Goal: Task Accomplishment & Management: Complete application form

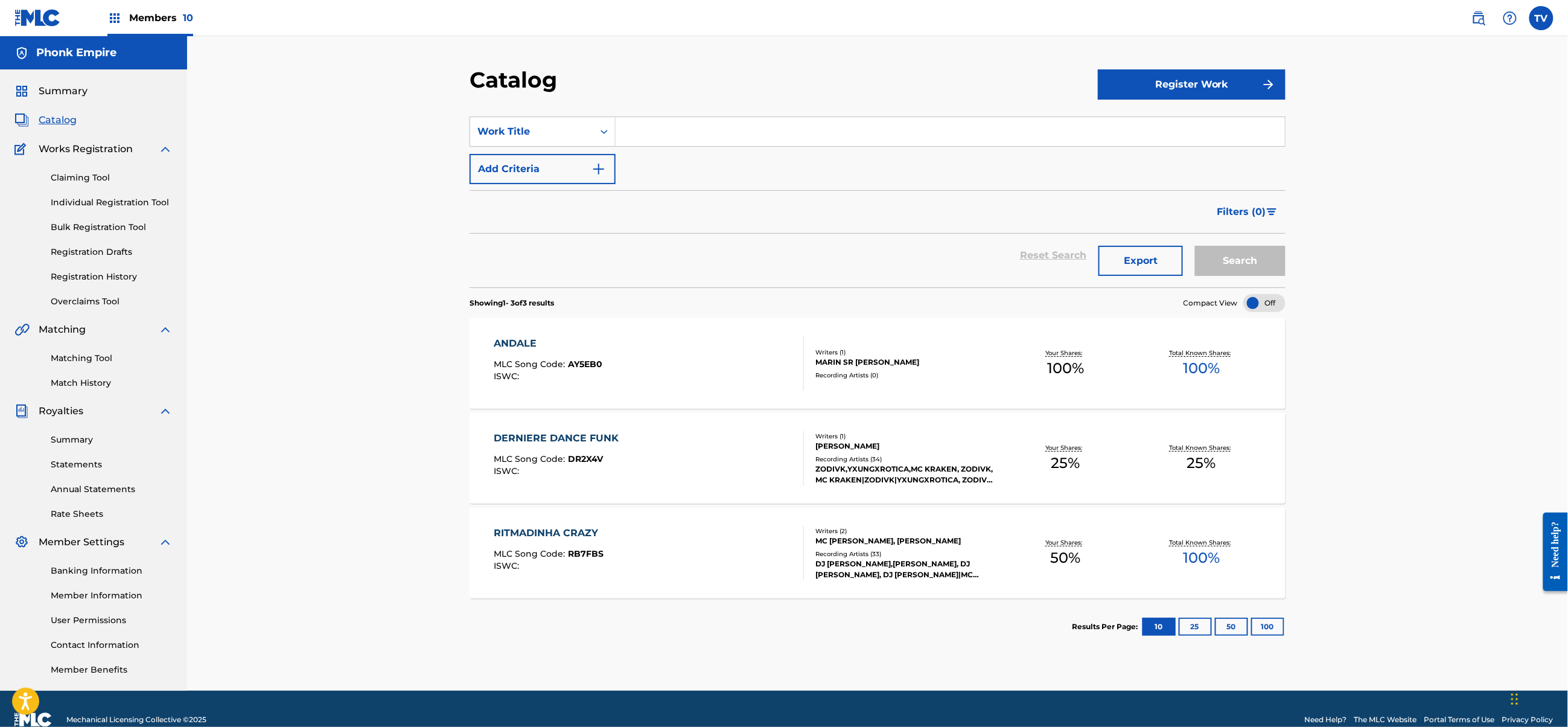
click at [92, 230] on link "Bulk Registration Tool" at bounding box center [111, 228] width 122 height 13
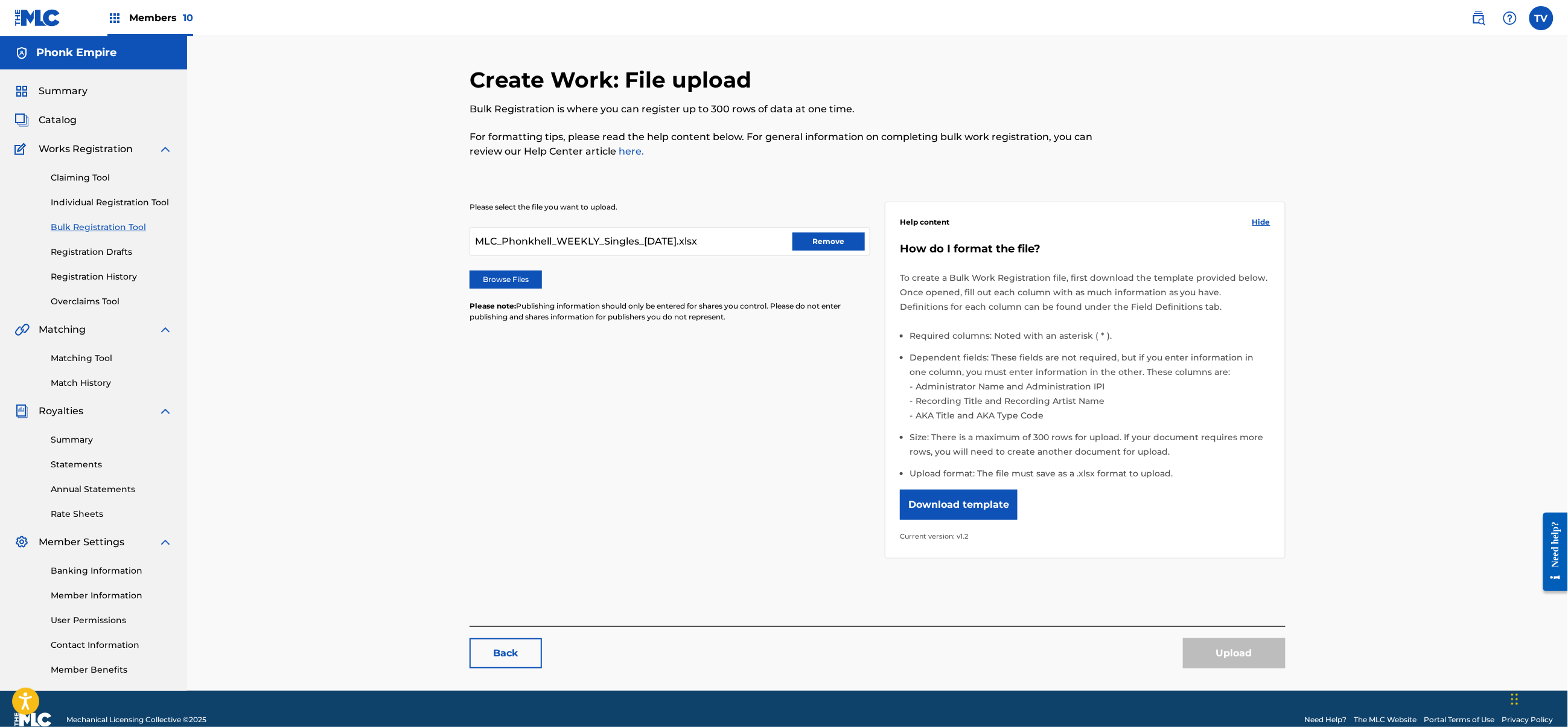
click at [817, 238] on button "Remove" at bounding box center [829, 241] width 72 height 18
click at [134, 14] on span "Members 10" at bounding box center [161, 18] width 64 height 14
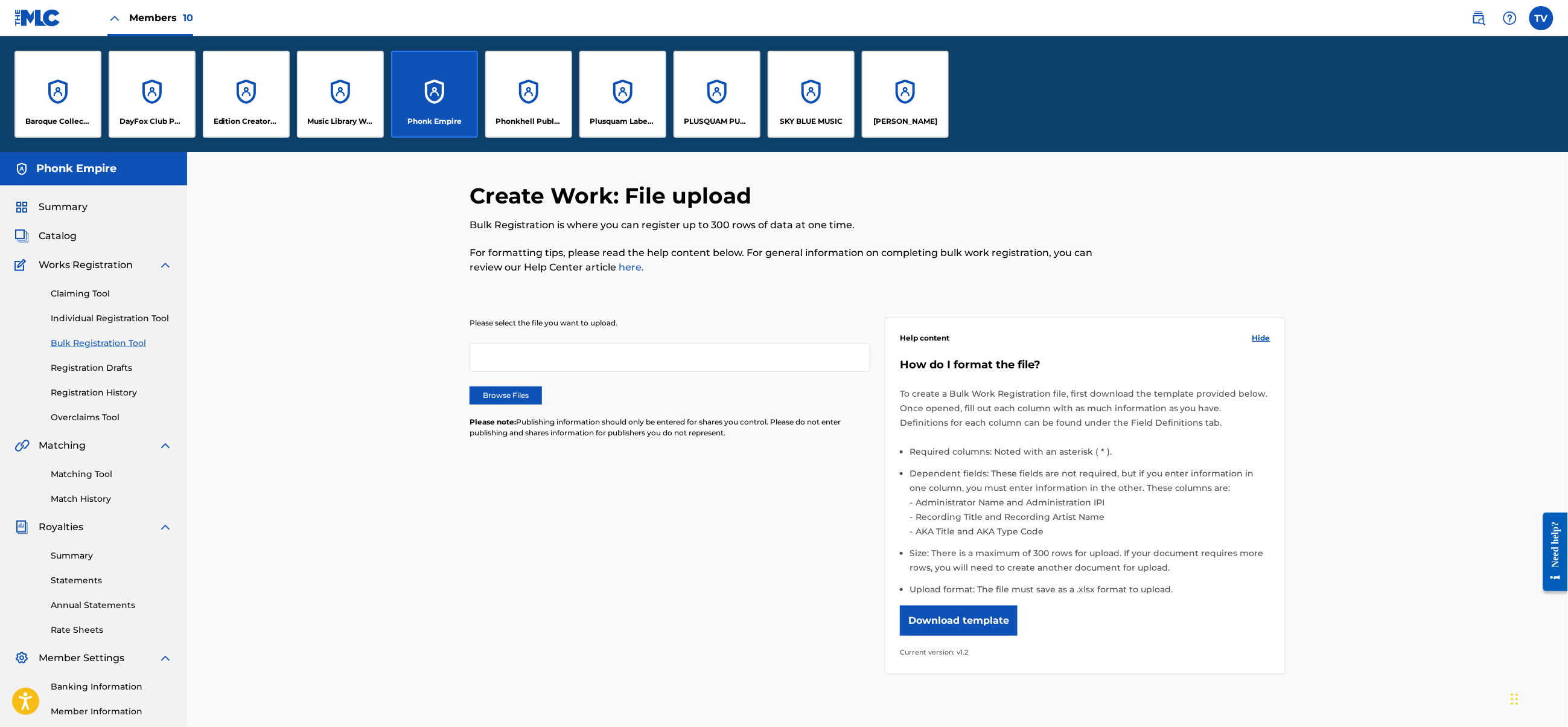
click at [535, 119] on p "Phonkhell Publishing" at bounding box center [529, 121] width 66 height 11
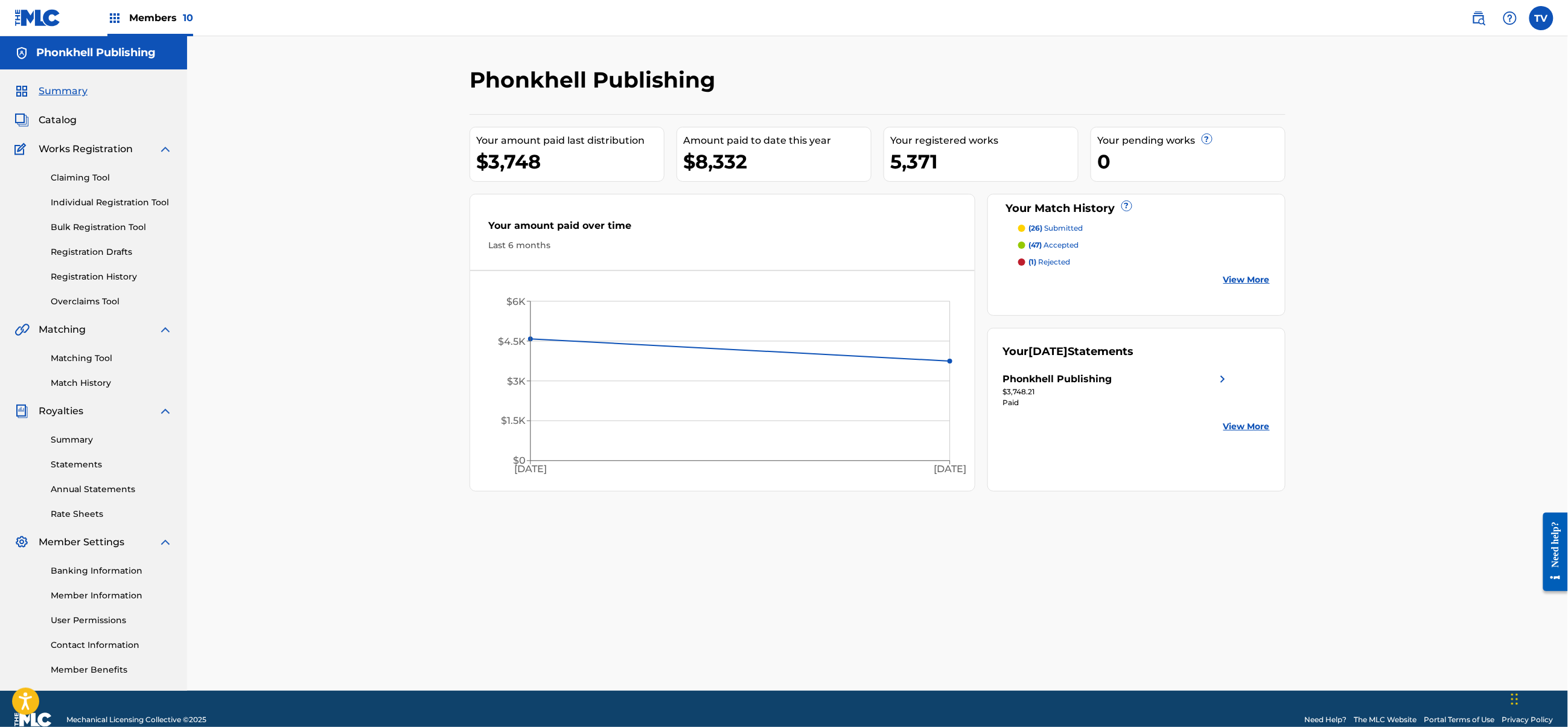
click at [102, 222] on link "Bulk Registration Tool" at bounding box center [111, 228] width 122 height 13
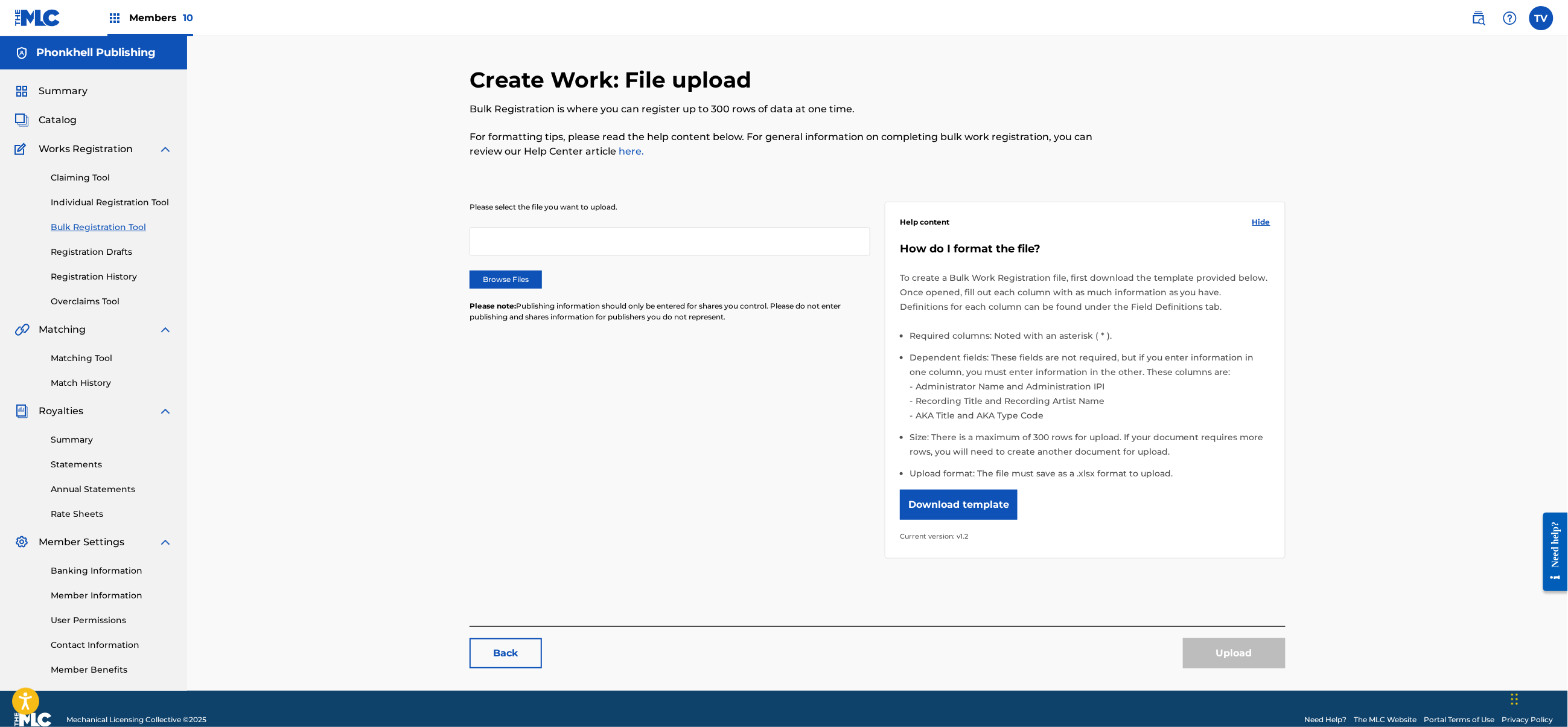
click at [529, 278] on label "Browse Files" at bounding box center [506, 279] width 72 height 18
click at [0, 0] on input "Browse Files" at bounding box center [0, 0] width 0 height 0
click at [1263, 643] on button "Upload" at bounding box center [1234, 653] width 102 height 30
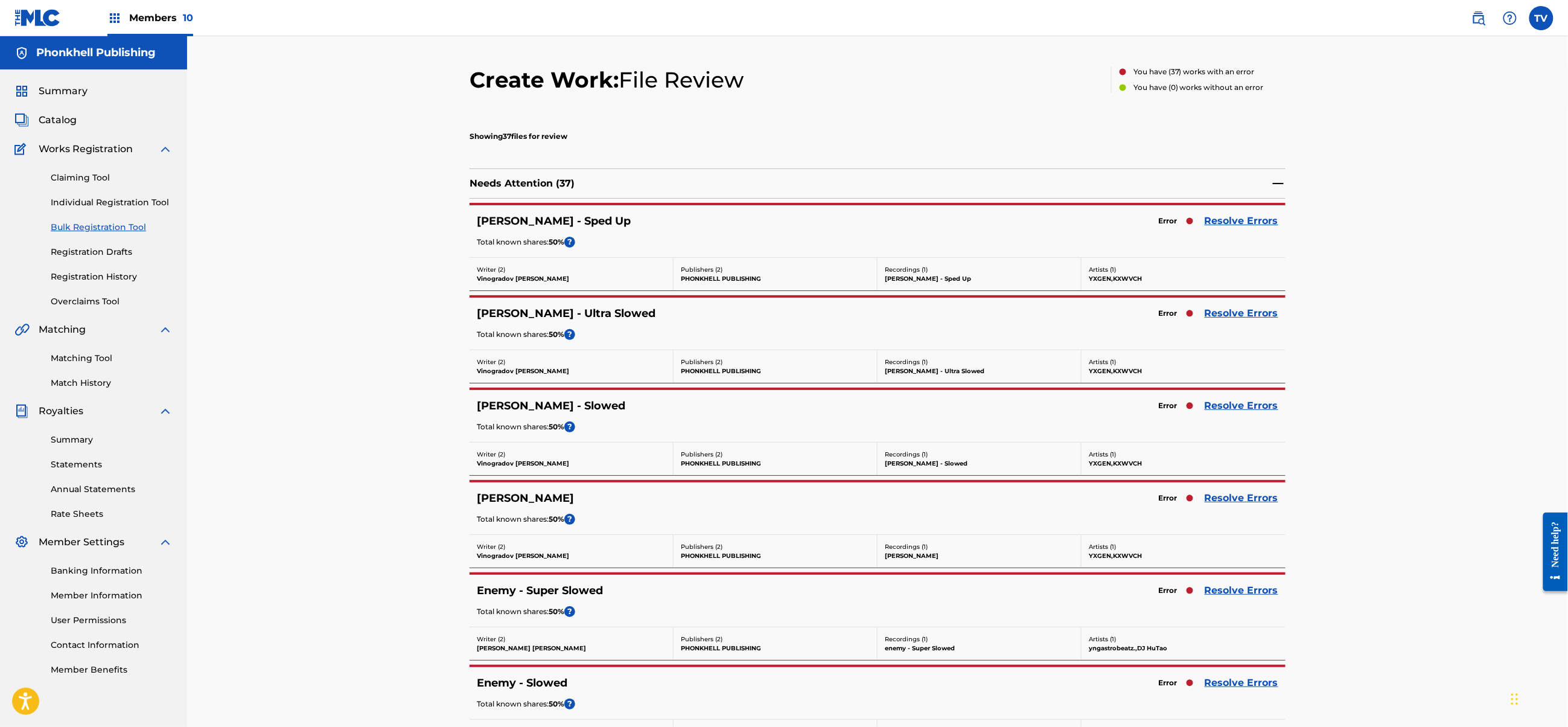
click at [1256, 221] on link "Resolve Errors" at bounding box center [1242, 221] width 74 height 14
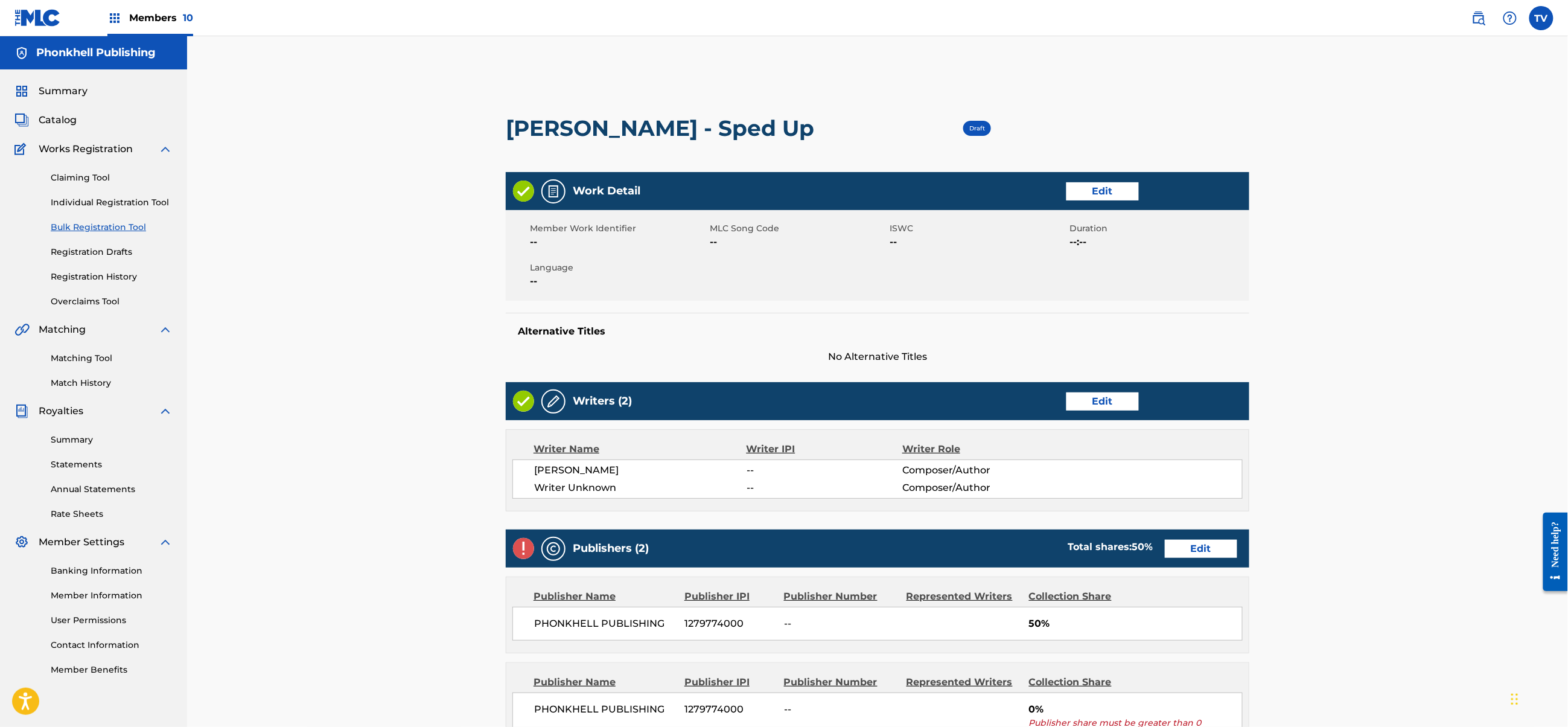
click at [1102, 398] on link "Edit" at bounding box center [1103, 401] width 72 height 18
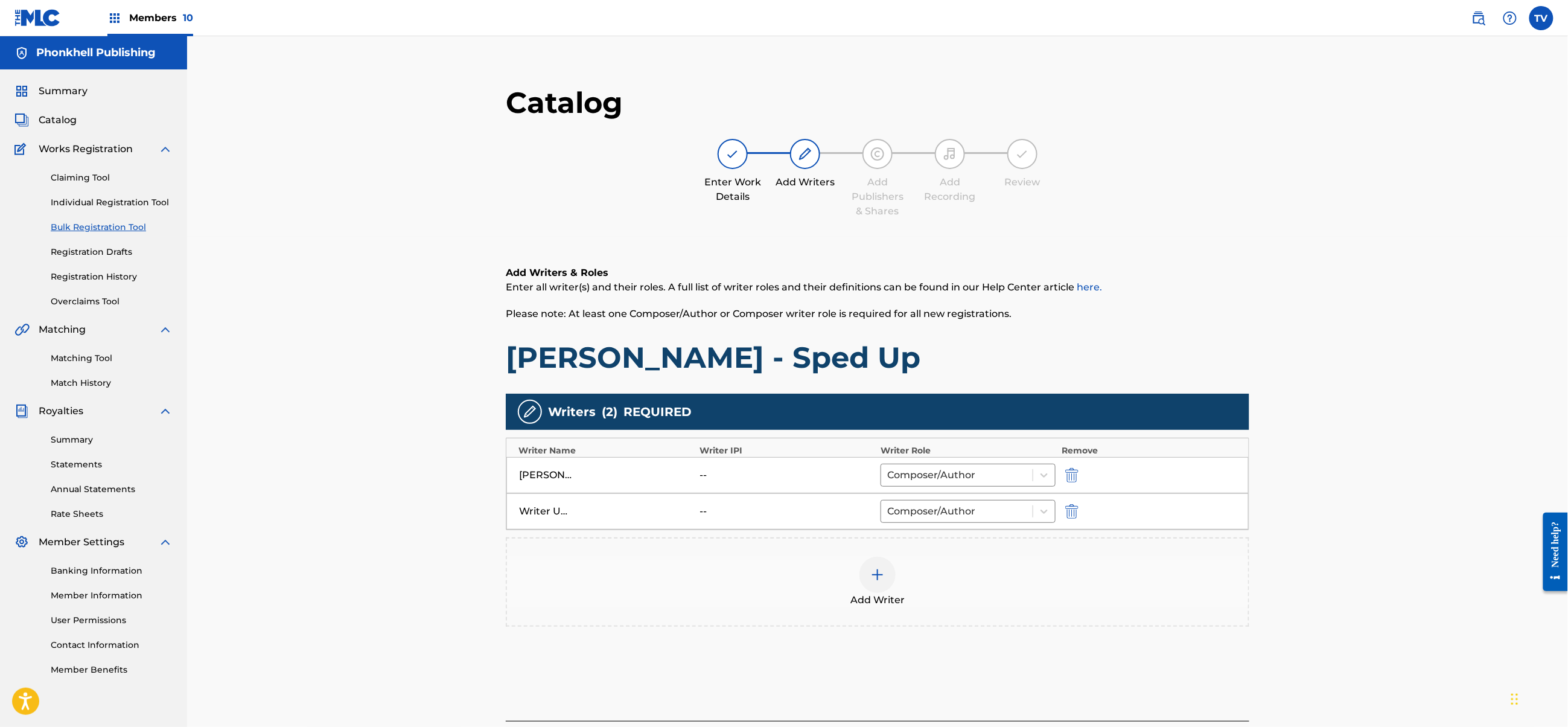
click at [1074, 515] on img "submit" at bounding box center [1072, 511] width 13 height 14
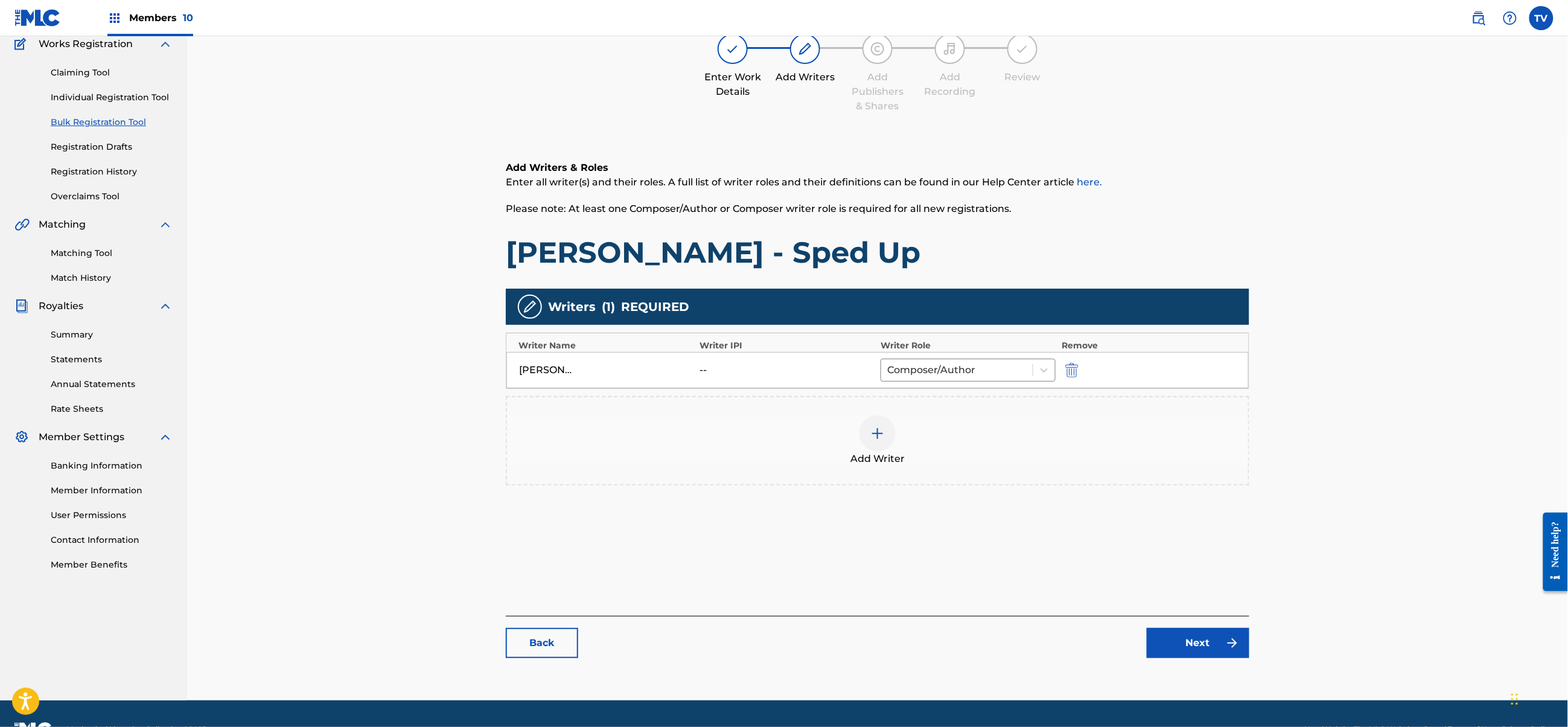
scroll to position [136, 0]
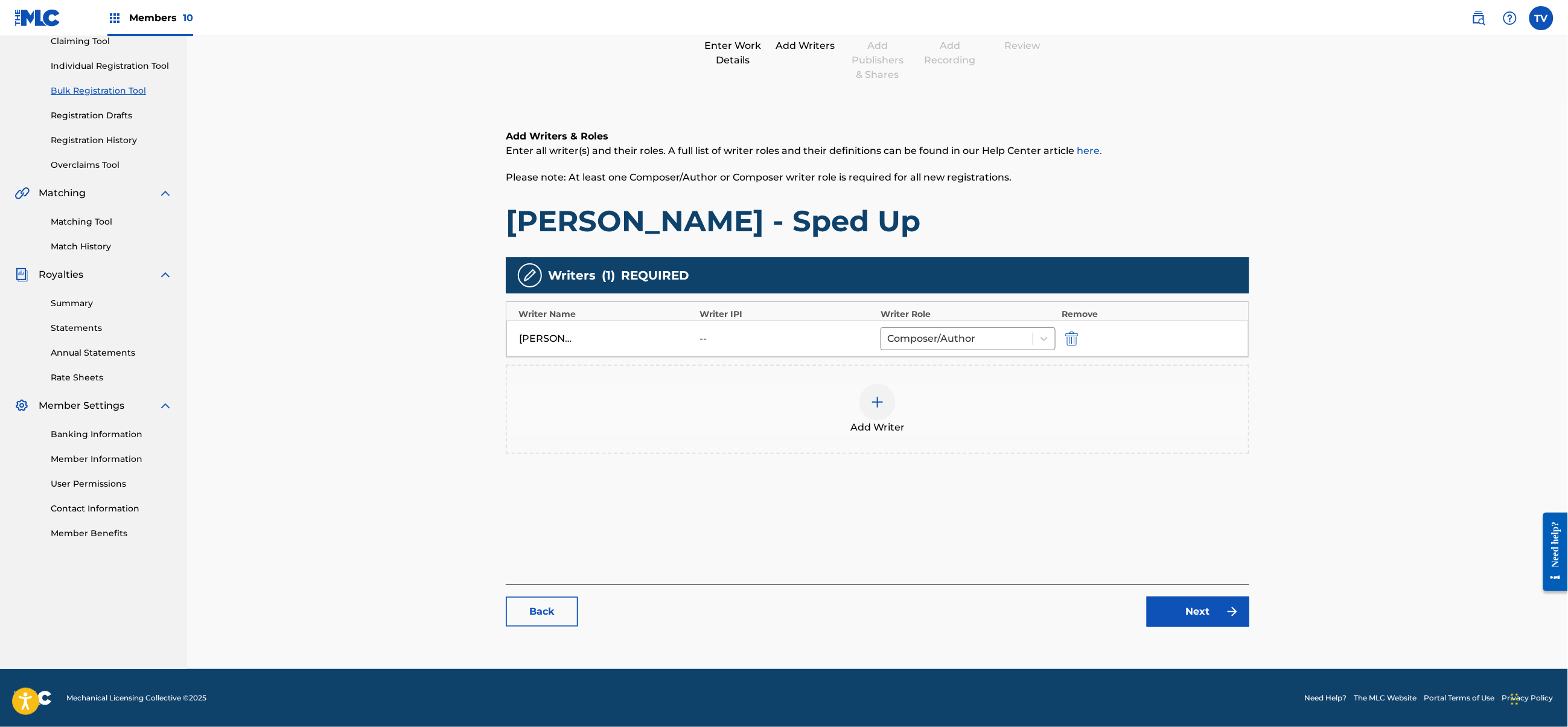
click at [1176, 614] on link "Next" at bounding box center [1198, 611] width 102 height 30
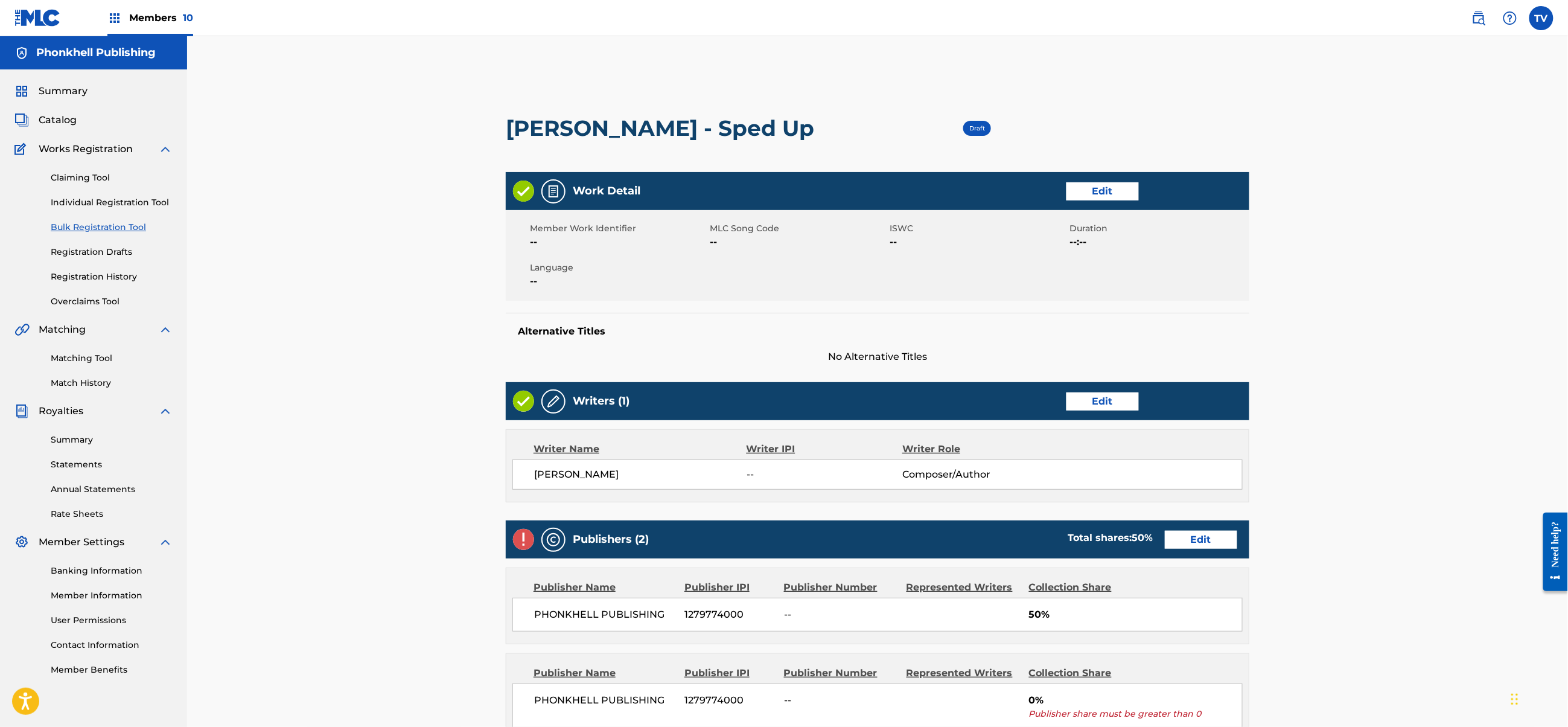
click at [1209, 539] on link "Edit" at bounding box center [1201, 539] width 72 height 18
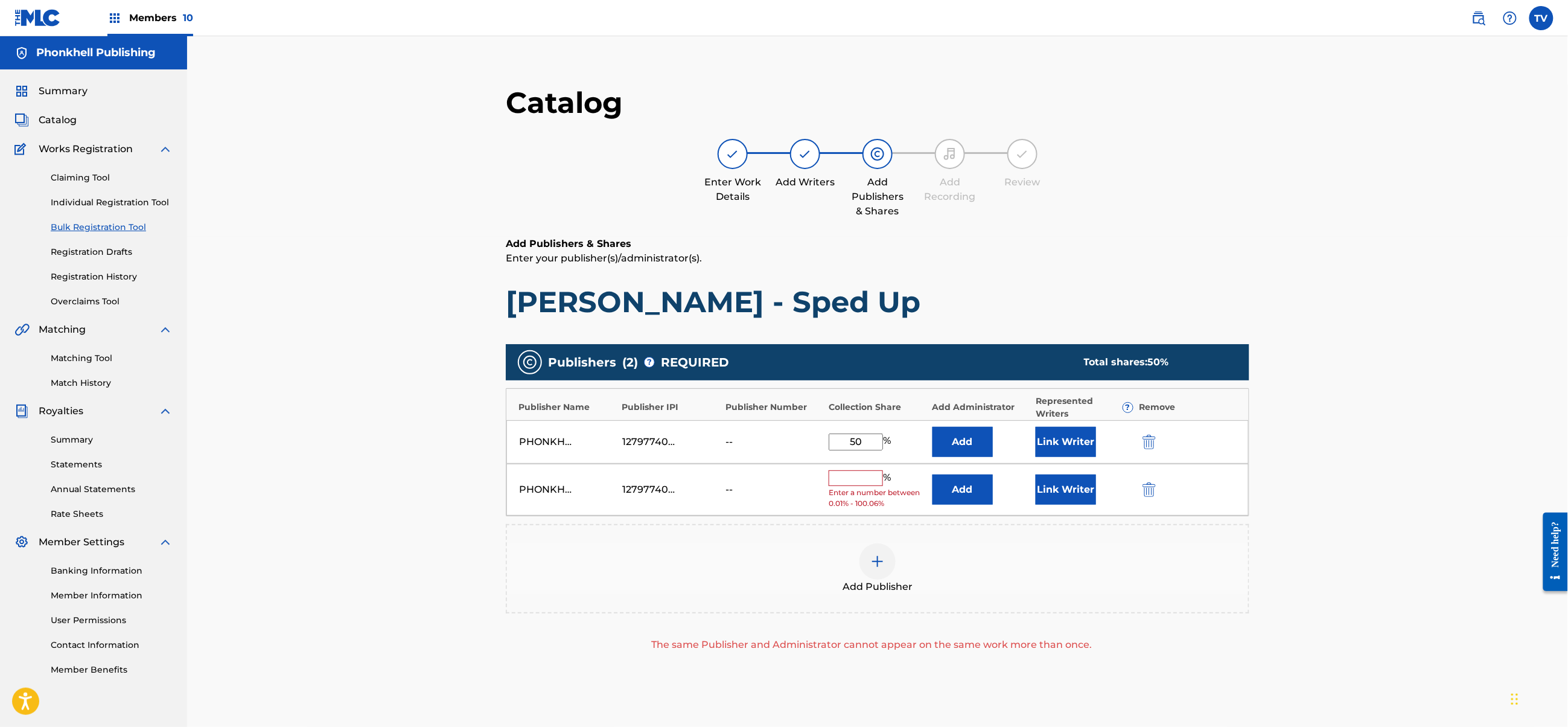
click at [1151, 493] on img "submit" at bounding box center [1149, 489] width 13 height 14
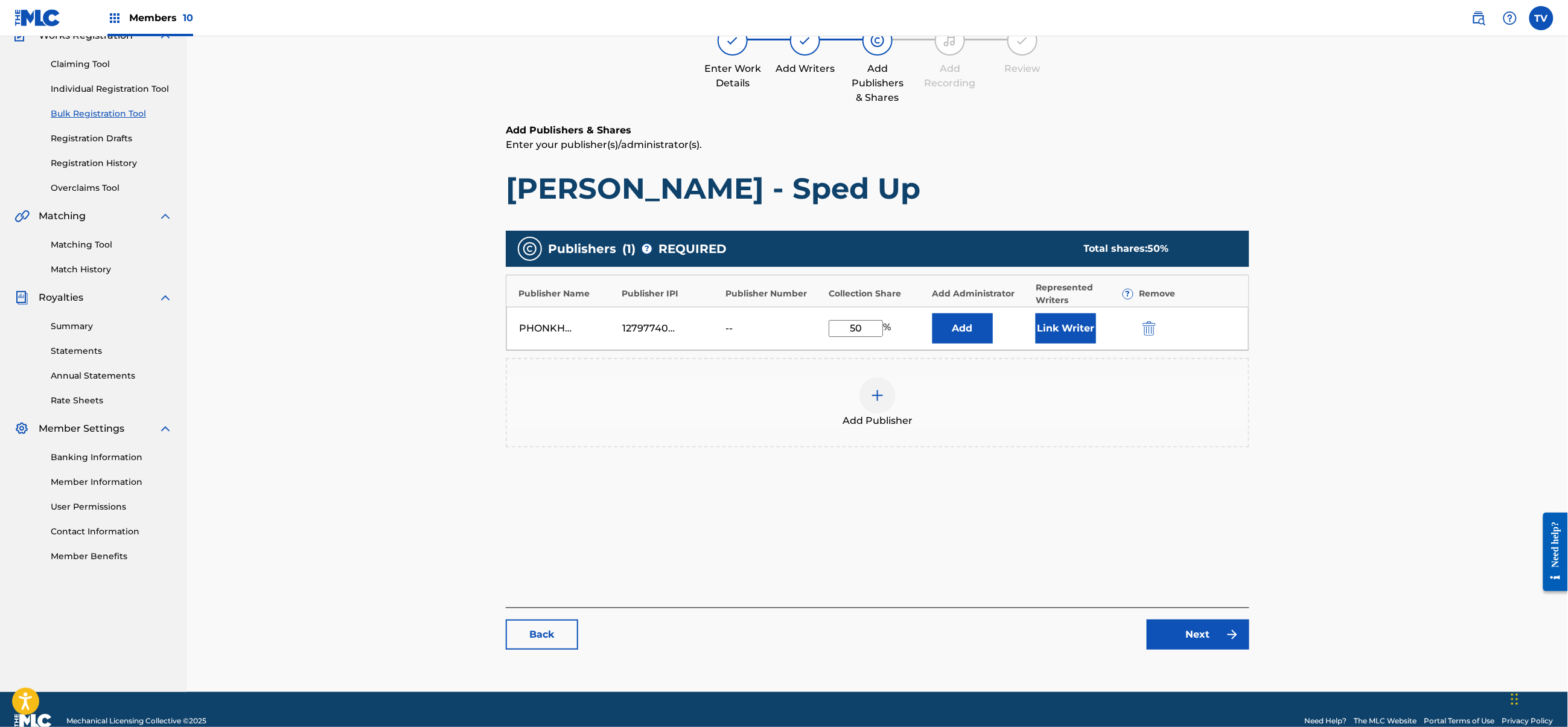
scroll to position [136, 0]
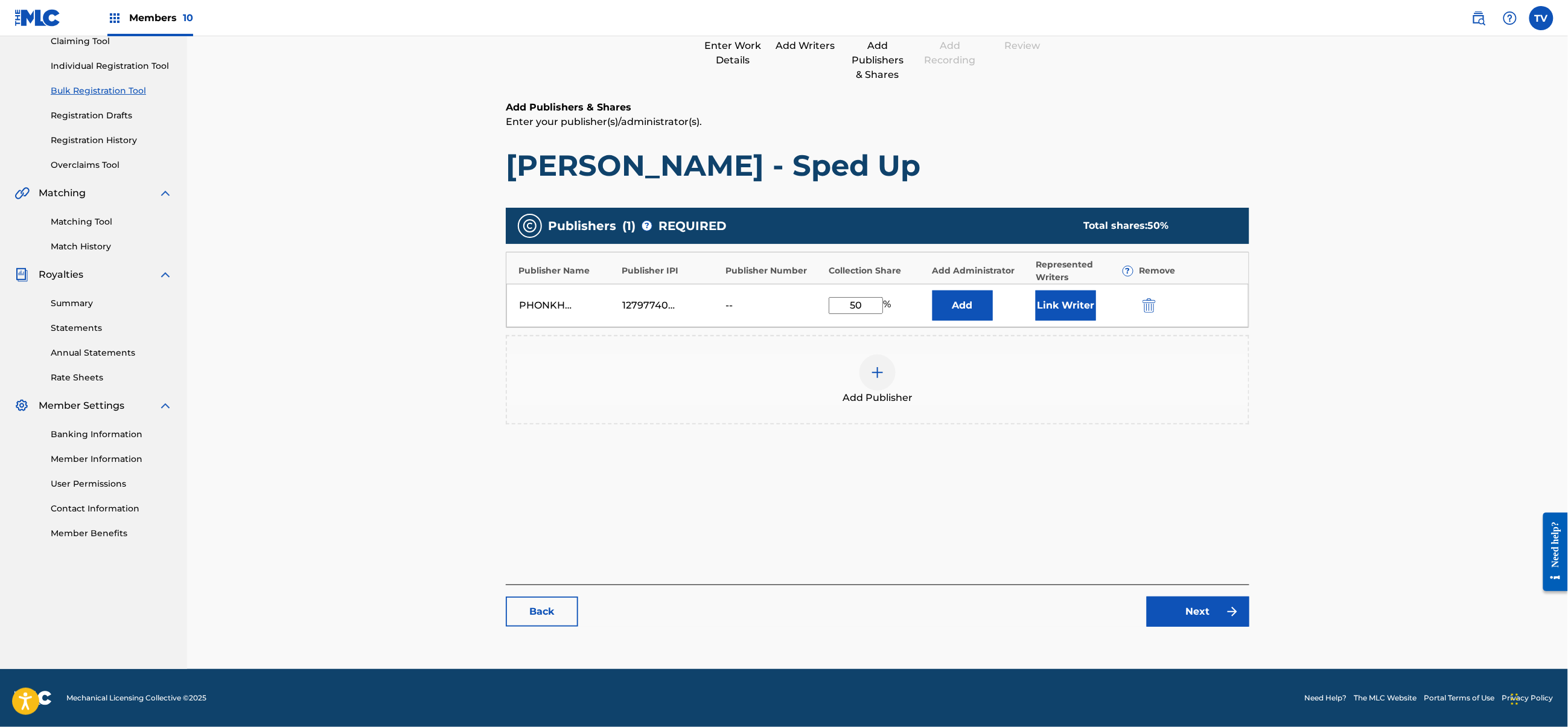
click at [1201, 621] on link "Next" at bounding box center [1198, 611] width 102 height 30
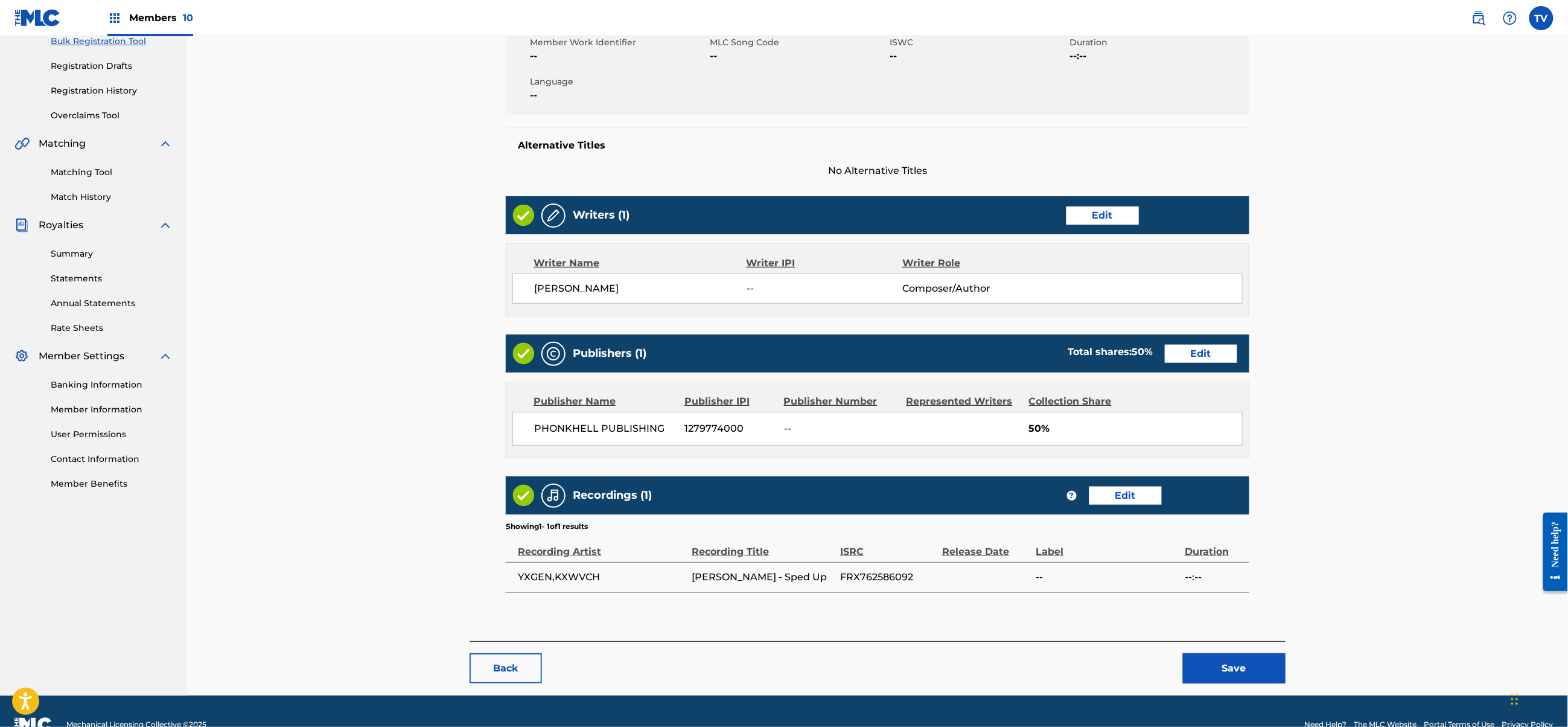
scroll to position [214, 0]
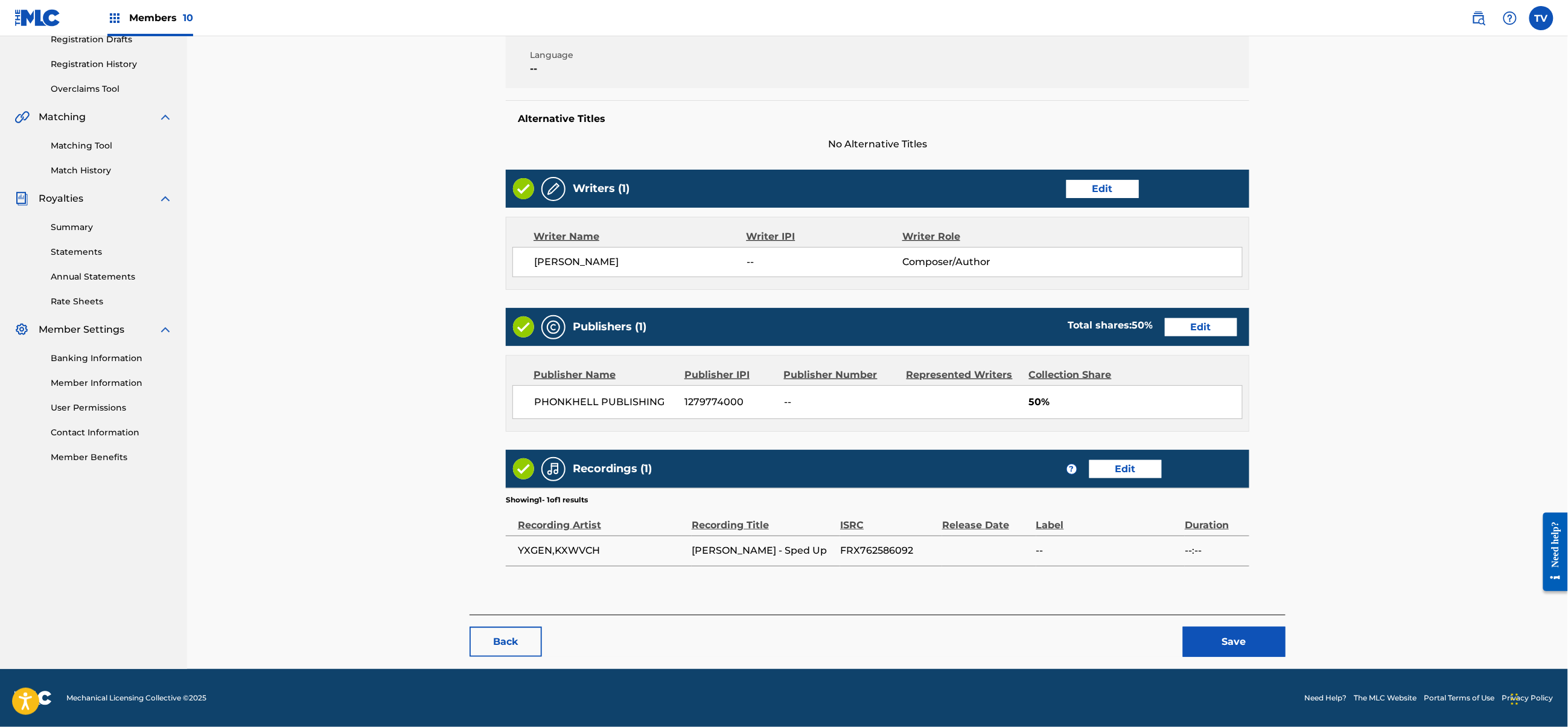
click at [1247, 644] on button "Save" at bounding box center [1234, 642] width 102 height 30
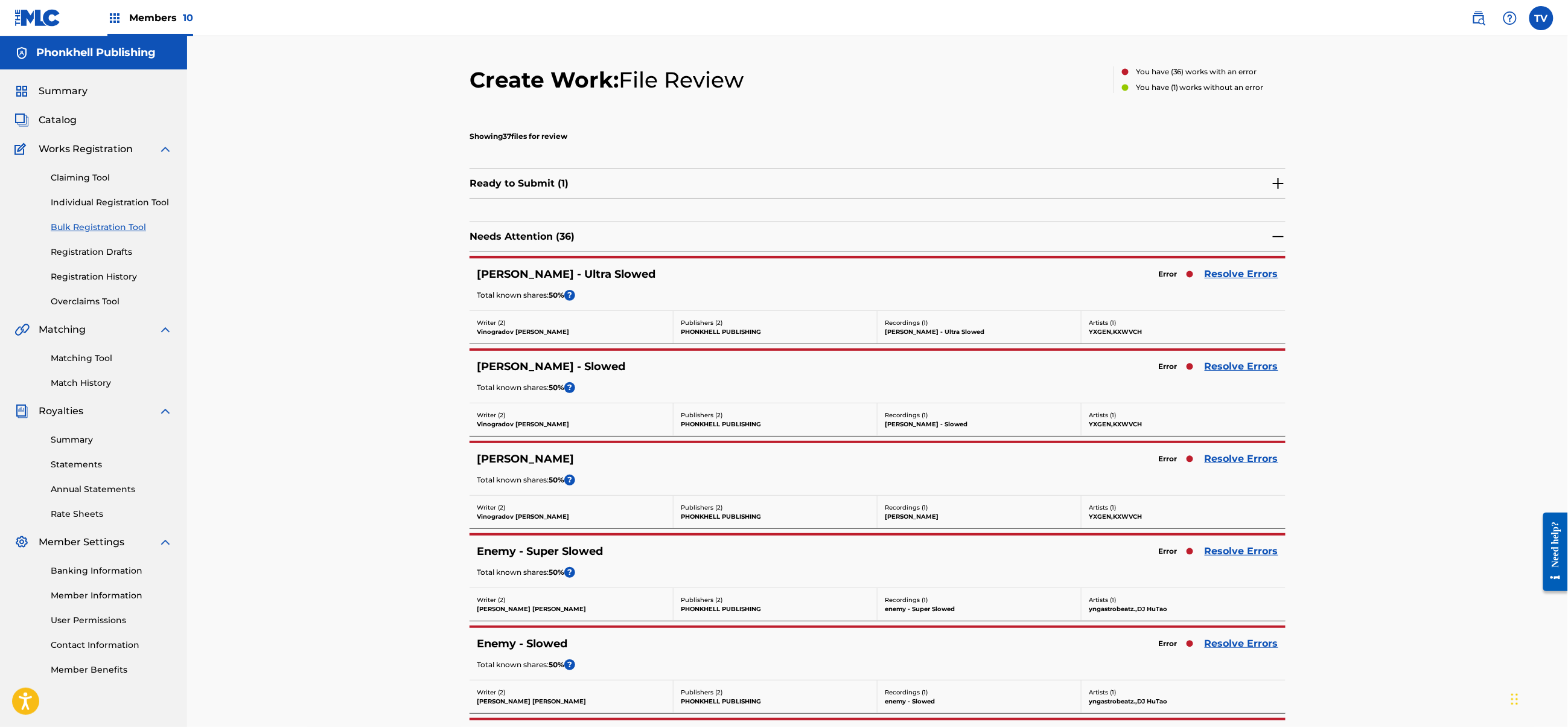
click at [1236, 463] on link "Resolve Errors" at bounding box center [1242, 458] width 74 height 14
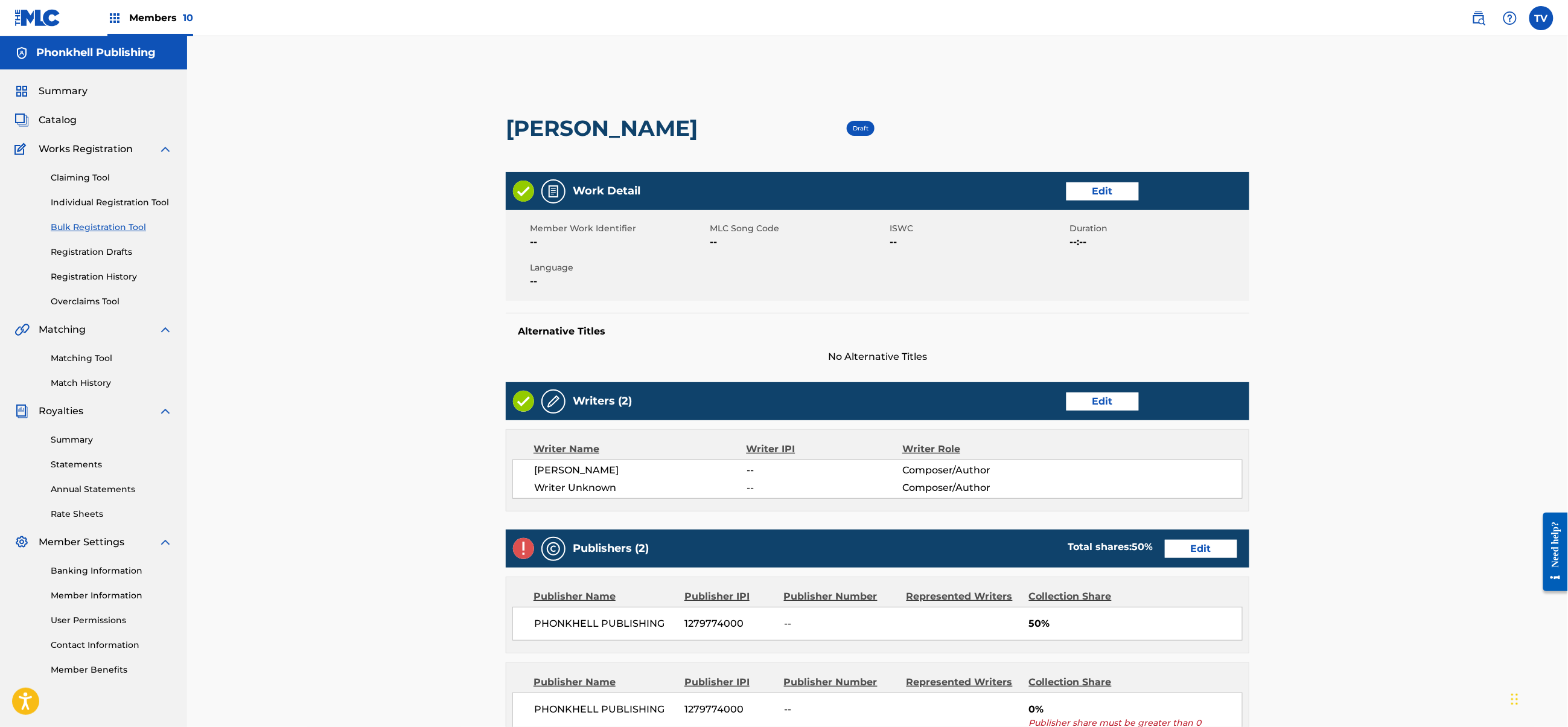
click at [1119, 401] on link "Edit" at bounding box center [1103, 401] width 72 height 18
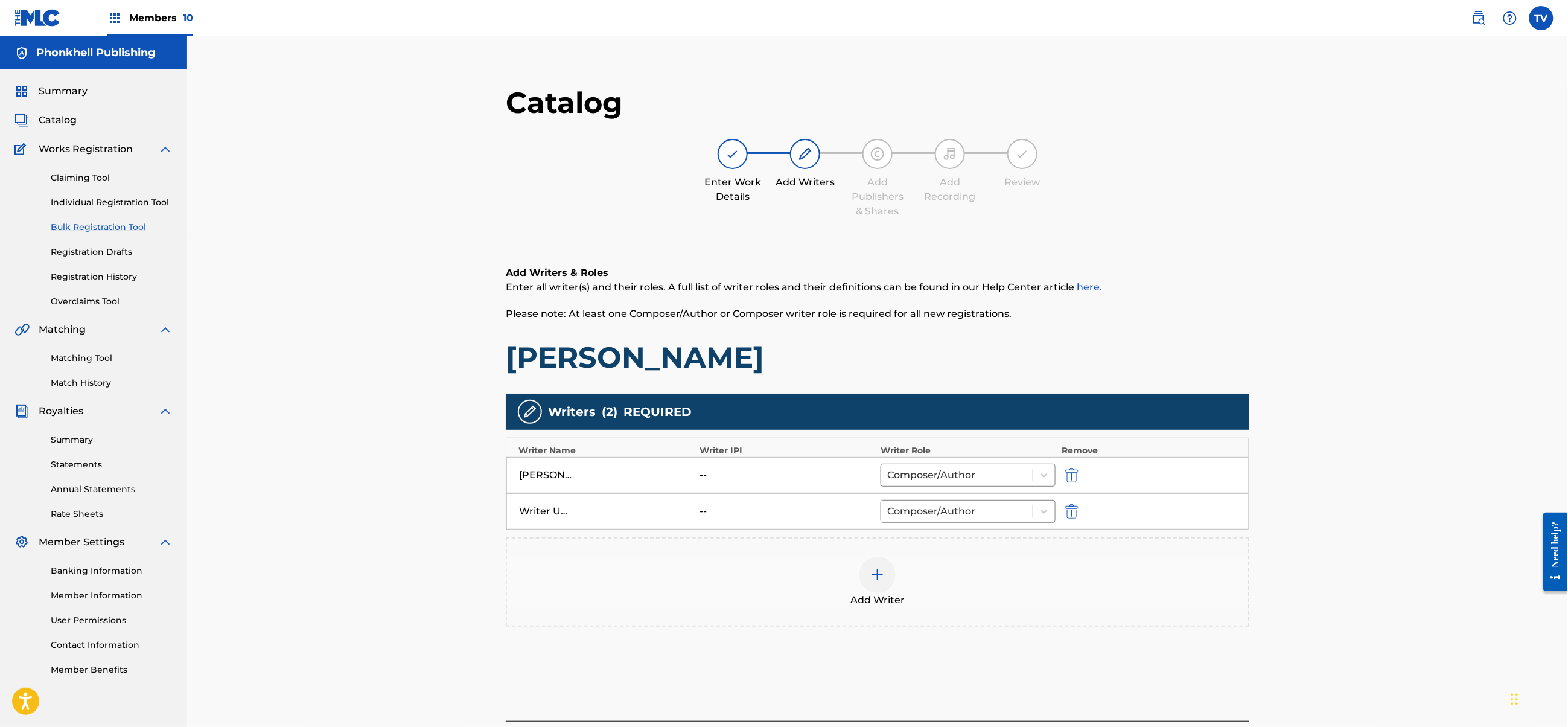
click at [1067, 496] on div "Writer Unknown -- Composer/Author" at bounding box center [877, 511] width 742 height 36
click at [1074, 505] on img "submit" at bounding box center [1072, 511] width 13 height 14
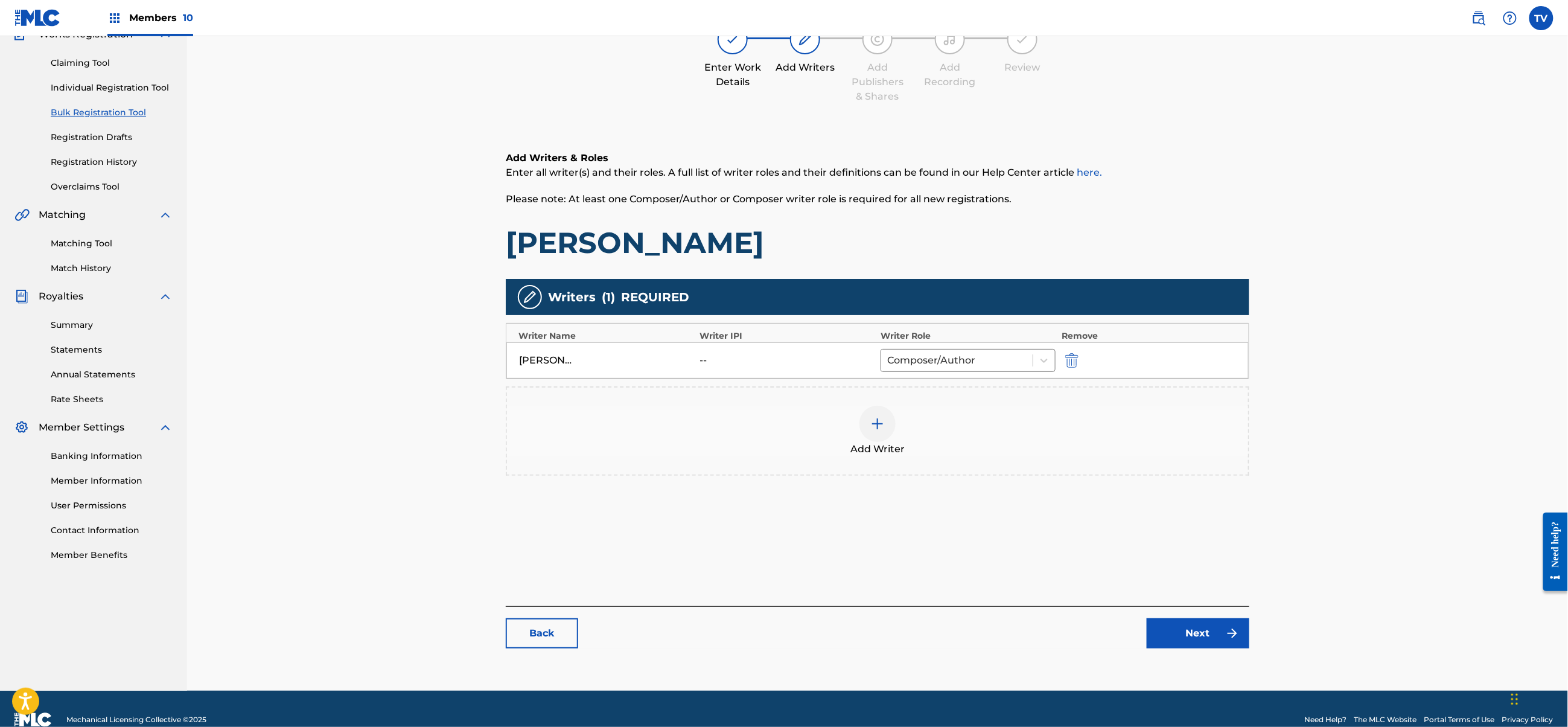
scroll to position [136, 0]
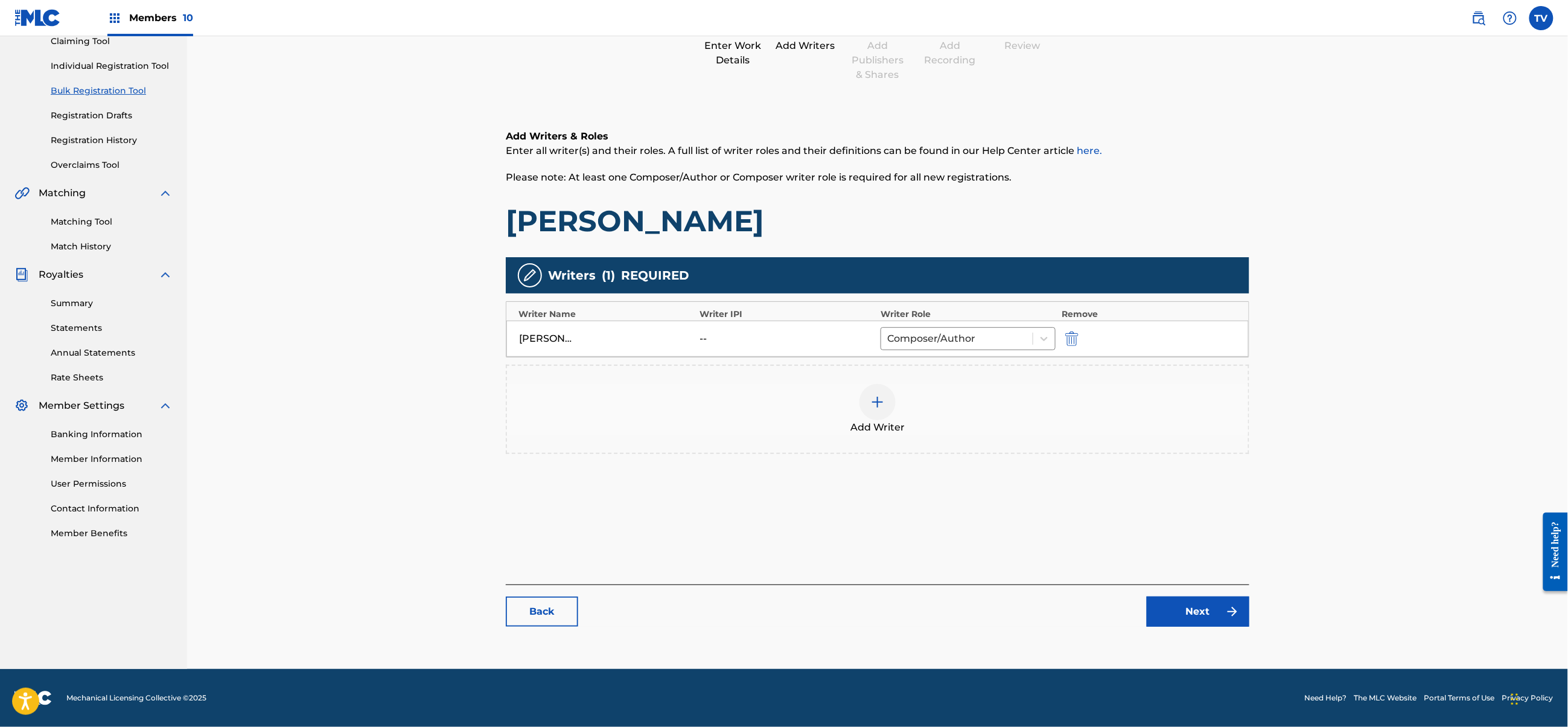
click at [1226, 618] on img at bounding box center [1232, 611] width 14 height 14
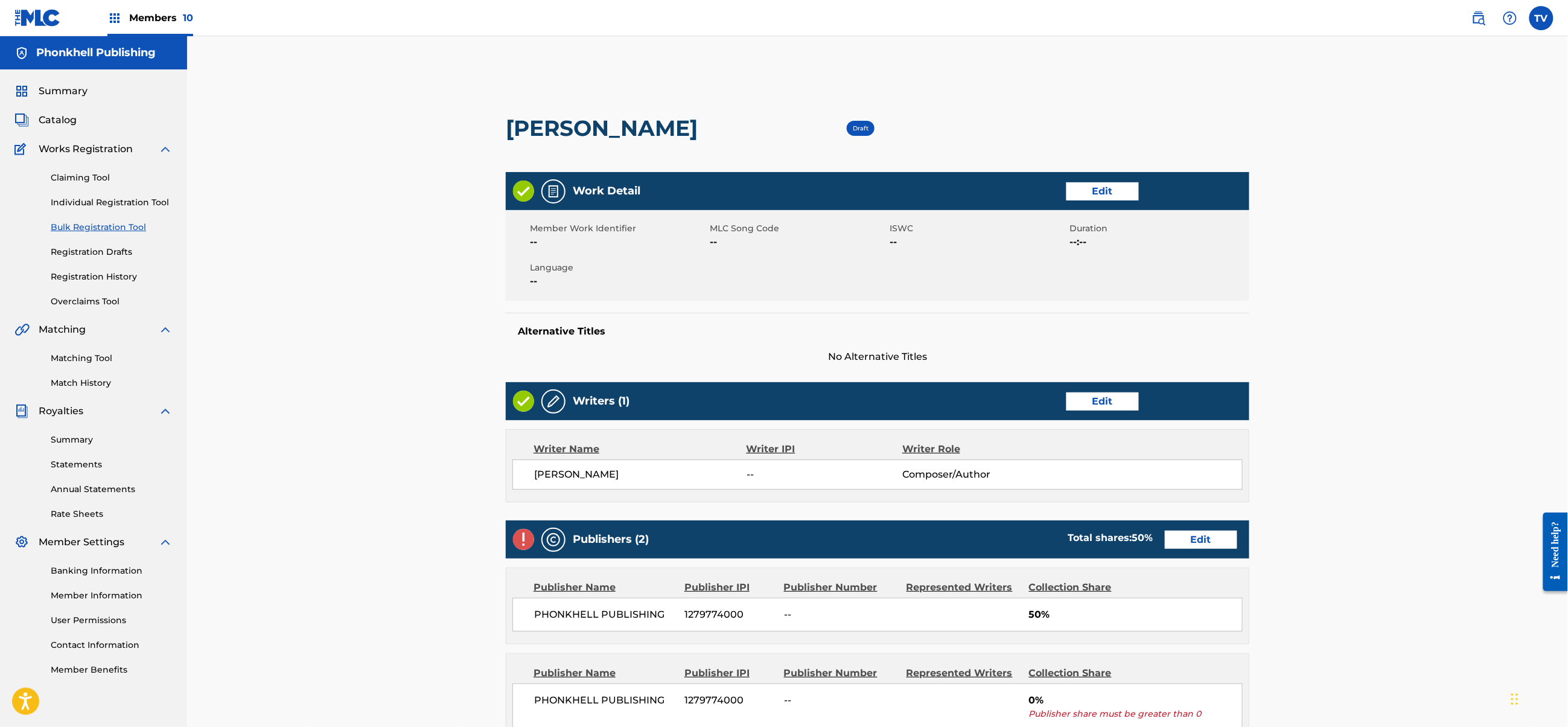
click at [1203, 544] on link "Edit" at bounding box center [1201, 539] width 72 height 18
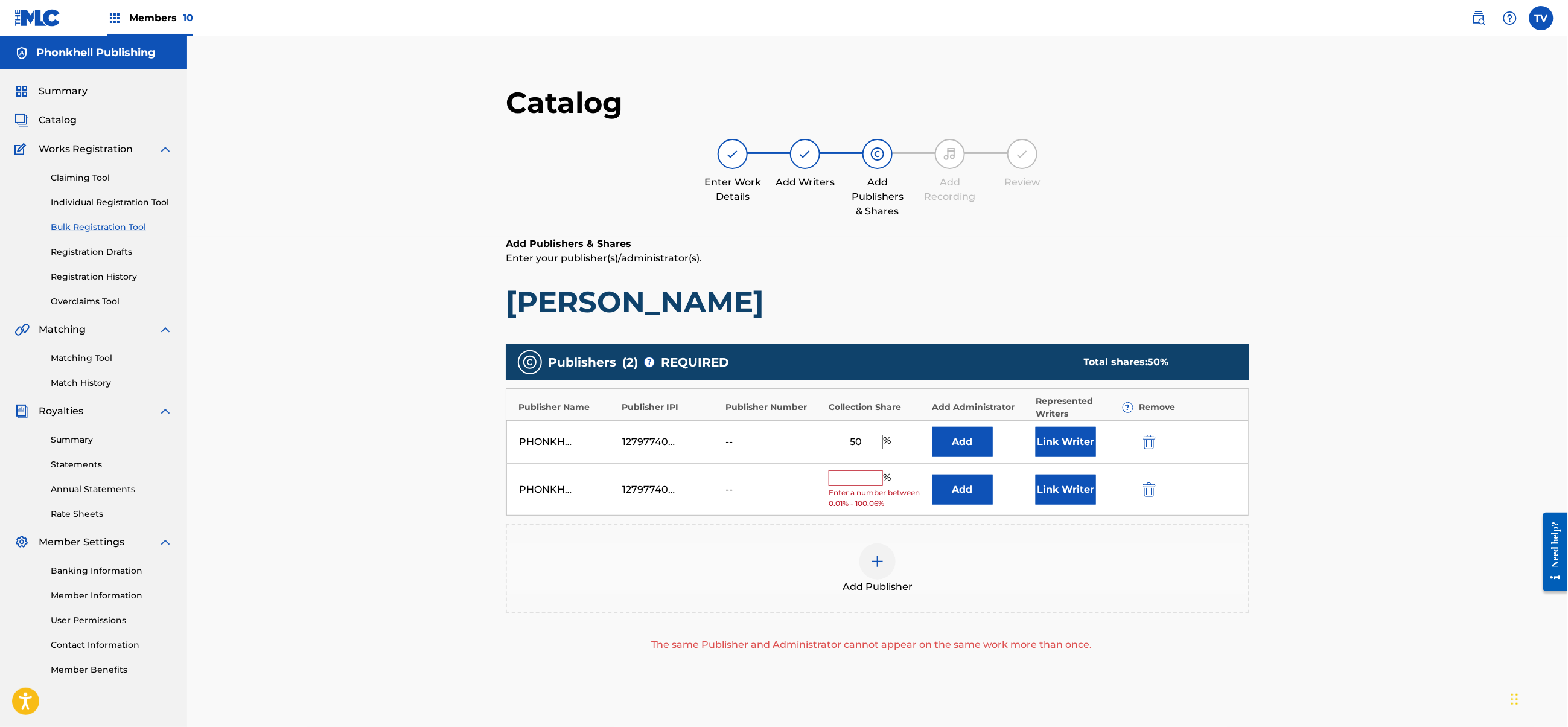
drag, startPoint x: 1134, startPoint y: 484, endPoint x: 1147, endPoint y: 488, distance: 13.6
click at [1134, 484] on div "PHONKHELL PUBLISHING 1279774000 -- % Enter a number between 0.01% - 100.06% Add…" at bounding box center [877, 490] width 742 height 53
drag, startPoint x: 1147, startPoint y: 488, endPoint x: 1170, endPoint y: 526, distance: 44.4
click at [1147, 486] on img "submit" at bounding box center [1149, 489] width 13 height 14
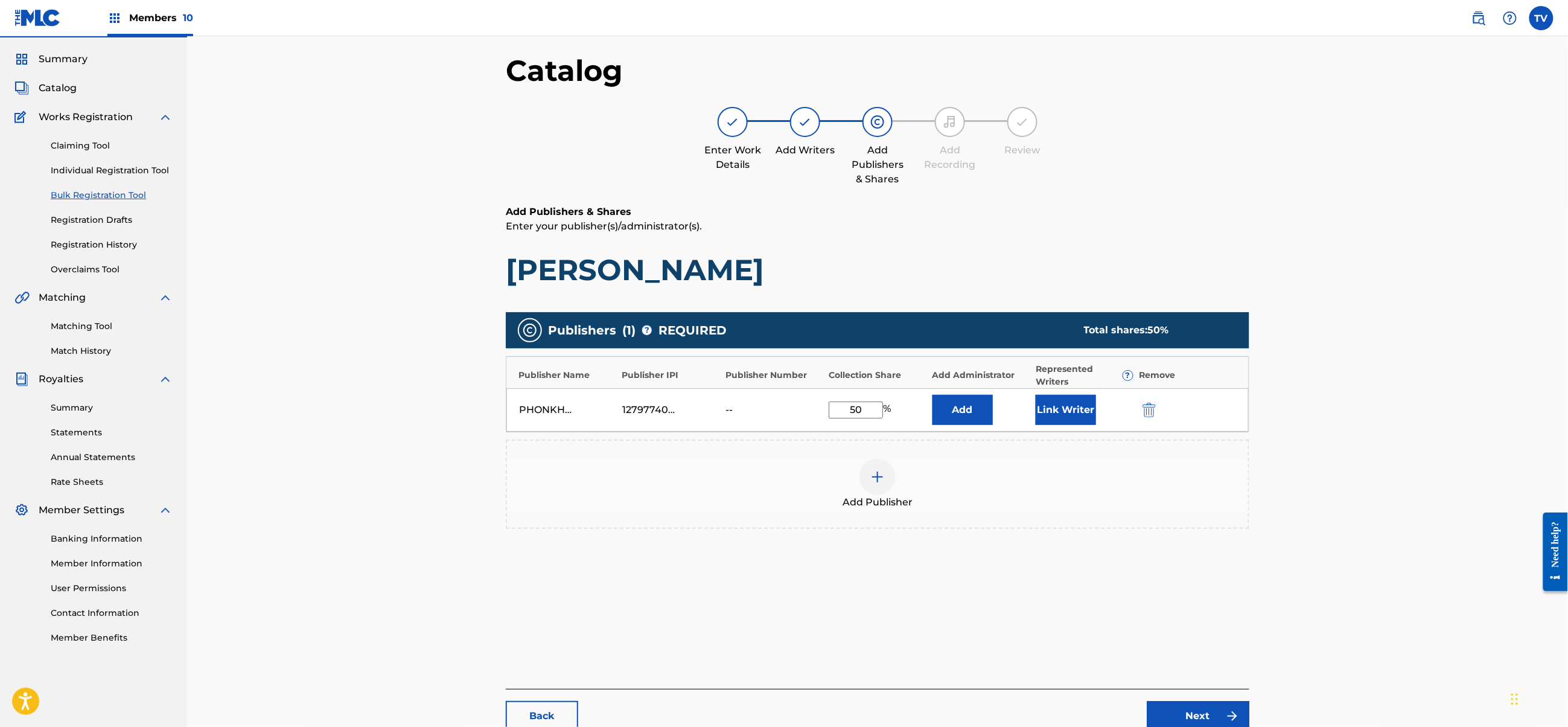
scroll to position [136, 0]
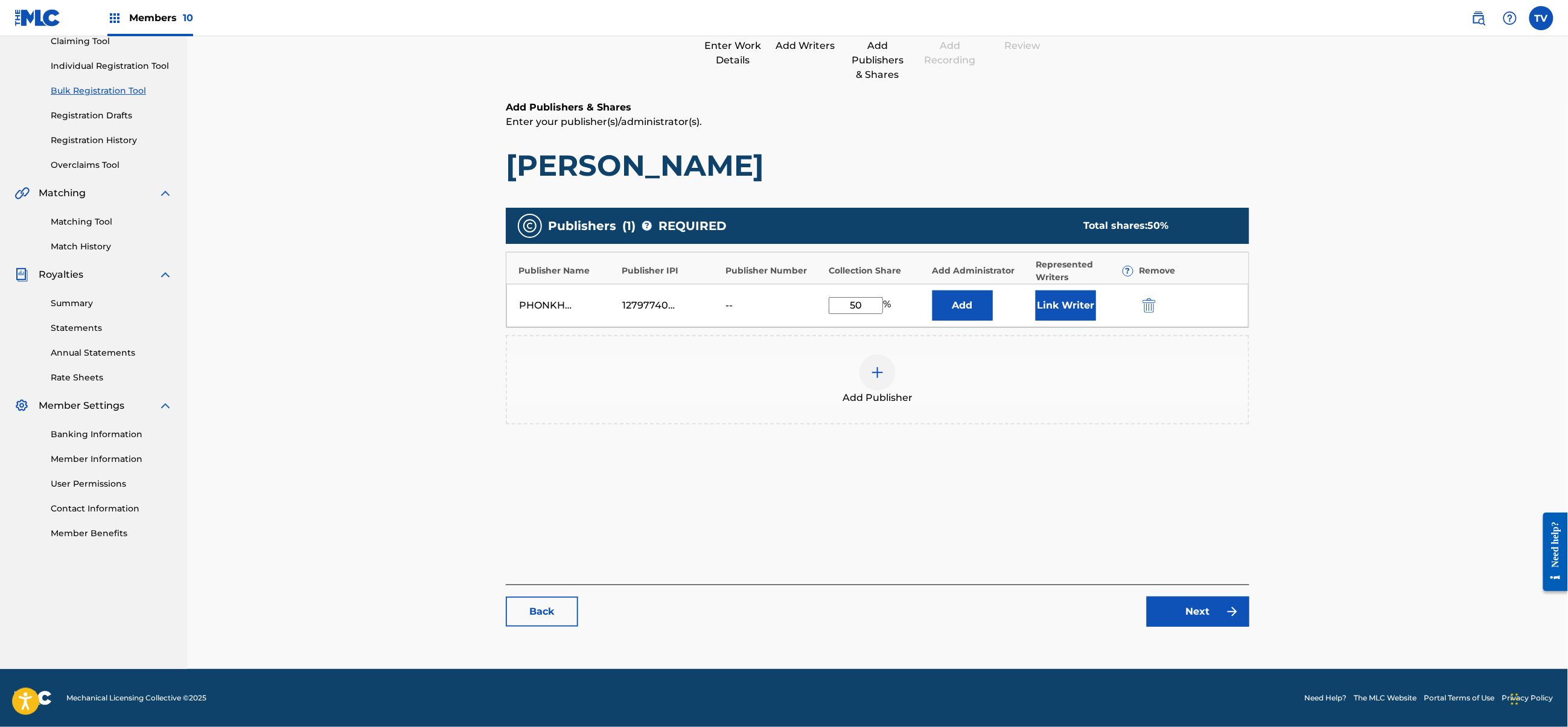
click at [1201, 612] on link "Next" at bounding box center [1198, 611] width 102 height 30
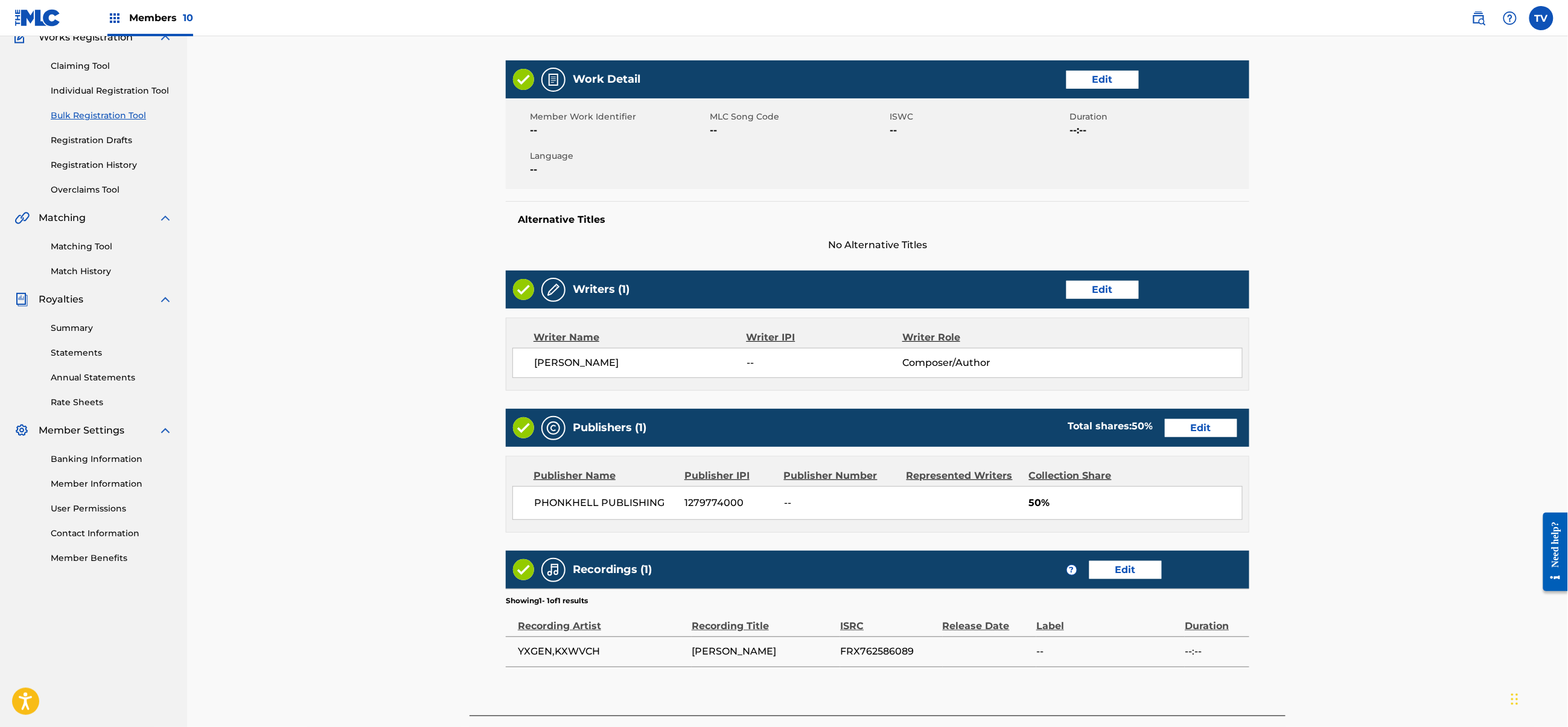
scroll to position [214, 0]
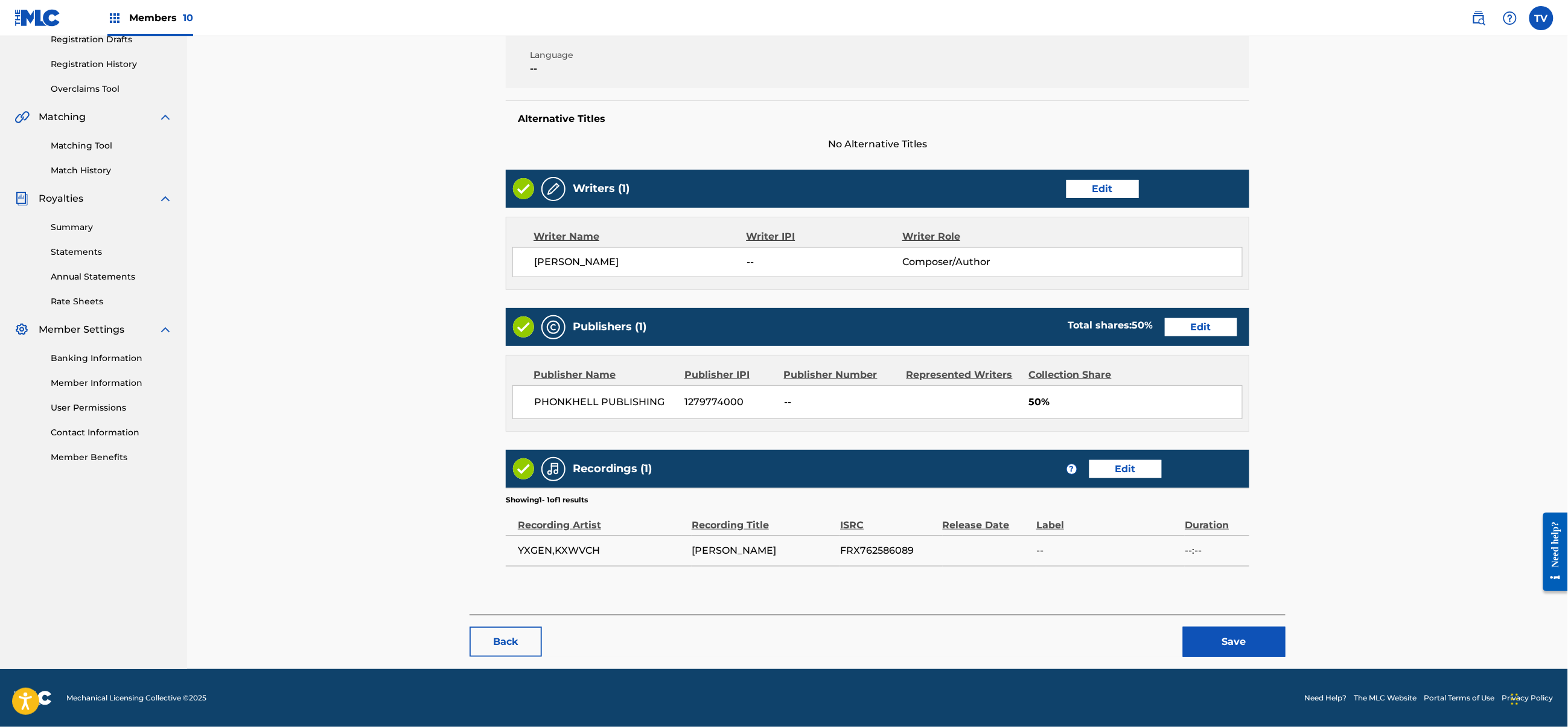
click at [1242, 645] on button "Save" at bounding box center [1234, 642] width 102 height 30
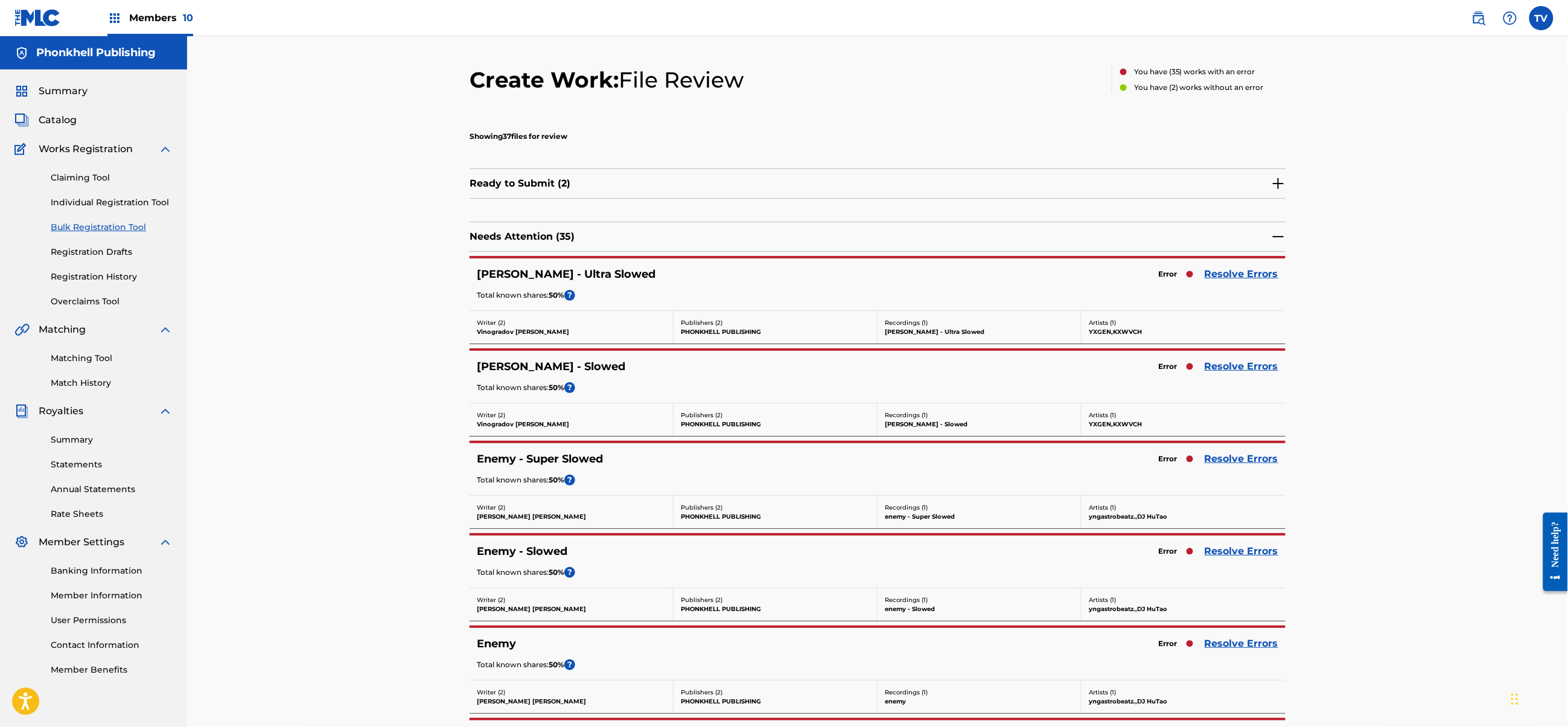
click at [1248, 271] on link "Resolve Errors" at bounding box center [1242, 274] width 74 height 14
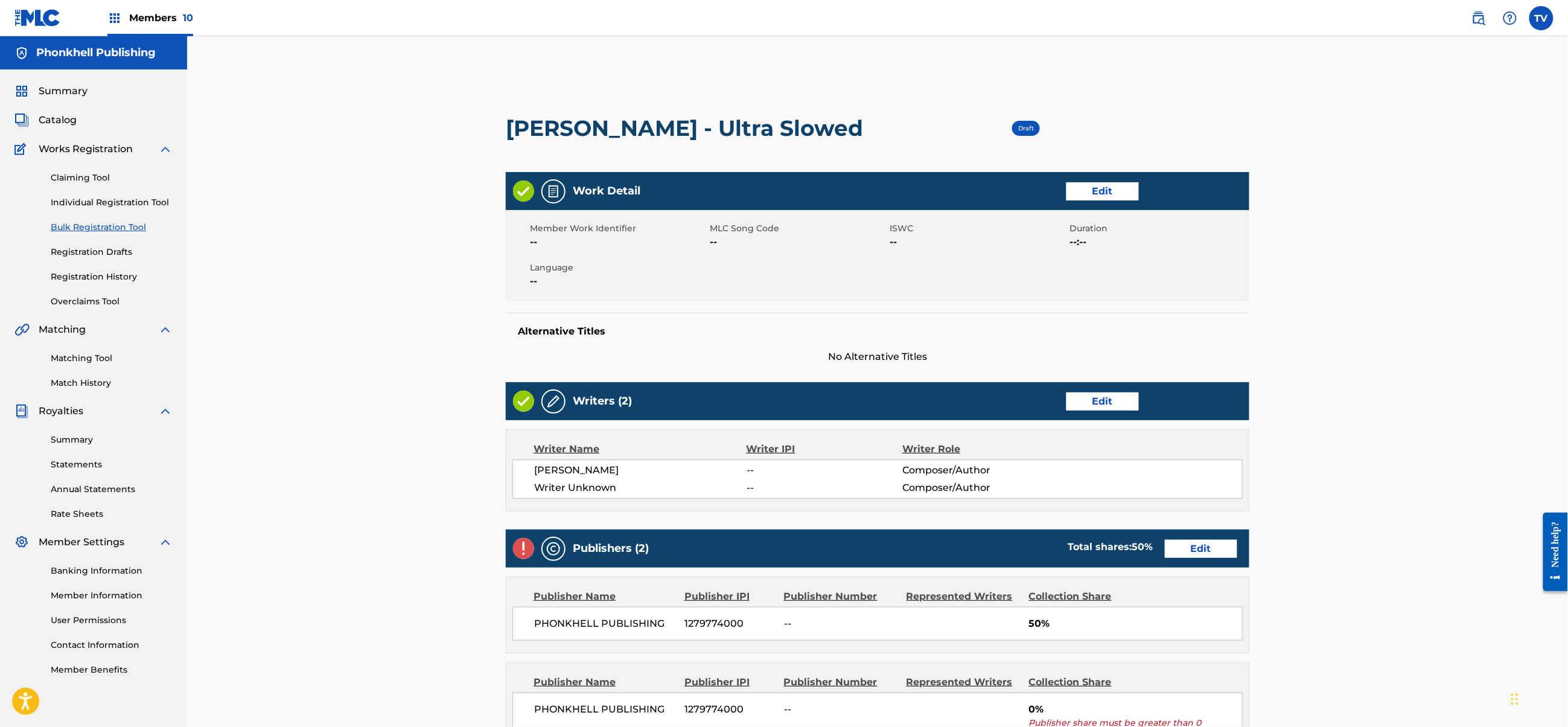
click at [1091, 406] on link "Edit" at bounding box center [1103, 401] width 72 height 18
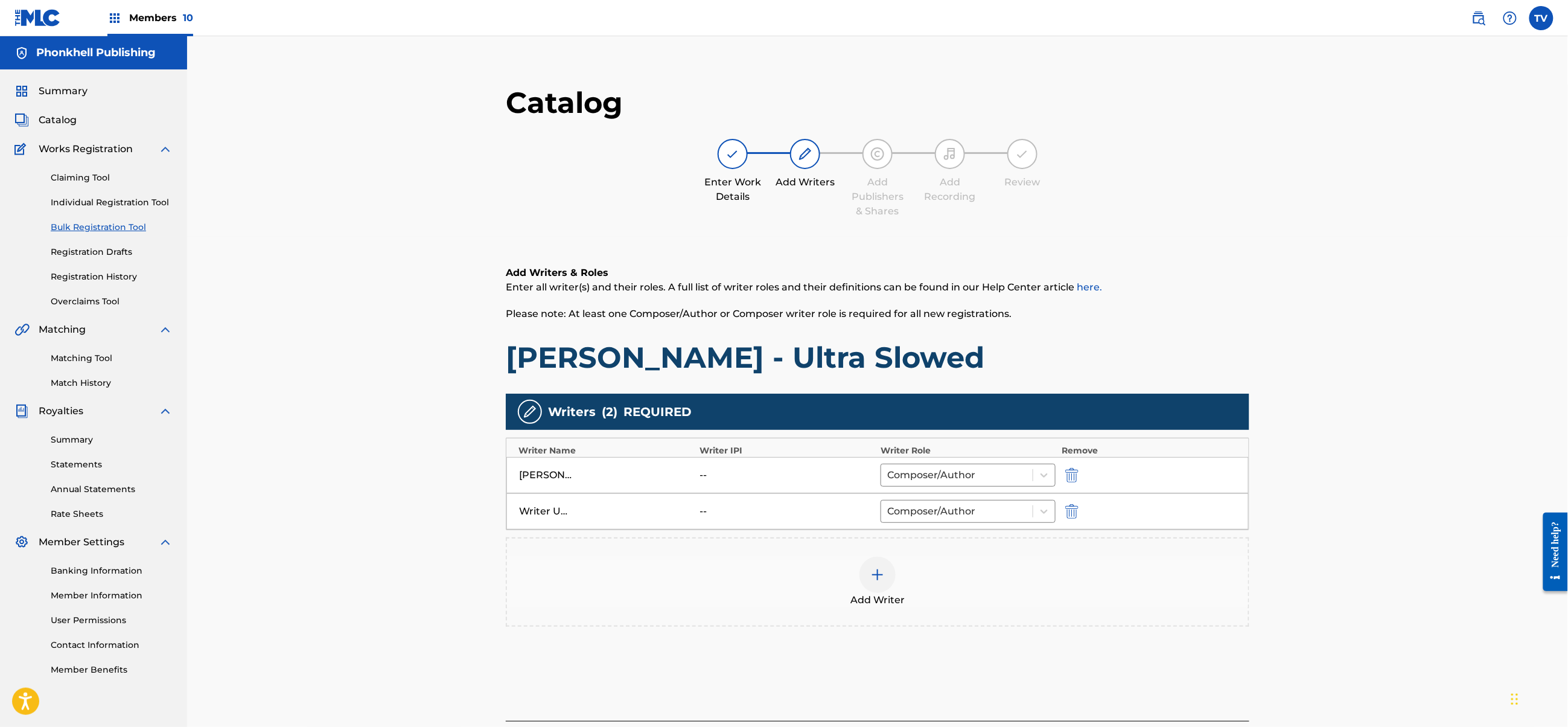
click at [1070, 515] on img "submit" at bounding box center [1072, 511] width 13 height 14
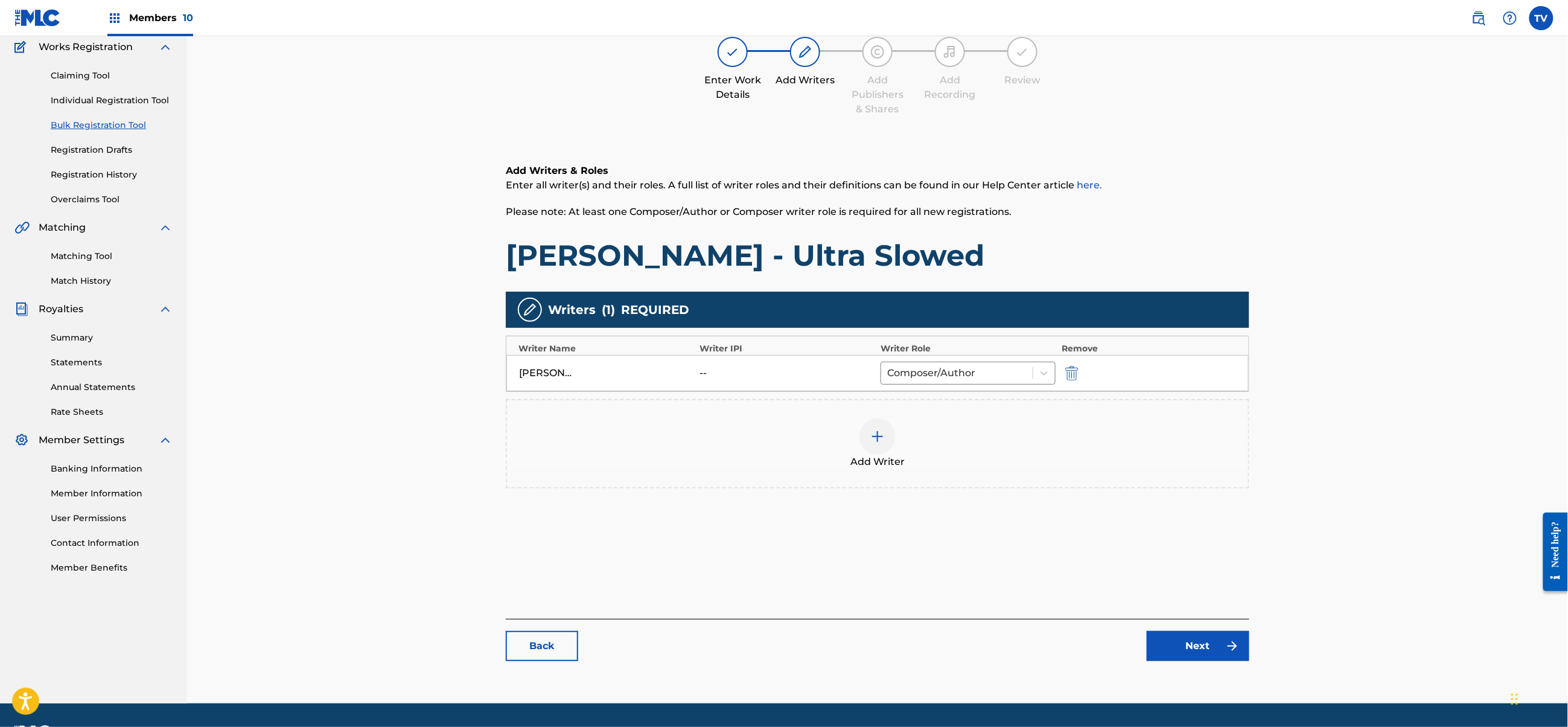
scroll to position [136, 0]
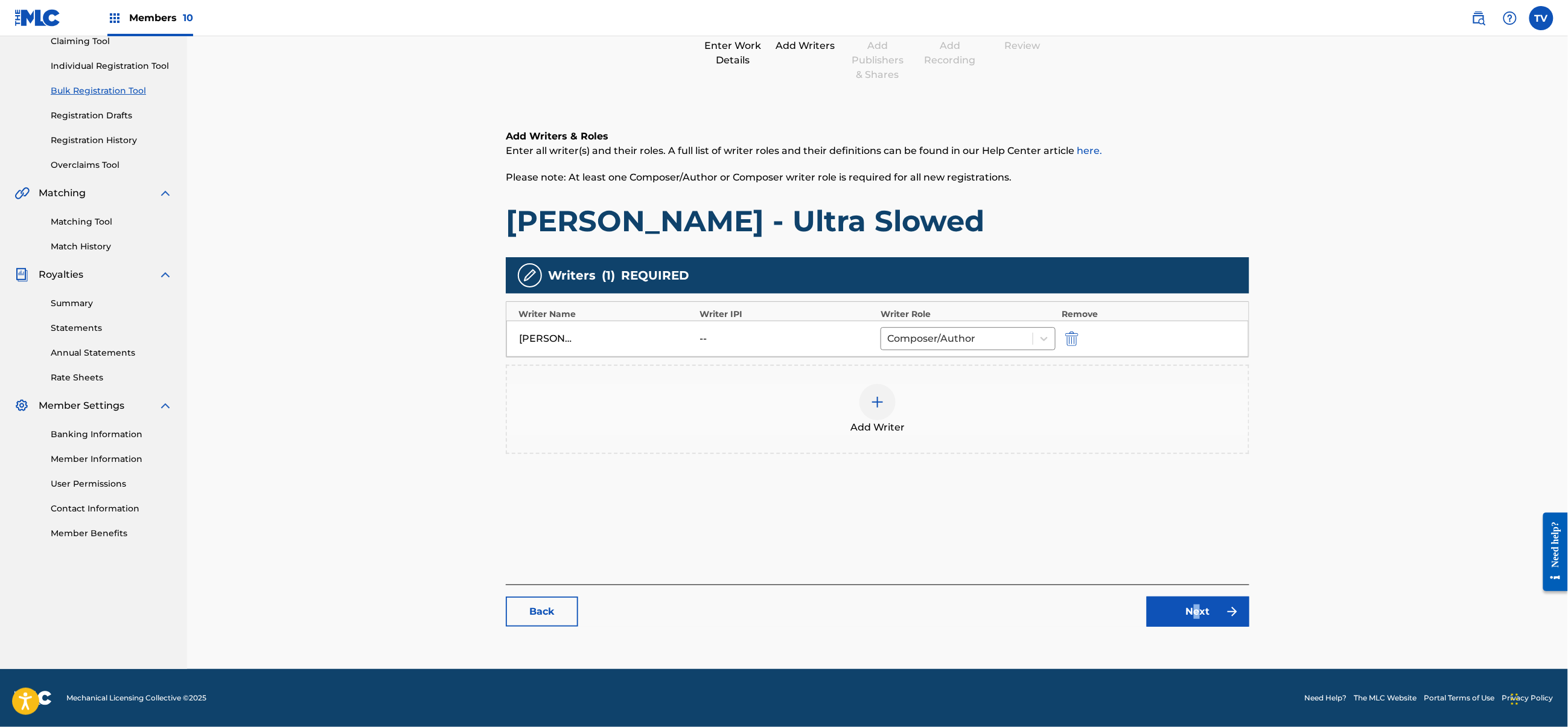
click at [1197, 594] on div "Back Next" at bounding box center [877, 606] width 744 height 43
click at [1207, 603] on link "Next" at bounding box center [1198, 611] width 102 height 30
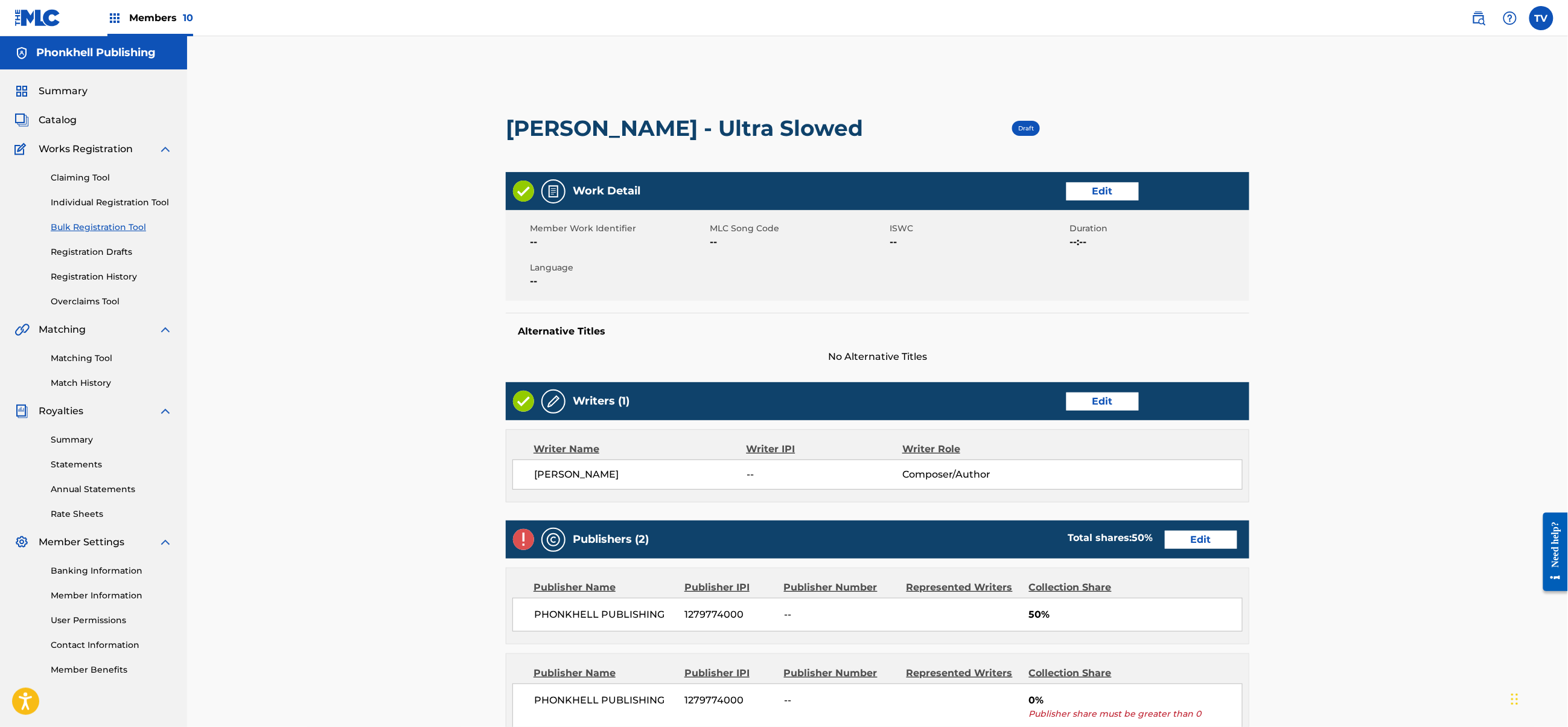
click at [1212, 547] on link "Edit" at bounding box center [1201, 539] width 72 height 18
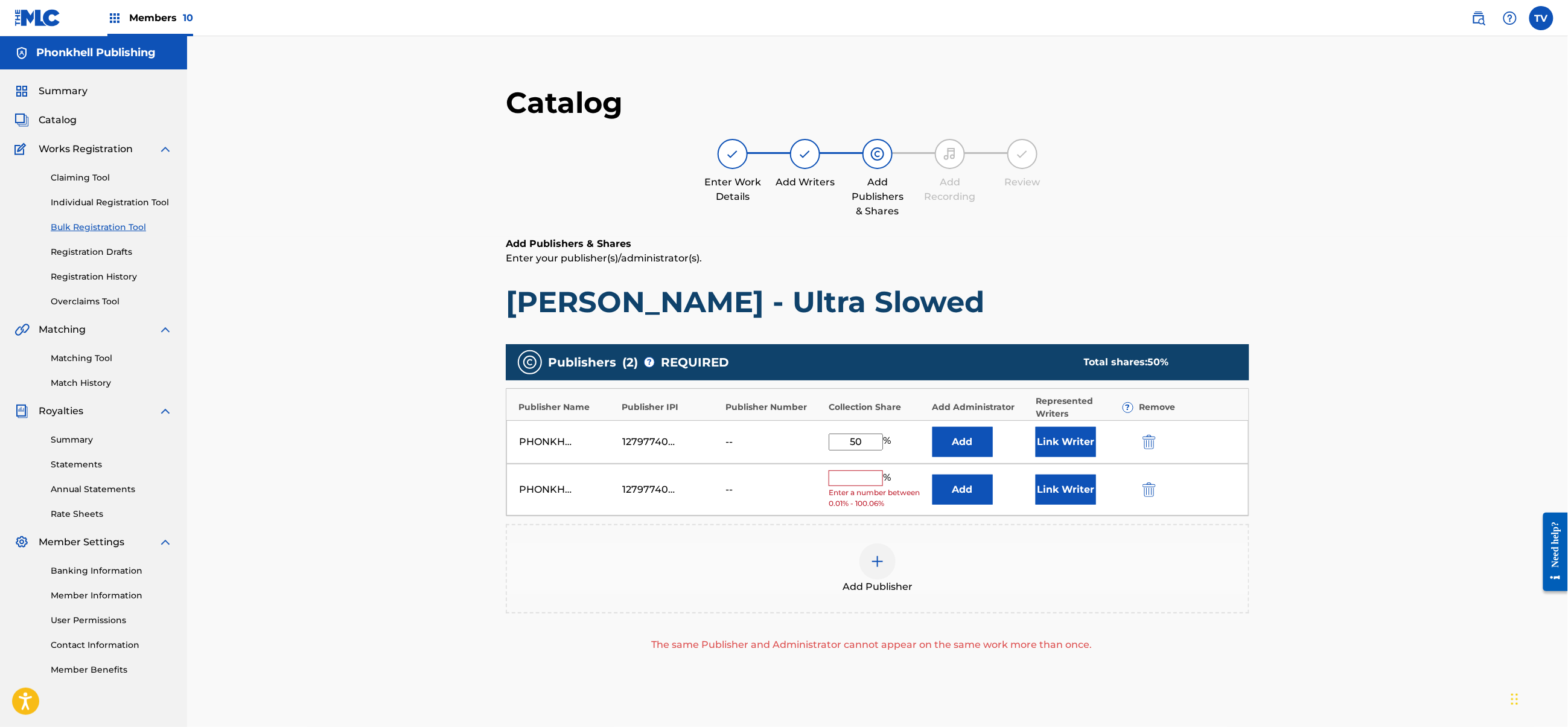
click at [1142, 484] on img "submit" at bounding box center [1149, 489] width 13 height 14
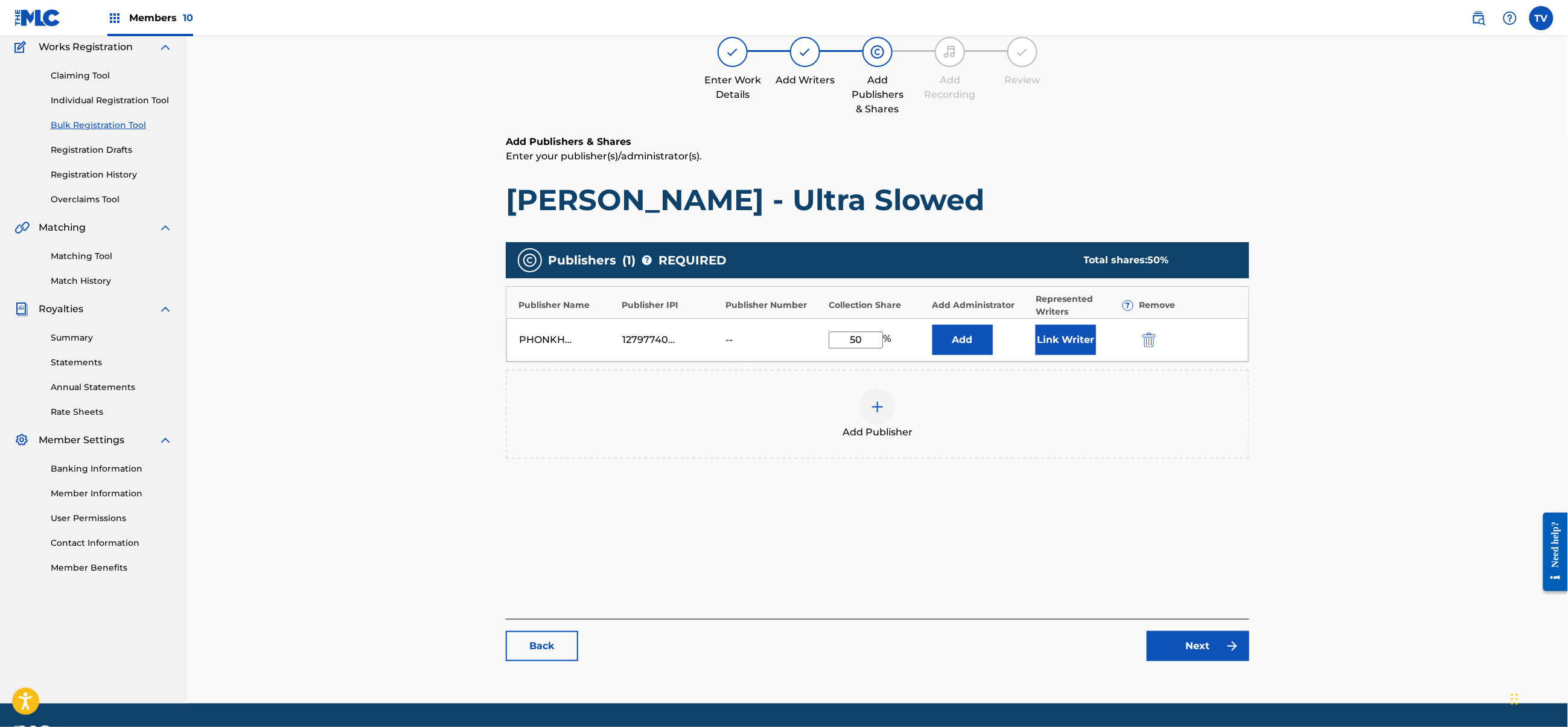
scroll to position [136, 0]
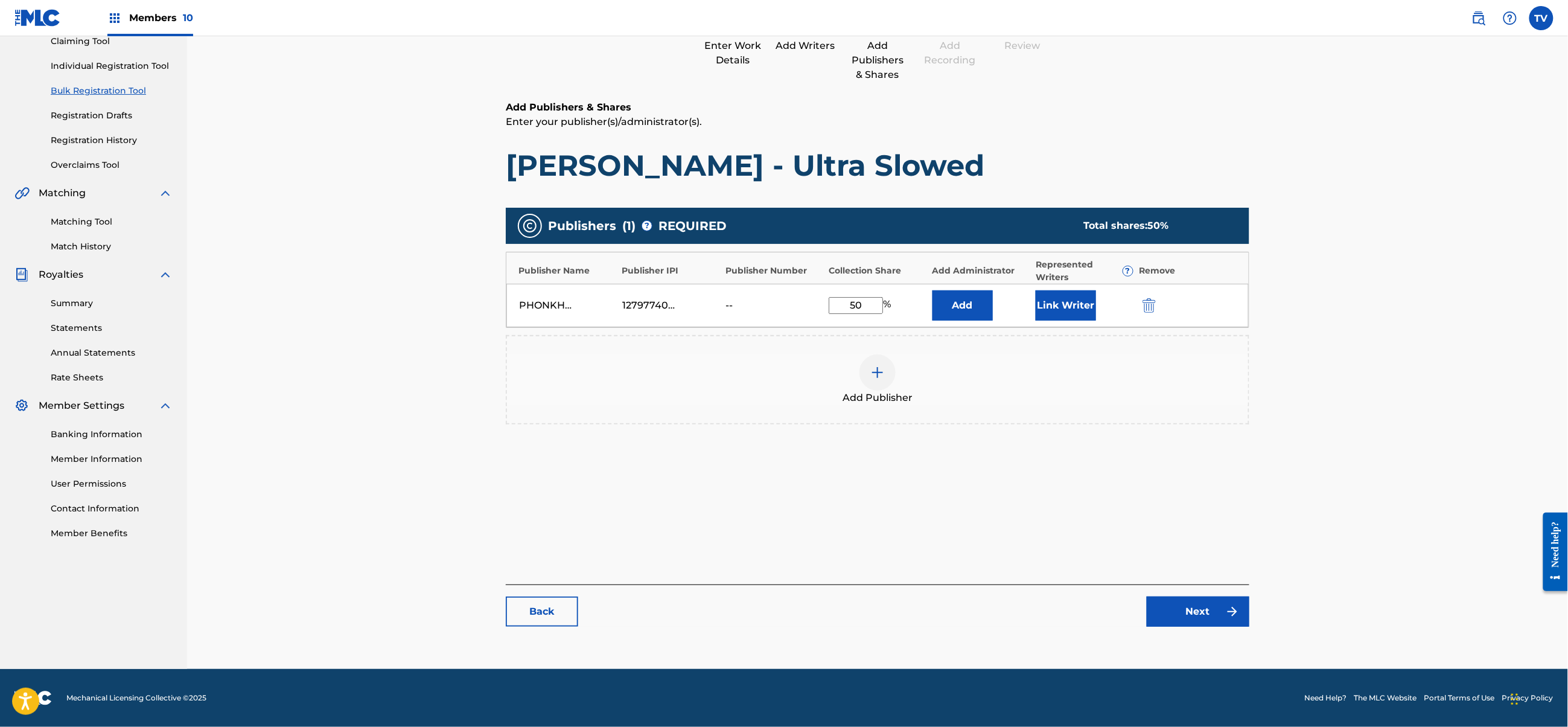
click at [1193, 627] on div "Catalog Enter Work Details Add Writers Add Publishers & Shares Add Recording Re…" at bounding box center [877, 293] width 744 height 691
click at [1196, 616] on link "Next" at bounding box center [1198, 611] width 102 height 30
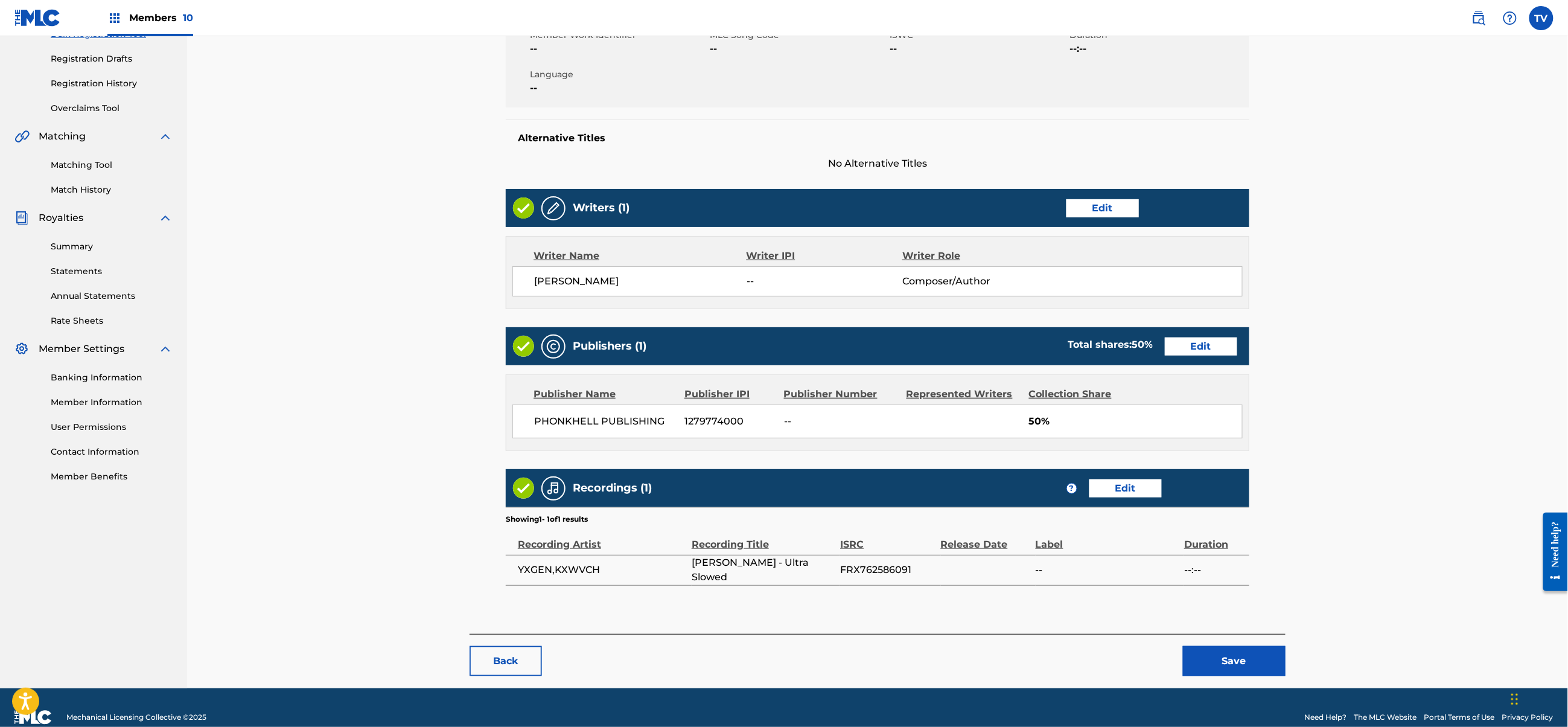
click at [1247, 636] on div "< Back [PERSON_NAME] - Ultra Slowed Draft Work Detail Edit Member Work Identifi…" at bounding box center [877, 281] width 816 height 815
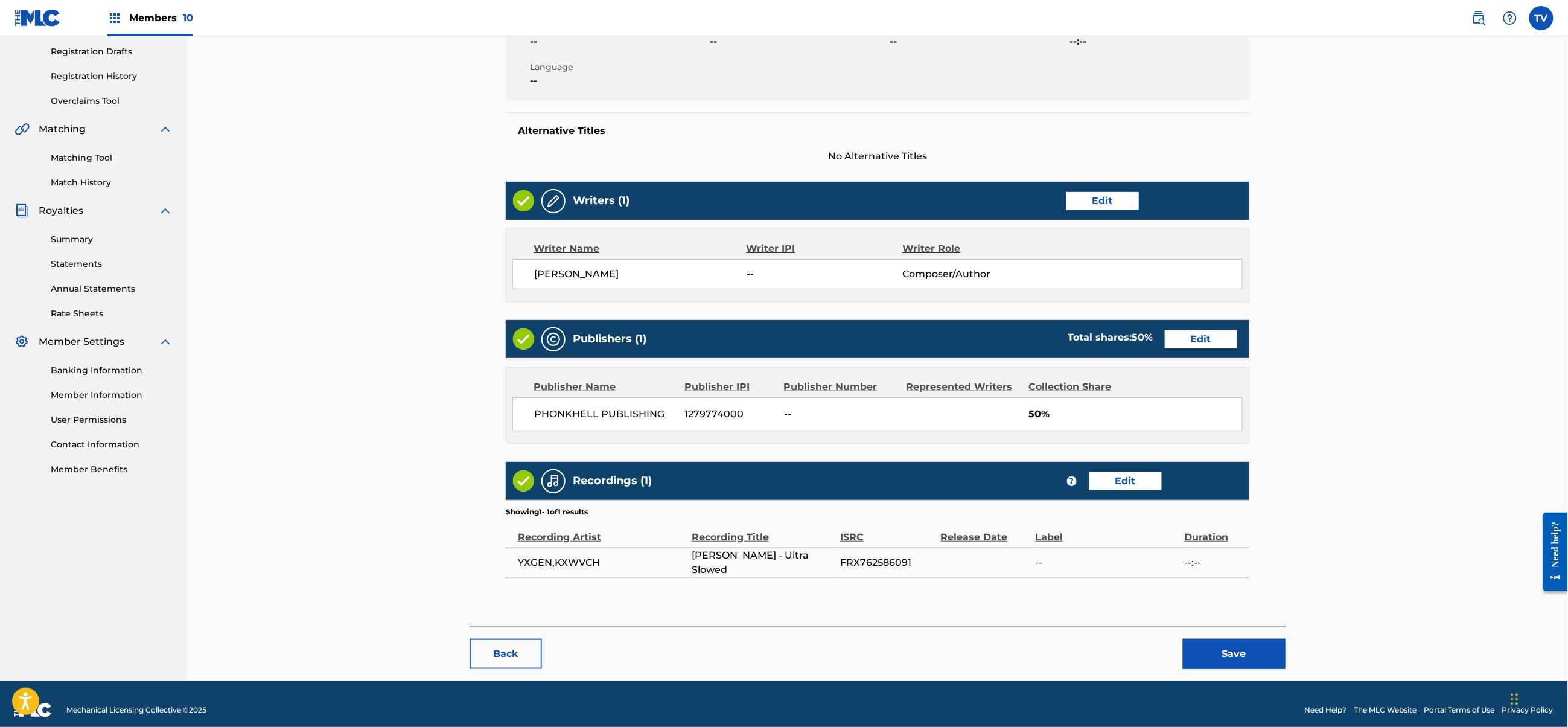
scroll to position [214, 0]
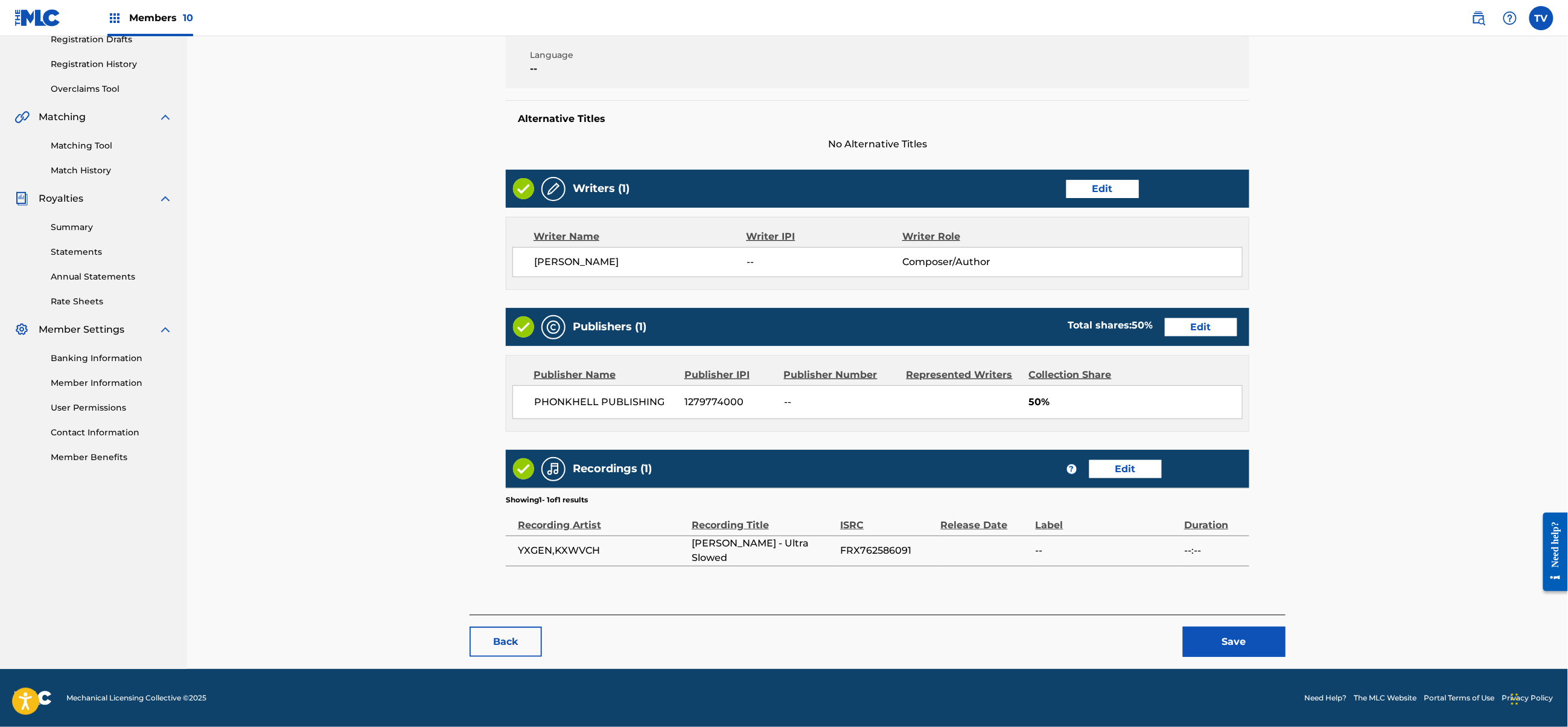
click at [1235, 639] on button "Save" at bounding box center [1234, 642] width 102 height 30
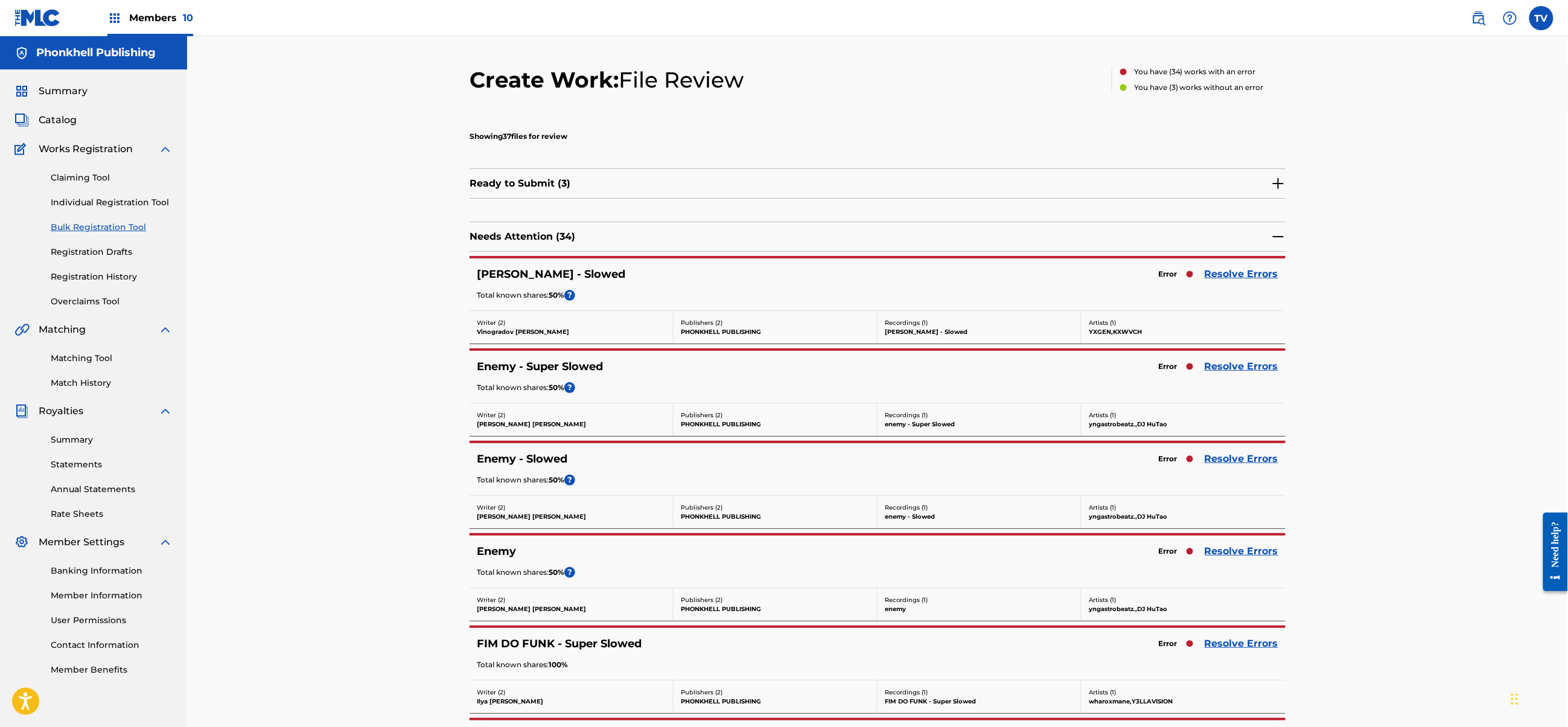
click at [1254, 271] on link "Resolve Errors" at bounding box center [1242, 274] width 74 height 14
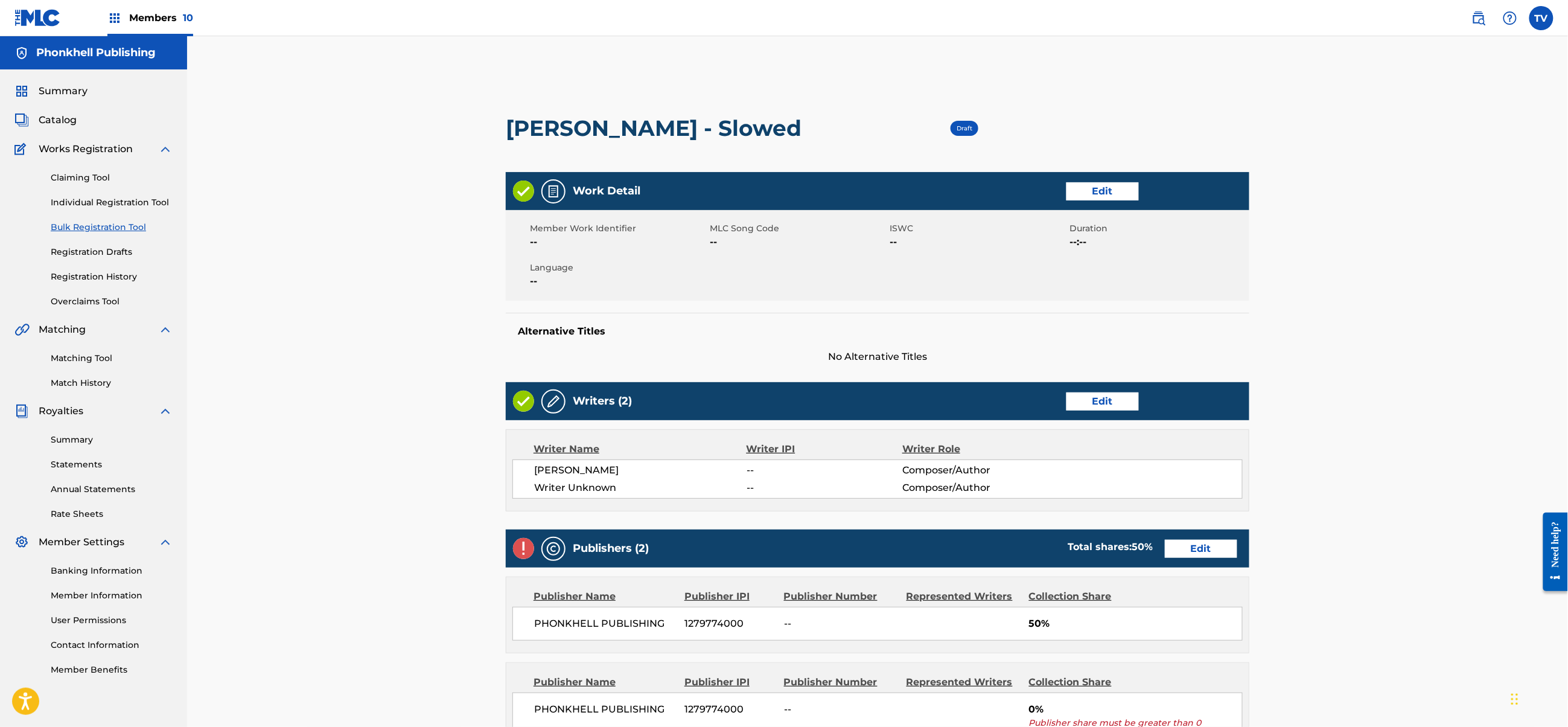
click at [1116, 399] on link "Edit" at bounding box center [1103, 401] width 72 height 18
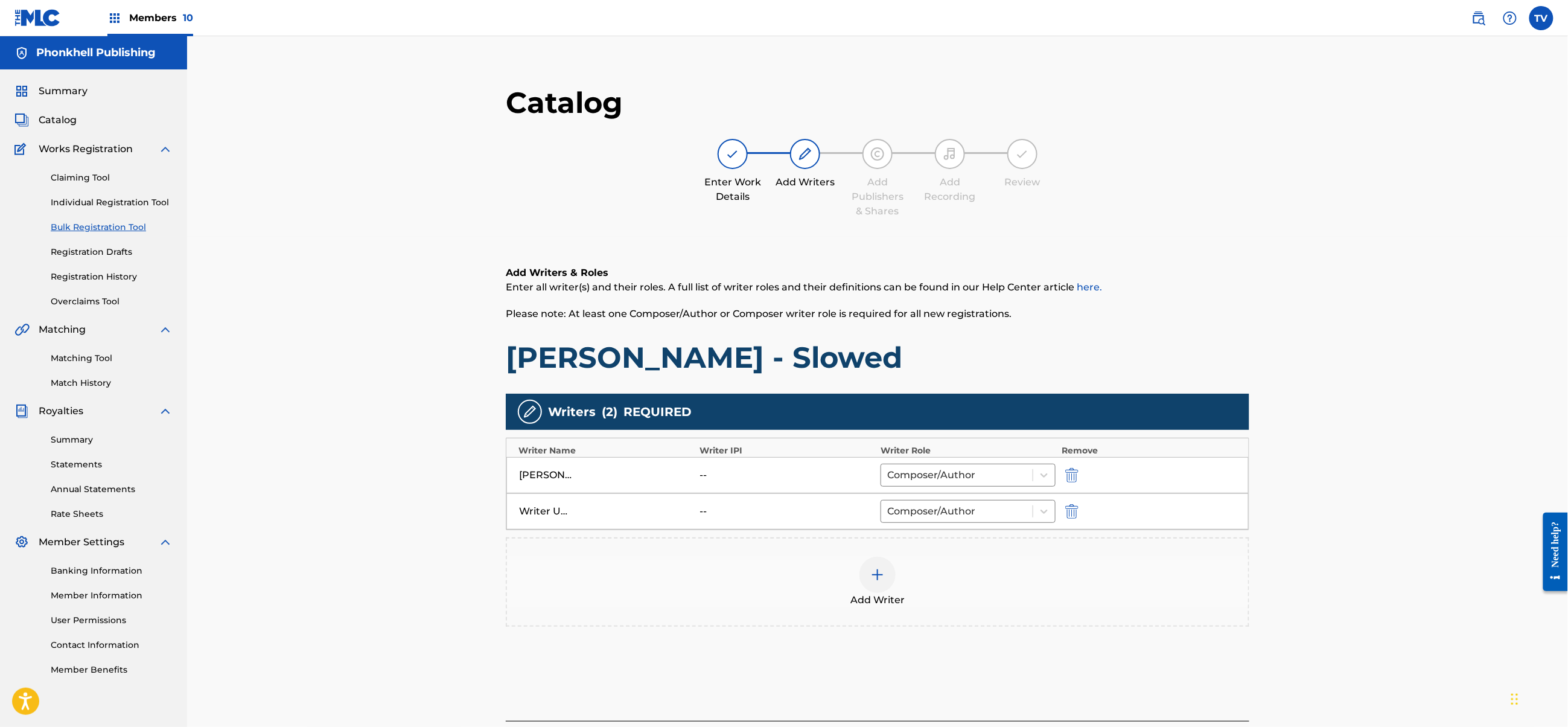
click at [1080, 513] on div at bounding box center [1089, 511] width 54 height 14
click at [1068, 521] on div "Writer Unknown -- Composer/Author" at bounding box center [877, 511] width 742 height 36
click at [1077, 508] on img "submit" at bounding box center [1072, 511] width 13 height 14
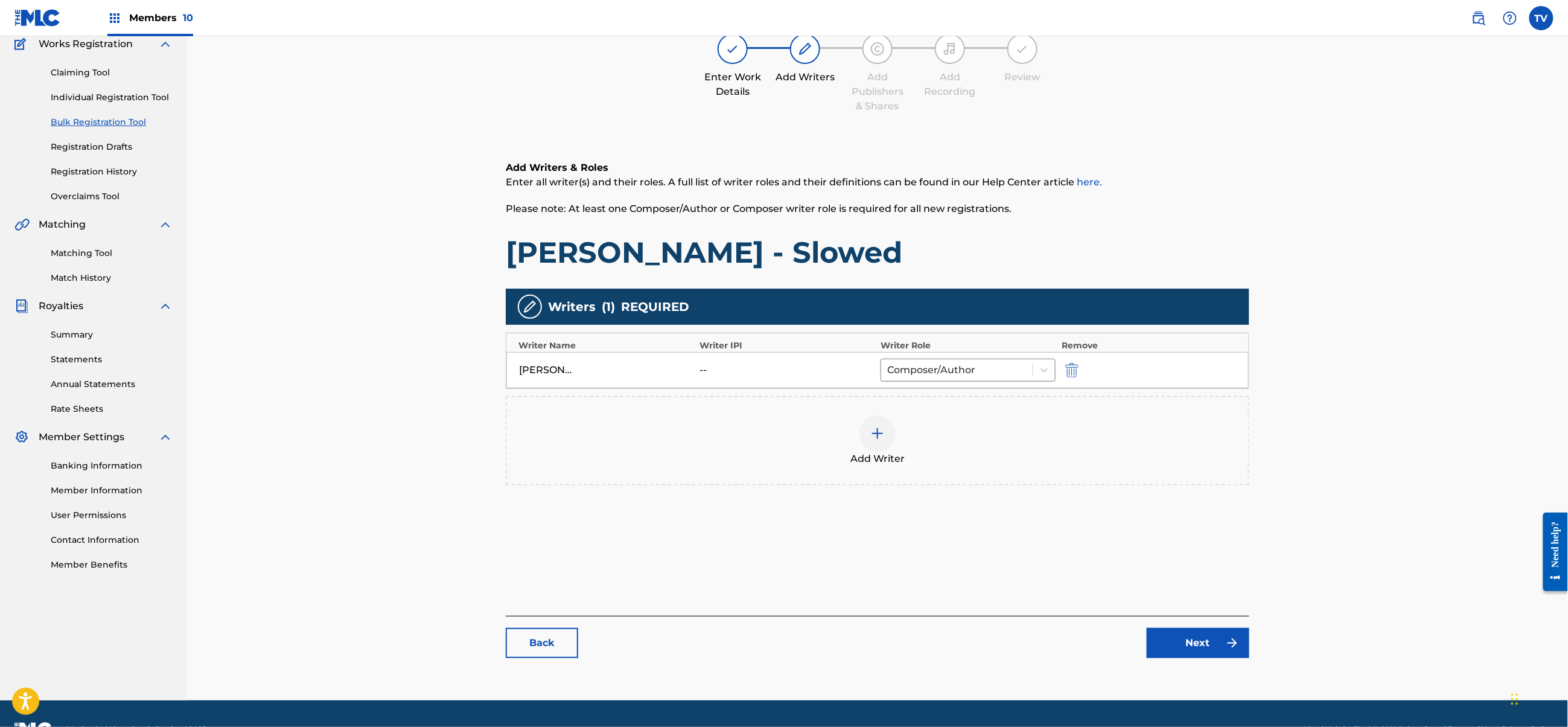
scroll to position [136, 0]
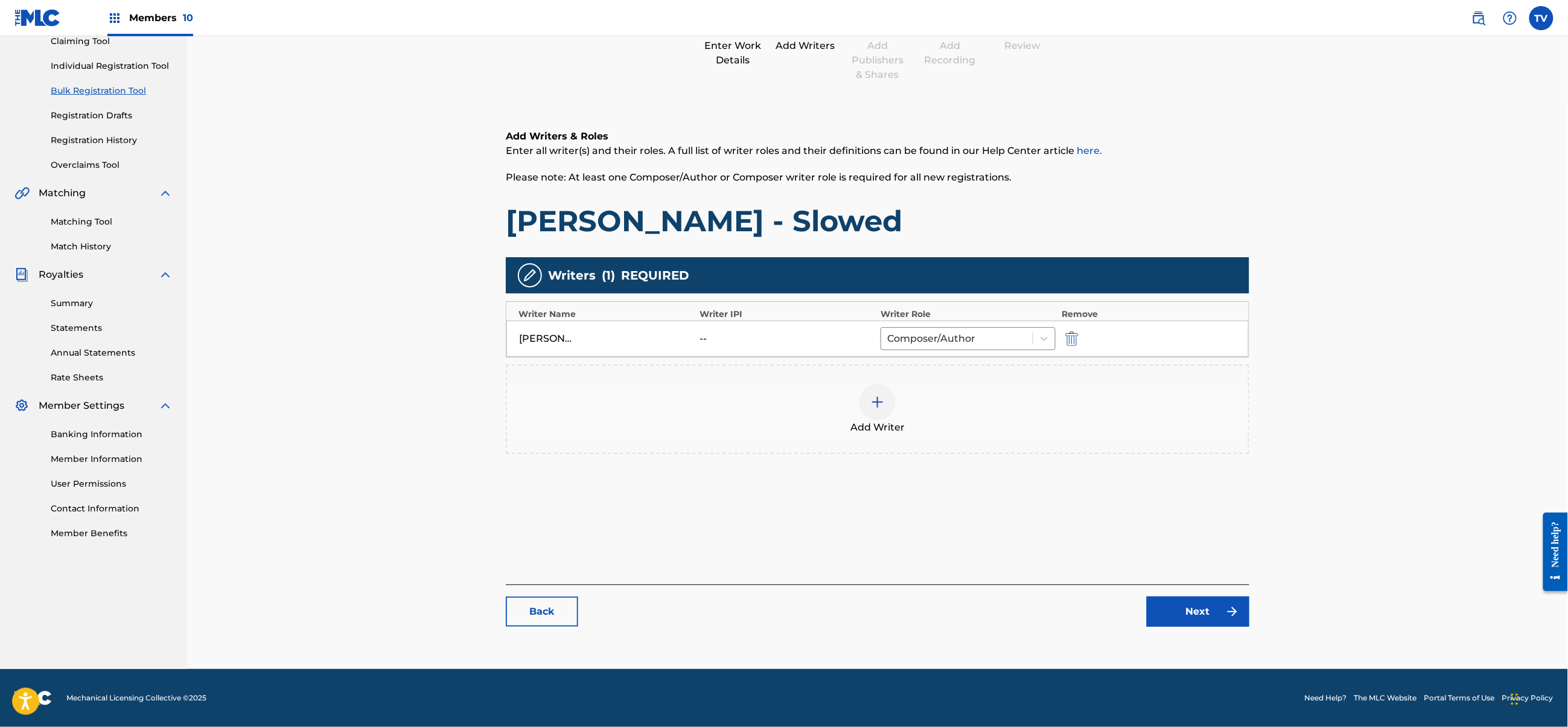
click at [1164, 602] on link "Next" at bounding box center [1198, 611] width 102 height 30
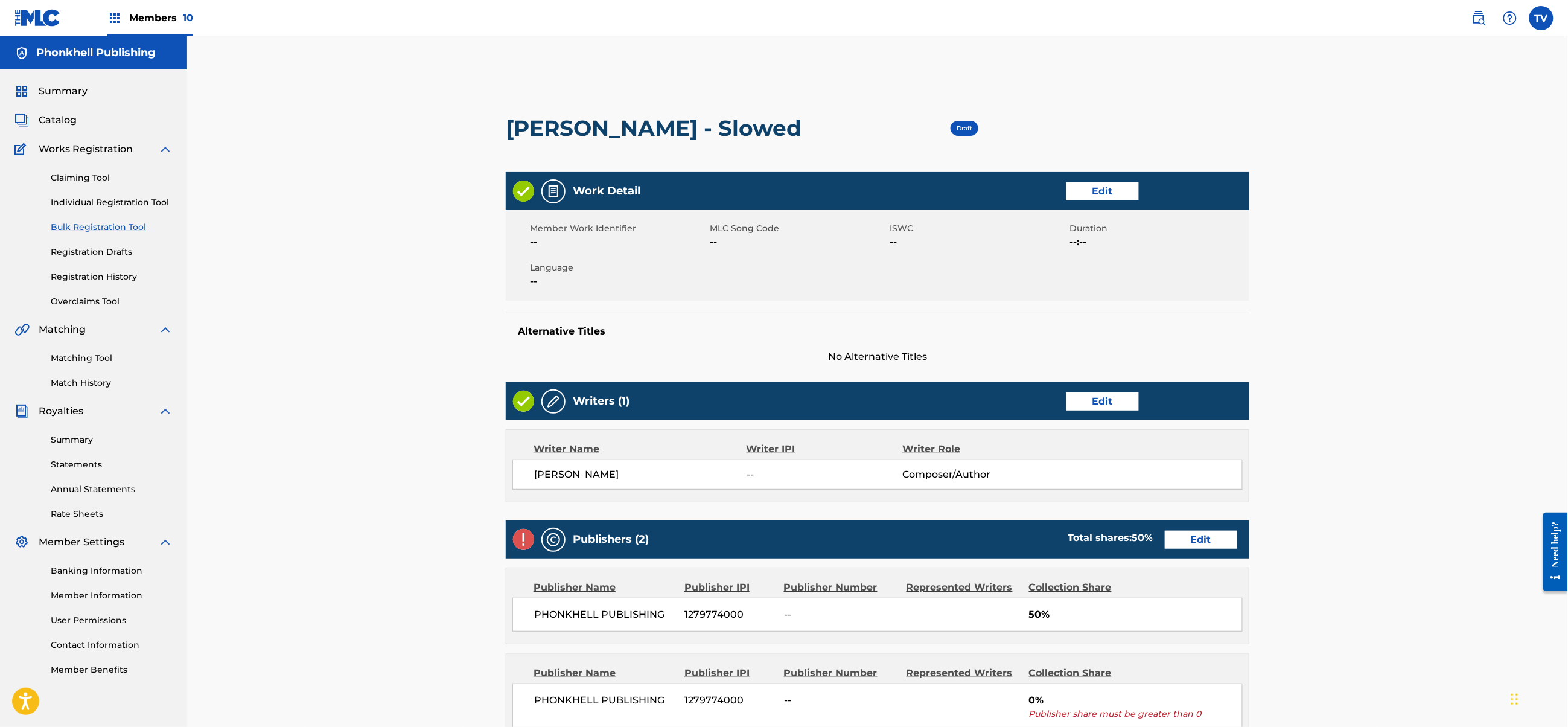
click at [1193, 536] on link "Edit" at bounding box center [1201, 539] width 72 height 18
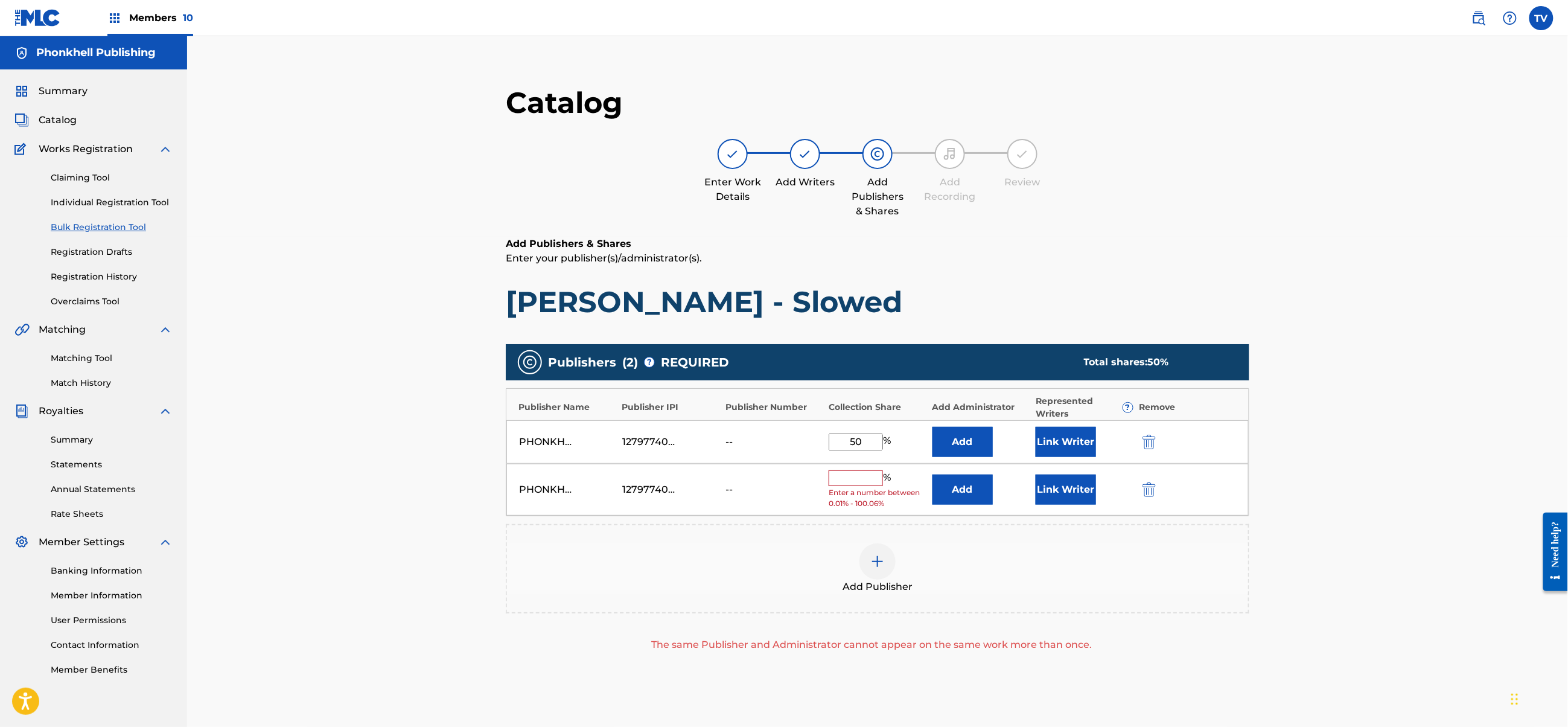
click at [1150, 484] on img "submit" at bounding box center [1149, 489] width 13 height 14
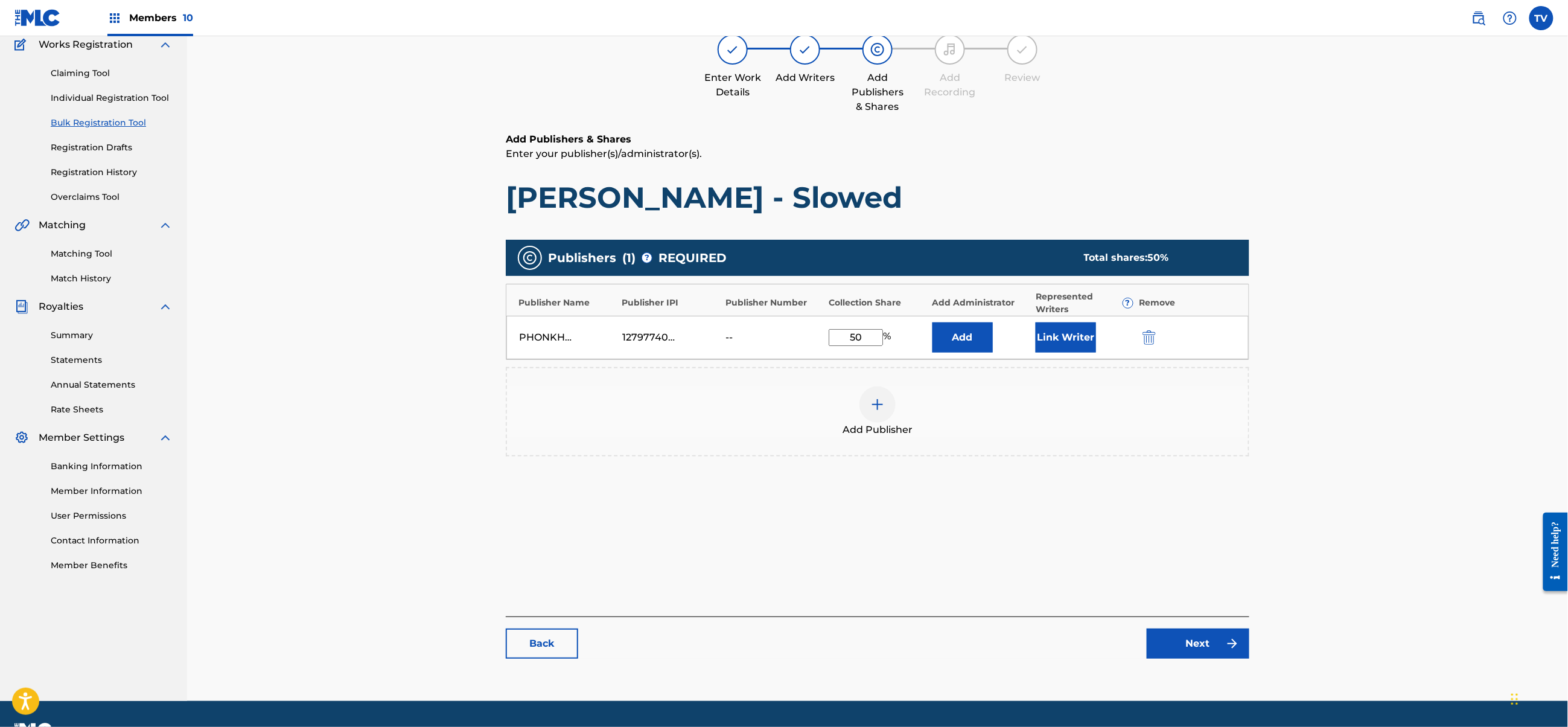
scroll to position [136, 0]
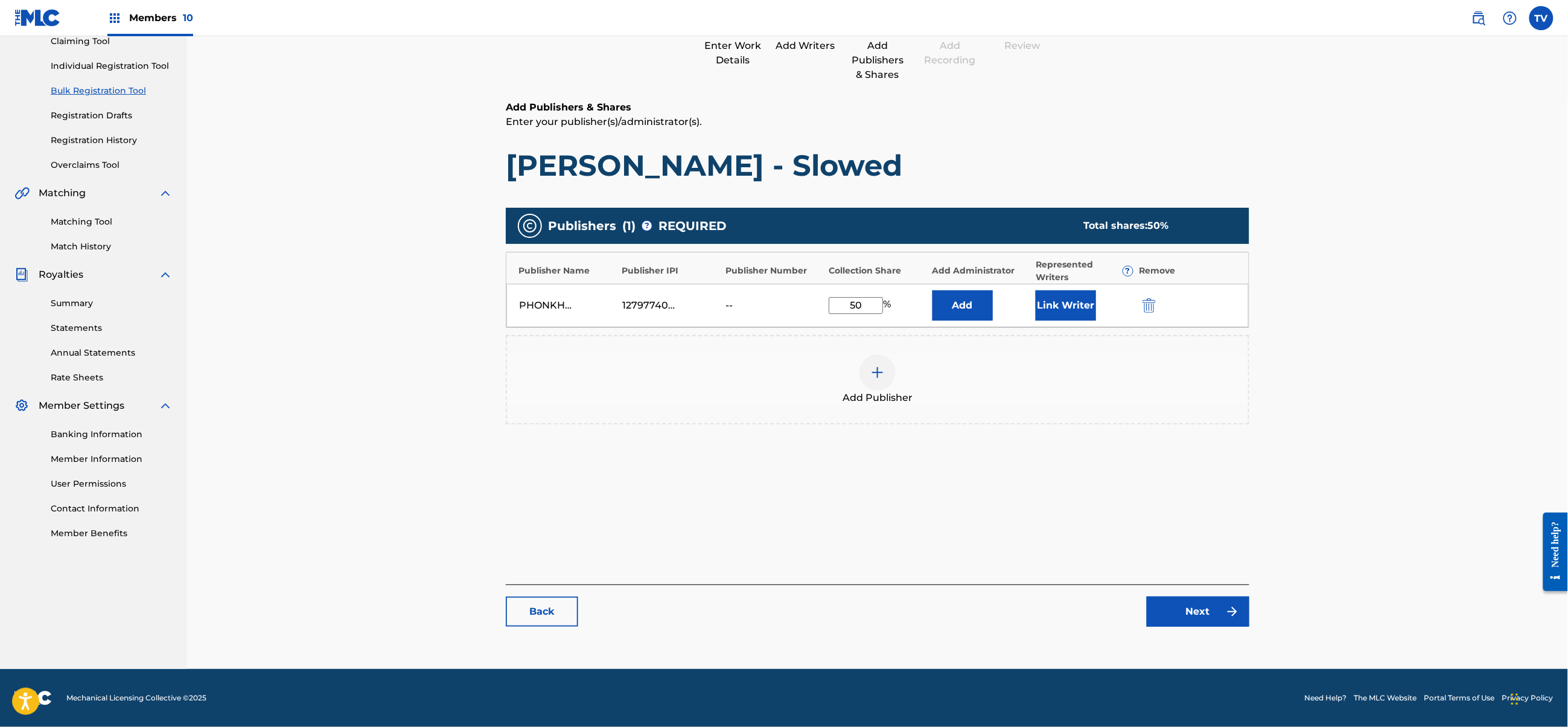
click at [1213, 613] on link "Next" at bounding box center [1198, 611] width 102 height 30
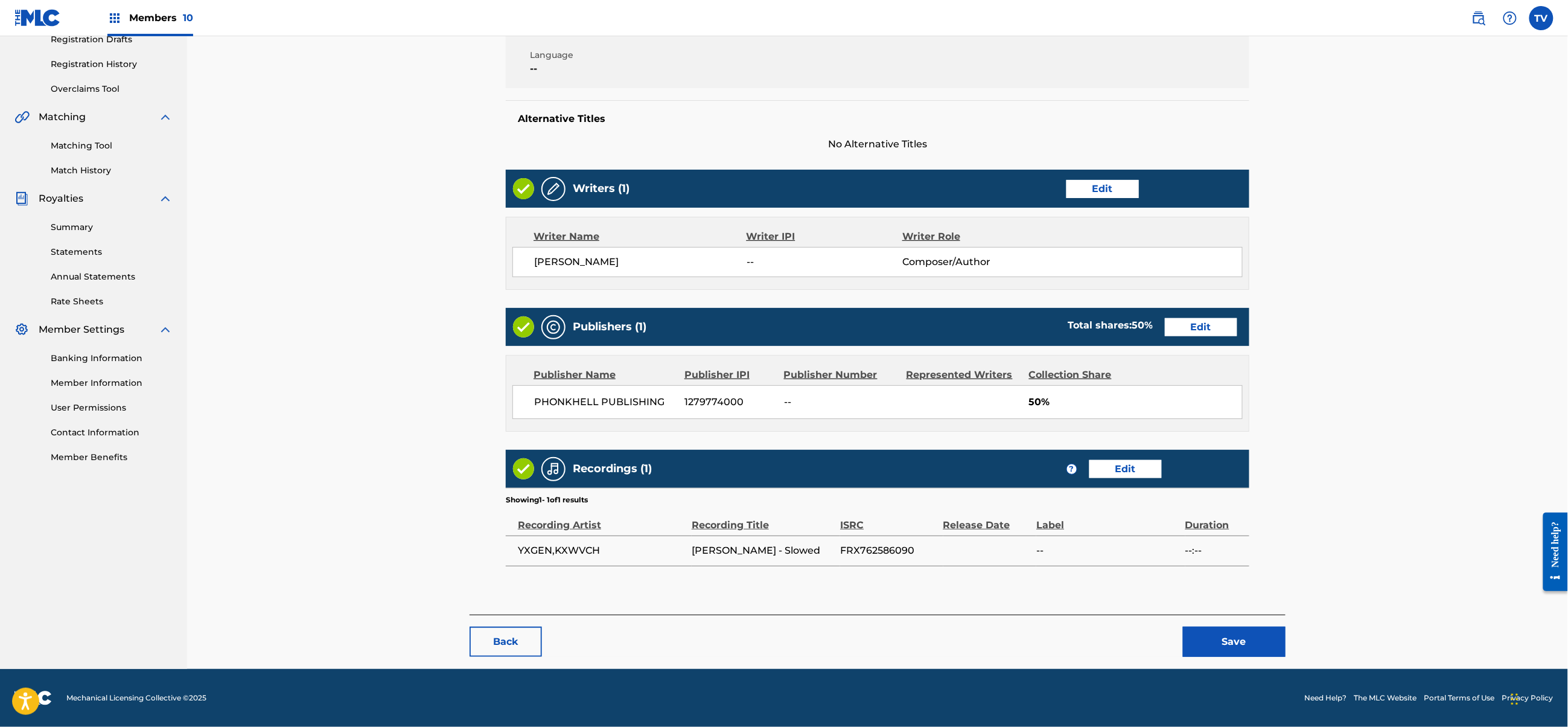
scroll to position [214, 0]
click at [1257, 641] on button "Save" at bounding box center [1234, 642] width 102 height 30
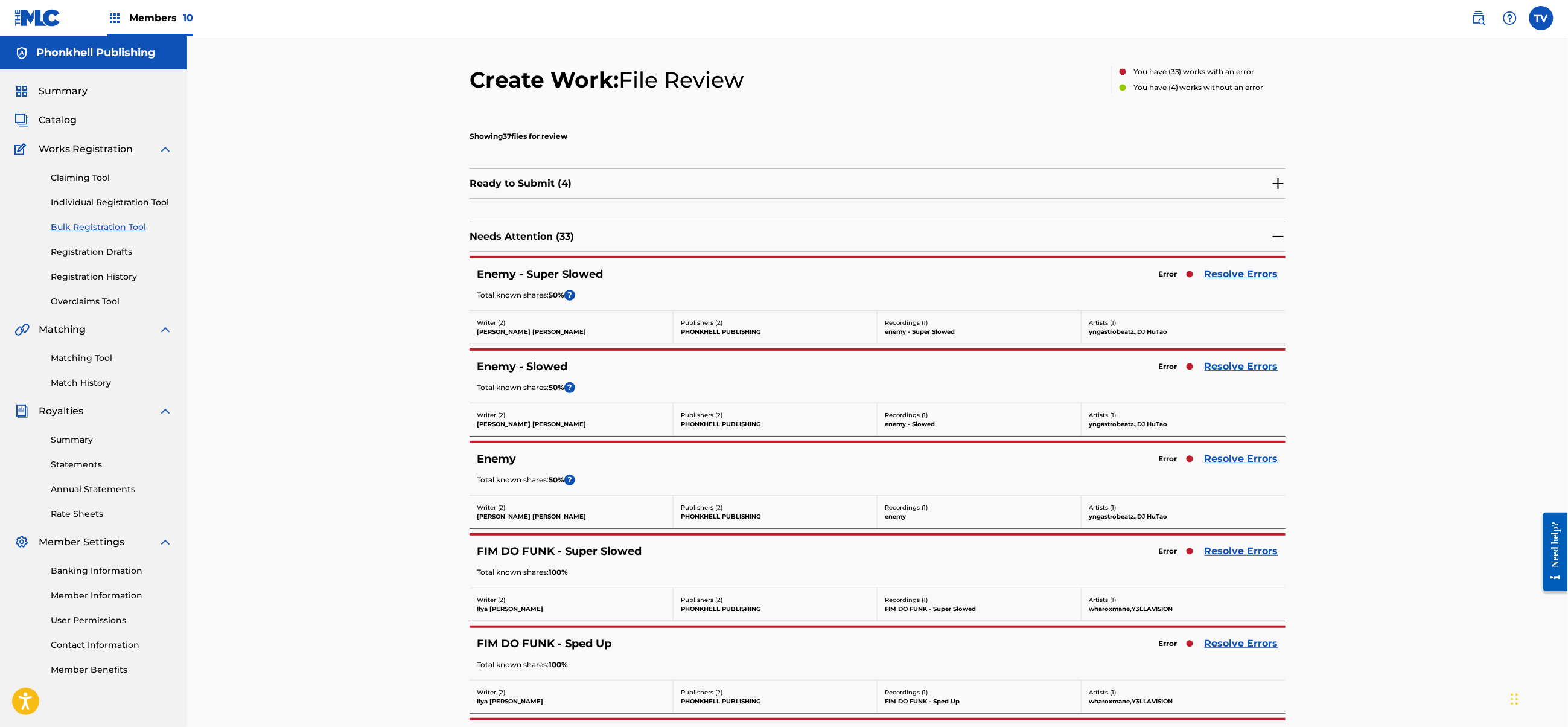
click at [1237, 463] on link "Resolve Errors" at bounding box center [1242, 458] width 74 height 14
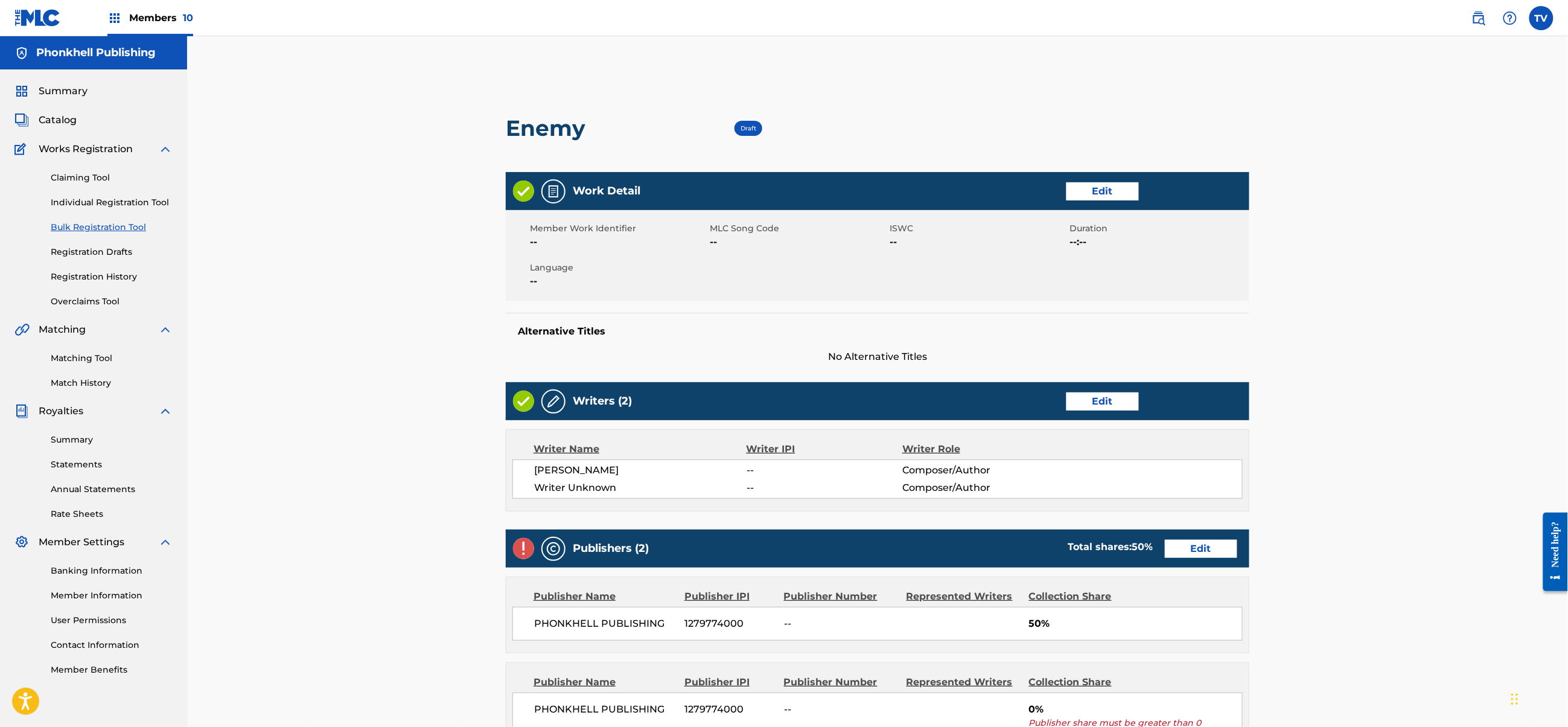
click at [1136, 407] on div "Writers (2) Edit" at bounding box center [877, 401] width 744 height 38
click at [1122, 398] on link "Edit" at bounding box center [1103, 401] width 72 height 18
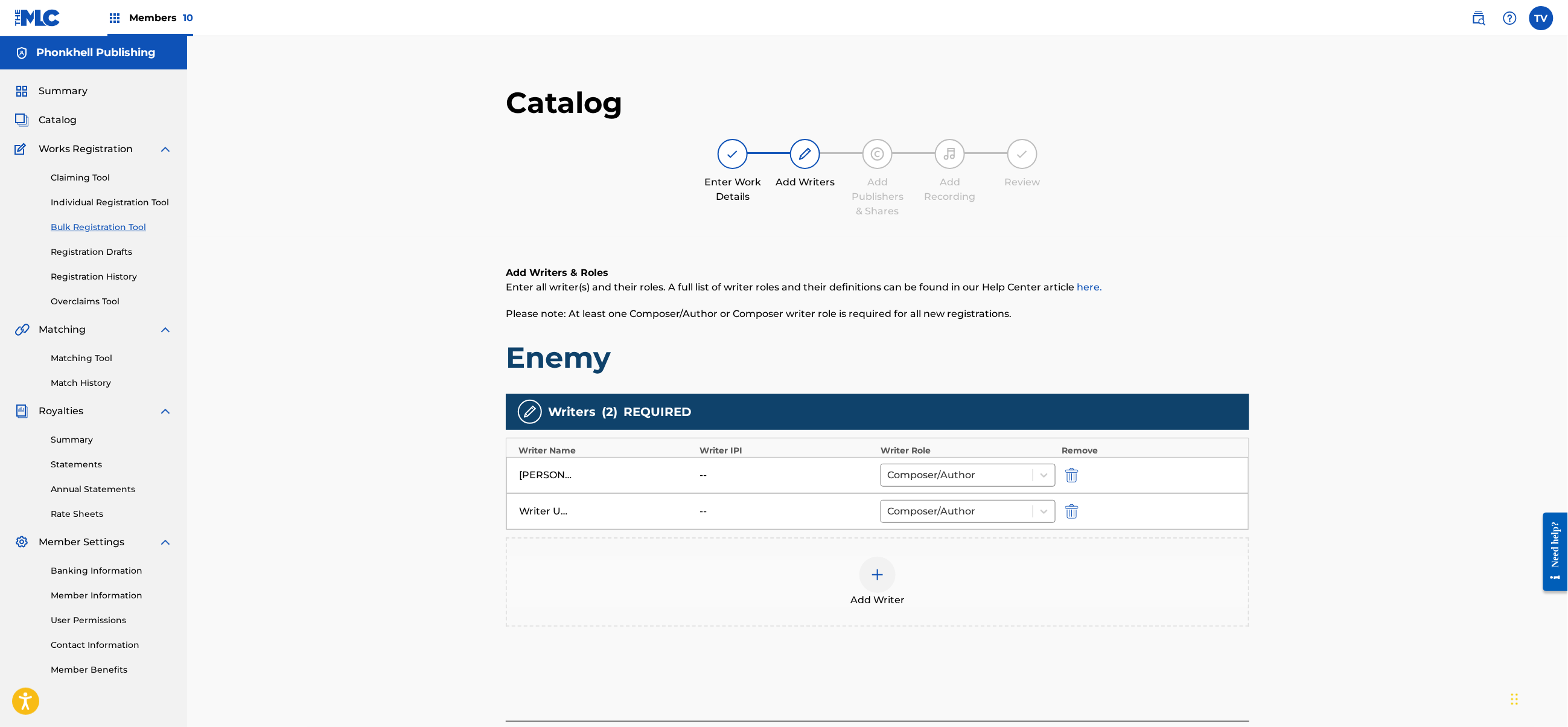
click at [1076, 503] on div "Writer Unknown -- Composer/Author" at bounding box center [877, 511] width 742 height 36
click at [1066, 504] on img "submit" at bounding box center [1072, 511] width 13 height 14
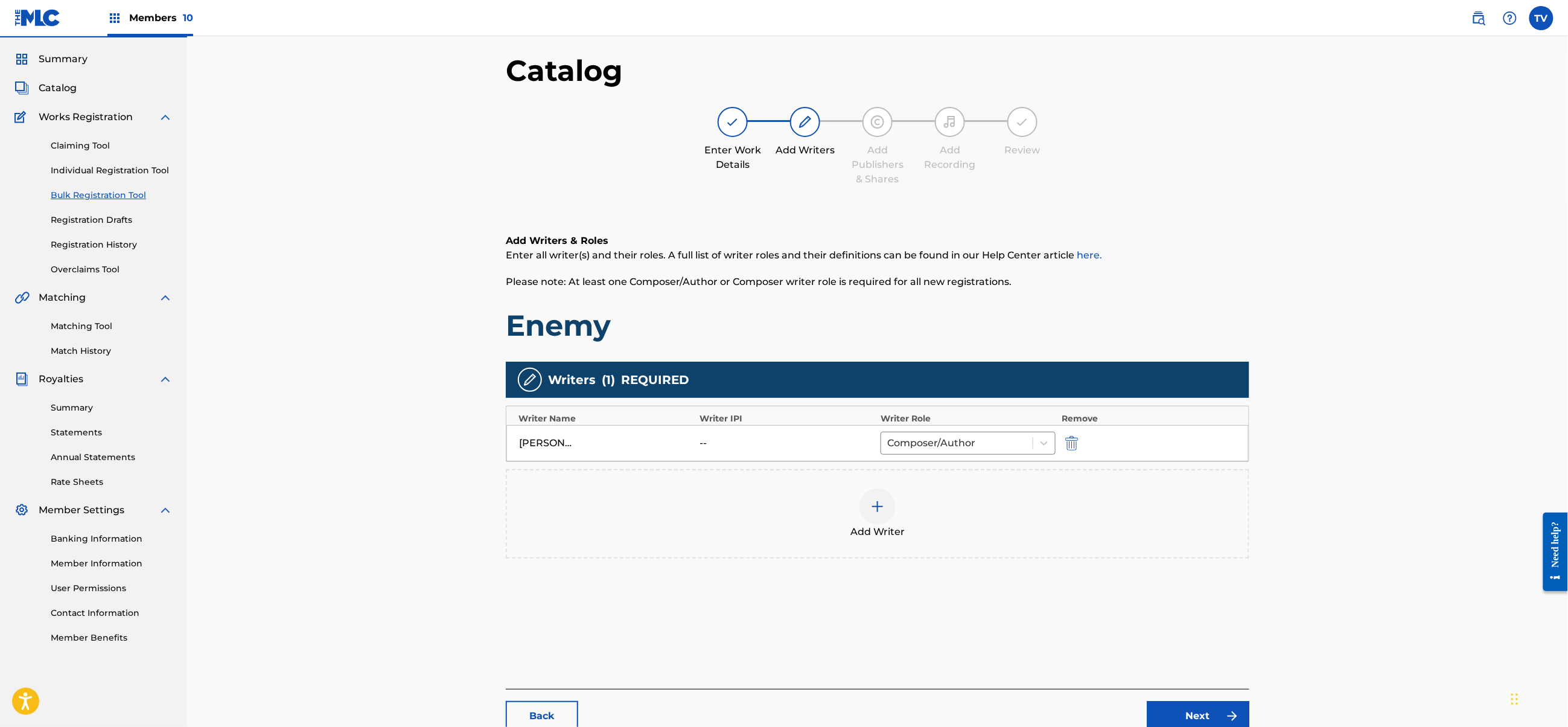
scroll to position [136, 0]
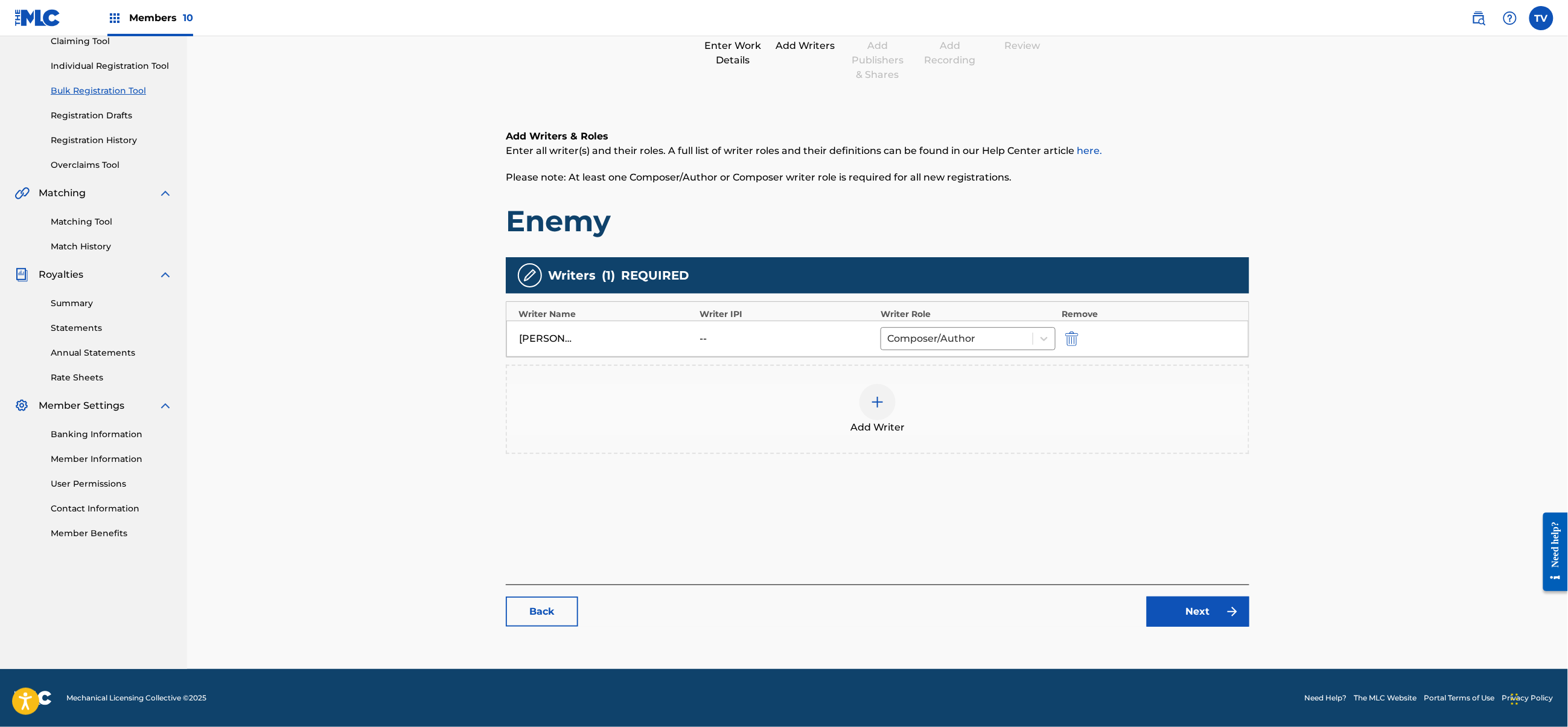
click at [1203, 607] on link "Next" at bounding box center [1198, 611] width 102 height 30
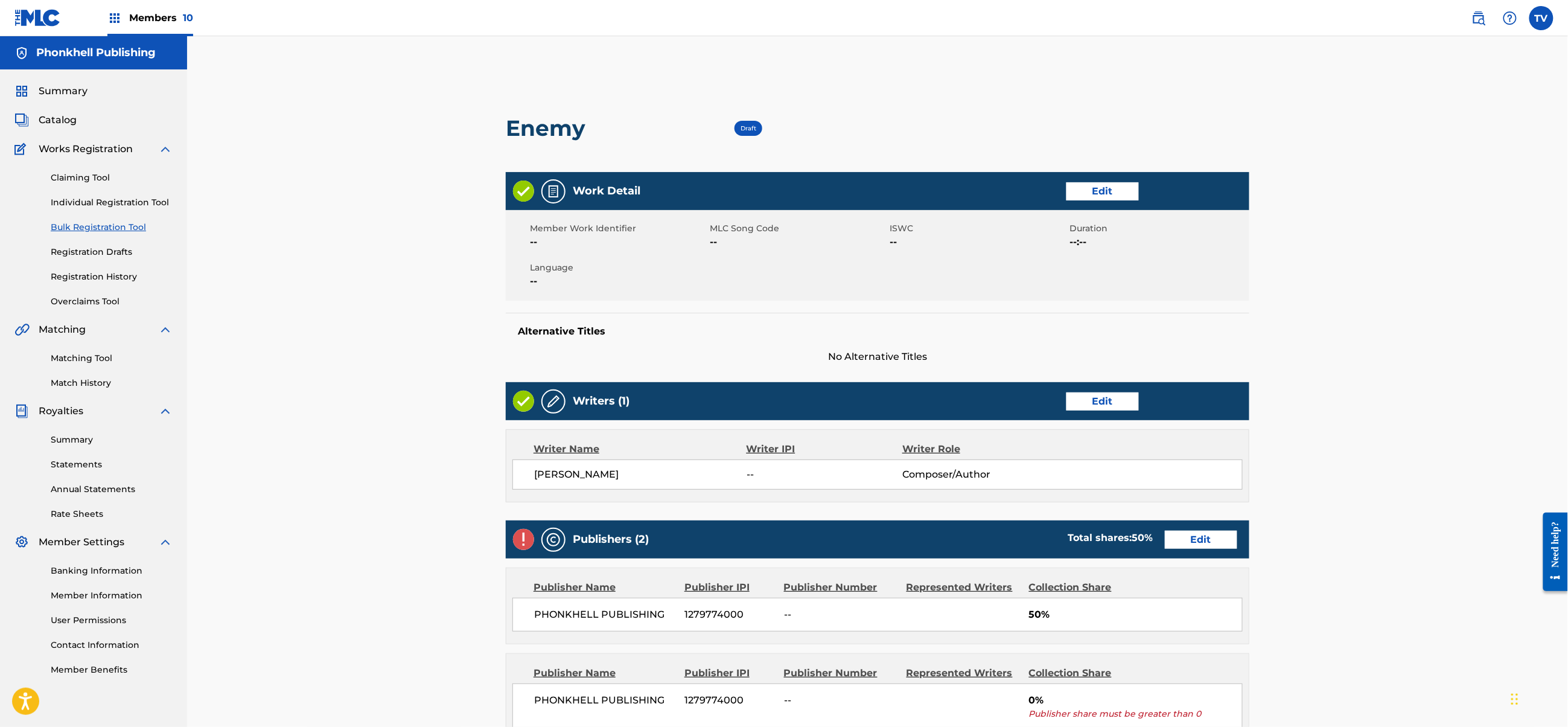
click at [1209, 548] on link "Edit" at bounding box center [1201, 539] width 72 height 18
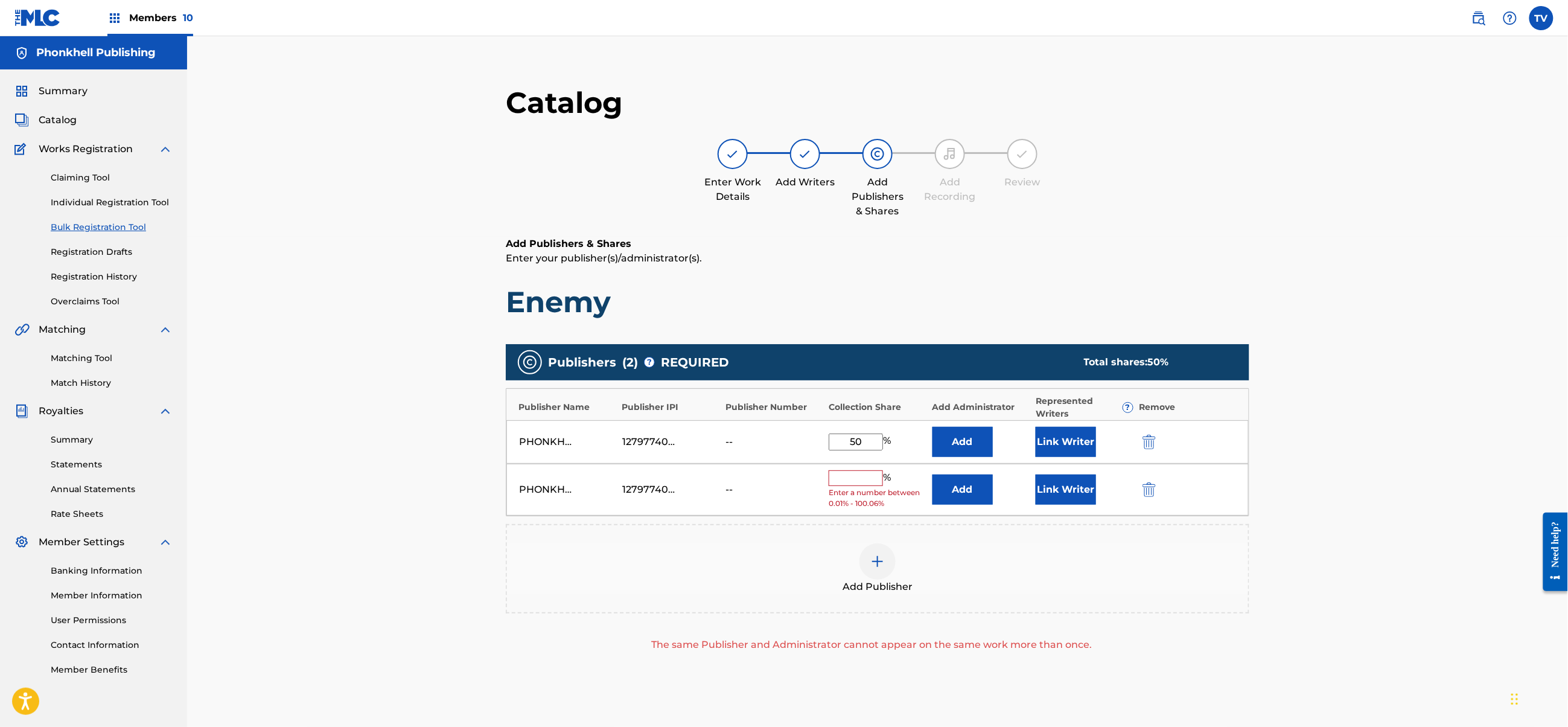
click at [1136, 491] on div "PHONKHELL PUBLISHING 1279774000 -- % Enter a number between 0.01% - 100.06% Add…" at bounding box center [877, 490] width 742 height 53
click at [1148, 488] on img "submit" at bounding box center [1149, 489] width 13 height 14
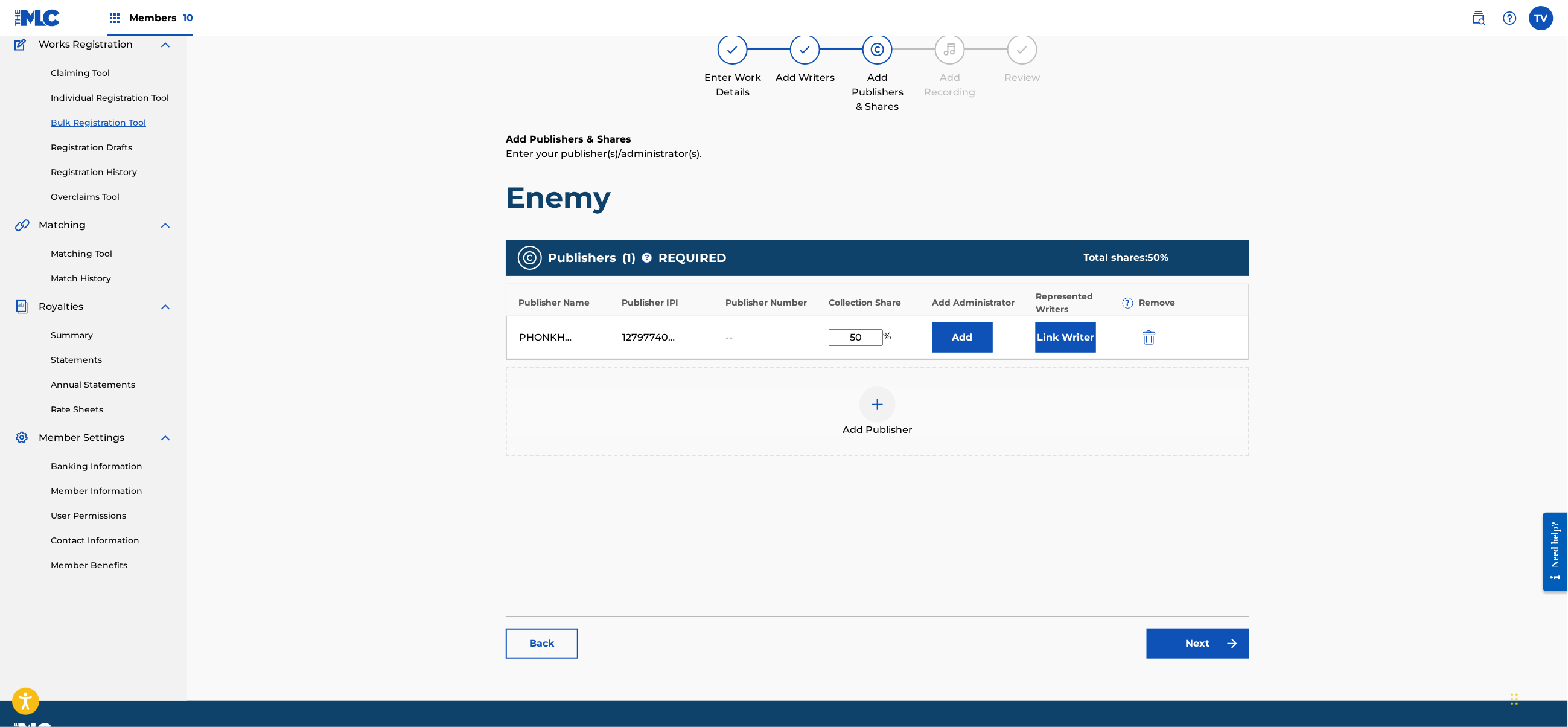
scroll to position [136, 0]
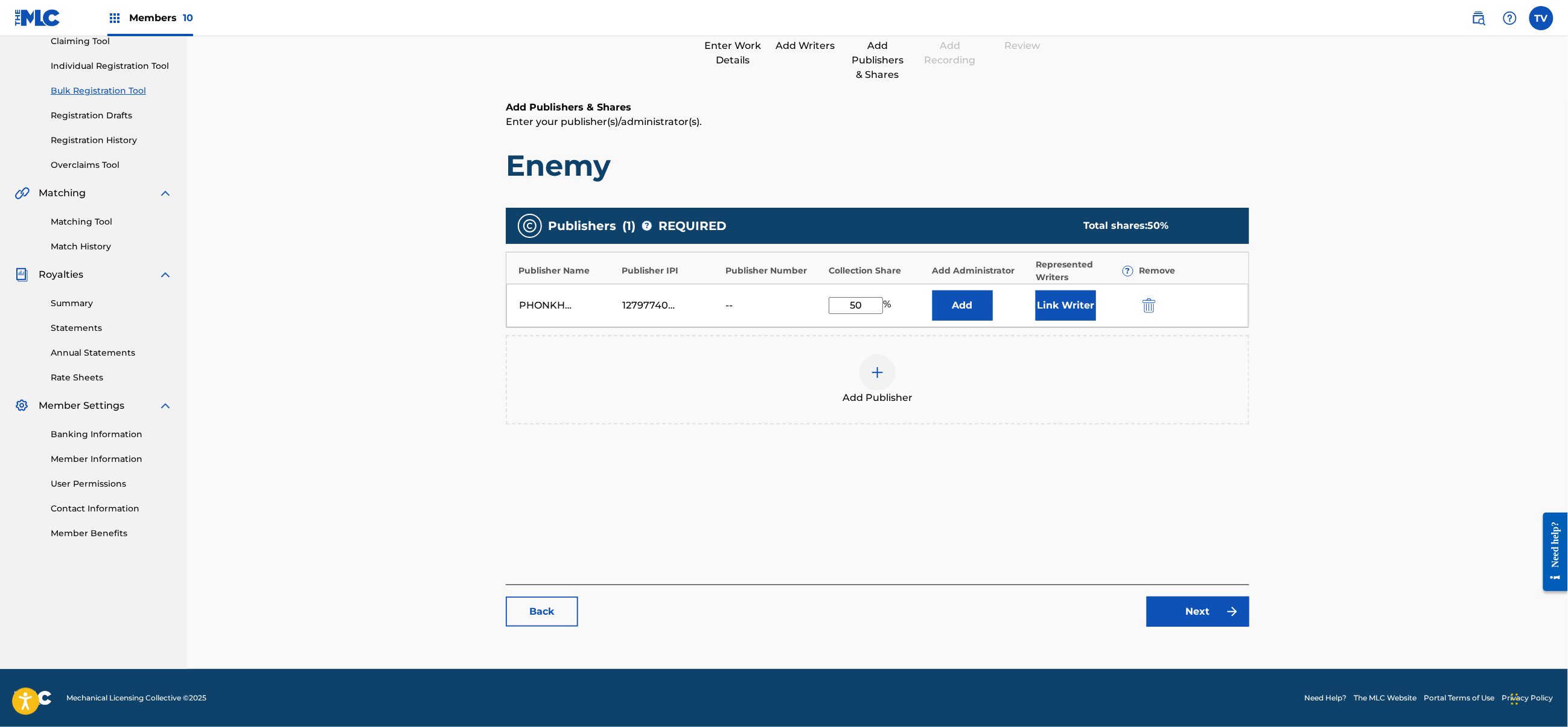
click at [1217, 616] on link "Next" at bounding box center [1198, 611] width 102 height 30
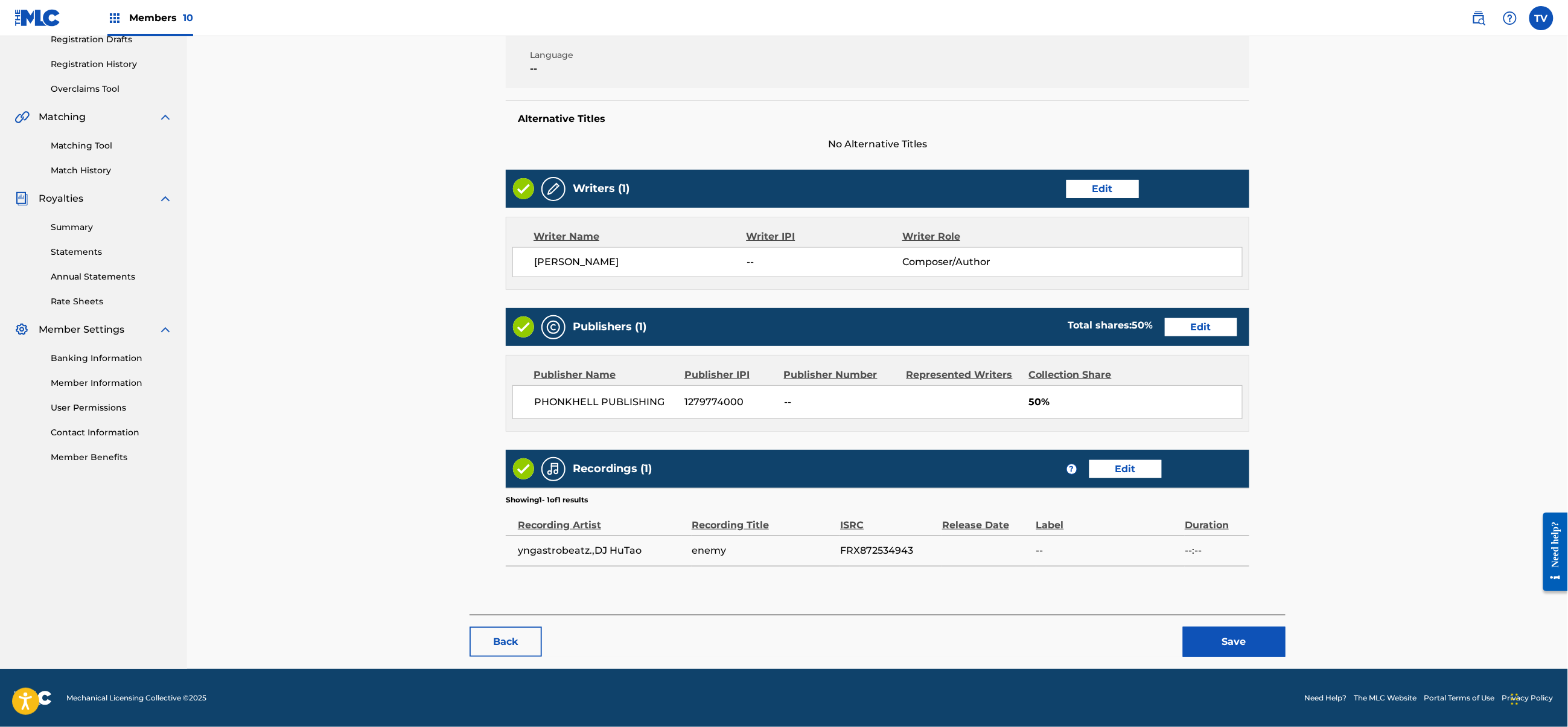
click at [1254, 645] on button "Save" at bounding box center [1234, 642] width 102 height 30
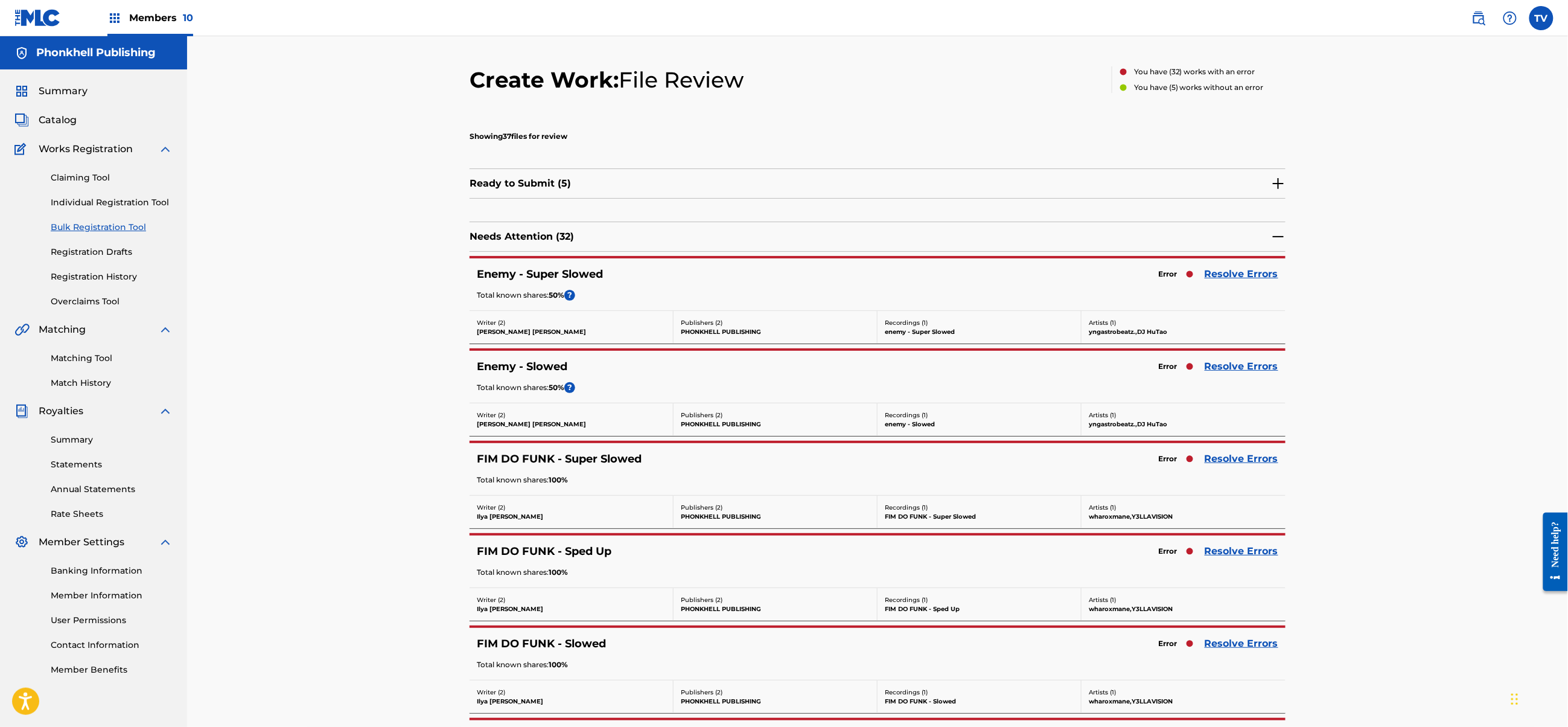
click at [1237, 285] on div "Enemy - Super Slowed Error Resolve Errors Total known shares: 50 % ?" at bounding box center [877, 284] width 816 height 52
click at [1240, 278] on link "Resolve Errors" at bounding box center [1242, 274] width 74 height 14
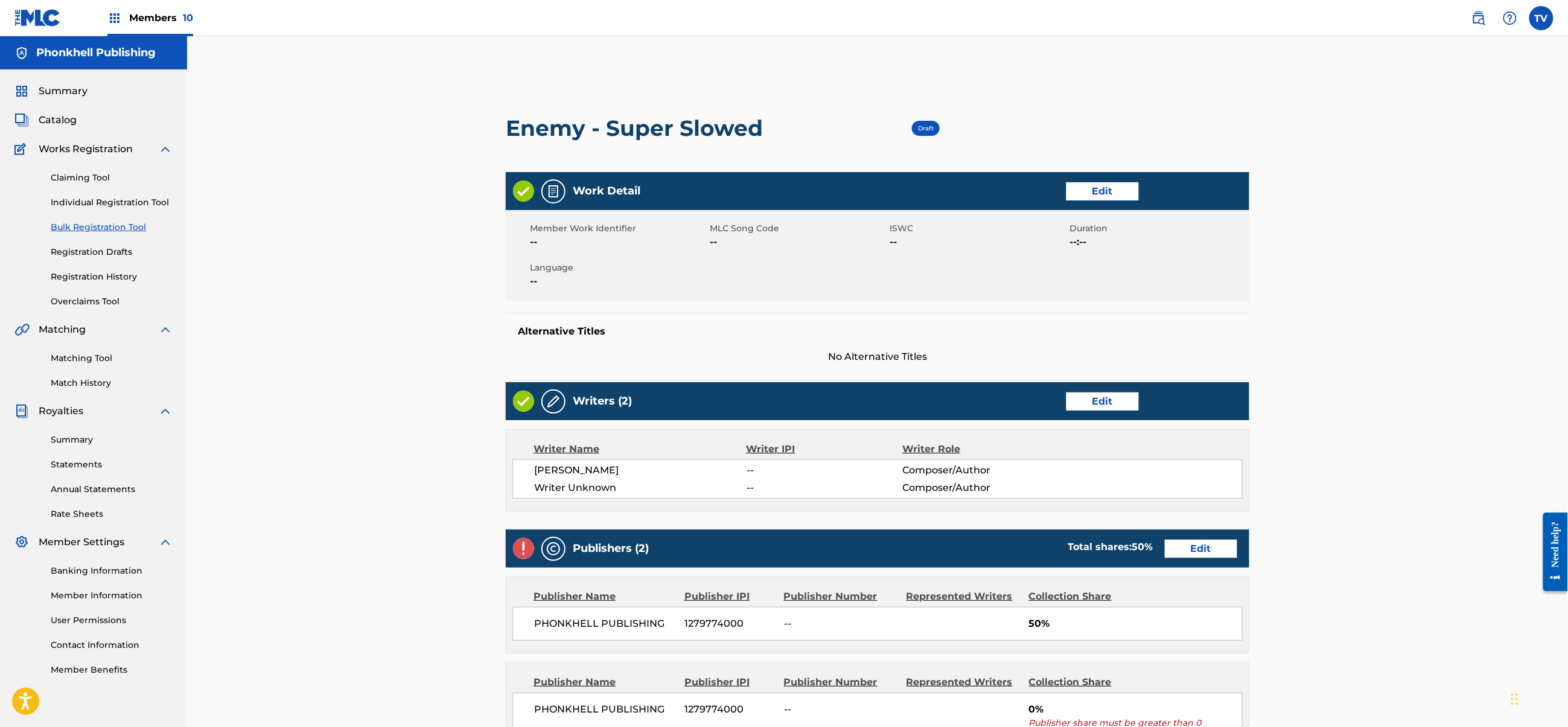
click at [1102, 398] on link "Edit" at bounding box center [1103, 401] width 72 height 18
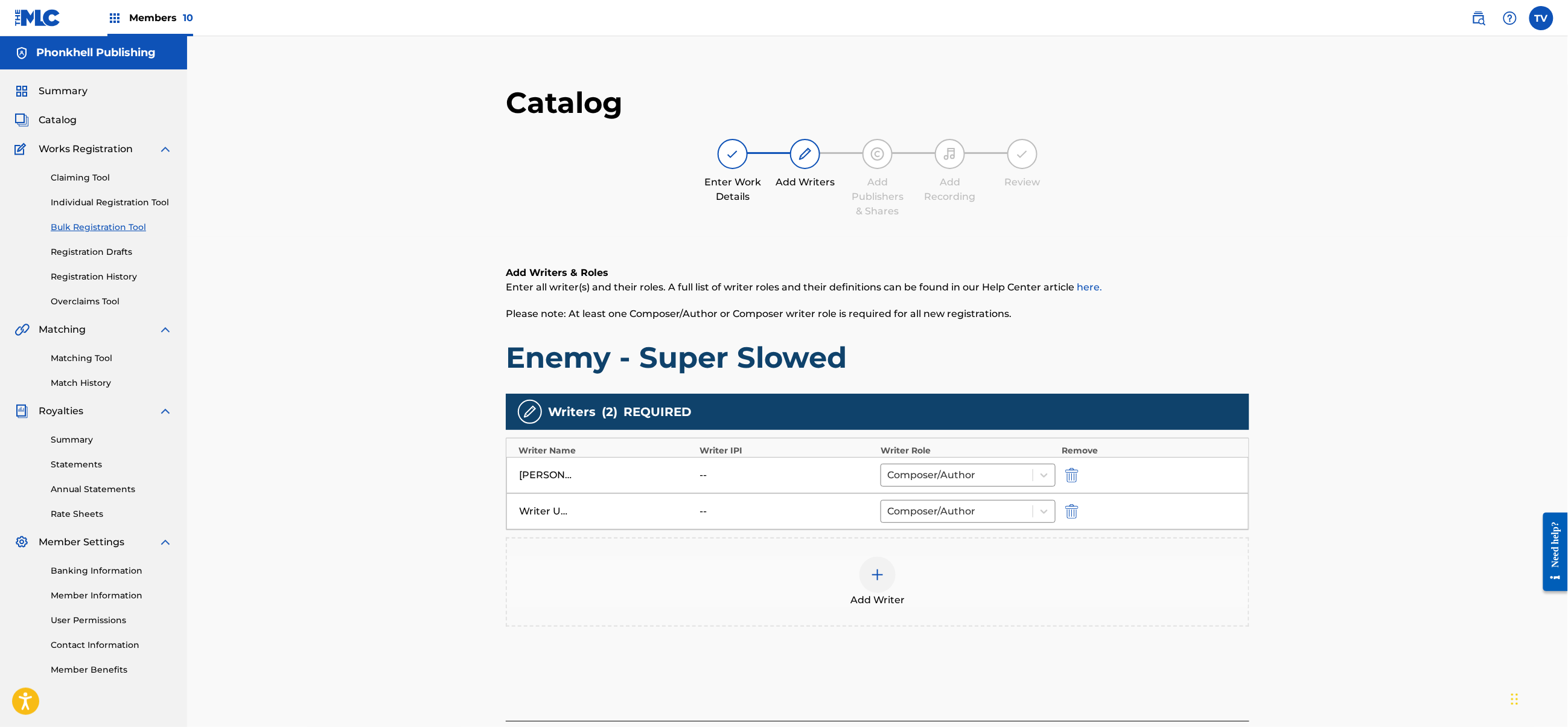
click at [1067, 516] on img "submit" at bounding box center [1072, 511] width 13 height 14
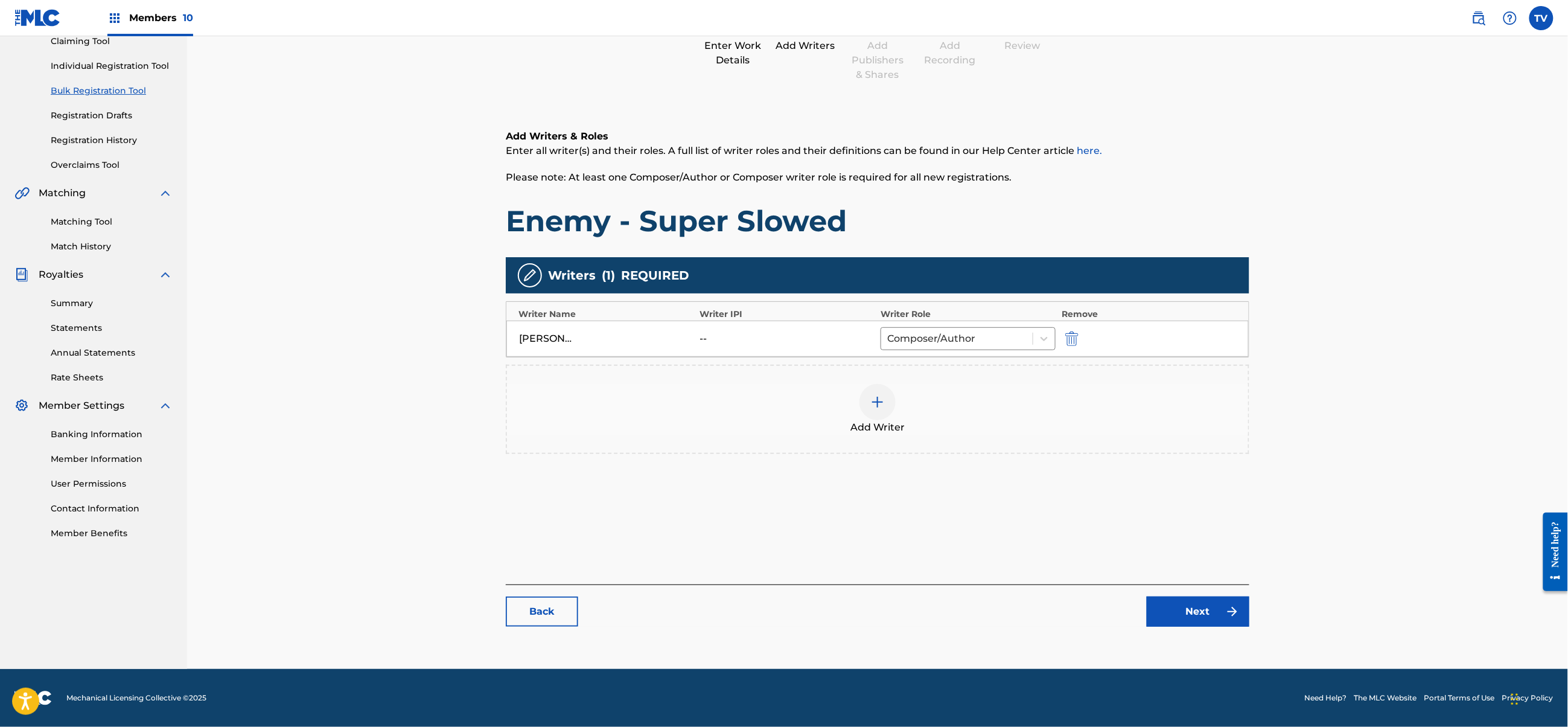
click at [1177, 616] on link "Next" at bounding box center [1198, 611] width 102 height 30
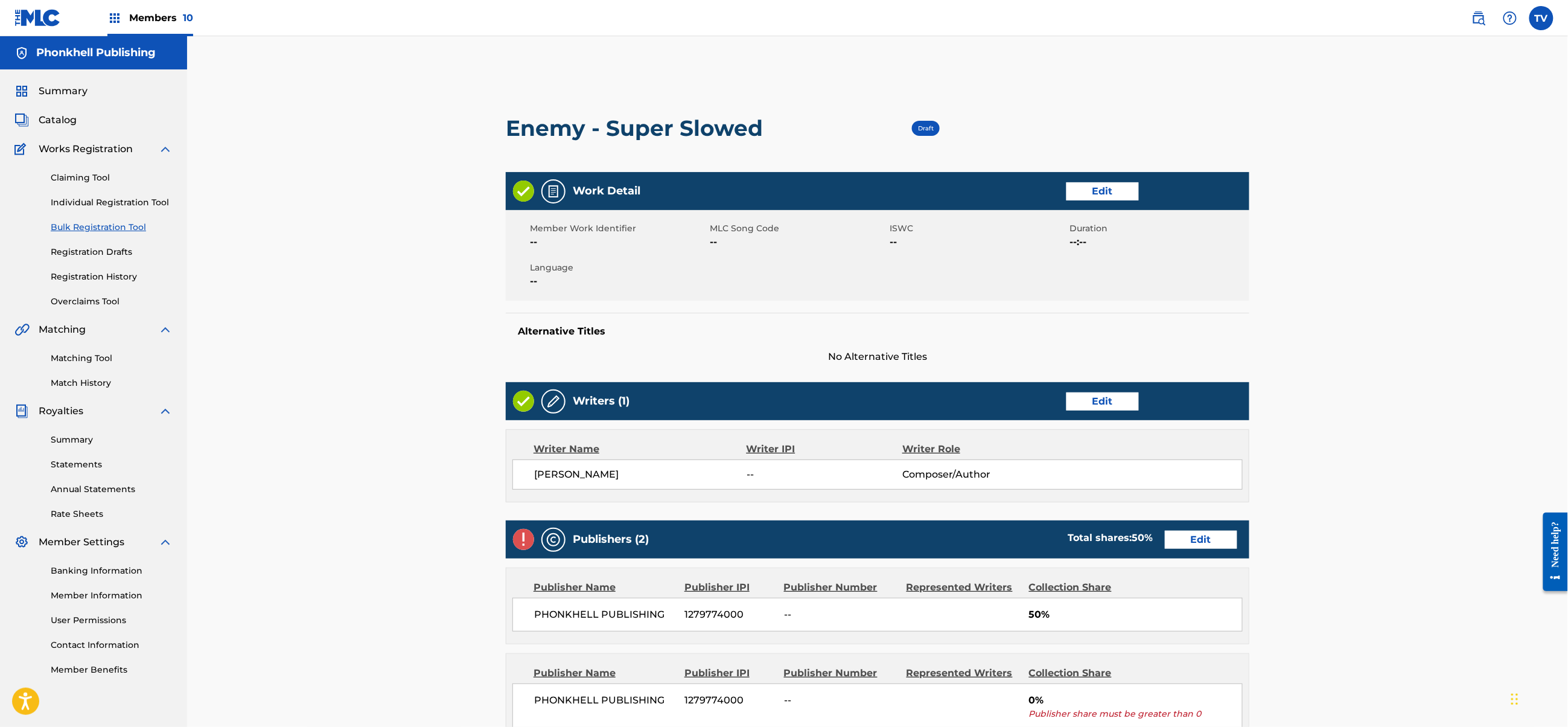
click at [1211, 538] on link "Edit" at bounding box center [1201, 539] width 72 height 18
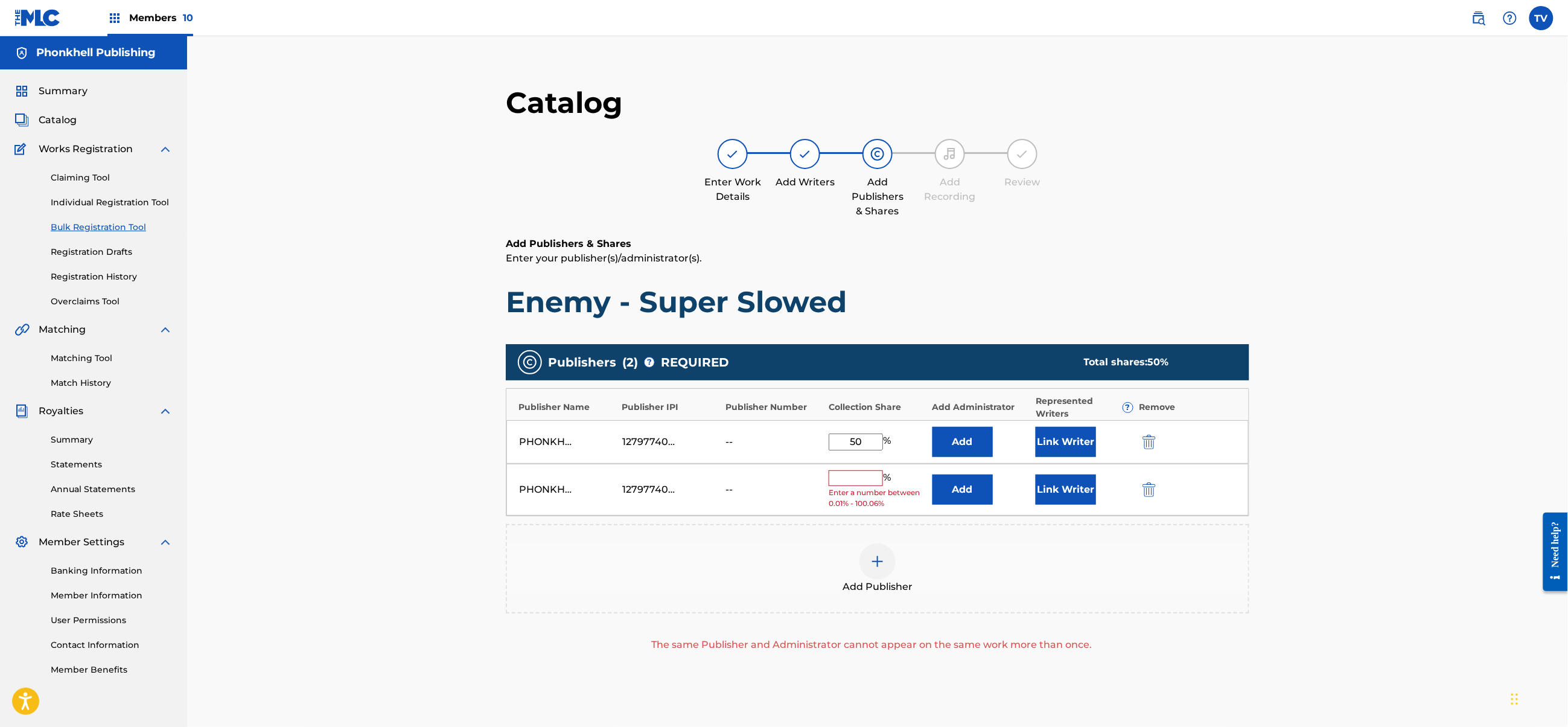
click at [1141, 489] on button "submit" at bounding box center [1148, 489] width 18 height 14
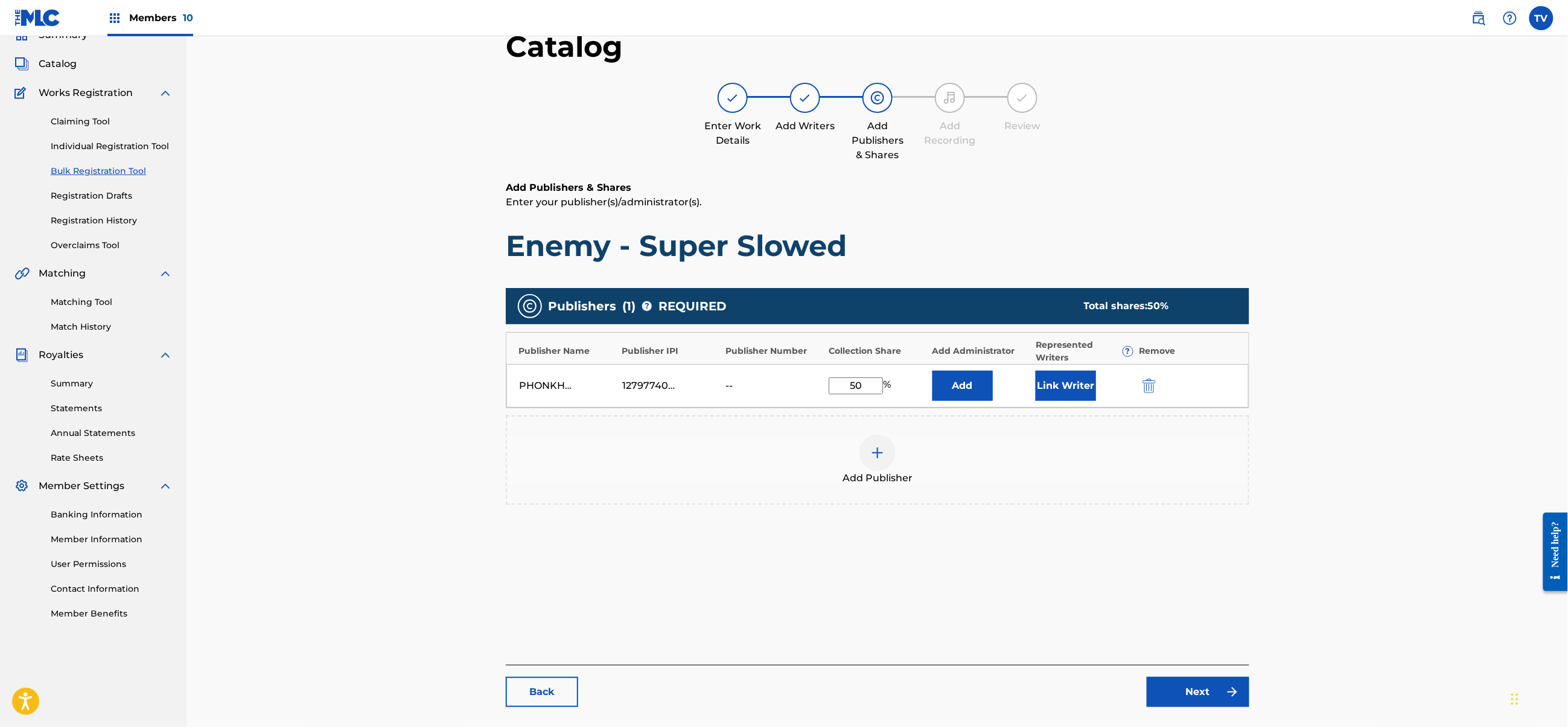
click at [1196, 609] on div "Catalog Enter Work Details Add Writers Add Publishers & Shares Add Recording Re…" at bounding box center [877, 373] width 744 height 691
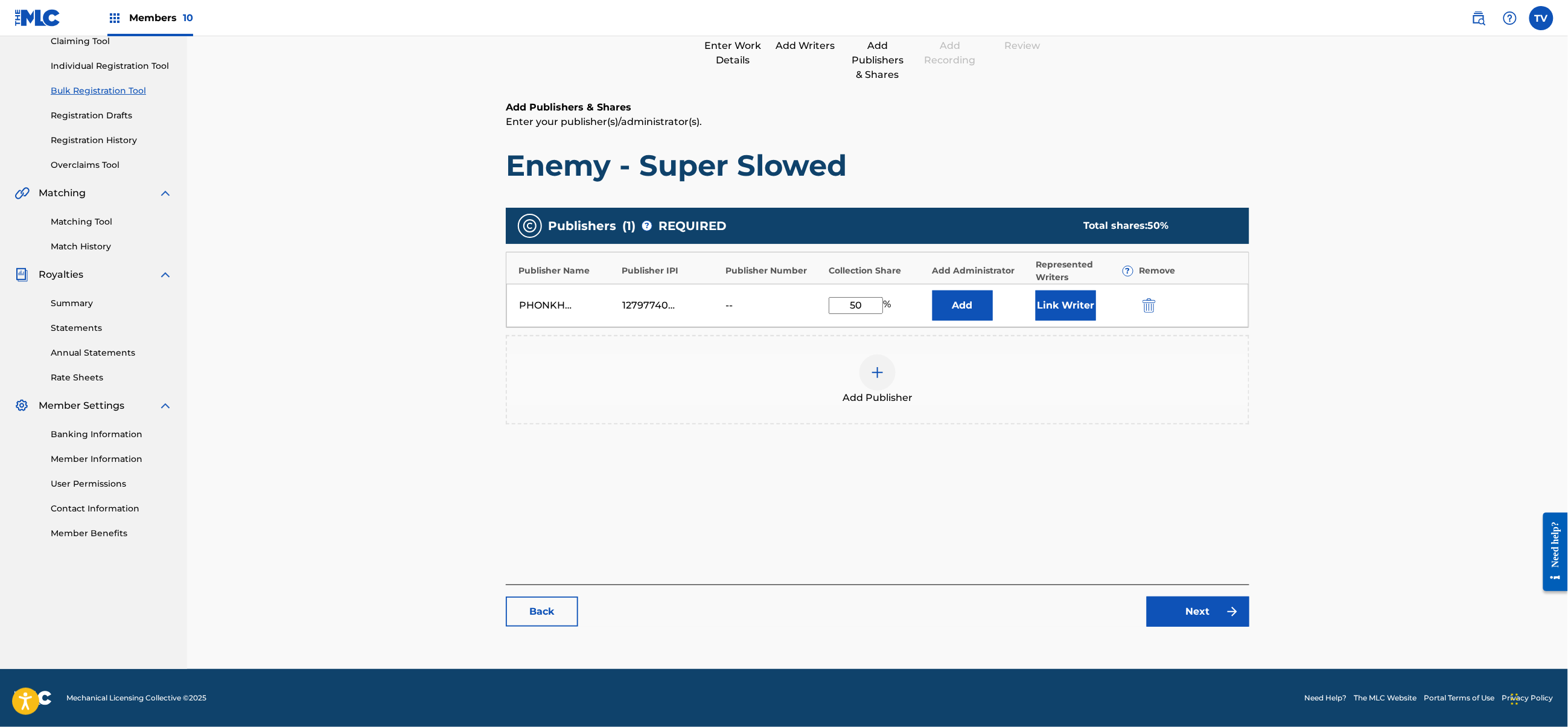
click at [1217, 678] on footer "Mechanical Licensing Collective © 2025 Need Help? The MLC Website Portal Terms …" at bounding box center [784, 698] width 1568 height 58
click at [1216, 621] on link "Next" at bounding box center [1198, 611] width 102 height 30
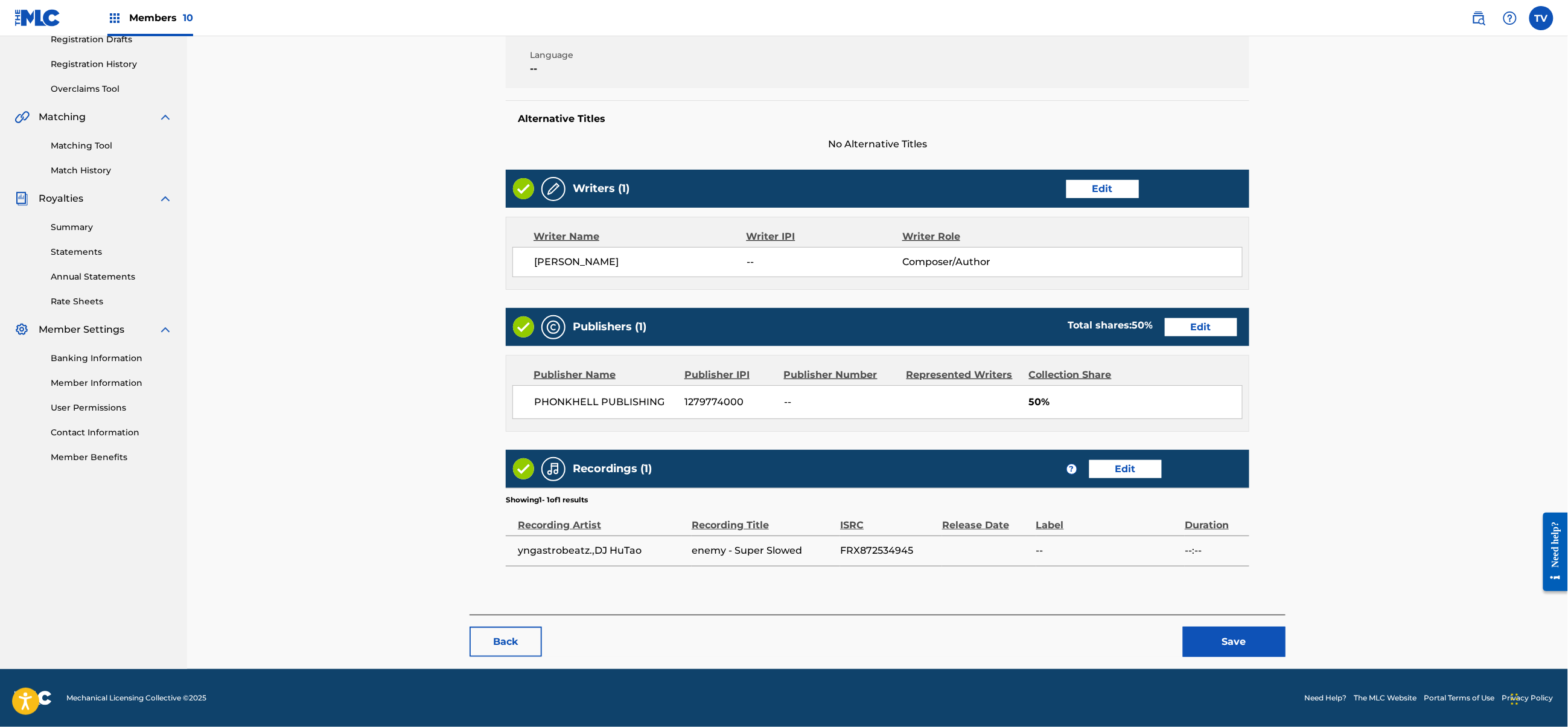
click at [1247, 652] on button "Save" at bounding box center [1234, 642] width 102 height 30
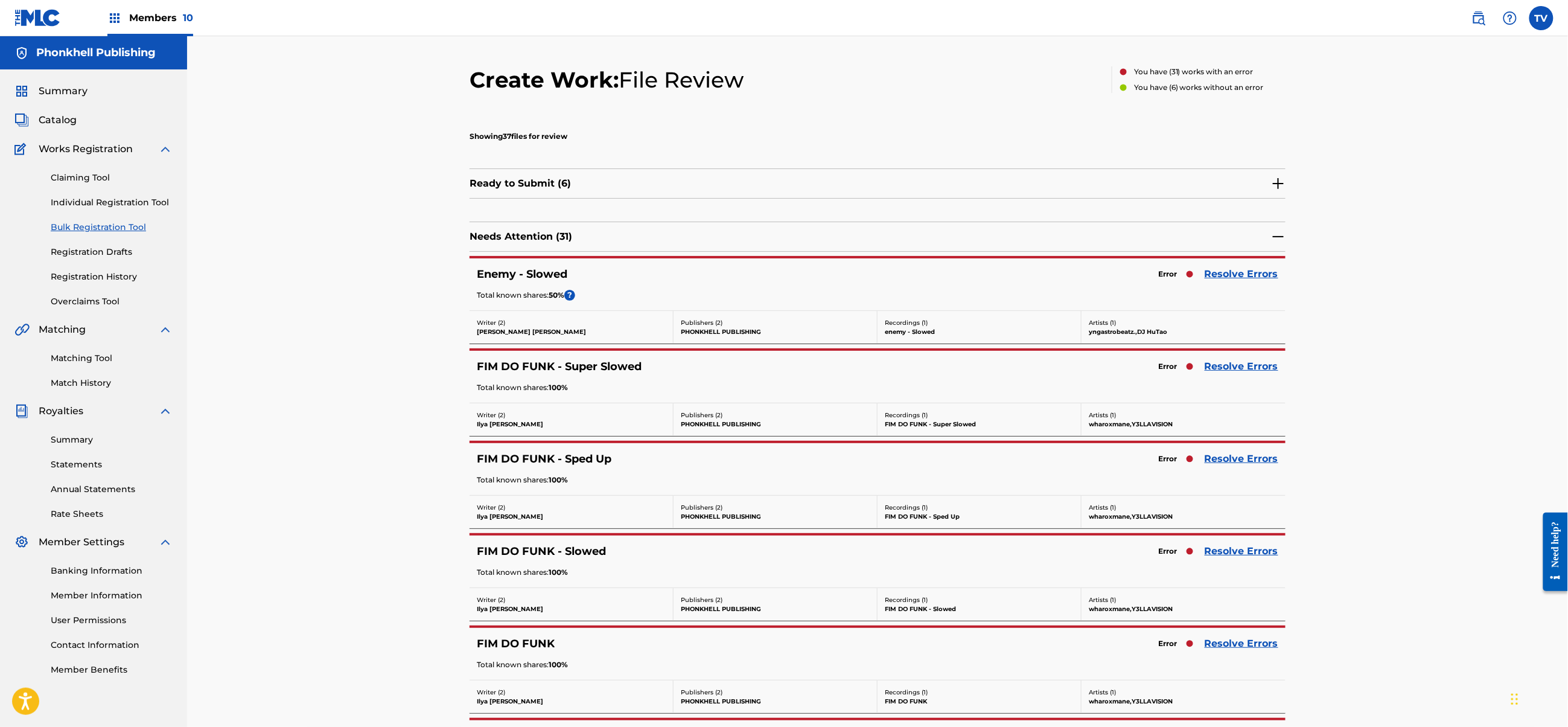
click at [1211, 463] on link "Resolve Errors" at bounding box center [1242, 458] width 74 height 14
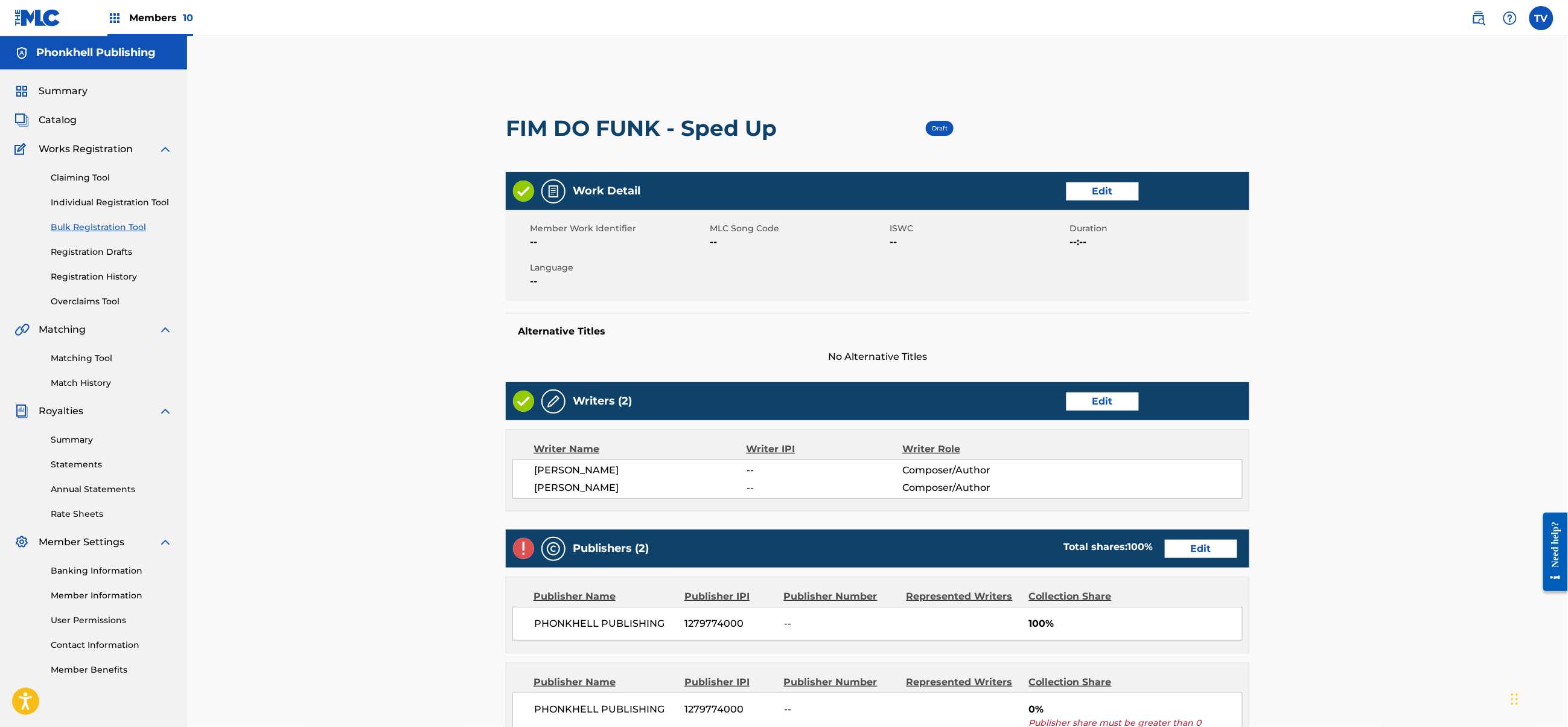
click at [1224, 539] on div "Publishers (2) Total shares: 100 % Edit" at bounding box center [877, 548] width 744 height 38
click at [1212, 542] on link "Edit" at bounding box center [1201, 548] width 72 height 18
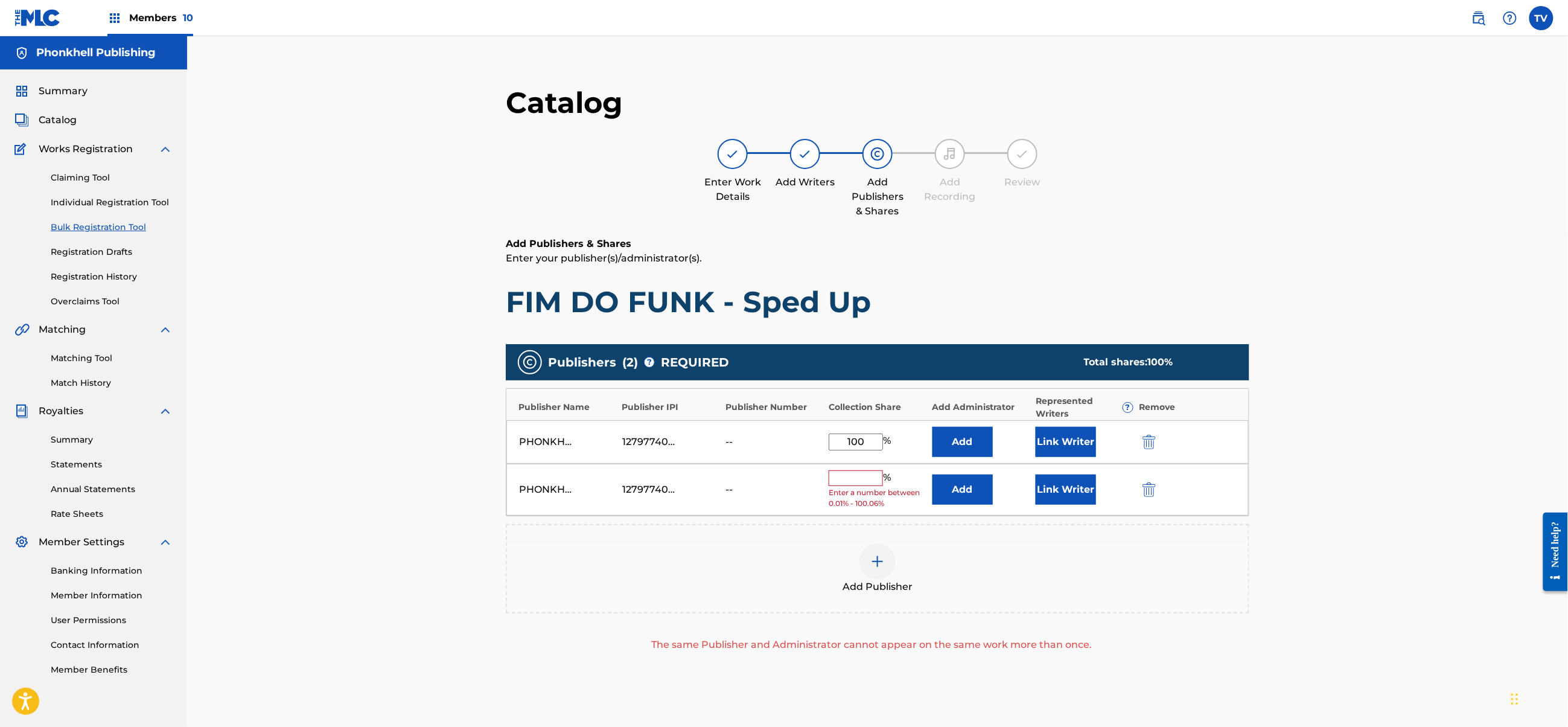
click at [1152, 486] on img "submit" at bounding box center [1149, 489] width 13 height 14
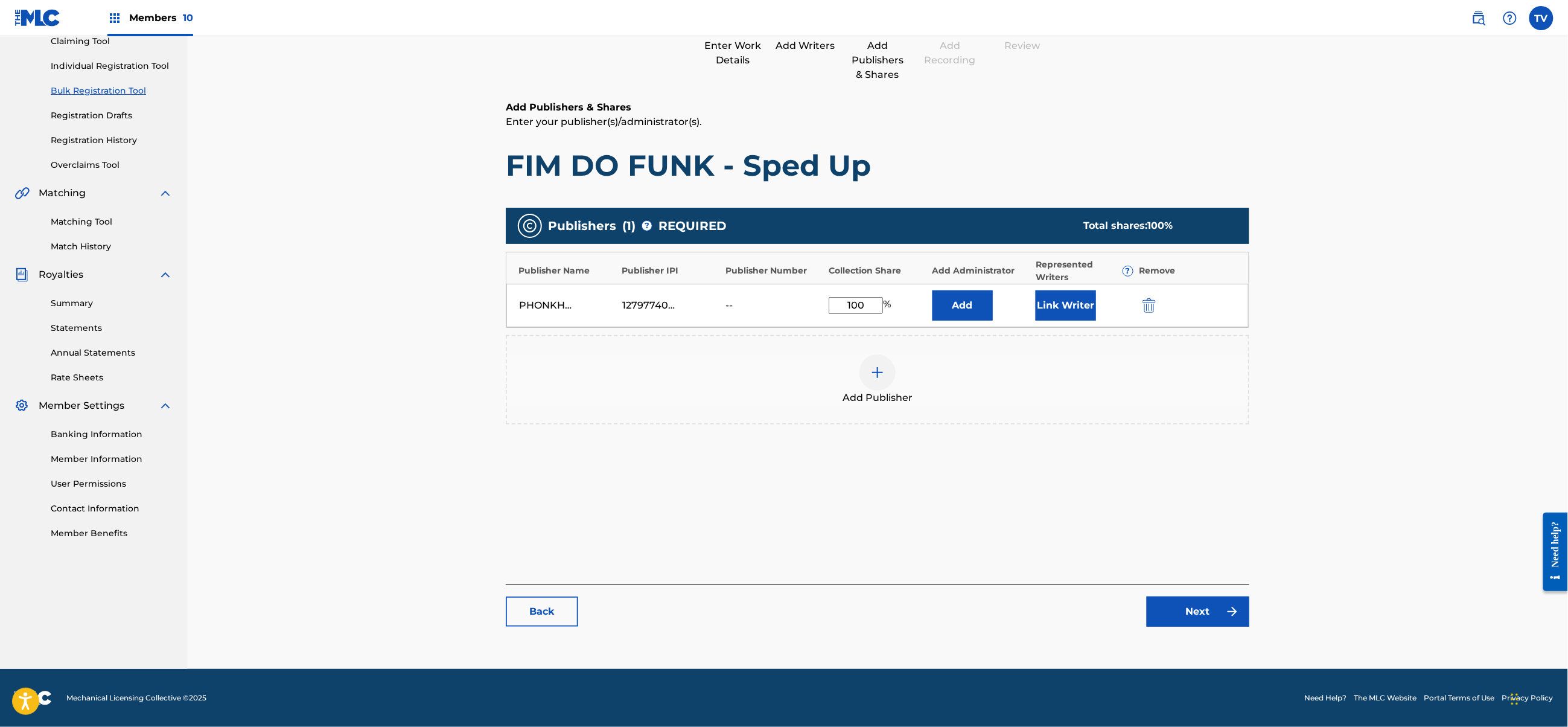
click at [1219, 619] on link "Next" at bounding box center [1198, 611] width 102 height 30
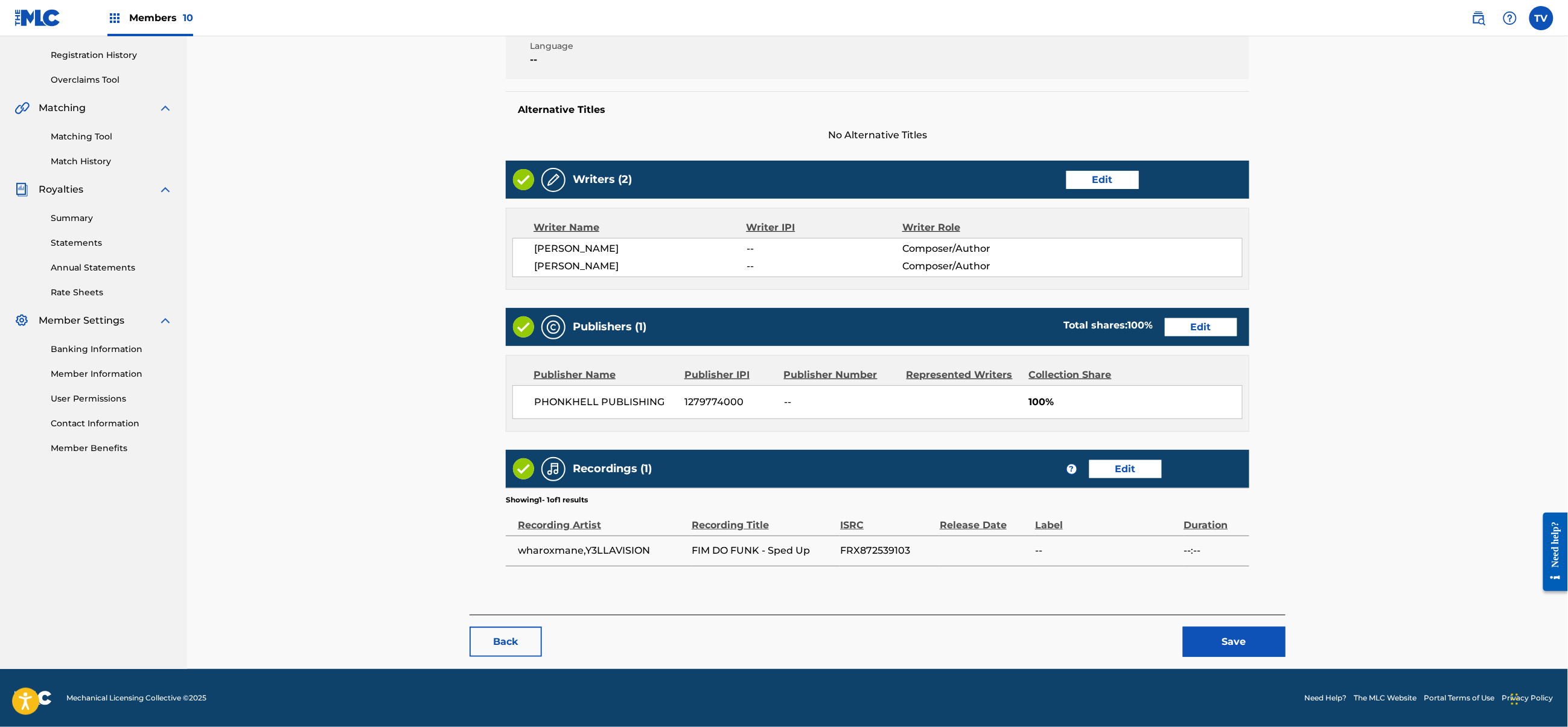
click at [1232, 643] on button "Save" at bounding box center [1234, 642] width 102 height 30
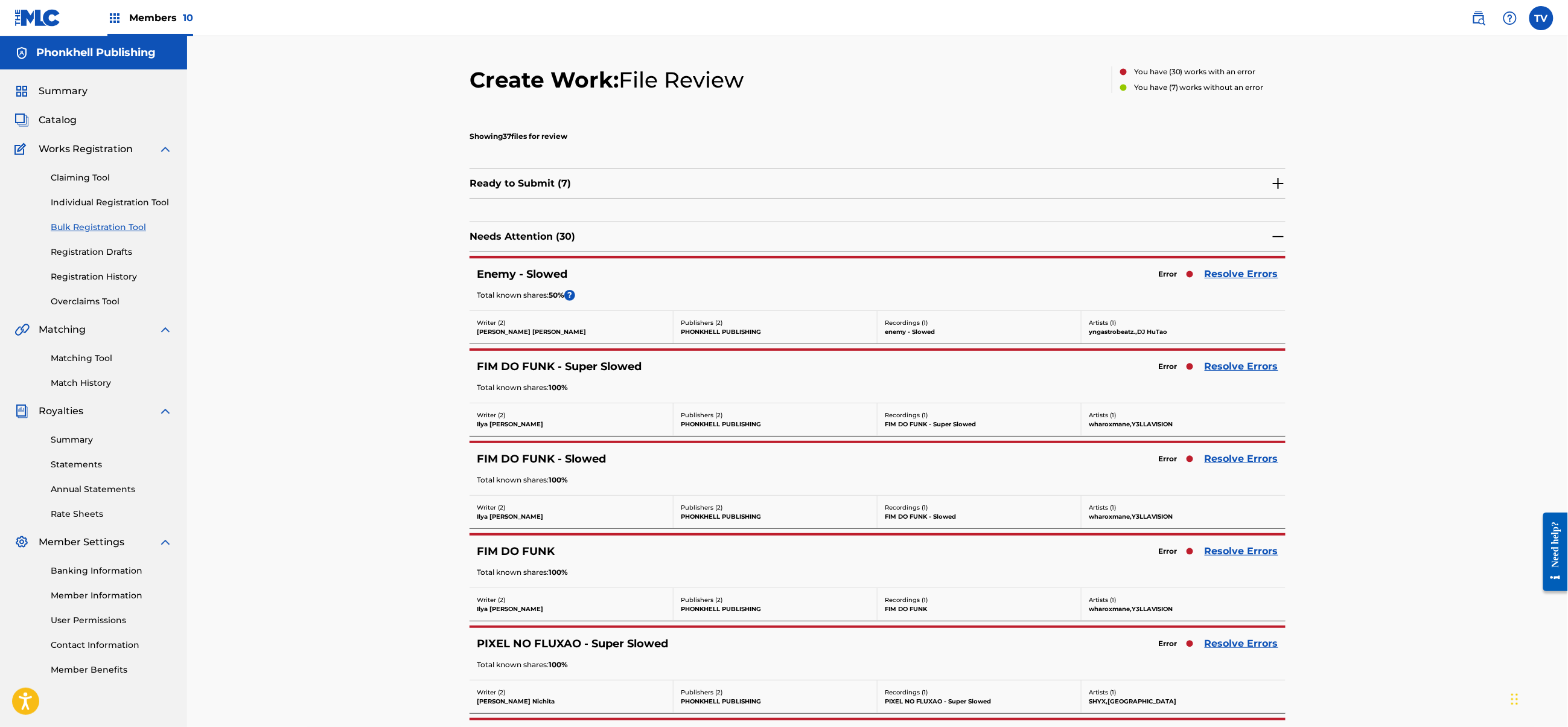
click at [1235, 366] on link "Resolve Errors" at bounding box center [1242, 366] width 74 height 14
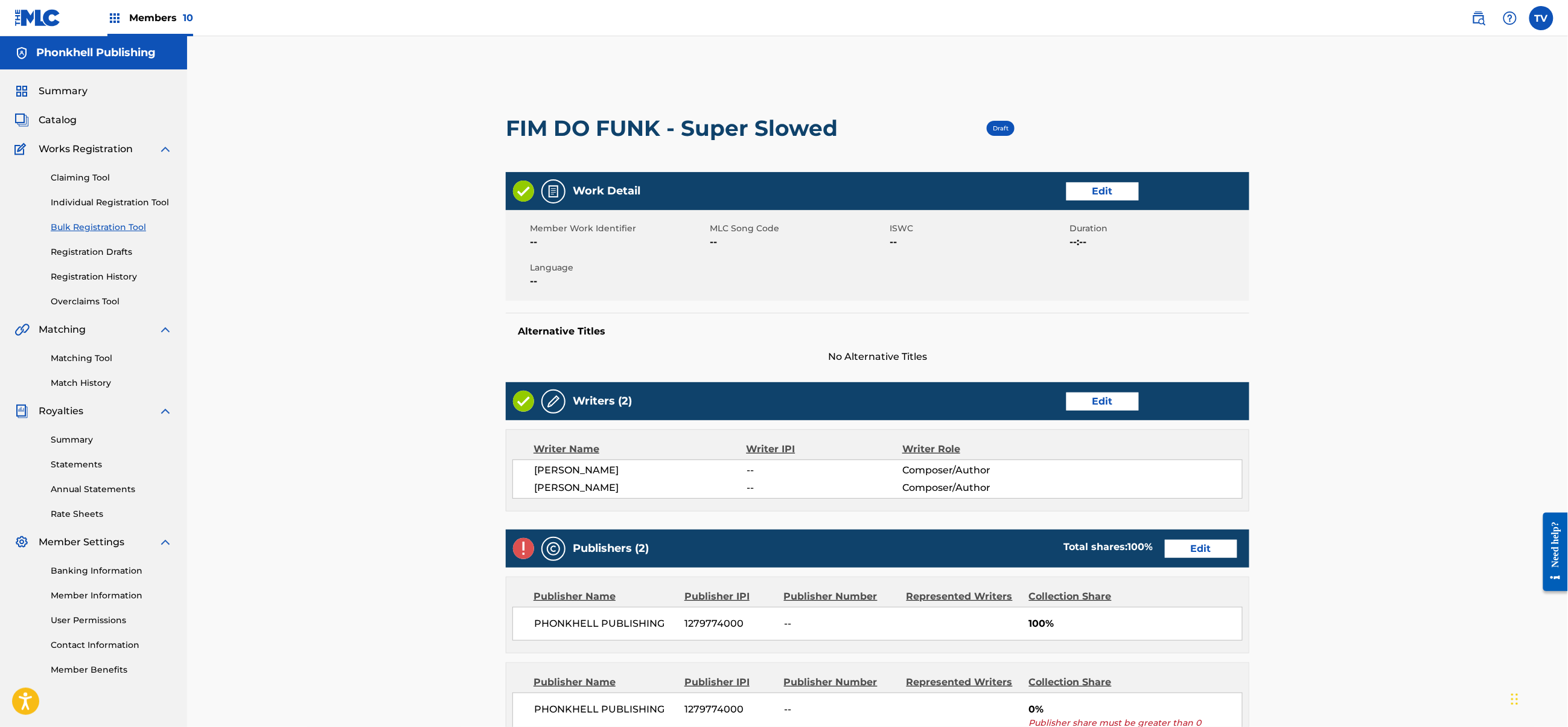
click at [1206, 554] on link "Edit" at bounding box center [1201, 548] width 72 height 18
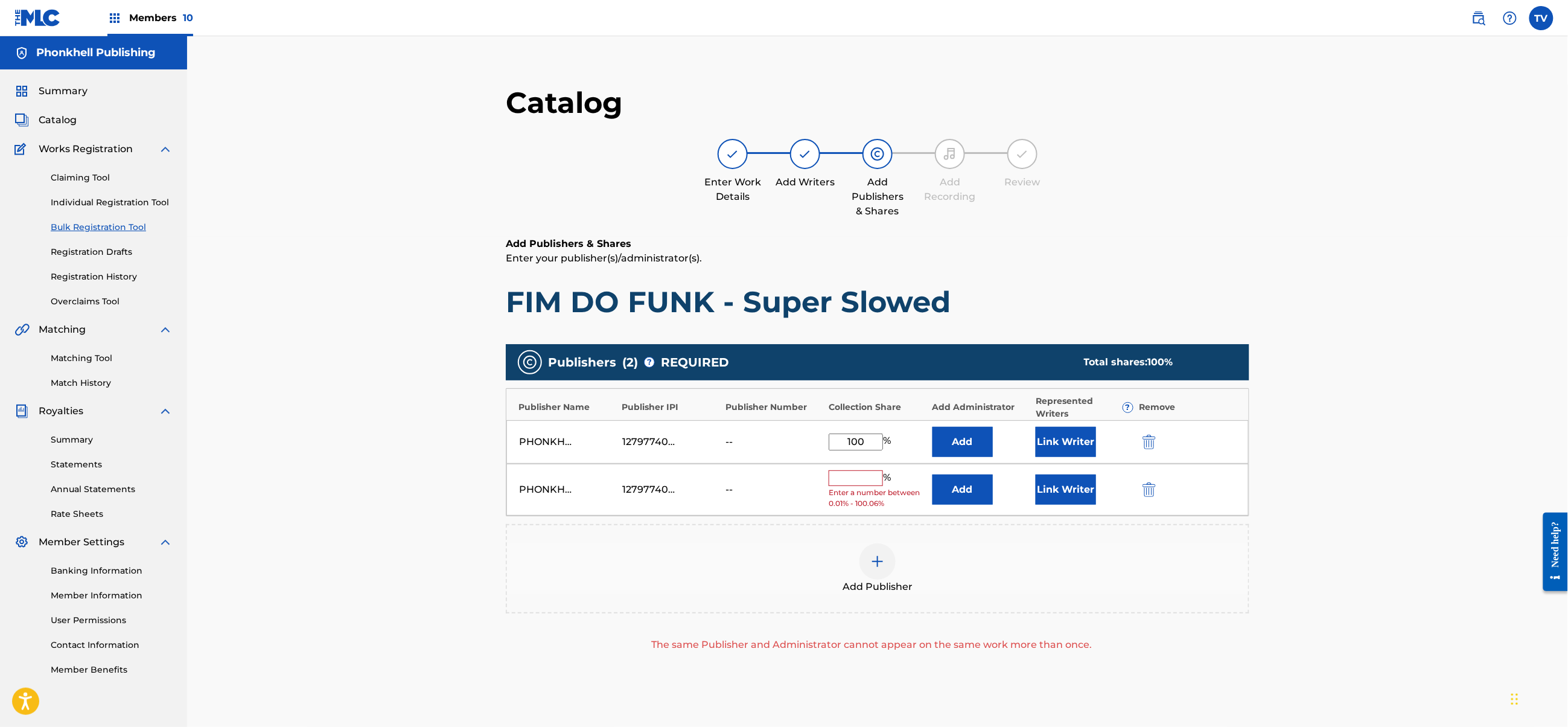
click at [1152, 486] on img "submit" at bounding box center [1149, 489] width 13 height 14
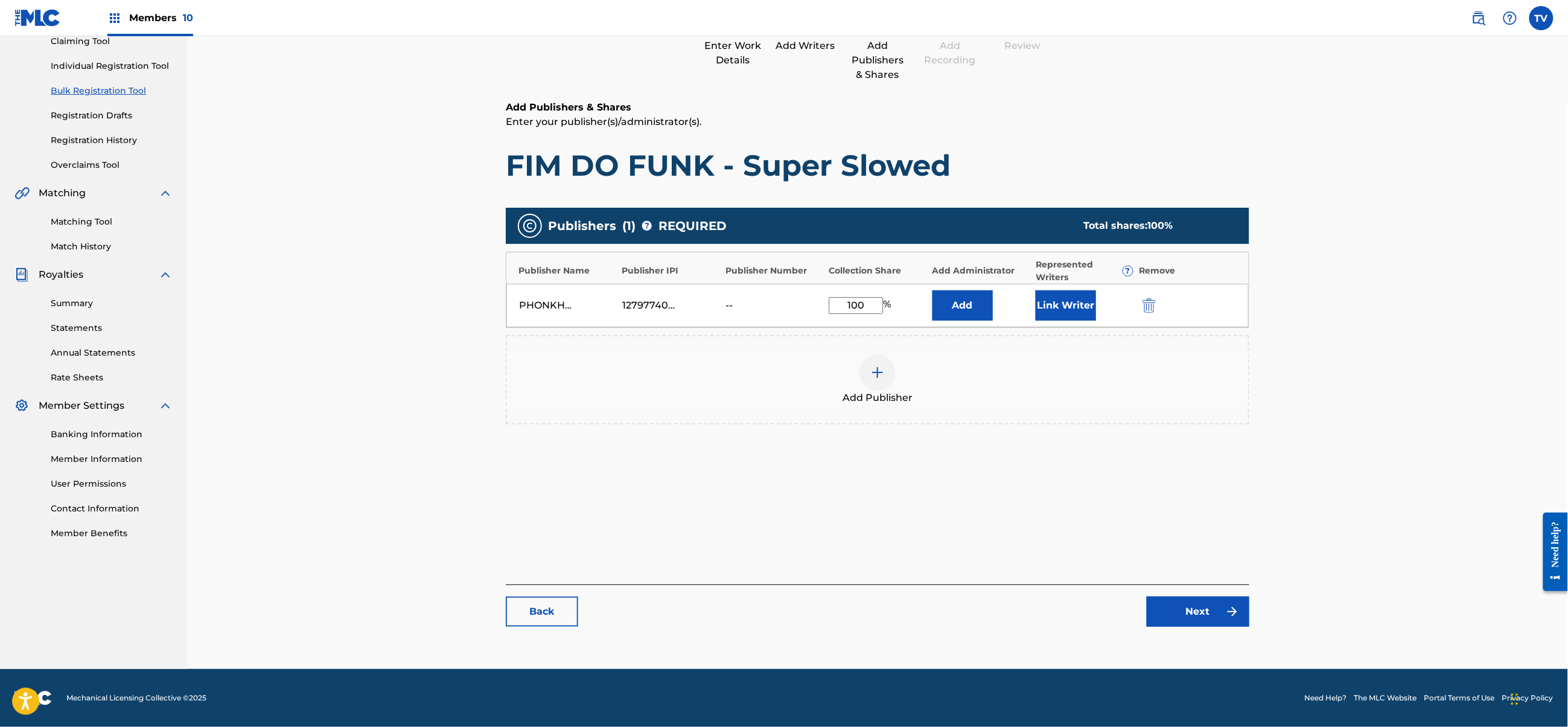
click at [1206, 612] on link "Next" at bounding box center [1198, 611] width 102 height 30
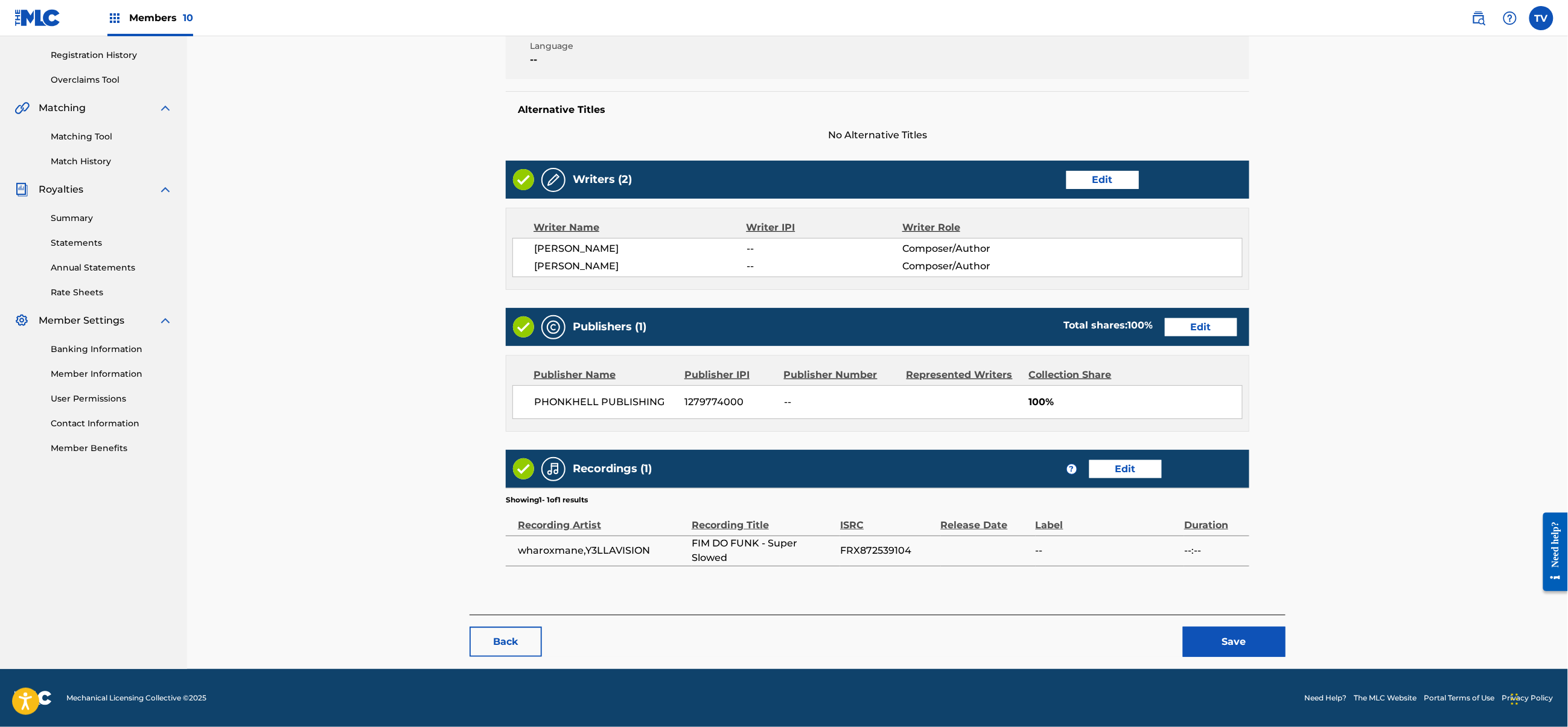
click at [1239, 641] on button "Save" at bounding box center [1234, 642] width 102 height 30
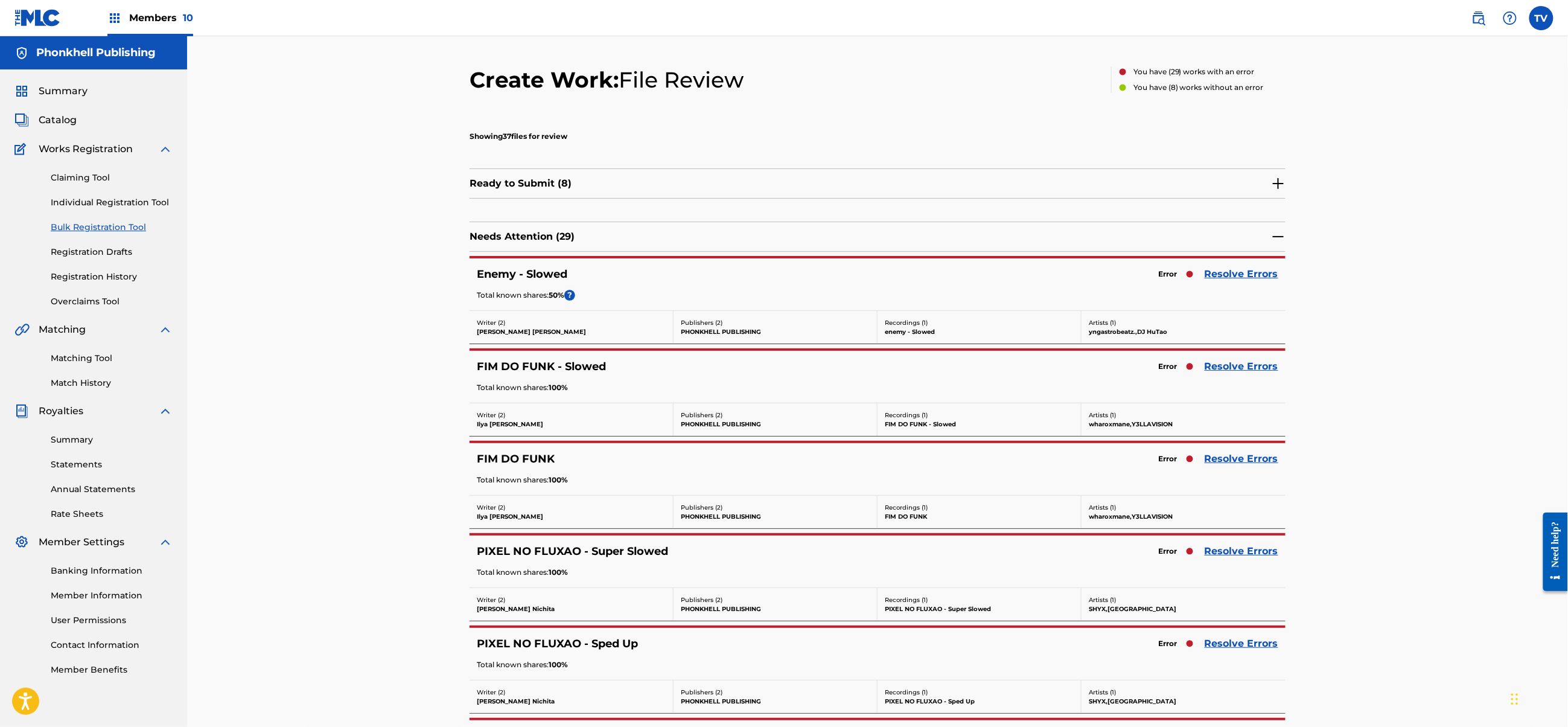
click at [1234, 271] on link "Resolve Errors" at bounding box center [1242, 274] width 74 height 14
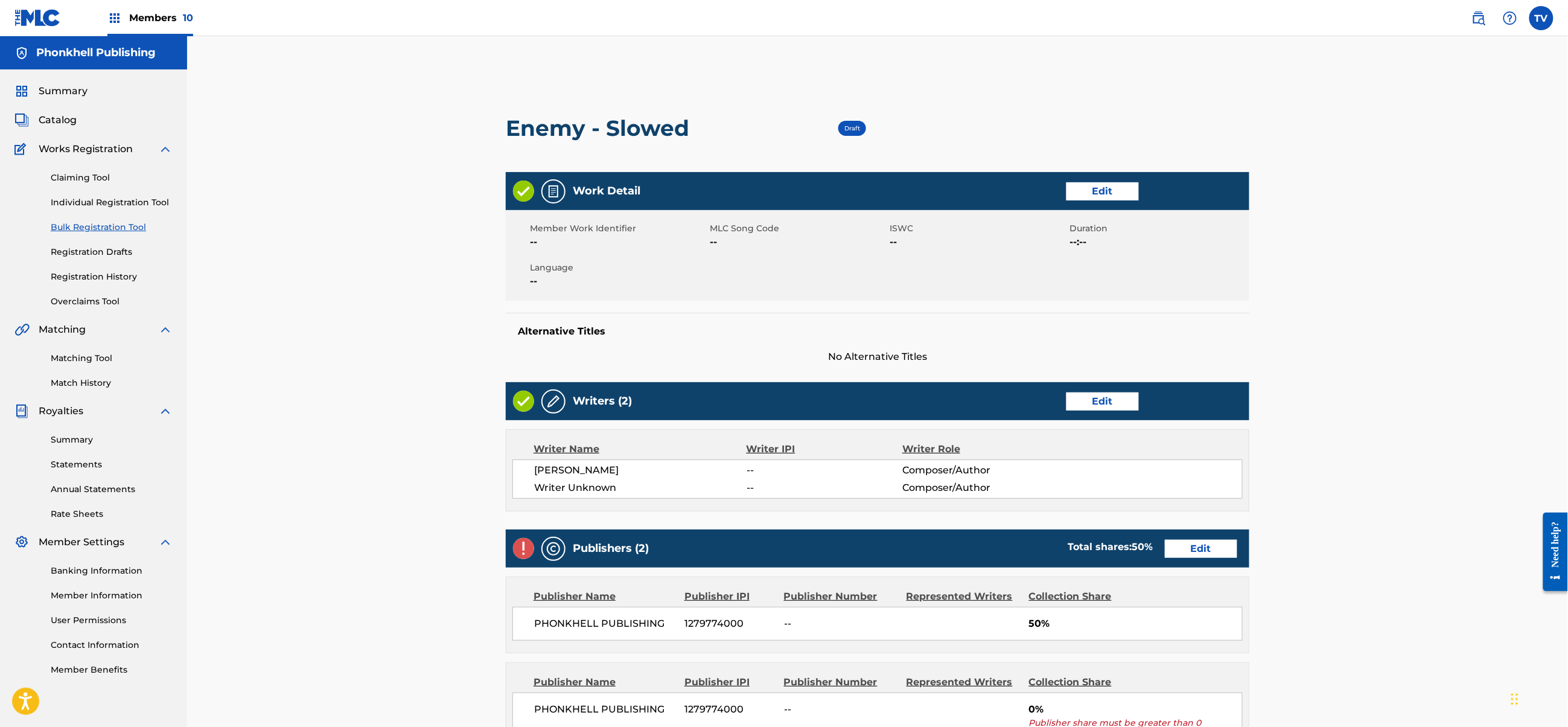
click at [1107, 404] on link "Edit" at bounding box center [1103, 401] width 72 height 18
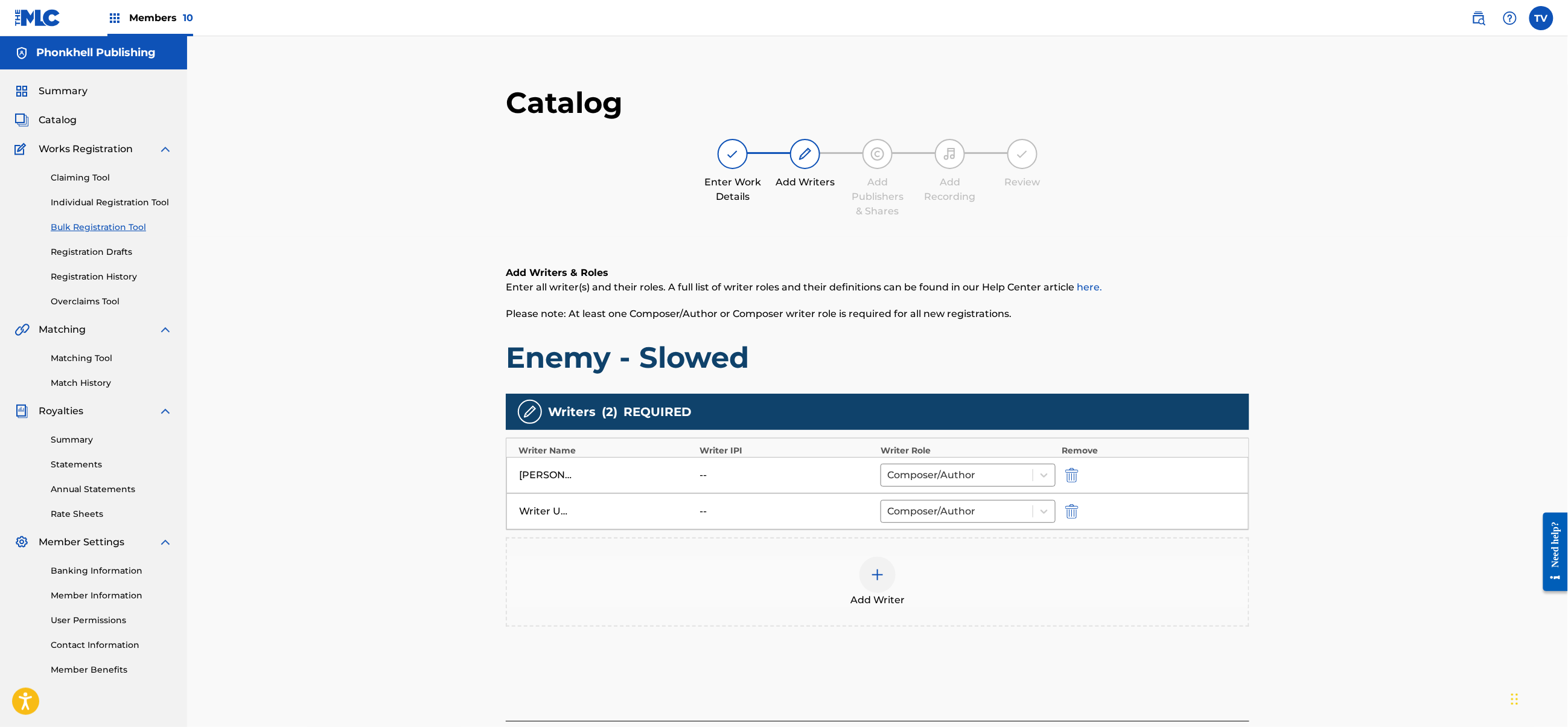
click at [1074, 507] on img "submit" at bounding box center [1072, 511] width 13 height 14
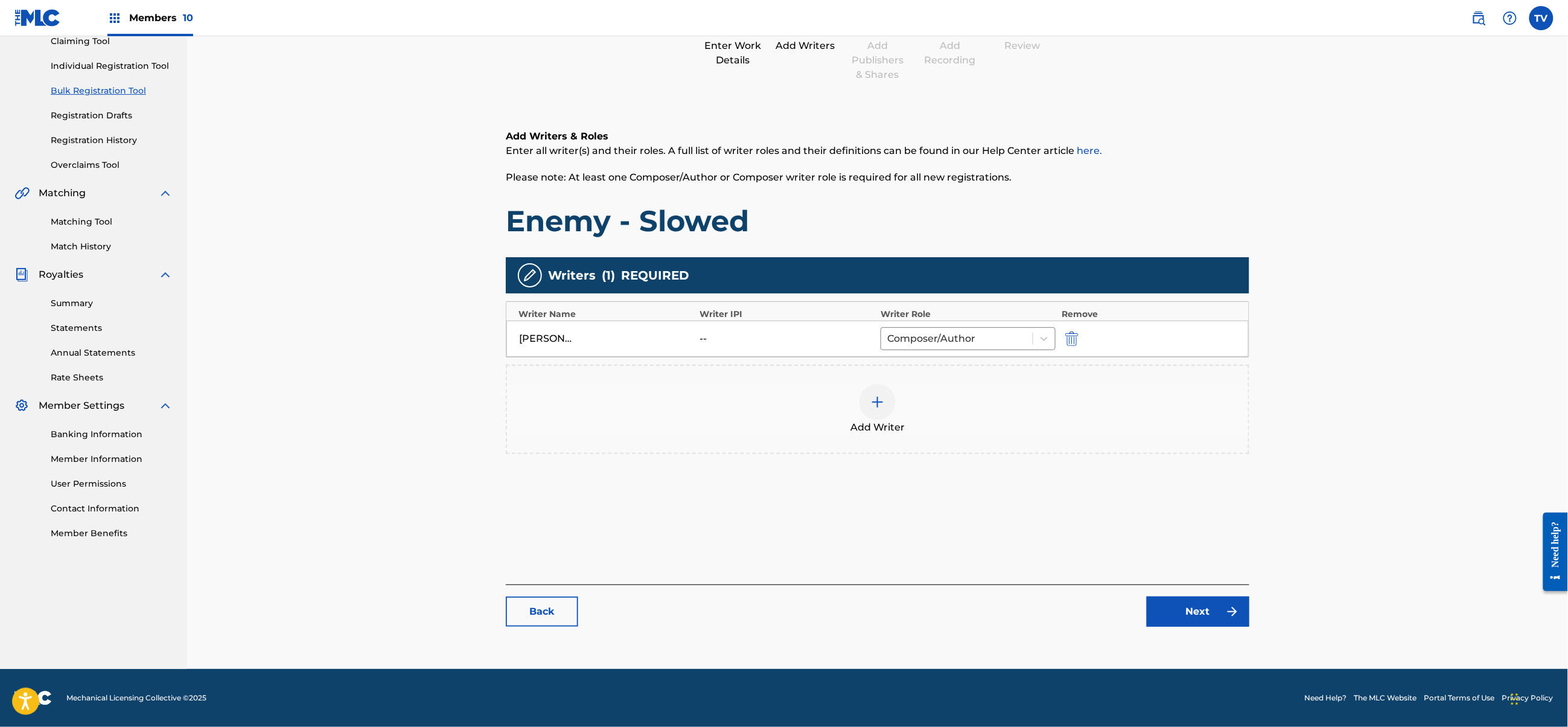
click at [1207, 619] on link "Next" at bounding box center [1198, 611] width 102 height 30
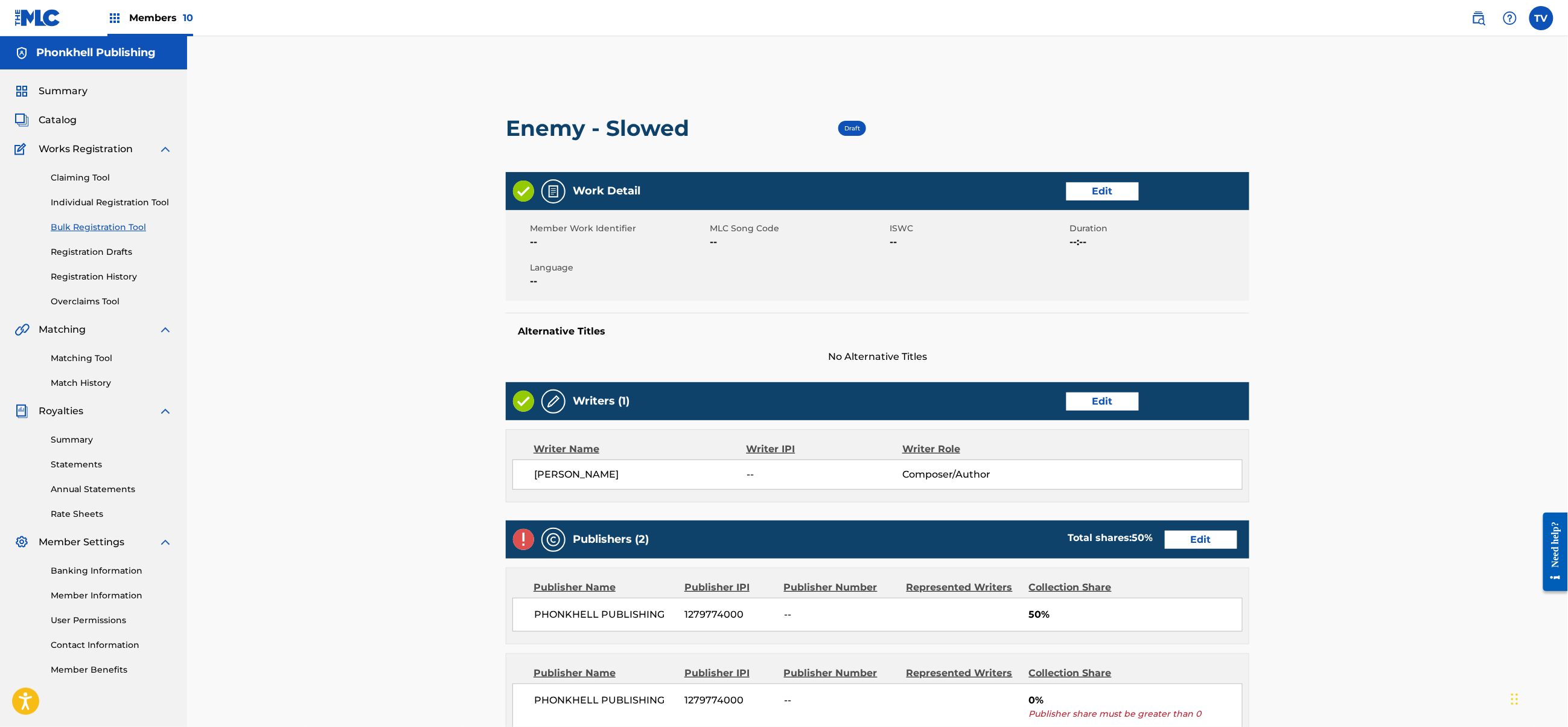
click at [1184, 537] on link "Edit" at bounding box center [1201, 539] width 72 height 18
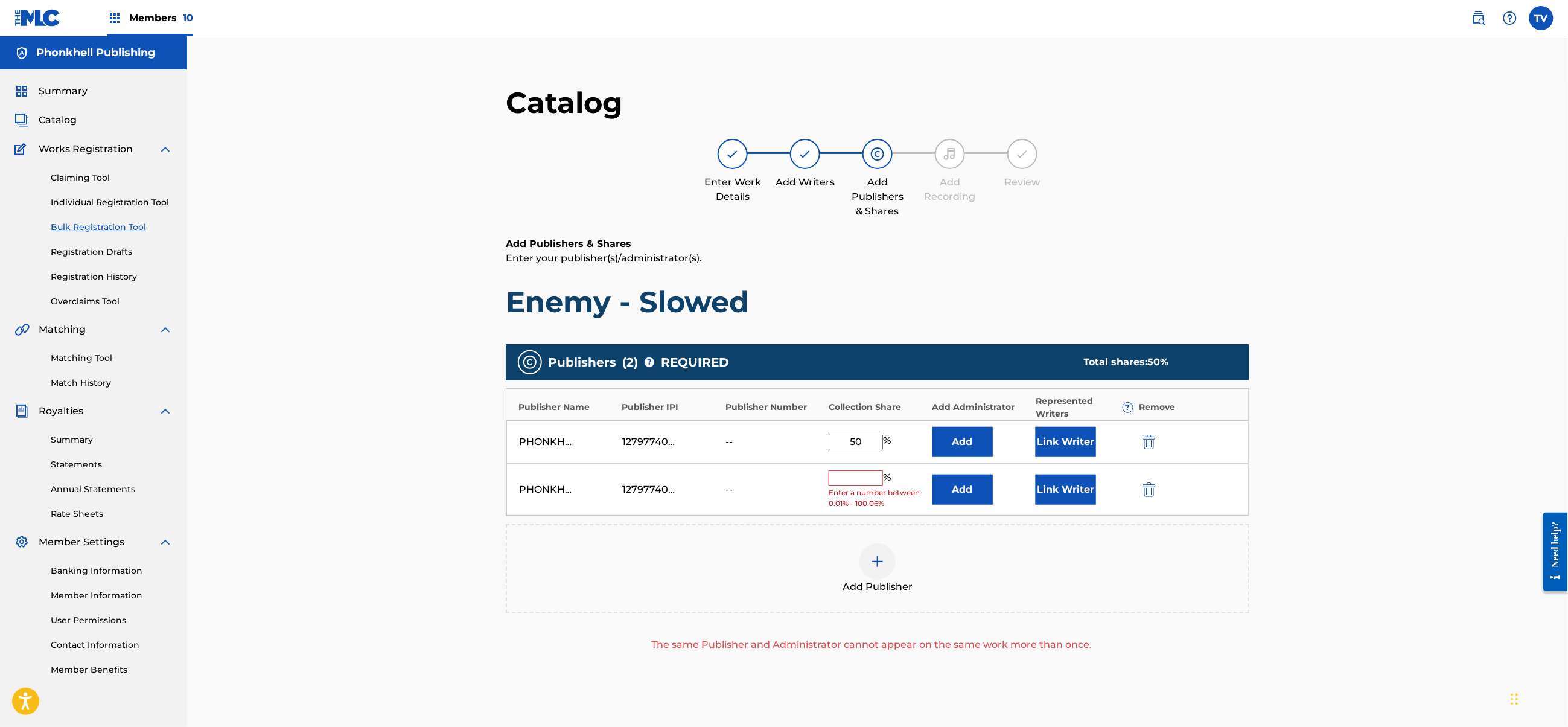
click at [1152, 490] on img "submit" at bounding box center [1149, 489] width 13 height 14
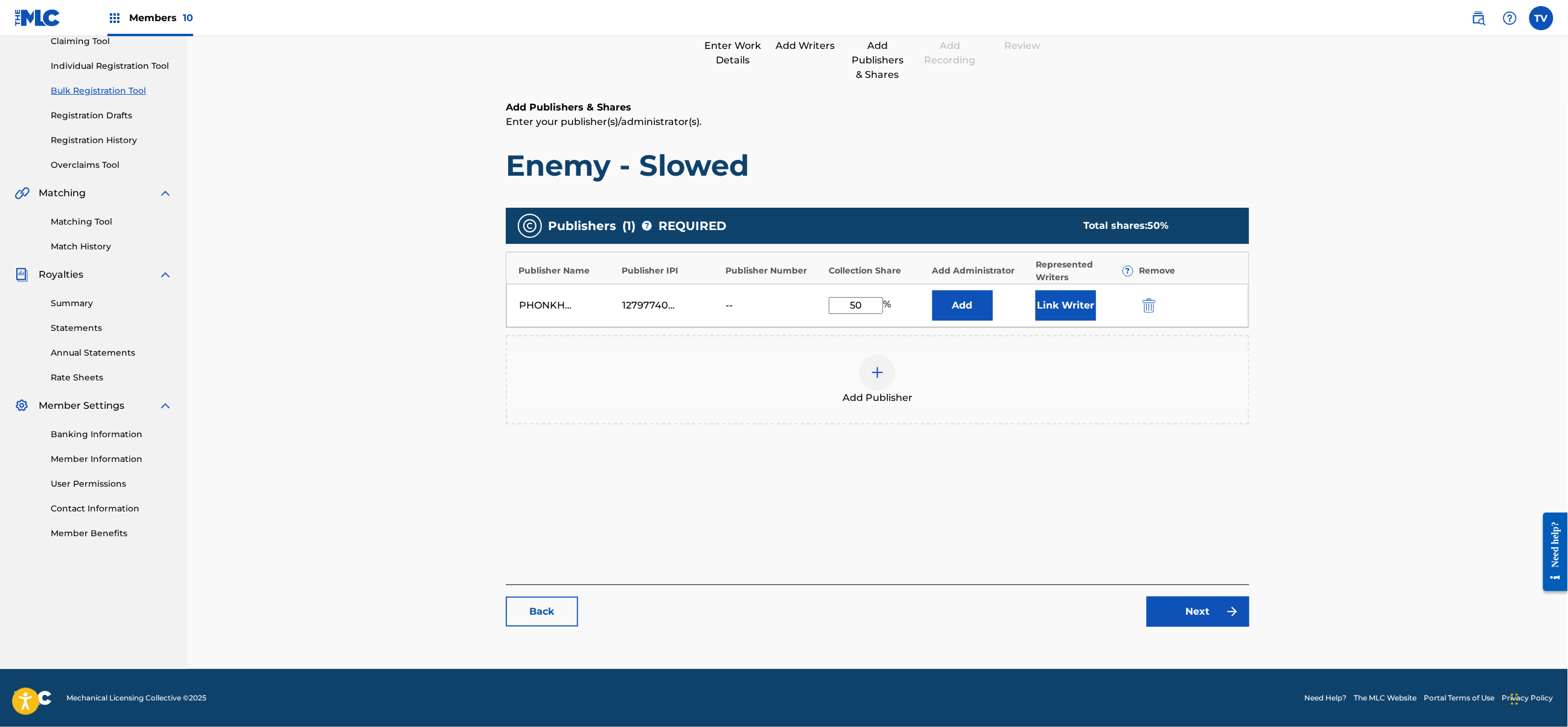
click at [1191, 605] on link "Next" at bounding box center [1198, 611] width 102 height 30
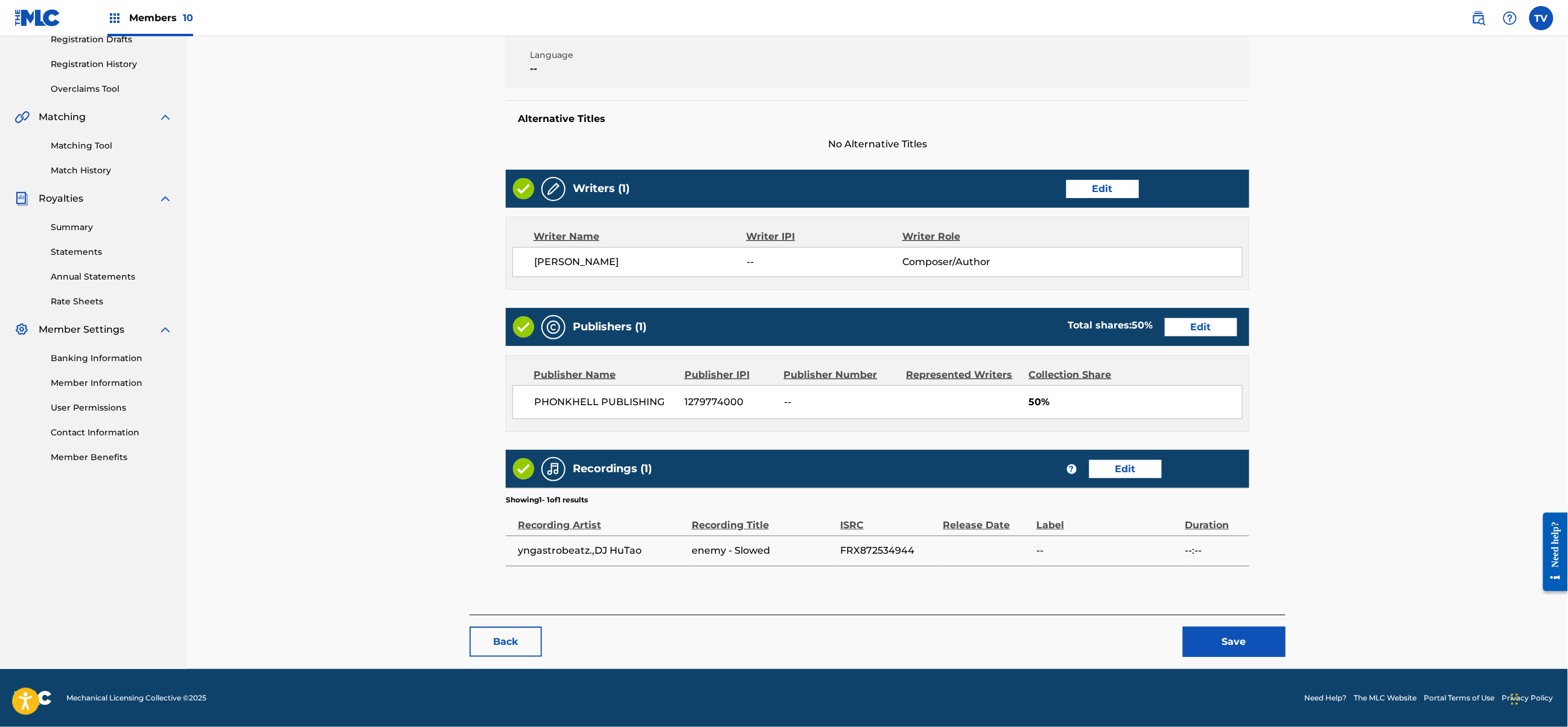
click at [1227, 636] on button "Save" at bounding box center [1234, 642] width 102 height 30
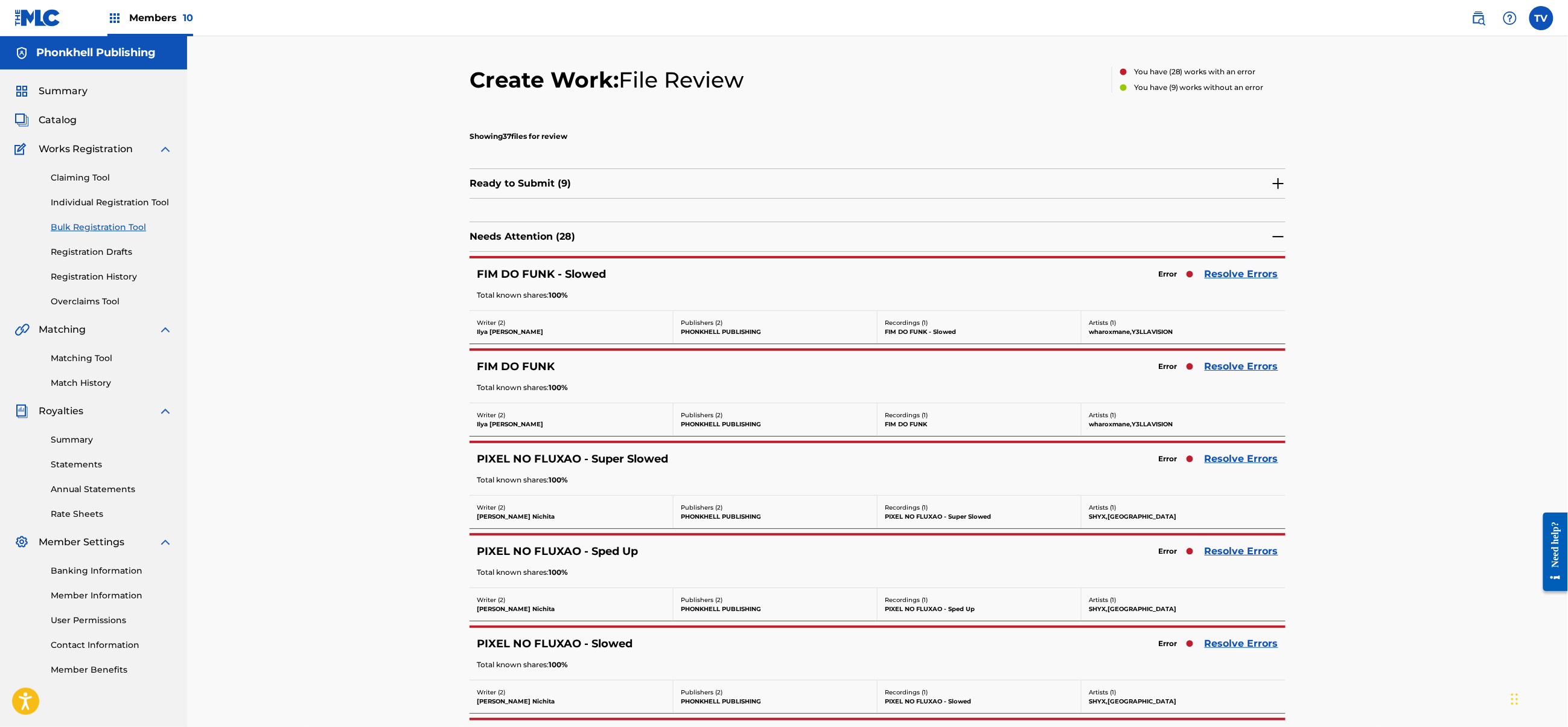
click at [1227, 278] on link "Resolve Errors" at bounding box center [1242, 274] width 74 height 14
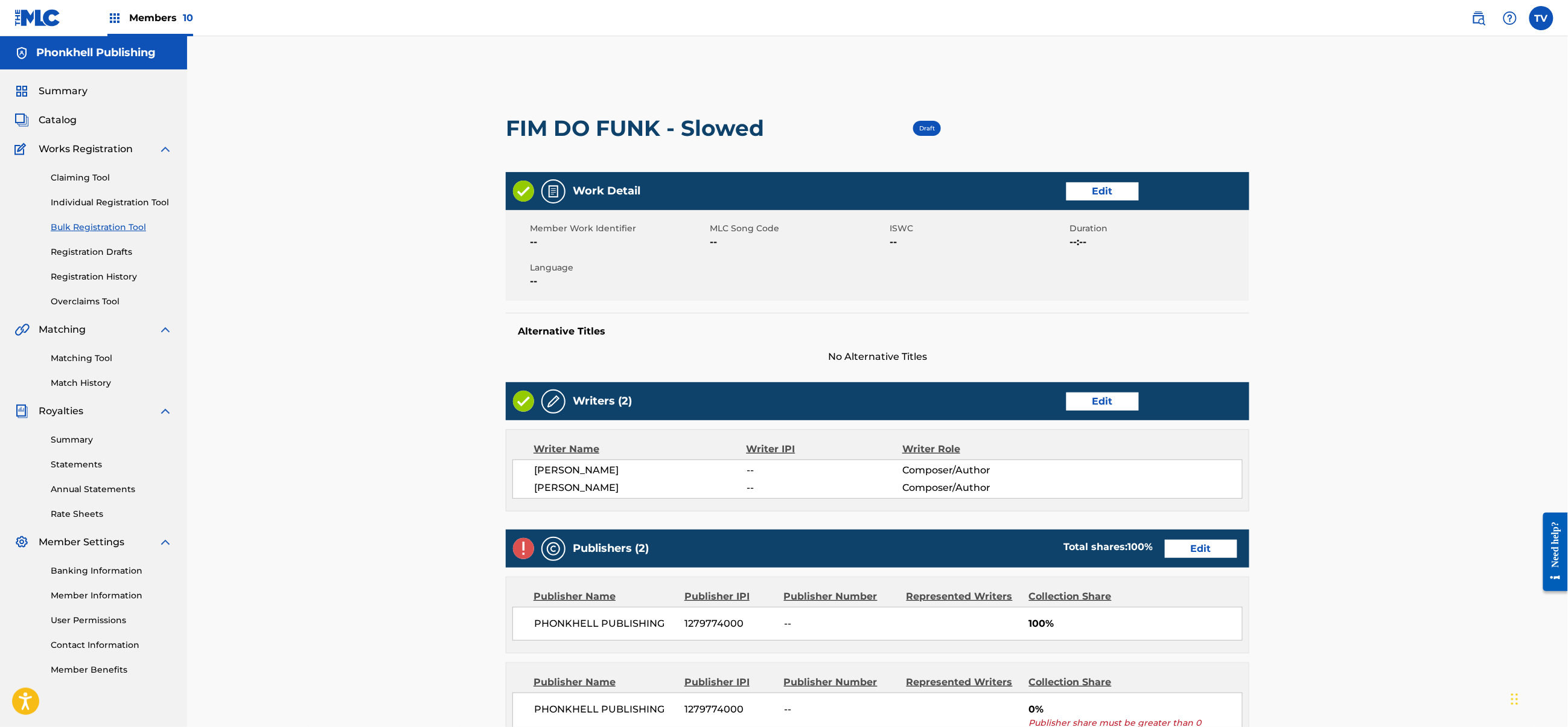
click at [1198, 539] on div "Publishers (2) Total shares: 100 % Edit" at bounding box center [877, 548] width 744 height 38
click at [1201, 547] on link "Edit" at bounding box center [1201, 548] width 72 height 18
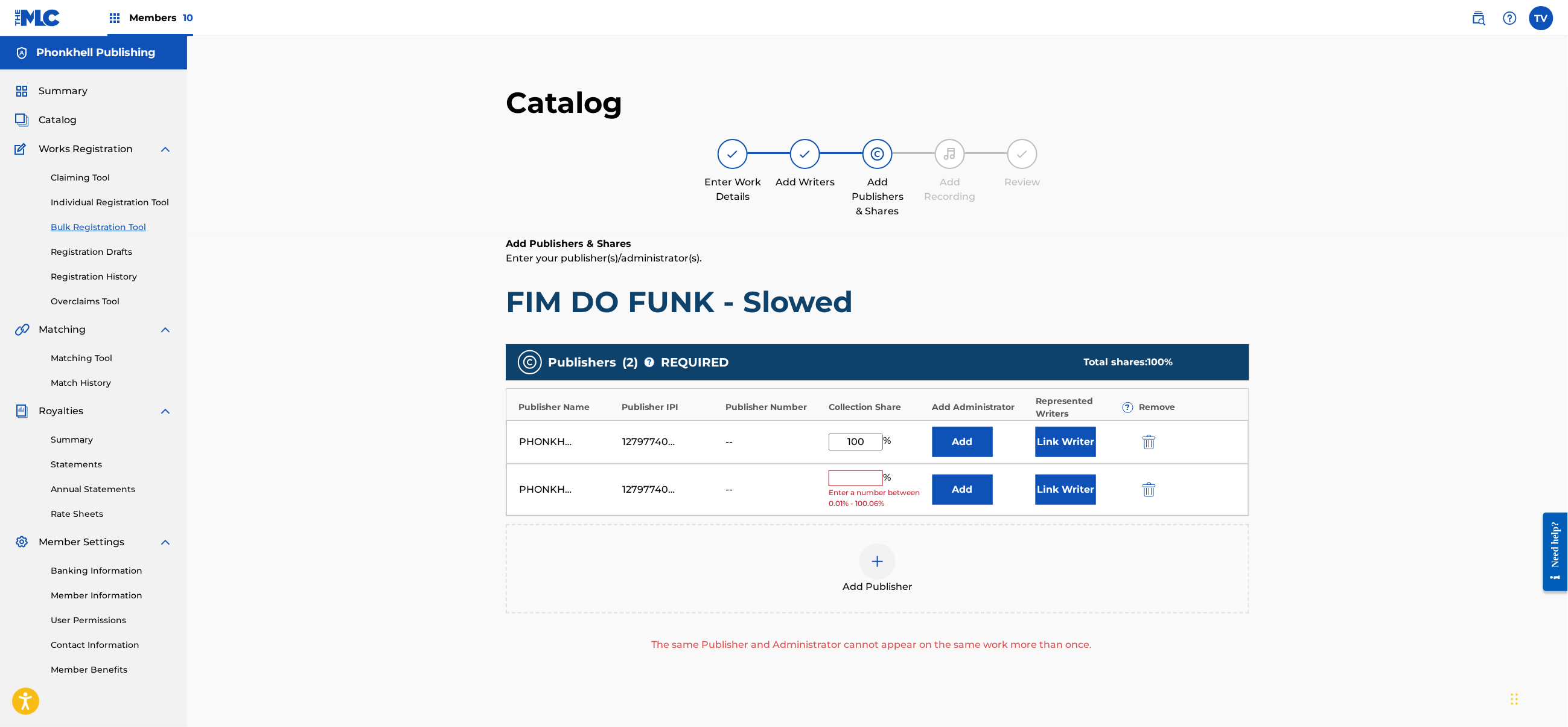
click at [1156, 486] on img "submit" at bounding box center [1149, 489] width 13 height 14
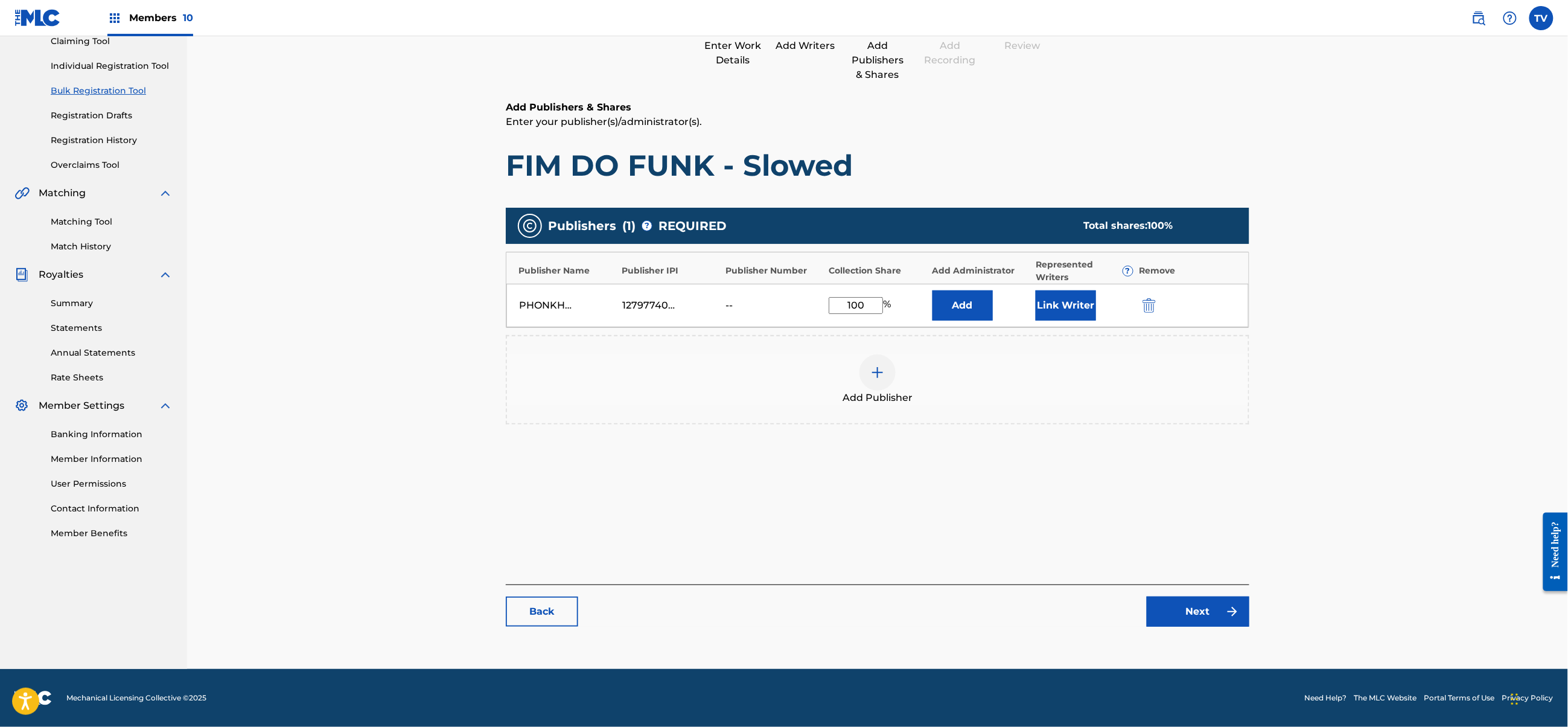
drag, startPoint x: 1176, startPoint y: 633, endPoint x: 1193, endPoint y: 618, distance: 22.7
click at [1181, 631] on div "Catalog Enter Work Details Add Writers Add Publishers & Shares Add Recording Re…" at bounding box center [877, 293] width 744 height 691
click at [1193, 612] on link "Next" at bounding box center [1198, 611] width 102 height 30
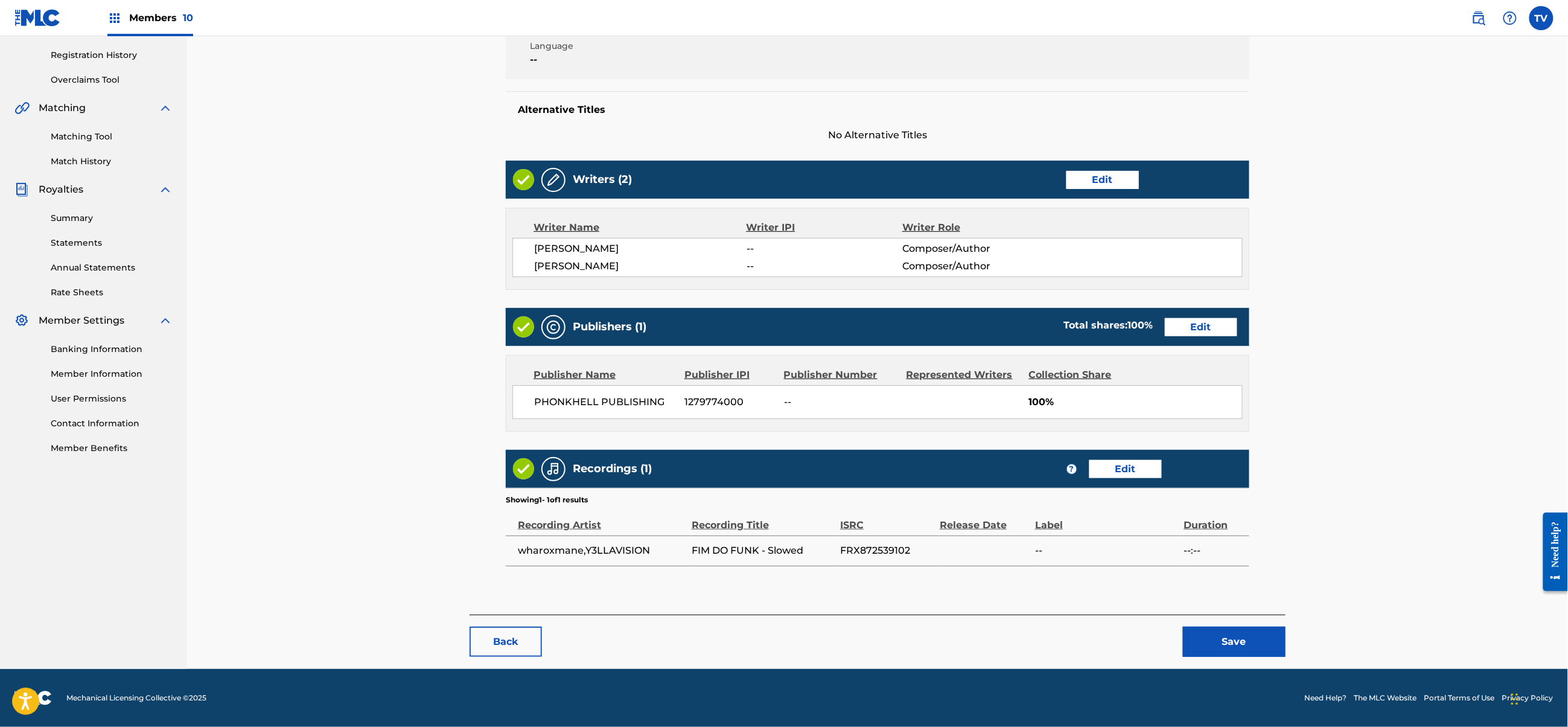
click at [1259, 649] on button "Save" at bounding box center [1234, 642] width 102 height 30
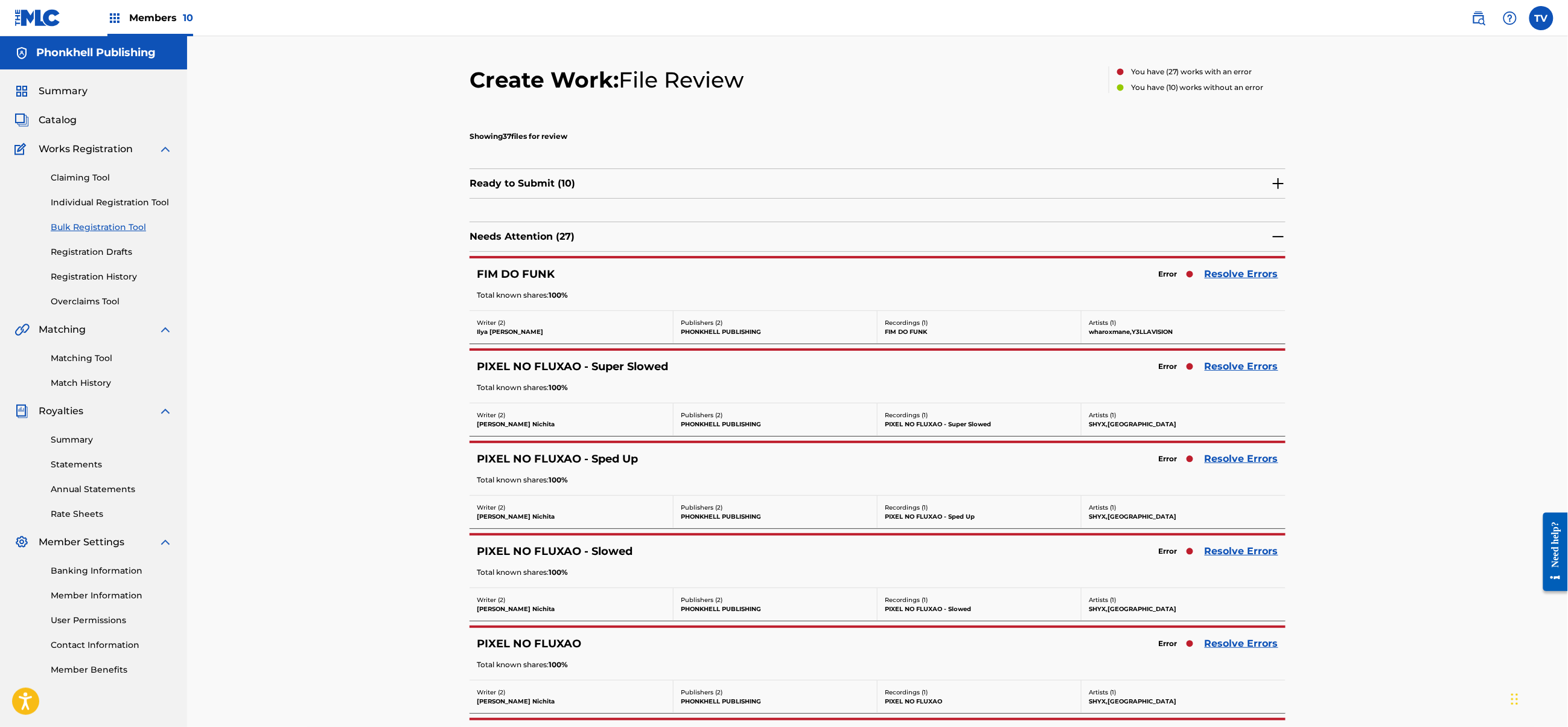
click at [1228, 469] on div "PIXEL NO FLUXAO - Sped Up Error Resolve Errors Total known shares: 100 %" at bounding box center [877, 469] width 816 height 52
click at [1227, 465] on link "Resolve Errors" at bounding box center [1242, 458] width 74 height 14
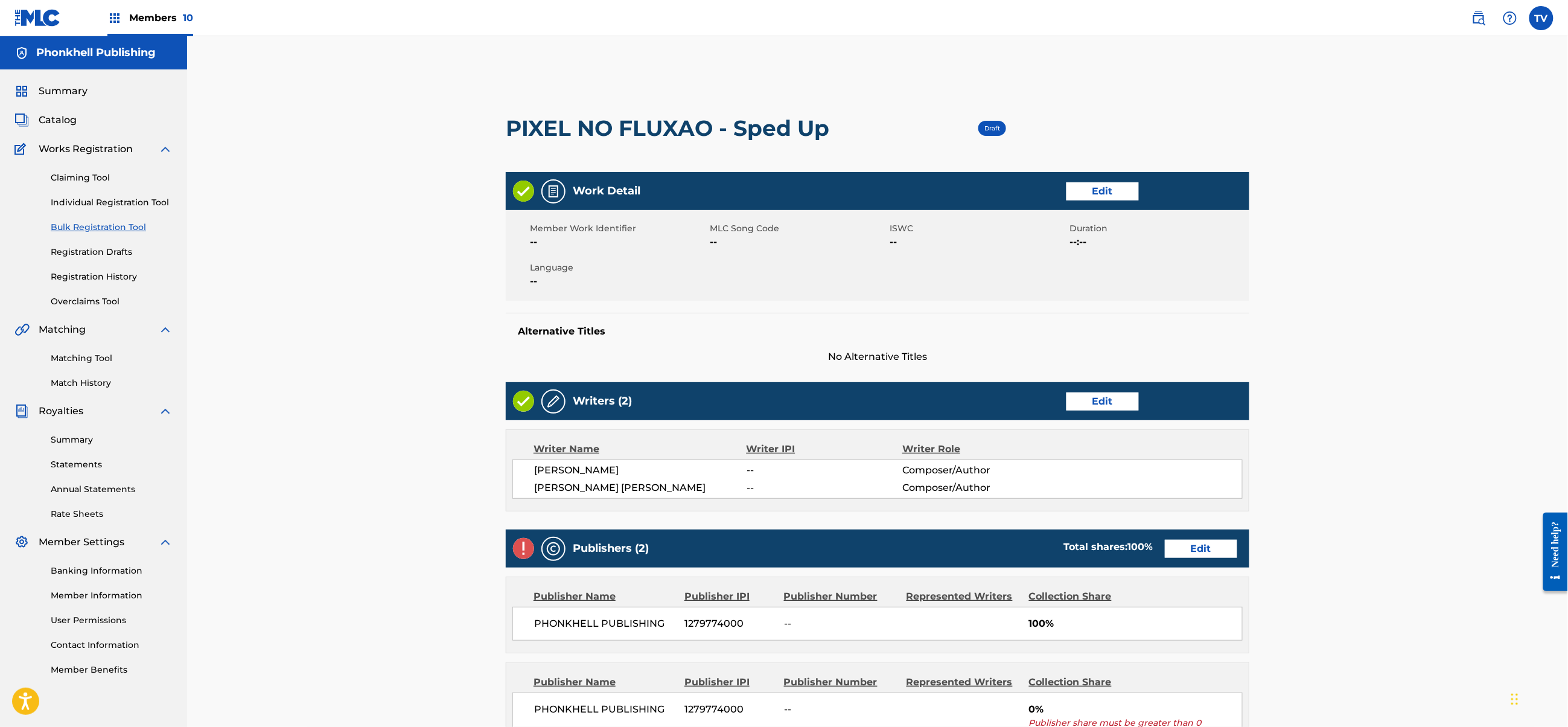
click at [1184, 551] on link "Edit" at bounding box center [1201, 548] width 72 height 18
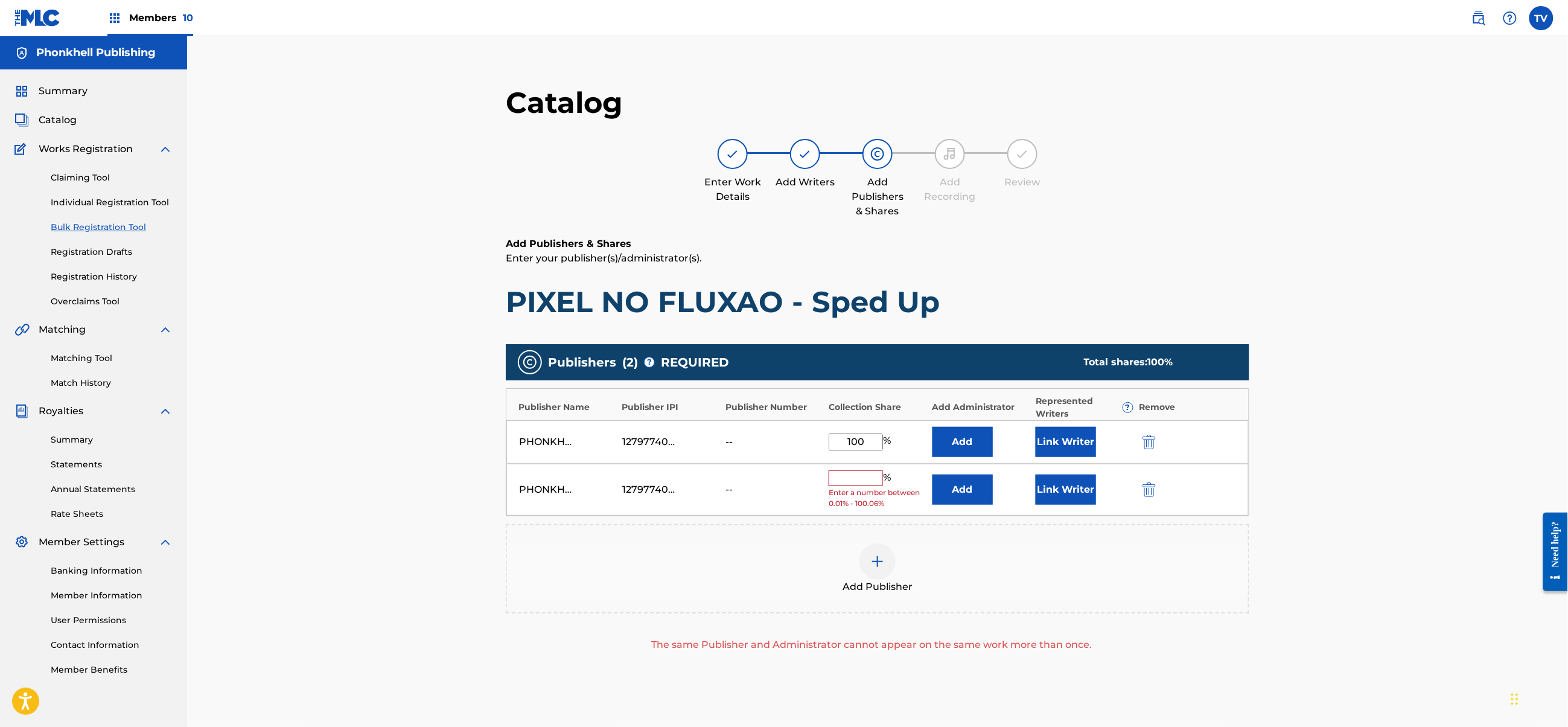
click at [1157, 493] on button "submit" at bounding box center [1148, 489] width 18 height 14
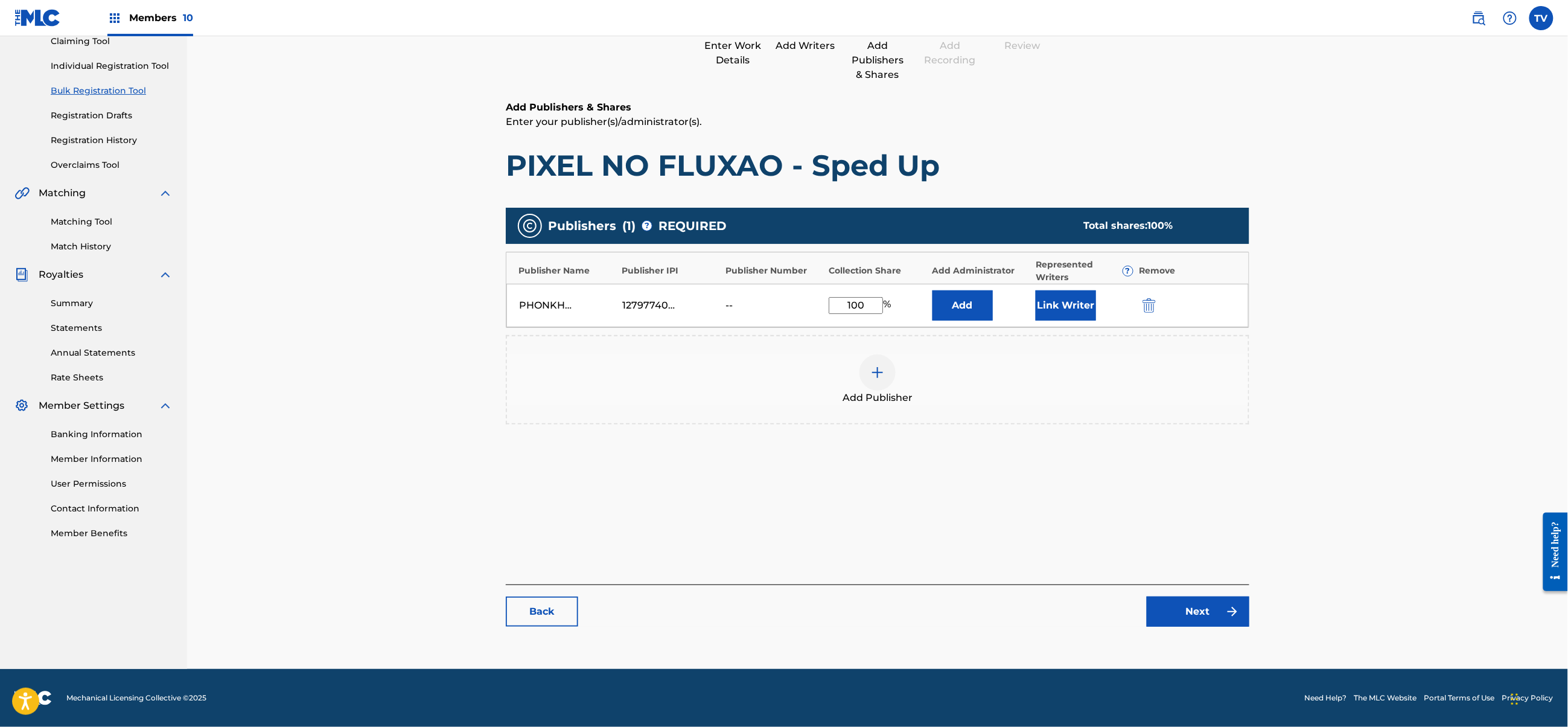
click at [1191, 619] on link "Next" at bounding box center [1198, 611] width 102 height 30
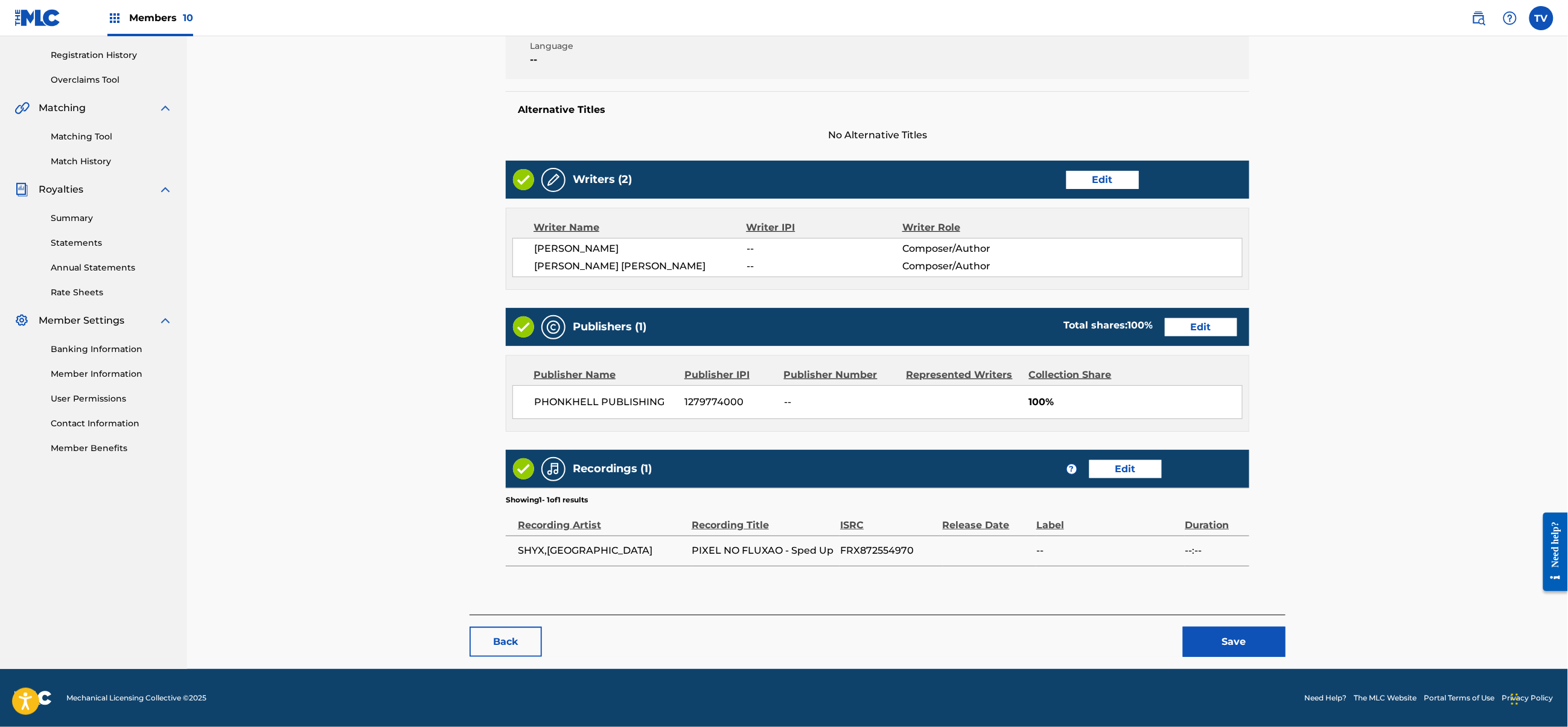
click at [1234, 633] on button "Save" at bounding box center [1234, 642] width 102 height 30
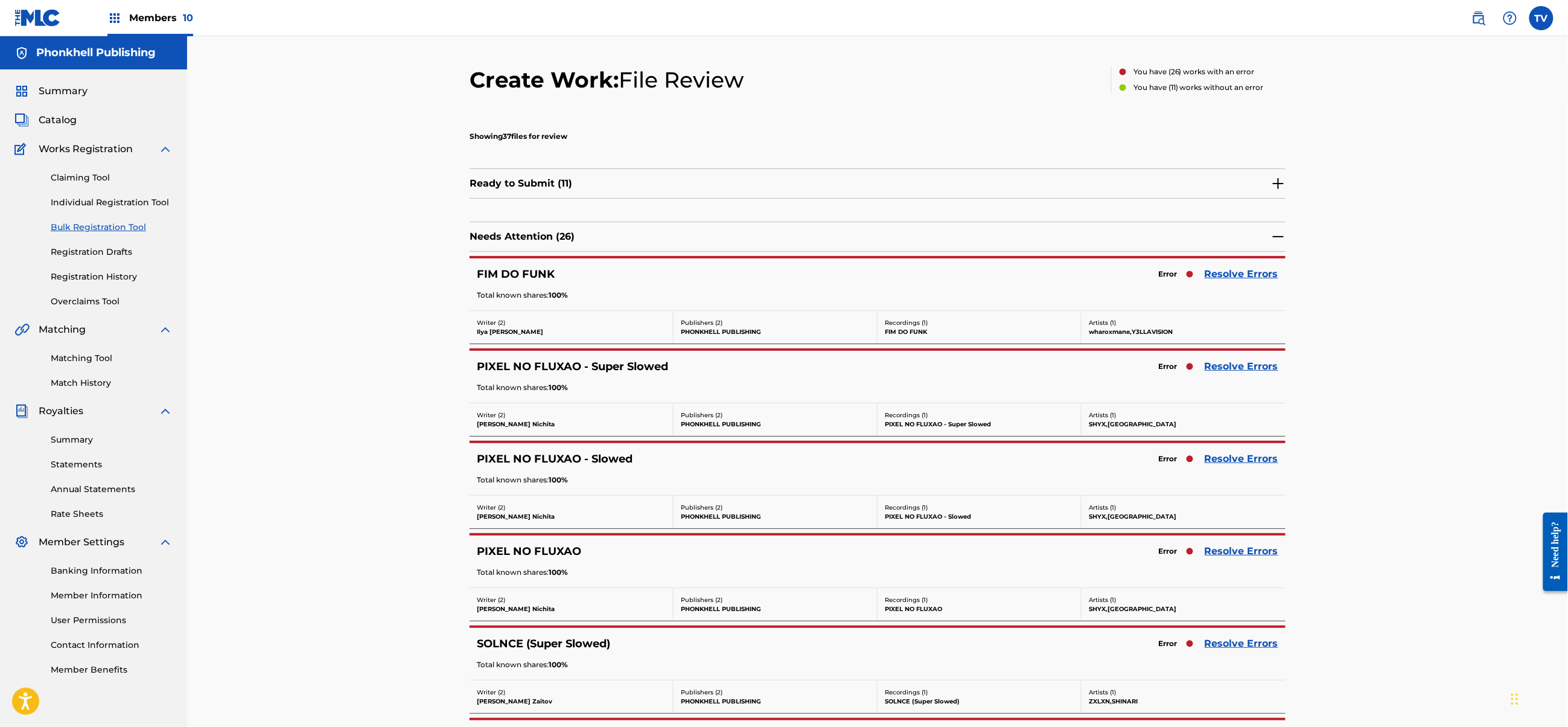
click at [1237, 455] on link "Resolve Errors" at bounding box center [1242, 458] width 74 height 14
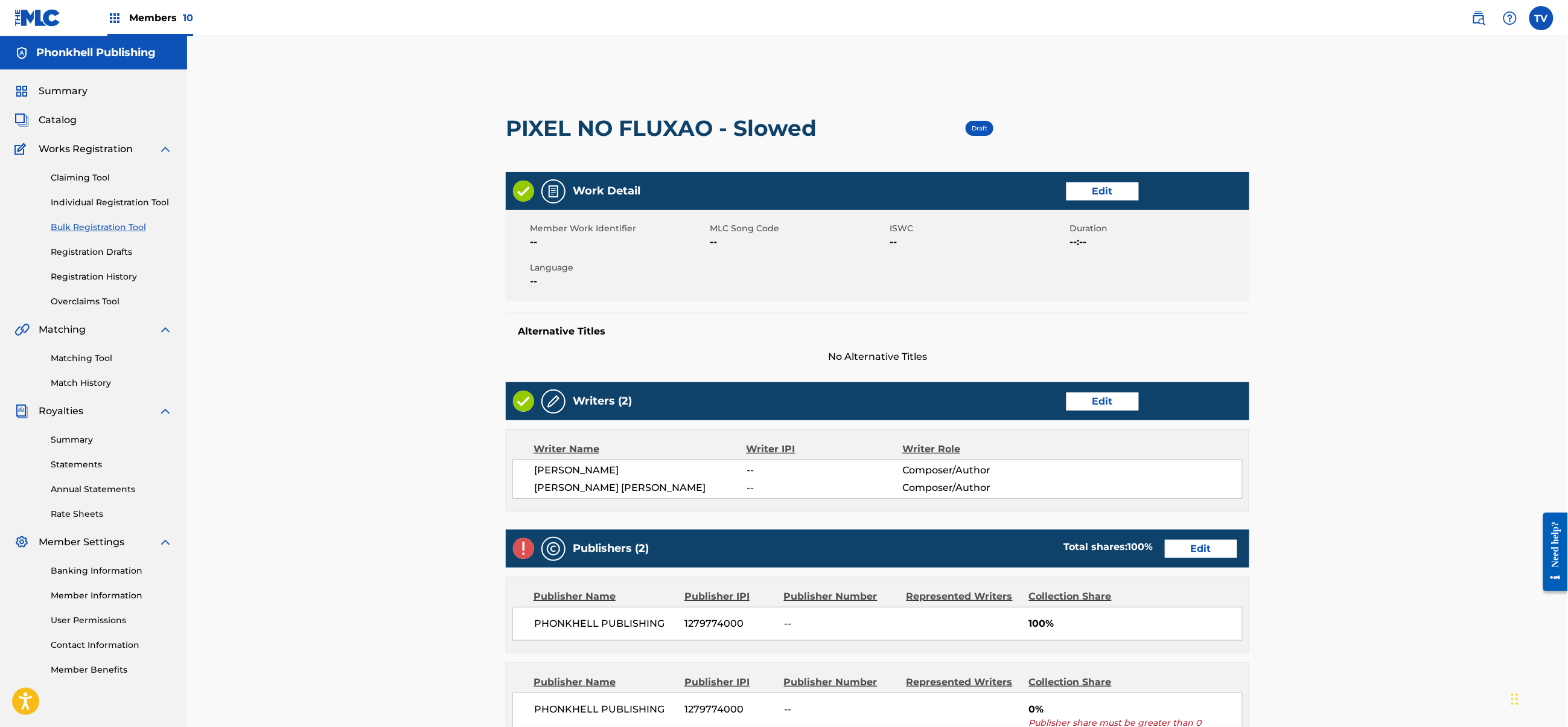
click at [1212, 554] on link "Edit" at bounding box center [1201, 548] width 72 height 18
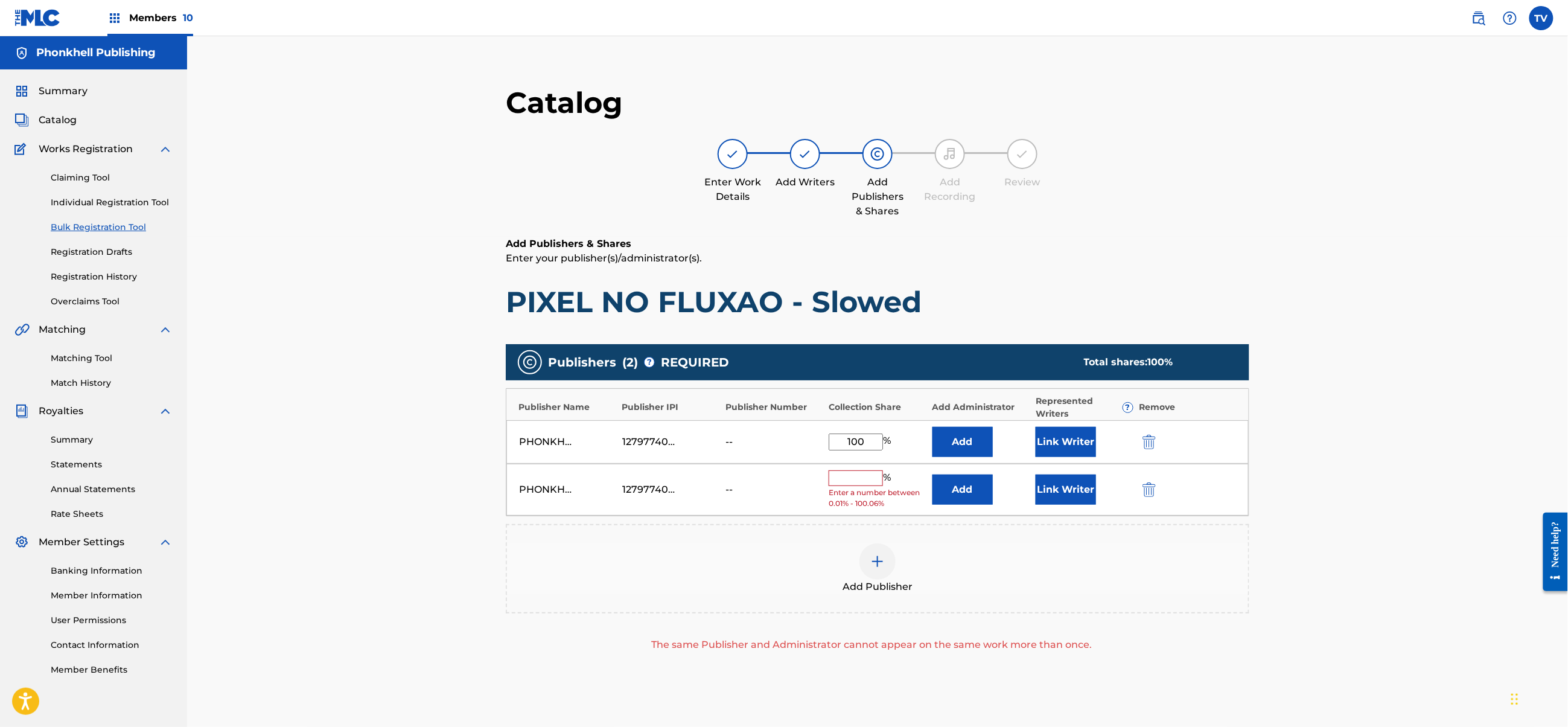
click at [1159, 481] on div "PHONKHELL PUBLISHING 1279774000 -- % Enter a number between 0.01% - 100.06% Add…" at bounding box center [877, 490] width 742 height 53
click at [1154, 482] on div "PHONKHELL PUBLISHING 1279774000 -- % Enter a number between 0.01% - 100.06% Add…" at bounding box center [877, 490] width 742 height 53
click at [1154, 483] on img "submit" at bounding box center [1149, 489] width 13 height 14
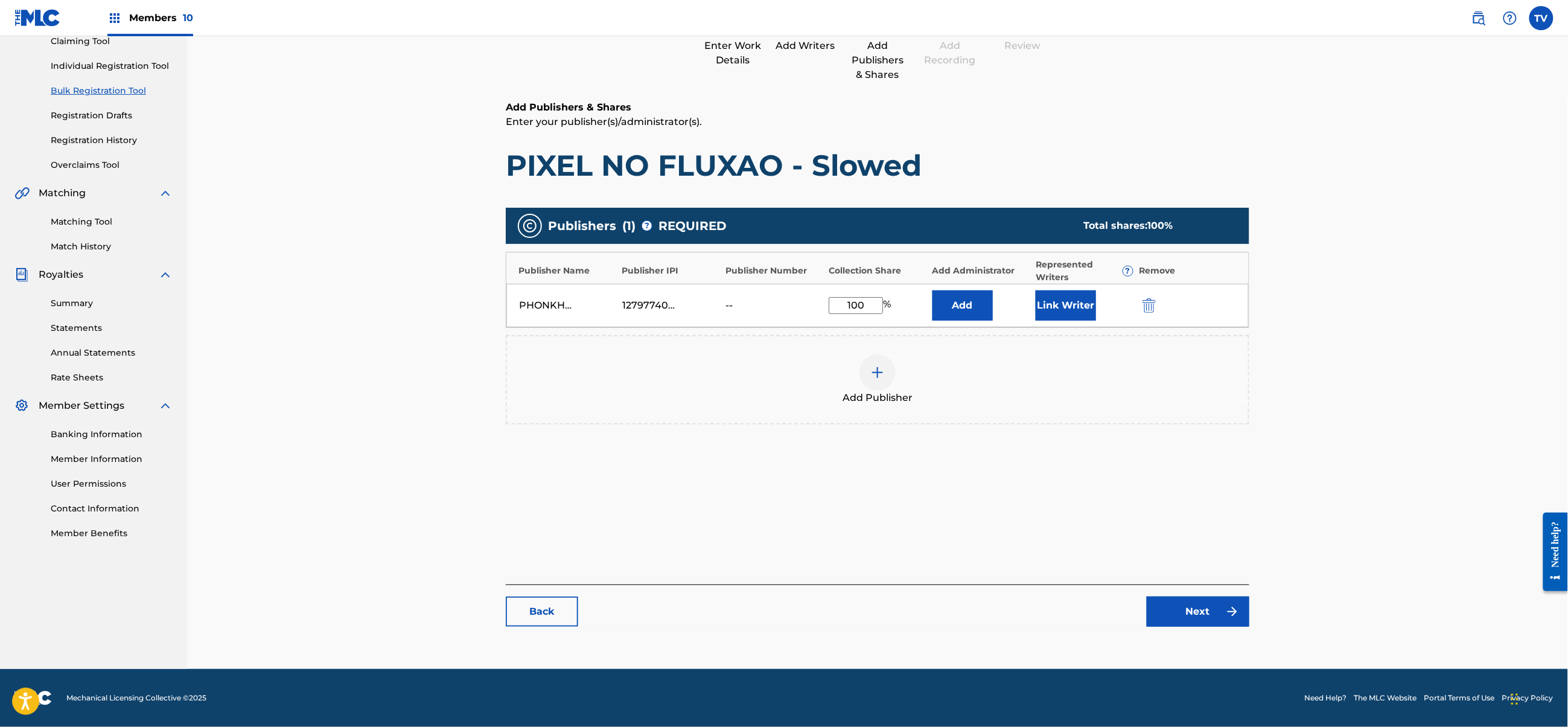
click at [1193, 599] on link "Next" at bounding box center [1198, 611] width 102 height 30
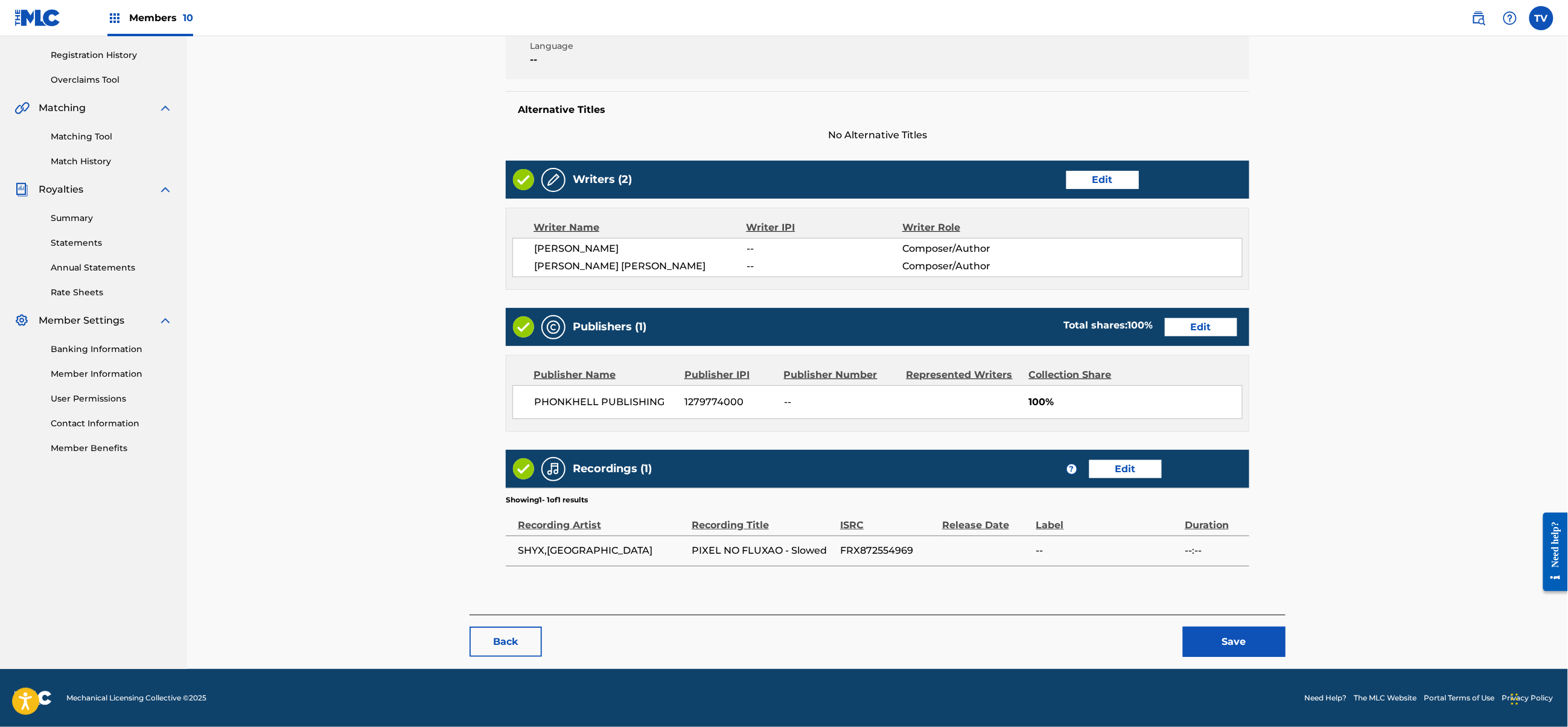
click at [1242, 634] on button "Save" at bounding box center [1234, 642] width 102 height 30
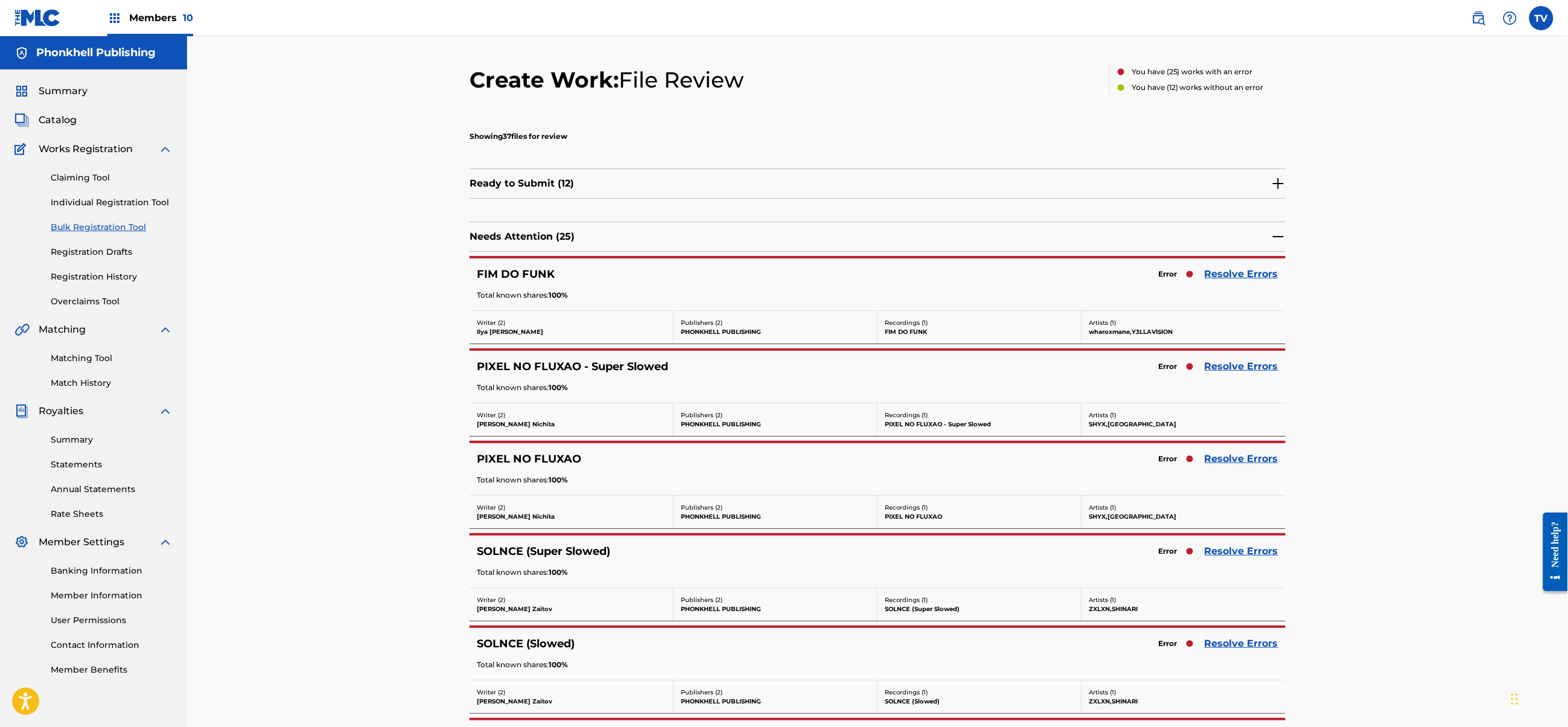
click at [1244, 371] on link "Resolve Errors" at bounding box center [1242, 366] width 74 height 14
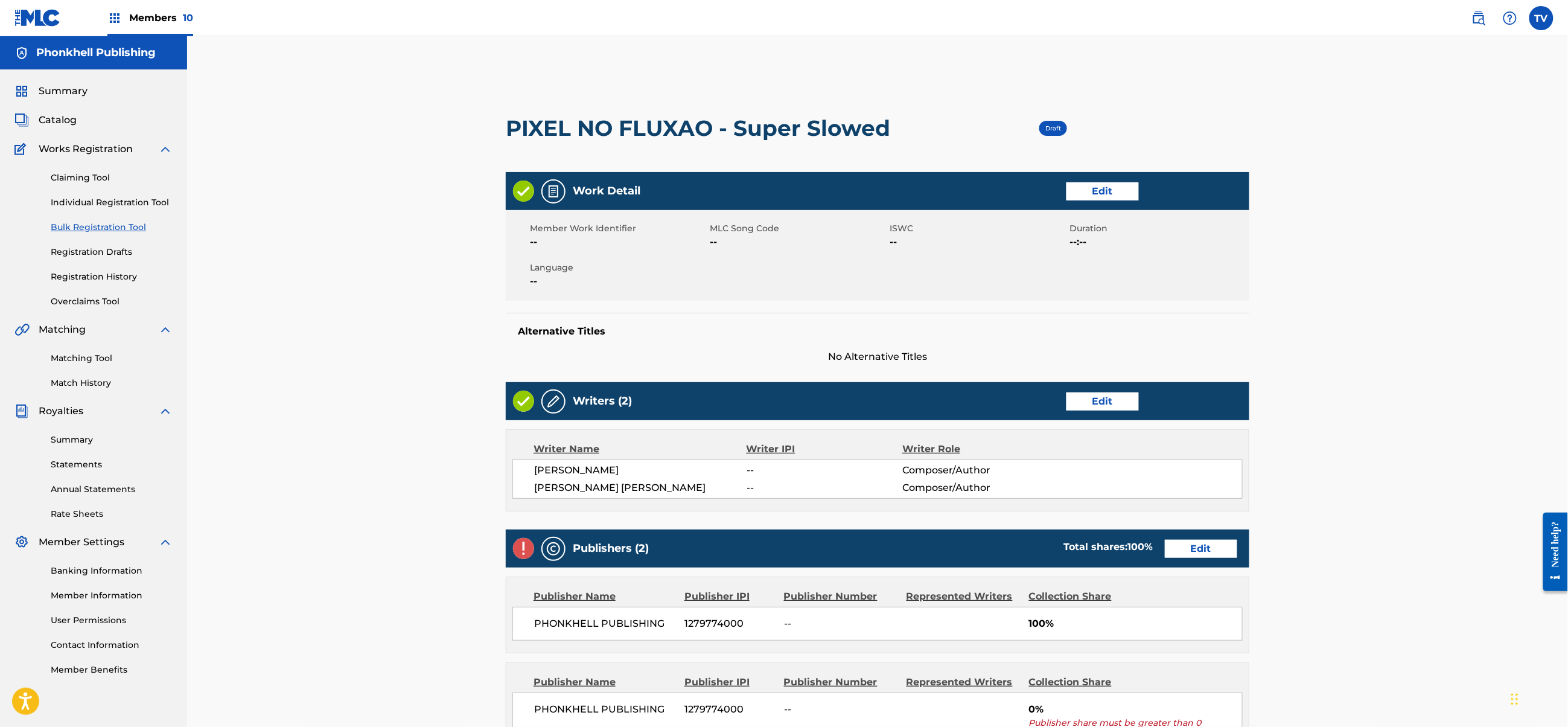
click at [1206, 551] on link "Edit" at bounding box center [1201, 548] width 72 height 18
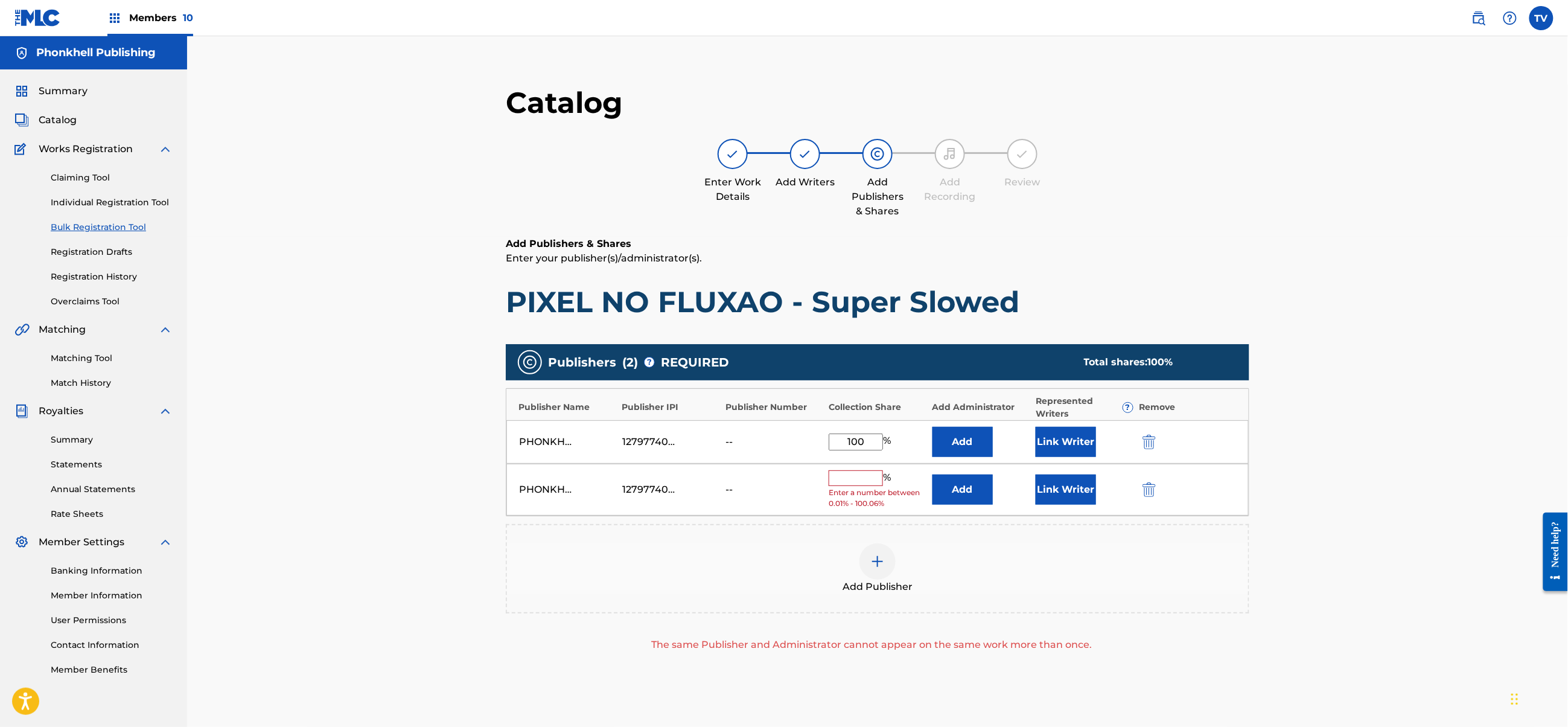
click at [1154, 493] on img "submit" at bounding box center [1149, 489] width 13 height 14
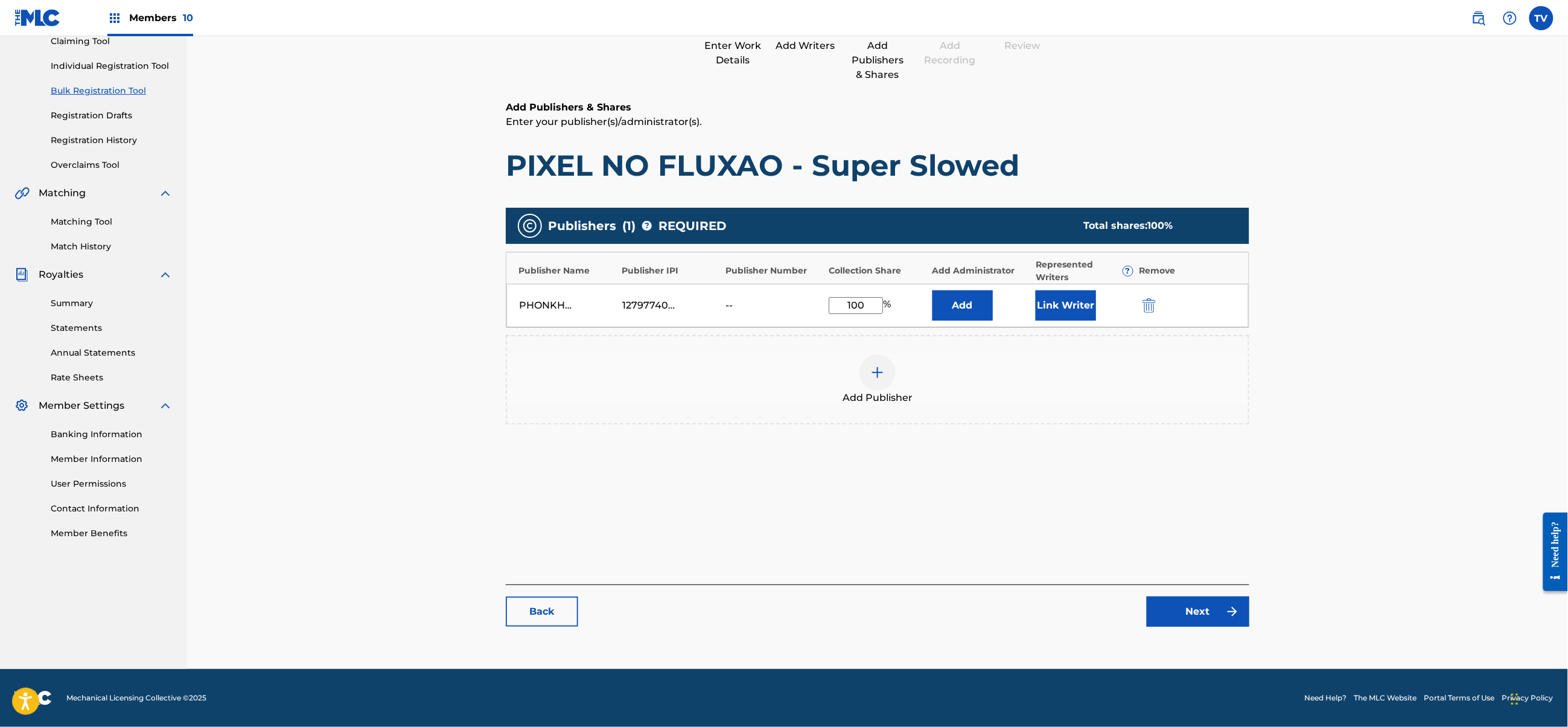
click at [1212, 628] on div "Catalog Enter Work Details Add Writers Add Publishers & Shares Add Recording Re…" at bounding box center [877, 293] width 744 height 691
click at [1204, 612] on link "Next" at bounding box center [1198, 611] width 102 height 30
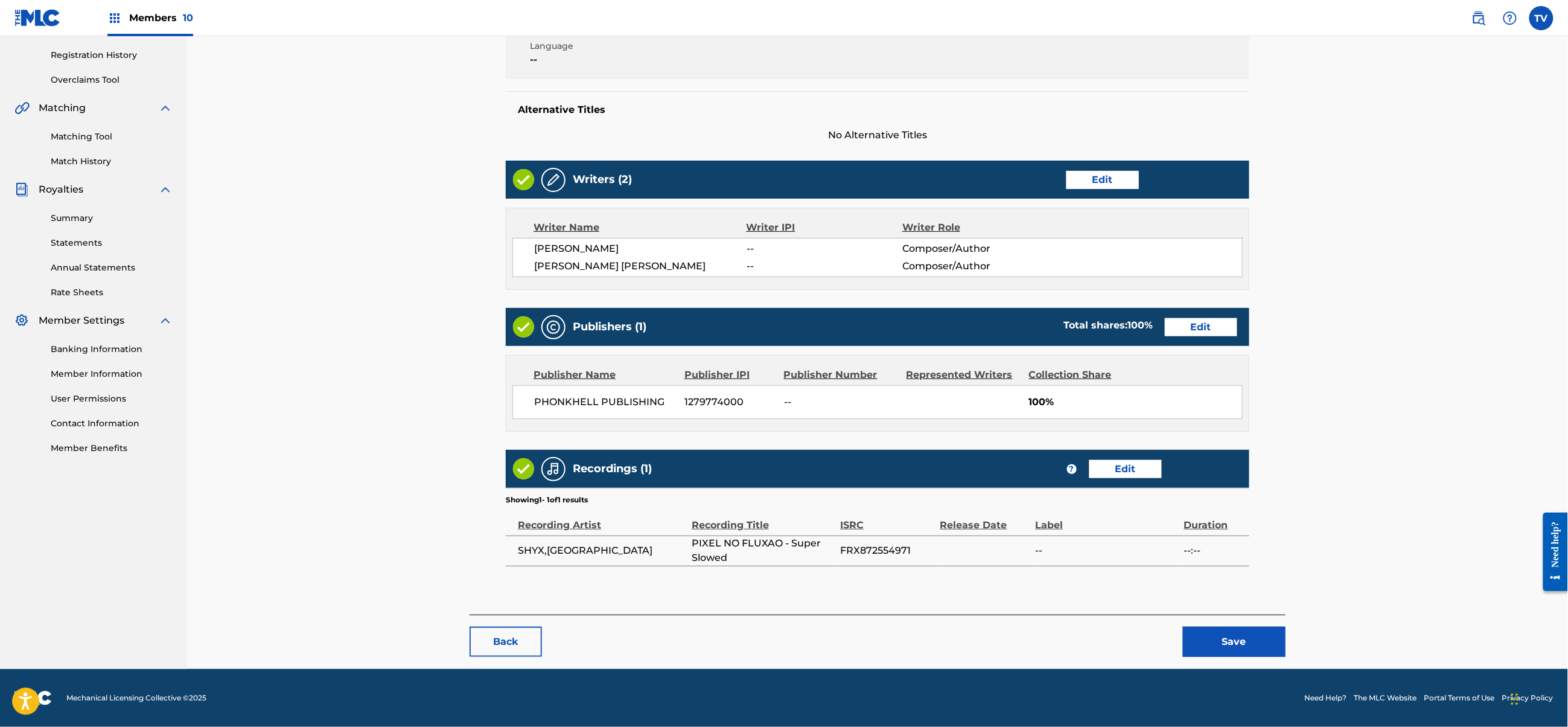
click at [1212, 626] on div "Back Save" at bounding box center [877, 636] width 816 height 43
click at [1215, 631] on button "Save" at bounding box center [1234, 642] width 102 height 30
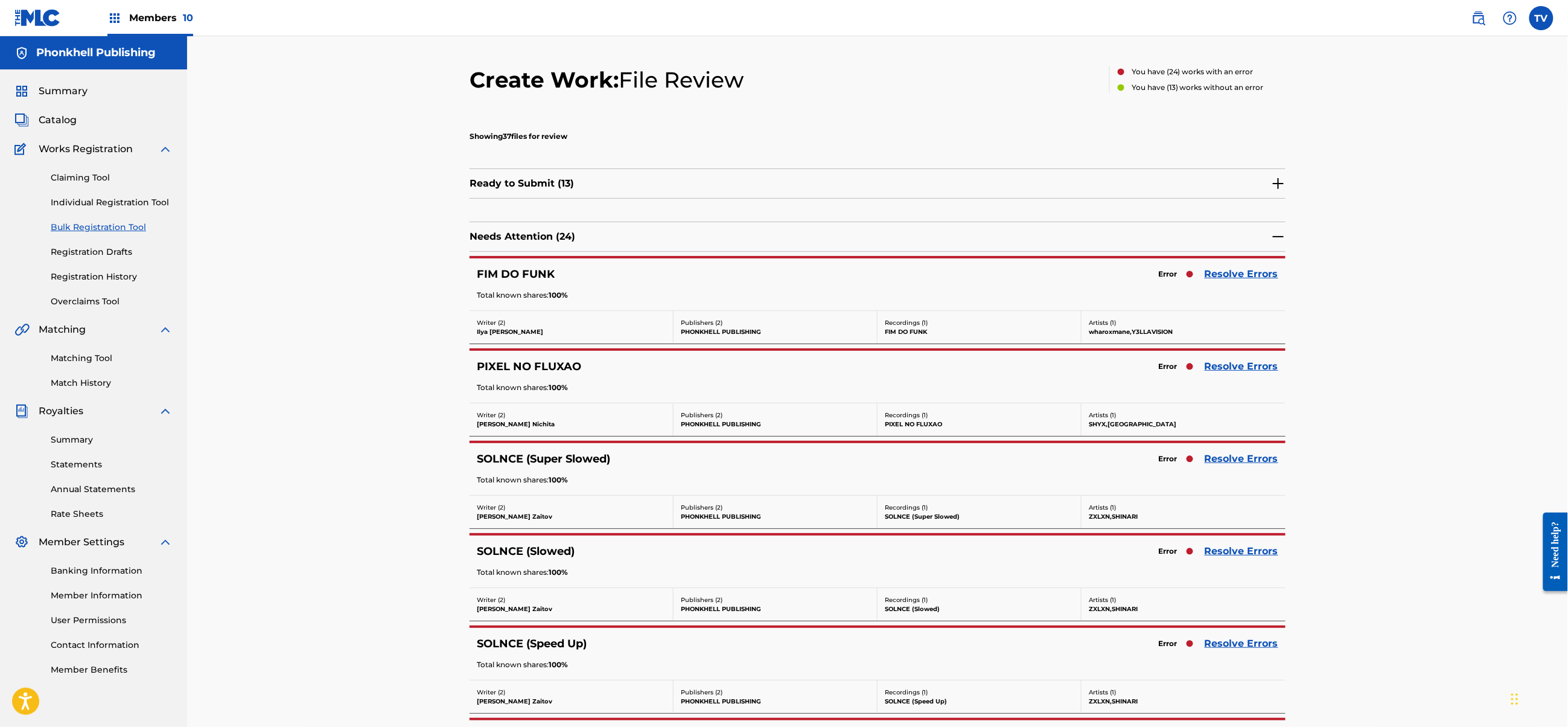
click at [1226, 556] on link "Resolve Errors" at bounding box center [1242, 551] width 74 height 14
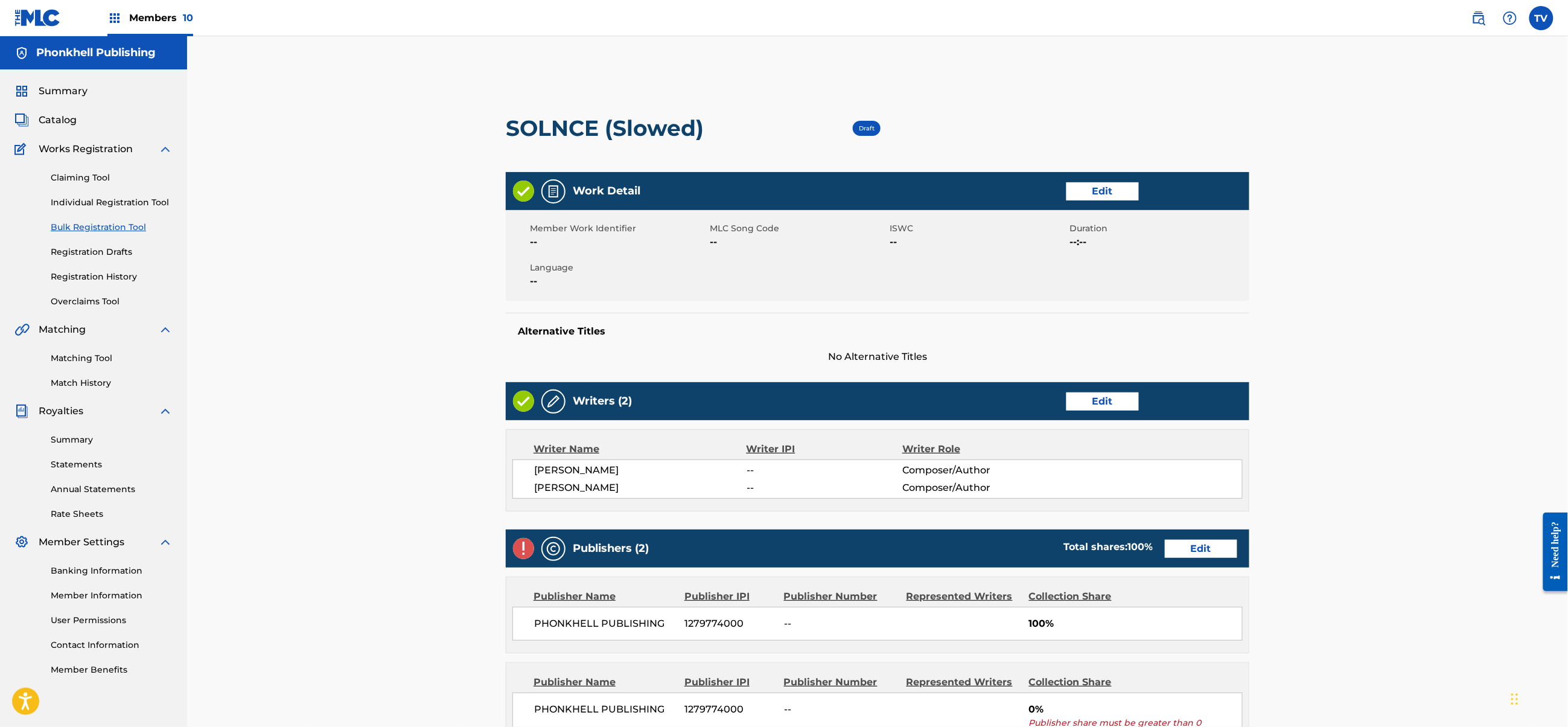
click at [1204, 547] on link "Edit" at bounding box center [1201, 548] width 72 height 18
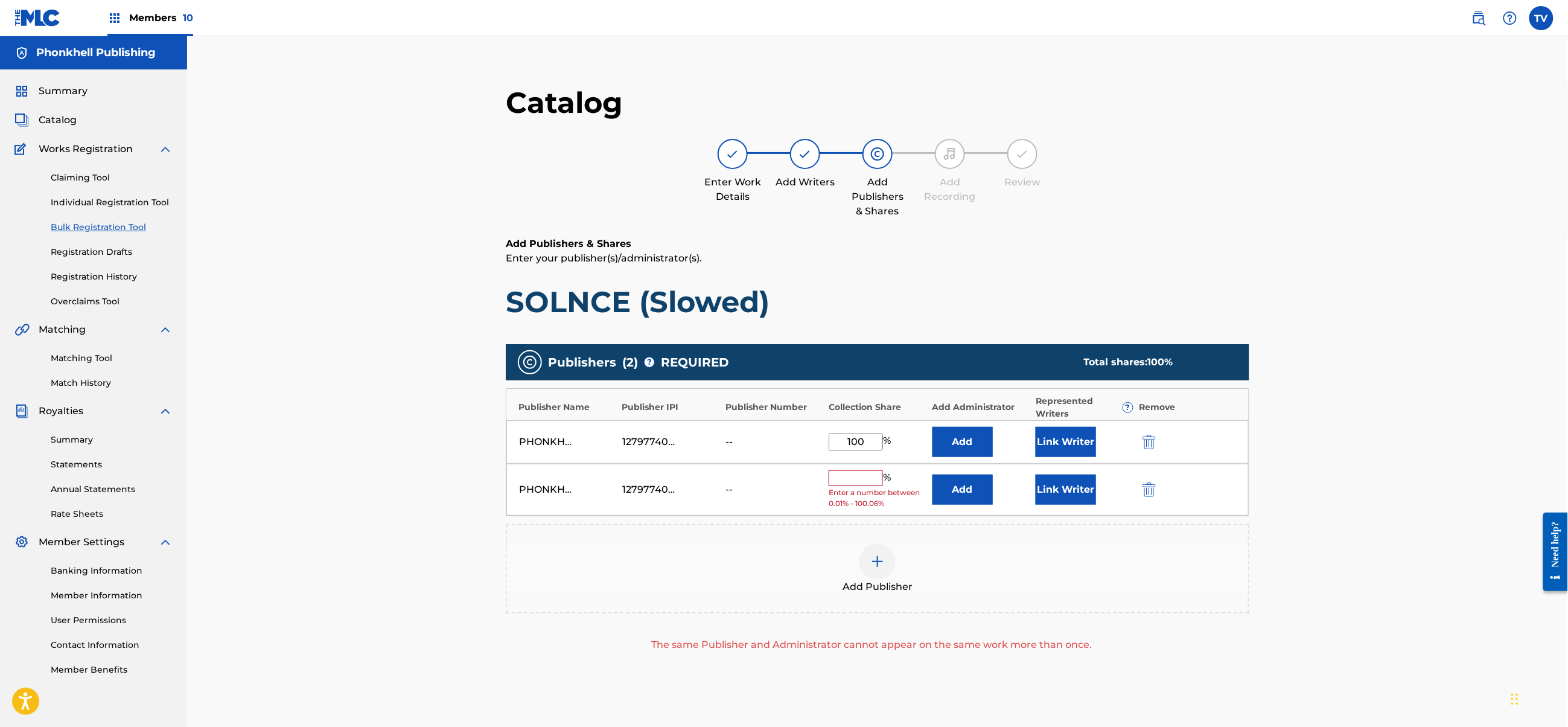
click at [1149, 488] on img "submit" at bounding box center [1149, 489] width 13 height 14
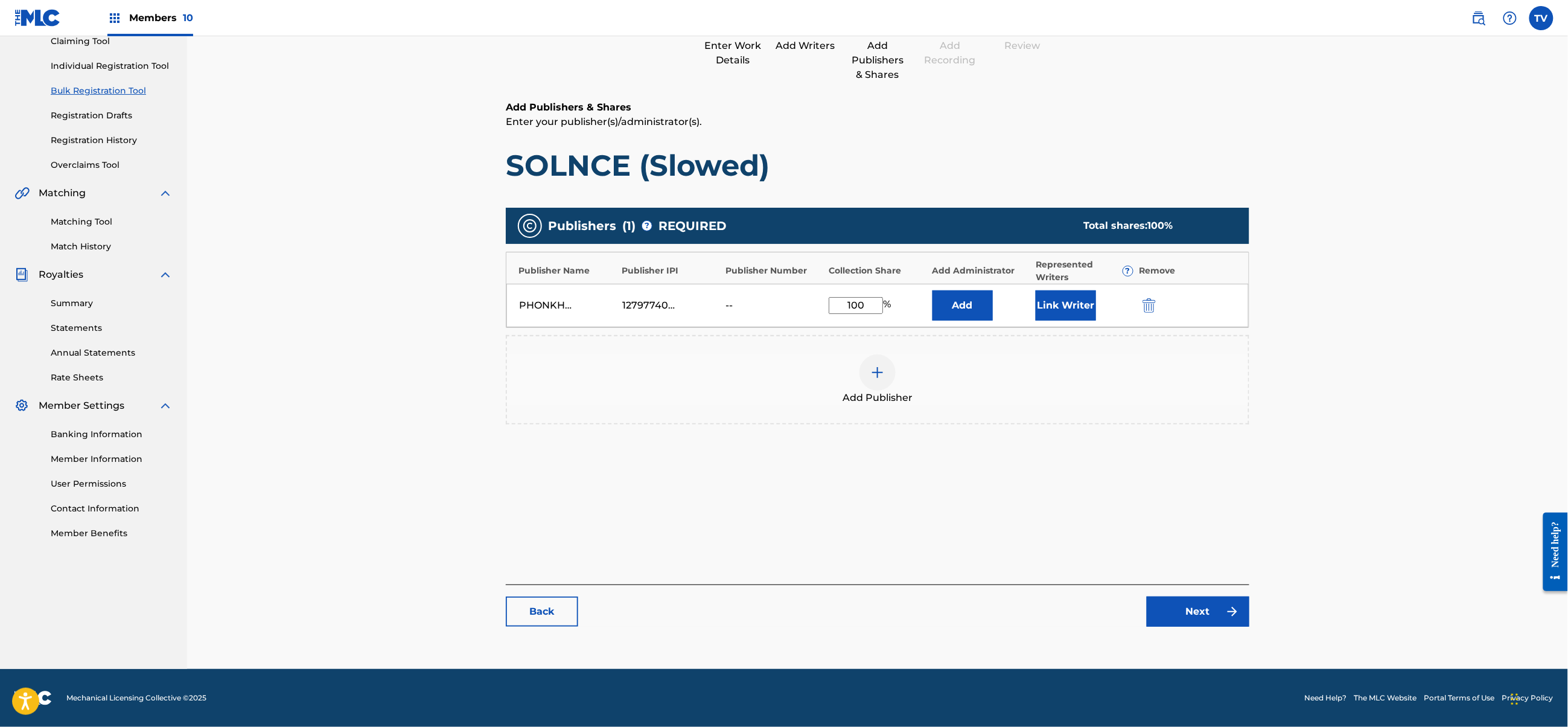
click at [1193, 619] on link "Next" at bounding box center [1198, 611] width 102 height 30
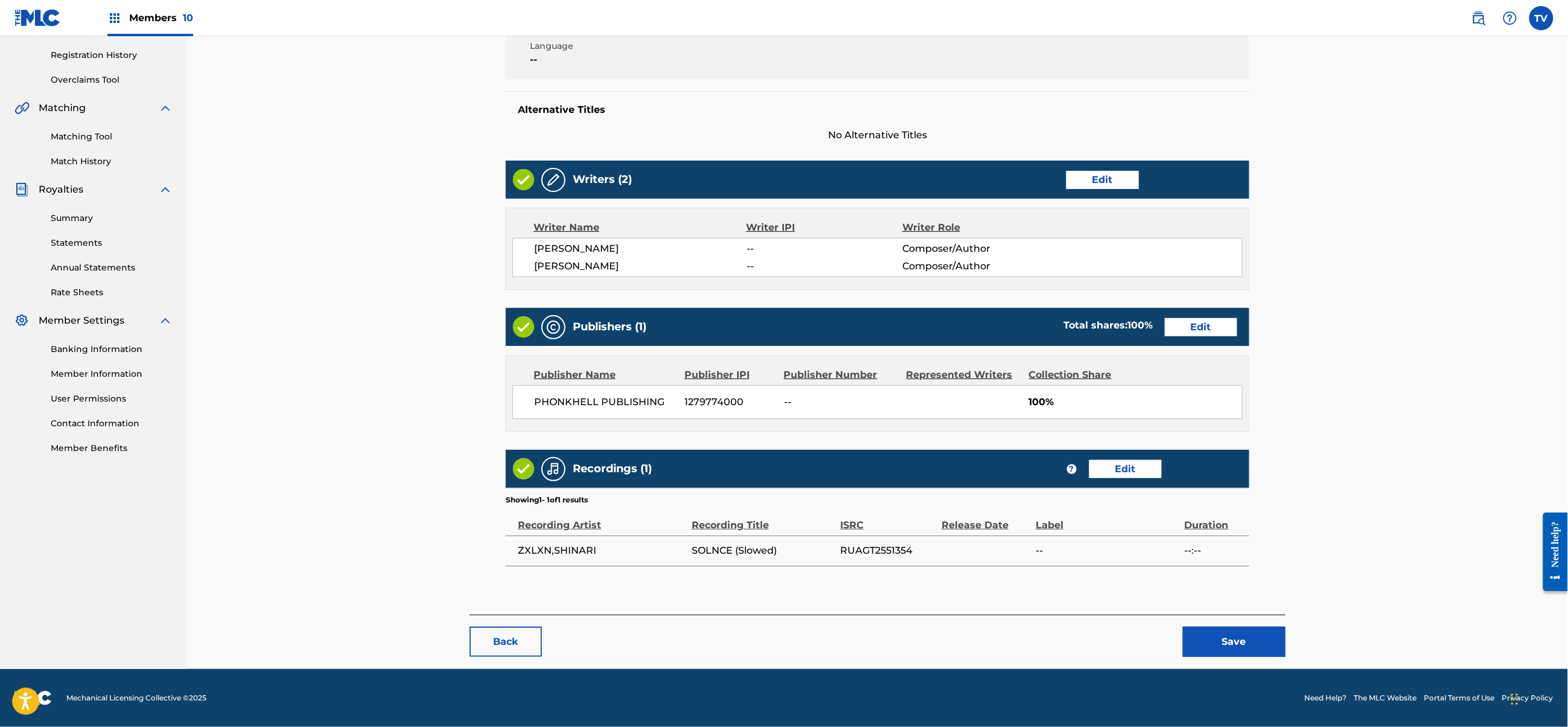
click at [1201, 638] on button "Save" at bounding box center [1234, 642] width 102 height 30
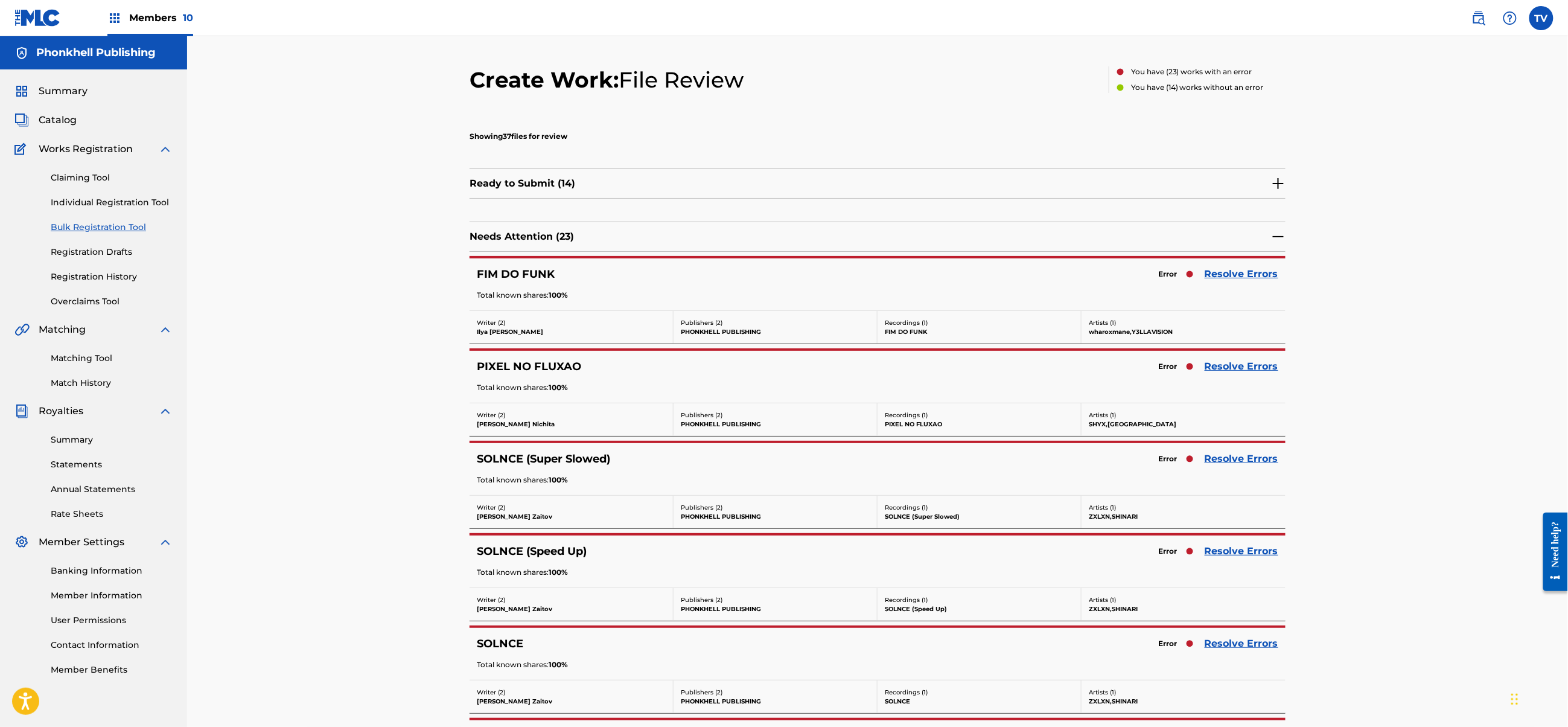
click at [1224, 454] on link "Resolve Errors" at bounding box center [1242, 458] width 74 height 14
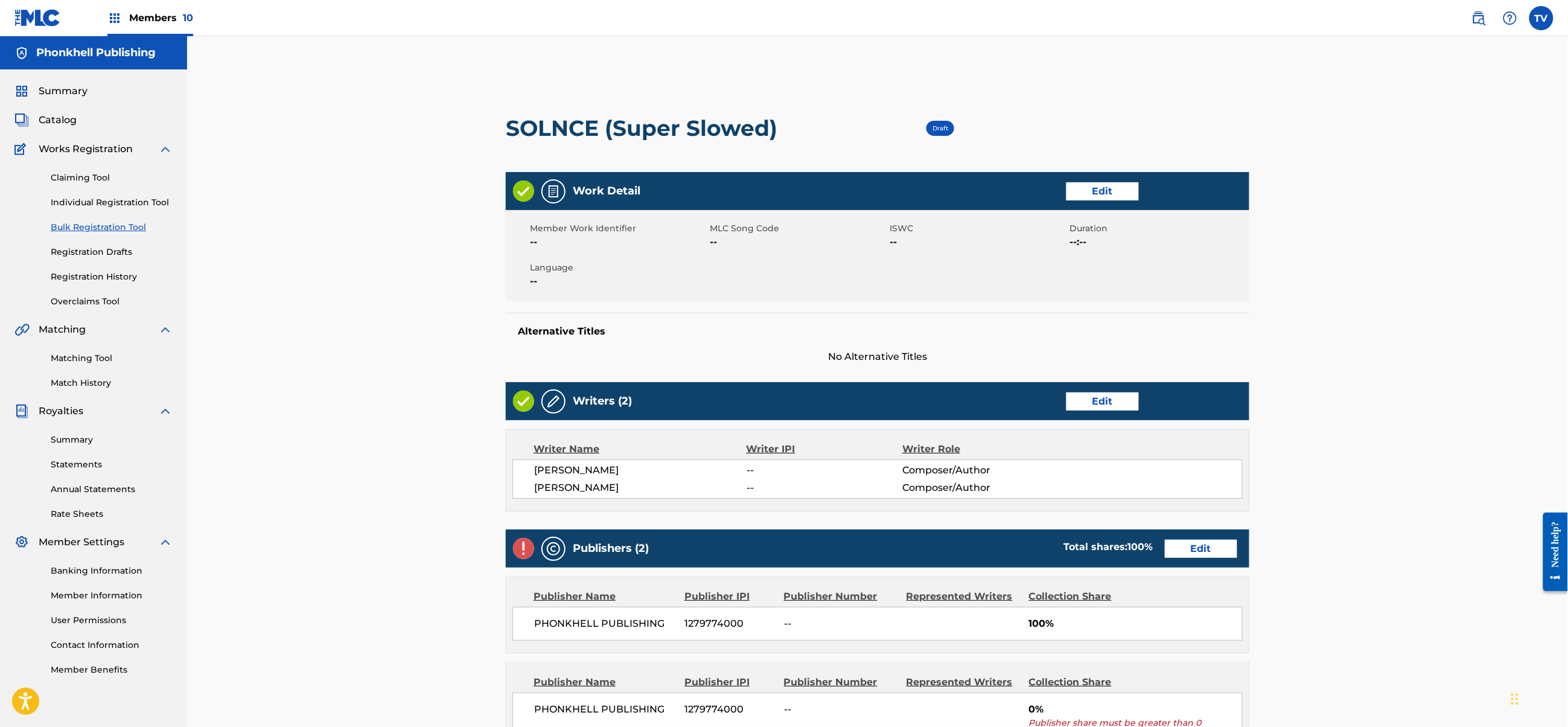
click at [1210, 563] on div "Publishers (2) Total shares: 100 % Edit" at bounding box center [877, 548] width 744 height 38
click at [1207, 556] on link "Edit" at bounding box center [1201, 548] width 72 height 18
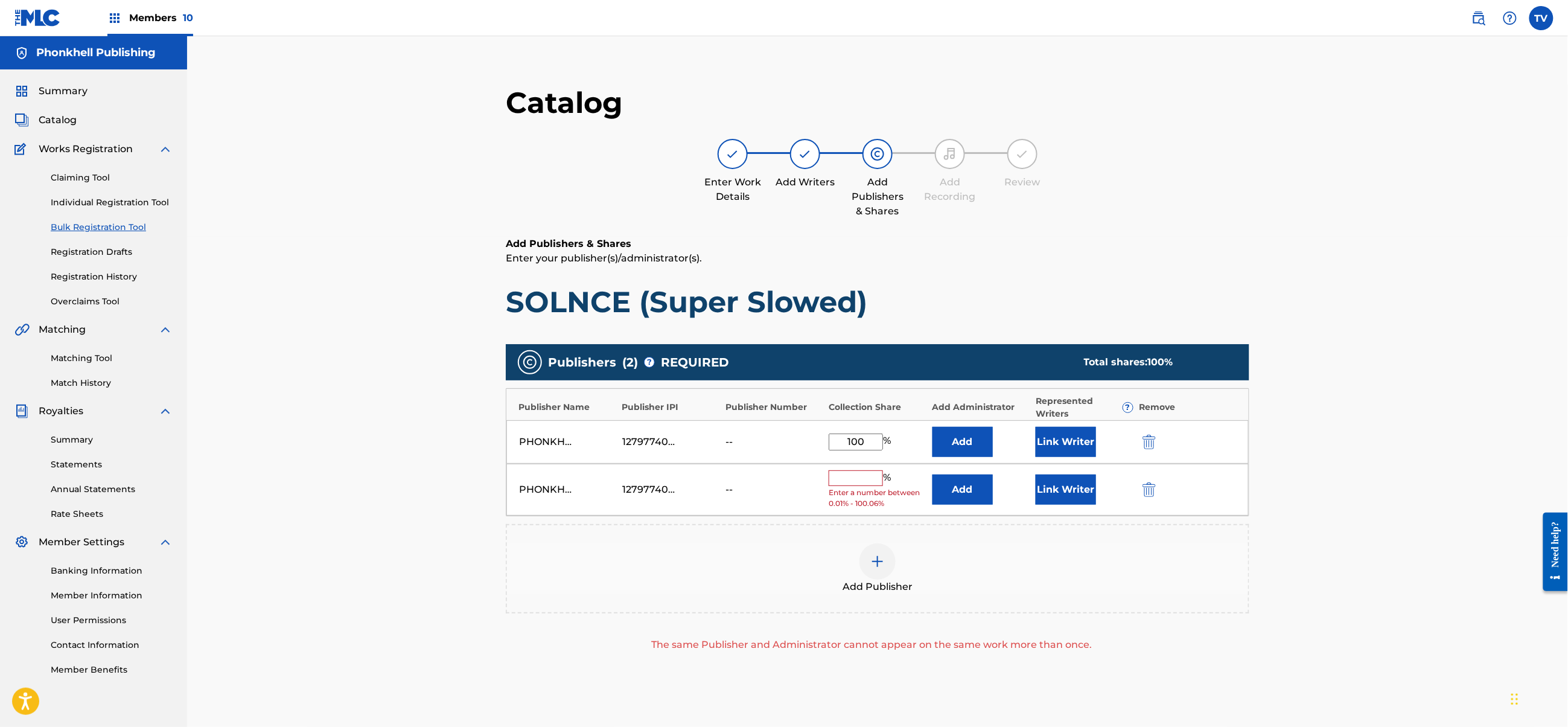
click at [1149, 488] on img "submit" at bounding box center [1149, 489] width 13 height 14
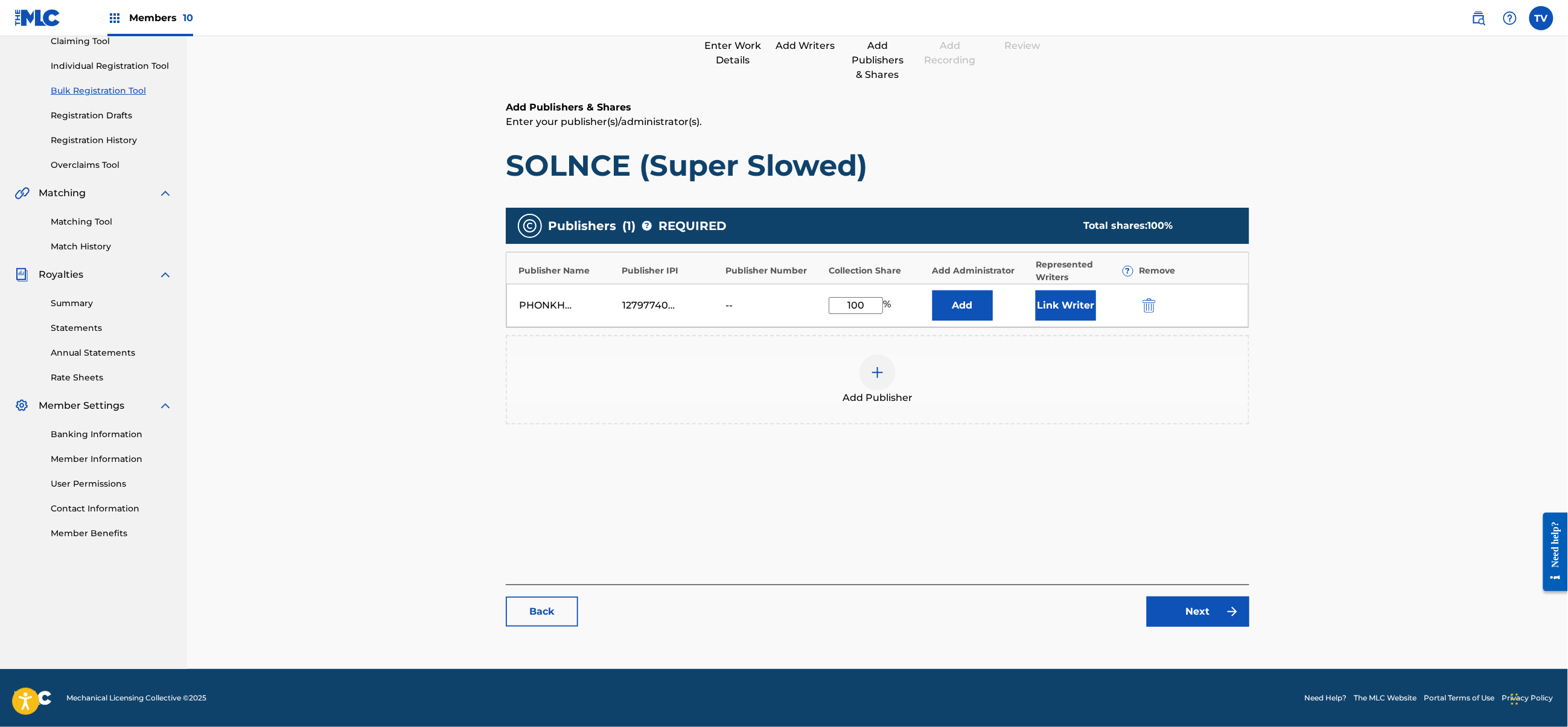
click at [1203, 611] on link "Next" at bounding box center [1198, 611] width 102 height 30
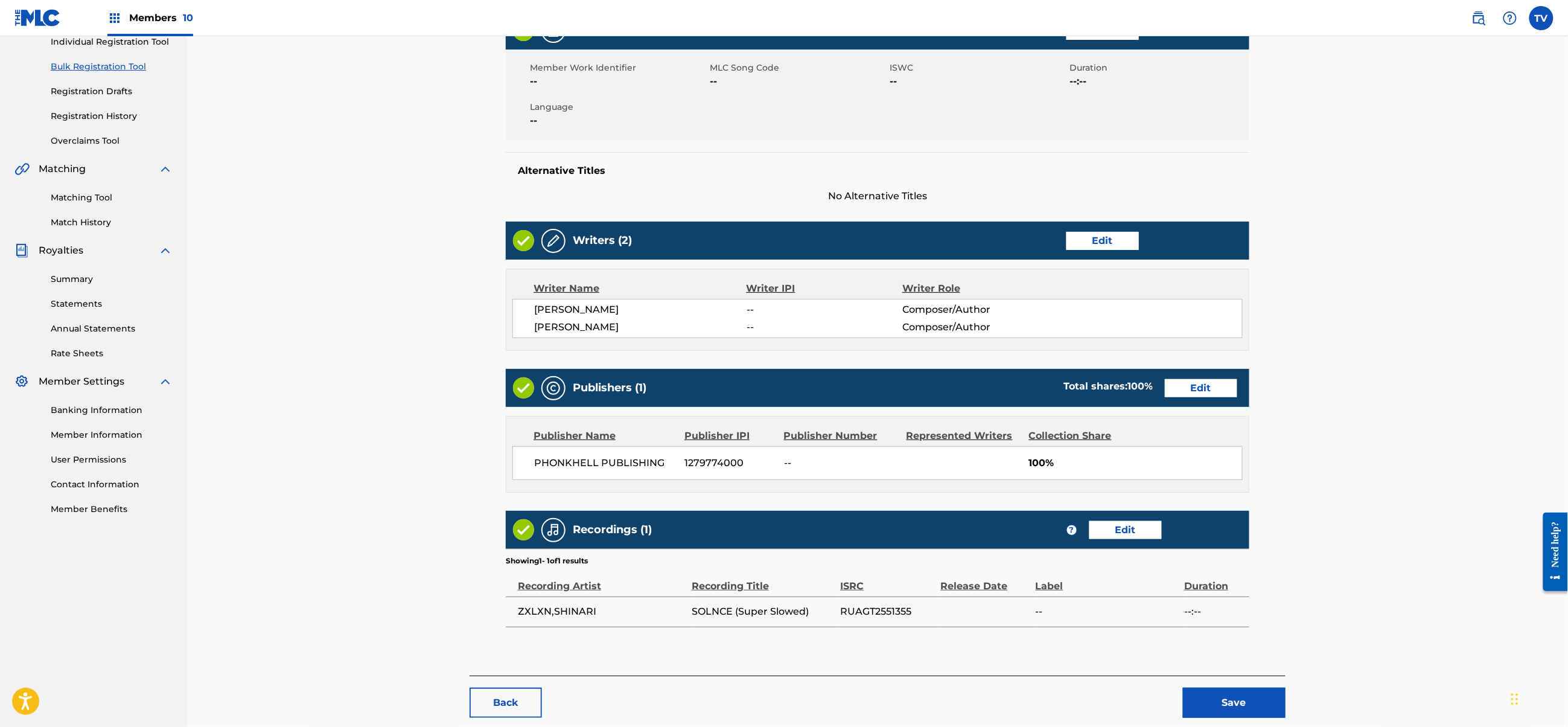
click at [1216, 698] on button "Save" at bounding box center [1234, 703] width 102 height 30
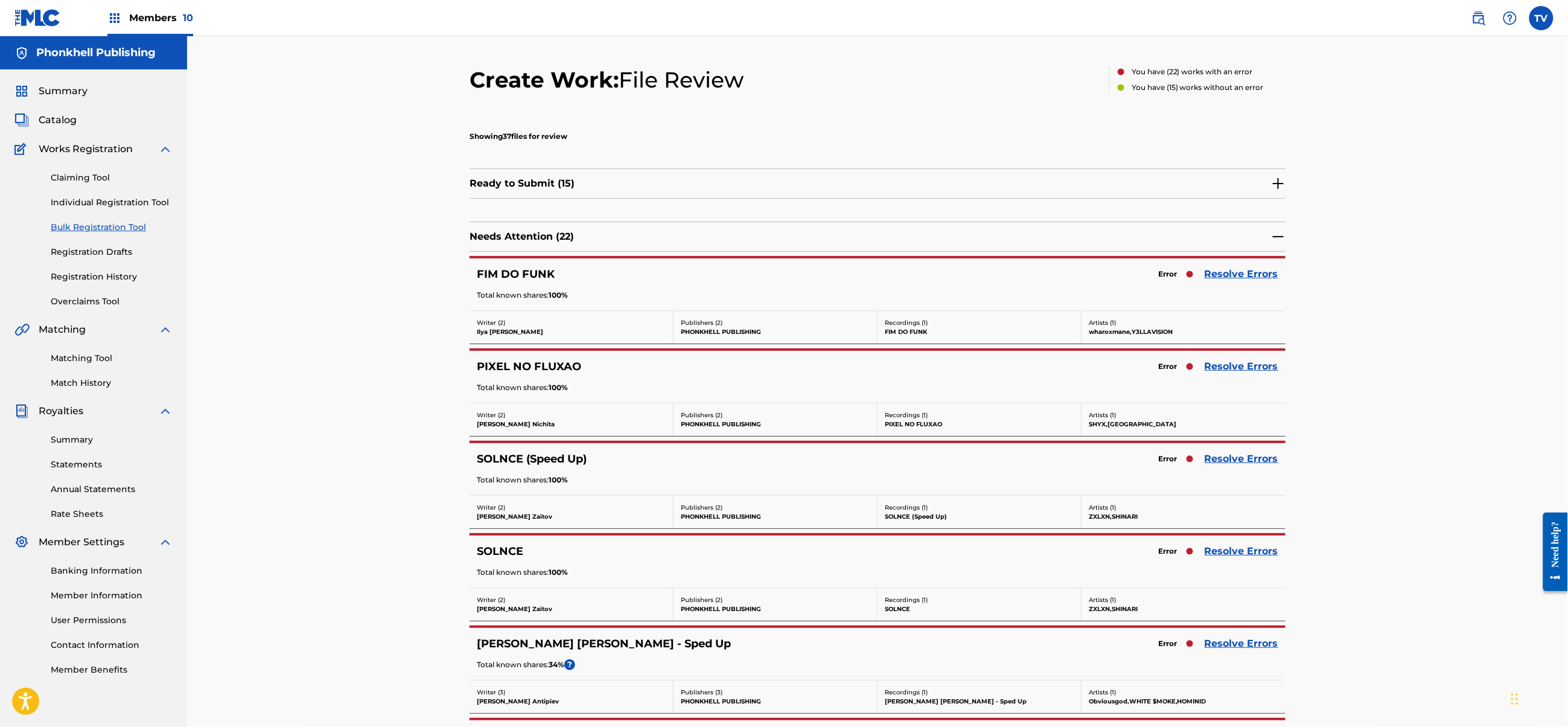
click at [1219, 365] on link "Resolve Errors" at bounding box center [1242, 366] width 74 height 14
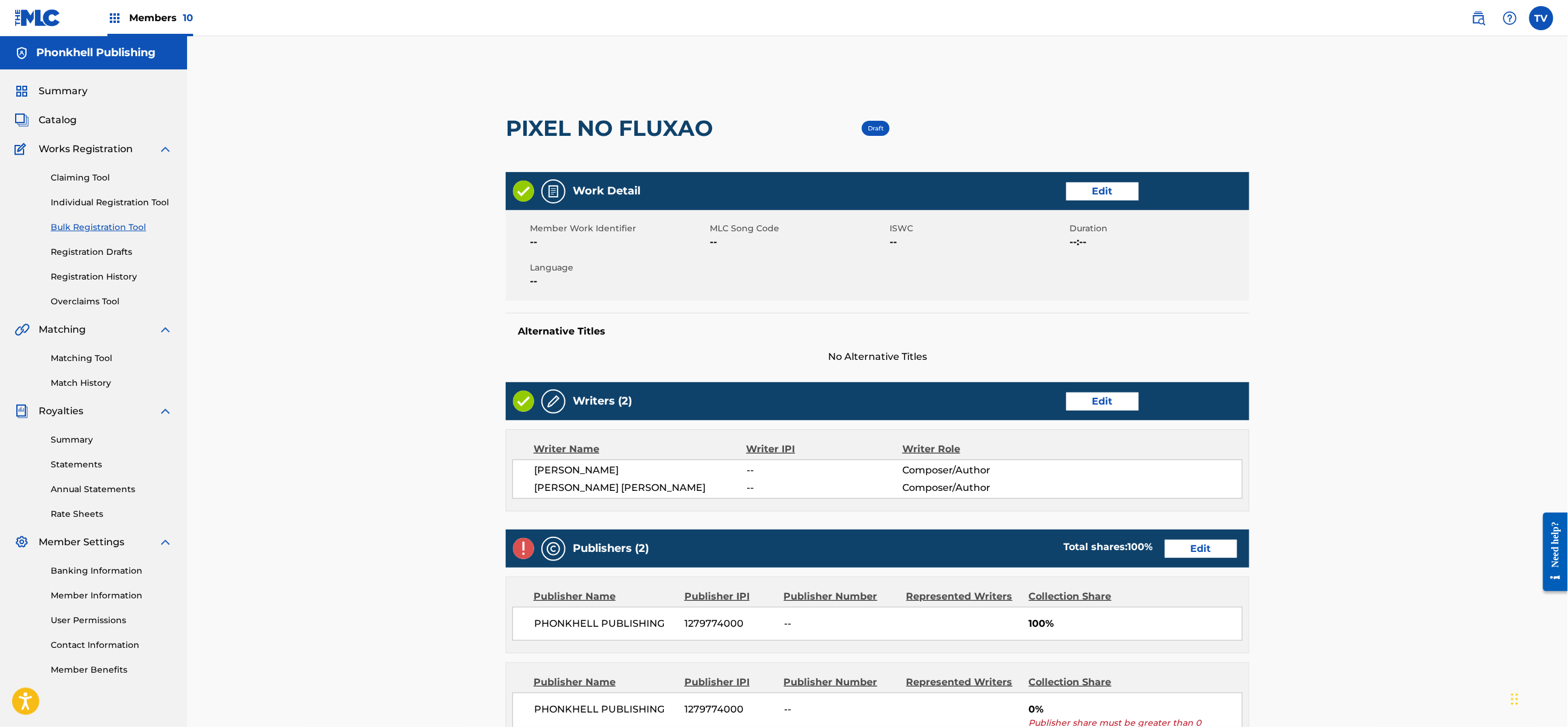
click at [1209, 544] on link "Edit" at bounding box center [1201, 548] width 72 height 18
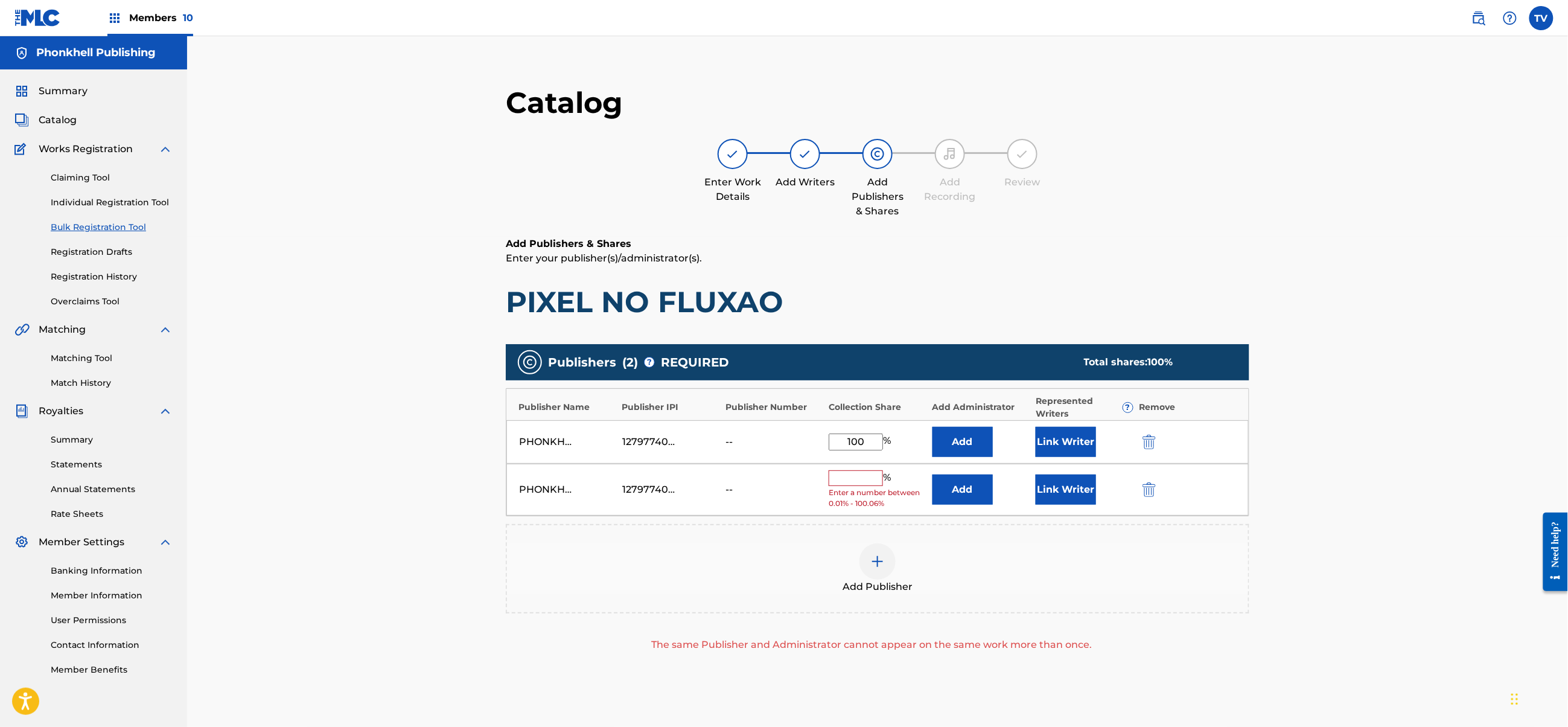
click at [1147, 479] on div "PHONKHELL PUBLISHING 1279774000 -- % Enter a number between 0.01% - 100.06% Add…" at bounding box center [877, 490] width 742 height 53
click at [1151, 493] on img "submit" at bounding box center [1149, 489] width 13 height 14
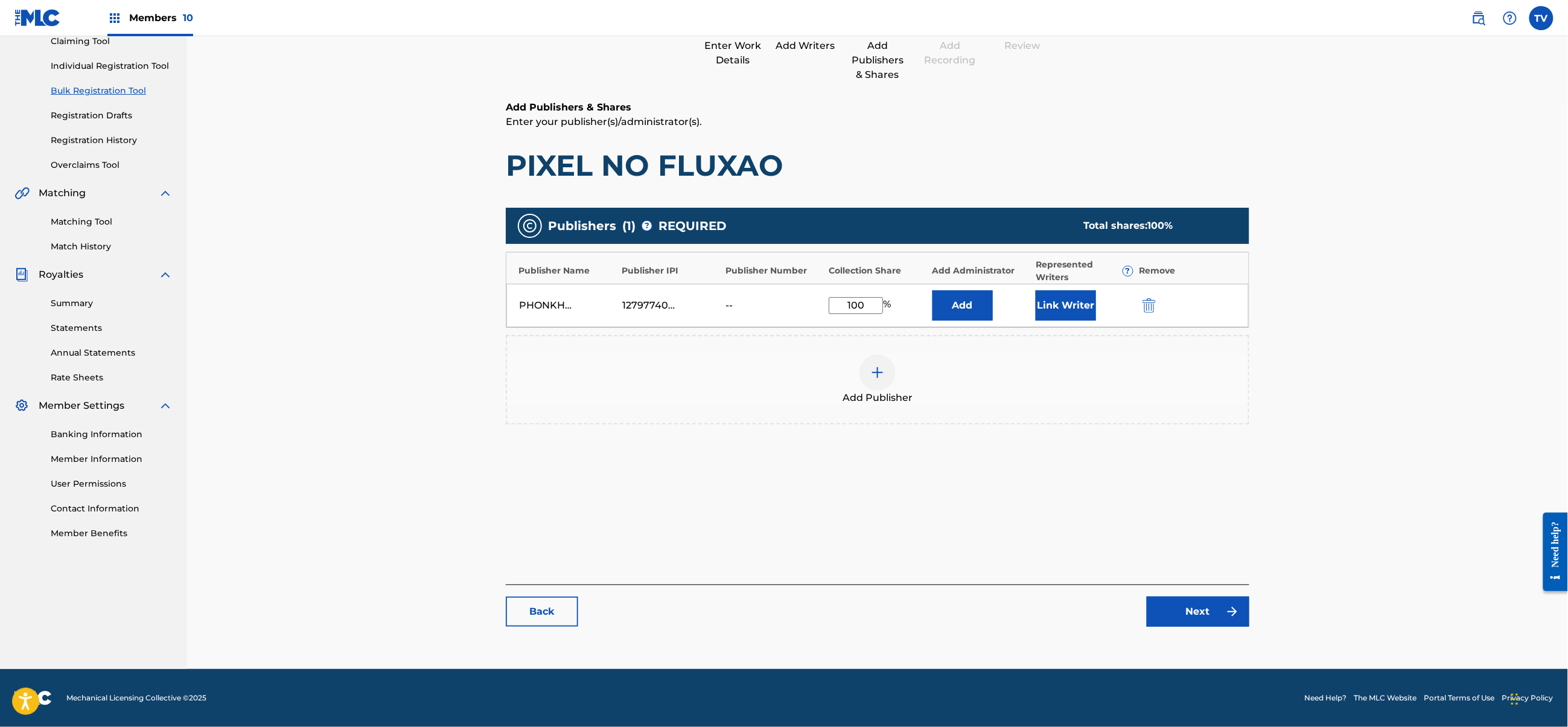
click at [1192, 623] on link "Next" at bounding box center [1198, 611] width 102 height 30
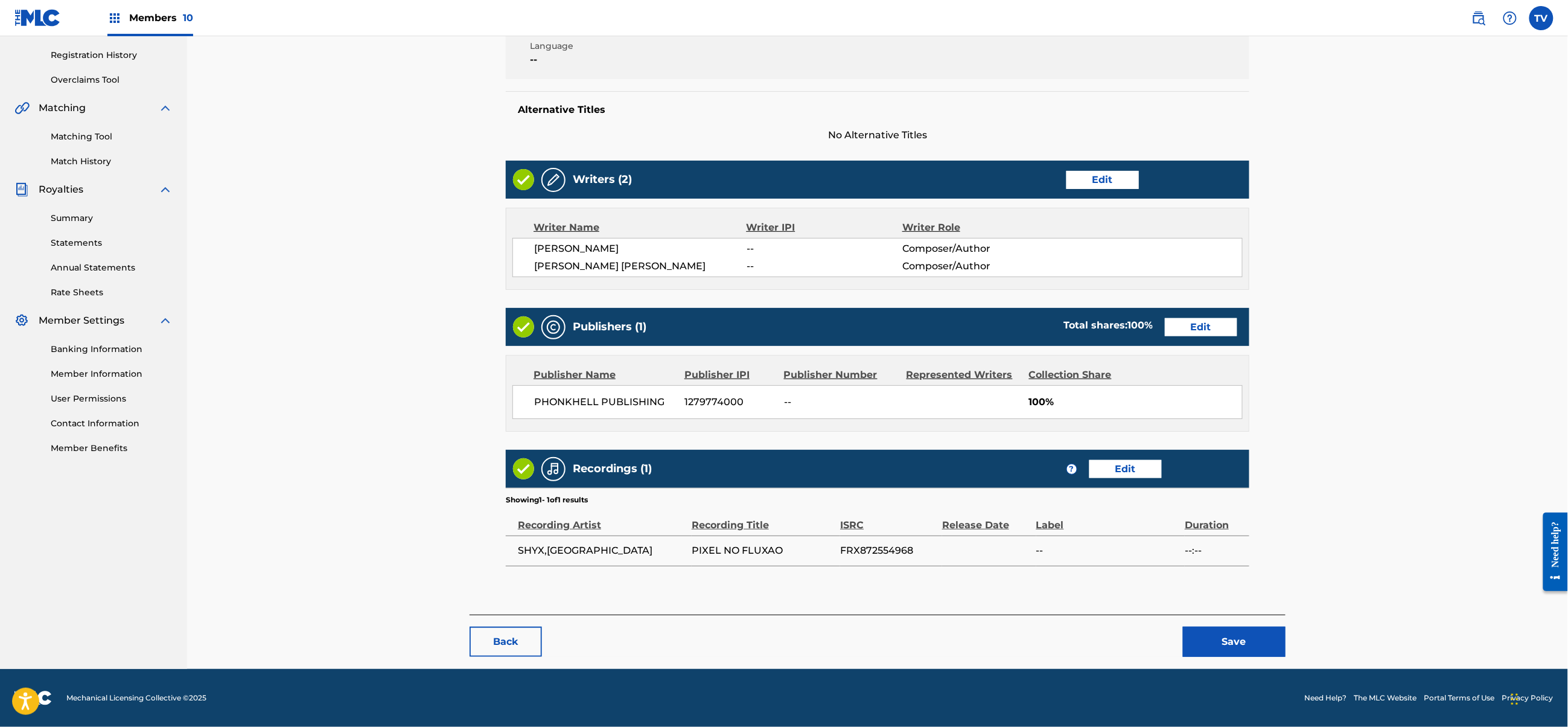
click at [1234, 634] on button "Save" at bounding box center [1234, 642] width 102 height 30
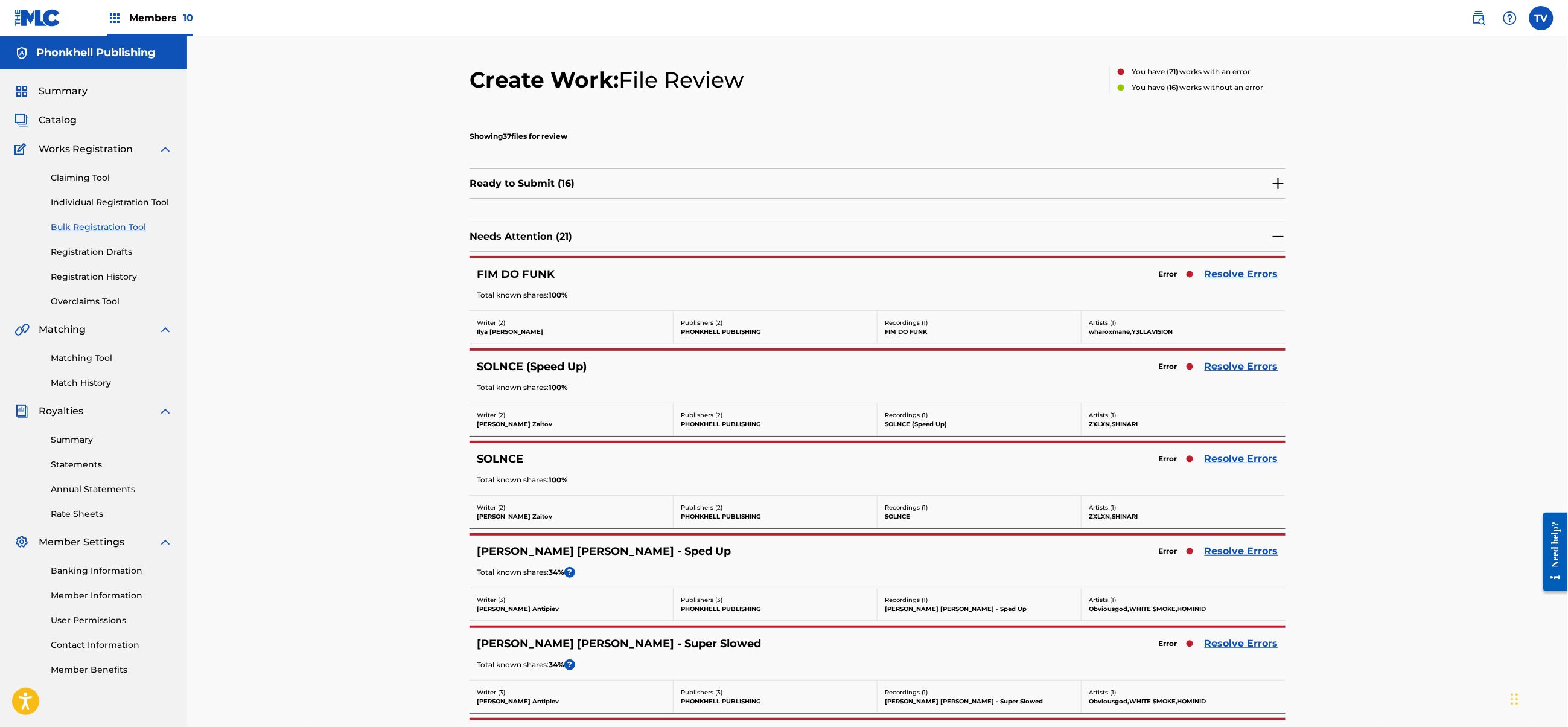
click at [1248, 274] on link "Resolve Errors" at bounding box center [1242, 274] width 74 height 14
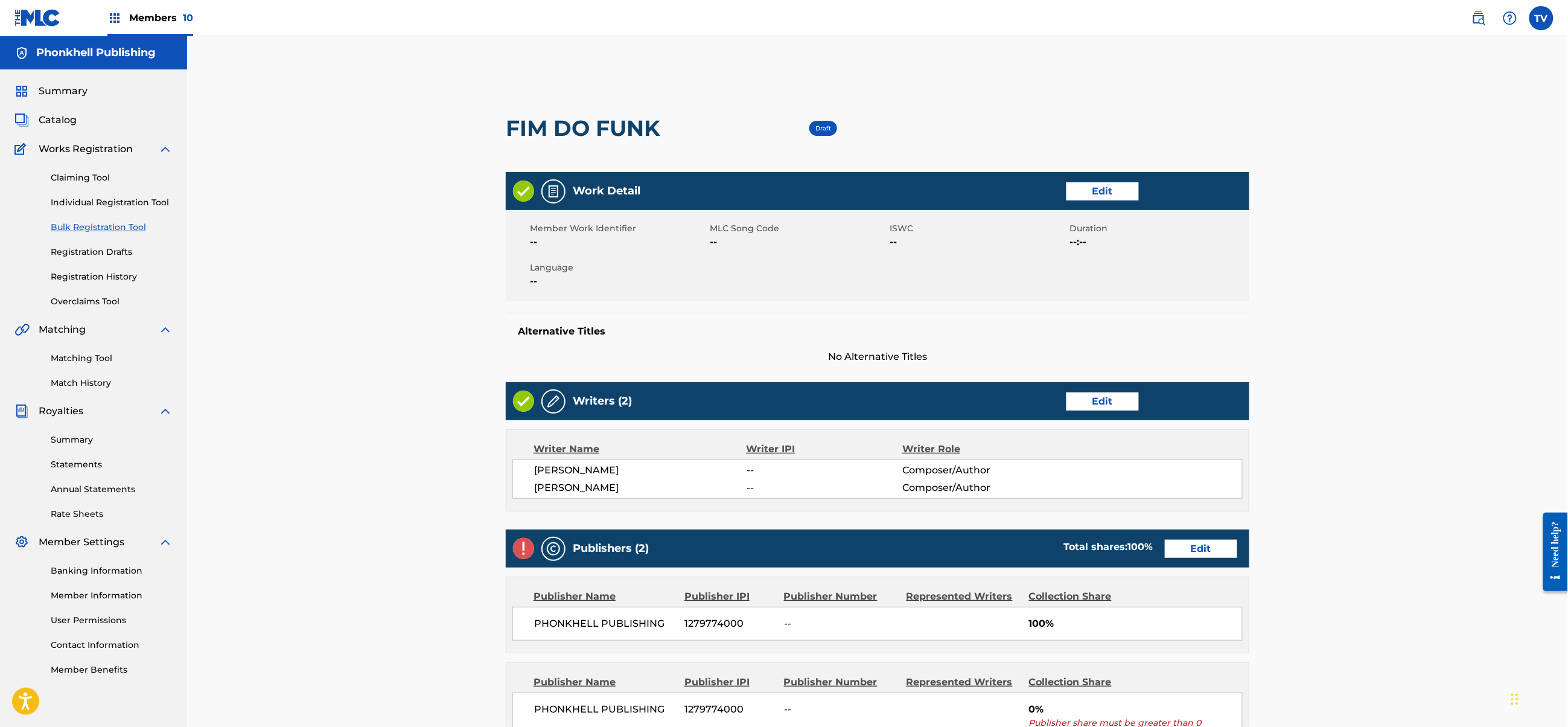
click at [1208, 551] on link "Edit" at bounding box center [1201, 548] width 72 height 18
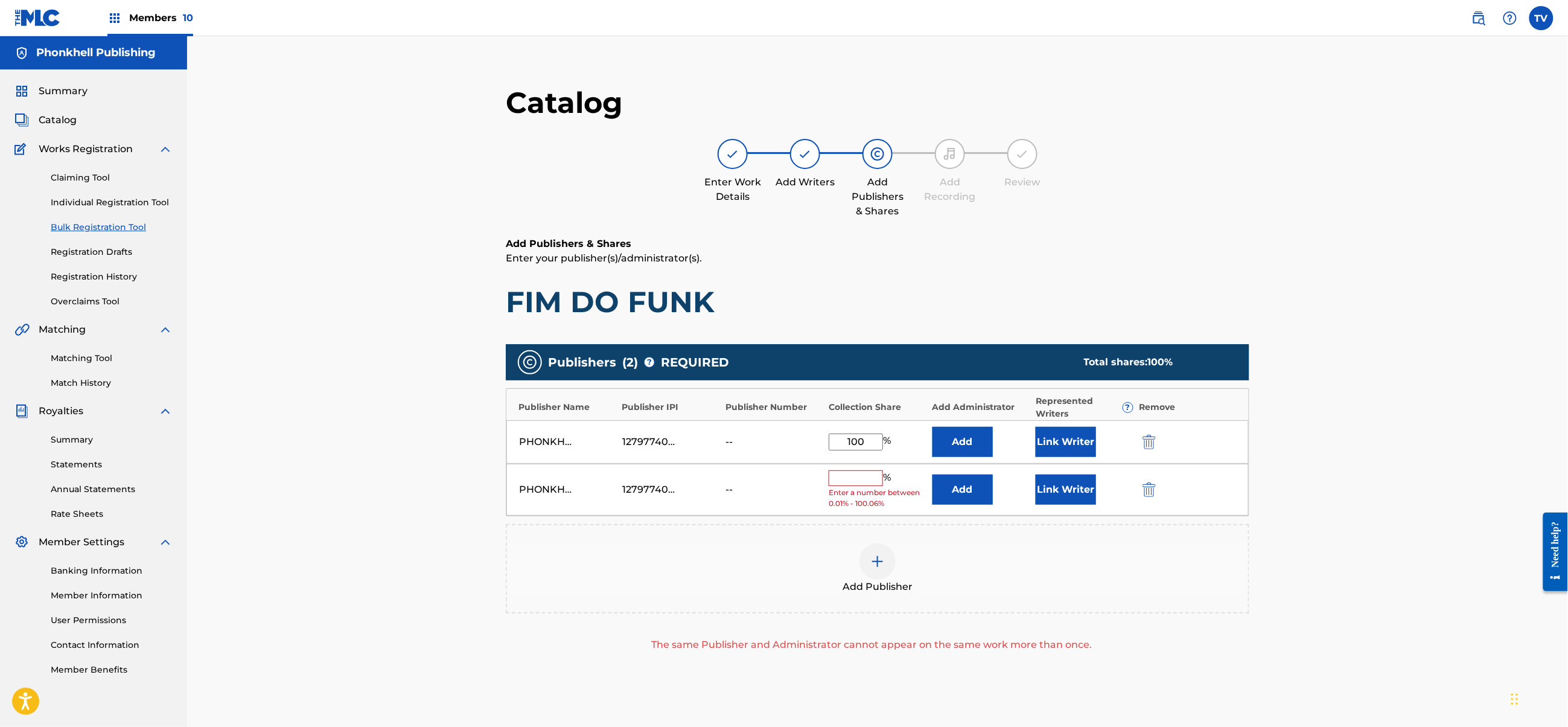
click at [1147, 484] on img "submit" at bounding box center [1149, 489] width 13 height 14
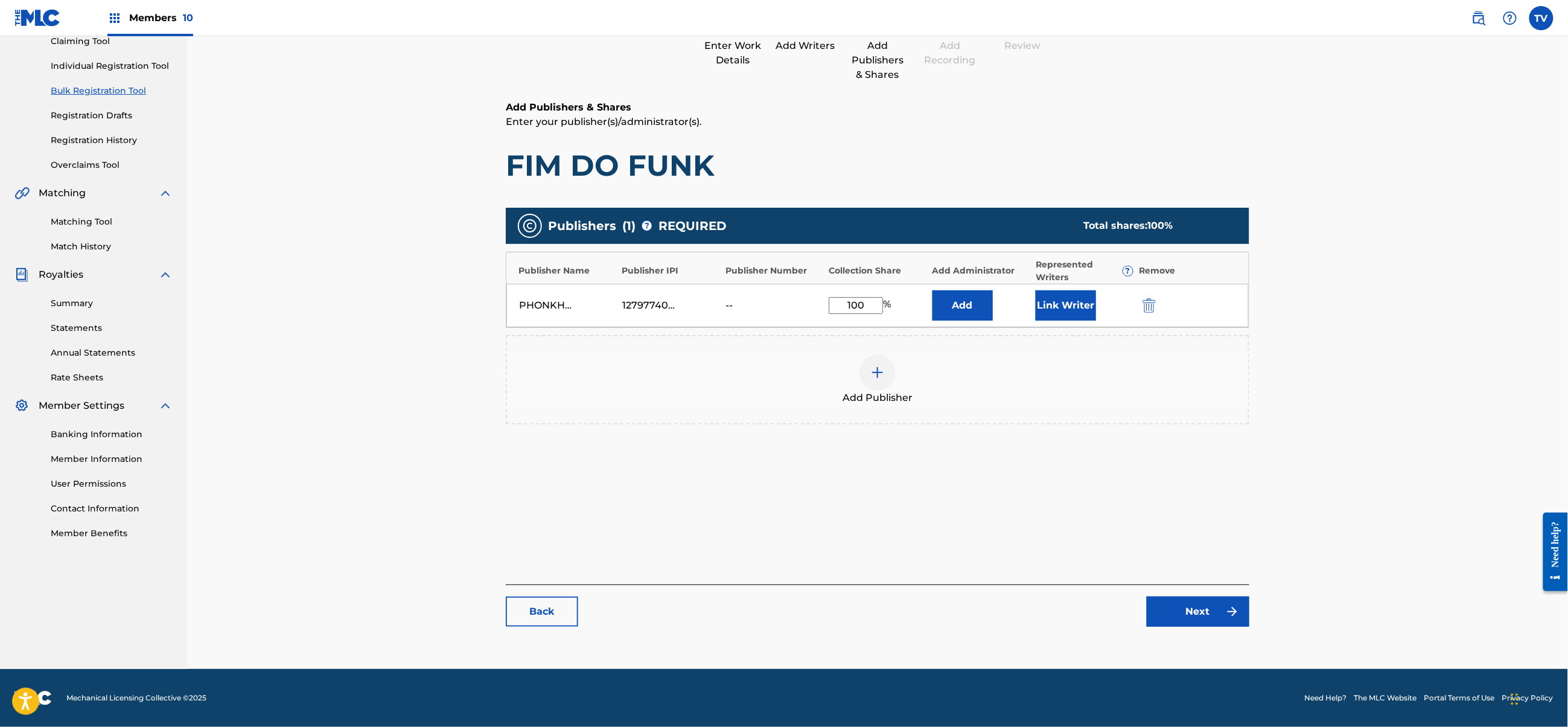
click at [1197, 599] on link "Next" at bounding box center [1198, 611] width 102 height 30
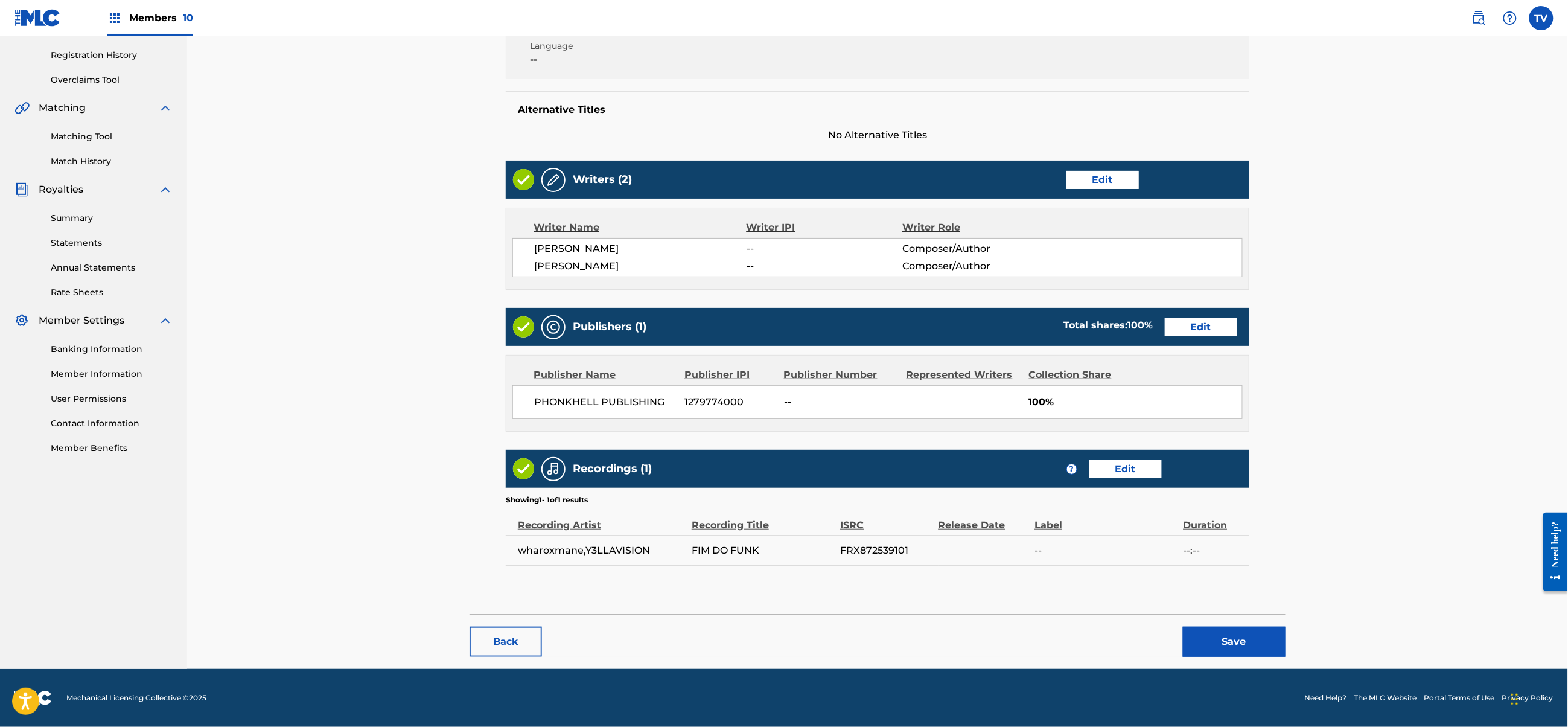
click at [1230, 641] on button "Save" at bounding box center [1234, 642] width 102 height 30
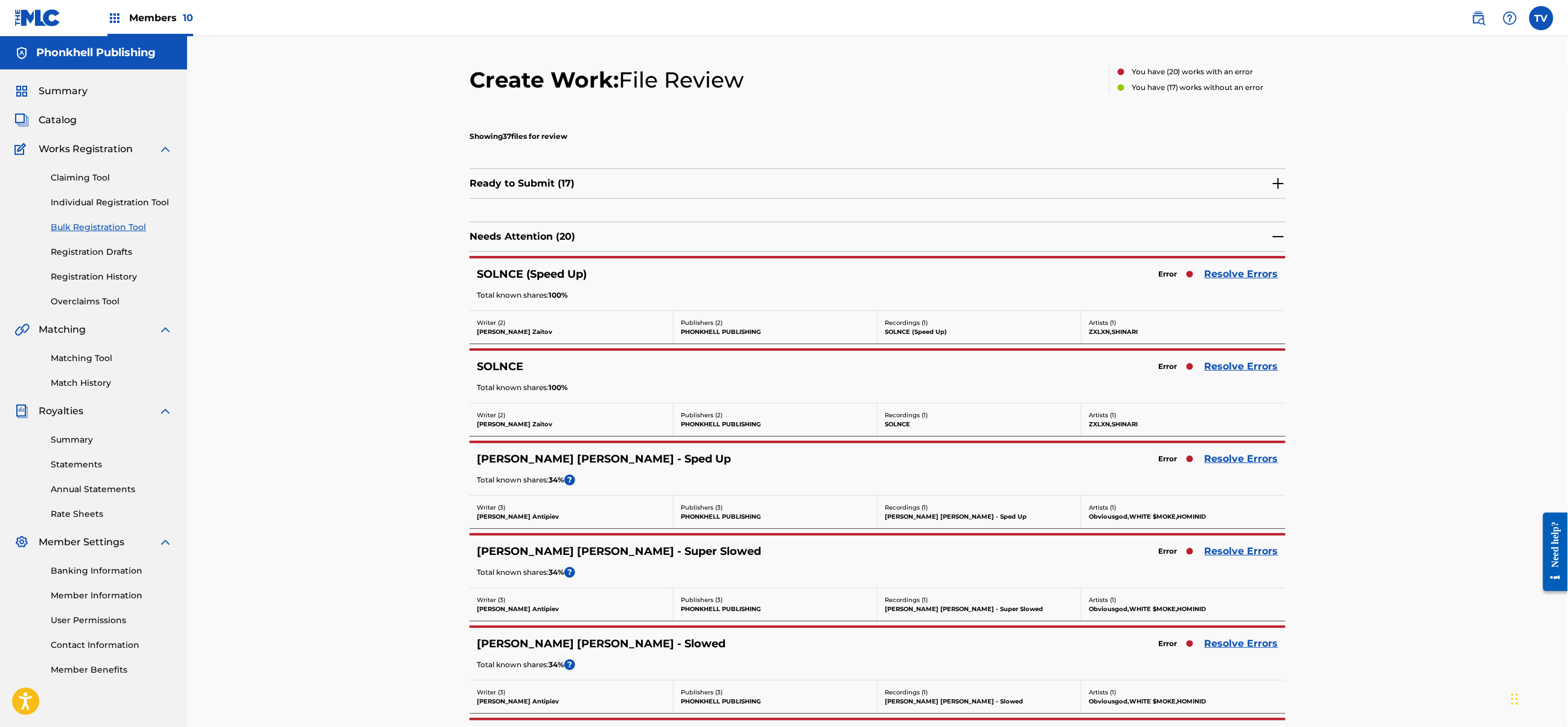
click at [1236, 365] on link "Resolve Errors" at bounding box center [1242, 366] width 74 height 14
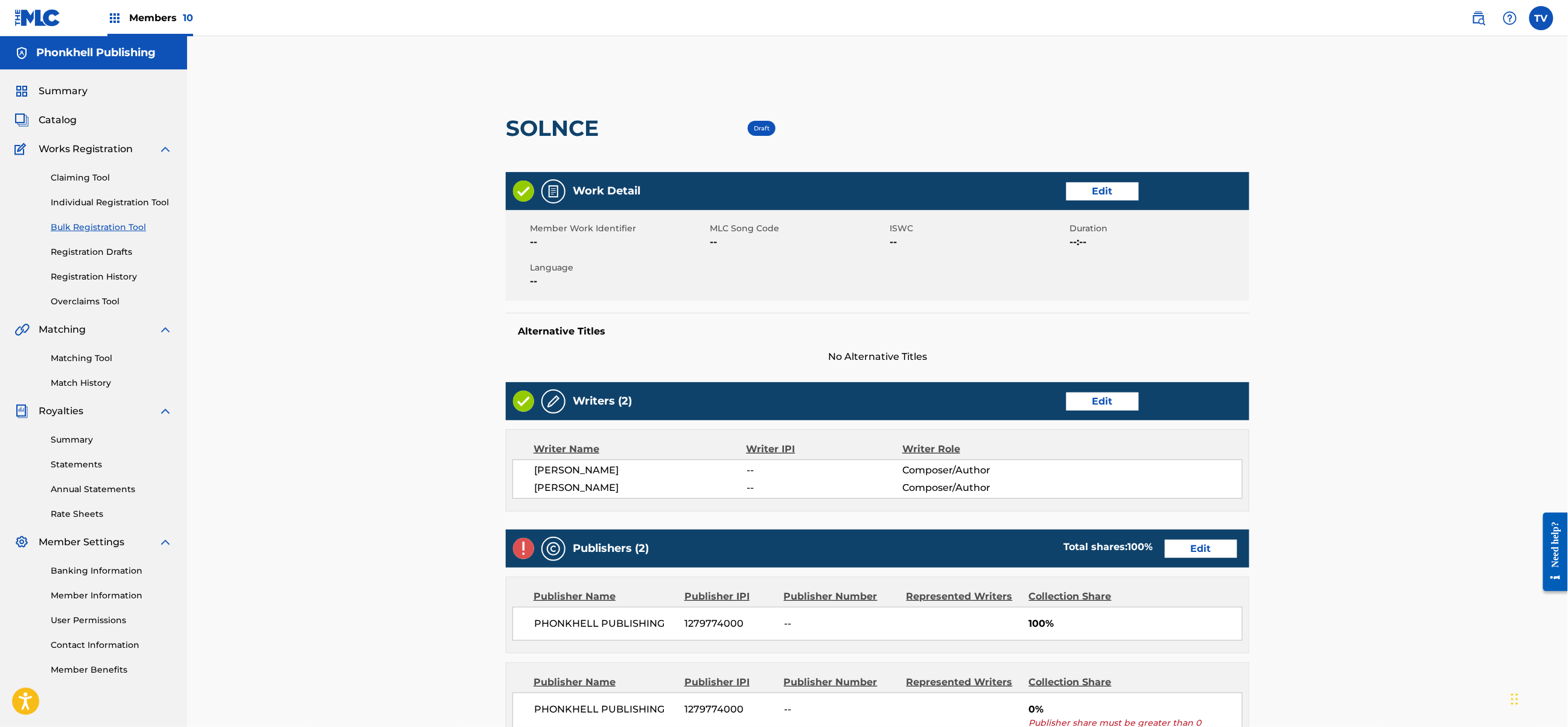
click at [1184, 541] on link "Edit" at bounding box center [1201, 548] width 72 height 18
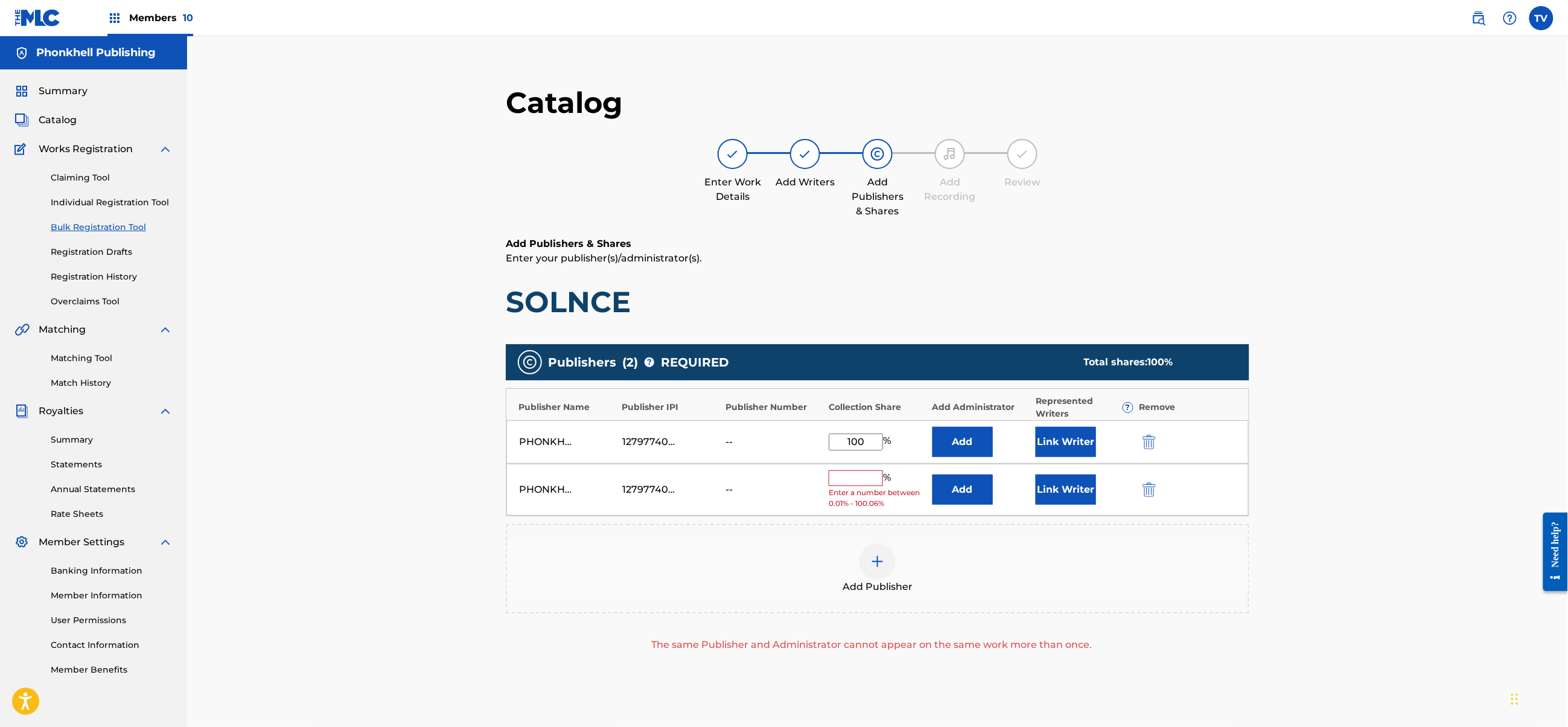
click at [1155, 491] on div at bounding box center [1166, 489] width 54 height 14
click at [1174, 535] on div "Add Publisher" at bounding box center [877, 568] width 744 height 89
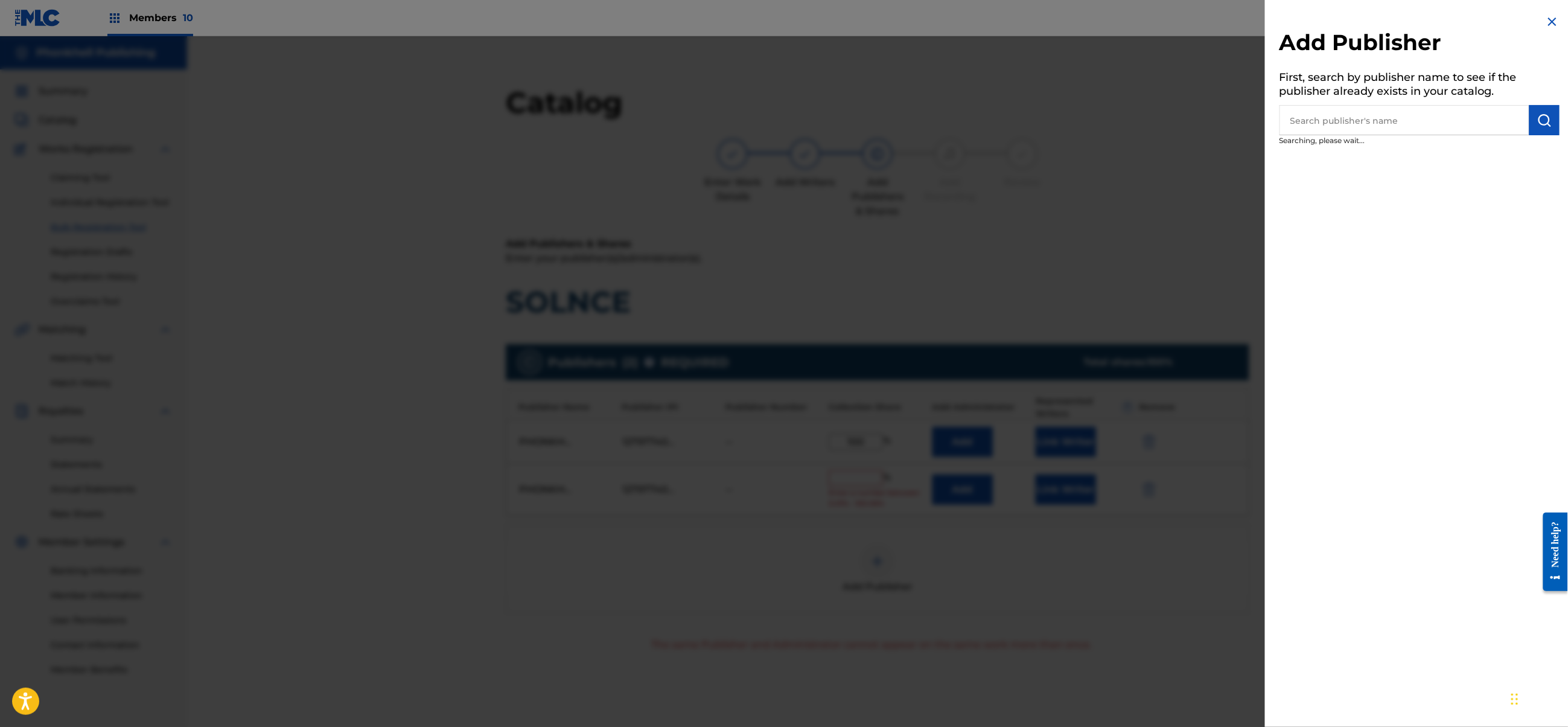
click at [1155, 501] on div at bounding box center [784, 399] width 1568 height 727
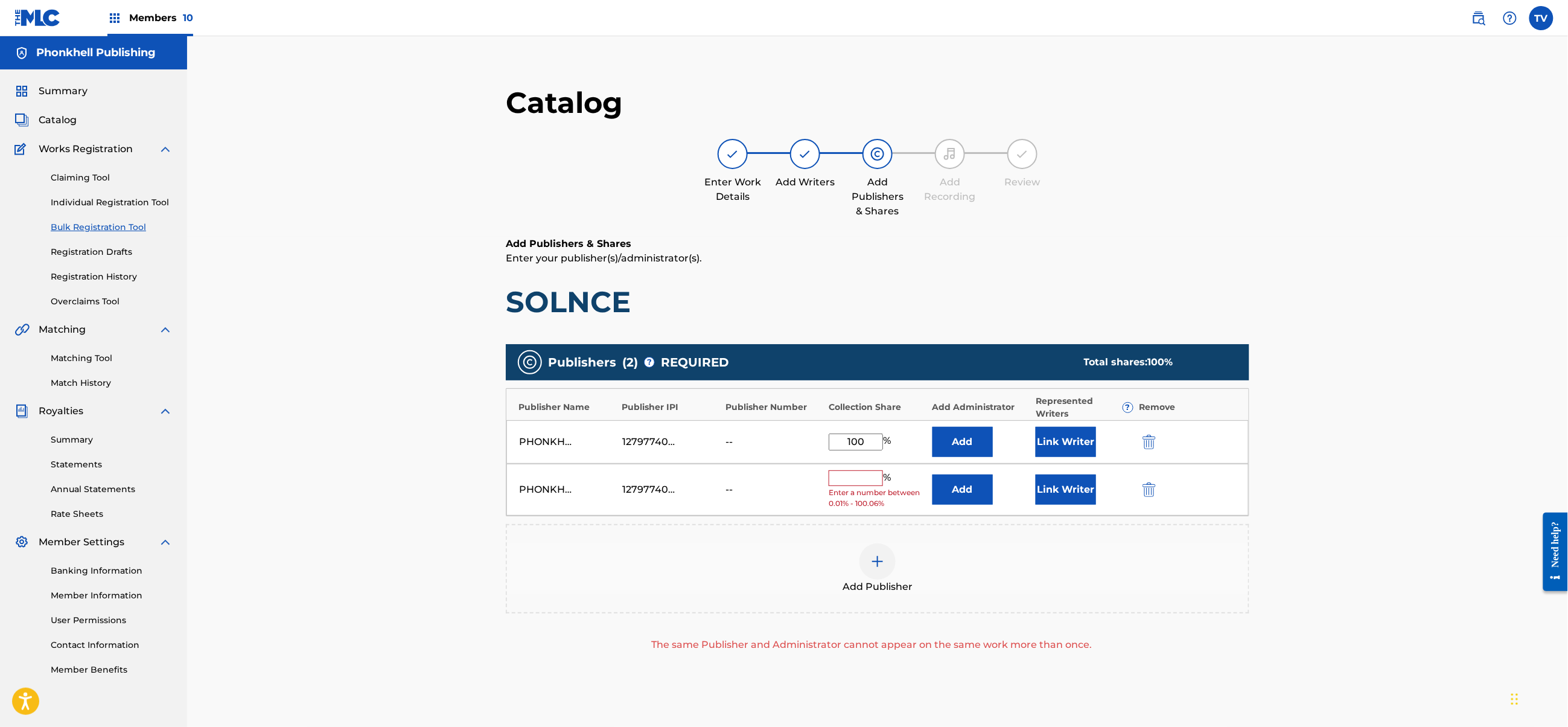
click at [1155, 491] on img "submit" at bounding box center [1149, 489] width 13 height 14
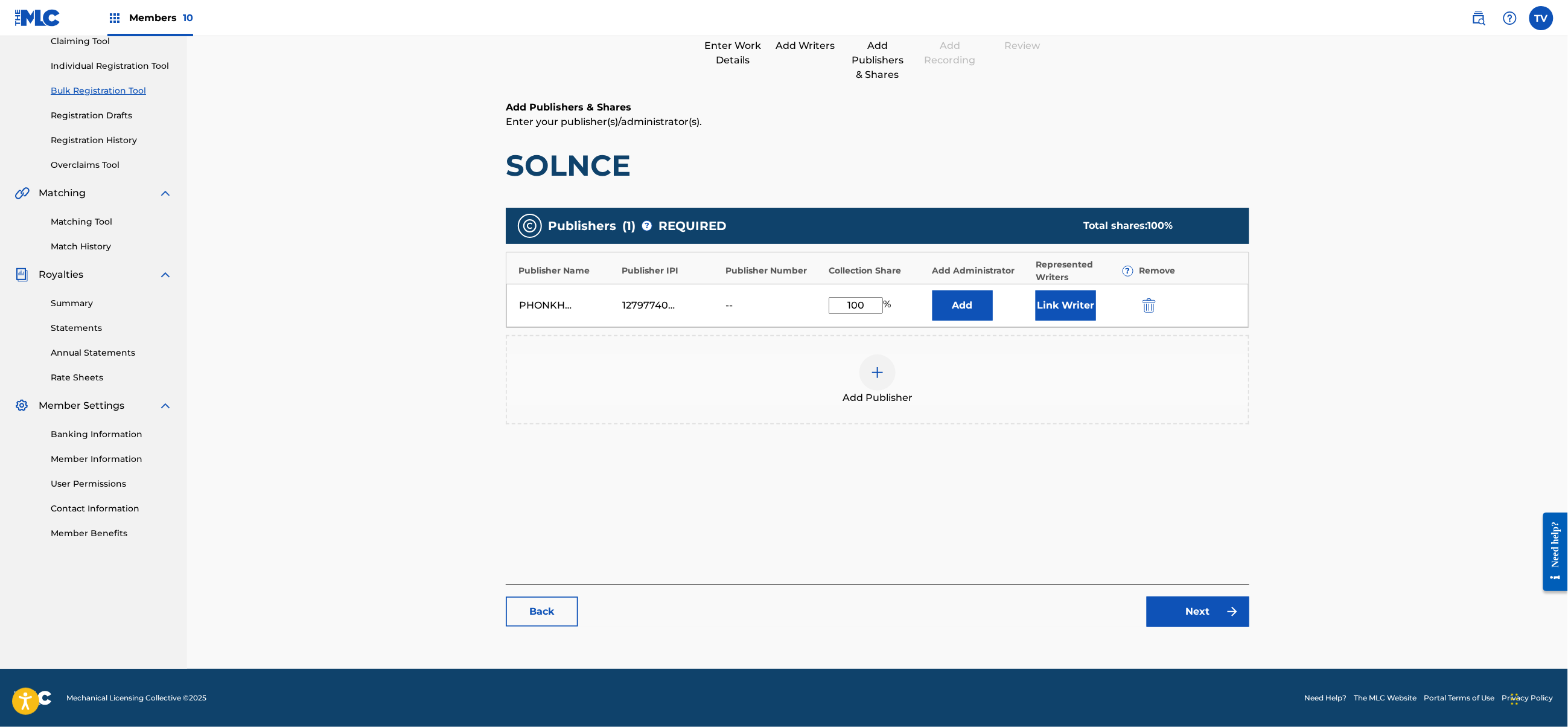
click at [1187, 595] on div "Back Next" at bounding box center [877, 606] width 744 height 43
click at [1187, 599] on link "Next" at bounding box center [1198, 611] width 102 height 30
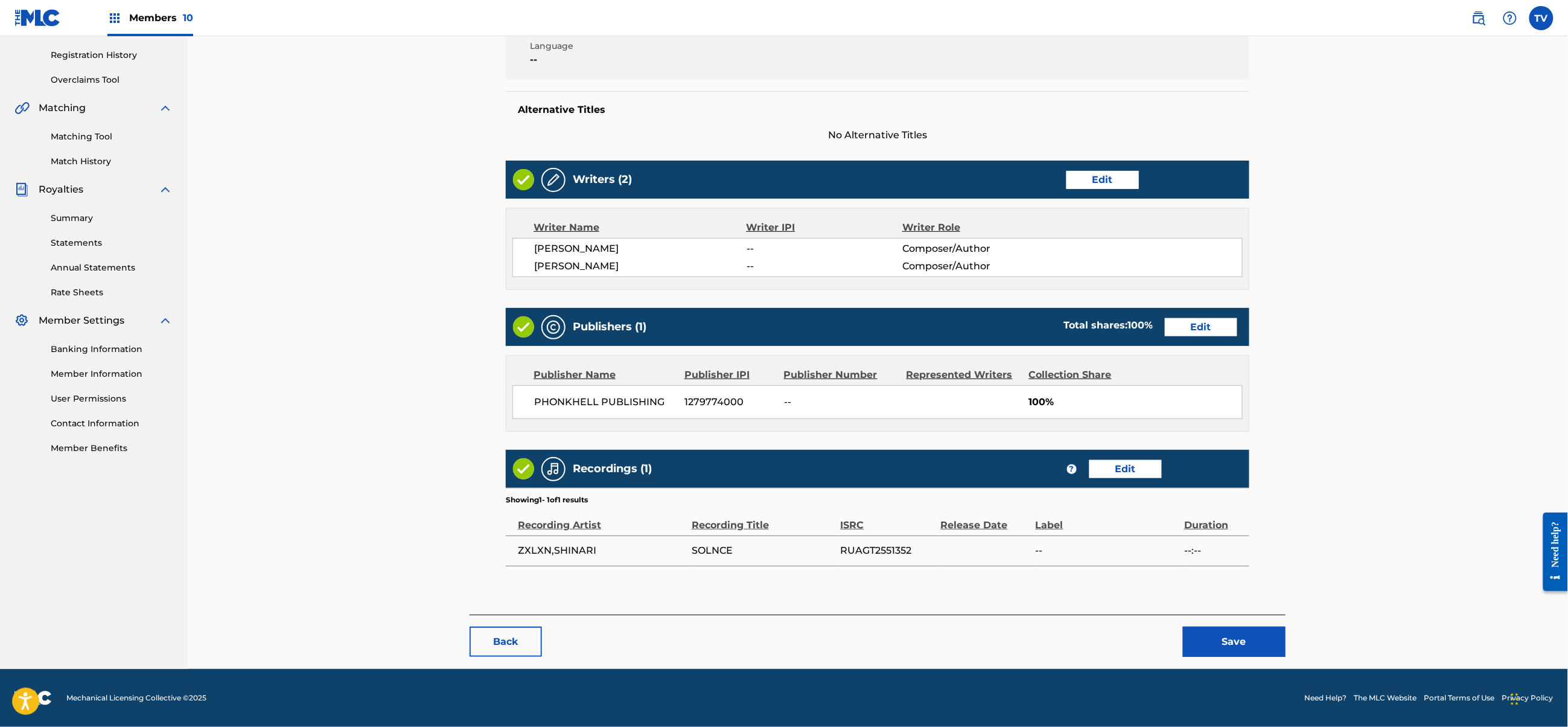
click at [1226, 654] on button "Save" at bounding box center [1234, 642] width 102 height 30
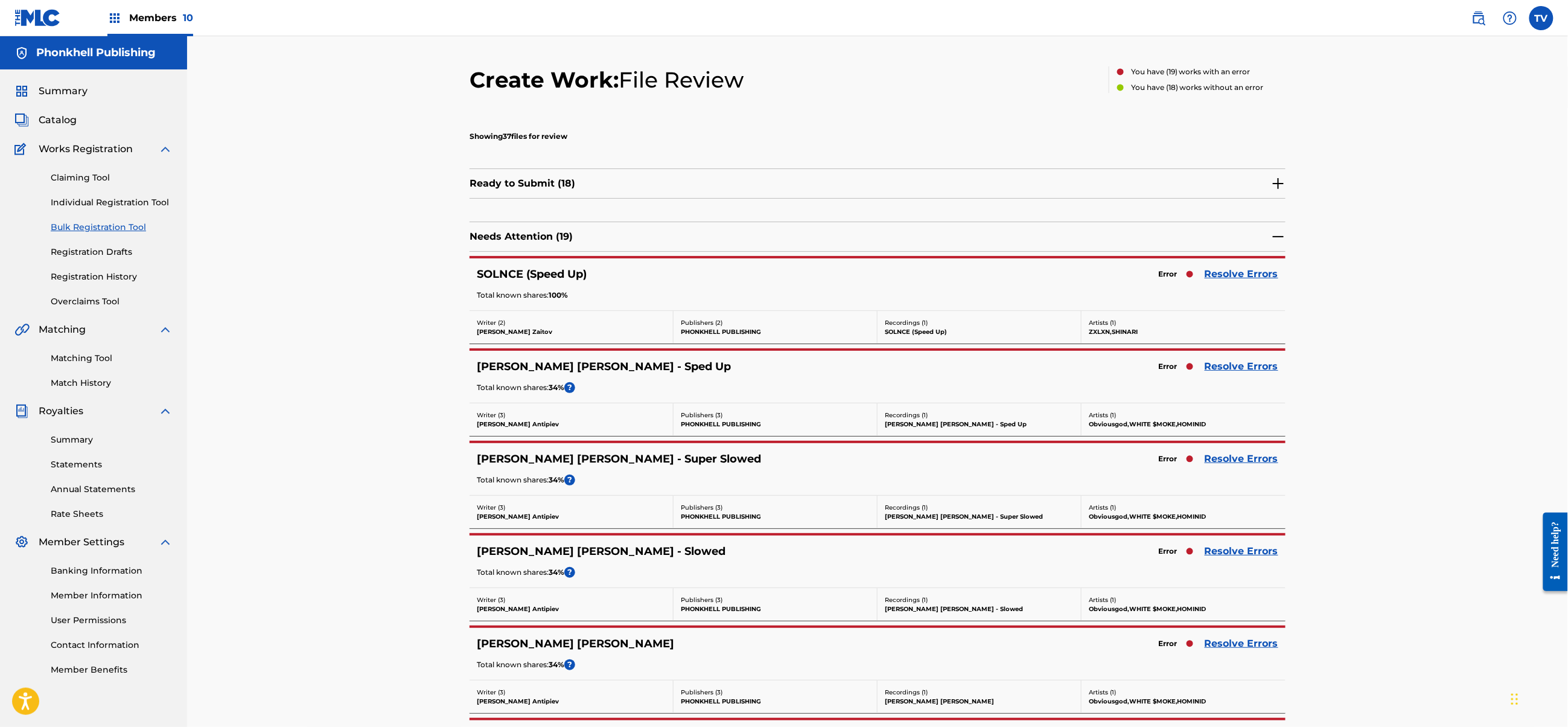
click at [1229, 464] on link "Resolve Errors" at bounding box center [1242, 458] width 74 height 14
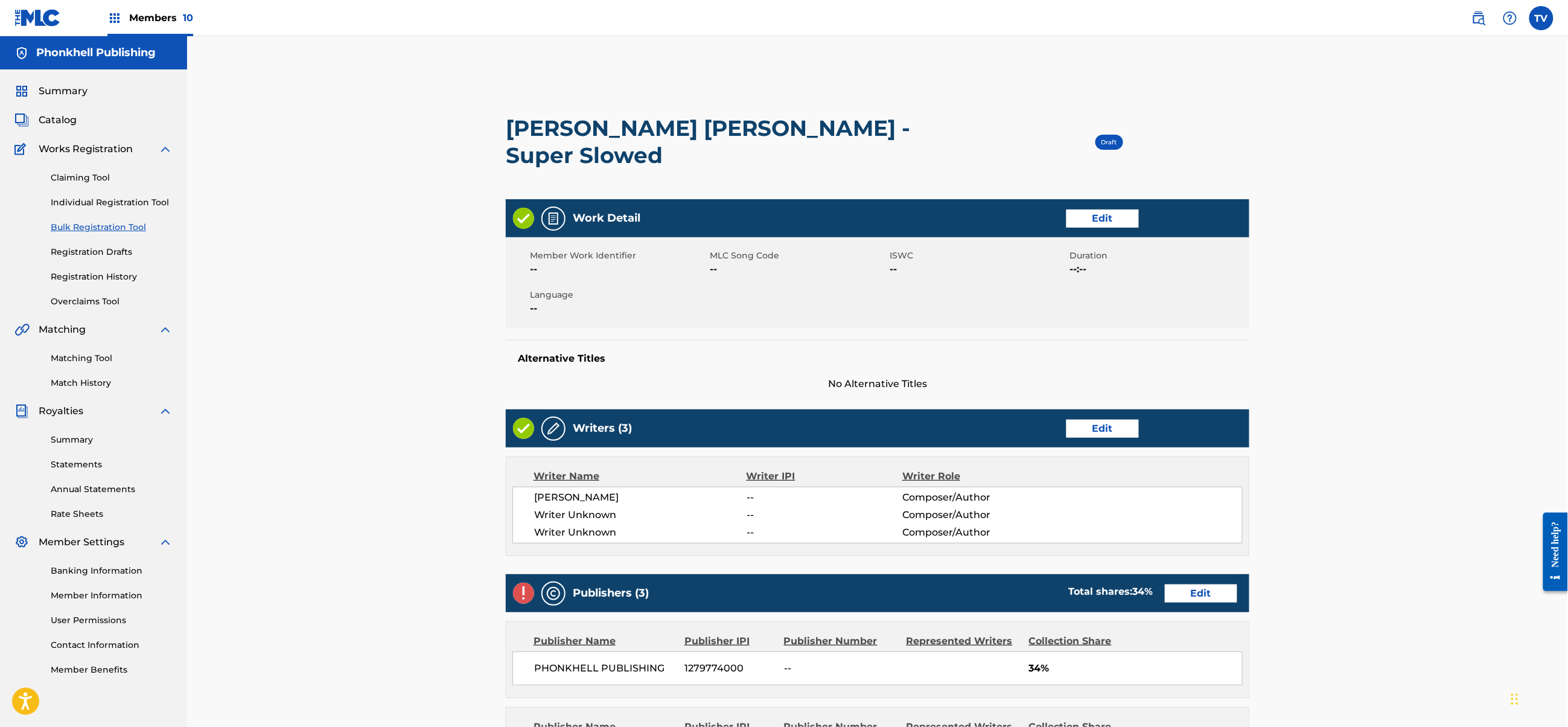
click at [1109, 409] on div "Writers (3) Edit" at bounding box center [877, 428] width 744 height 38
click at [1106, 419] on link "Edit" at bounding box center [1103, 428] width 72 height 18
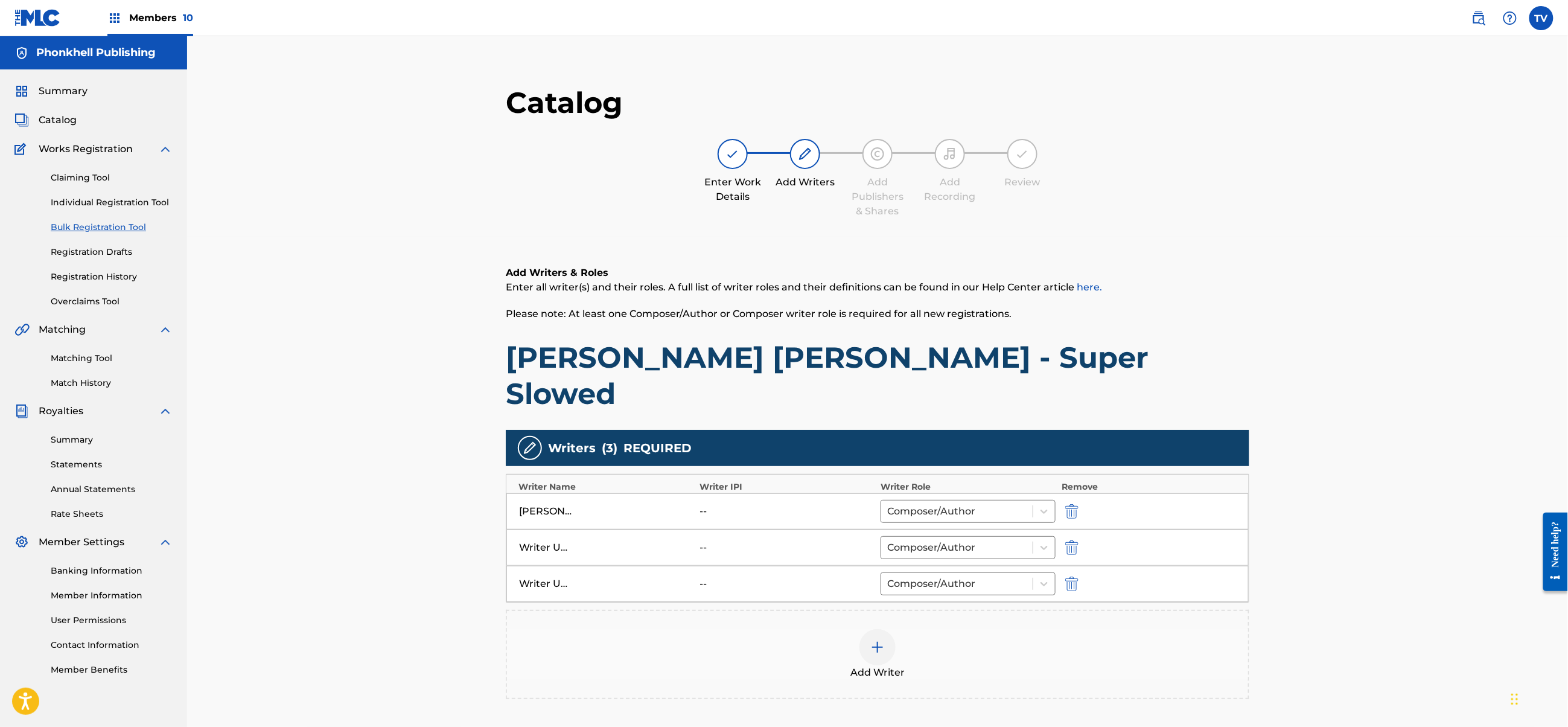
click at [1071, 540] on img "submit" at bounding box center [1072, 547] width 13 height 14
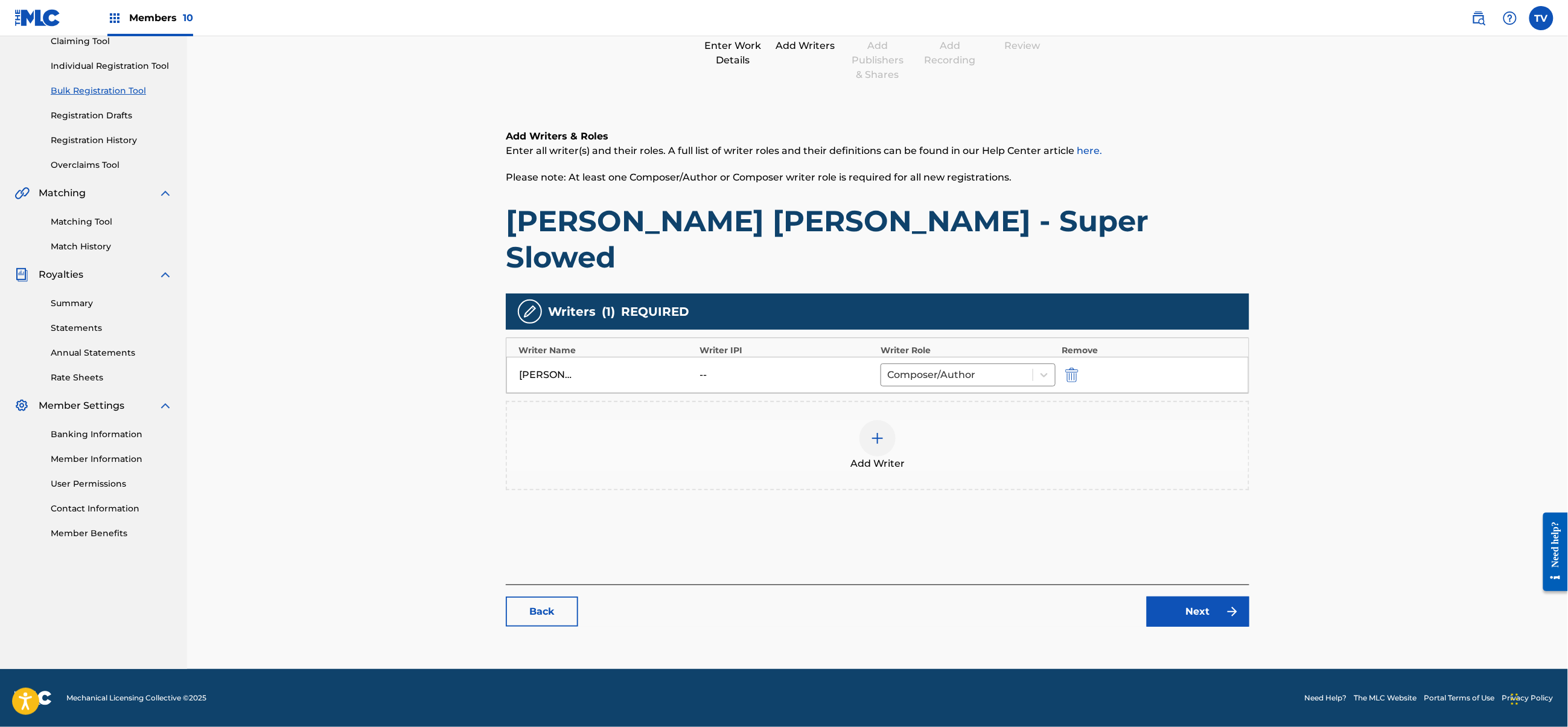
click at [1171, 611] on link "Next" at bounding box center [1198, 611] width 102 height 30
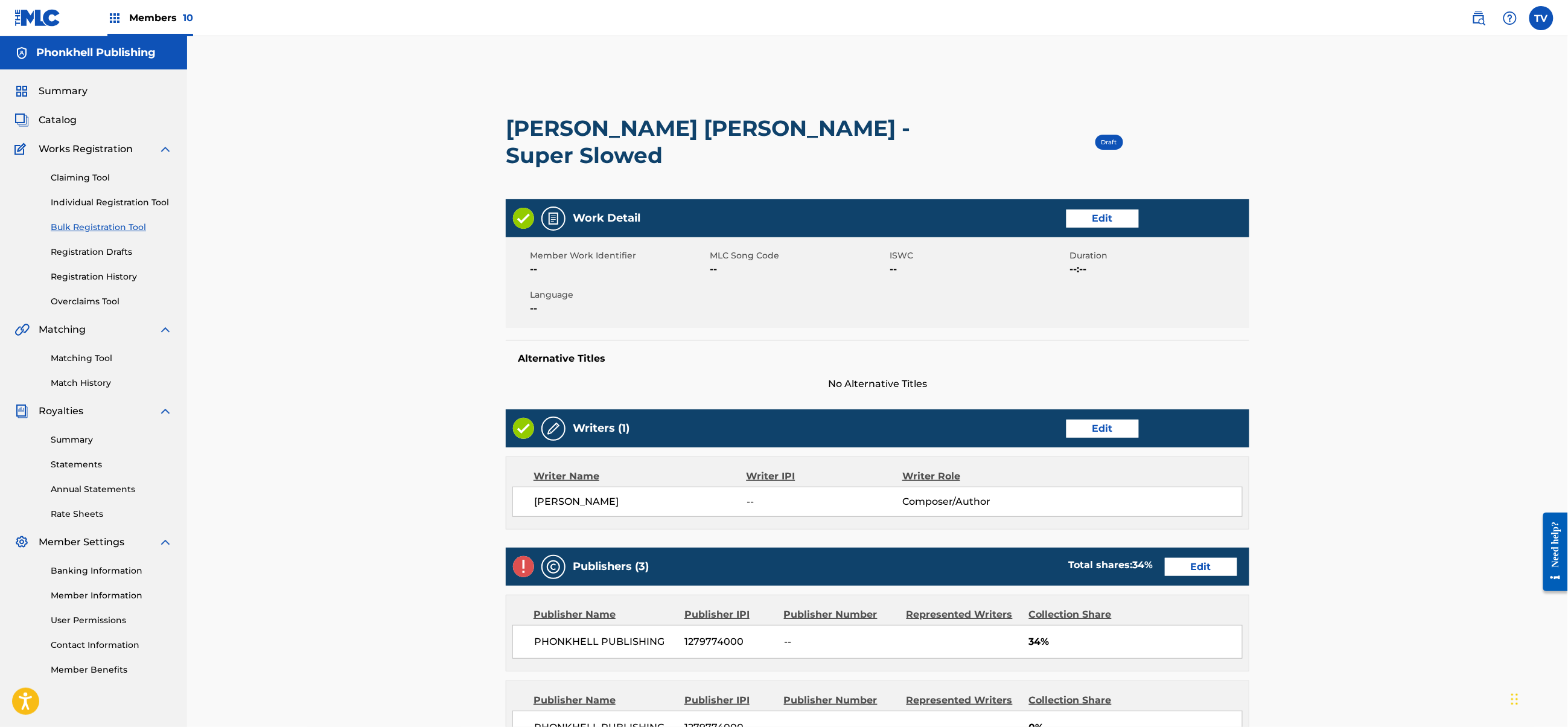
click at [1181, 558] on link "Edit" at bounding box center [1201, 566] width 72 height 18
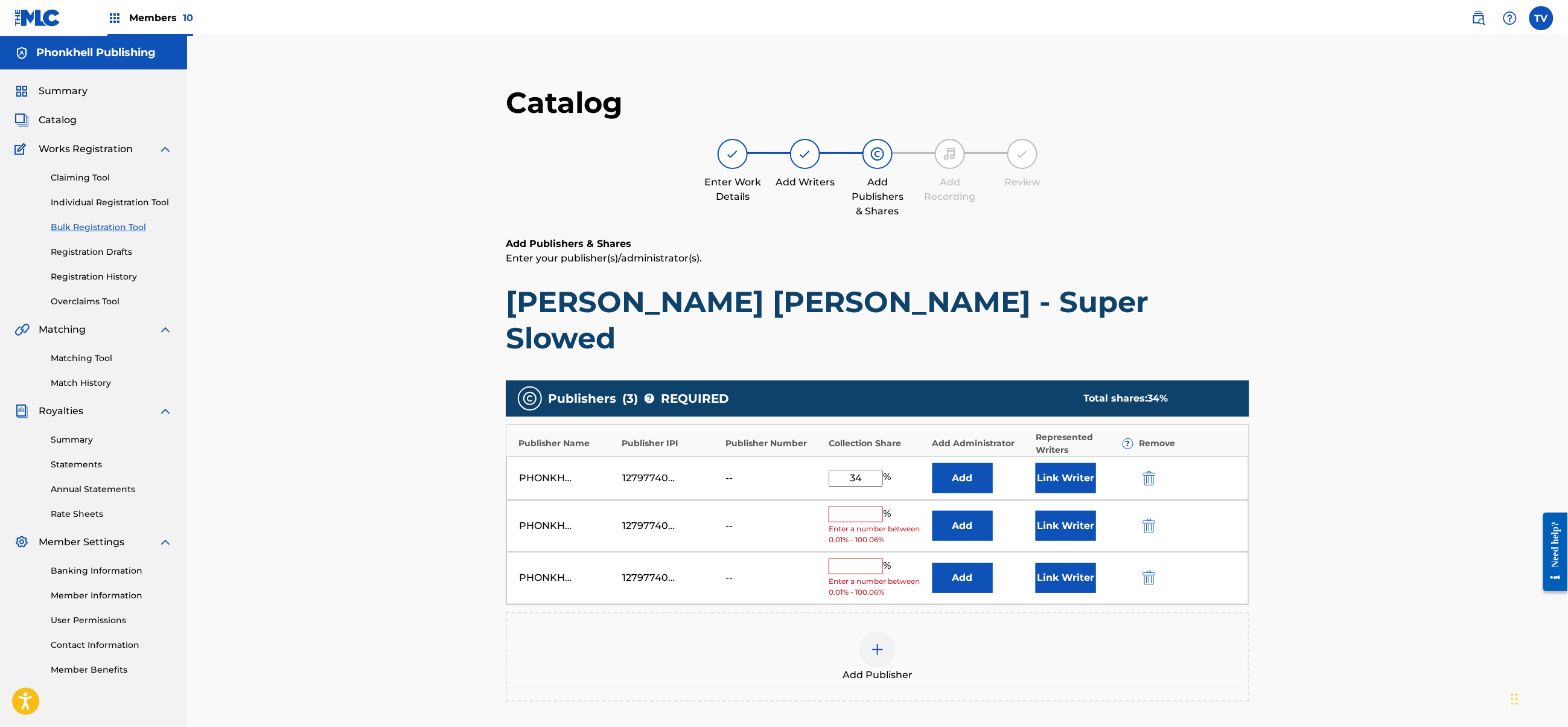
click at [1143, 519] on img "submit" at bounding box center [1149, 526] width 13 height 14
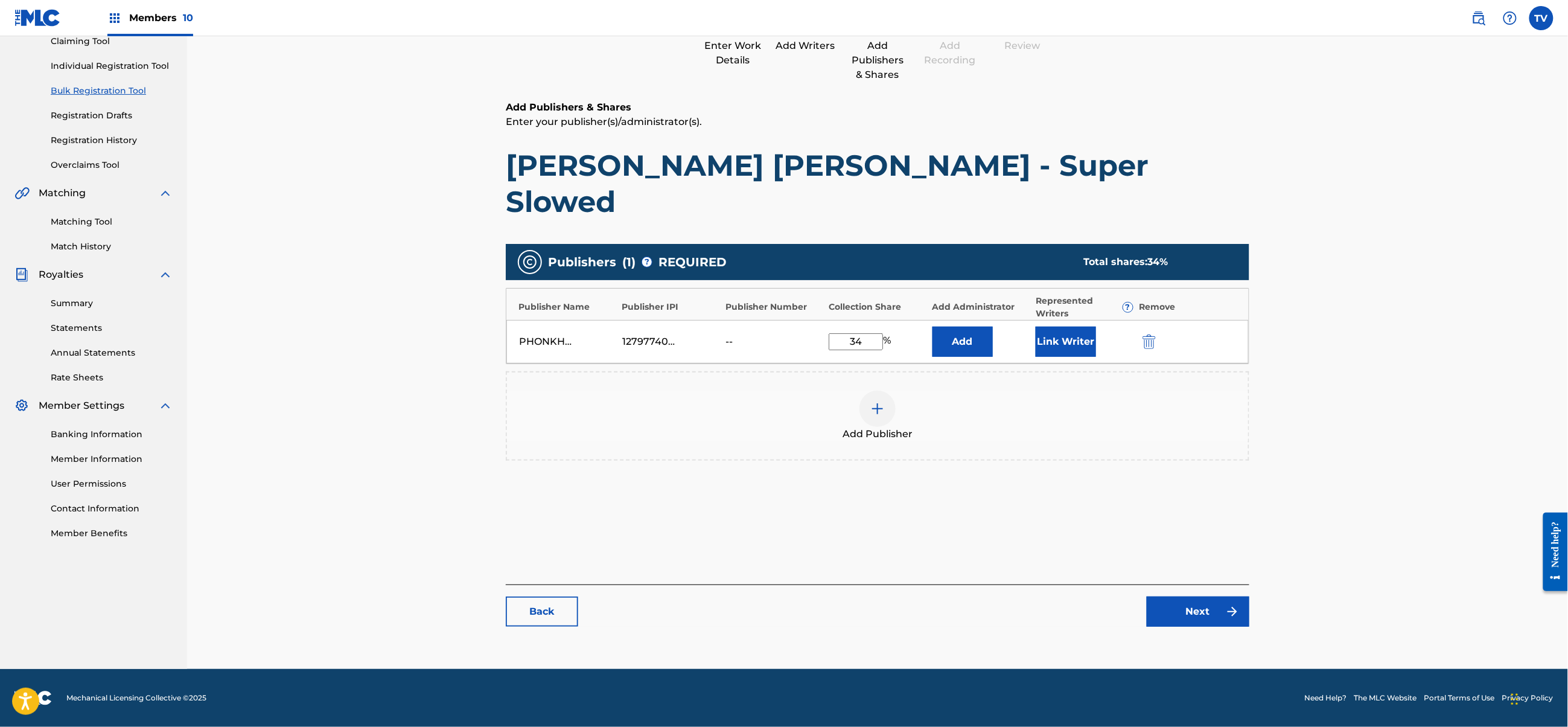
click at [1184, 618] on link "Next" at bounding box center [1198, 611] width 102 height 30
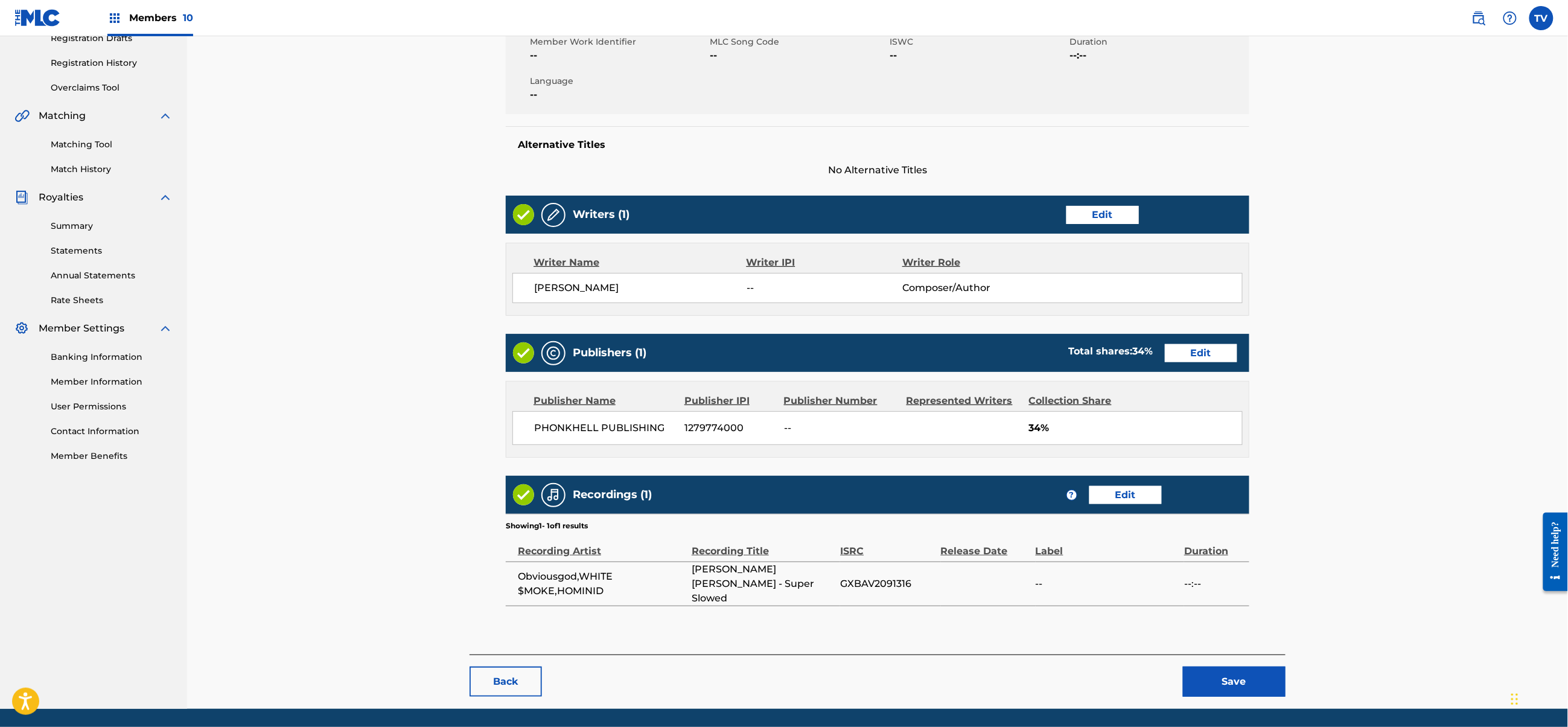
click at [1244, 666] on button "Save" at bounding box center [1234, 681] width 102 height 30
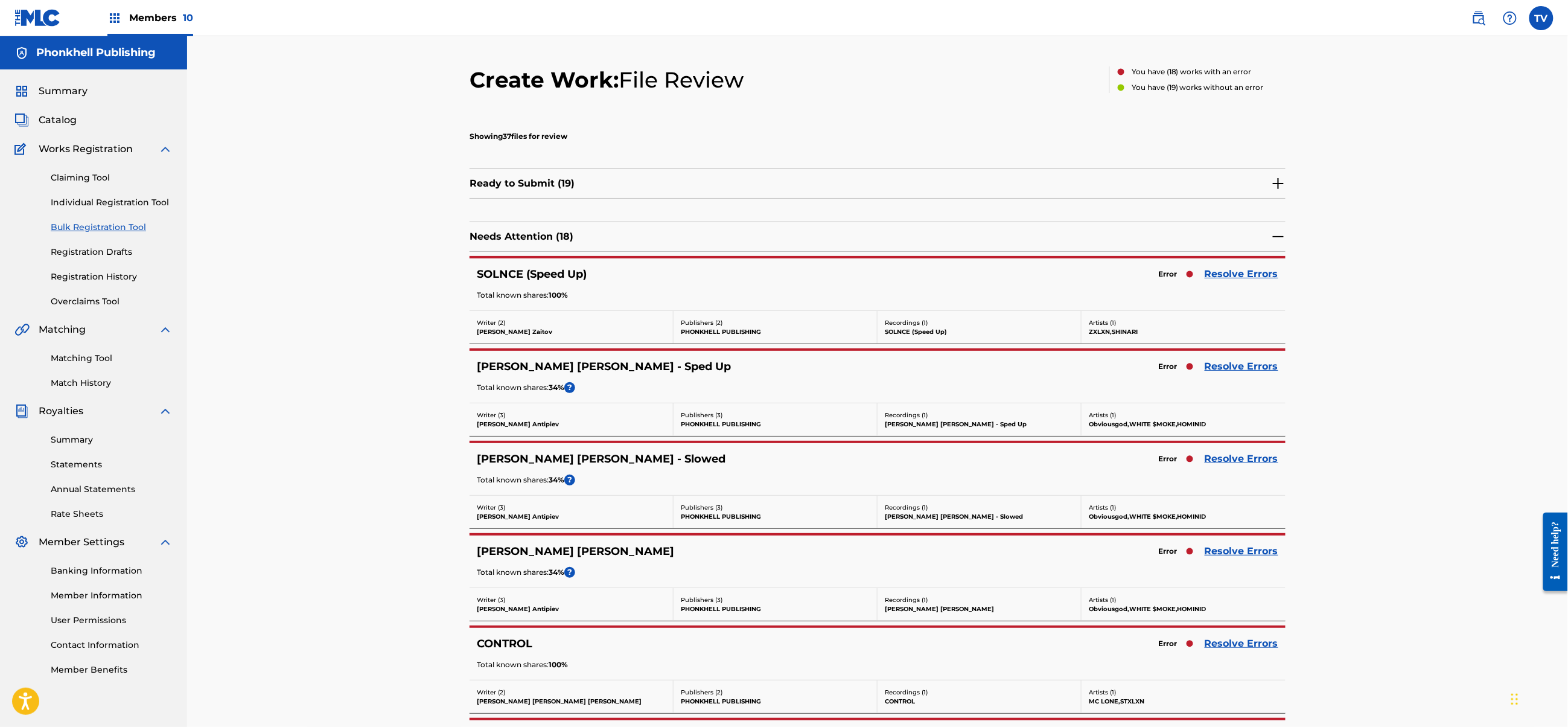
click at [1217, 363] on link "Resolve Errors" at bounding box center [1242, 366] width 74 height 14
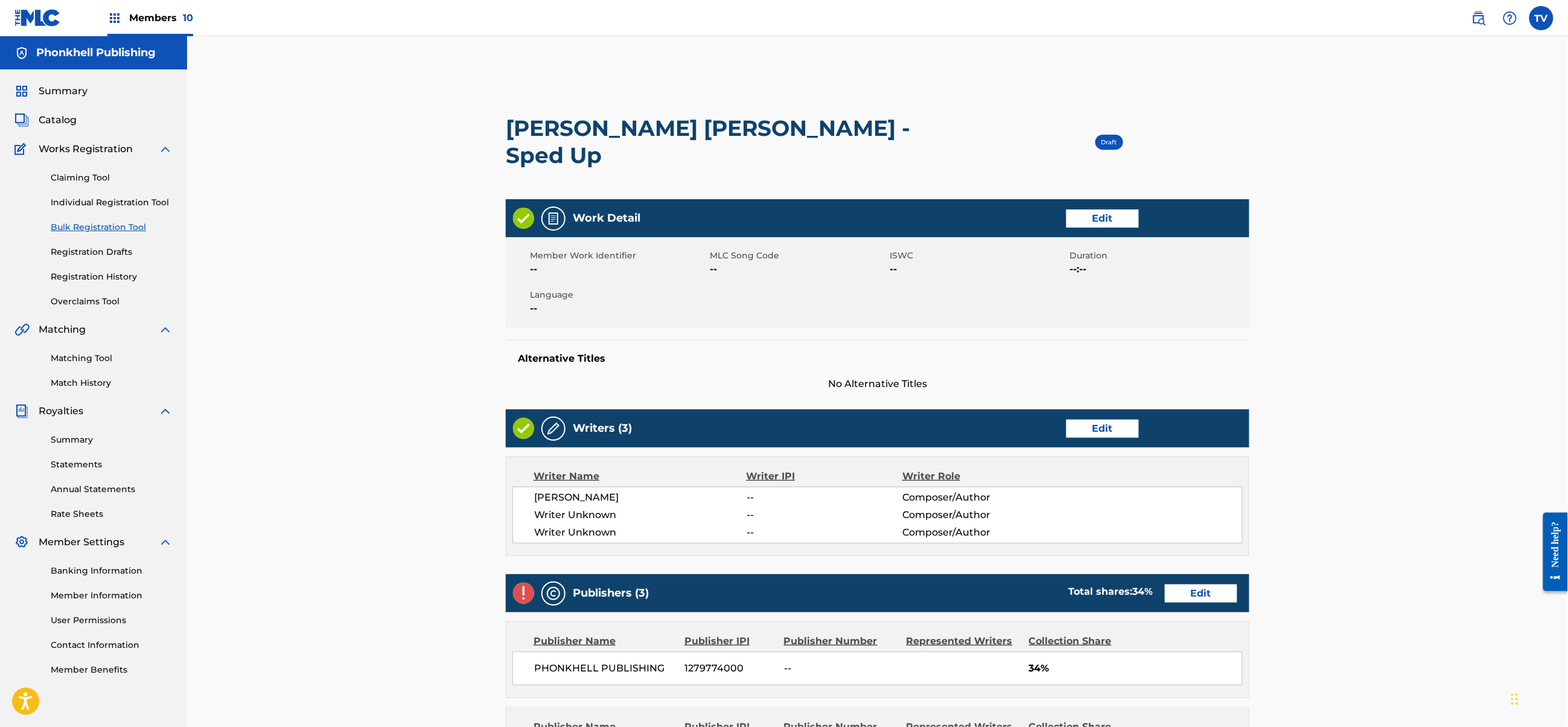
click at [1076, 419] on link "Edit" at bounding box center [1103, 428] width 72 height 18
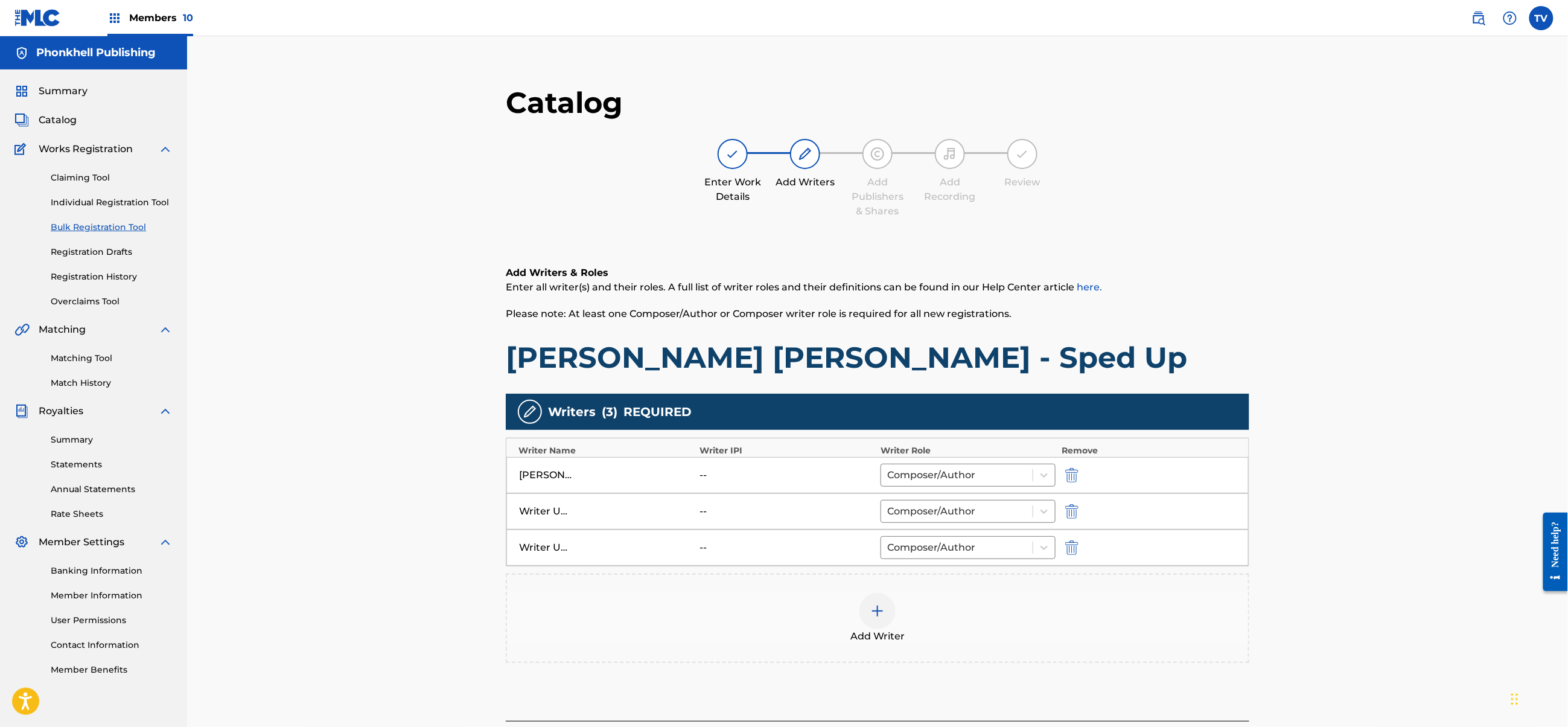
click at [1071, 512] on img "submit" at bounding box center [1072, 511] width 13 height 14
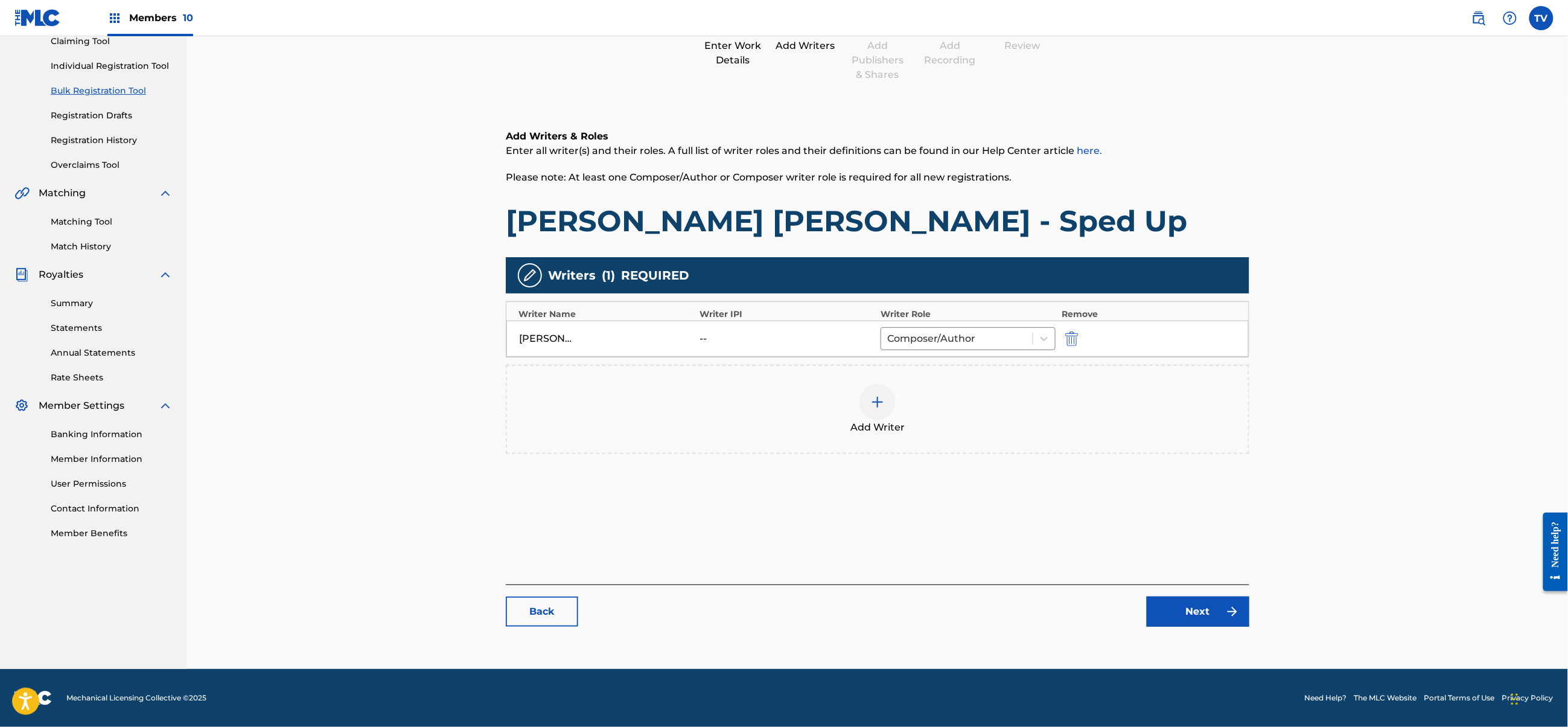
click at [1199, 608] on link "Next" at bounding box center [1198, 611] width 102 height 30
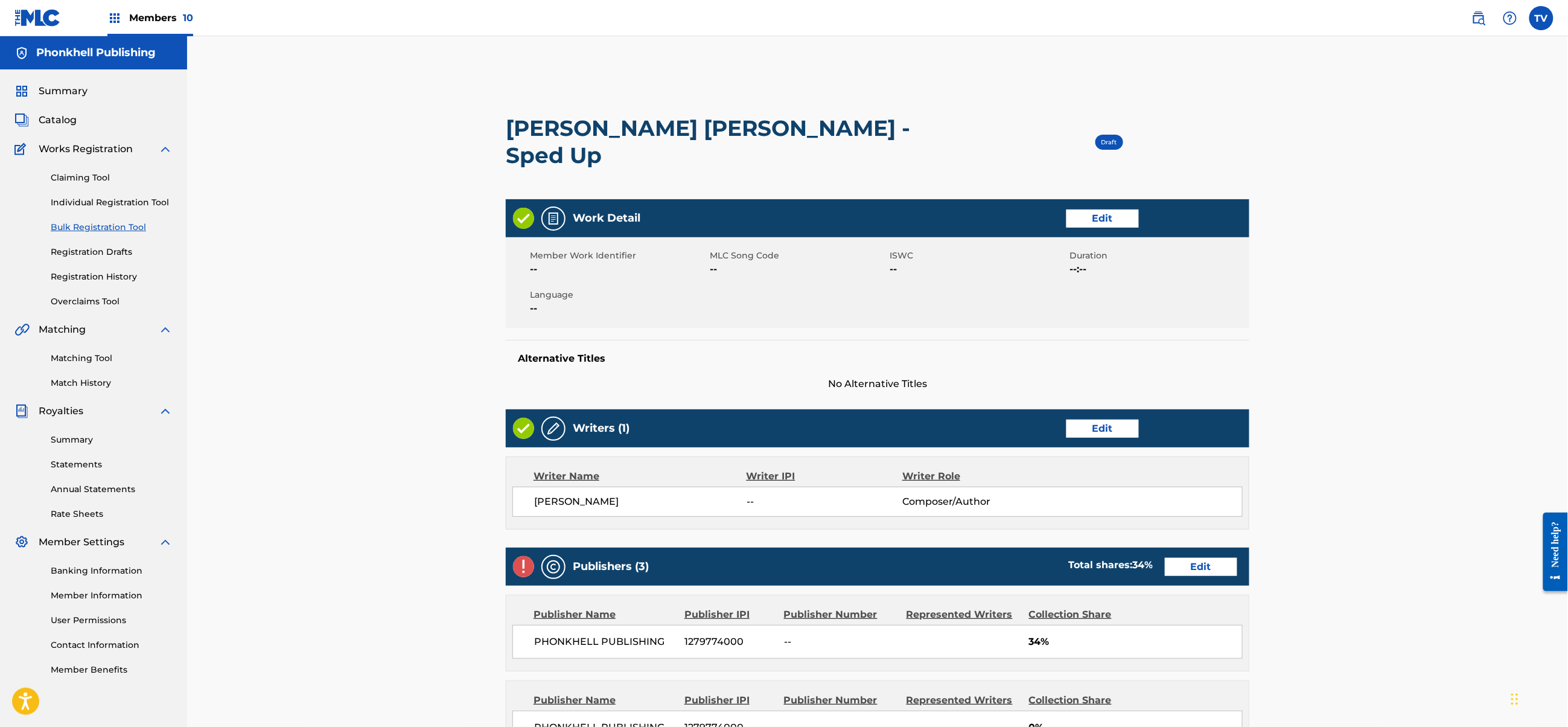
click at [1202, 558] on link "Edit" at bounding box center [1201, 566] width 72 height 18
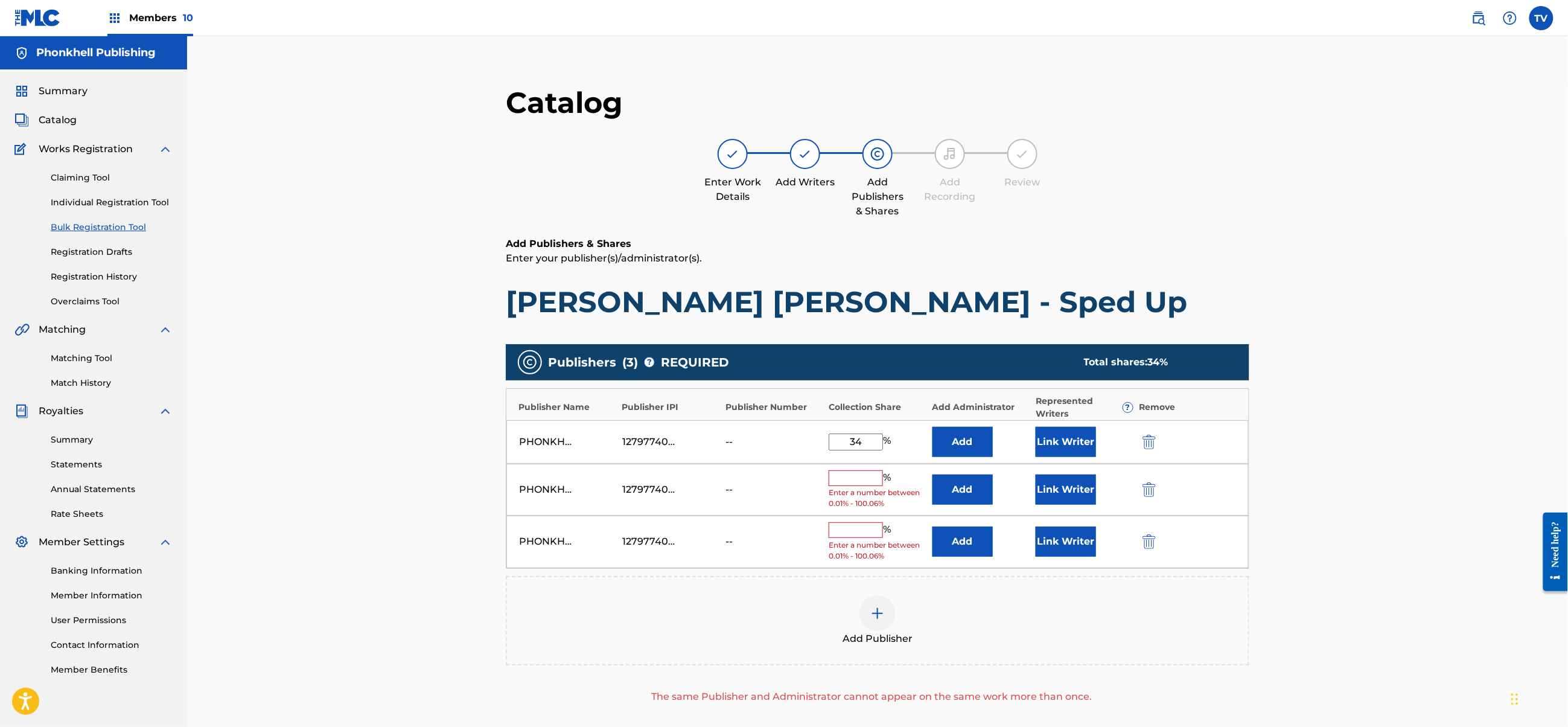
click at [1152, 496] on img "submit" at bounding box center [1149, 489] width 13 height 14
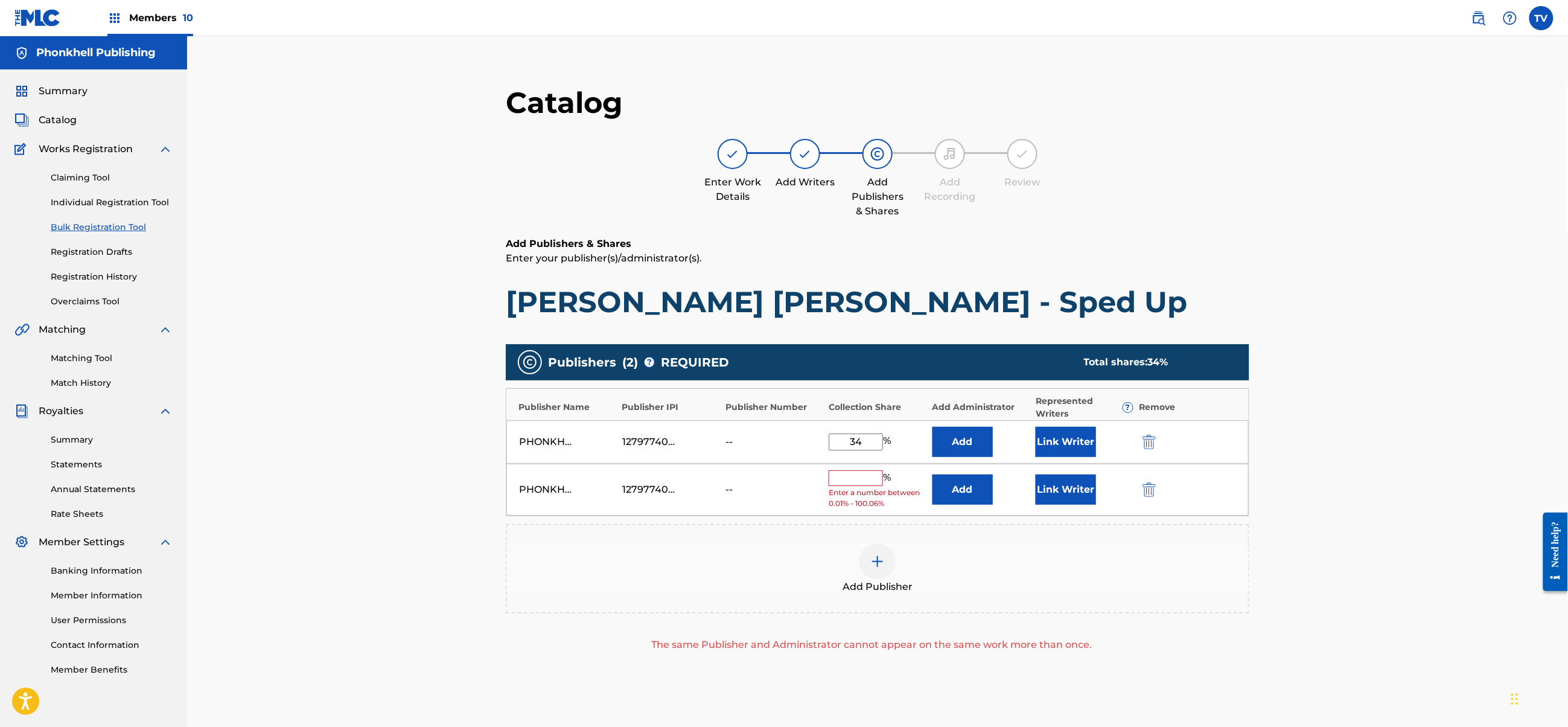
click at [1152, 496] on img "submit" at bounding box center [1149, 489] width 13 height 14
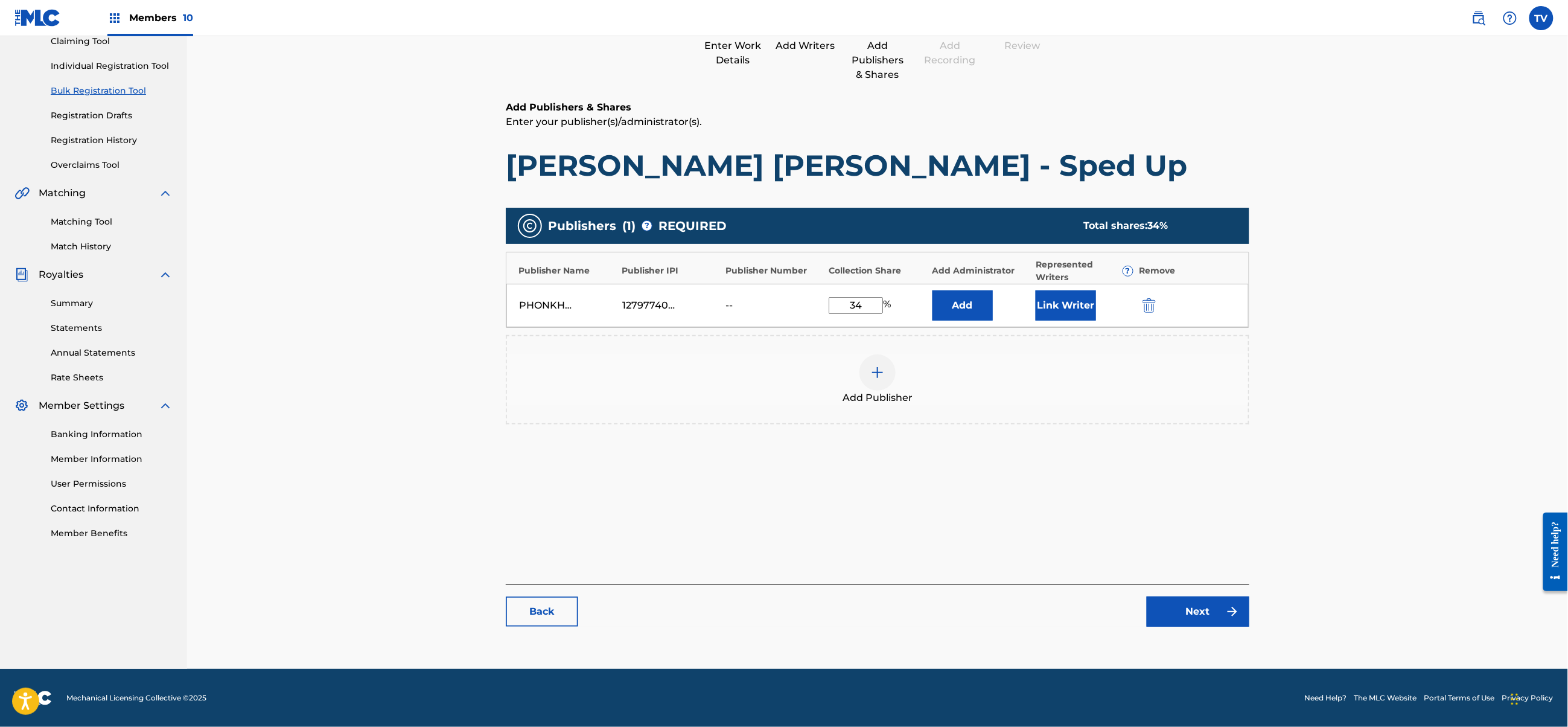
click at [1201, 619] on link "Next" at bounding box center [1198, 611] width 102 height 30
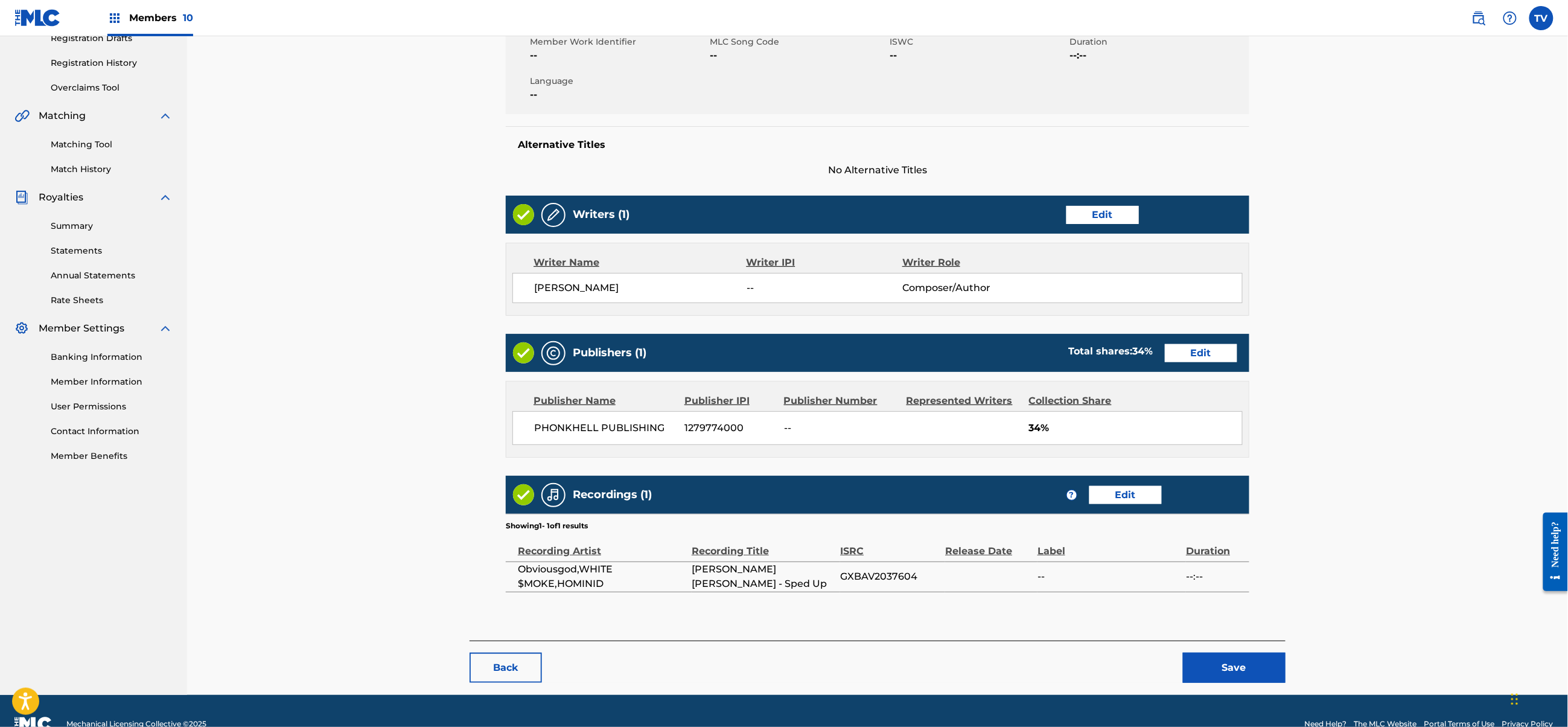
click at [1246, 653] on button "Save" at bounding box center [1234, 668] width 102 height 30
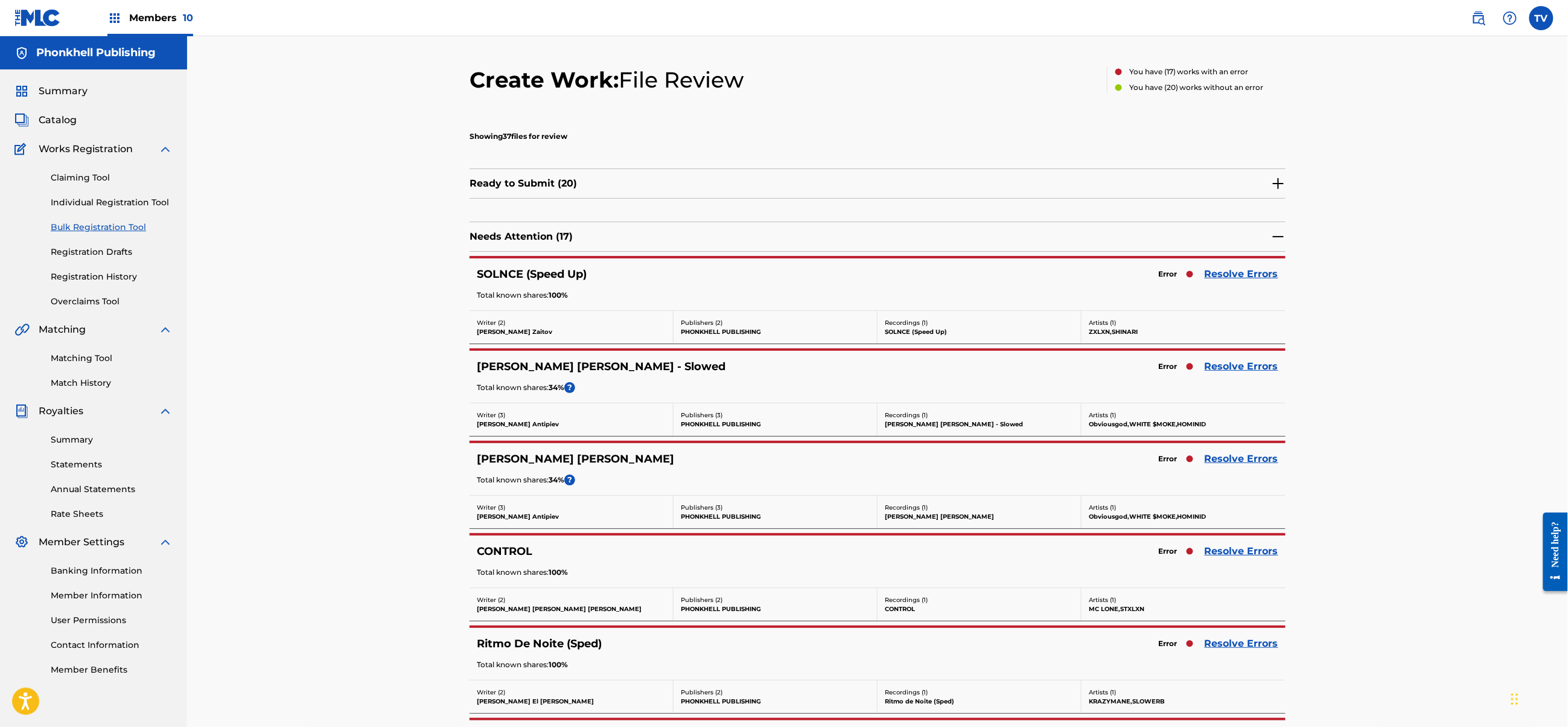
click at [1232, 273] on link "Resolve Errors" at bounding box center [1242, 274] width 74 height 14
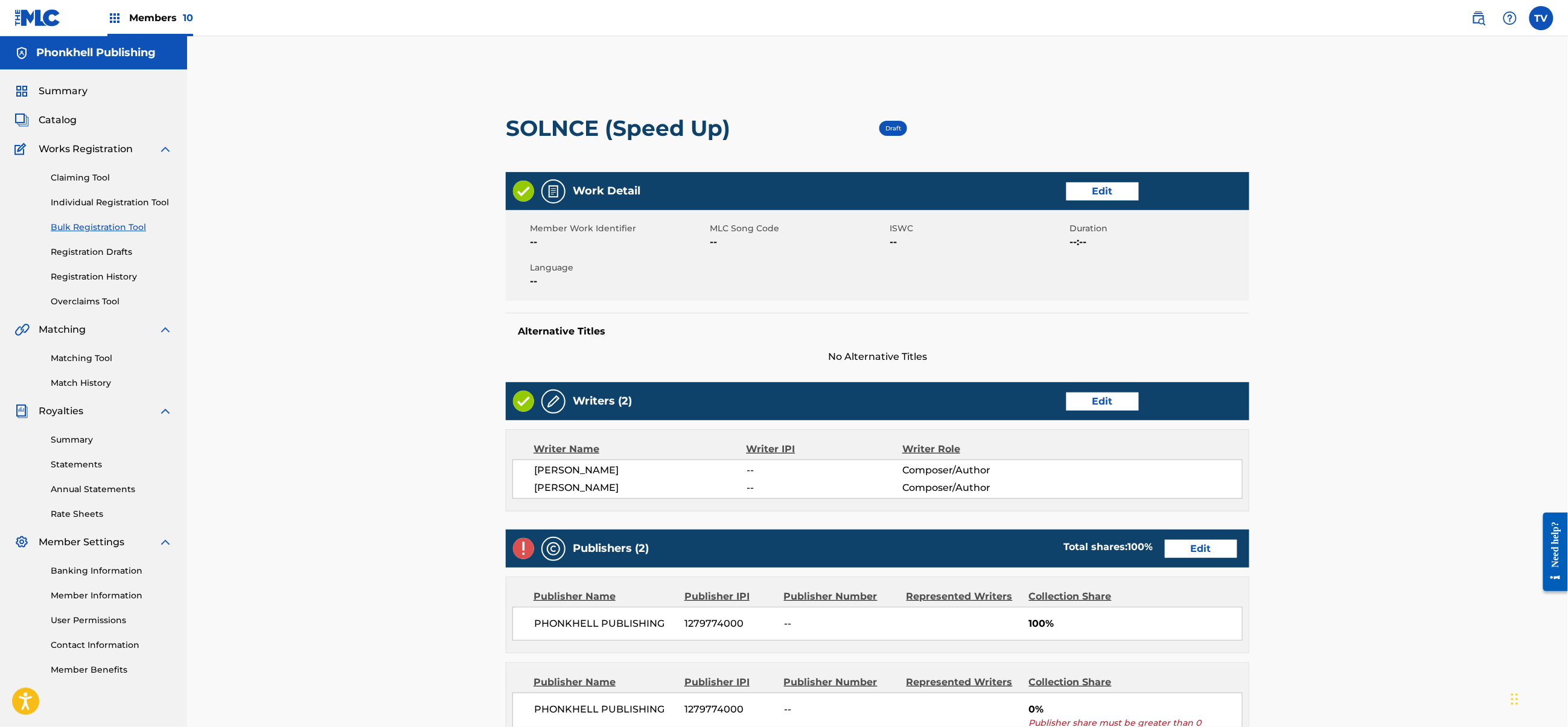
click at [1196, 551] on link "Edit" at bounding box center [1201, 548] width 72 height 18
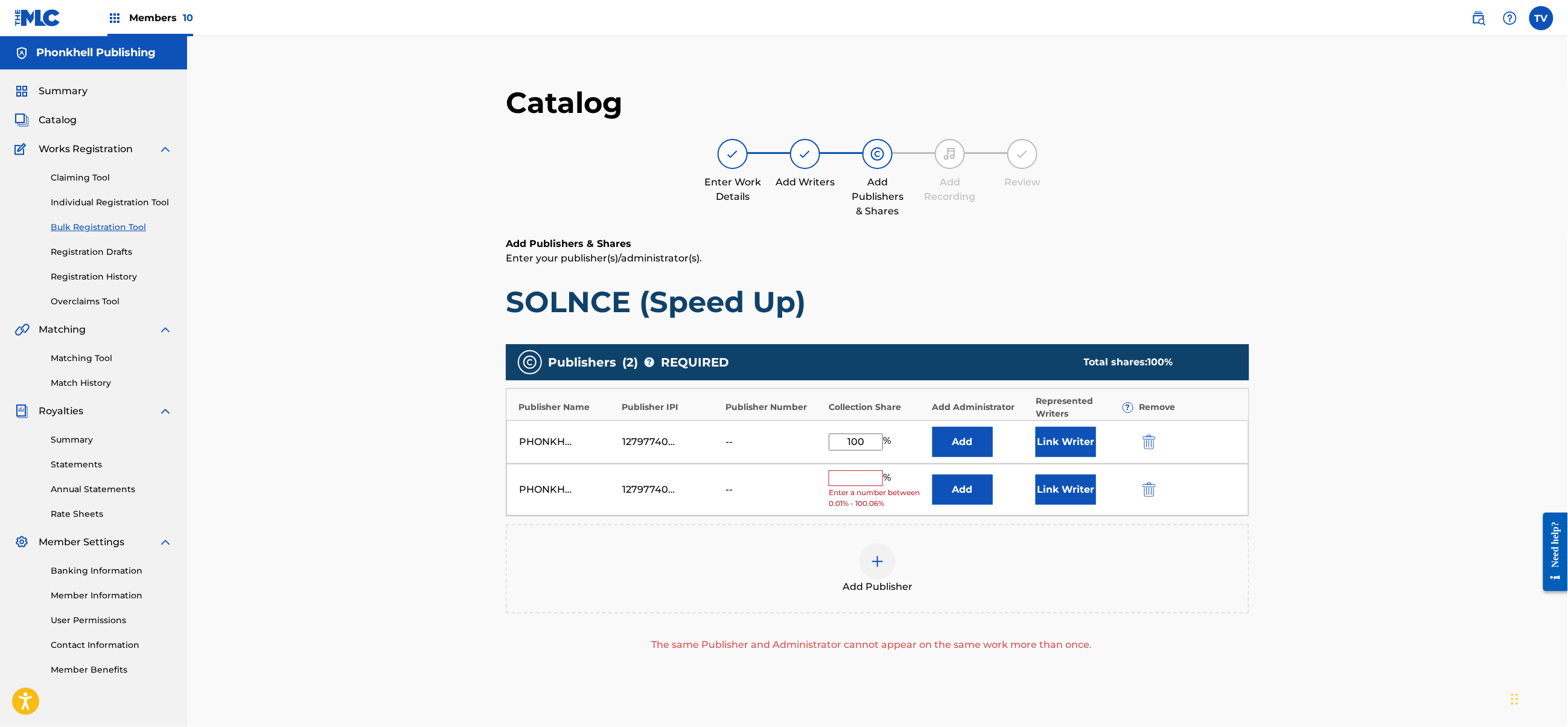
click at [1154, 489] on img "submit" at bounding box center [1149, 489] width 13 height 14
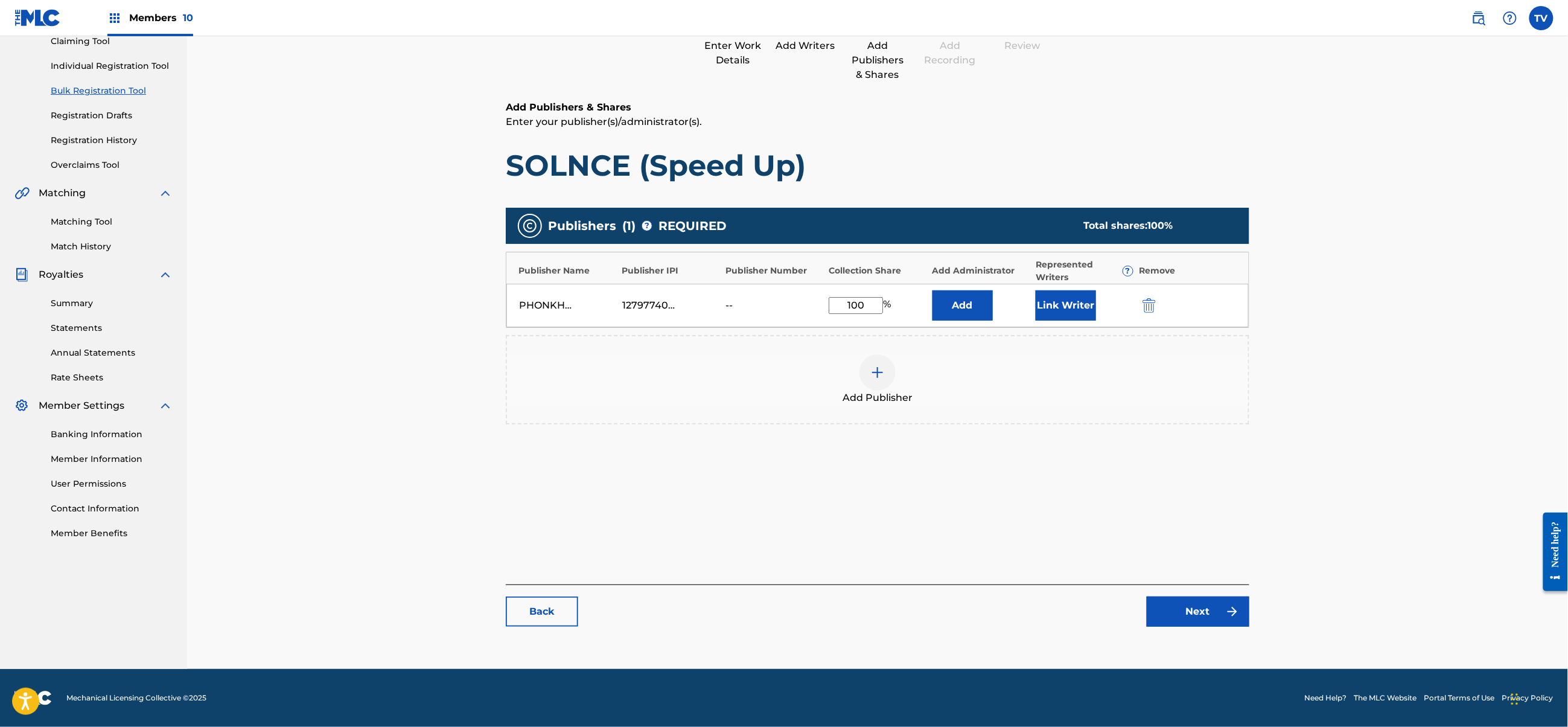
click at [1178, 624] on link "Next" at bounding box center [1198, 611] width 102 height 30
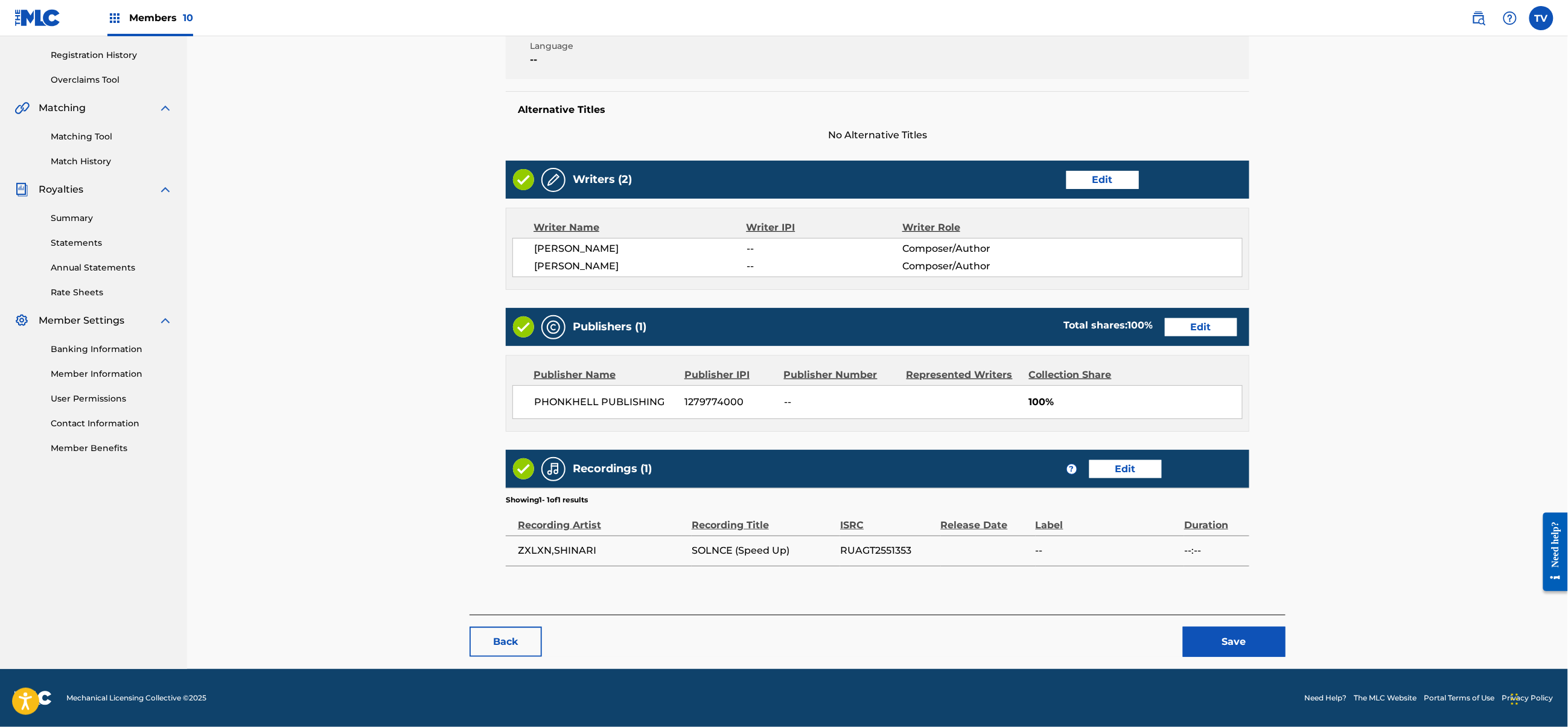
click at [1195, 645] on button "Save" at bounding box center [1234, 642] width 102 height 30
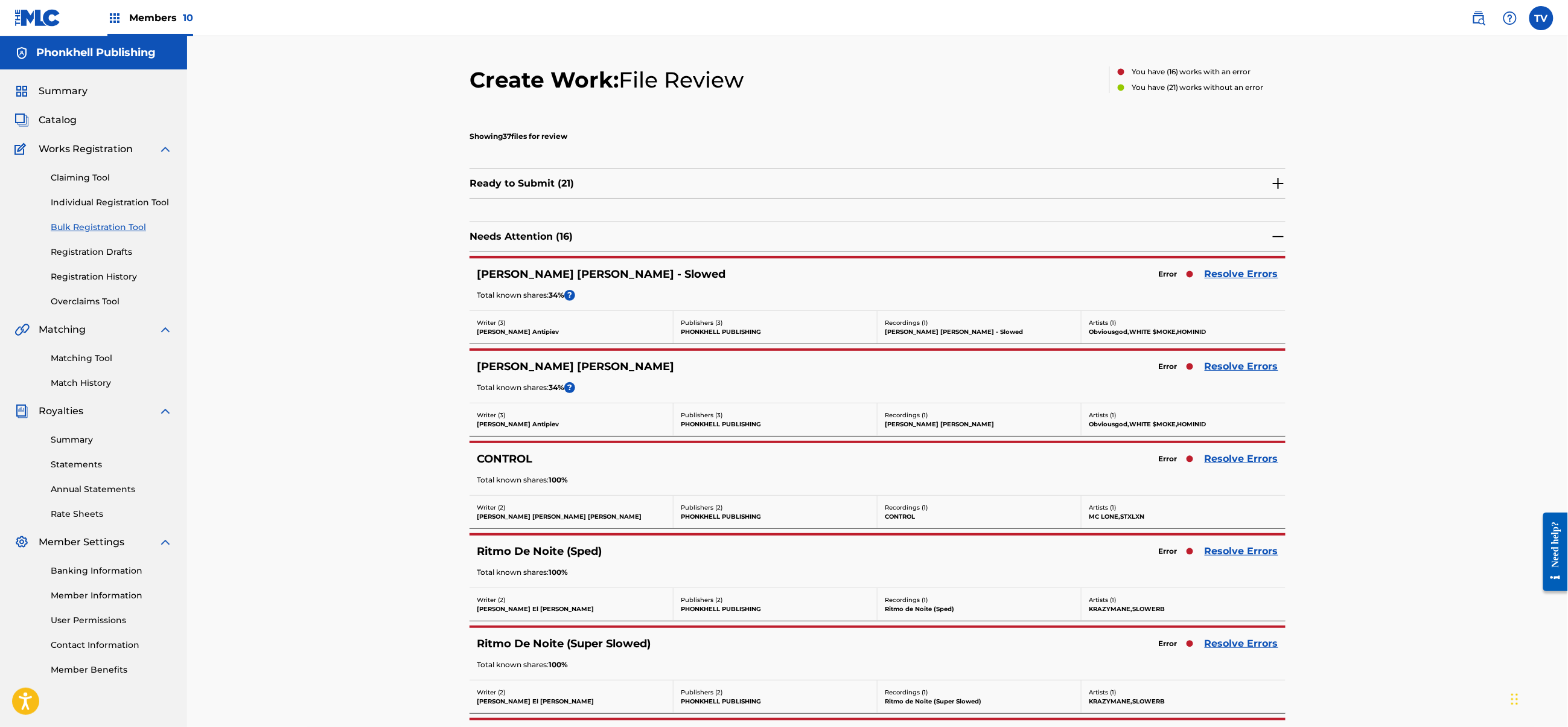
click at [1237, 459] on link "Resolve Errors" at bounding box center [1242, 458] width 74 height 14
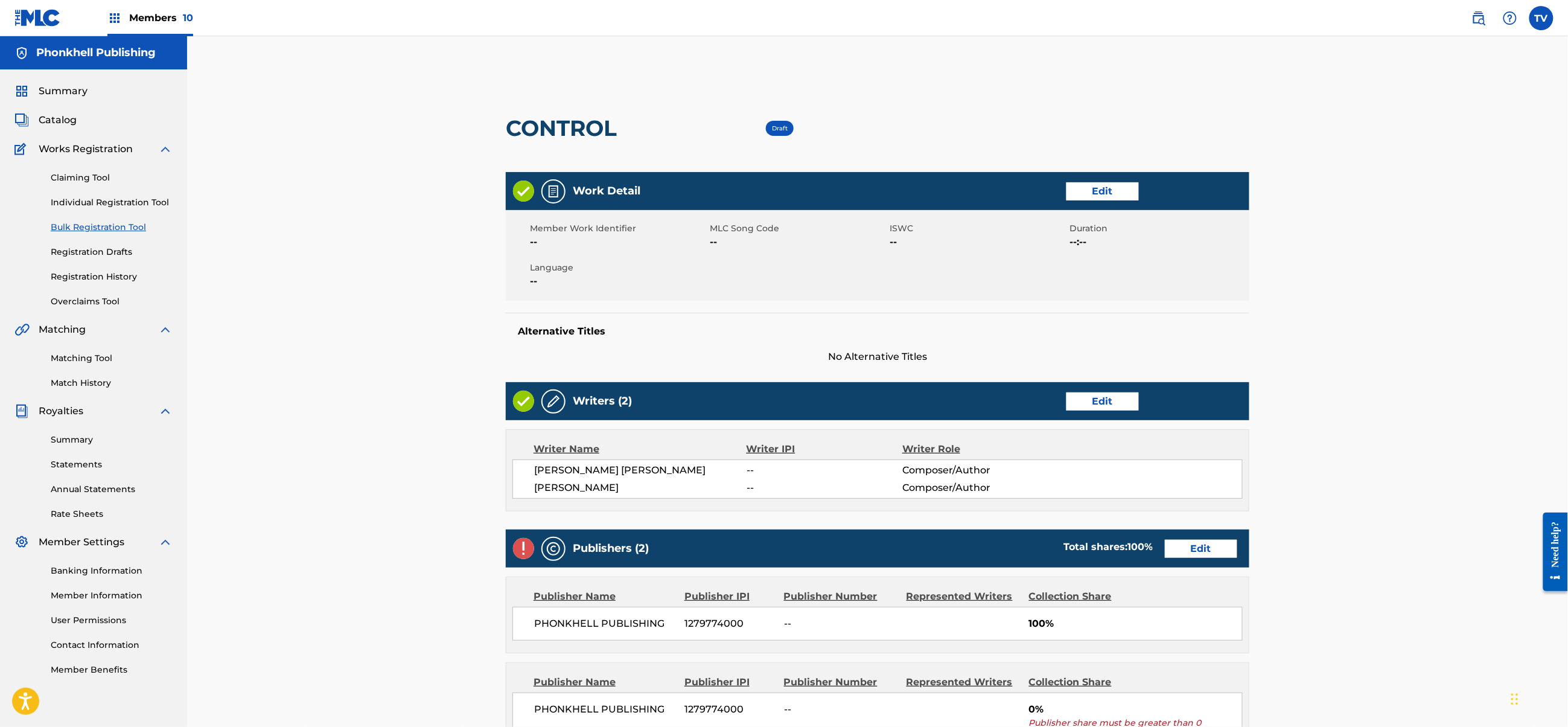
click at [1197, 543] on link "Edit" at bounding box center [1201, 548] width 72 height 18
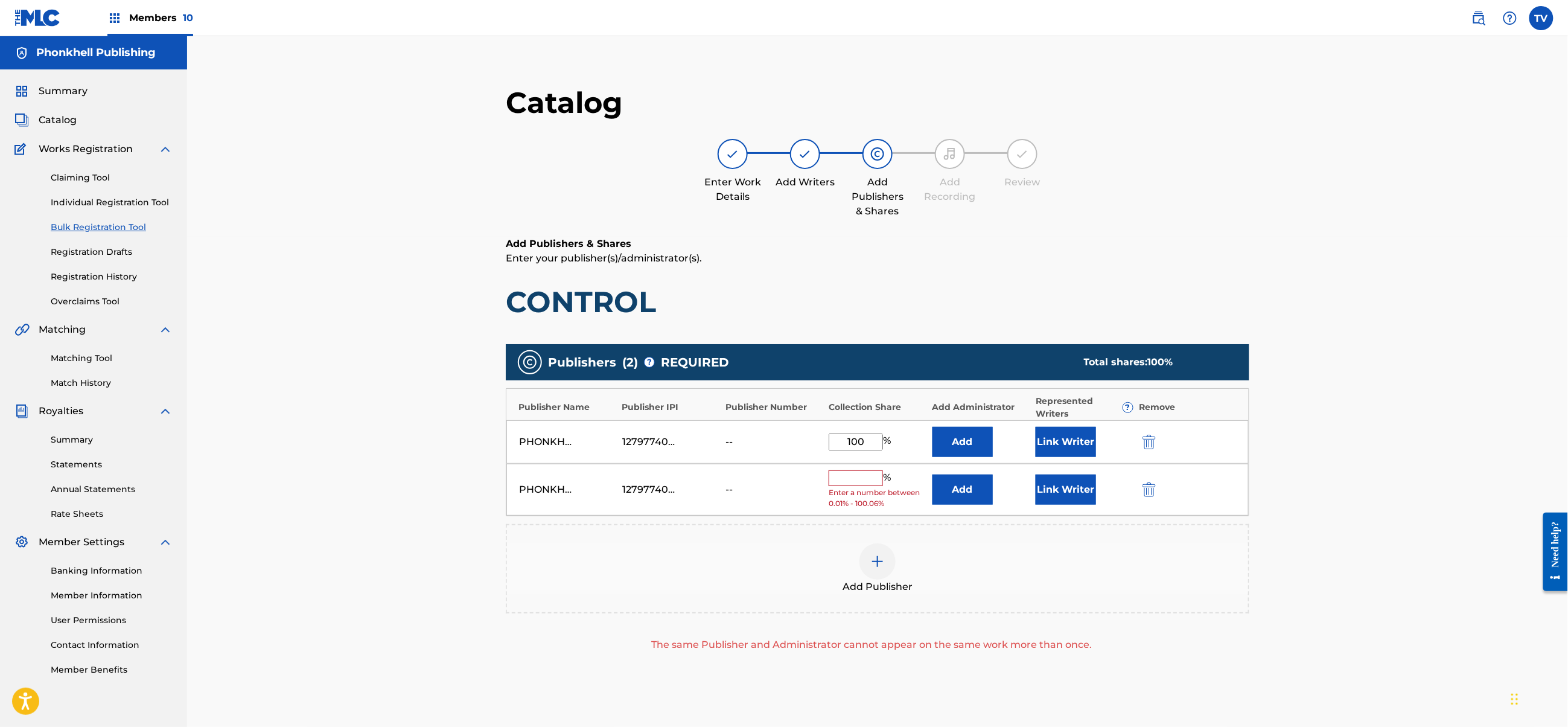
click at [1146, 491] on img "submit" at bounding box center [1149, 489] width 13 height 14
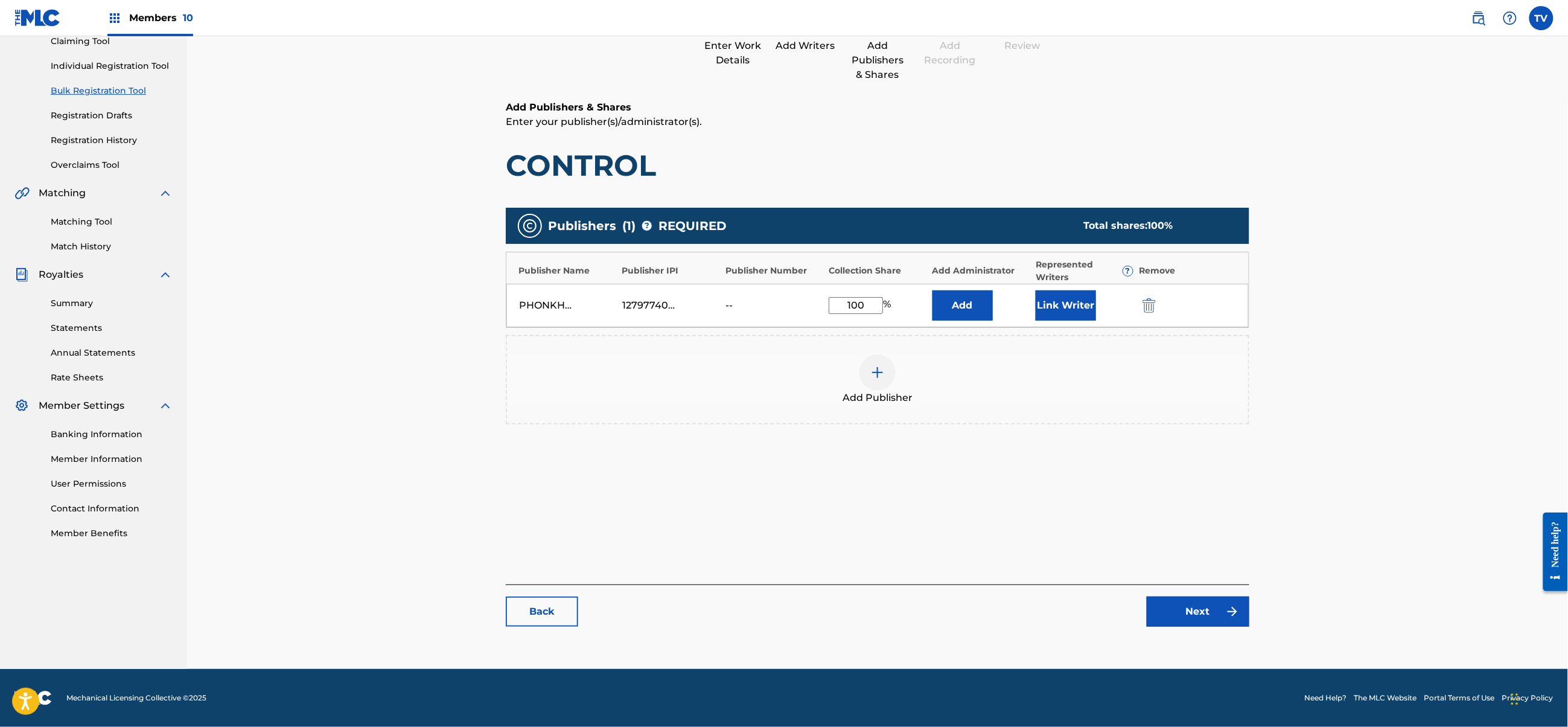
drag, startPoint x: 1188, startPoint y: 629, endPoint x: 1195, endPoint y: 624, distance: 8.6
click at [1189, 628] on div "Catalog Enter Work Details Add Writers Add Publishers & Shares Add Recording Re…" at bounding box center [877, 293] width 744 height 691
click at [1197, 621] on link "Next" at bounding box center [1198, 611] width 102 height 30
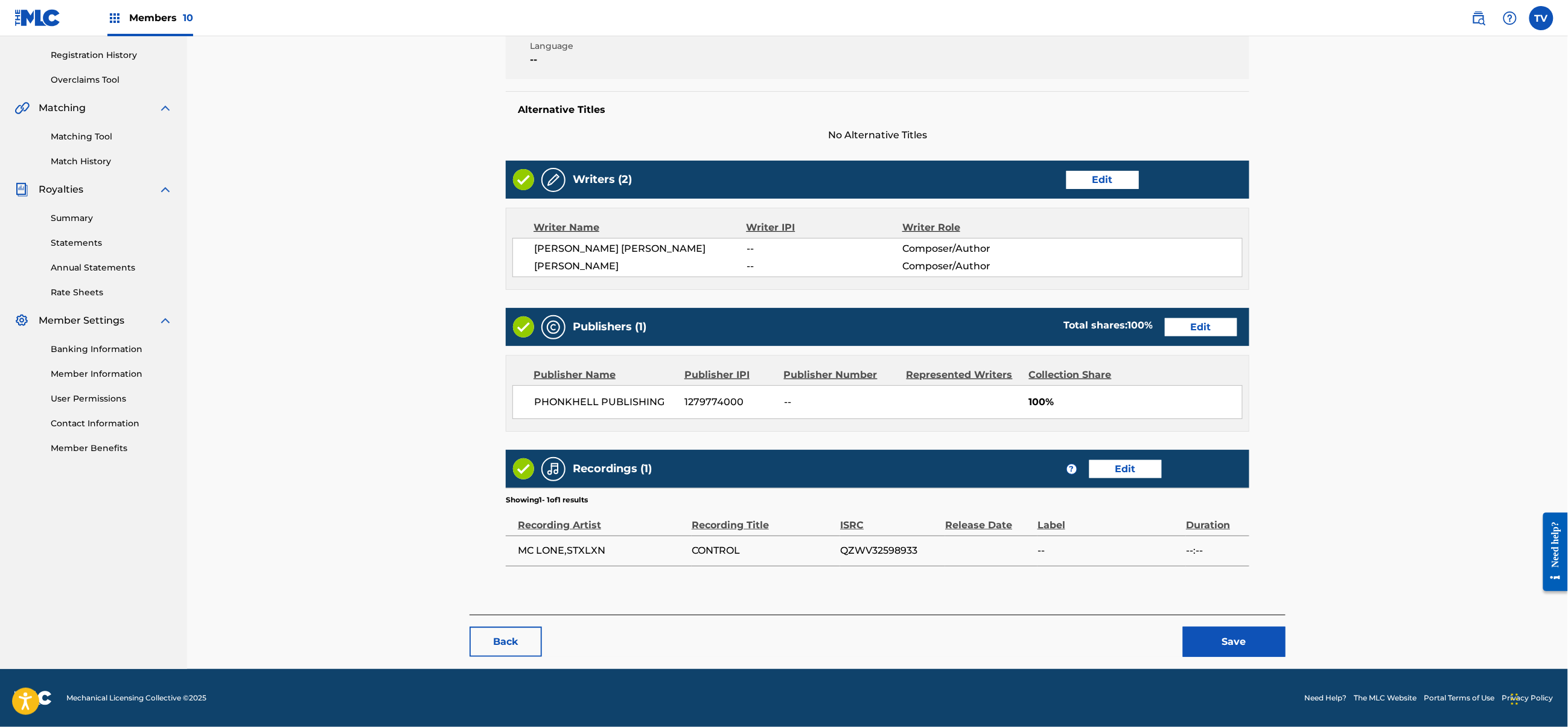
click at [1241, 633] on button "Save" at bounding box center [1234, 642] width 102 height 30
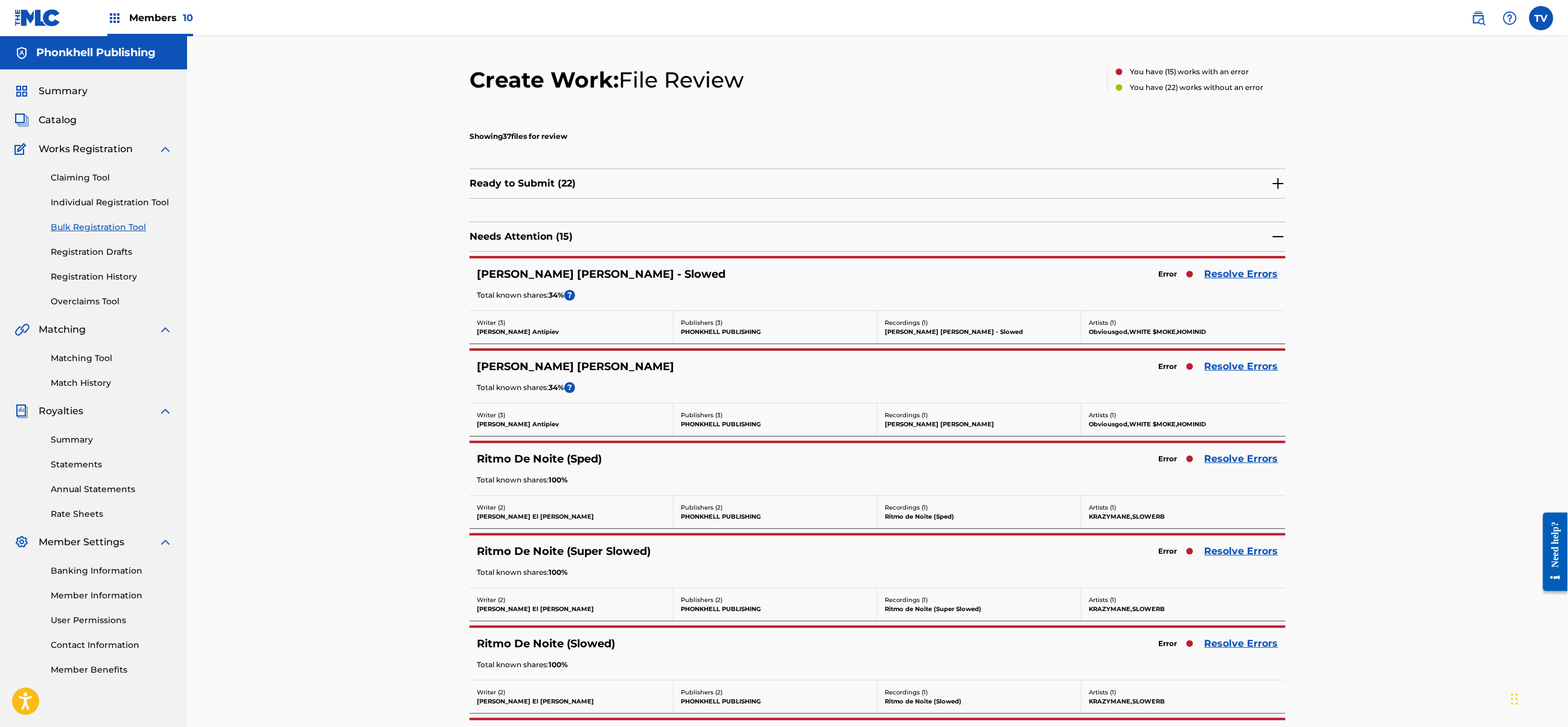
click at [1245, 274] on link "Resolve Errors" at bounding box center [1242, 274] width 74 height 14
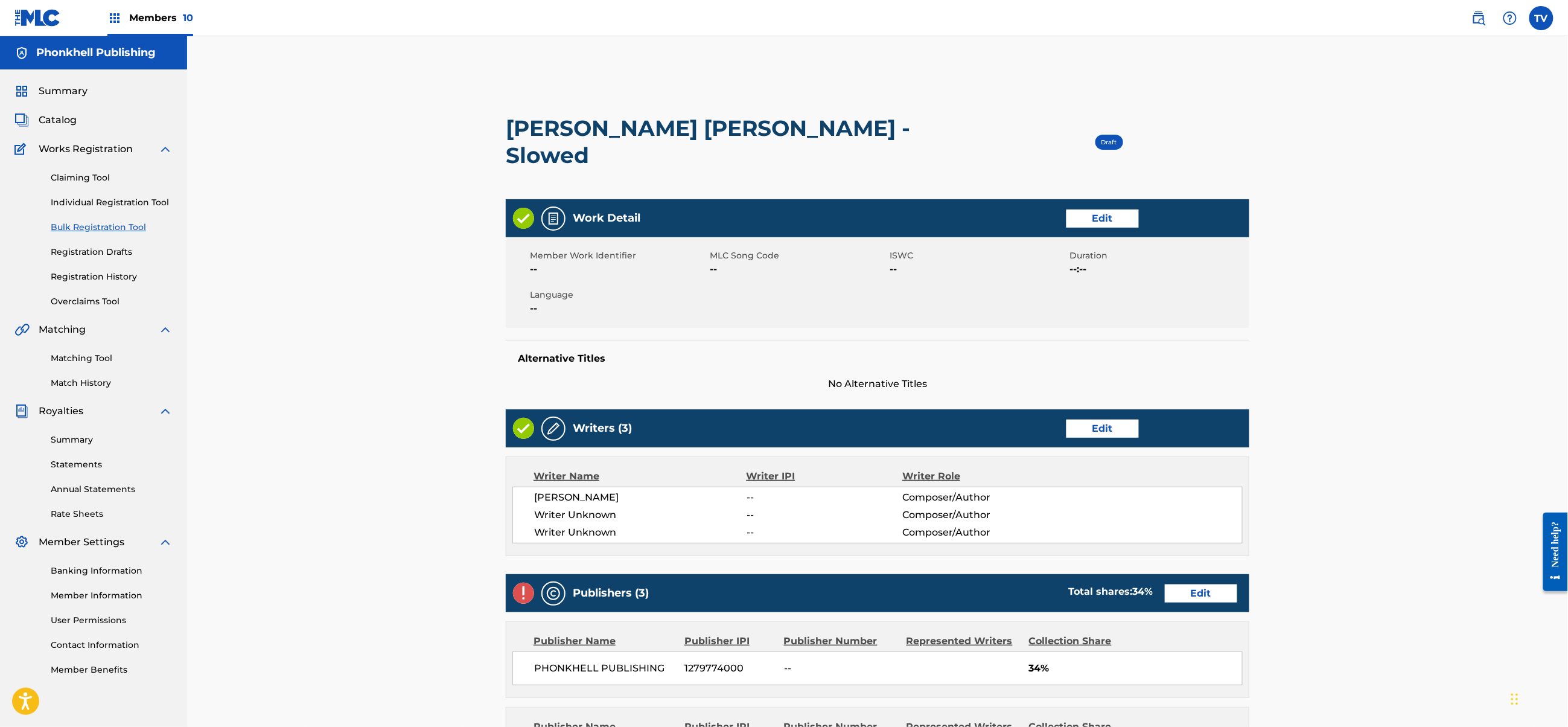
click at [1087, 419] on link "Edit" at bounding box center [1103, 428] width 72 height 18
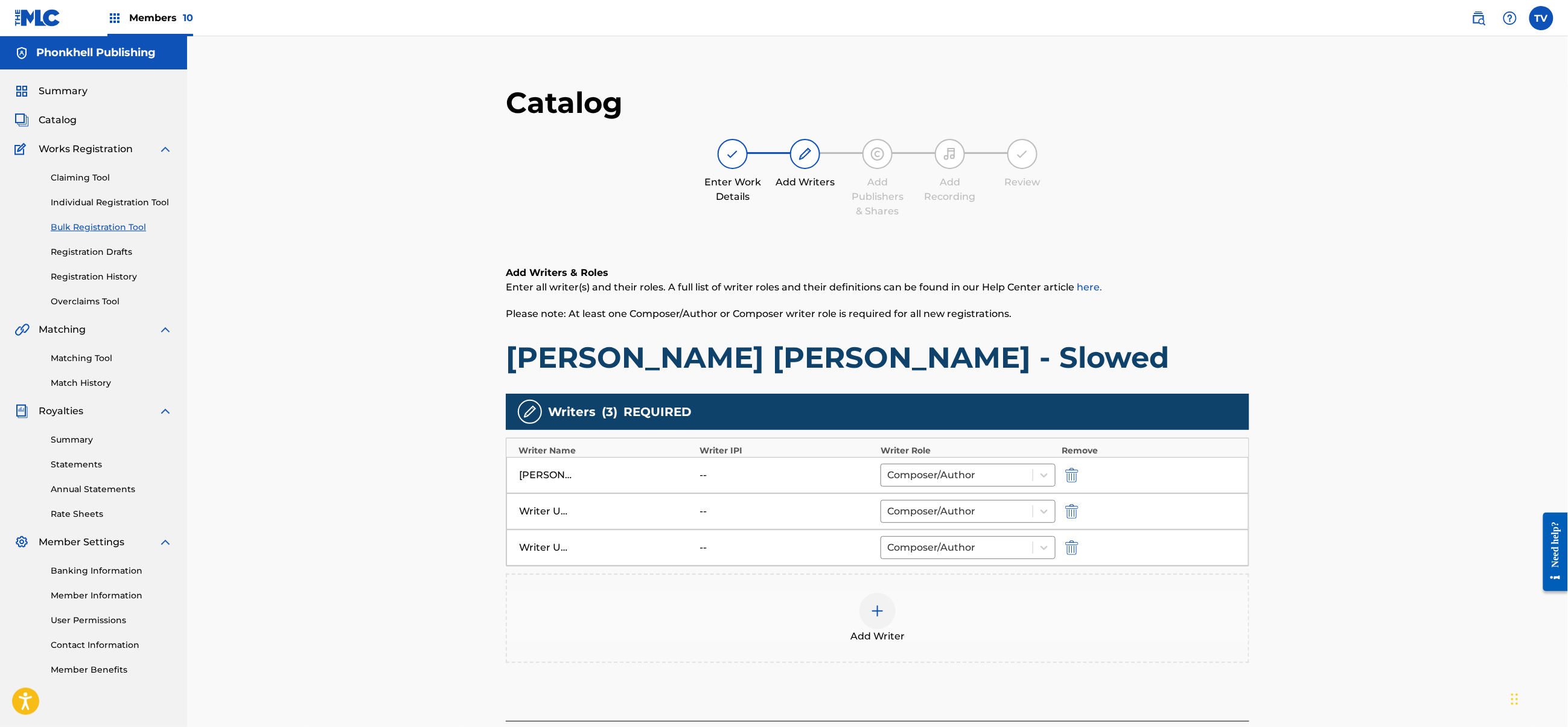
click at [1076, 513] on img "submit" at bounding box center [1072, 511] width 13 height 14
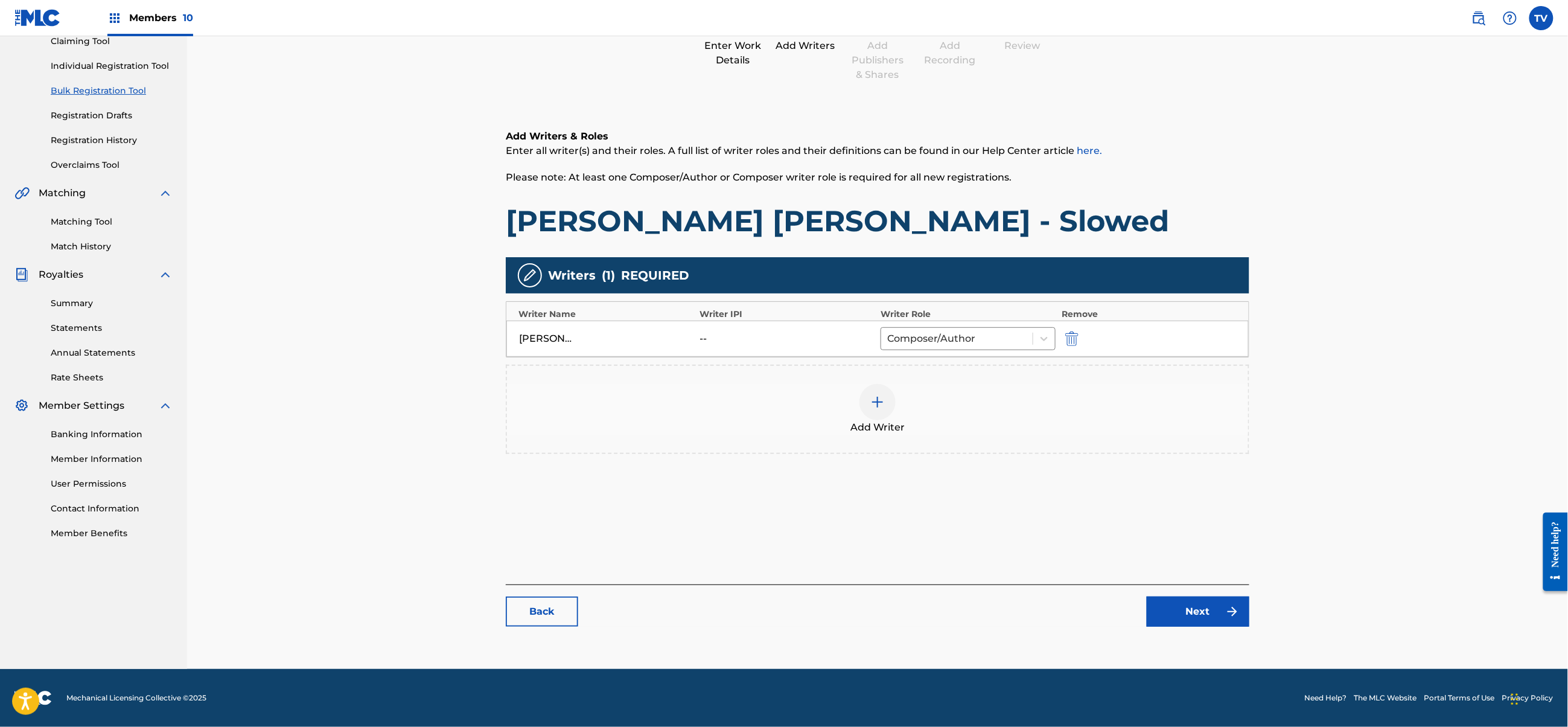
click at [1178, 593] on div "Back Next" at bounding box center [877, 606] width 744 height 43
click at [1181, 598] on link "Next" at bounding box center [1198, 611] width 102 height 30
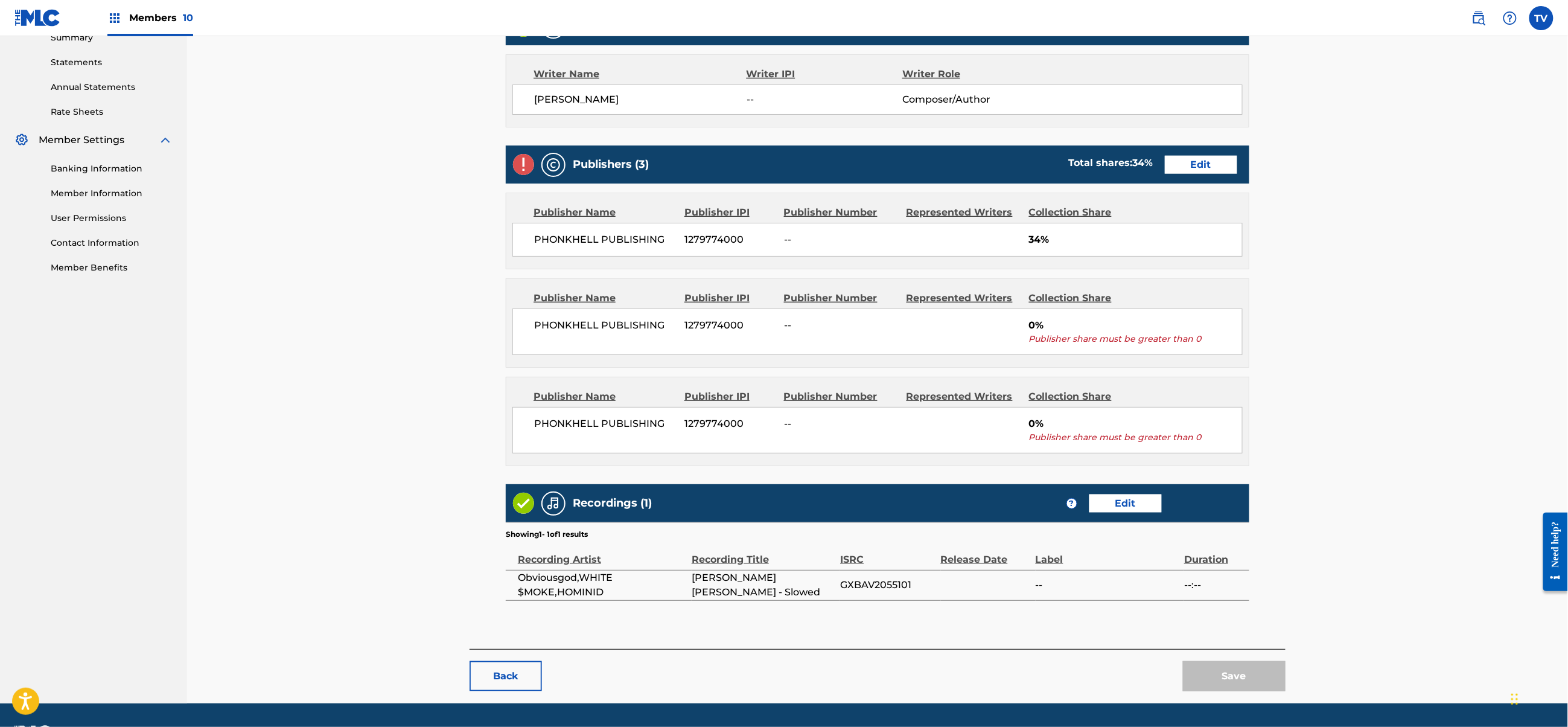
click at [1240, 619] on main "< Back [PERSON_NAME] [PERSON_NAME] - Slowed Draft Work Detail Edit Member Work …" at bounding box center [877, 156] width 816 height 985
click at [1209, 146] on div "Publishers (3) Total shares: 34 % Edit" at bounding box center [877, 164] width 744 height 38
click at [1210, 156] on link "Edit" at bounding box center [1201, 164] width 72 height 18
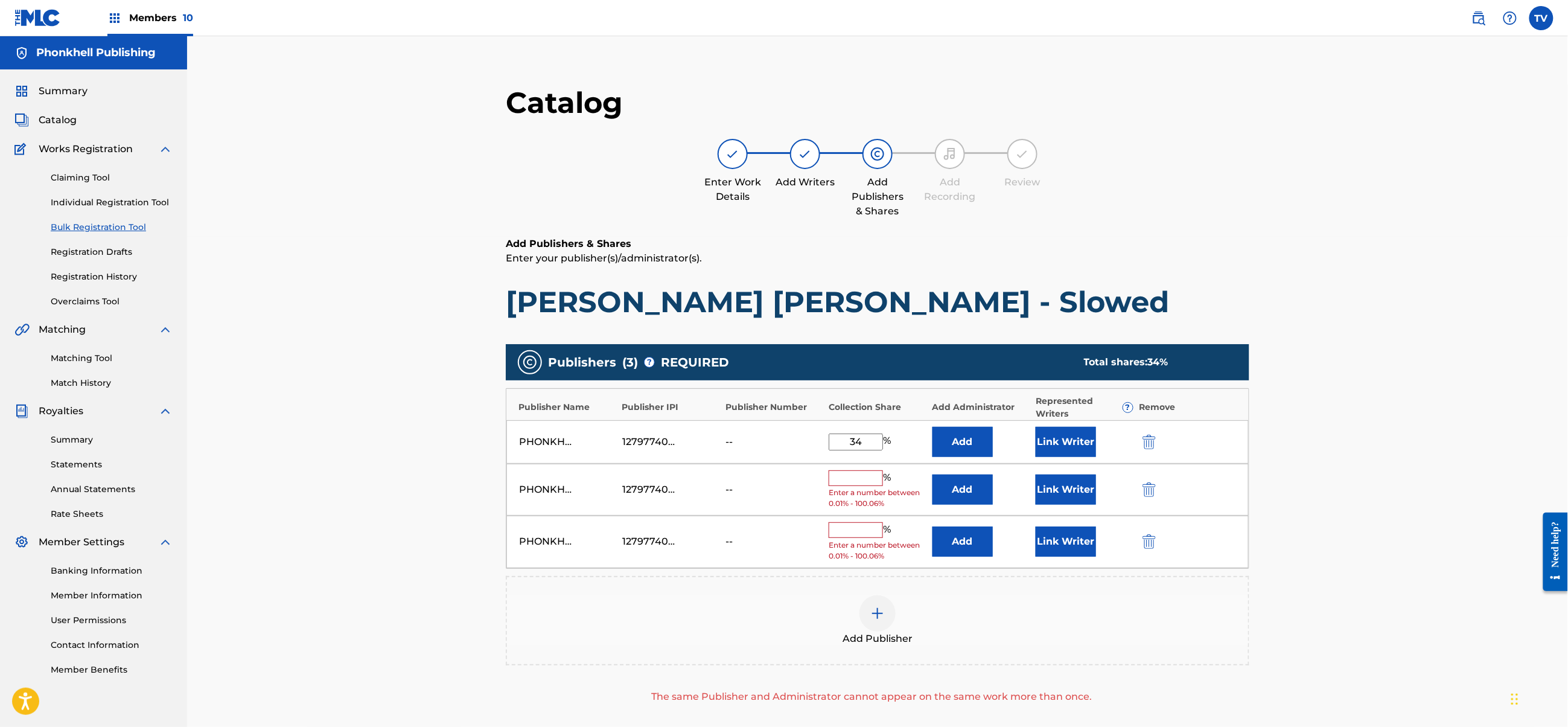
click at [1153, 484] on img "submit" at bounding box center [1149, 489] width 13 height 14
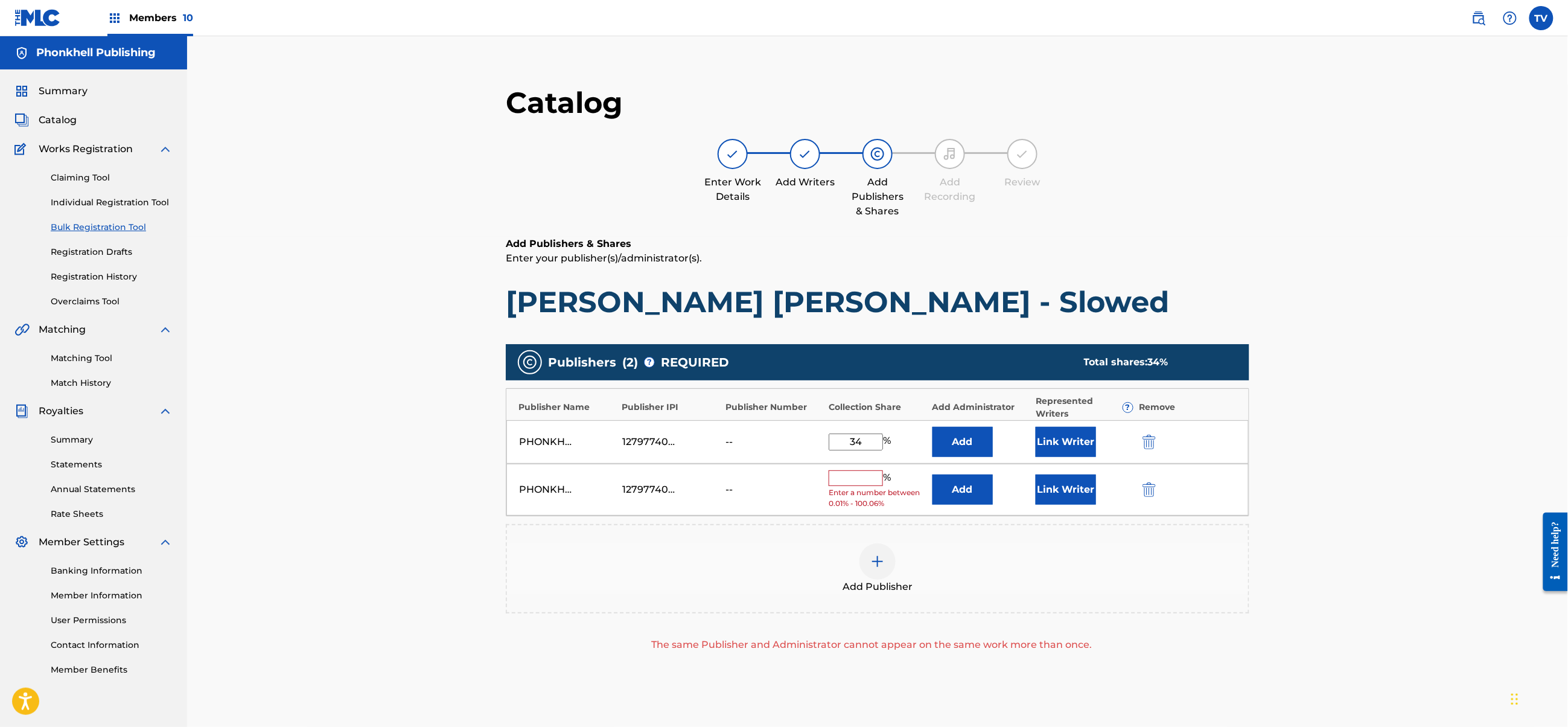
click at [1152, 484] on img "submit" at bounding box center [1149, 489] width 13 height 14
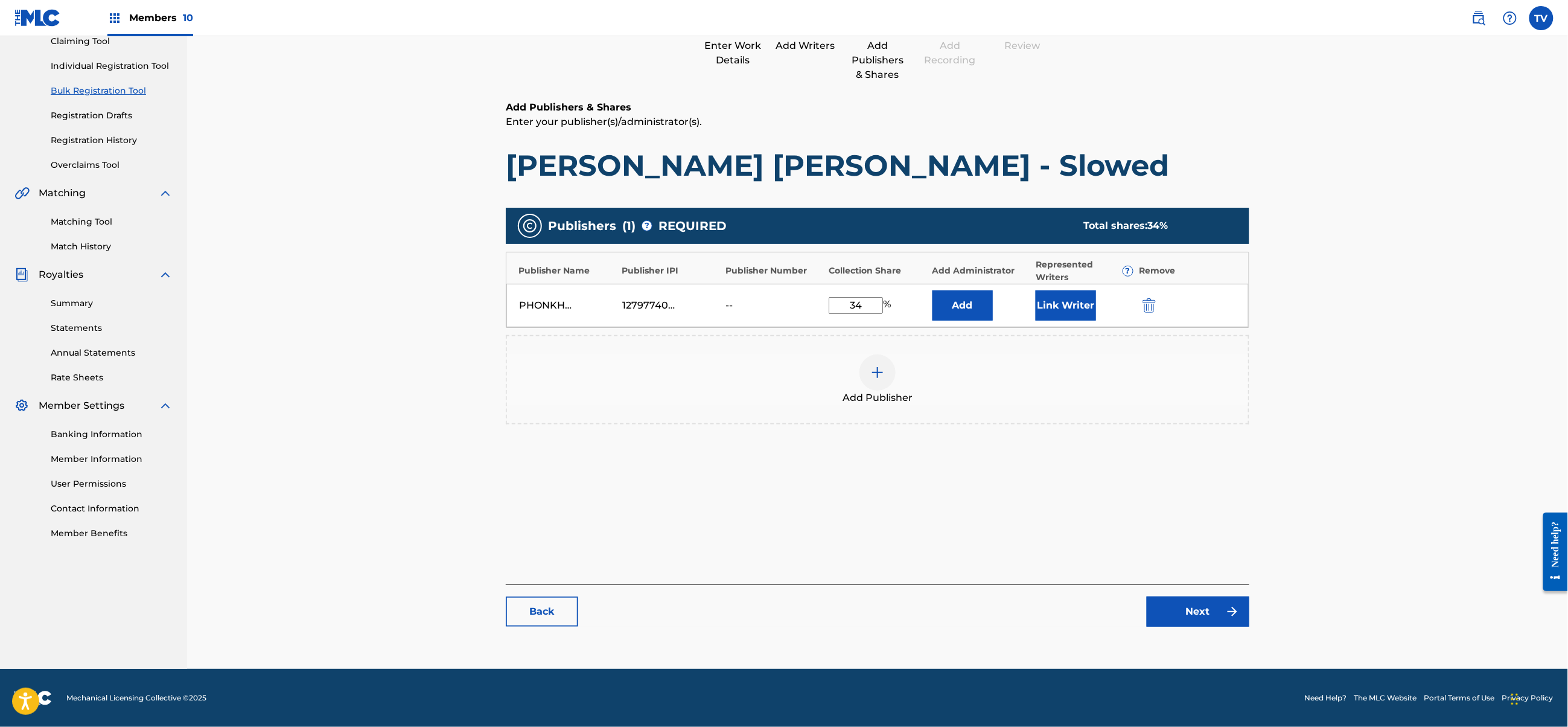
click at [1191, 601] on link "Next" at bounding box center [1198, 611] width 102 height 30
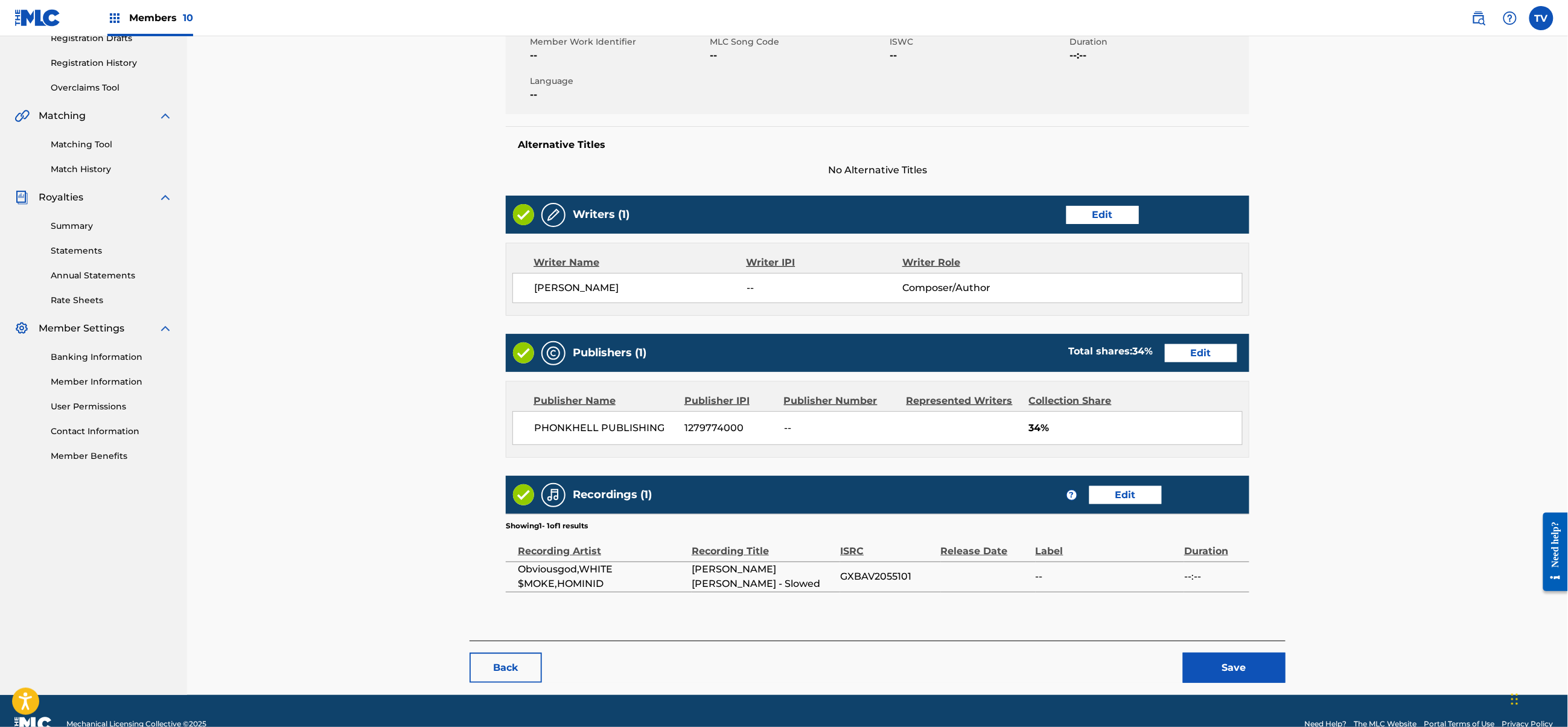
click at [1263, 653] on button "Save" at bounding box center [1234, 668] width 102 height 30
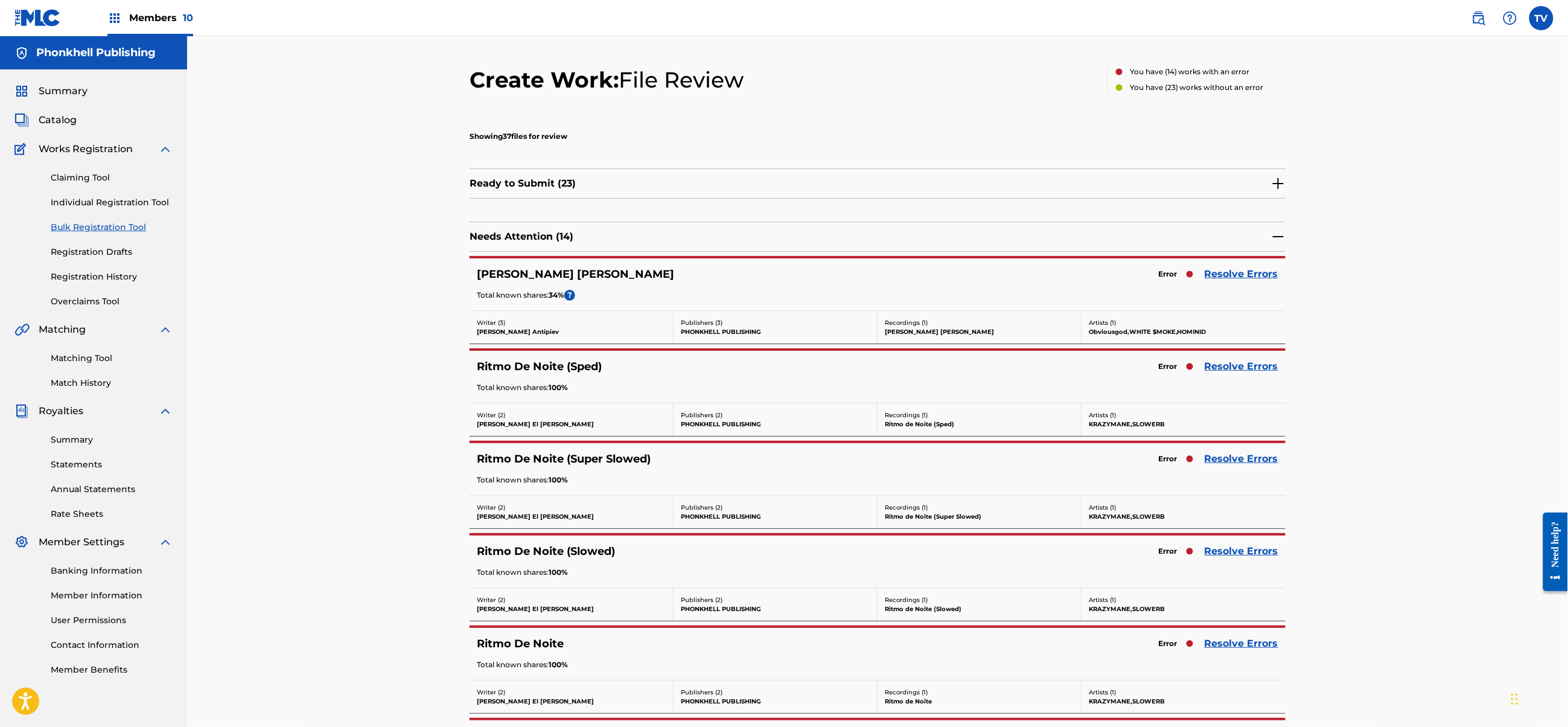
click at [1247, 276] on link "Resolve Errors" at bounding box center [1242, 274] width 74 height 14
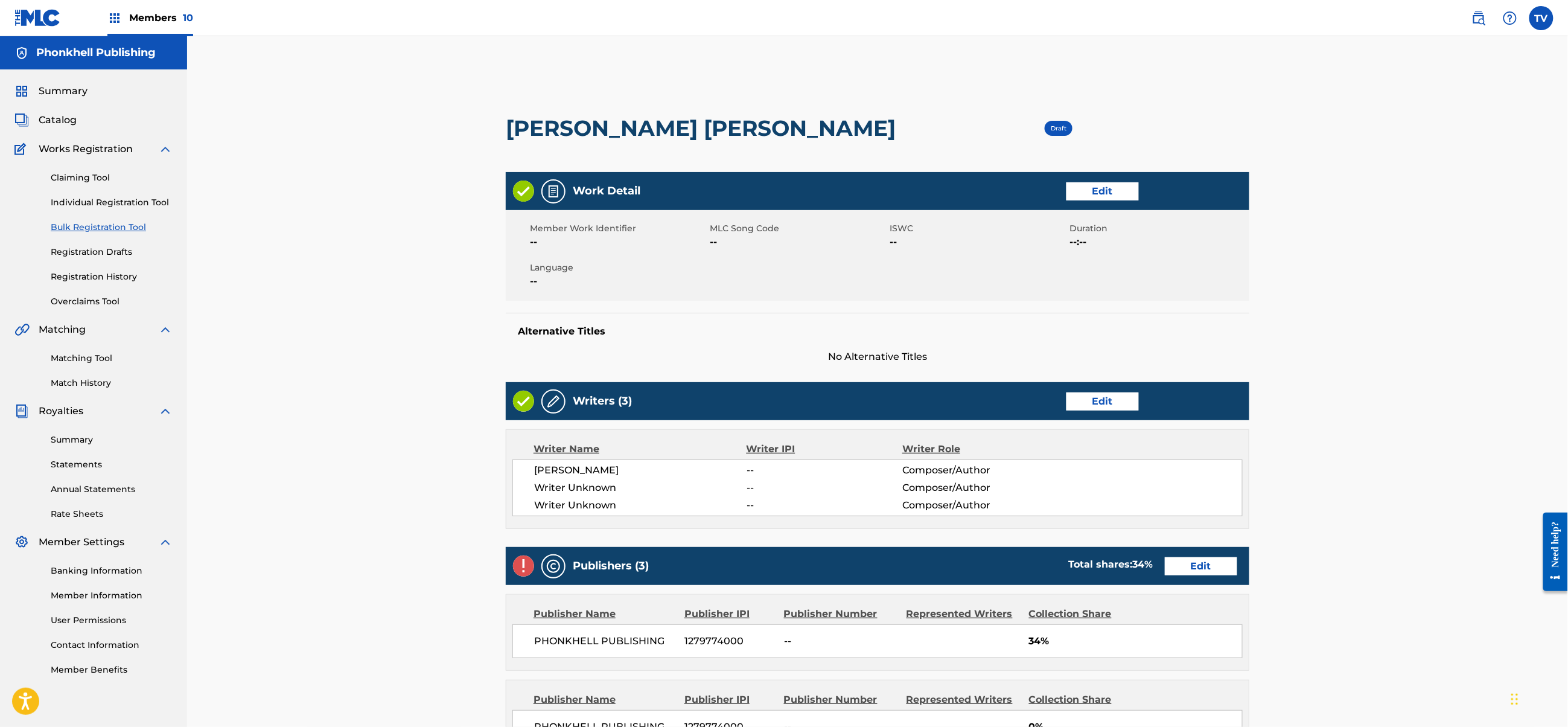
click at [1114, 402] on link "Edit" at bounding box center [1103, 401] width 72 height 18
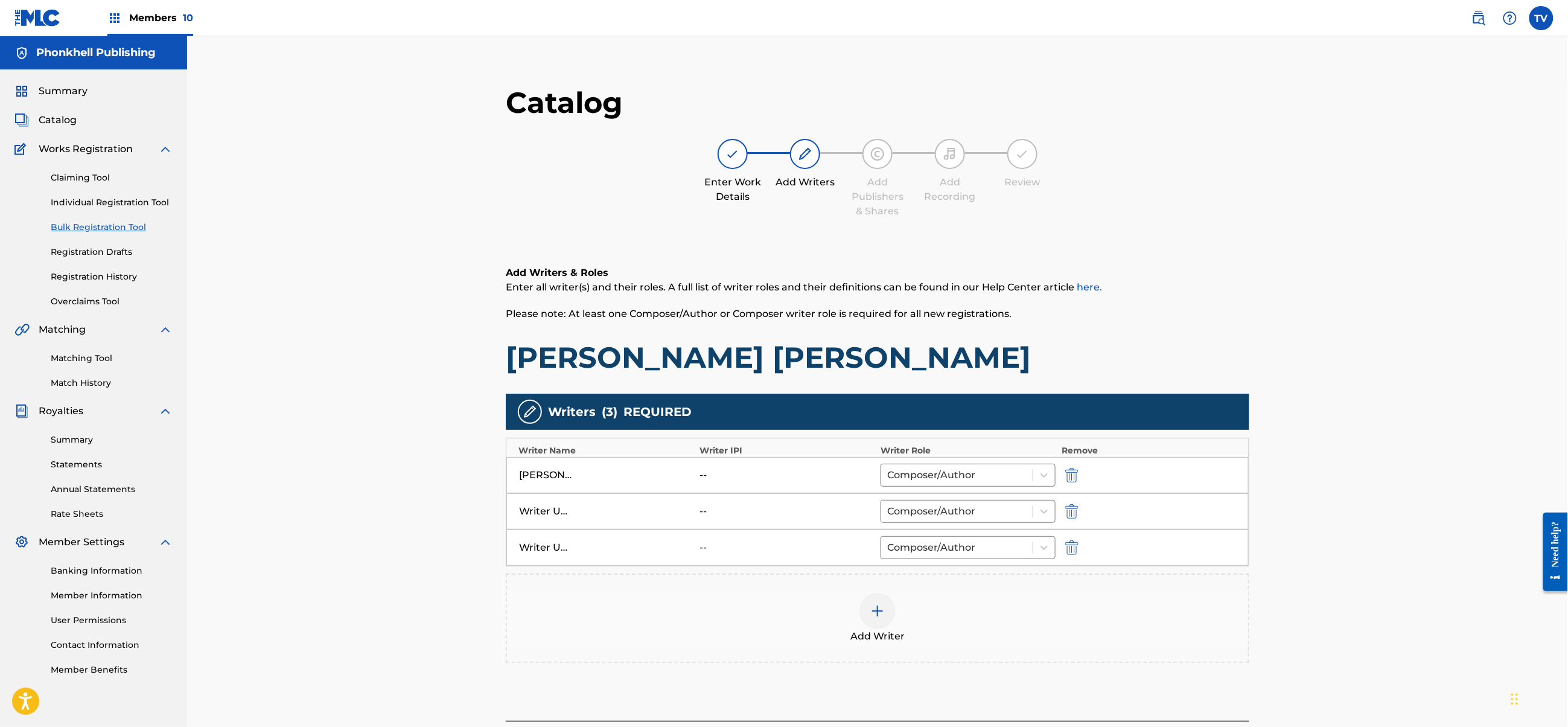
click at [1071, 524] on div "Writer Unknown -- Composer/Author" at bounding box center [877, 511] width 742 height 36
click at [1071, 519] on img "submit" at bounding box center [1072, 511] width 13 height 14
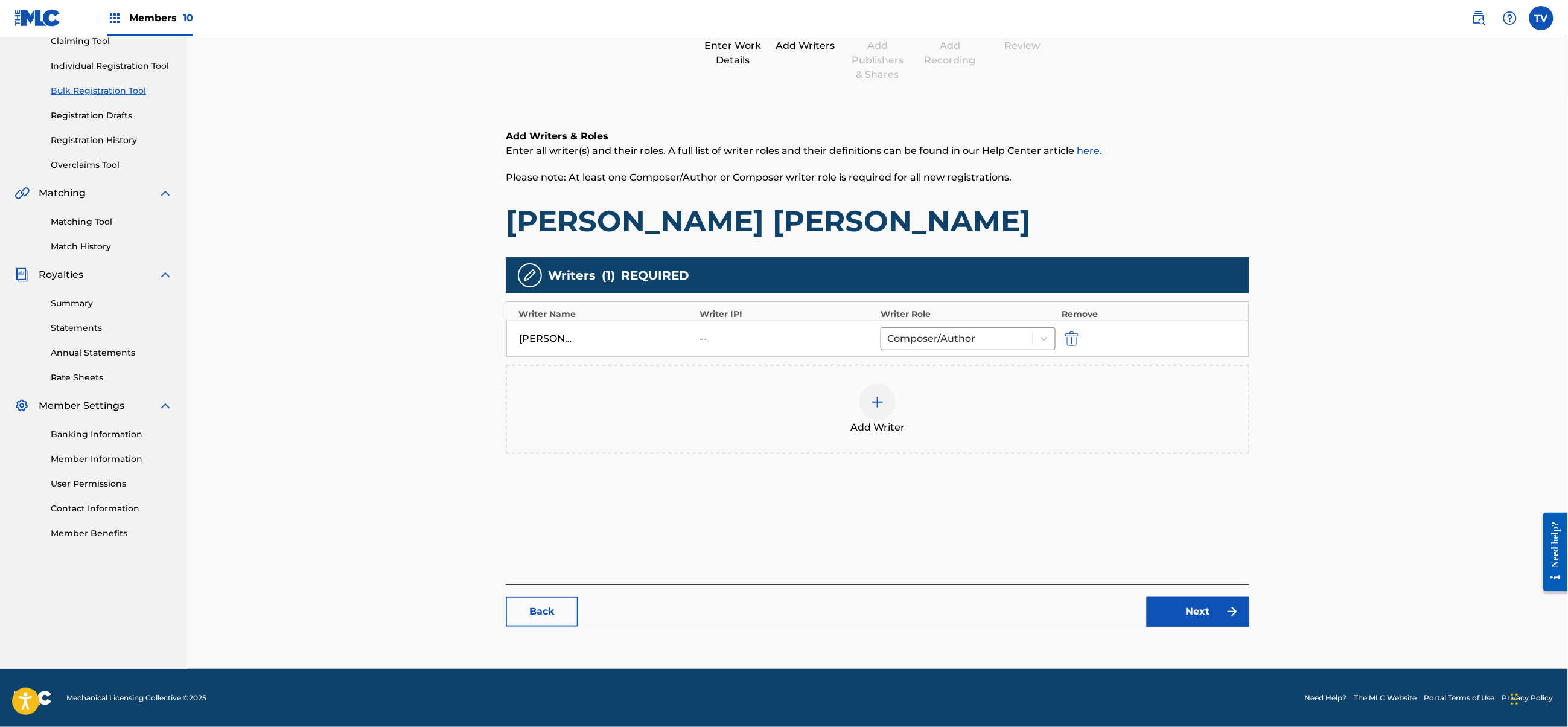
click at [1213, 604] on link "Next" at bounding box center [1198, 611] width 102 height 30
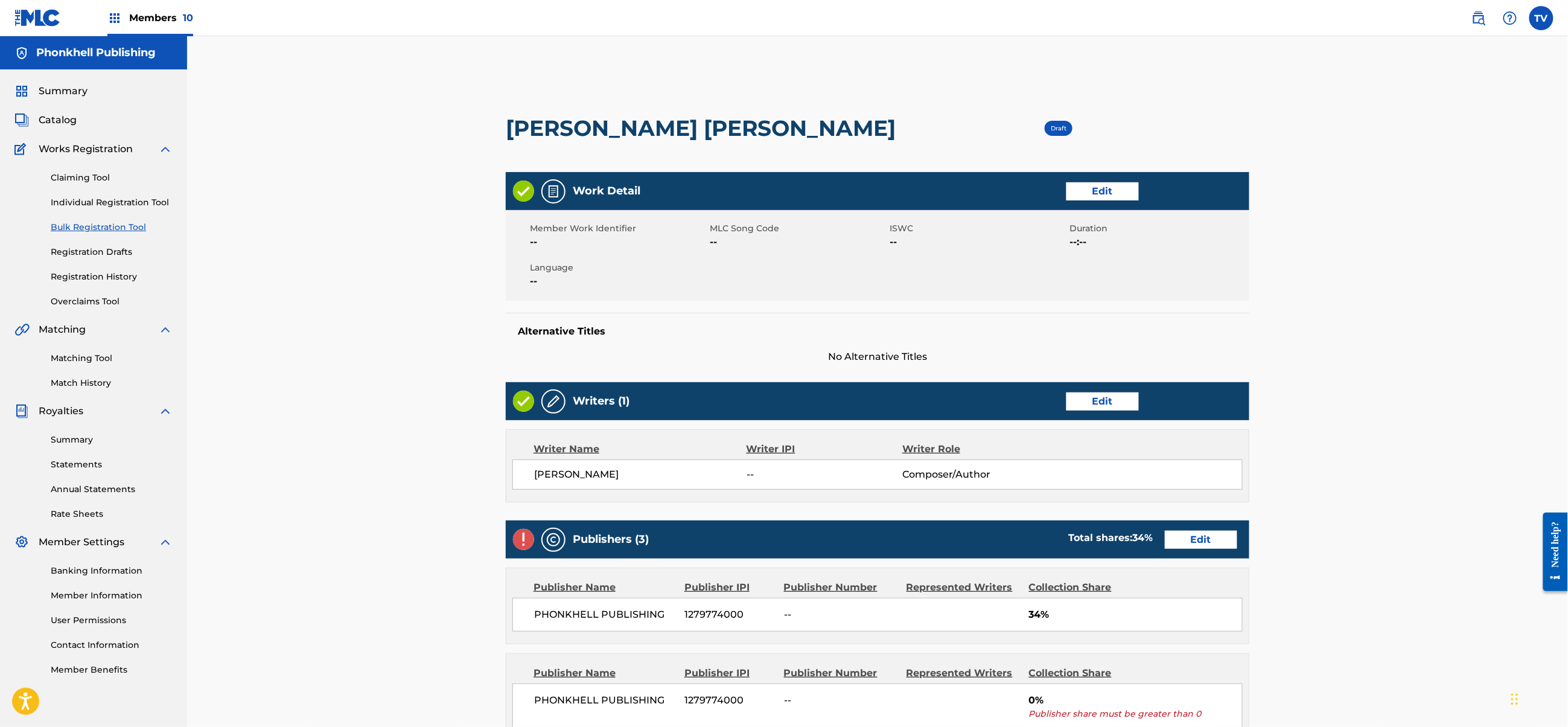
click at [1215, 538] on link "Edit" at bounding box center [1201, 539] width 72 height 18
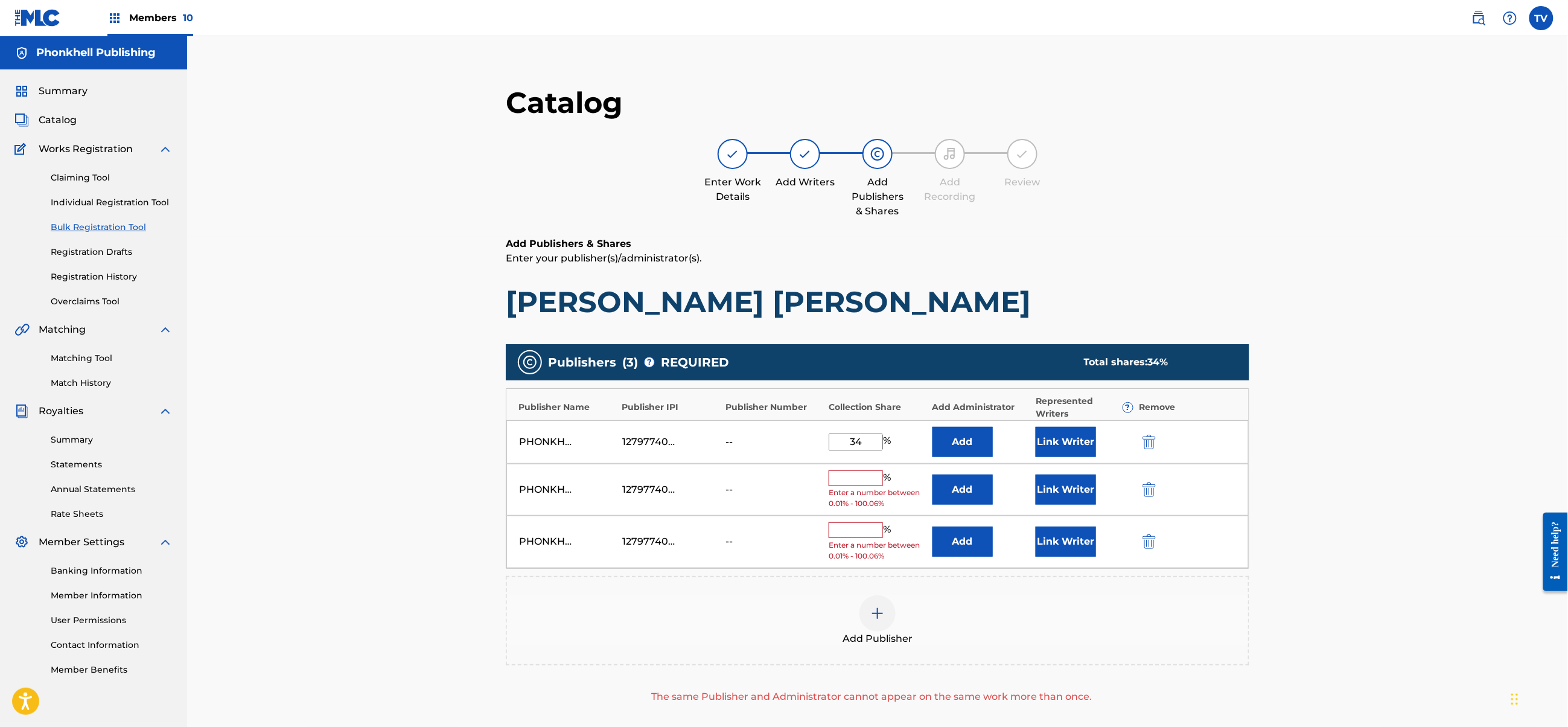
click at [1147, 484] on img "submit" at bounding box center [1149, 489] width 13 height 14
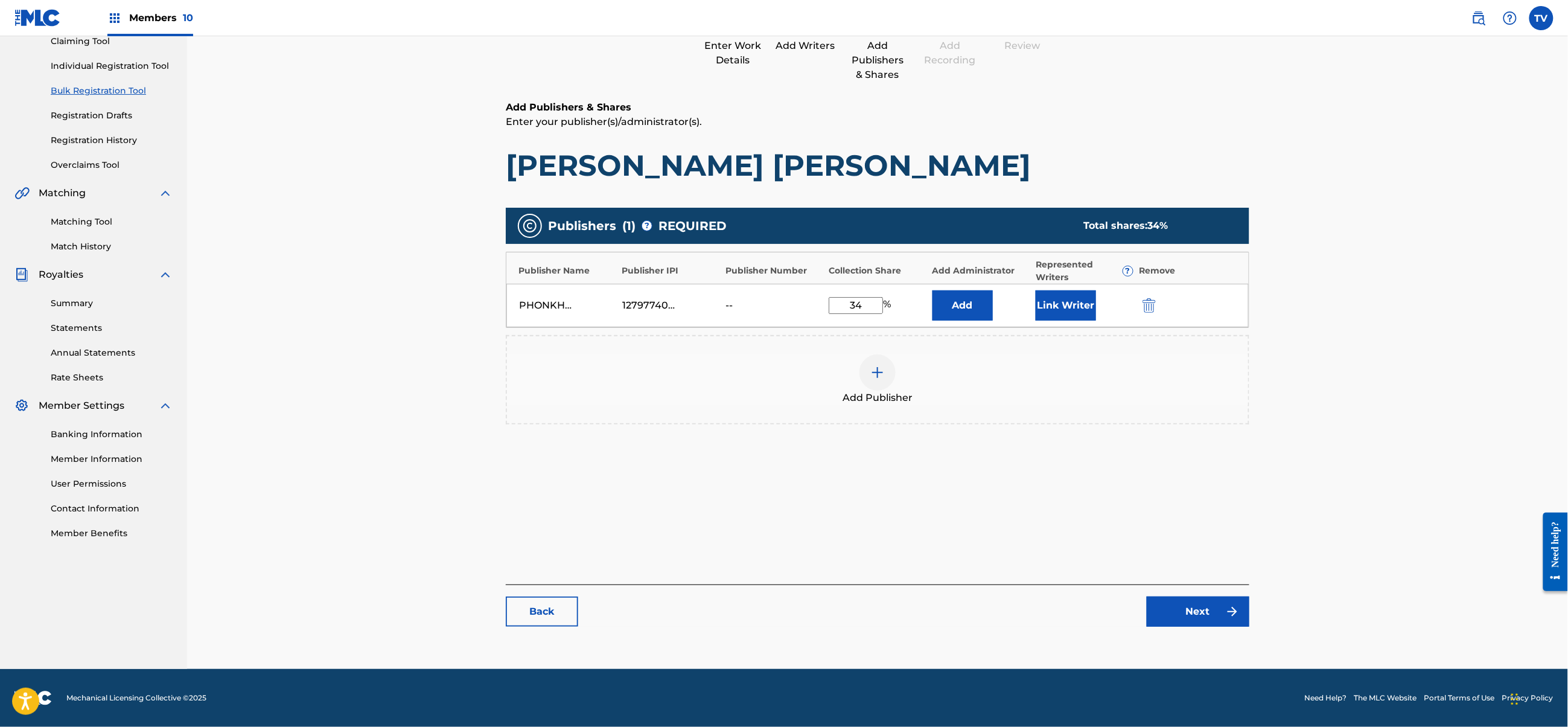
click at [1191, 611] on link "Next" at bounding box center [1198, 611] width 102 height 30
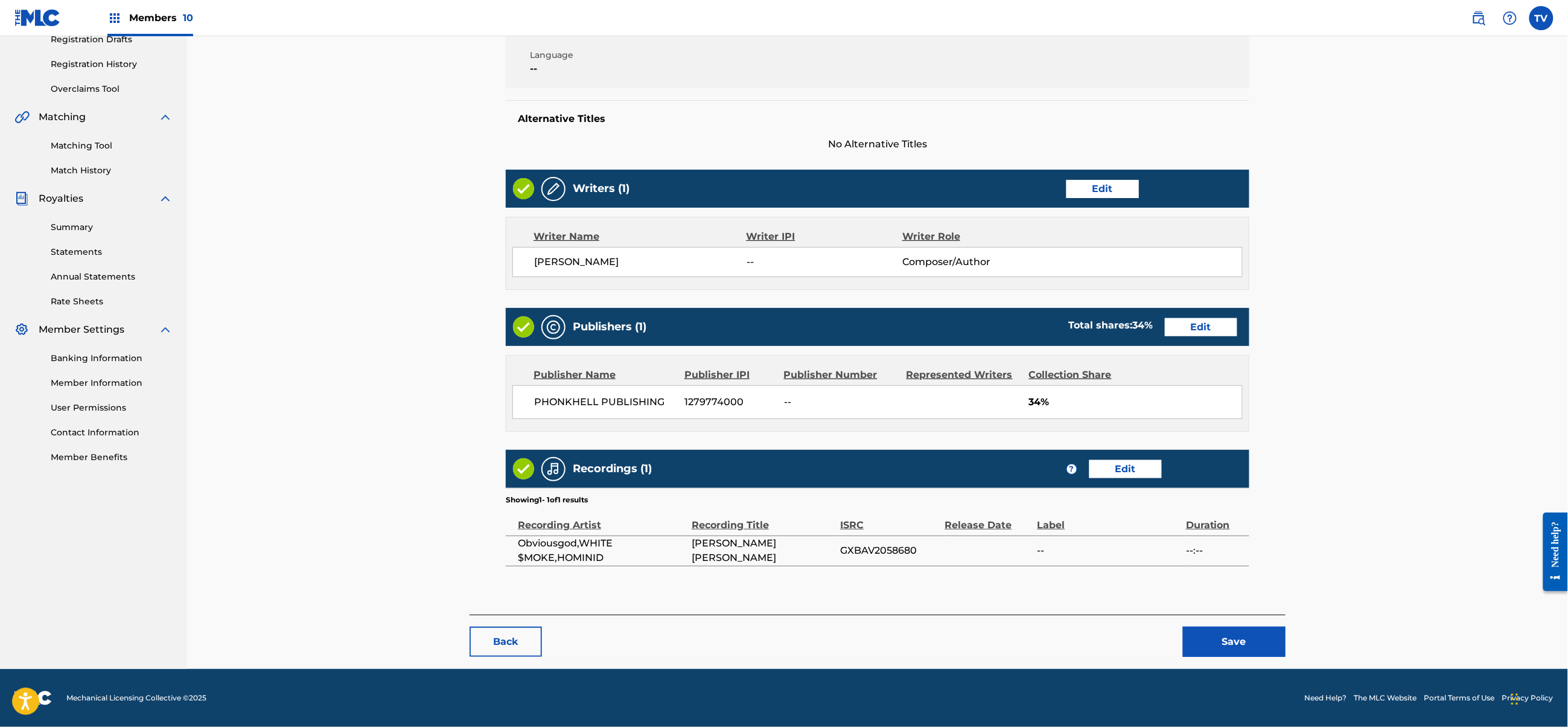
click at [1227, 641] on button "Save" at bounding box center [1234, 642] width 102 height 30
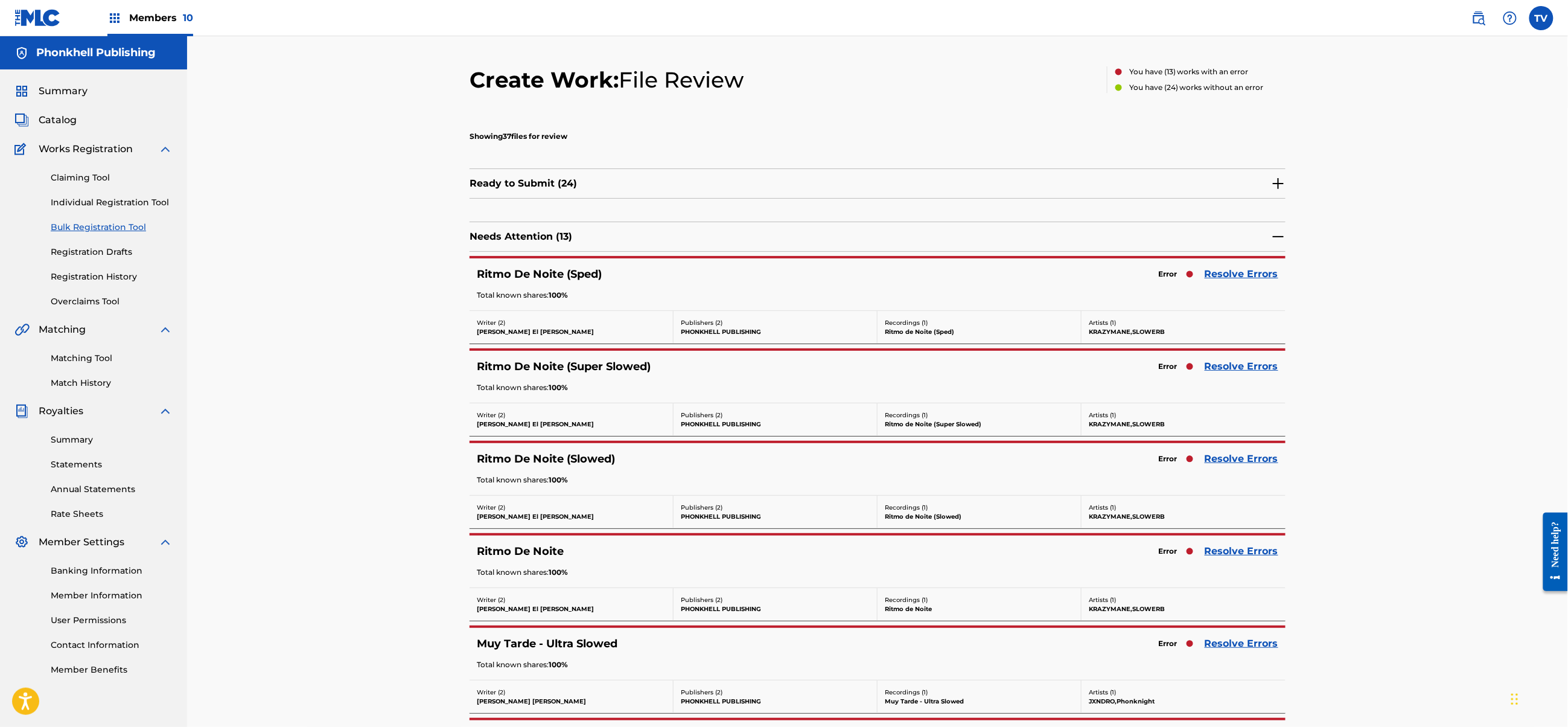
click at [1229, 371] on link "Resolve Errors" at bounding box center [1242, 366] width 74 height 14
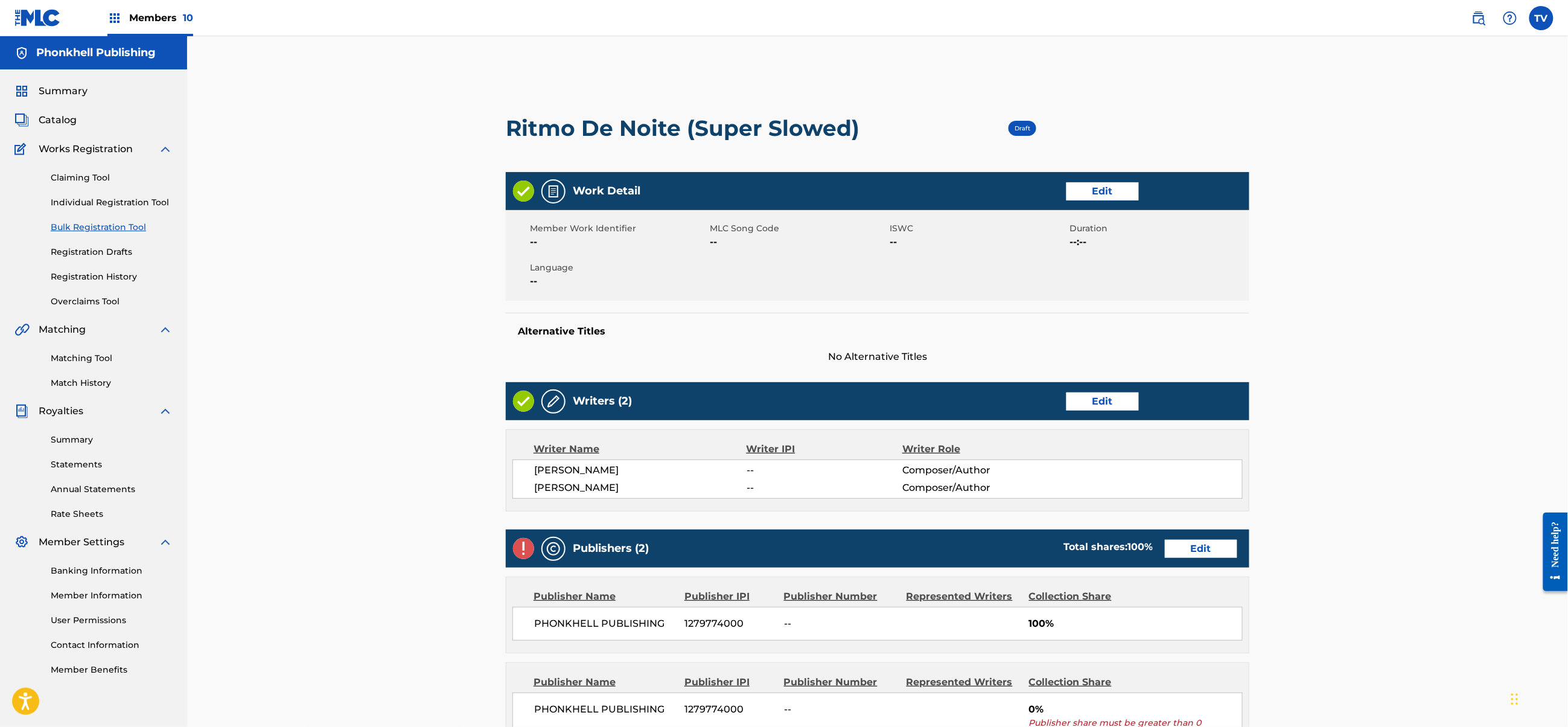
click at [1116, 401] on link "Edit" at bounding box center [1103, 401] width 72 height 18
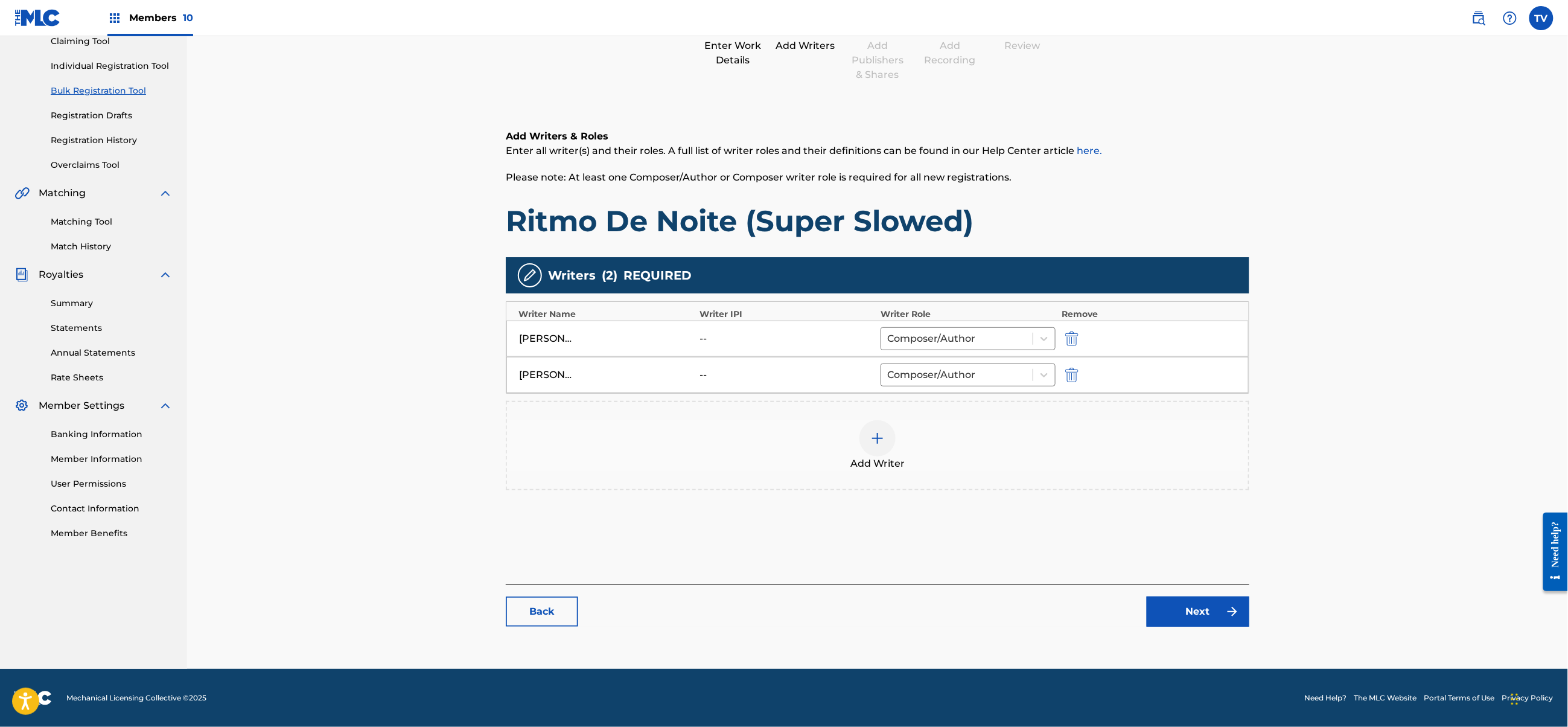
click at [1225, 614] on link "Next" at bounding box center [1198, 611] width 102 height 30
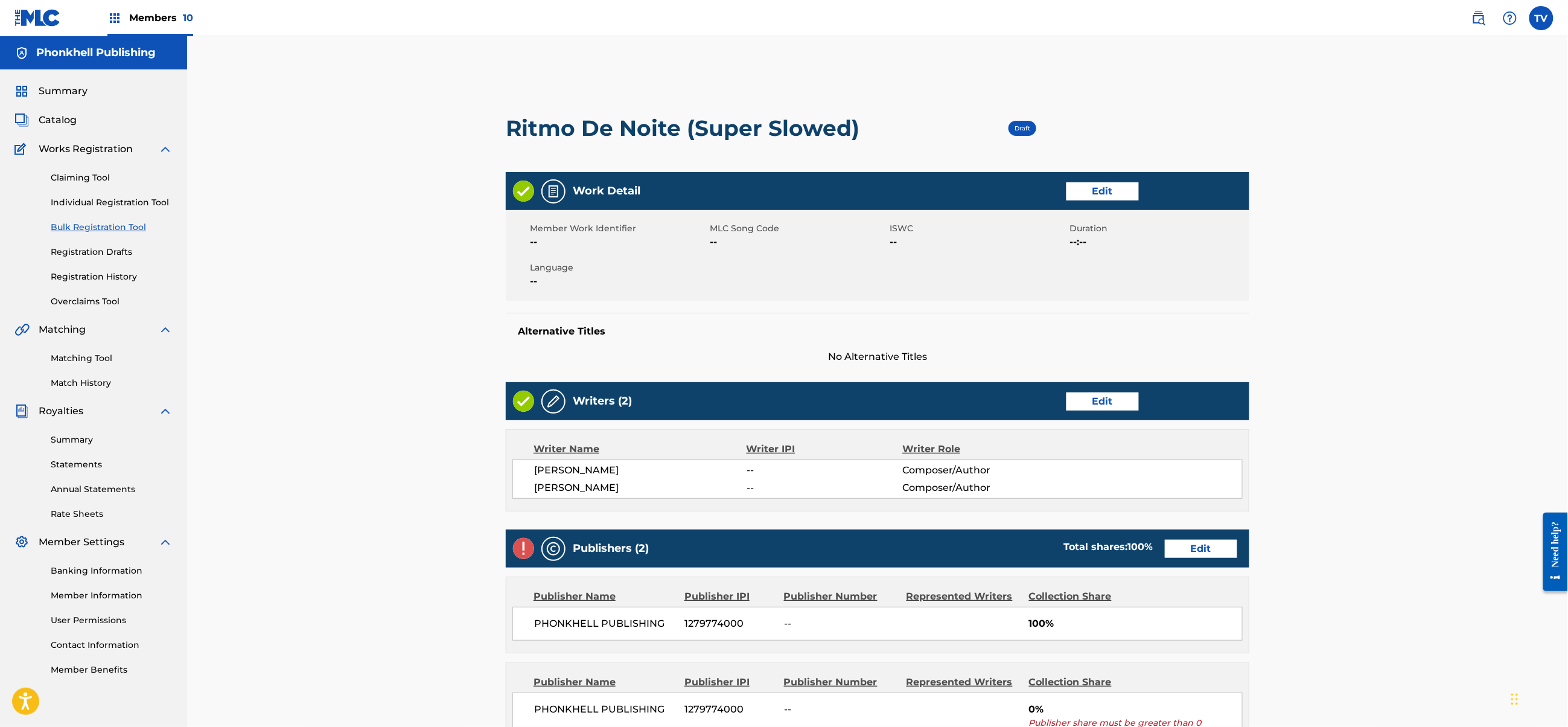
click at [1195, 539] on div "Publishers (2) Total shares: 100 % Edit" at bounding box center [877, 548] width 744 height 38
click at [1202, 548] on link "Edit" at bounding box center [1201, 548] width 72 height 18
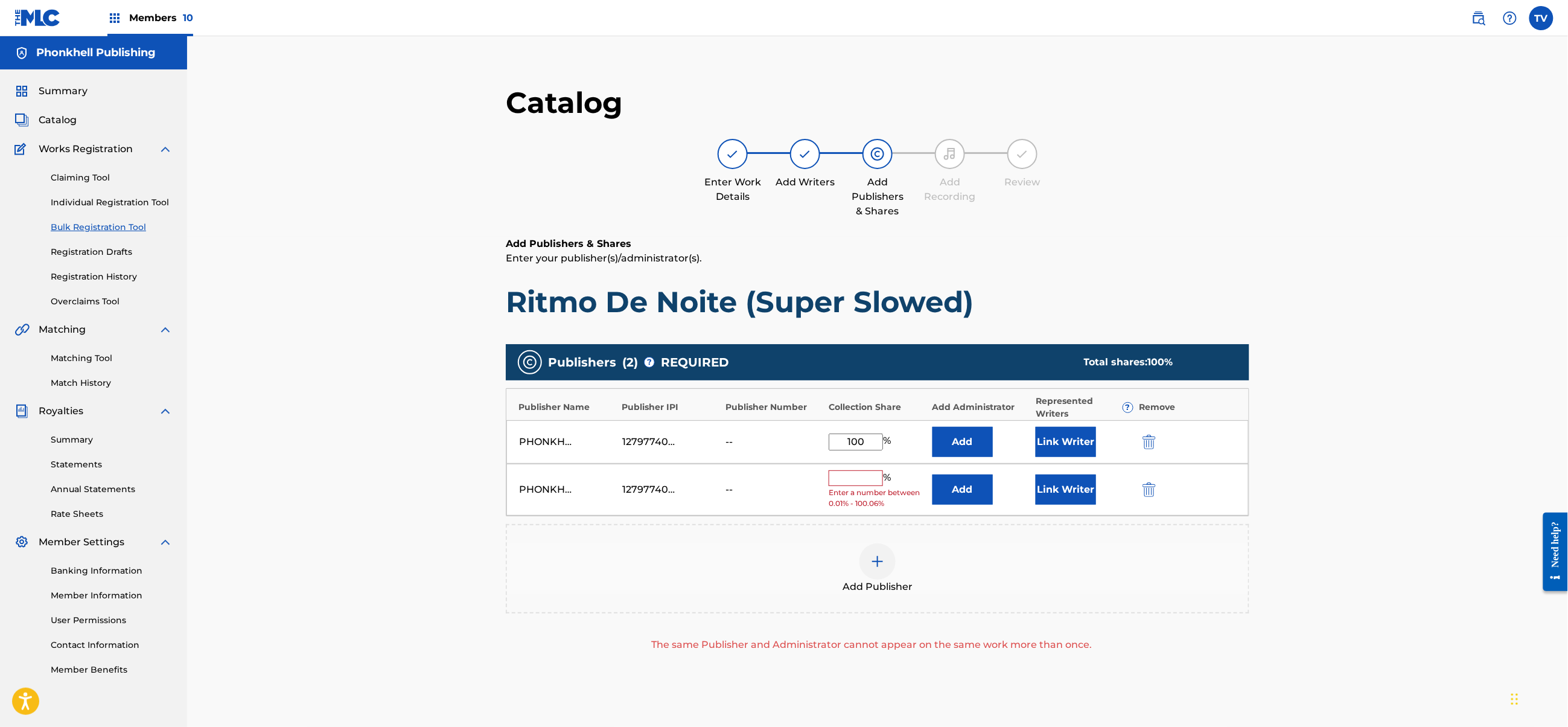
click at [1138, 493] on div "PHONKHELL PUBLISHING 1279774000 -- % Enter a number between 0.01% - 100.06% Add…" at bounding box center [877, 490] width 742 height 53
click at [1148, 491] on img "submit" at bounding box center [1149, 489] width 13 height 14
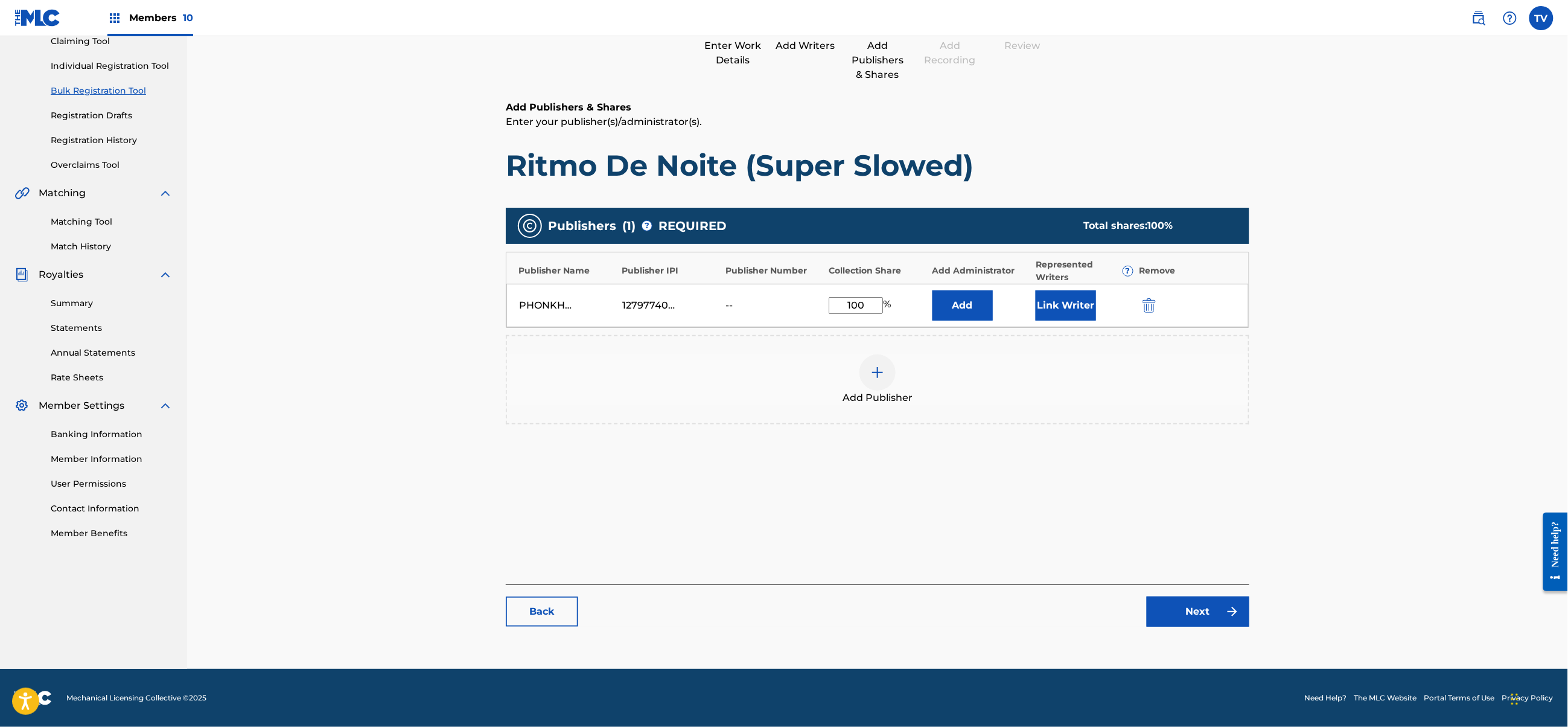
click at [1199, 609] on link "Next" at bounding box center [1198, 611] width 102 height 30
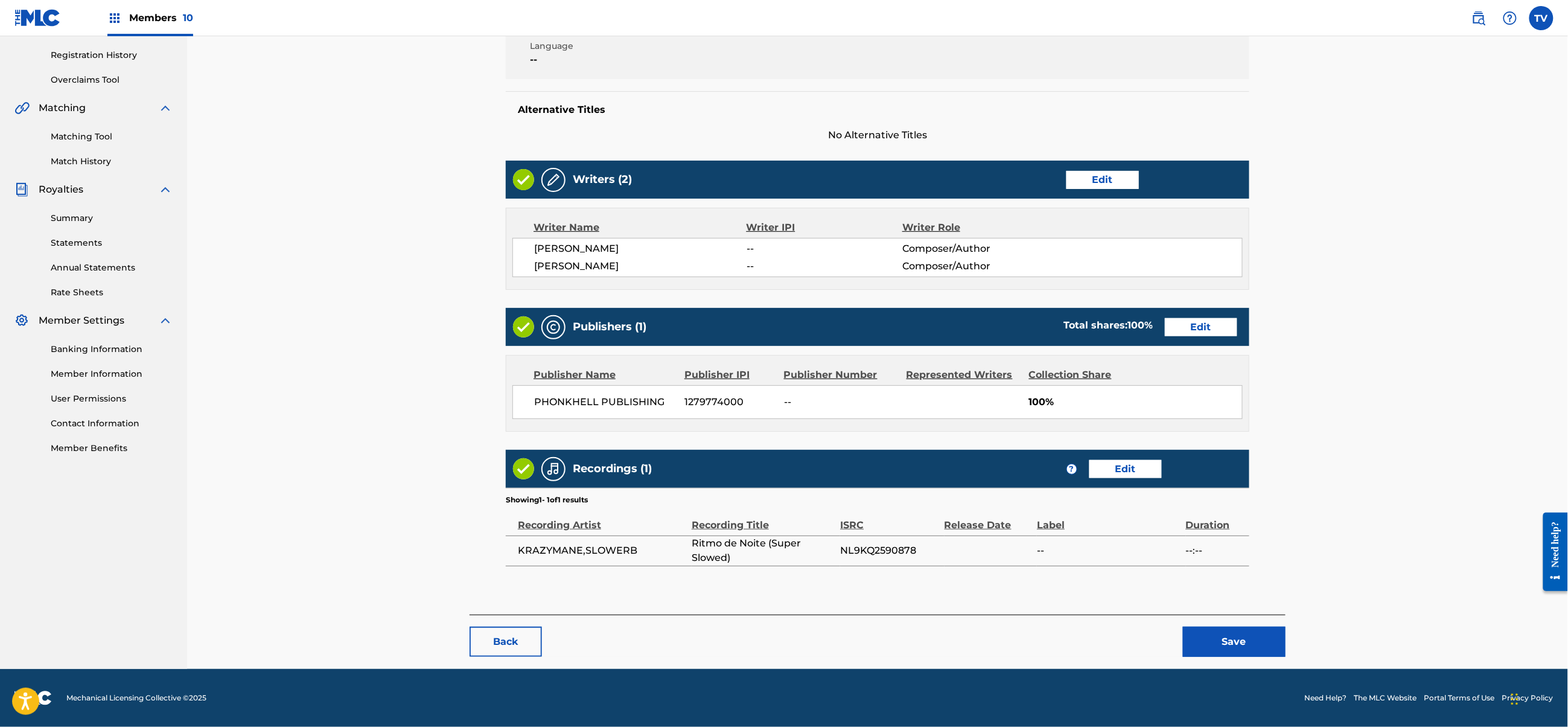
click at [1254, 641] on button "Save" at bounding box center [1234, 642] width 102 height 30
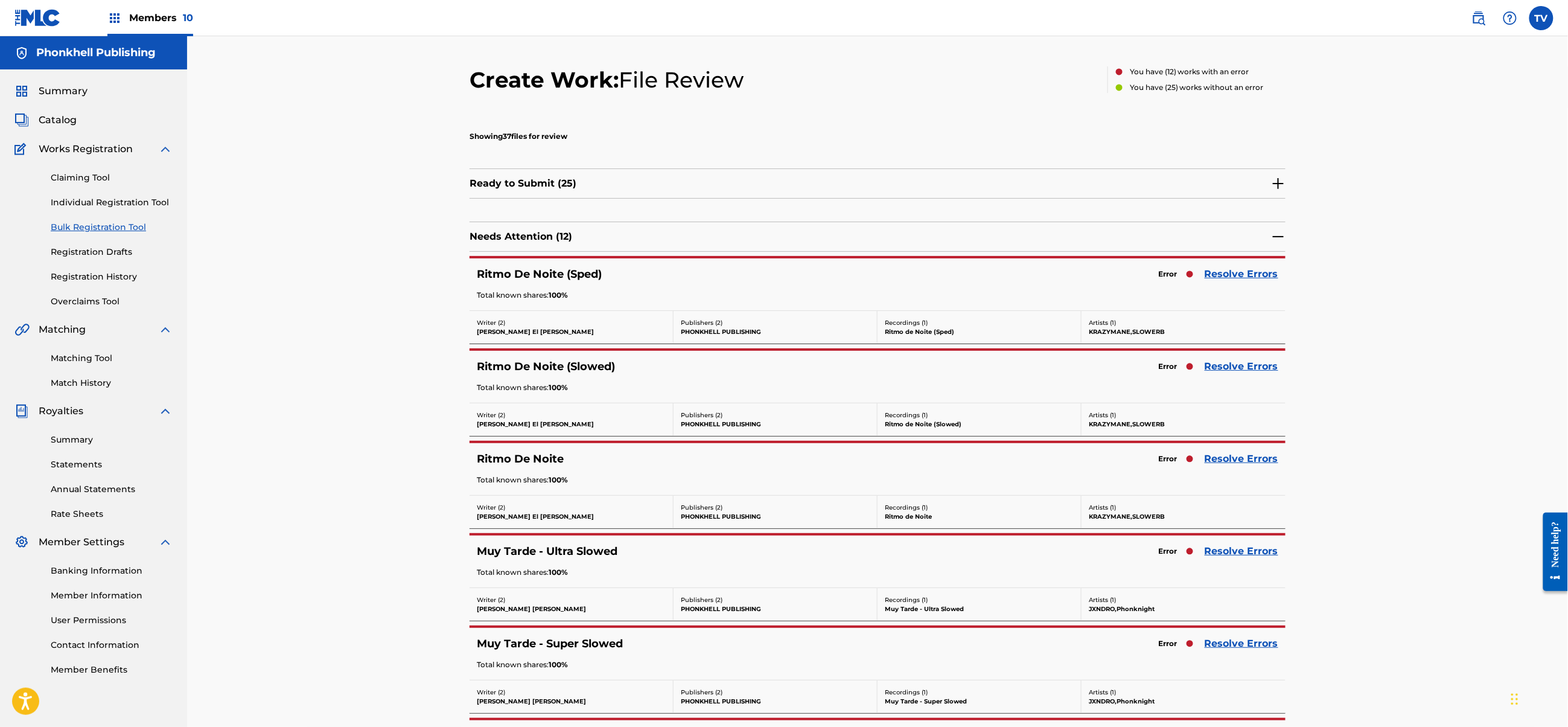
click at [1240, 460] on link "Resolve Errors" at bounding box center [1242, 458] width 74 height 14
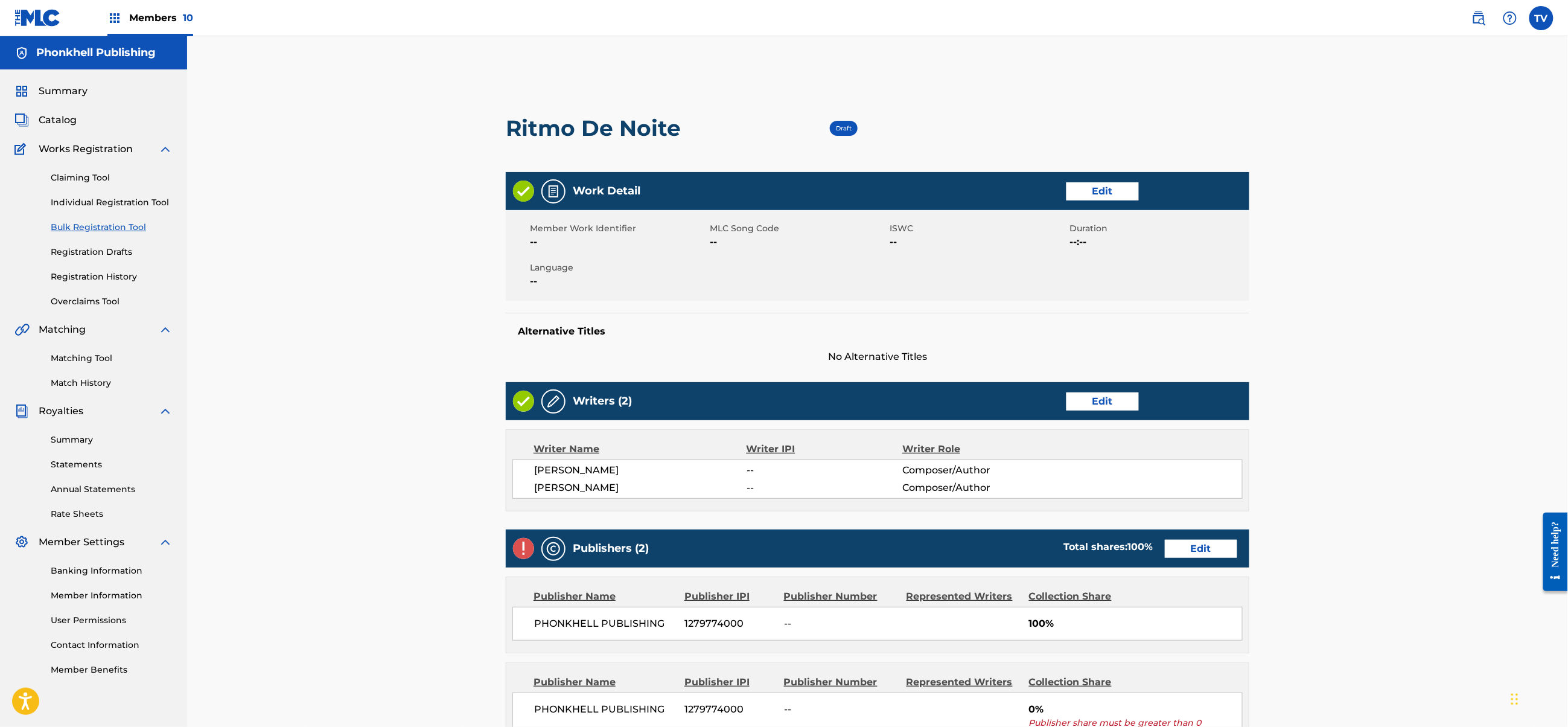
click at [1194, 546] on link "Edit" at bounding box center [1201, 548] width 72 height 18
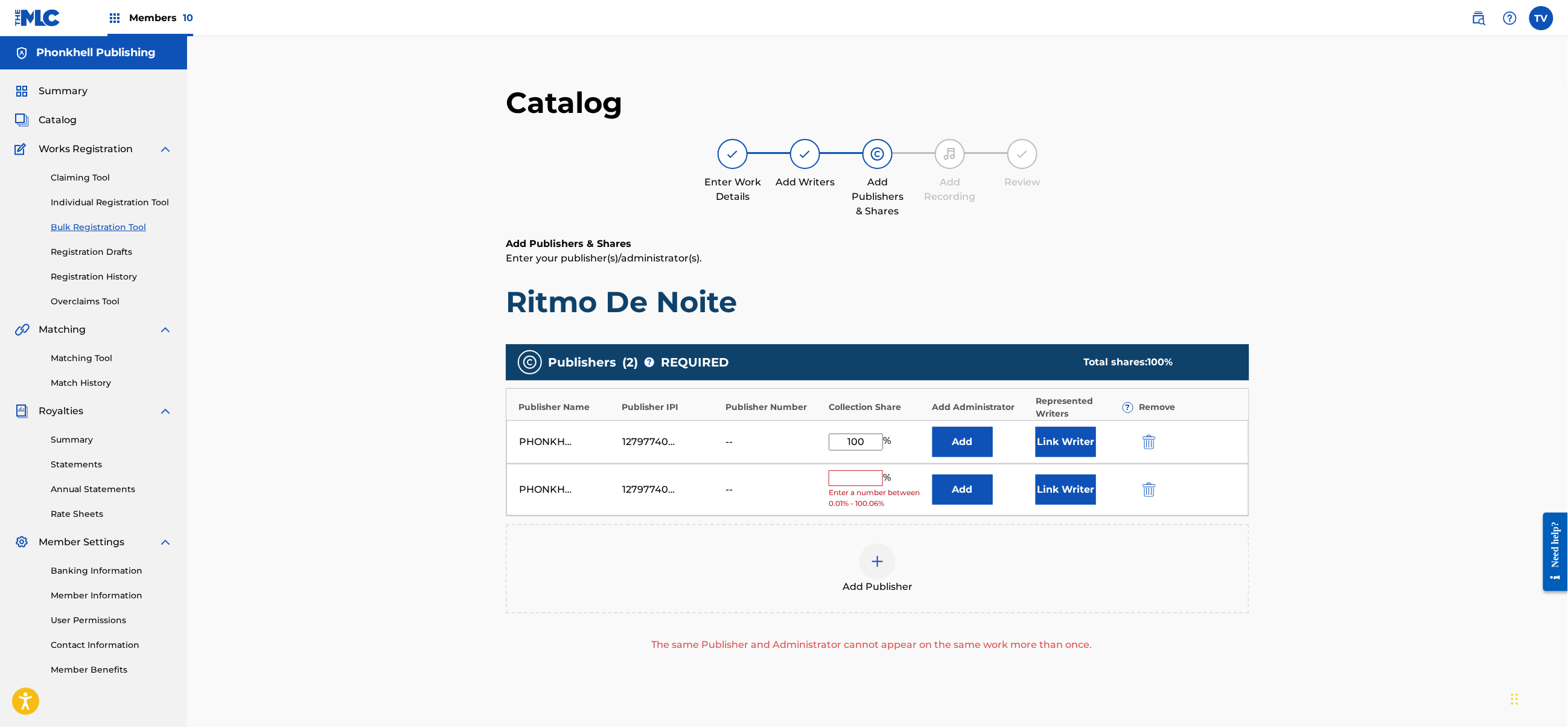
click at [1149, 496] on img "submit" at bounding box center [1149, 489] width 13 height 14
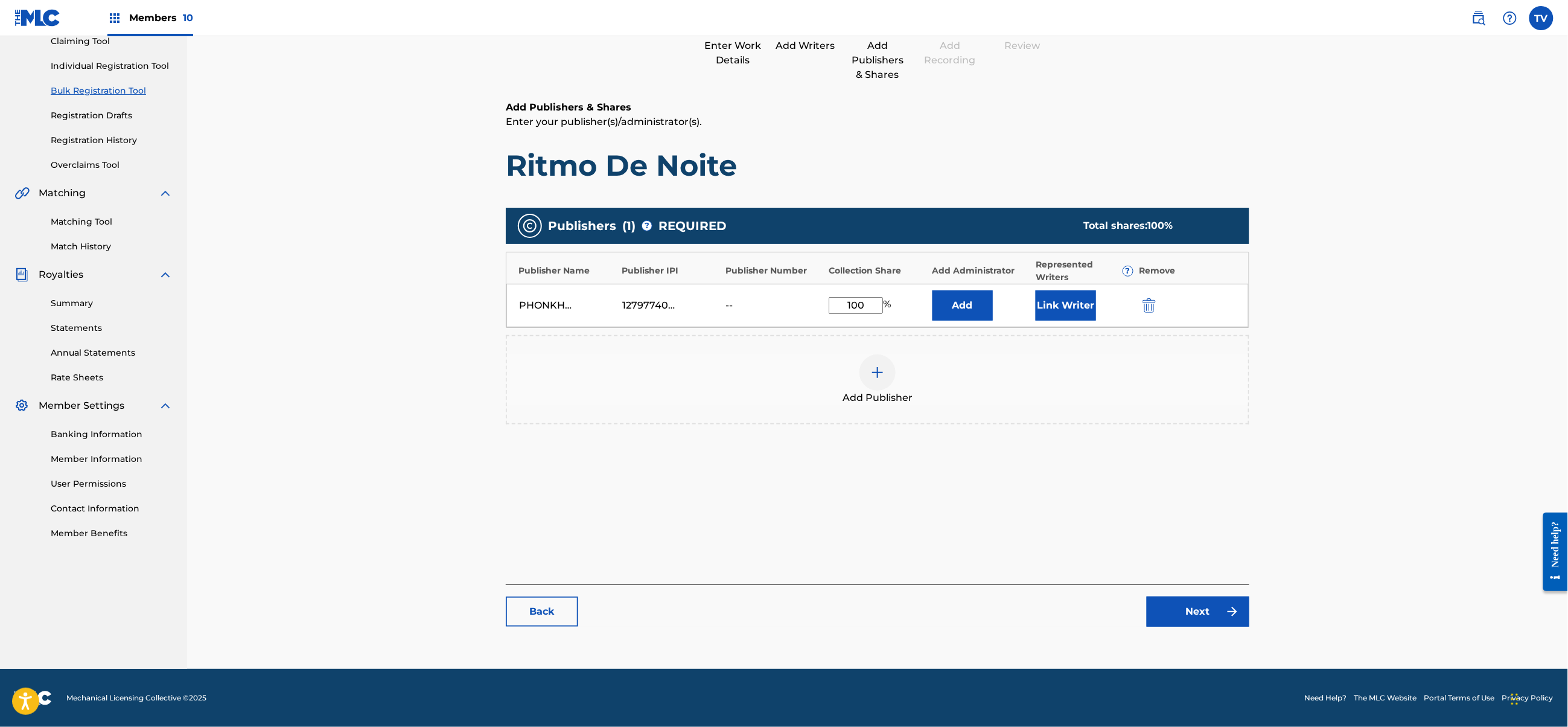
click at [1206, 624] on div "Catalog Enter Work Details Add Writers Add Publishers & Shares Add Recording Re…" at bounding box center [877, 293] width 744 height 691
click at [1206, 614] on link "Next" at bounding box center [1198, 611] width 102 height 30
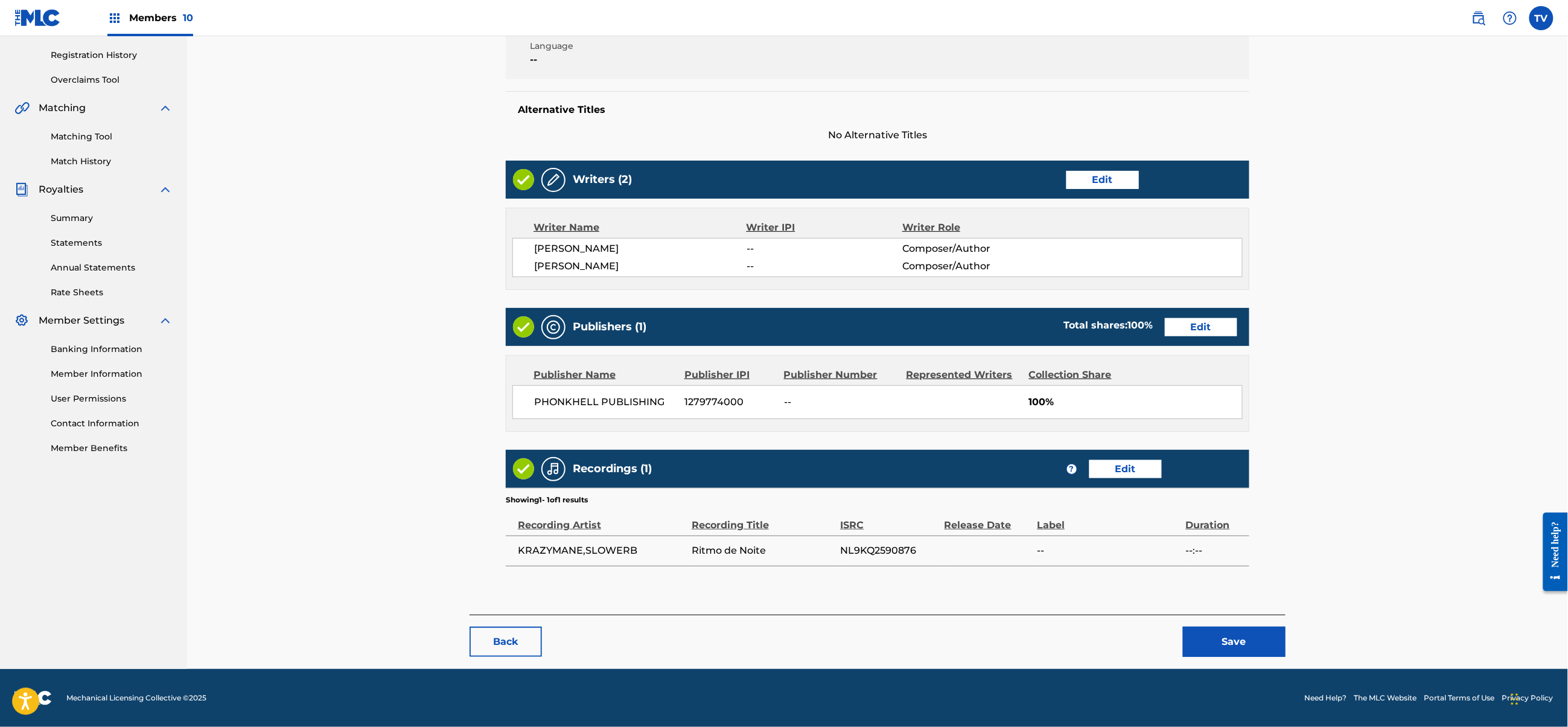
click at [1232, 639] on button "Save" at bounding box center [1234, 642] width 102 height 30
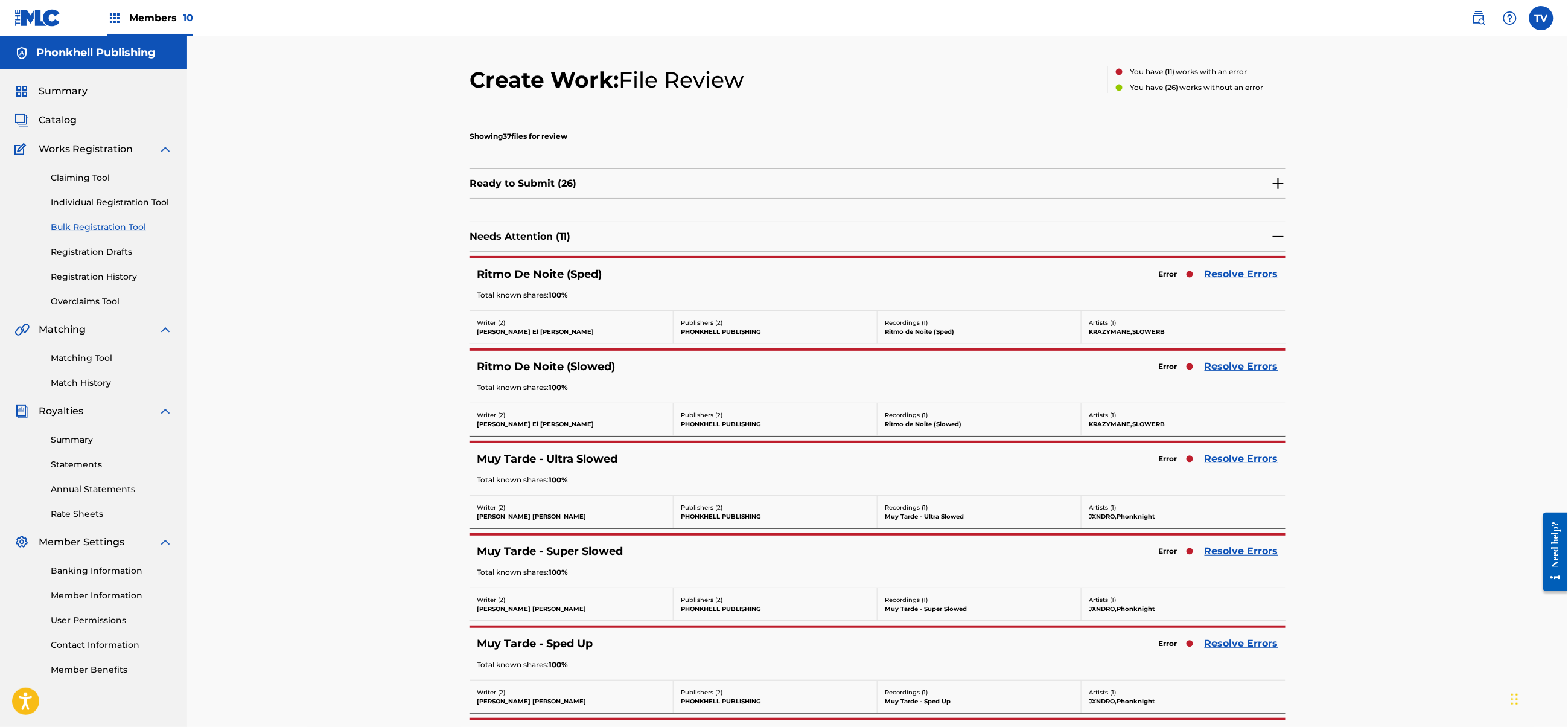
click at [1236, 368] on link "Resolve Errors" at bounding box center [1242, 366] width 74 height 14
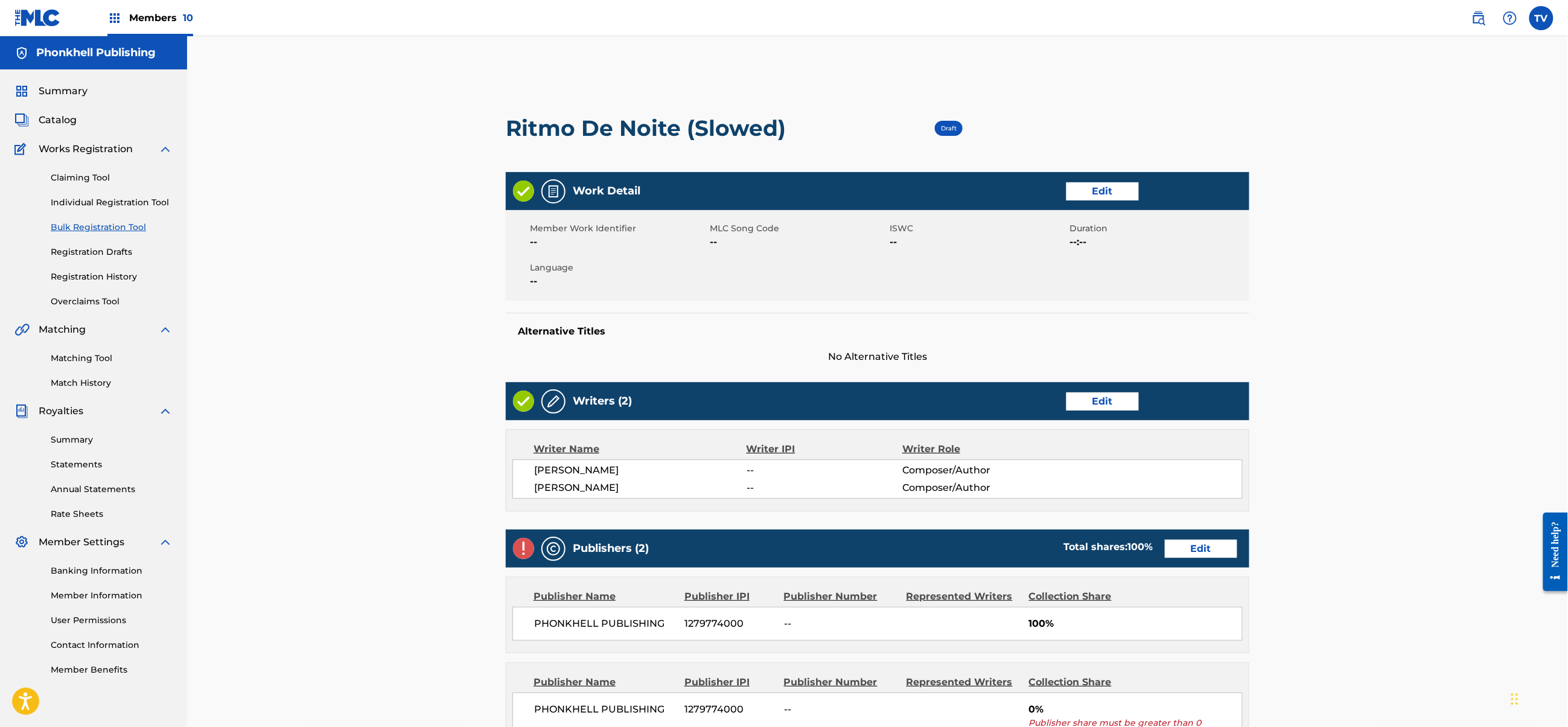
click at [1201, 551] on link "Edit" at bounding box center [1201, 548] width 72 height 18
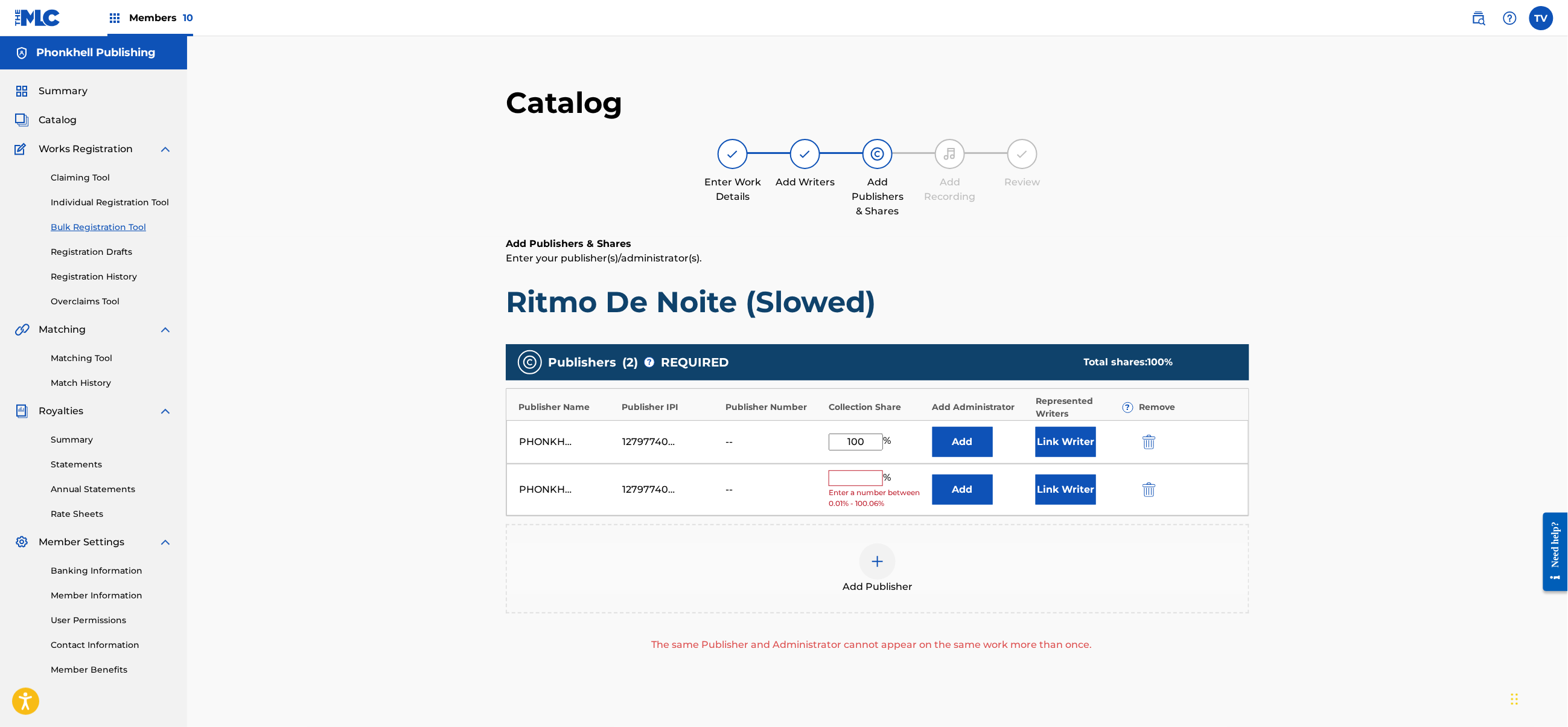
drag, startPoint x: 1152, startPoint y: 479, endPoint x: 1153, endPoint y: 490, distance: 11.0
click at [1152, 479] on div "PHONKHELL PUBLISHING 1279774000 -- % Enter a number between 0.01% - 100.06% Add…" at bounding box center [877, 490] width 742 height 53
click at [1152, 490] on img "submit" at bounding box center [1149, 489] width 13 height 14
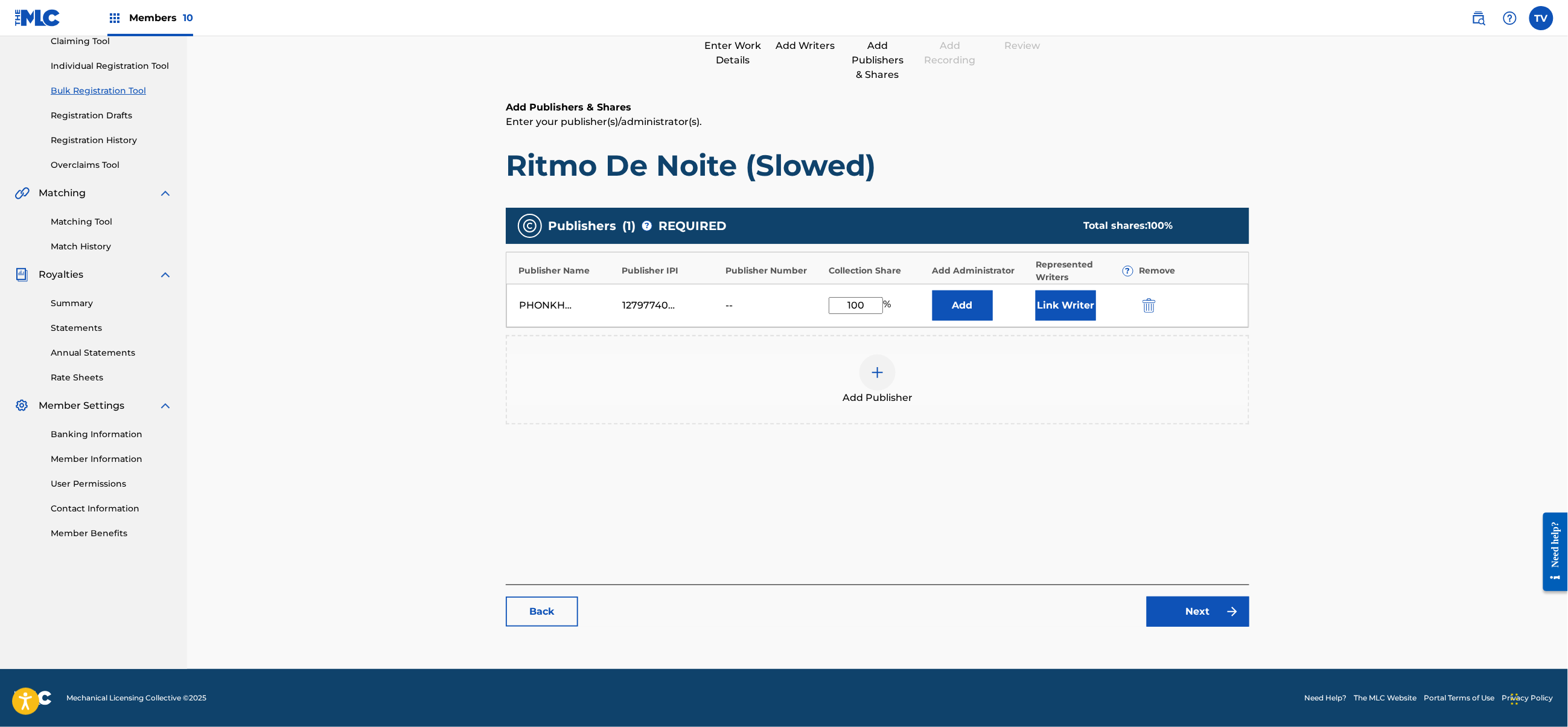
click at [1199, 599] on link "Next" at bounding box center [1198, 611] width 102 height 30
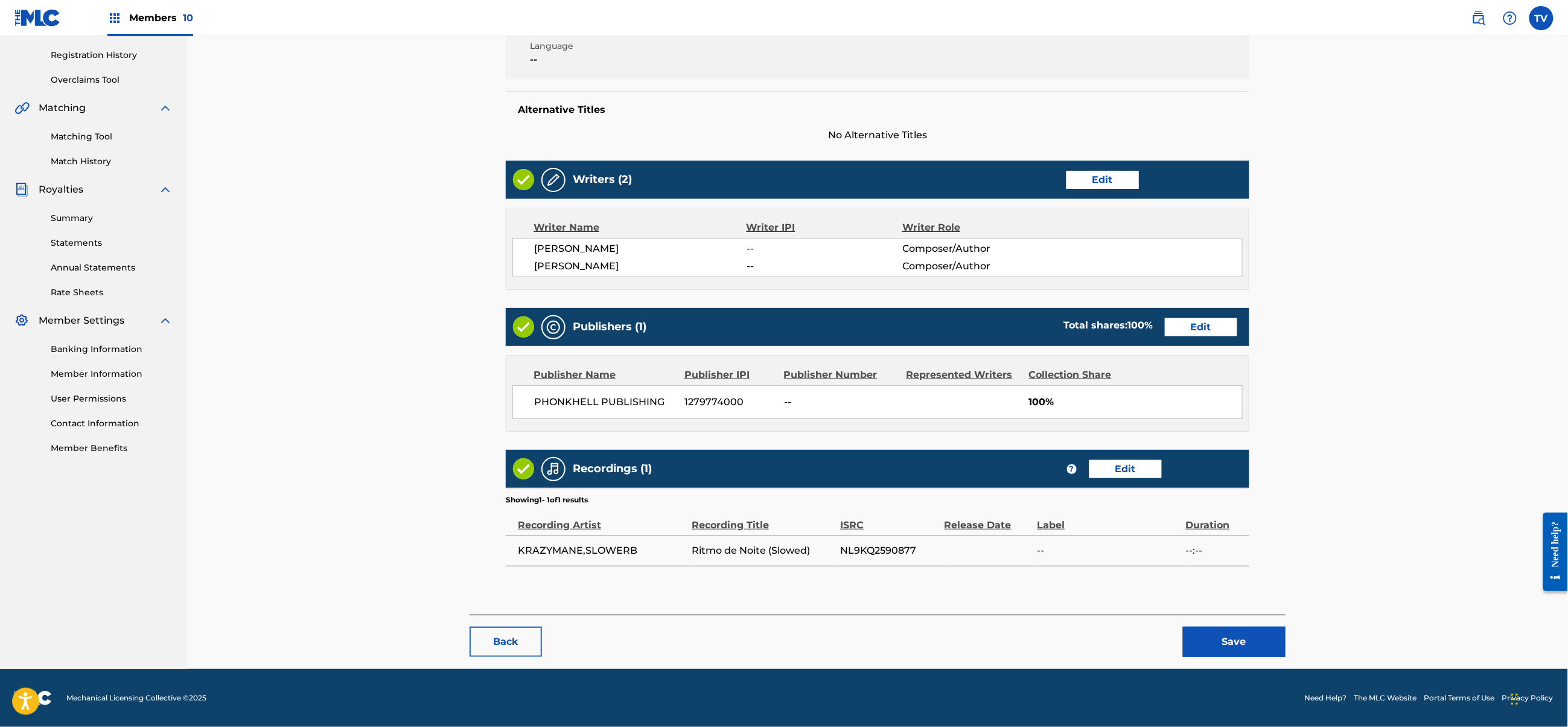
click at [1221, 631] on button "Save" at bounding box center [1234, 642] width 102 height 30
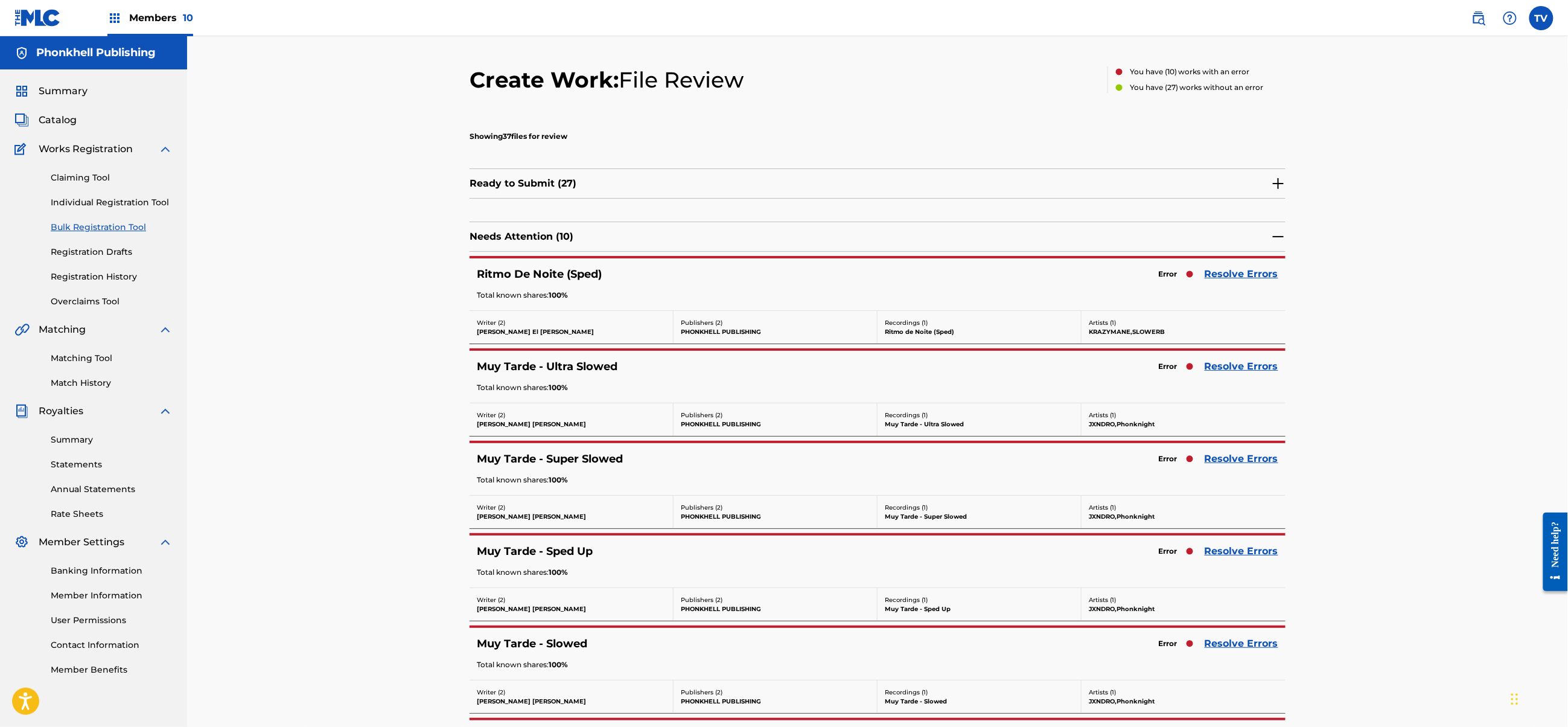
click at [1235, 360] on div "Error Resolve Errors" at bounding box center [1216, 366] width 126 height 17
click at [1236, 363] on link "Resolve Errors" at bounding box center [1242, 366] width 74 height 14
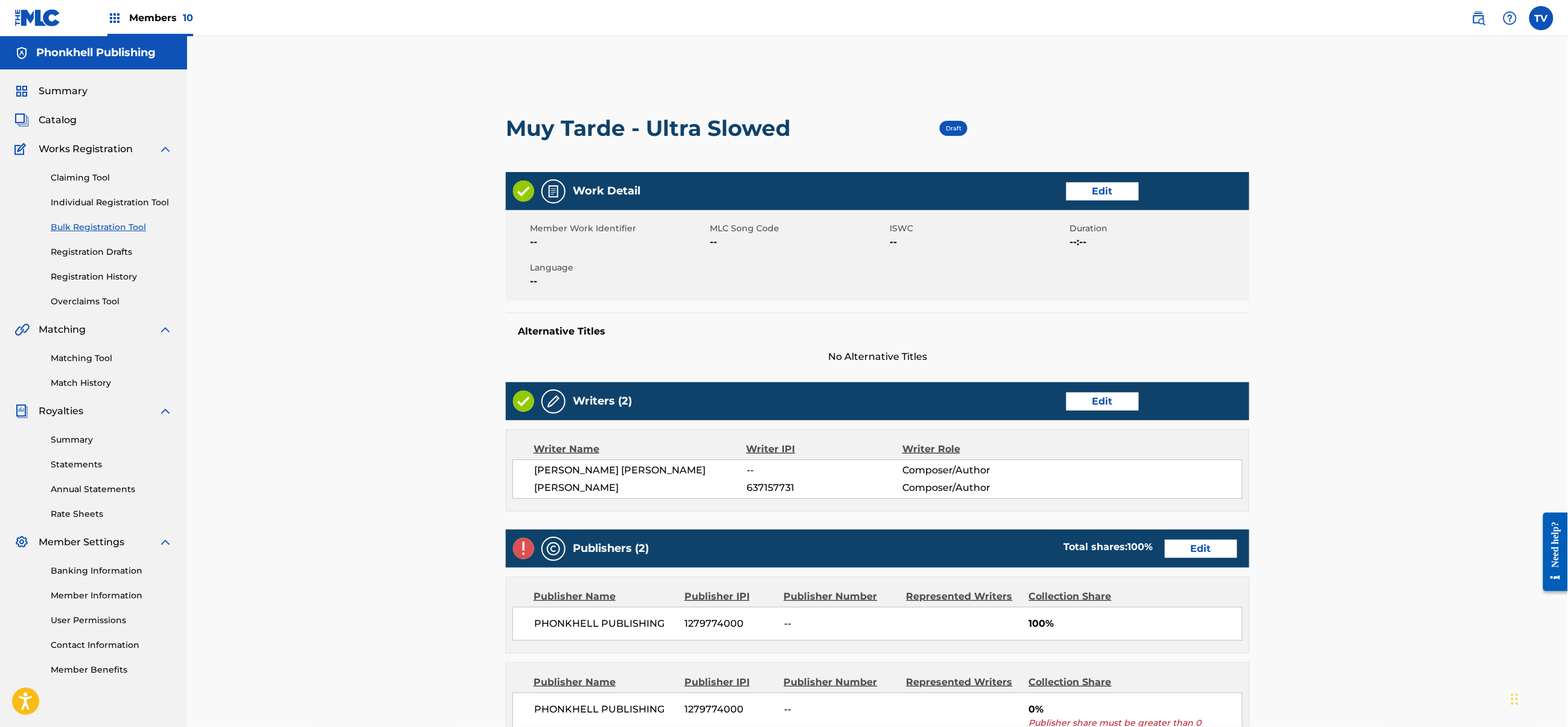
click at [1197, 554] on link "Edit" at bounding box center [1201, 548] width 72 height 18
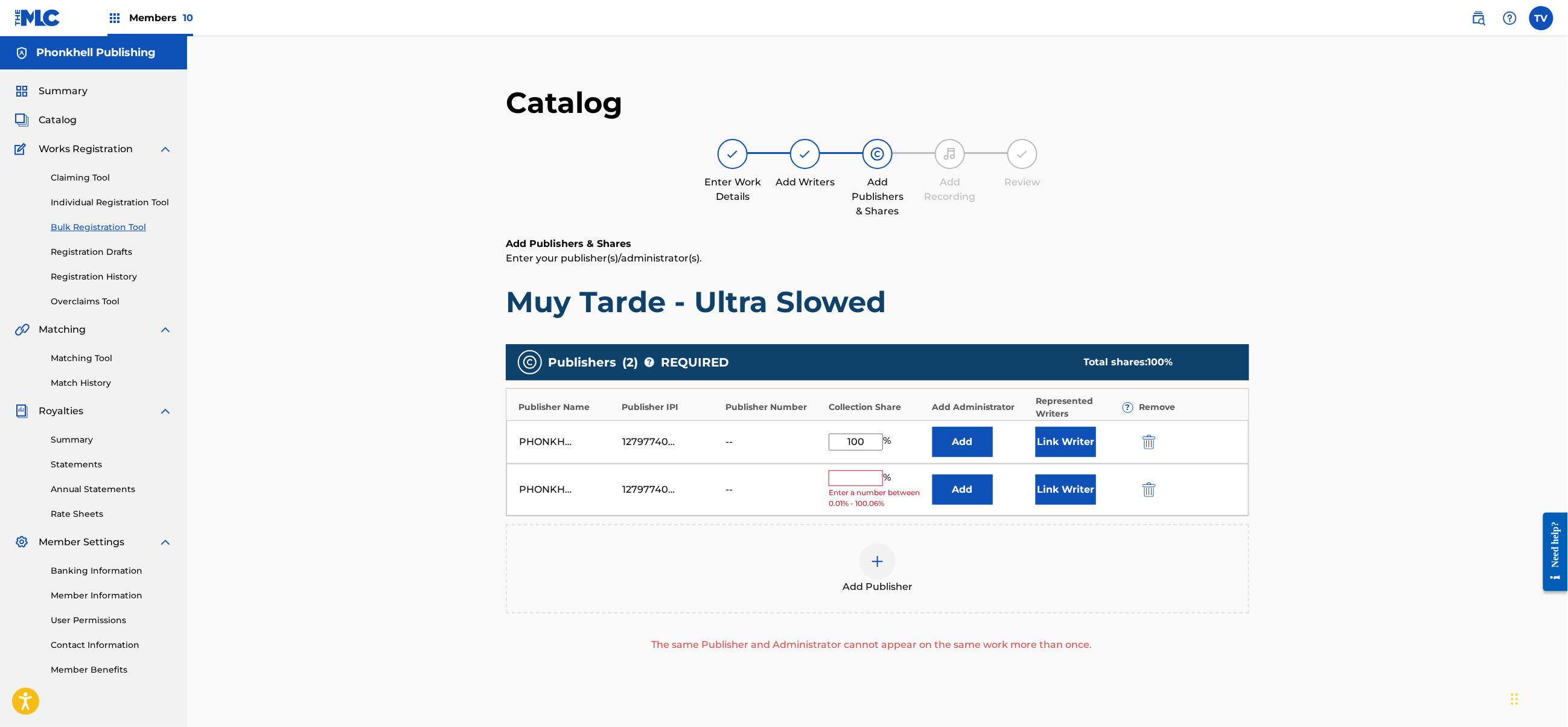
drag, startPoint x: 1140, startPoint y: 493, endPoint x: 1146, endPoint y: 489, distance: 7.2
click at [1142, 491] on button "submit" at bounding box center [1148, 489] width 18 height 14
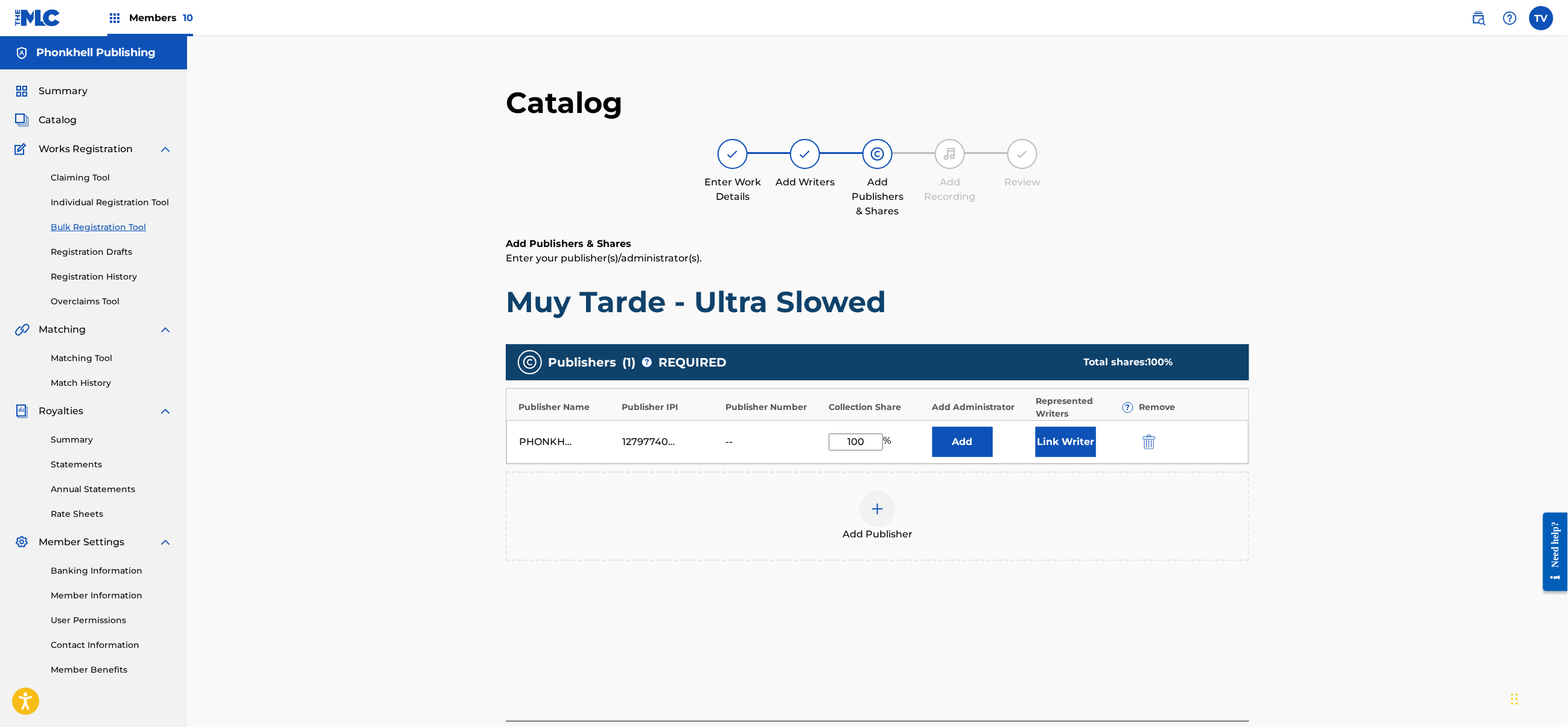
click at [1148, 489] on div "Add Publisher" at bounding box center [877, 516] width 744 height 89
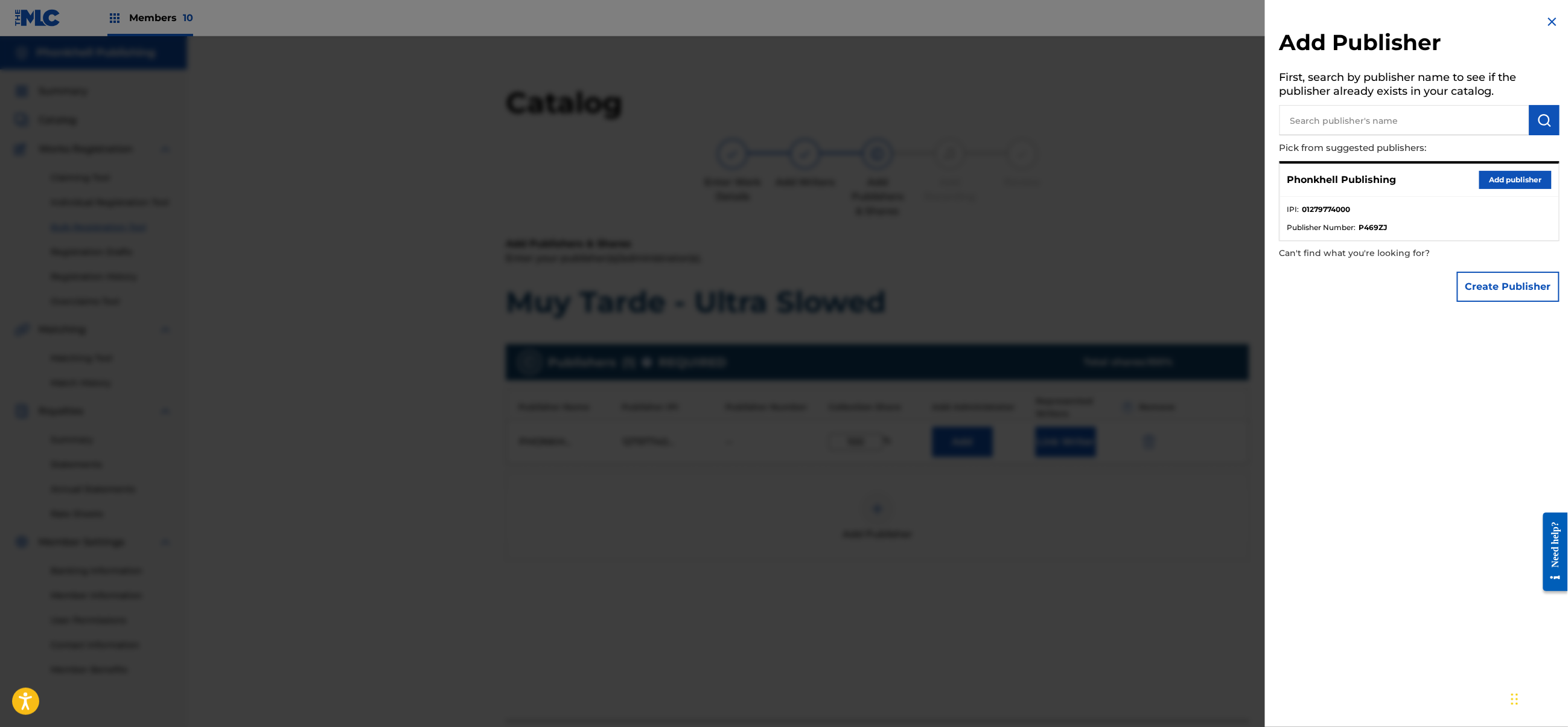
click at [1151, 532] on div at bounding box center [784, 399] width 1568 height 727
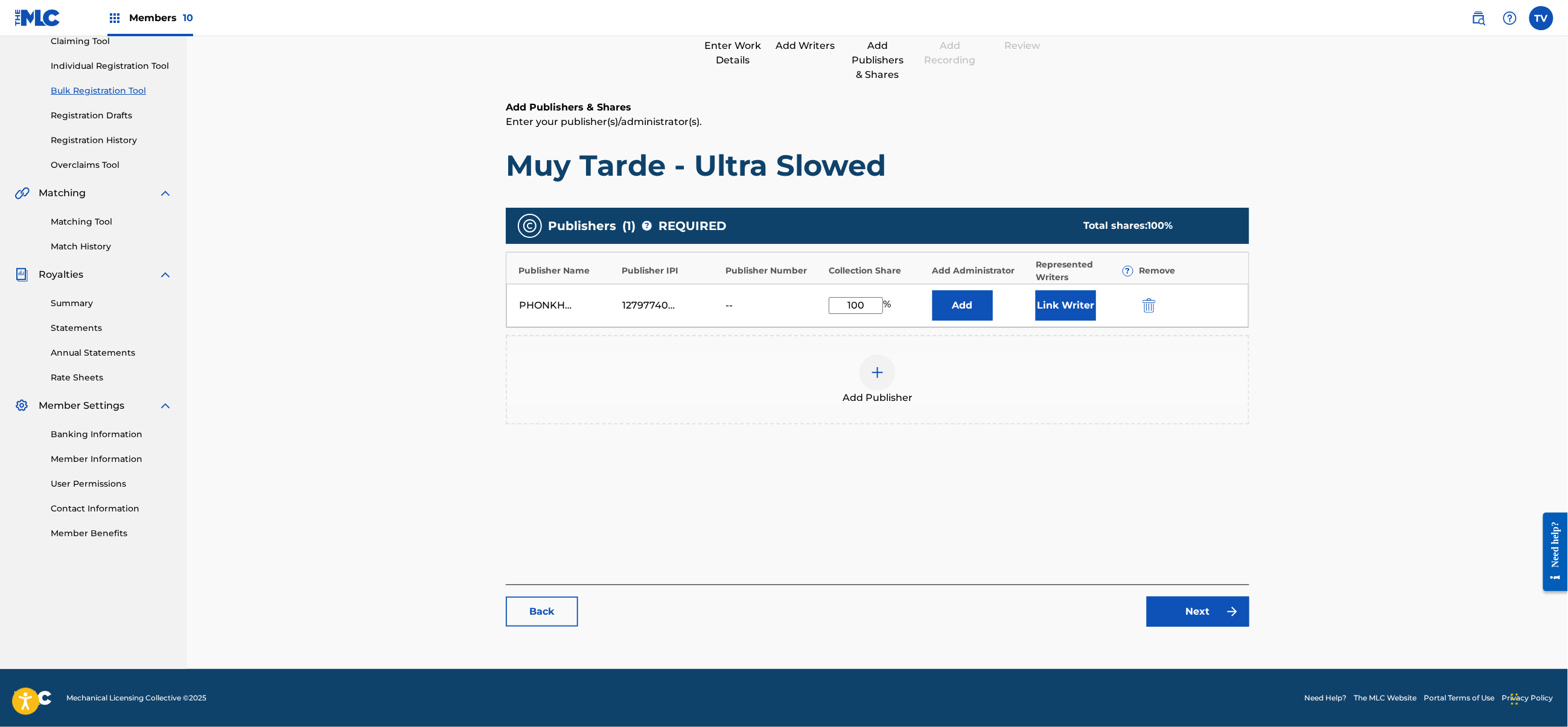
click at [1188, 619] on link "Next" at bounding box center [1198, 611] width 102 height 30
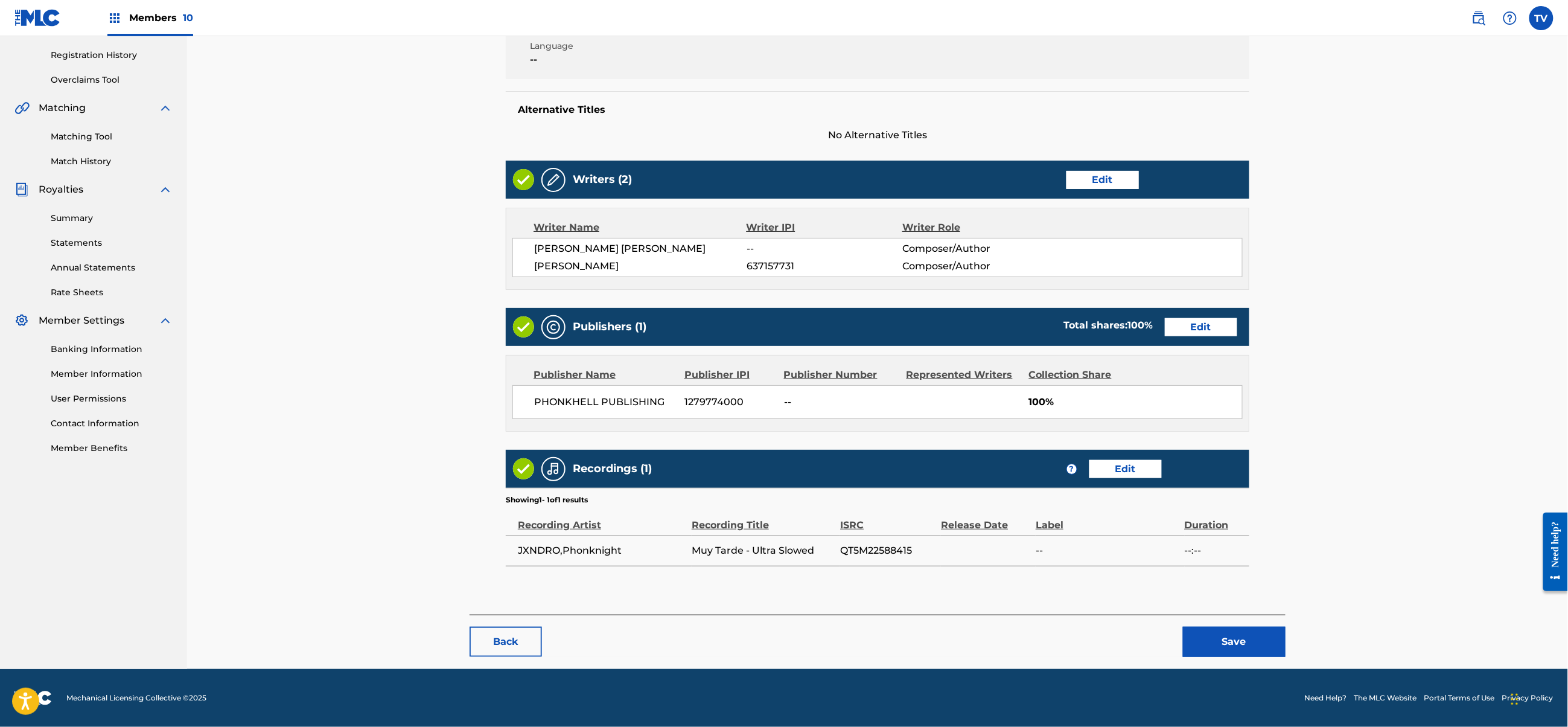
click at [1271, 633] on button "Save" at bounding box center [1234, 642] width 102 height 30
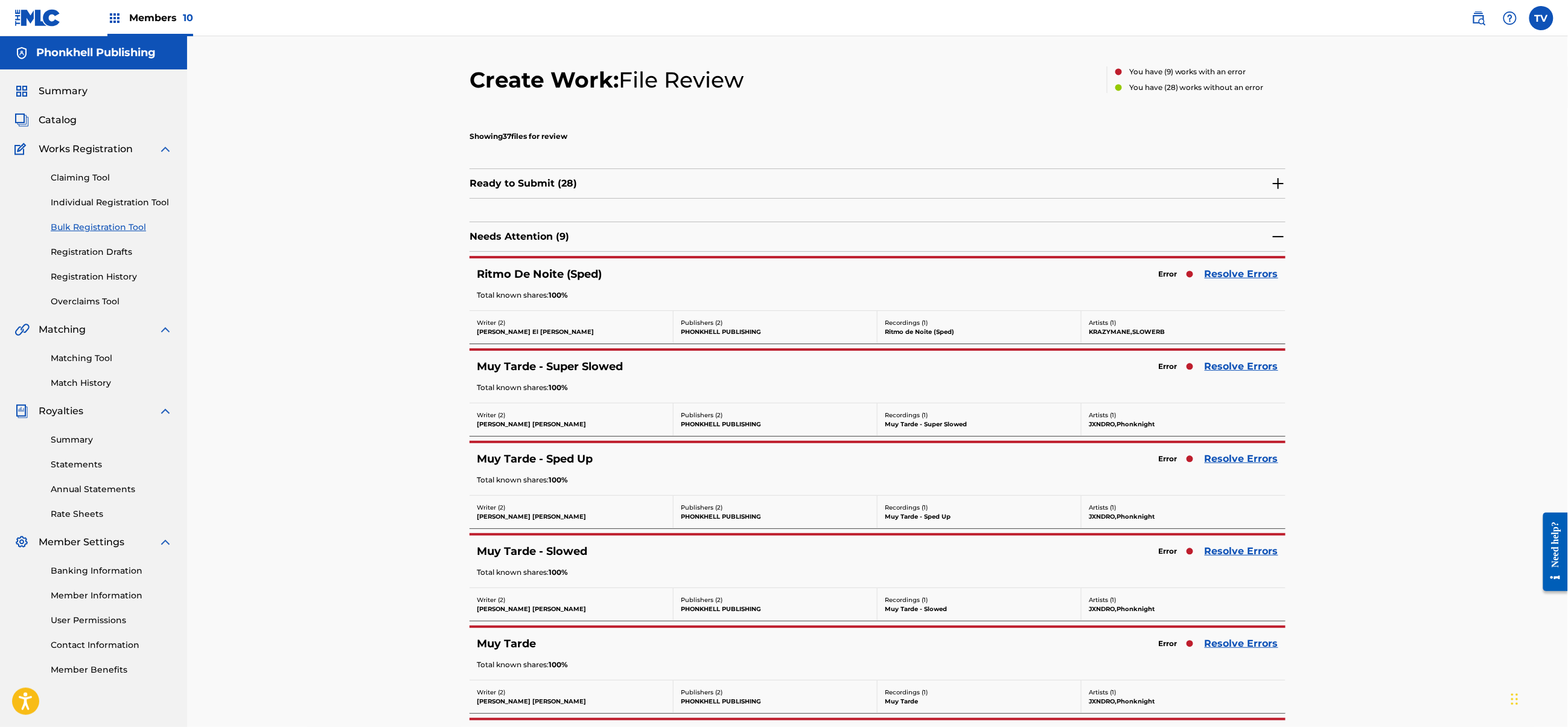
click at [1231, 461] on link "Resolve Errors" at bounding box center [1242, 458] width 74 height 14
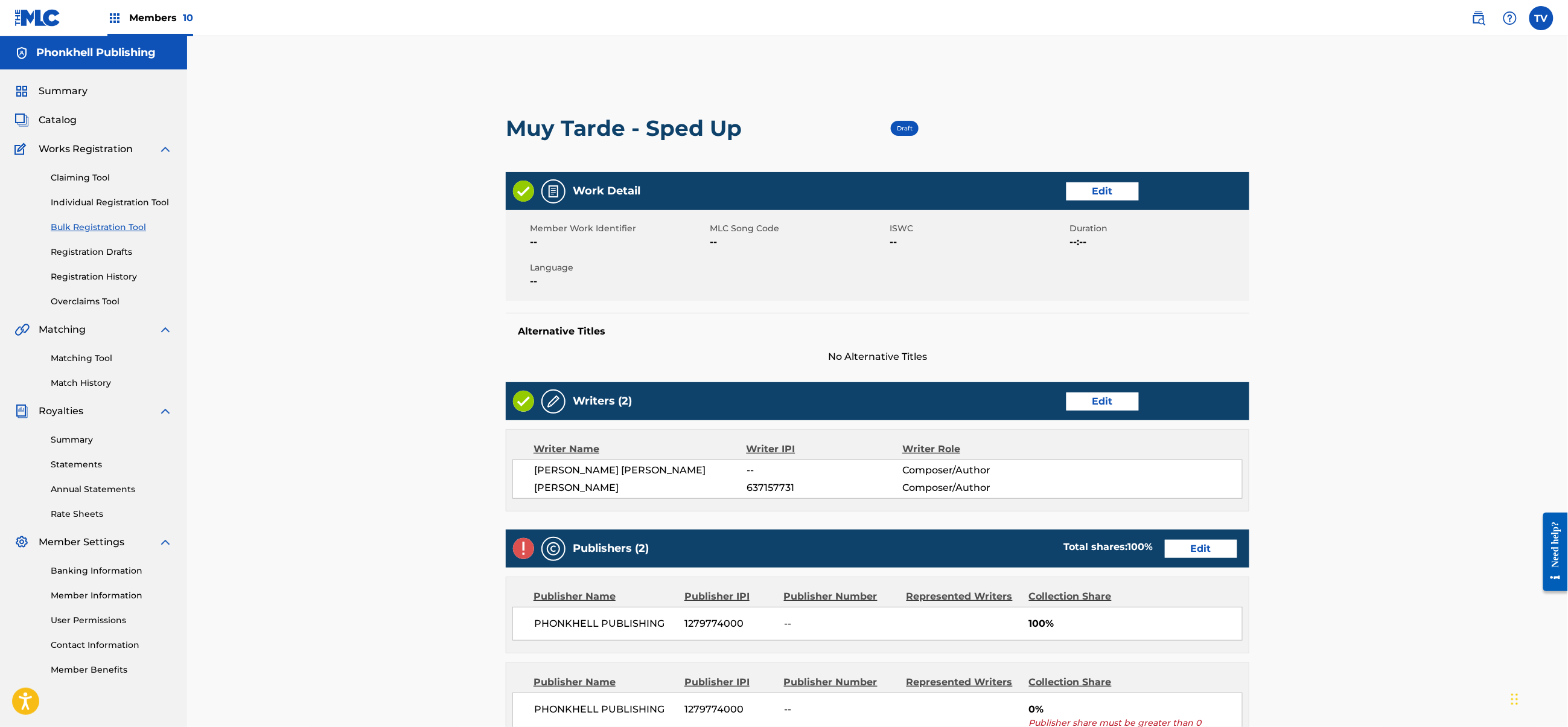
click at [1201, 556] on link "Edit" at bounding box center [1201, 548] width 72 height 18
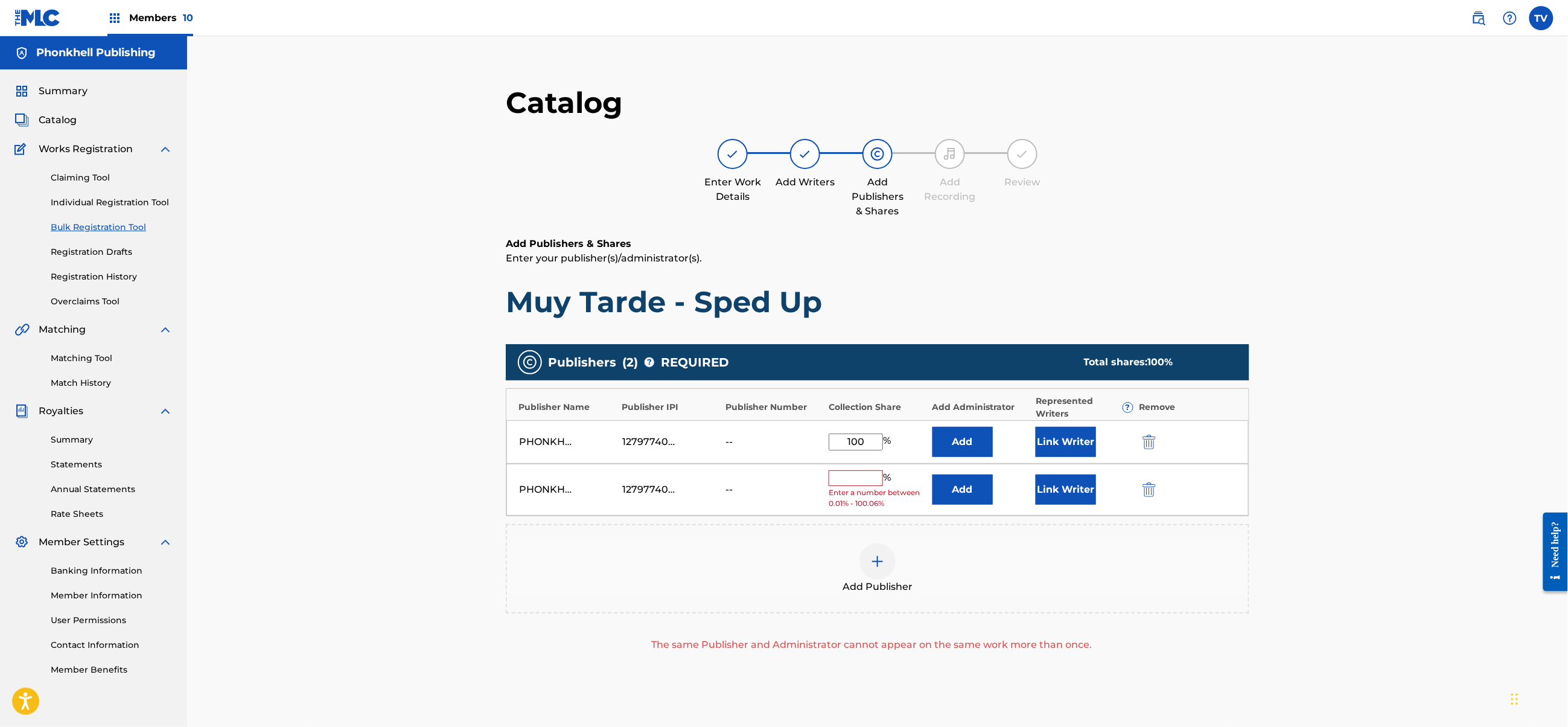
click at [1141, 484] on button "submit" at bounding box center [1148, 489] width 18 height 14
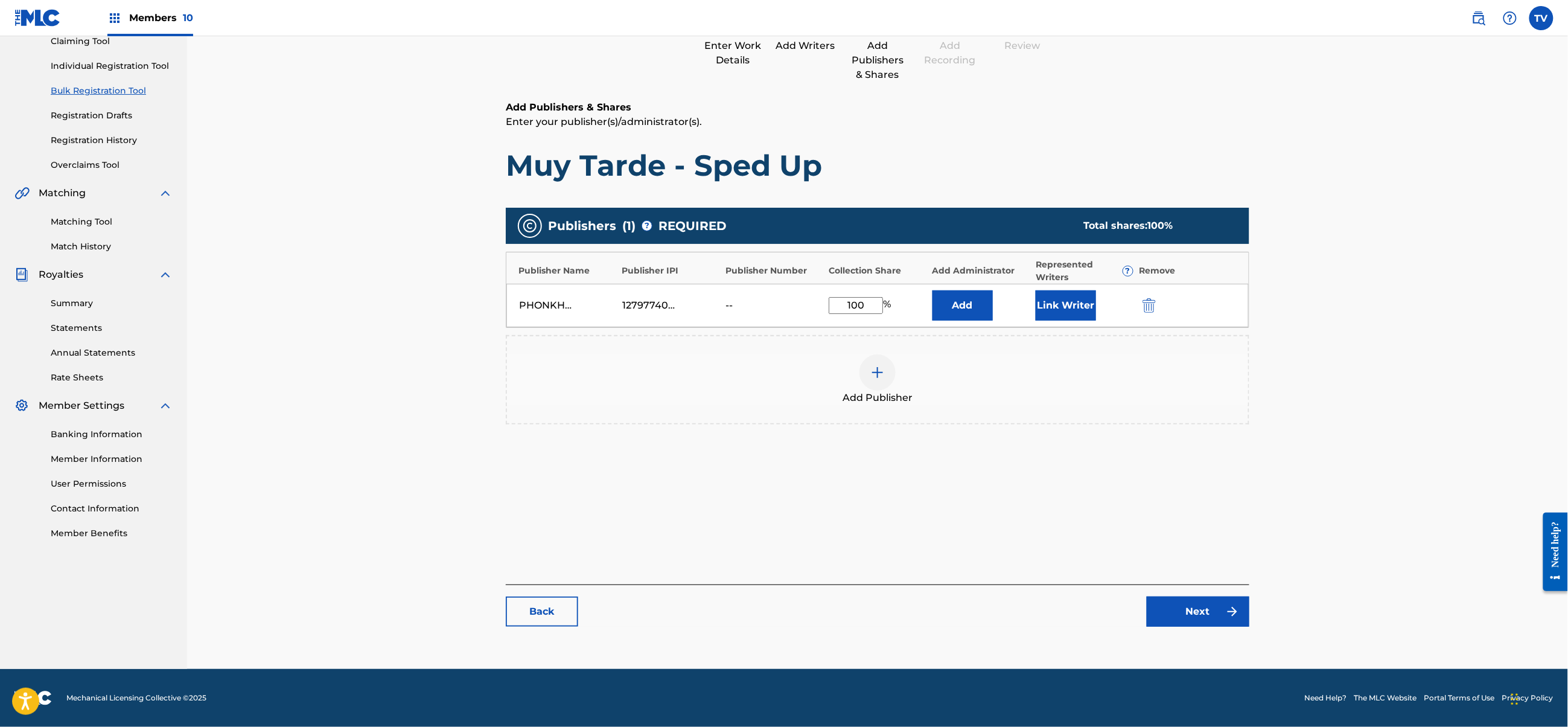
click at [1201, 614] on link "Next" at bounding box center [1198, 611] width 102 height 30
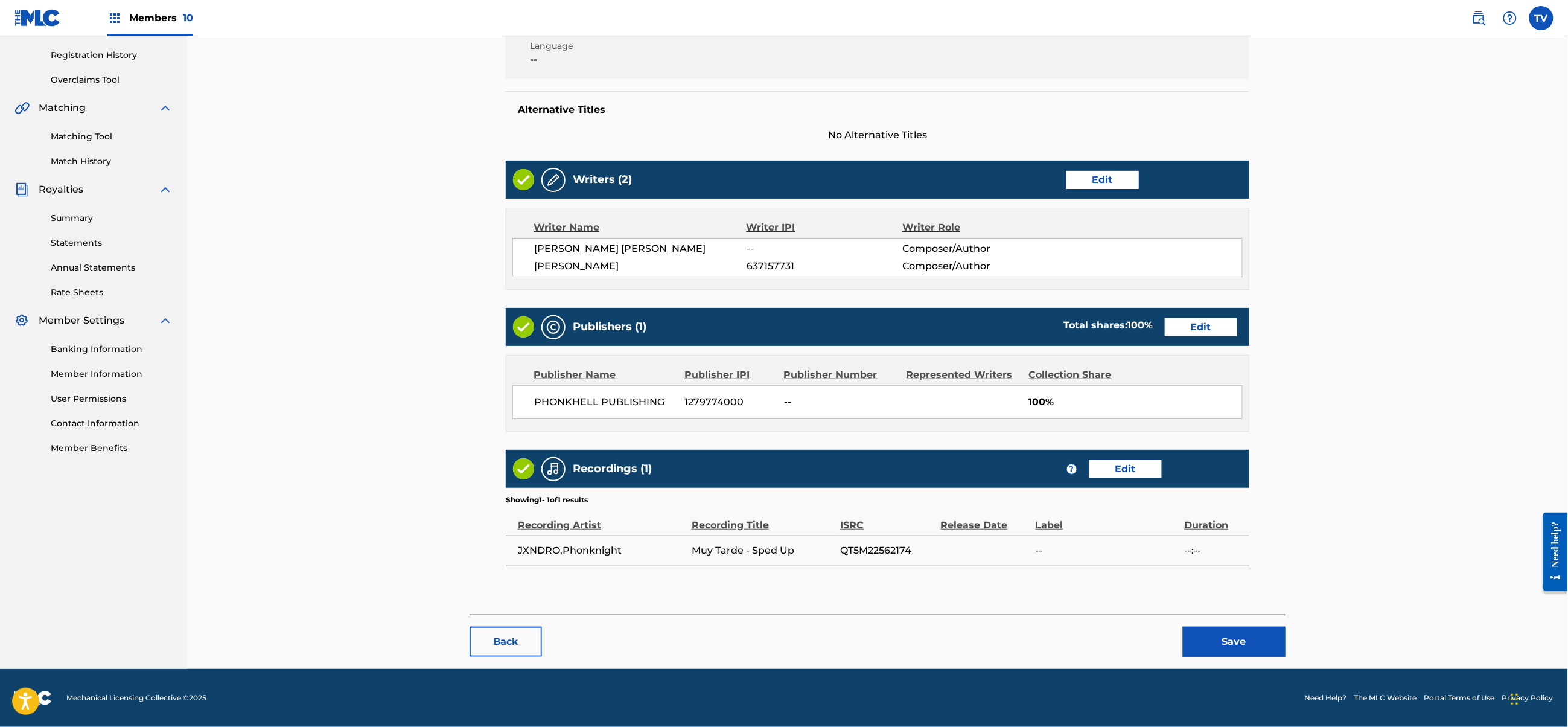
click at [1231, 643] on button "Save" at bounding box center [1234, 642] width 102 height 30
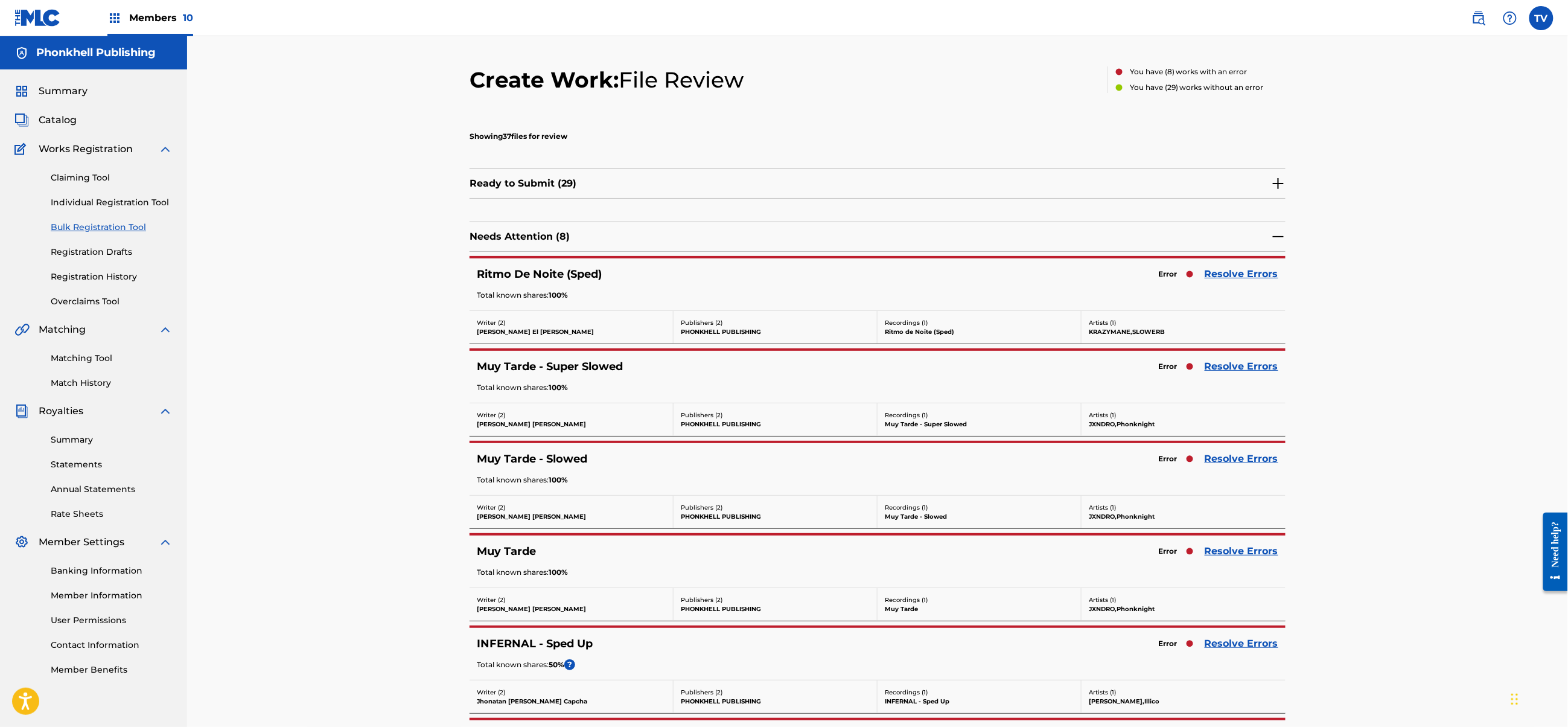
click at [1222, 371] on link "Resolve Errors" at bounding box center [1242, 366] width 74 height 14
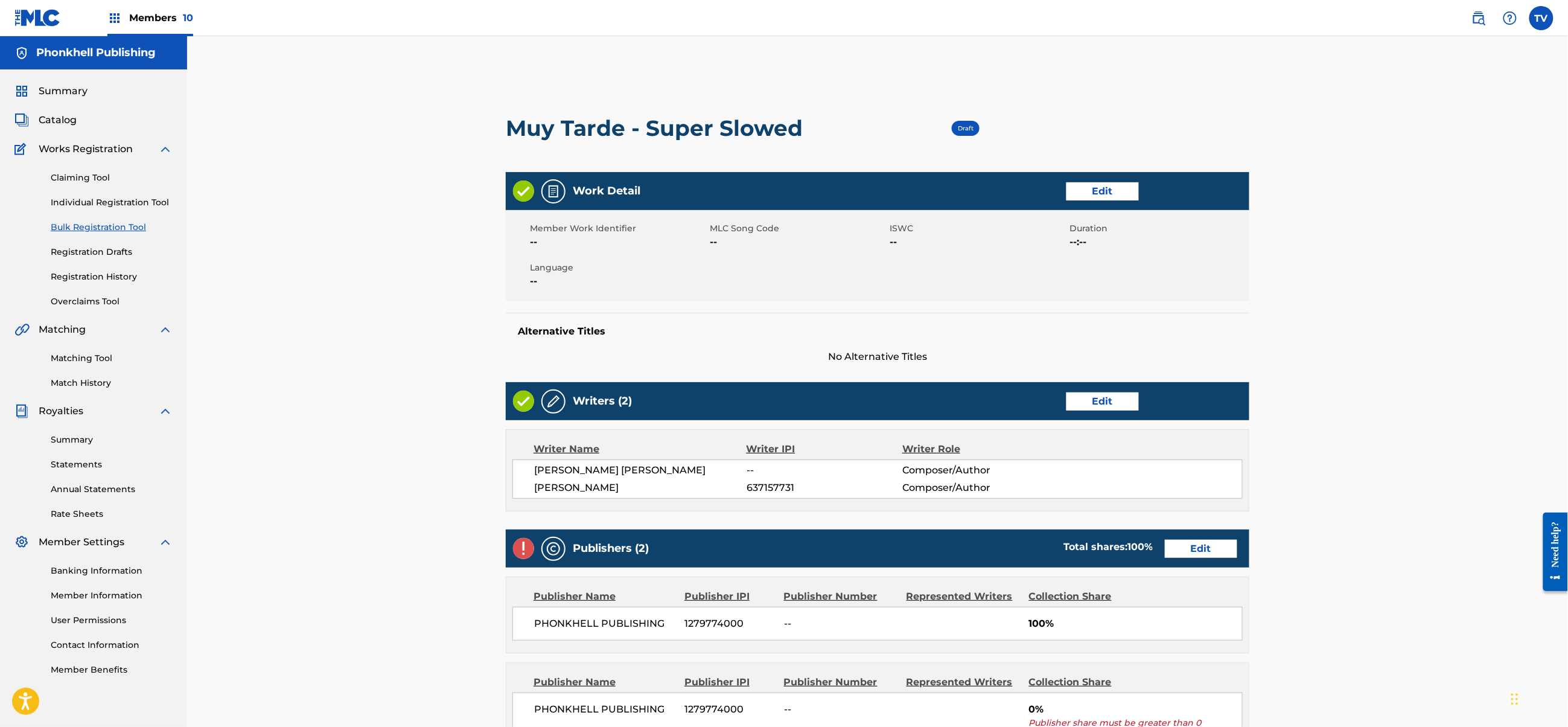
click at [1202, 553] on link "Edit" at bounding box center [1201, 548] width 72 height 18
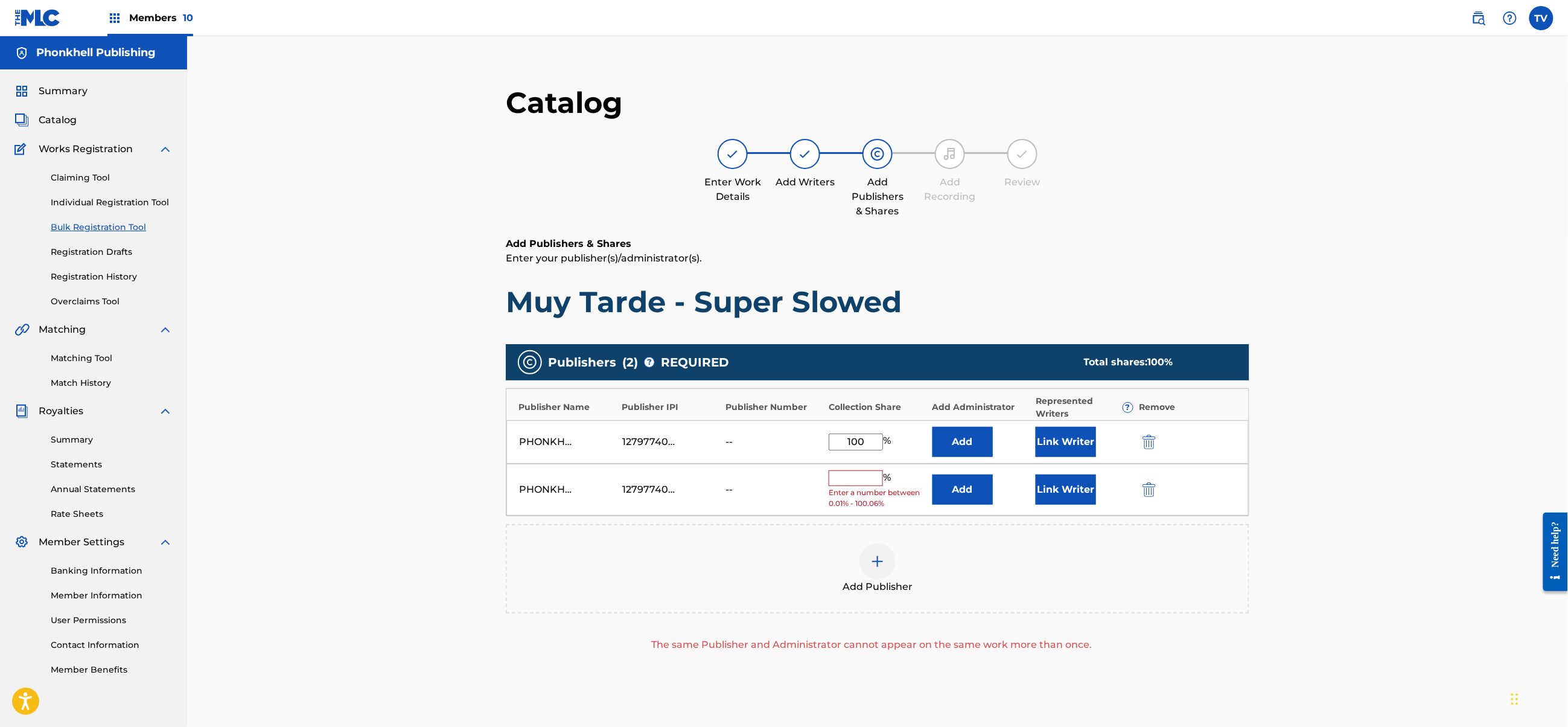
click at [1153, 484] on img "submit" at bounding box center [1149, 489] width 13 height 14
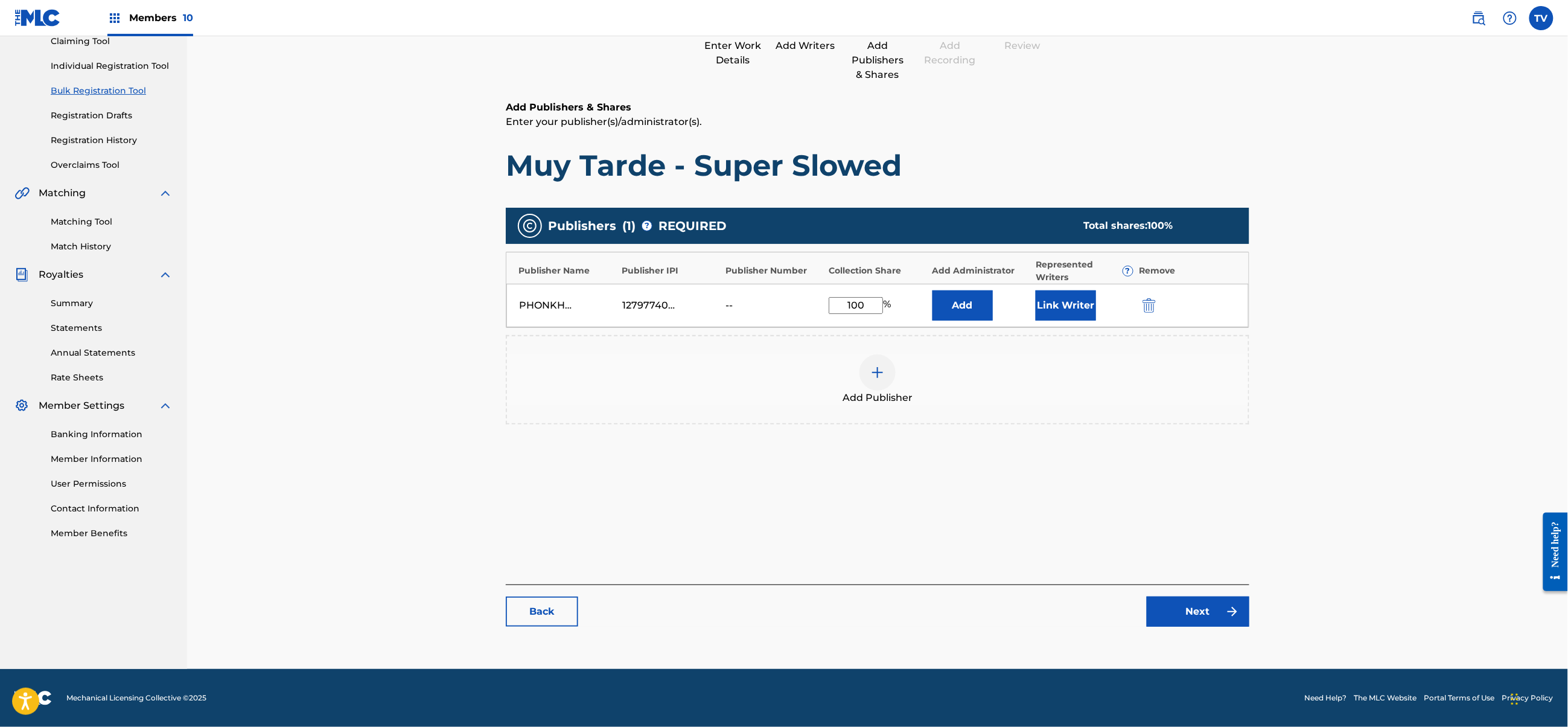
click at [1202, 610] on link "Next" at bounding box center [1198, 611] width 102 height 30
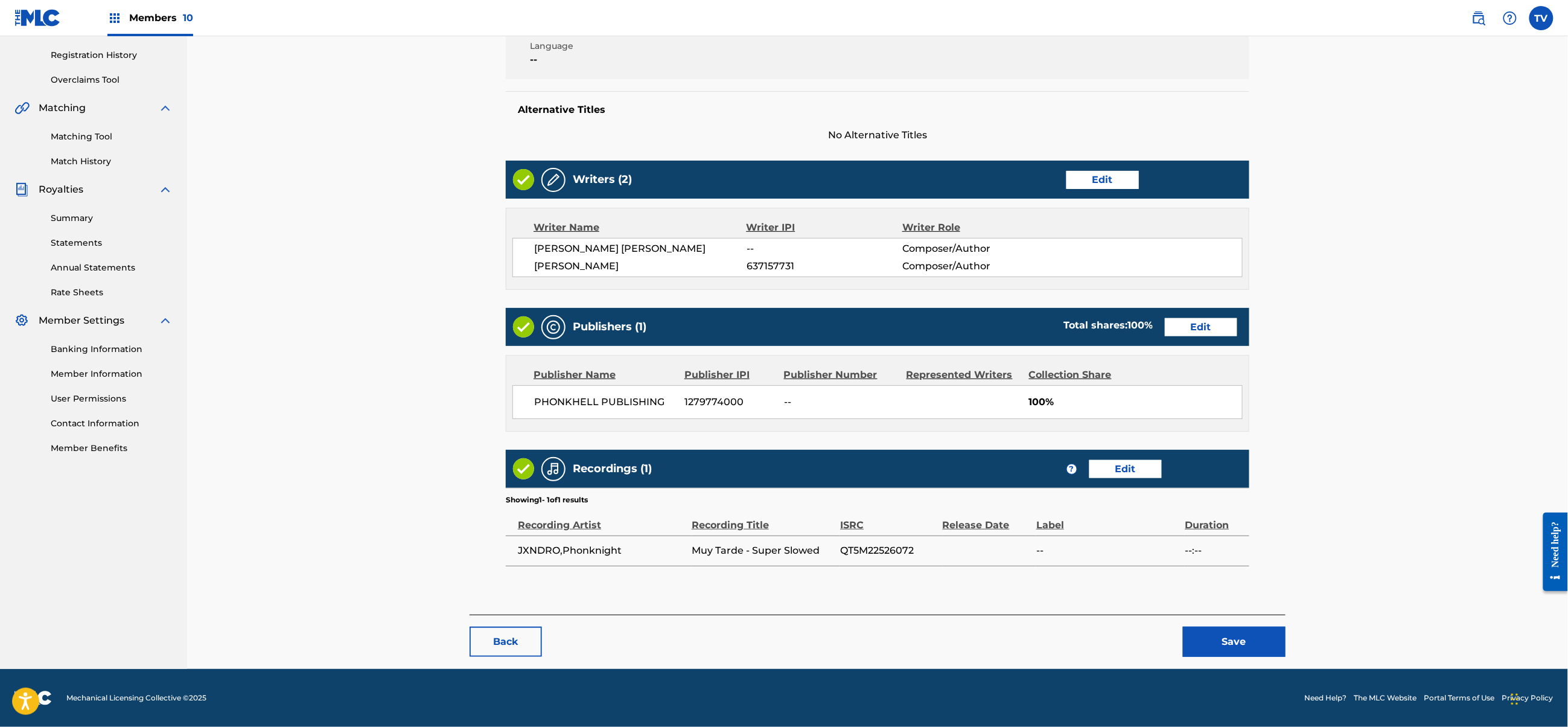
click at [1215, 624] on div "Back Save" at bounding box center [877, 636] width 816 height 43
click at [1227, 640] on button "Save" at bounding box center [1234, 642] width 102 height 30
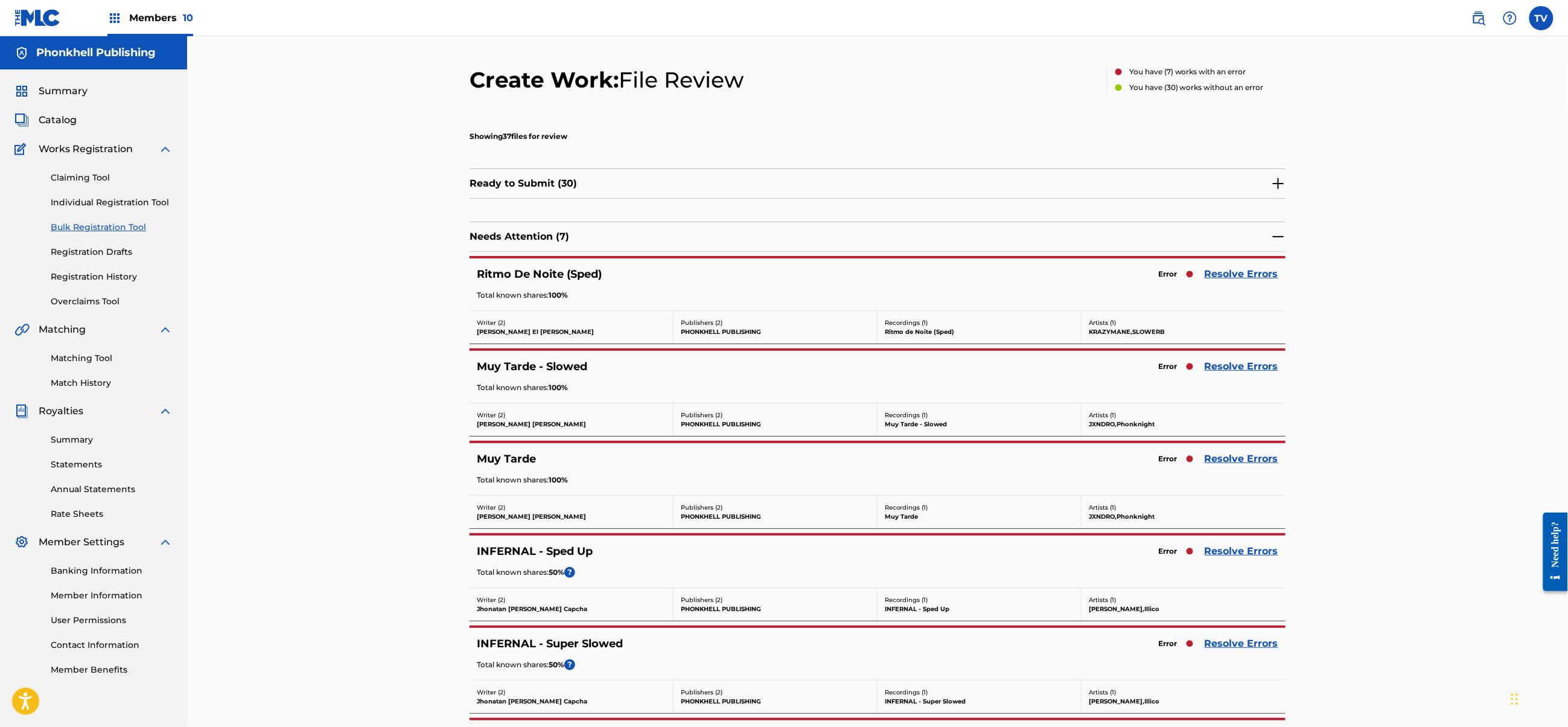
click at [1230, 369] on link "Resolve Errors" at bounding box center [1242, 366] width 74 height 14
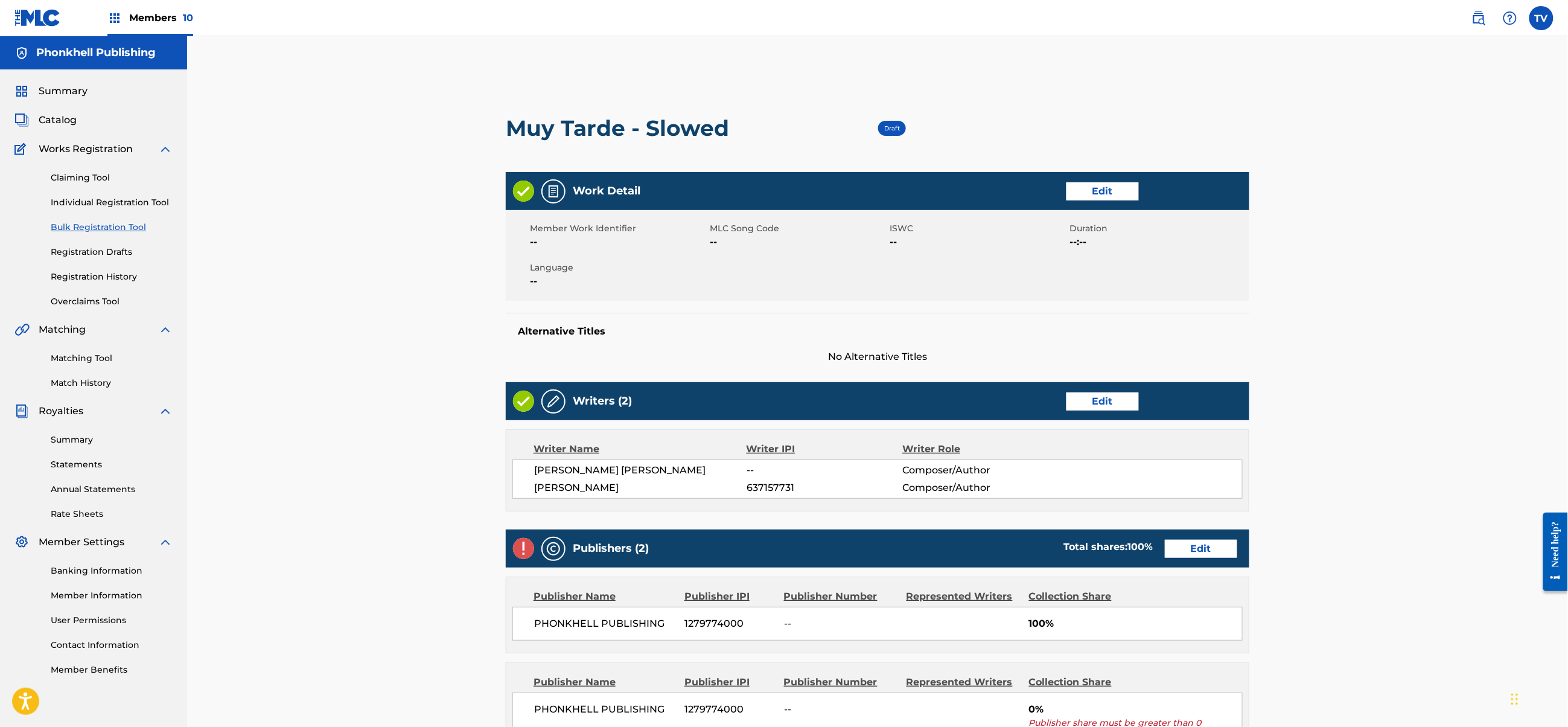
click at [1219, 546] on link "Edit" at bounding box center [1201, 548] width 72 height 18
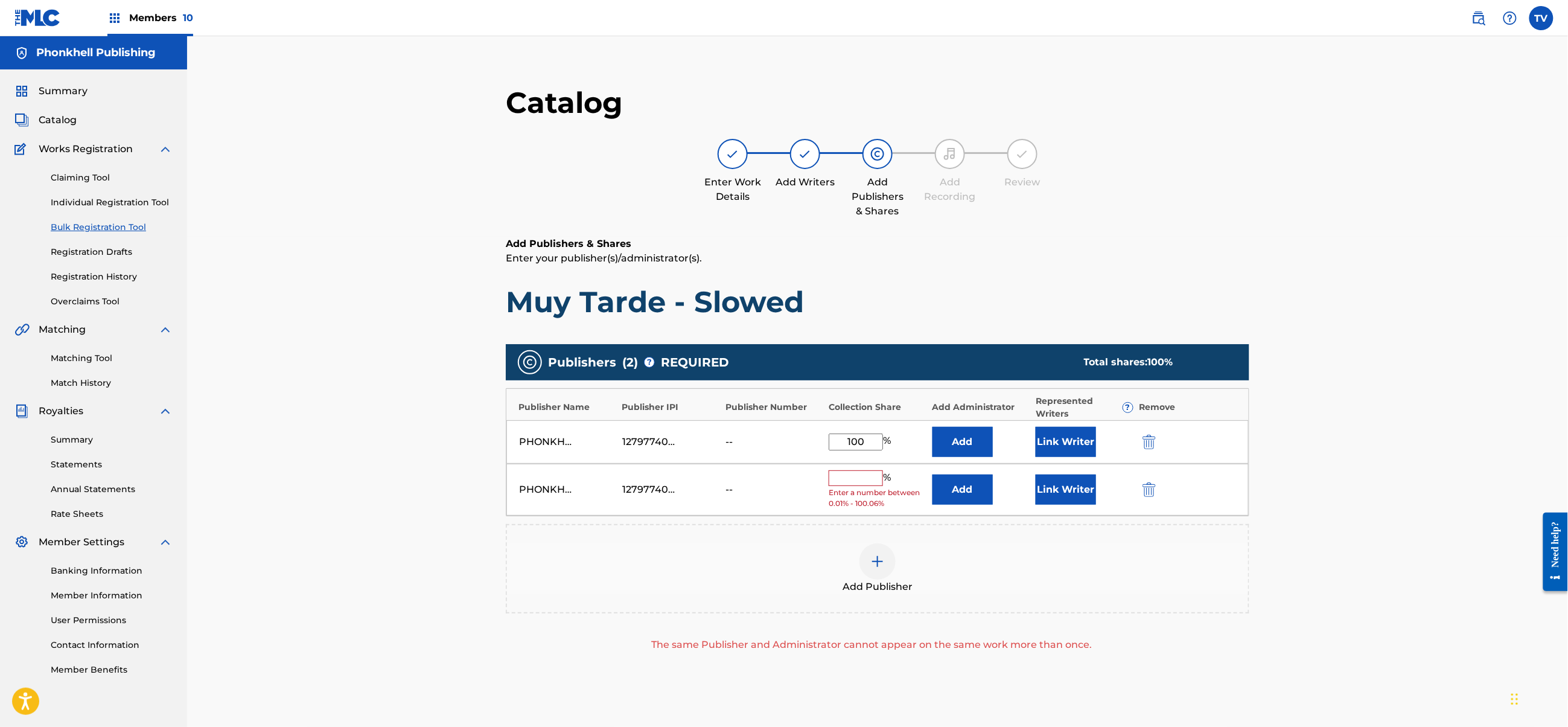
click at [1150, 490] on img "submit" at bounding box center [1149, 489] width 13 height 14
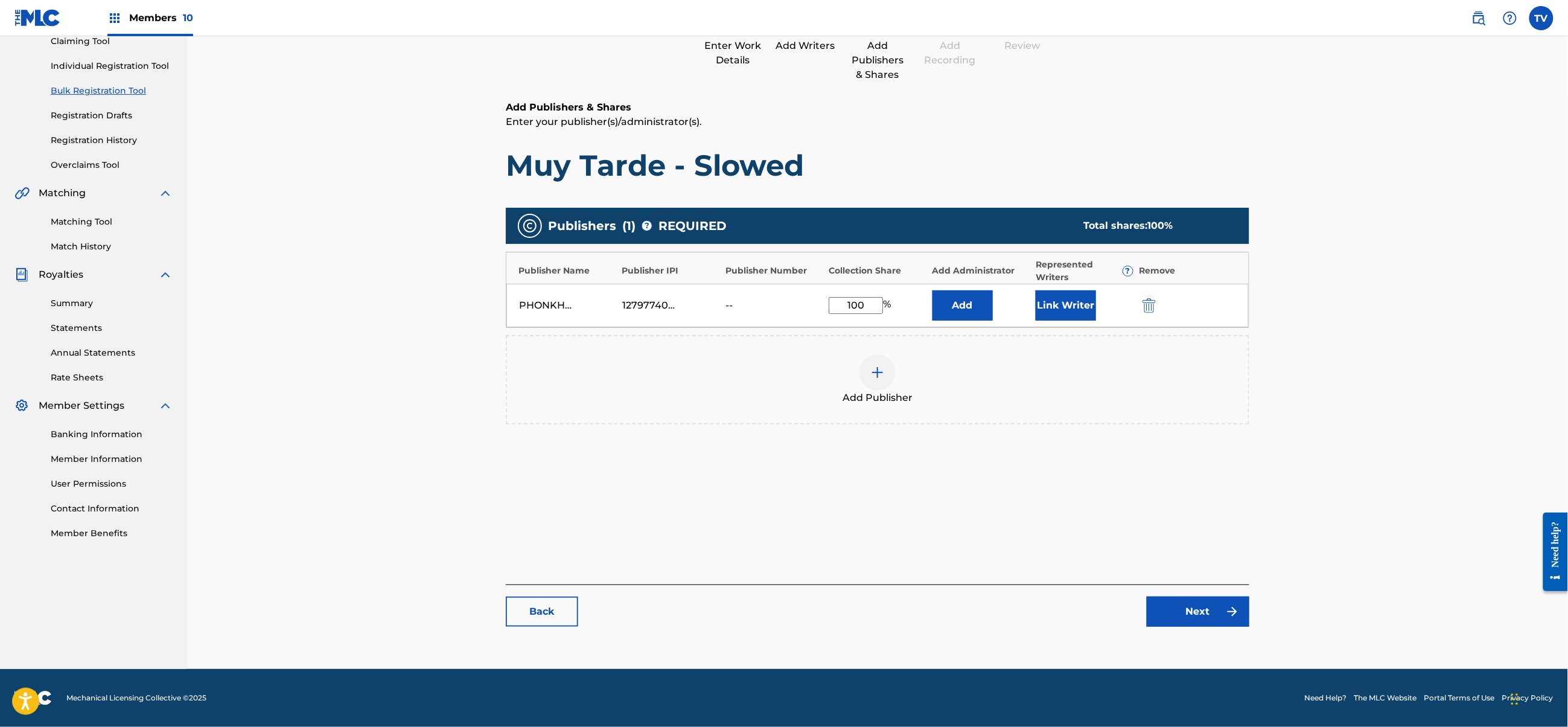
click at [1208, 617] on link "Next" at bounding box center [1198, 611] width 102 height 30
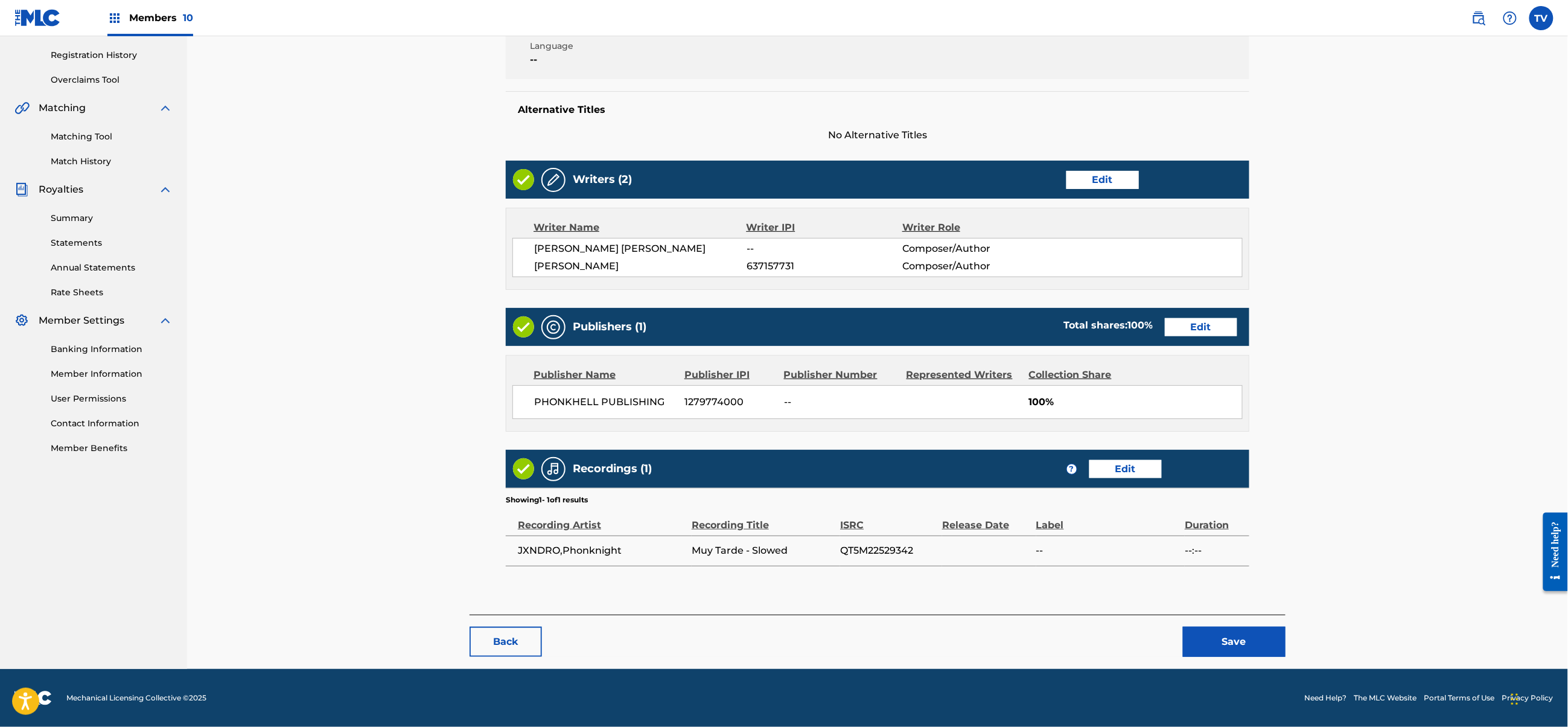
click at [1242, 633] on button "Save" at bounding box center [1234, 642] width 102 height 30
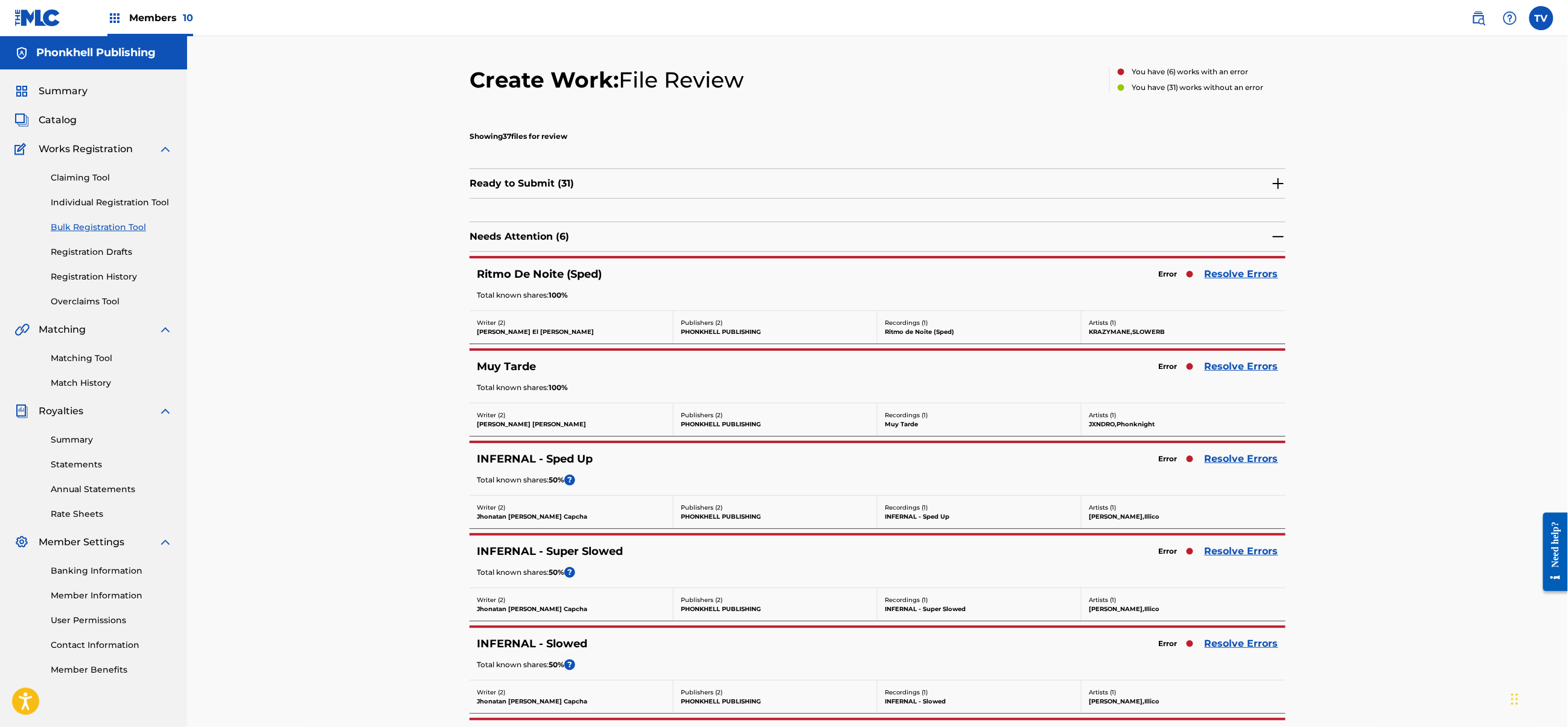
click at [1247, 460] on link "Resolve Errors" at bounding box center [1242, 458] width 74 height 14
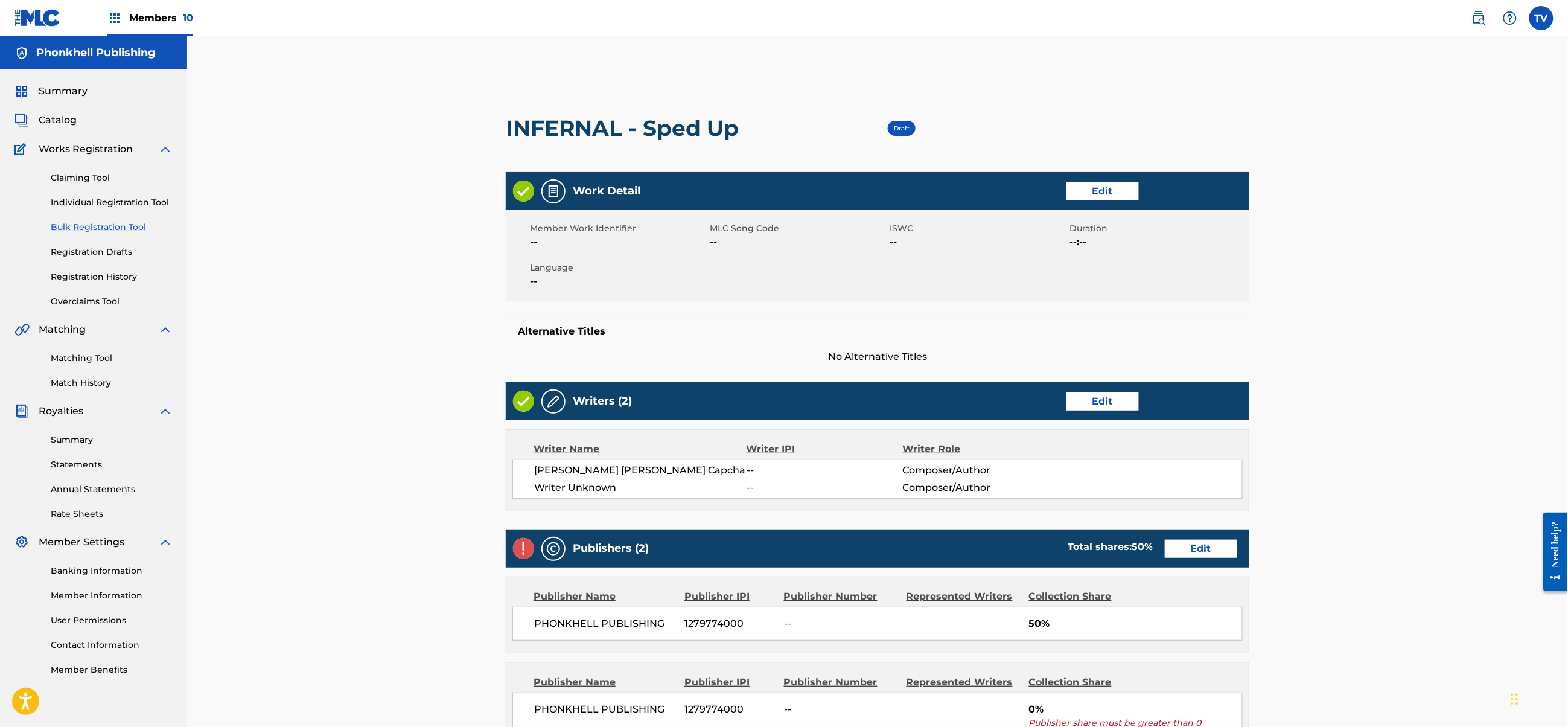
click at [1197, 547] on link "Edit" at bounding box center [1201, 548] width 72 height 18
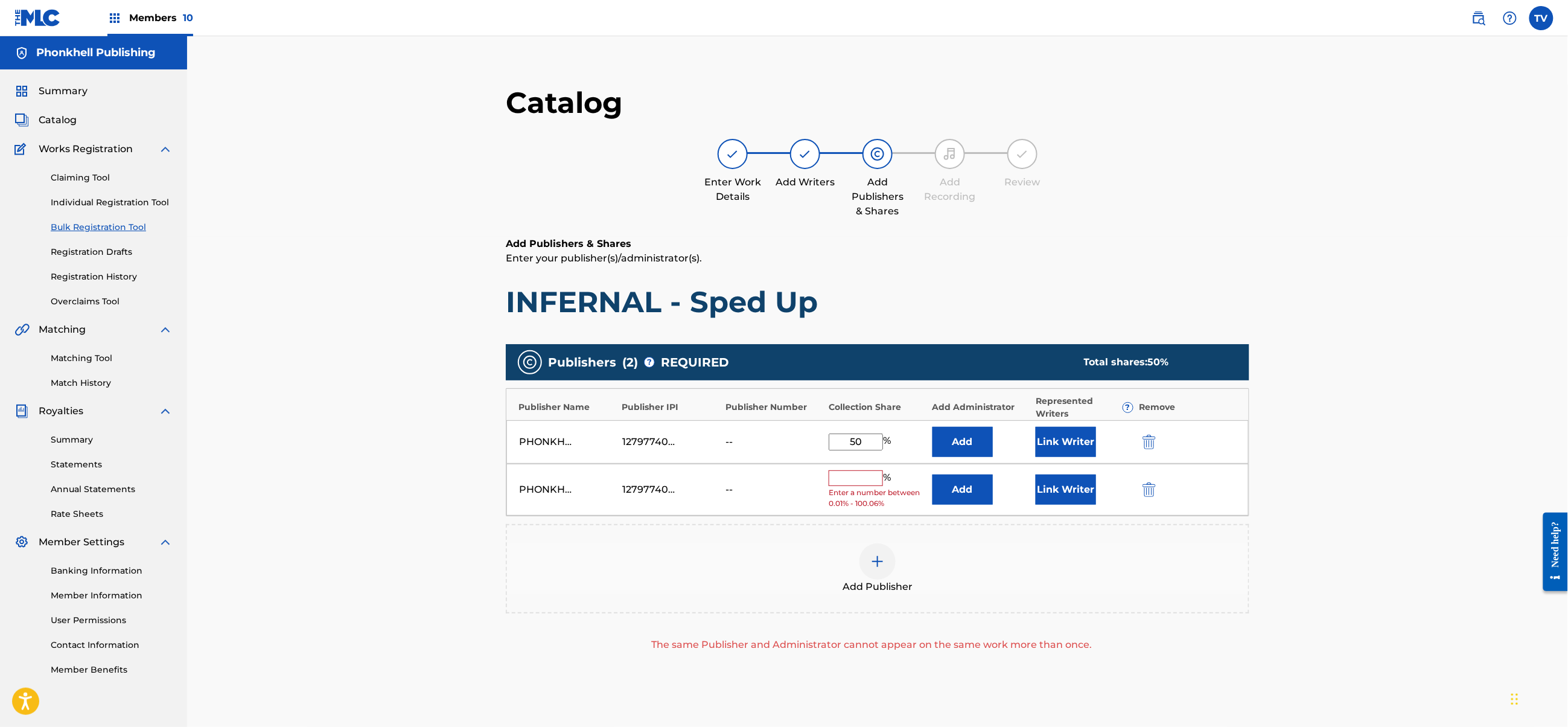
click at [1152, 486] on img "submit" at bounding box center [1149, 489] width 13 height 14
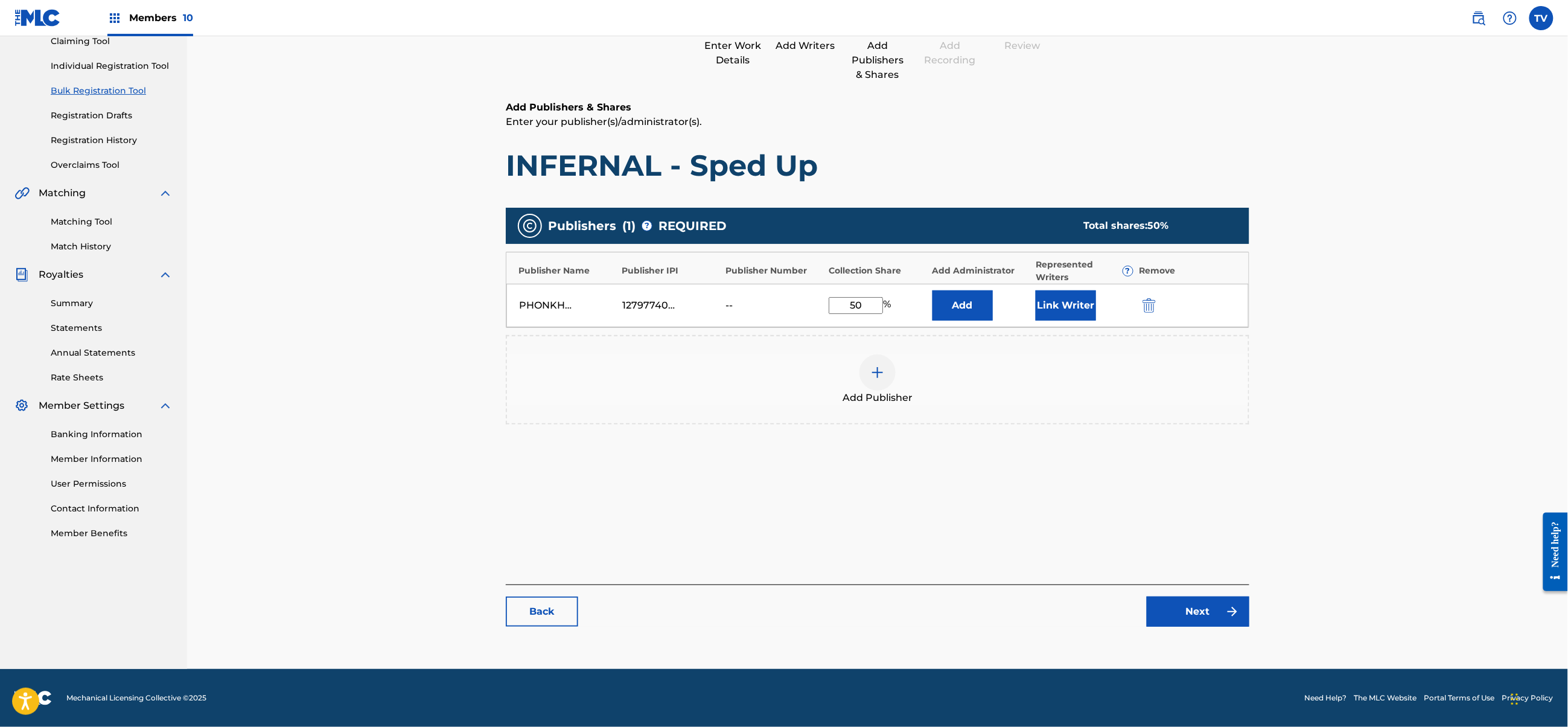
click at [1212, 616] on link "Next" at bounding box center [1198, 611] width 102 height 30
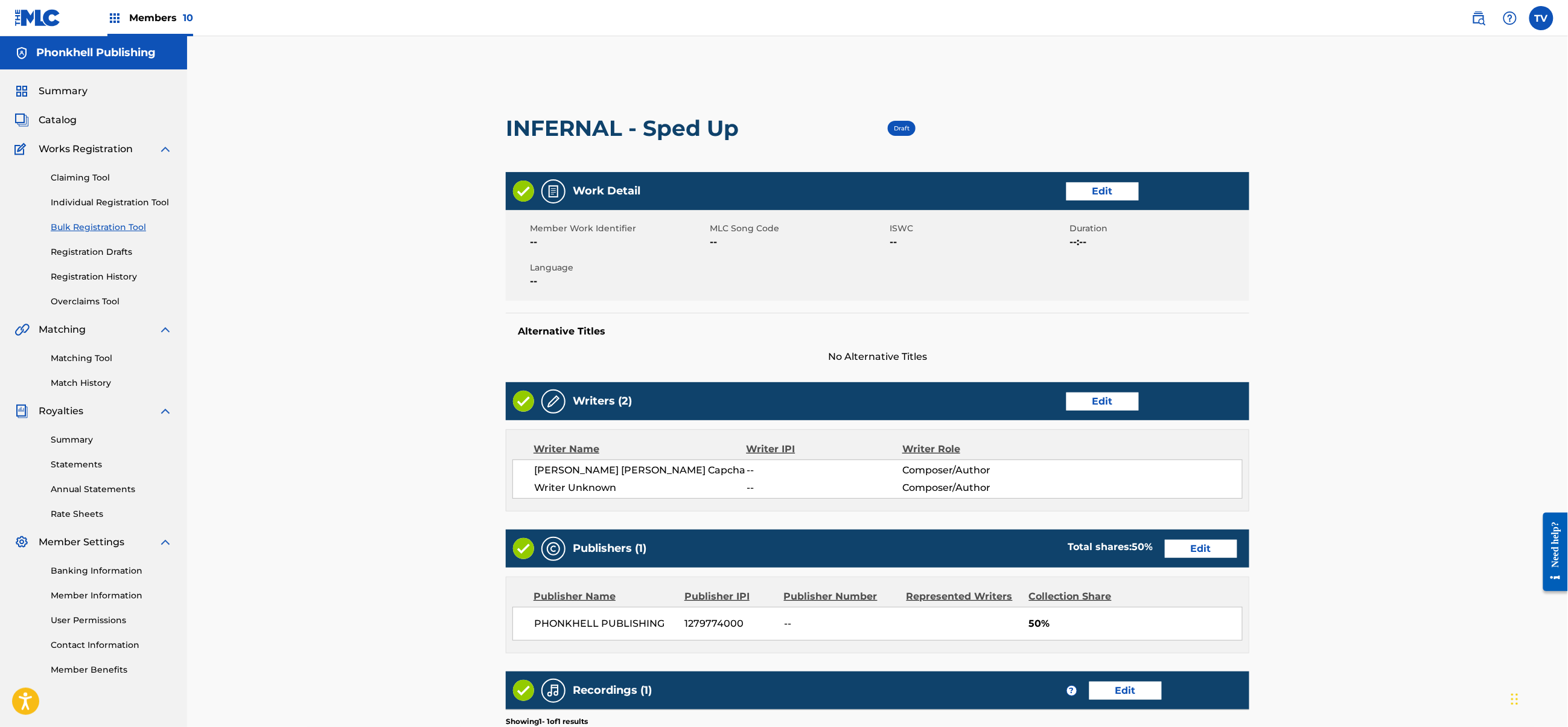
click at [1121, 398] on link "Edit" at bounding box center [1103, 401] width 72 height 18
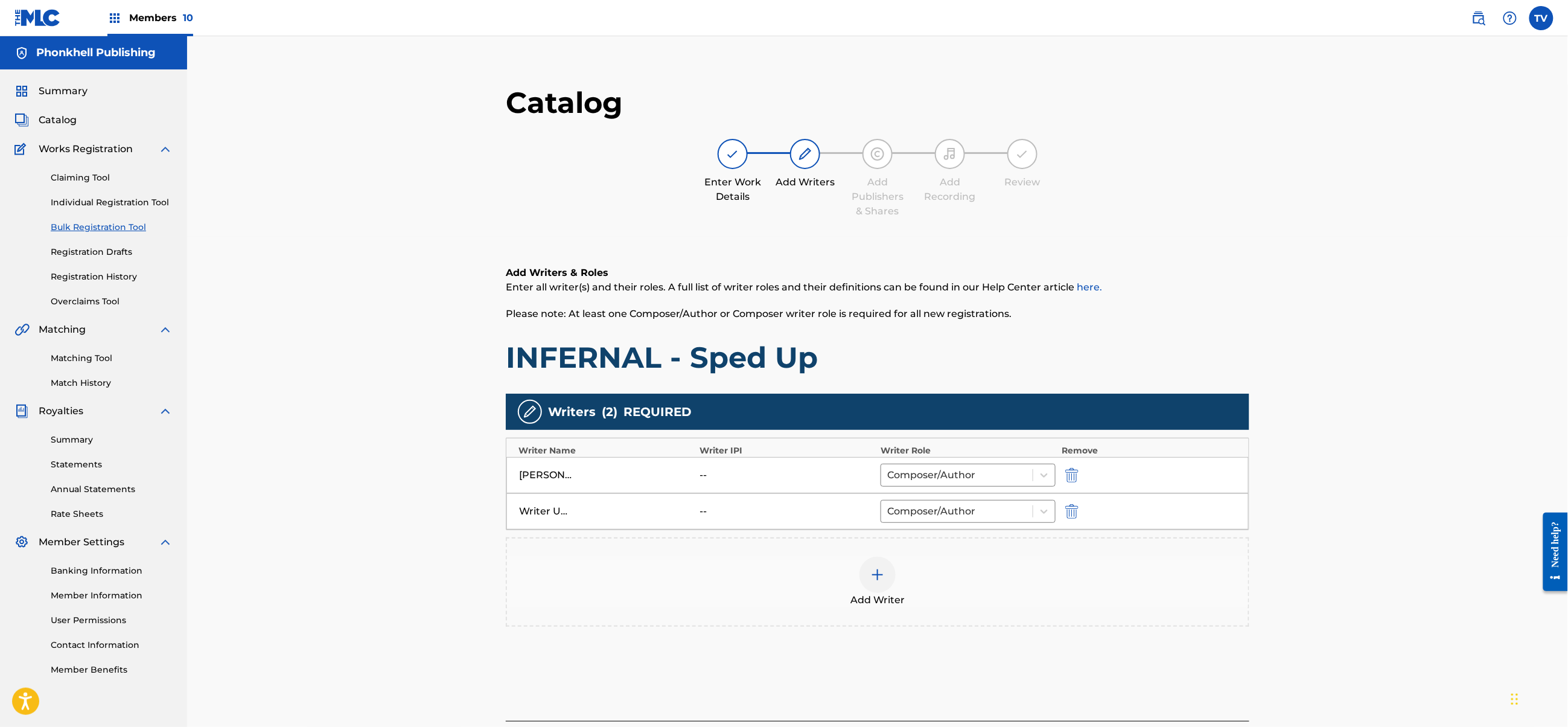
click at [1082, 514] on div at bounding box center [1089, 511] width 54 height 14
click at [1072, 513] on img "submit" at bounding box center [1072, 511] width 13 height 14
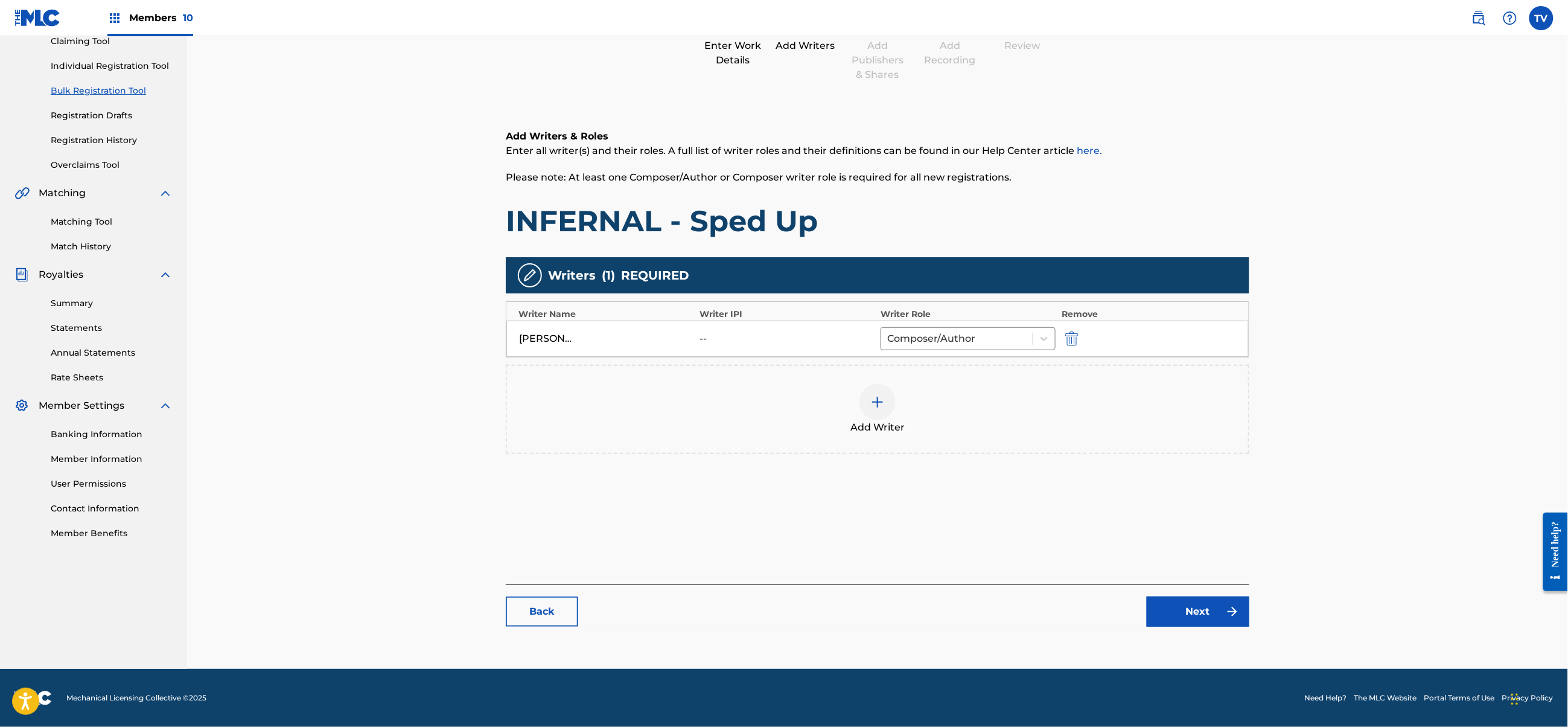
click at [1211, 599] on link "Next" at bounding box center [1198, 611] width 102 height 30
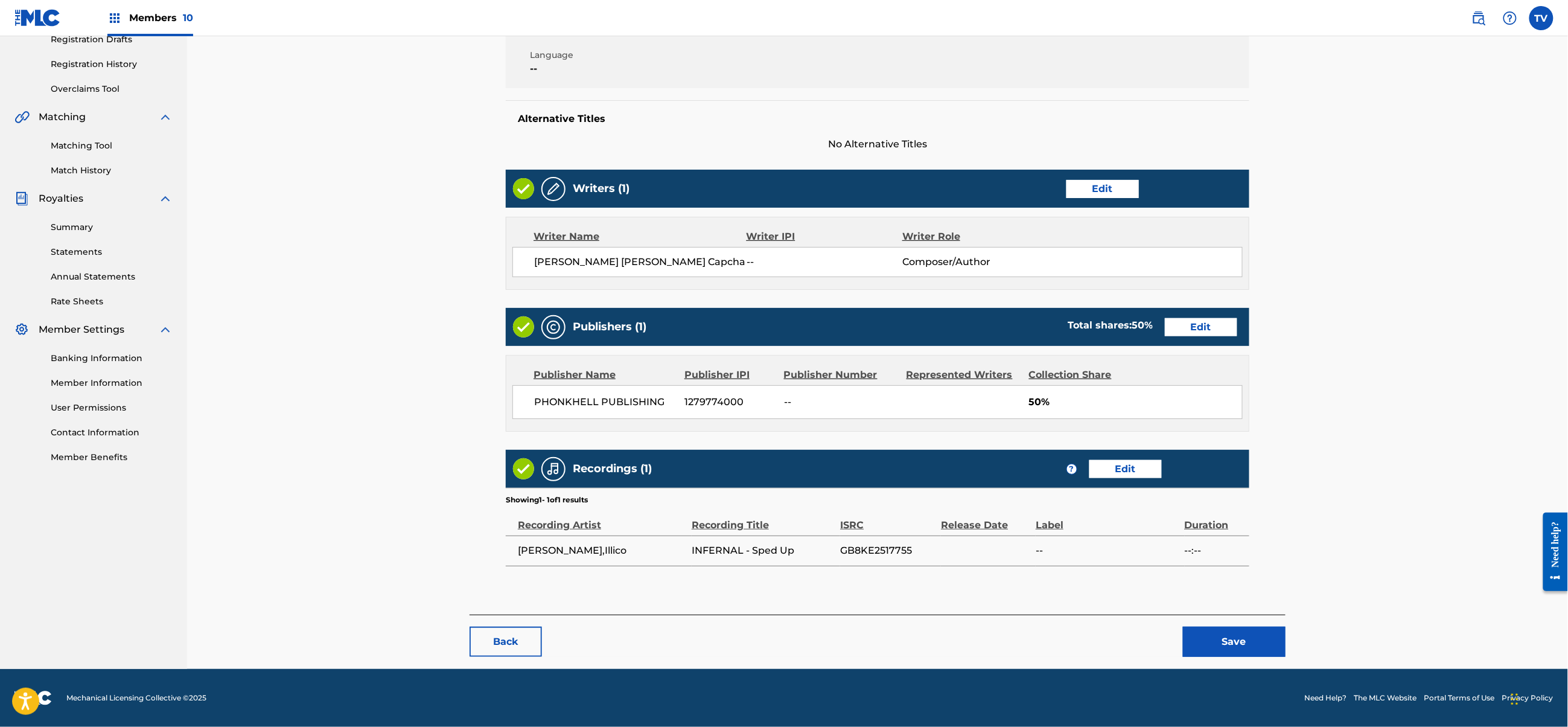
drag, startPoint x: 1237, startPoint y: 658, endPoint x: 1237, endPoint y: 650, distance: 8.0
click at [1237, 656] on div "< Back INFERNAL - Sped Up Draft Work Detail Edit Member Work Identifier -- MLC …" at bounding box center [877, 261] width 816 height 815
click at [1237, 648] on button "Save" at bounding box center [1234, 642] width 102 height 30
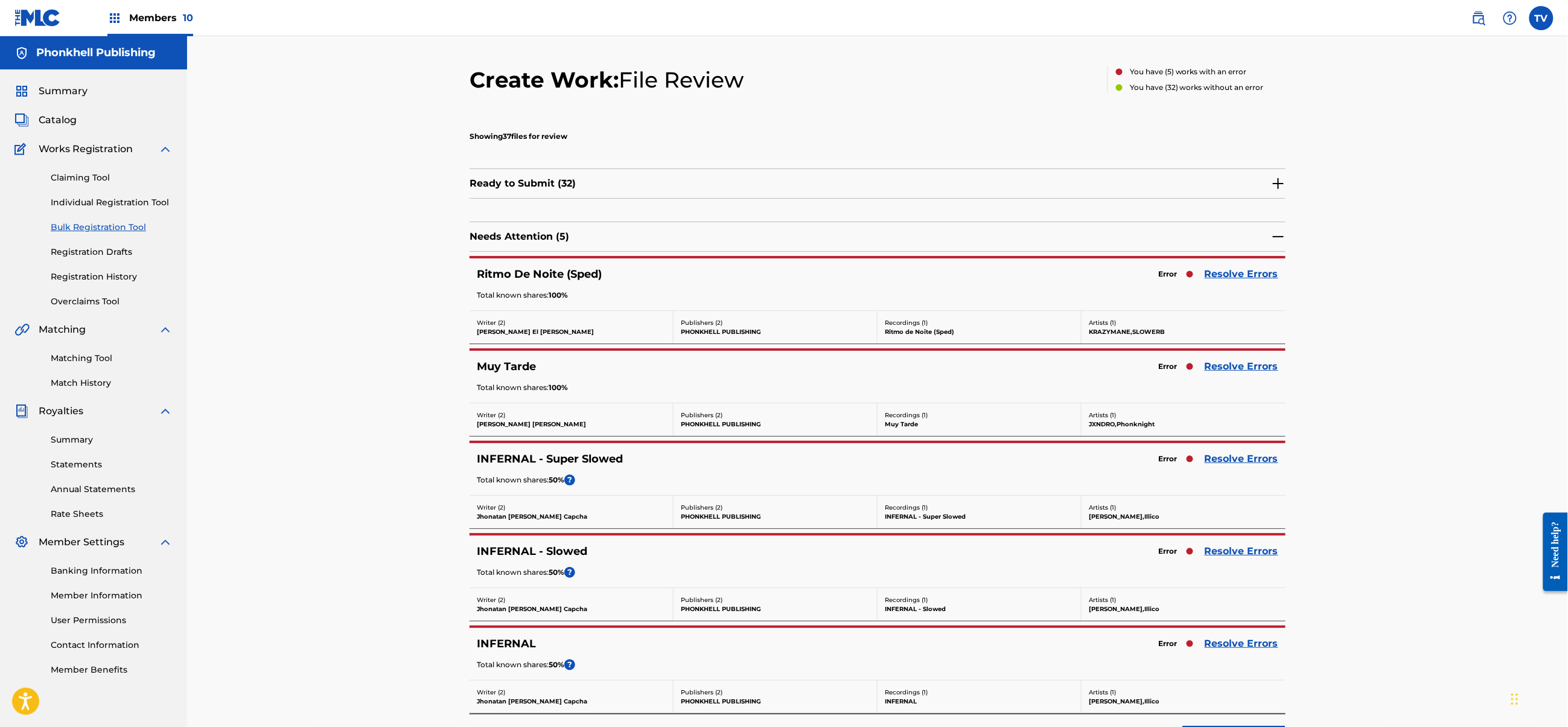
click at [1232, 274] on link "Resolve Errors" at bounding box center [1242, 274] width 74 height 14
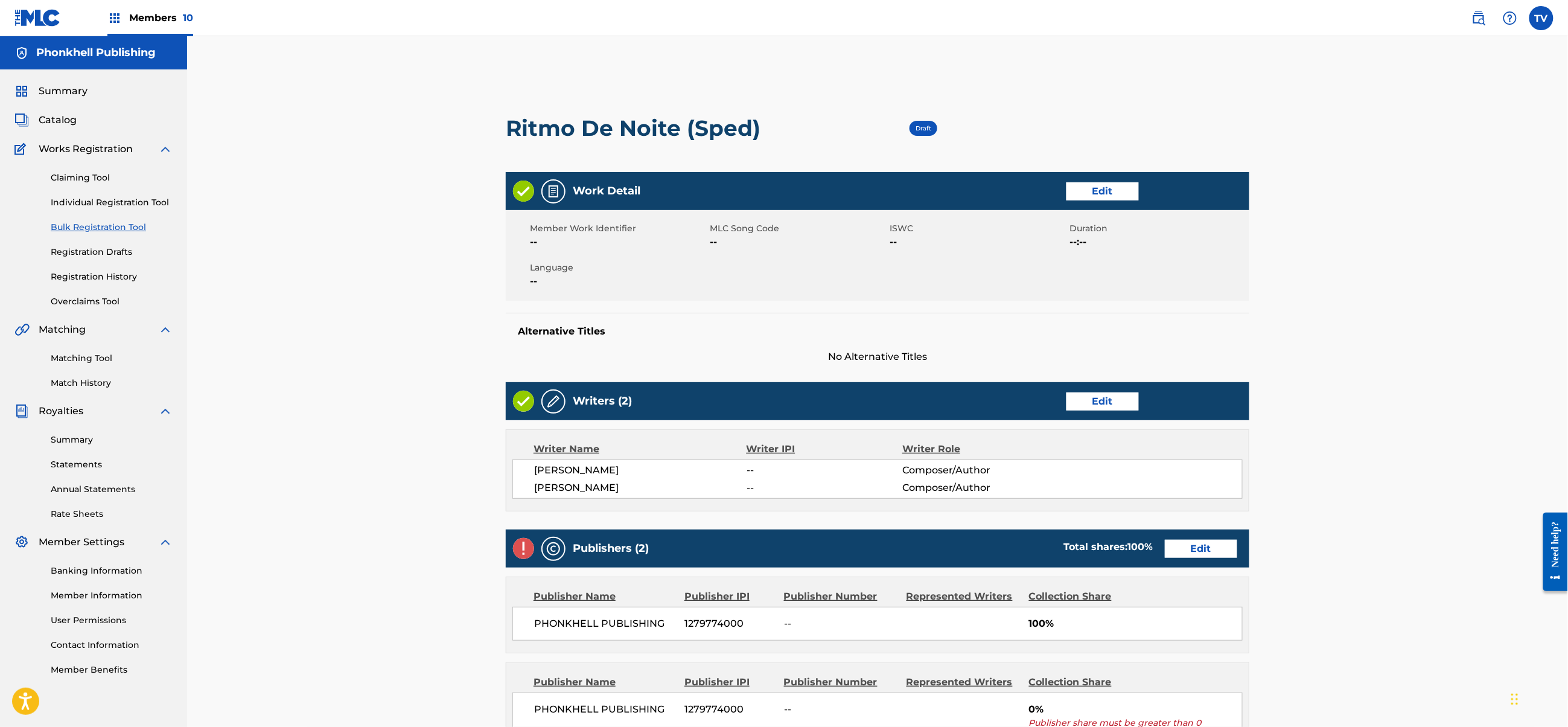
click at [1196, 561] on div "Publishers (2) Total shares: 100 % Edit" at bounding box center [877, 548] width 744 height 38
click at [1184, 543] on link "Edit" at bounding box center [1201, 548] width 72 height 18
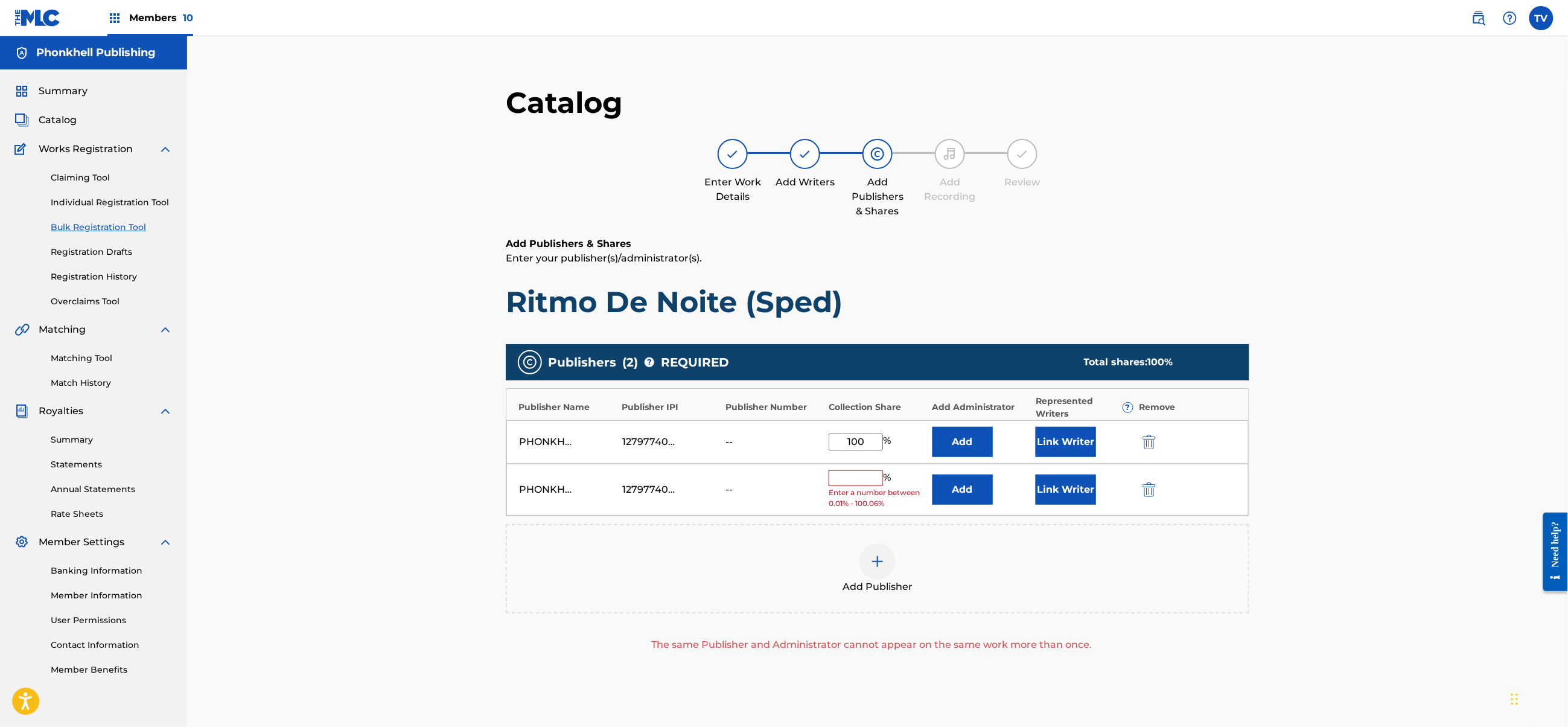
click at [1149, 491] on img "submit" at bounding box center [1149, 489] width 13 height 14
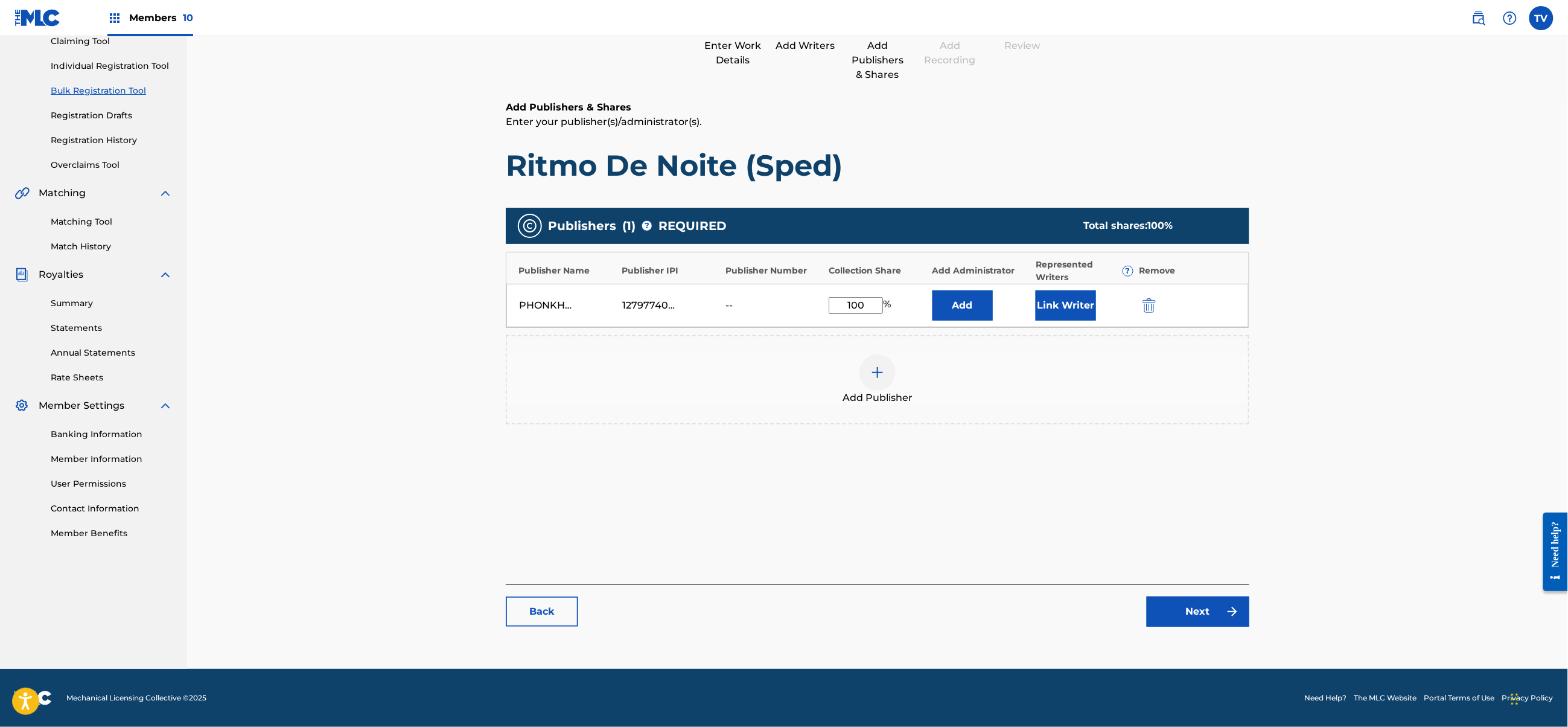
click at [1211, 617] on link "Next" at bounding box center [1198, 611] width 102 height 30
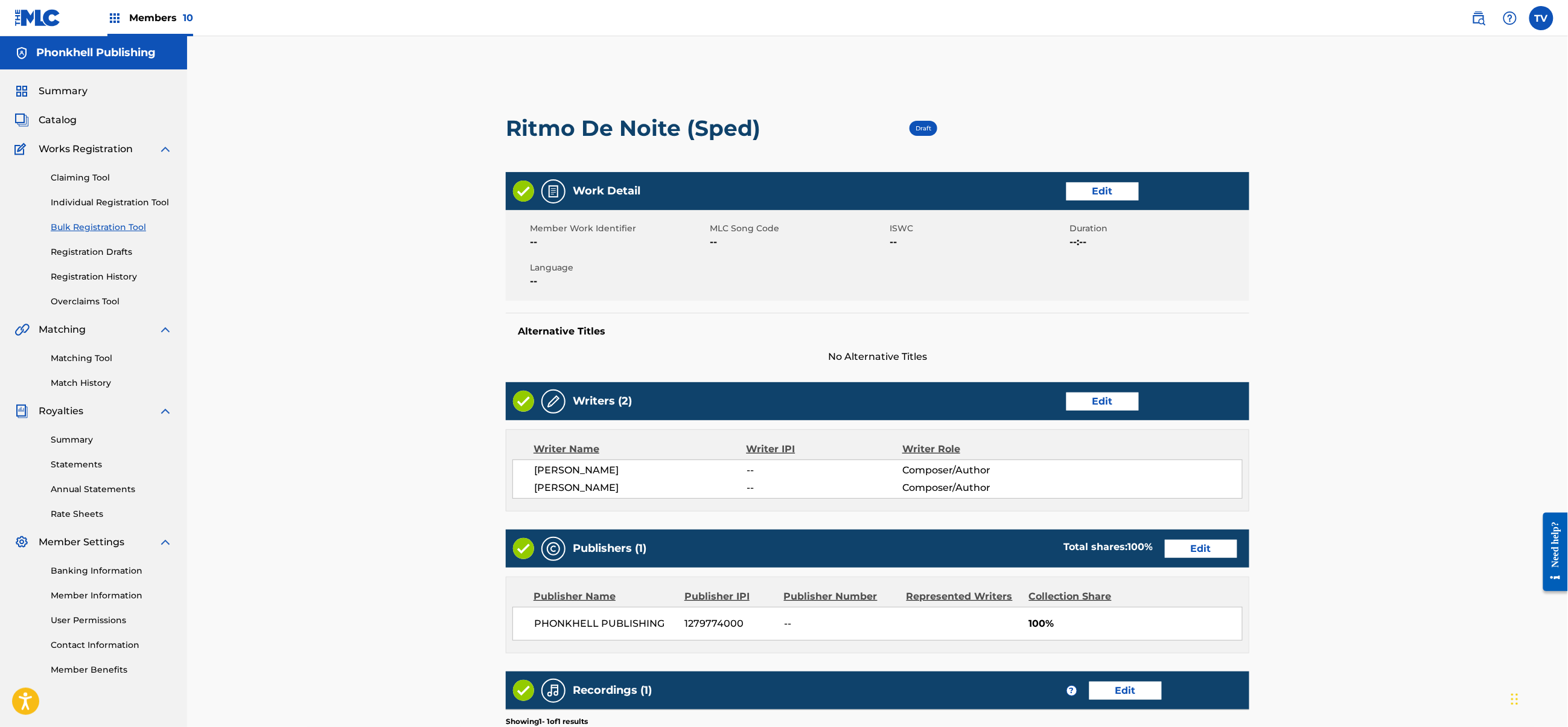
click at [1212, 539] on div "Publishers (1) Total shares: 100 % Edit" at bounding box center [877, 548] width 744 height 38
click at [1198, 544] on link "Edit" at bounding box center [1201, 548] width 72 height 18
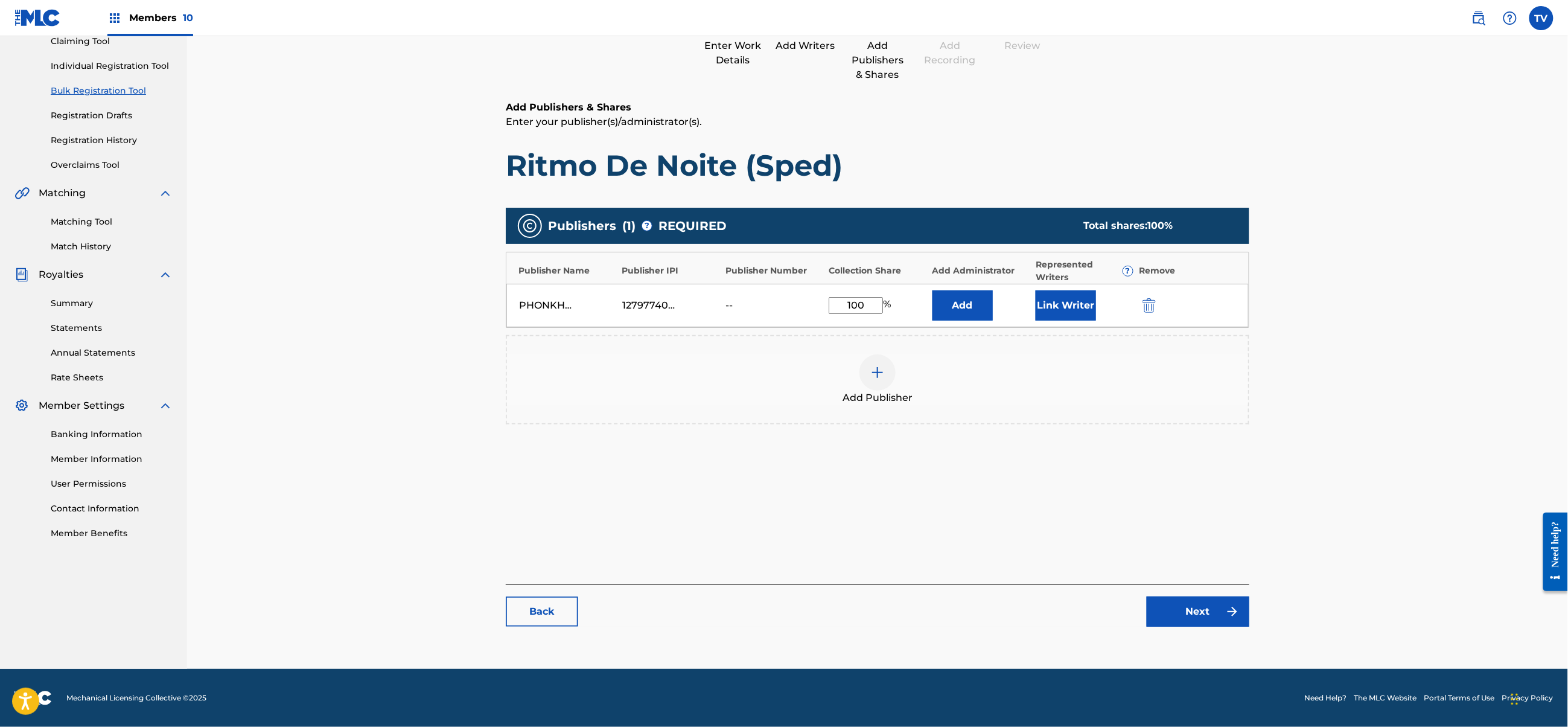
click at [1165, 551] on div "Catalog Enter Work Details Add Writers Add Publishers & Shares Add Recording Re…" at bounding box center [877, 293] width 744 height 691
click at [1119, 517] on div "Add Publishers & Shares Enter your publisher(s)/administrator(s). Ritmo De Noit…" at bounding box center [877, 309] width 744 height 418
click at [1210, 613] on link "Next" at bounding box center [1198, 611] width 102 height 30
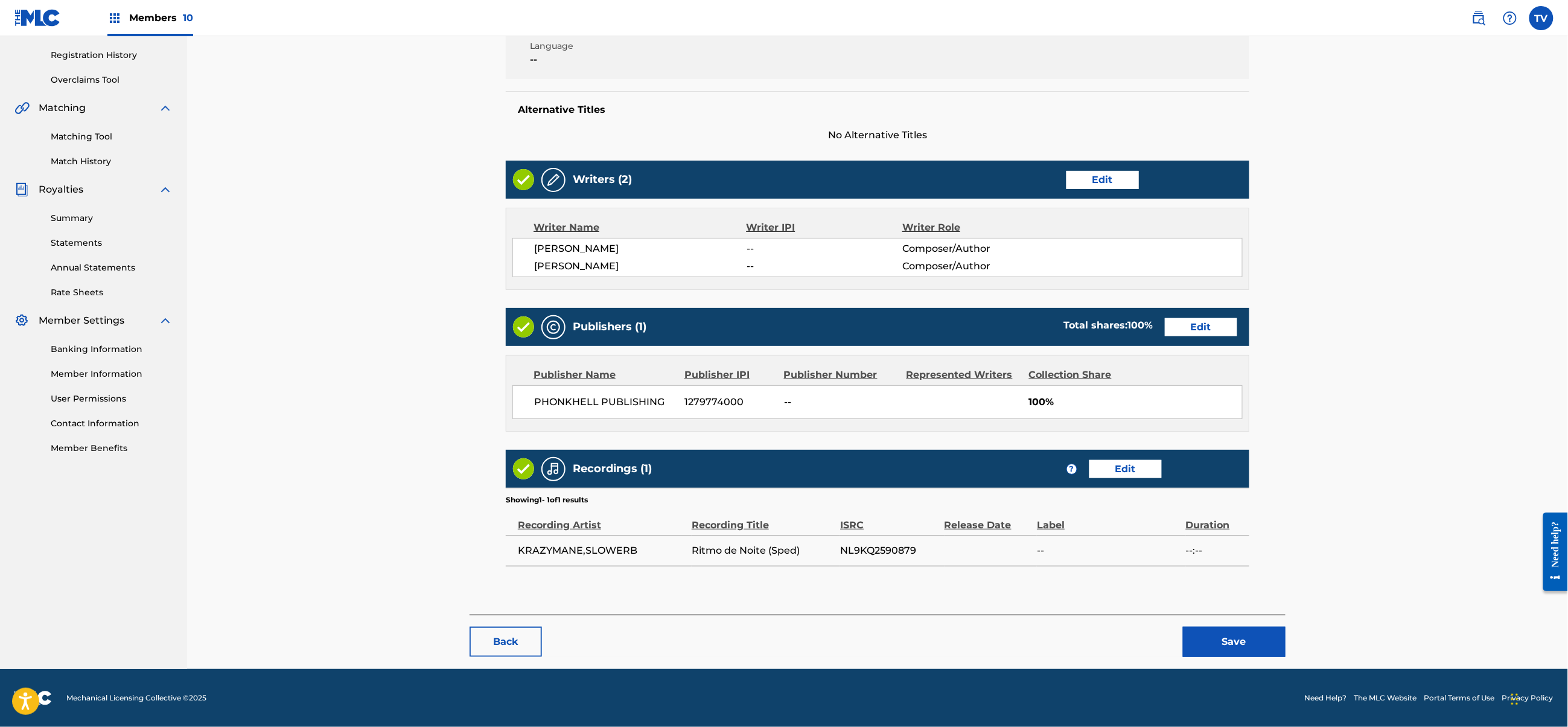
click at [1228, 628] on button "Save" at bounding box center [1234, 642] width 102 height 30
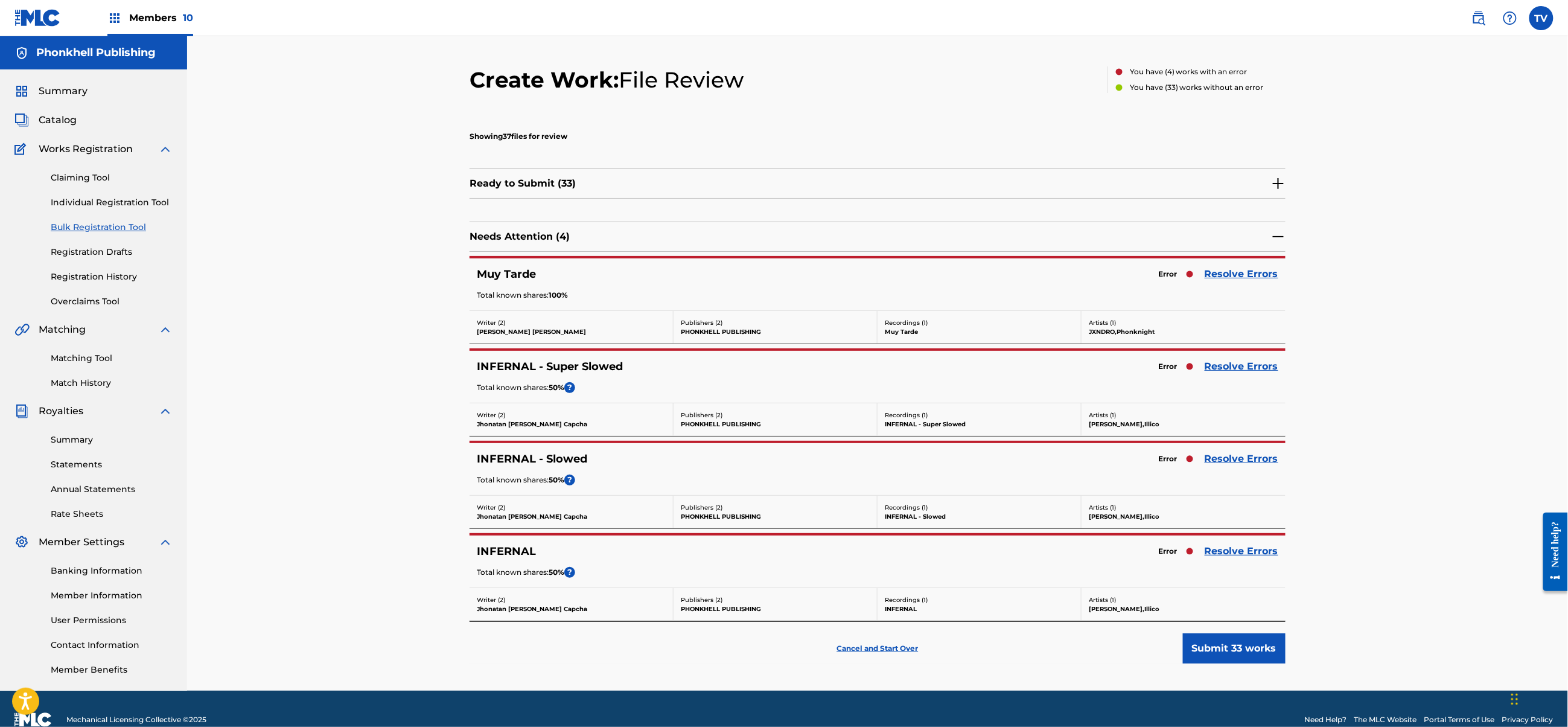
click at [1231, 372] on link "Resolve Errors" at bounding box center [1242, 366] width 74 height 14
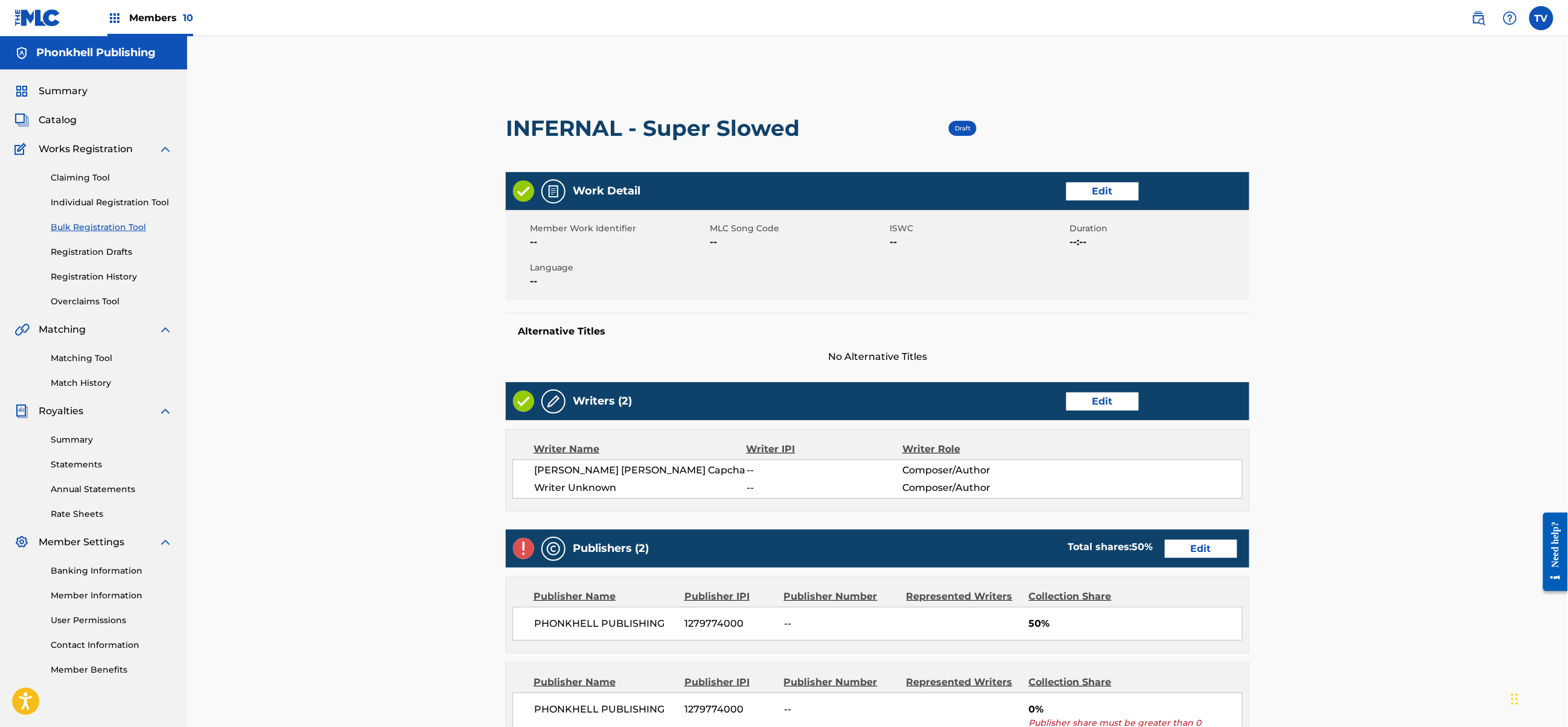
click at [1104, 396] on link "Edit" at bounding box center [1103, 401] width 72 height 18
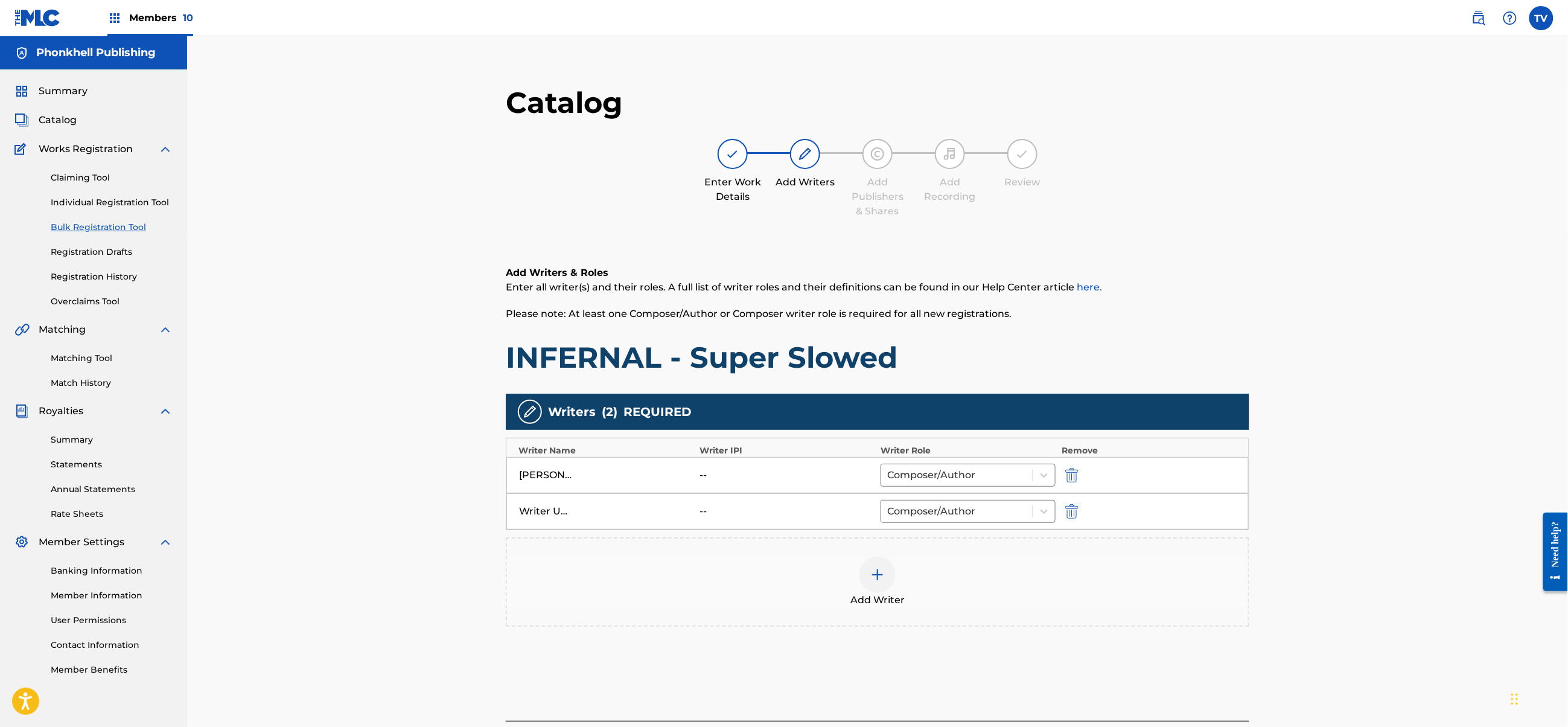
click at [1070, 513] on img "submit" at bounding box center [1072, 511] width 13 height 14
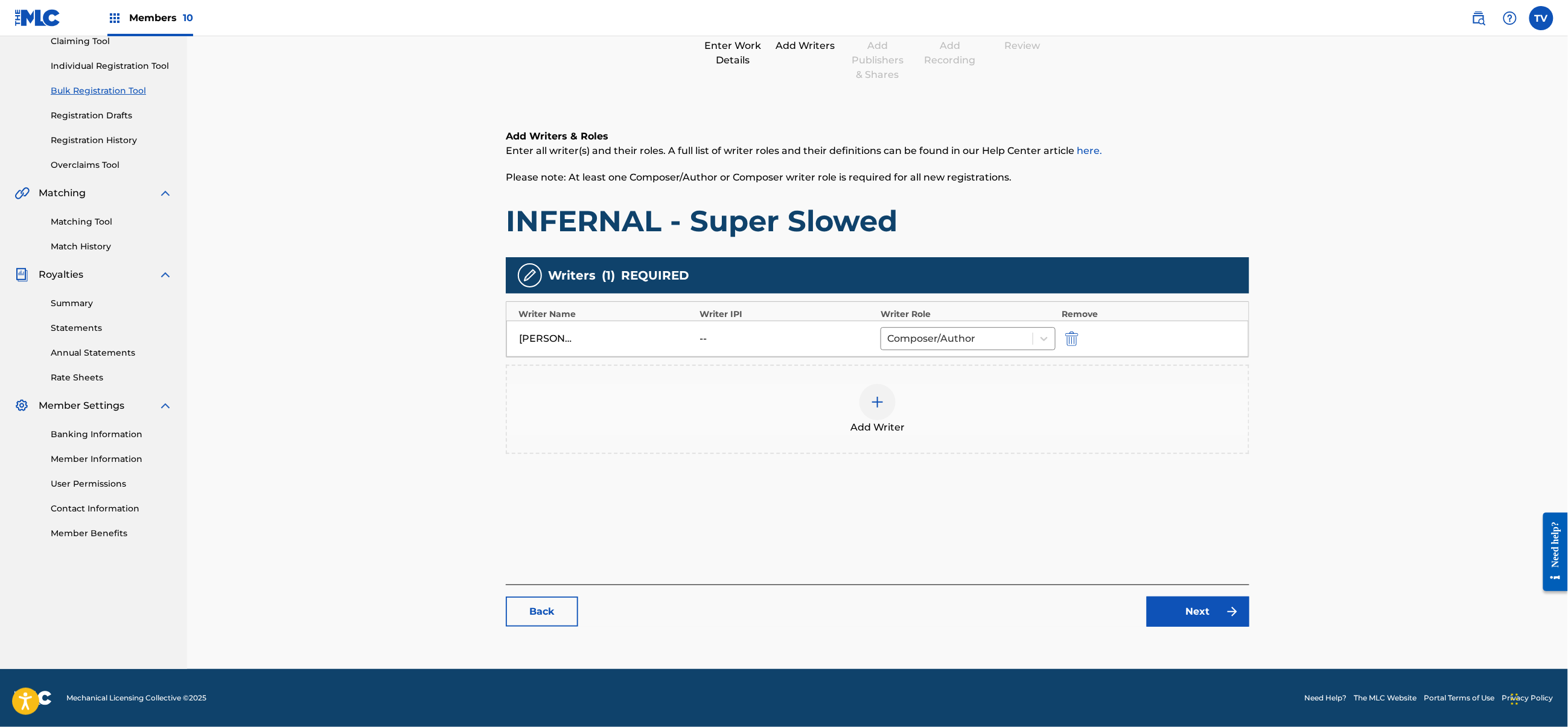
click at [1186, 621] on link "Next" at bounding box center [1198, 611] width 102 height 30
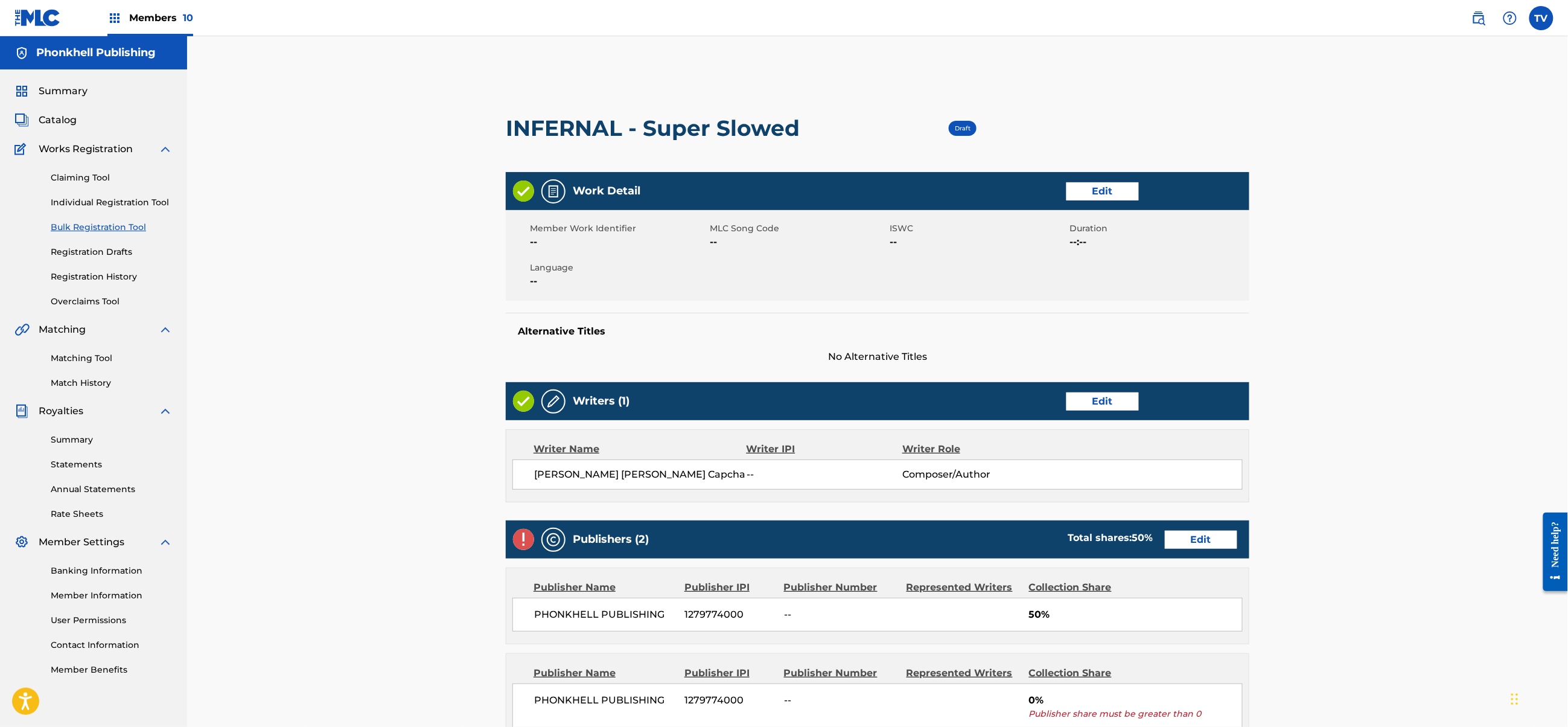
click at [1196, 539] on link "Edit" at bounding box center [1201, 539] width 72 height 18
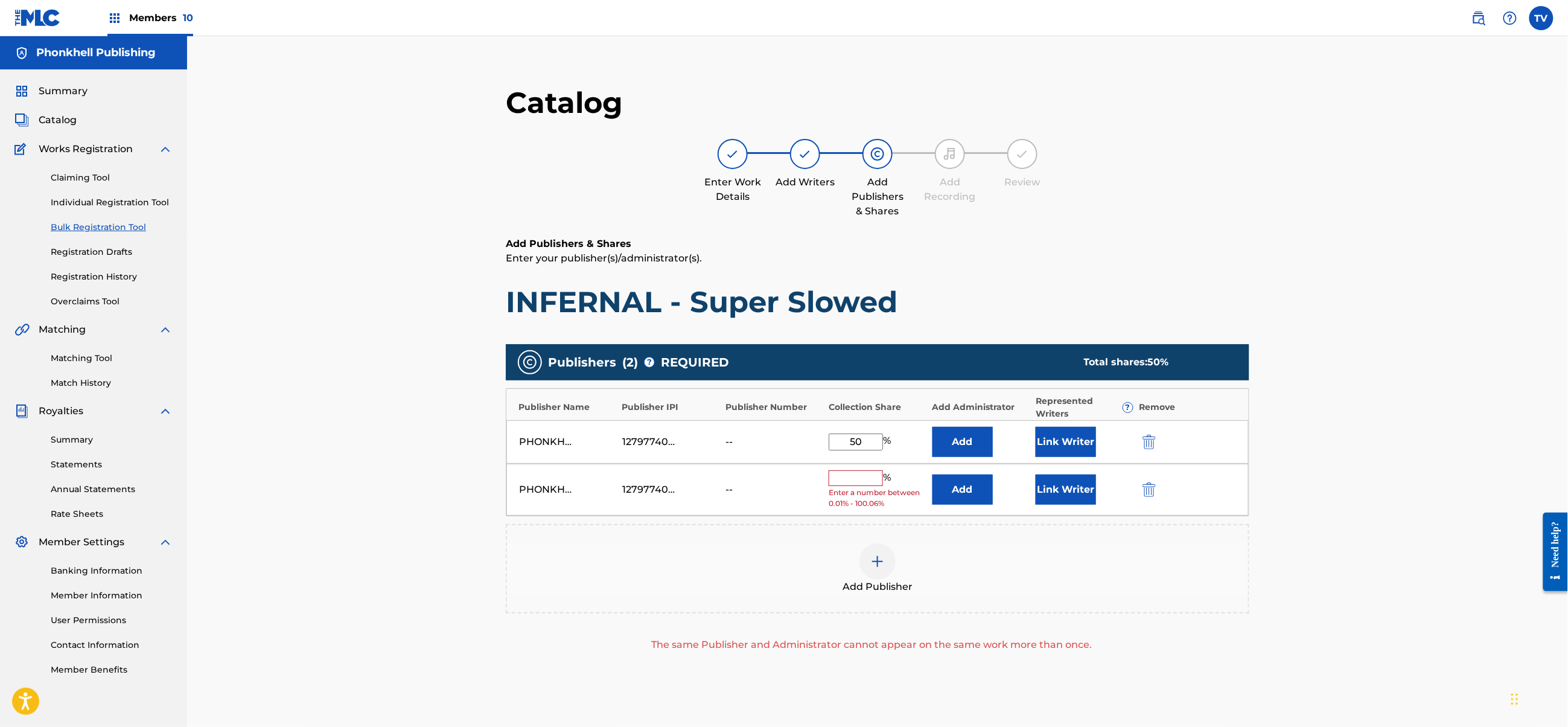
click at [1149, 493] on img "submit" at bounding box center [1149, 489] width 13 height 14
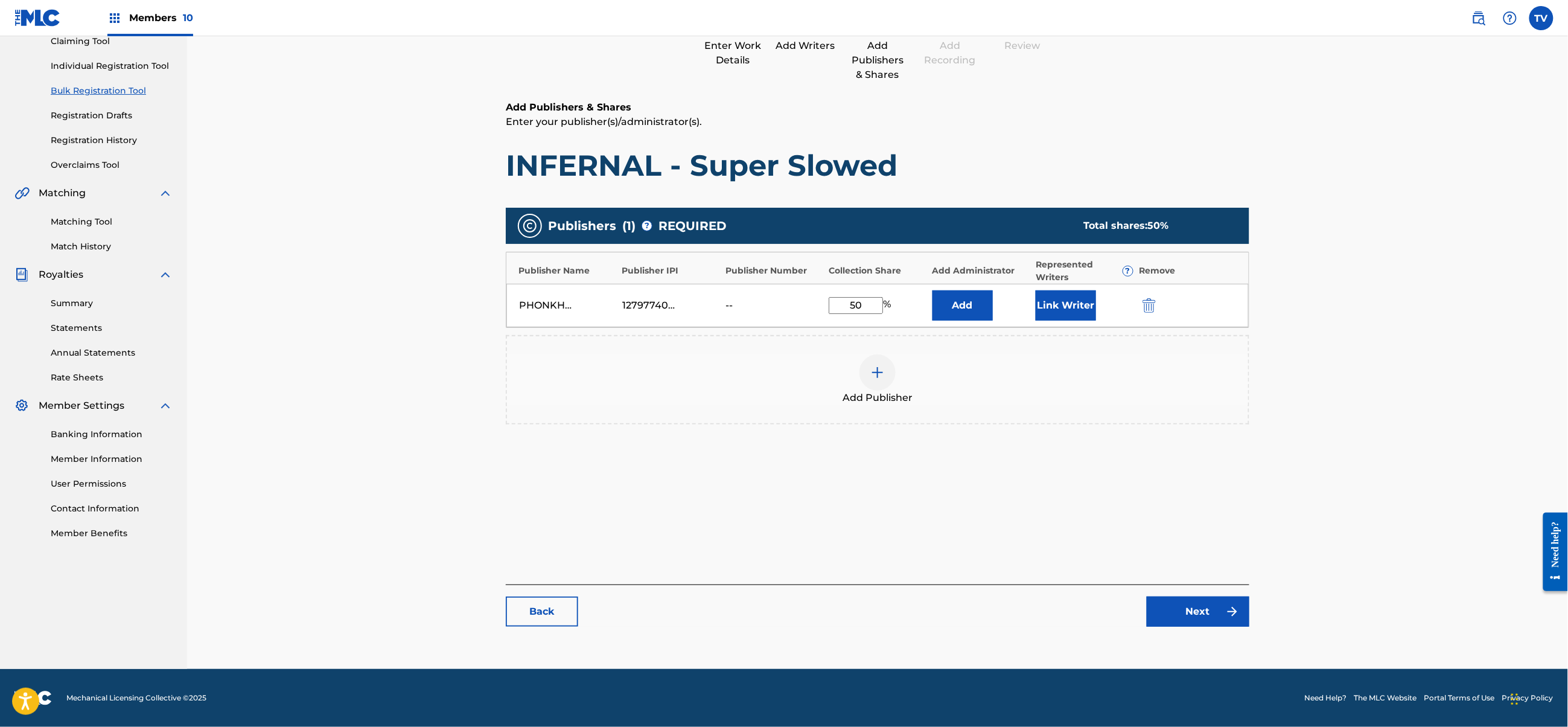
click at [1211, 611] on link "Next" at bounding box center [1198, 611] width 102 height 30
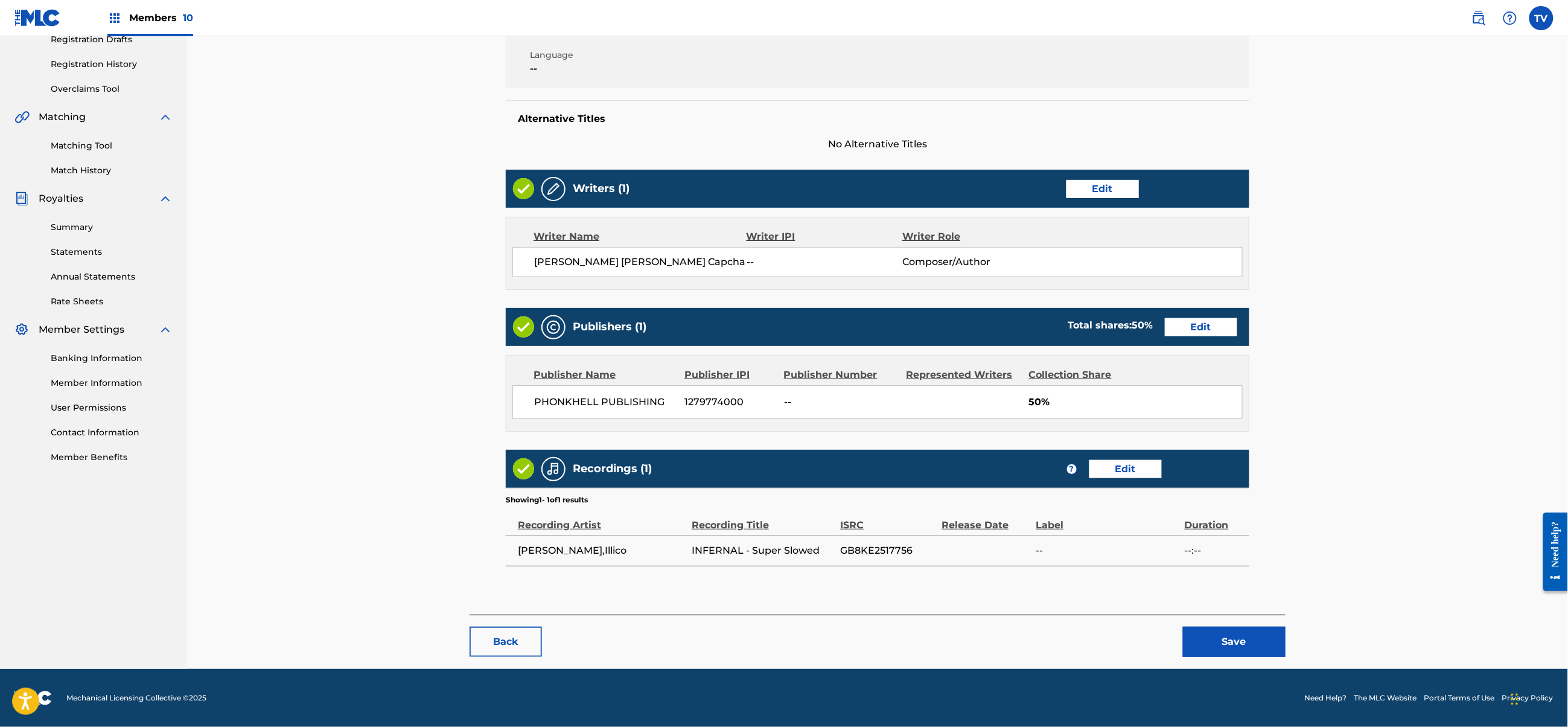
click at [1251, 638] on button "Save" at bounding box center [1234, 642] width 102 height 30
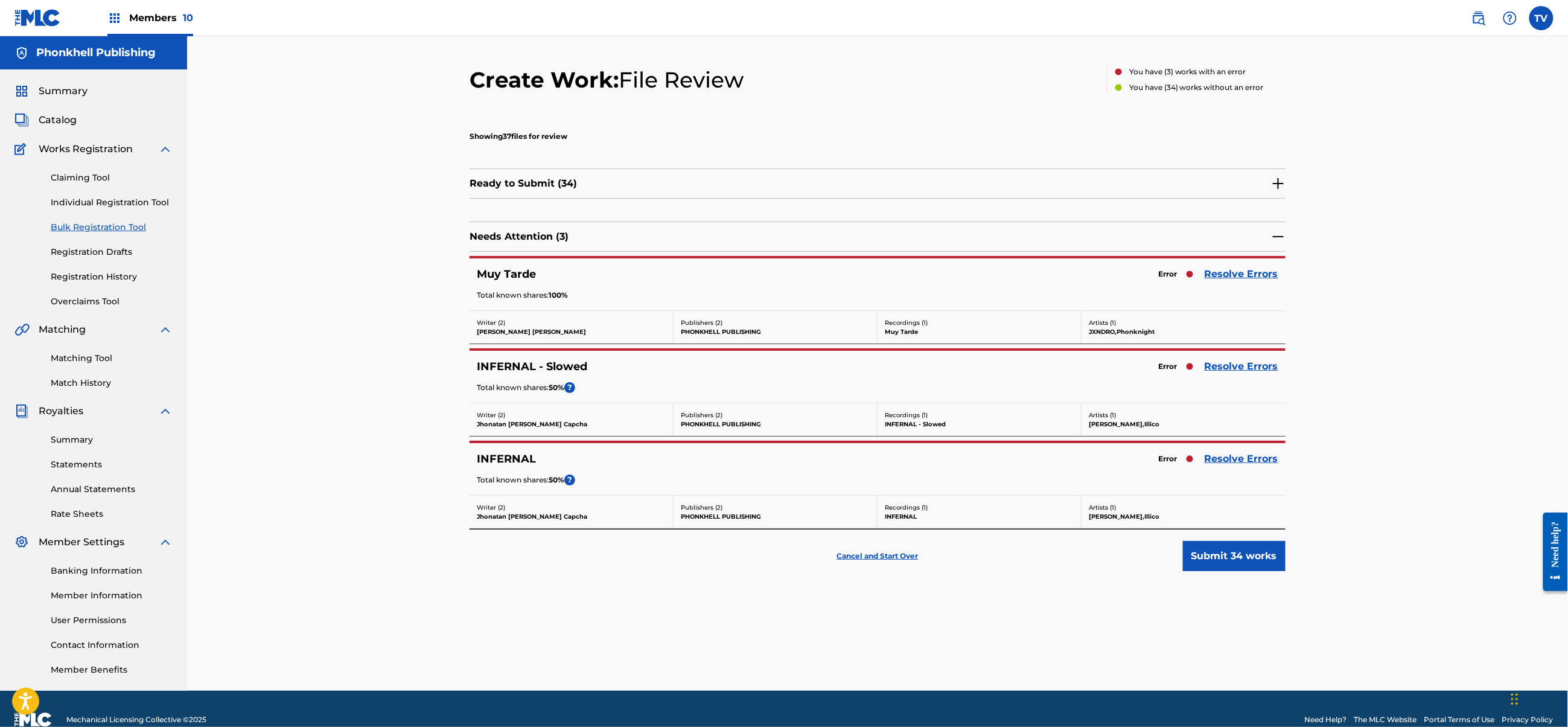
click at [1234, 274] on link "Resolve Errors" at bounding box center [1242, 274] width 74 height 14
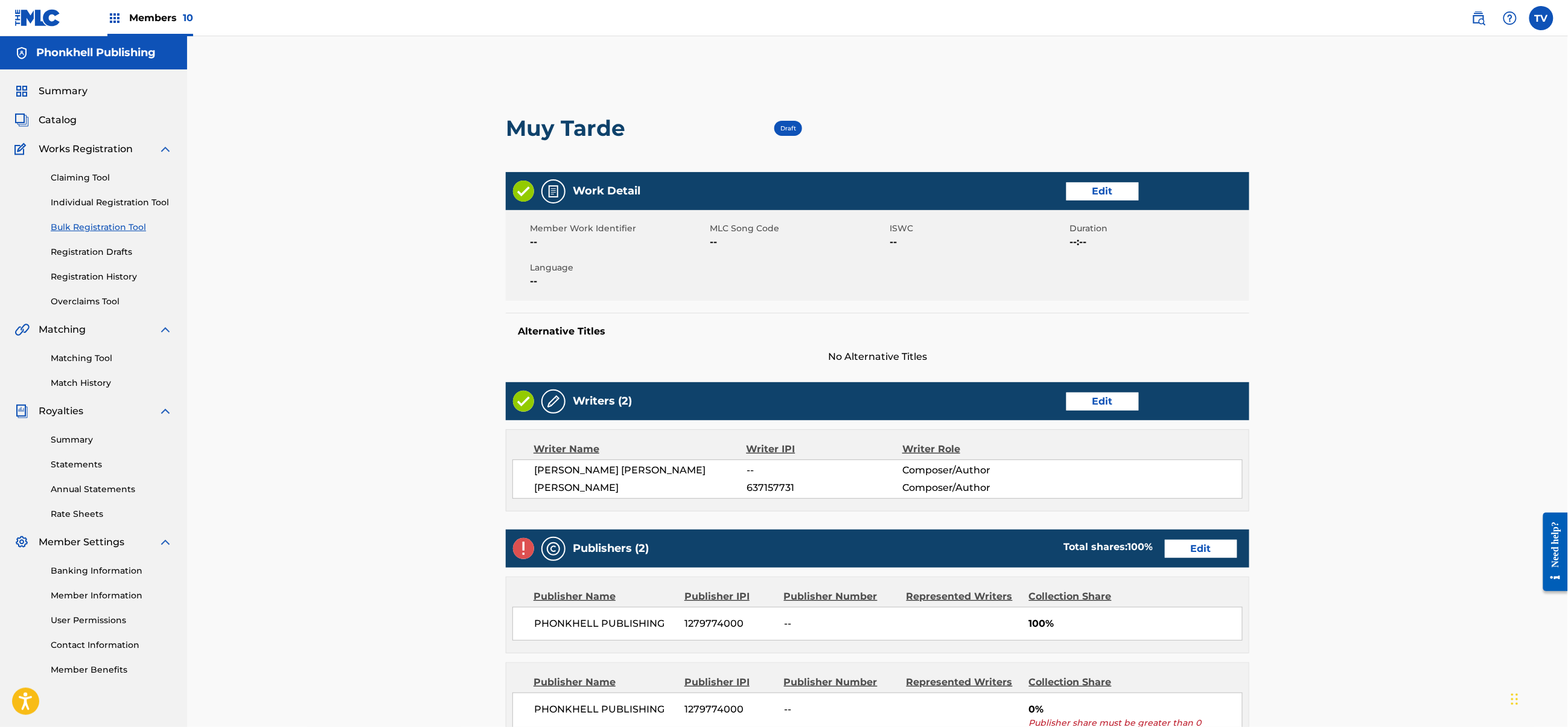
click at [1202, 543] on link "Edit" at bounding box center [1201, 548] width 72 height 18
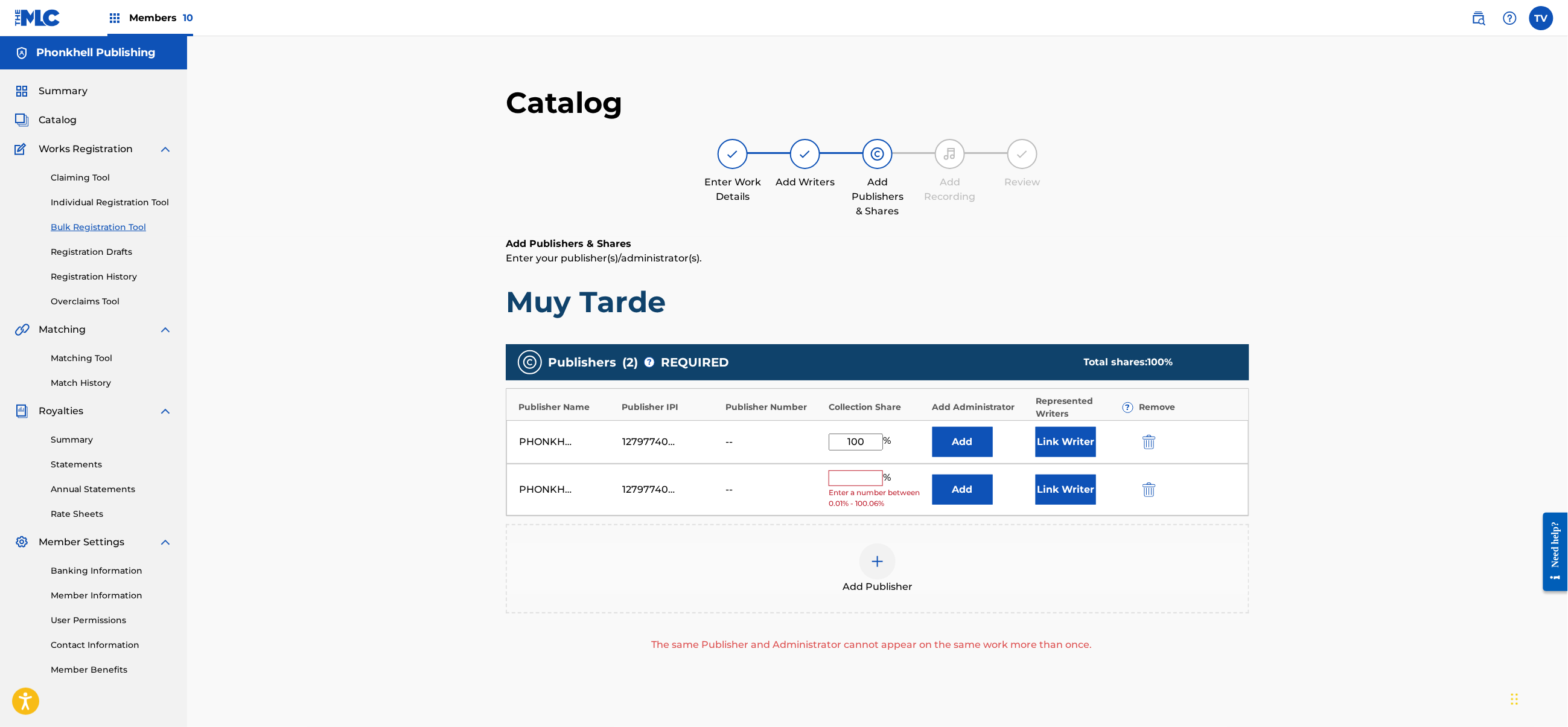
click at [1208, 548] on div "Add Publisher" at bounding box center [877, 568] width 741 height 51
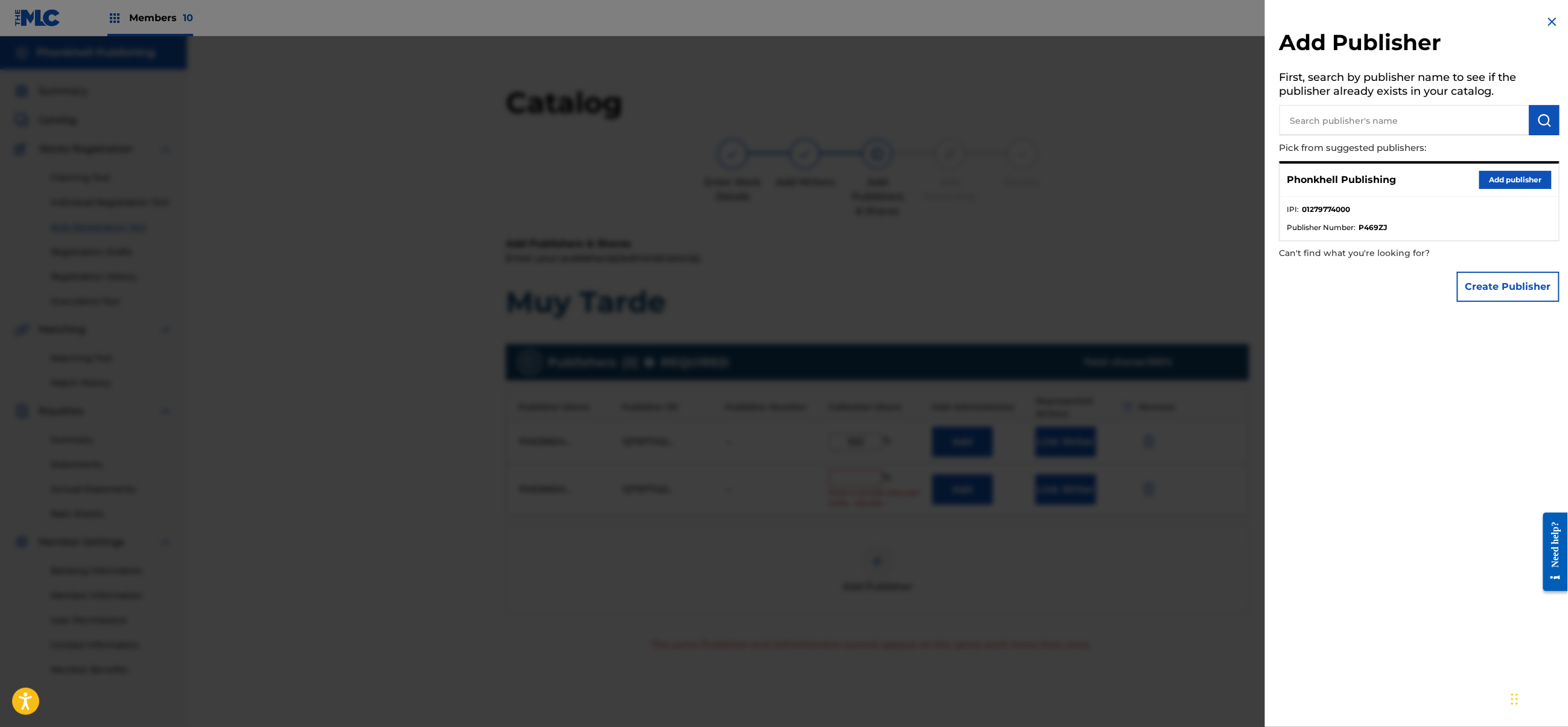
click at [1157, 522] on div at bounding box center [784, 399] width 1568 height 727
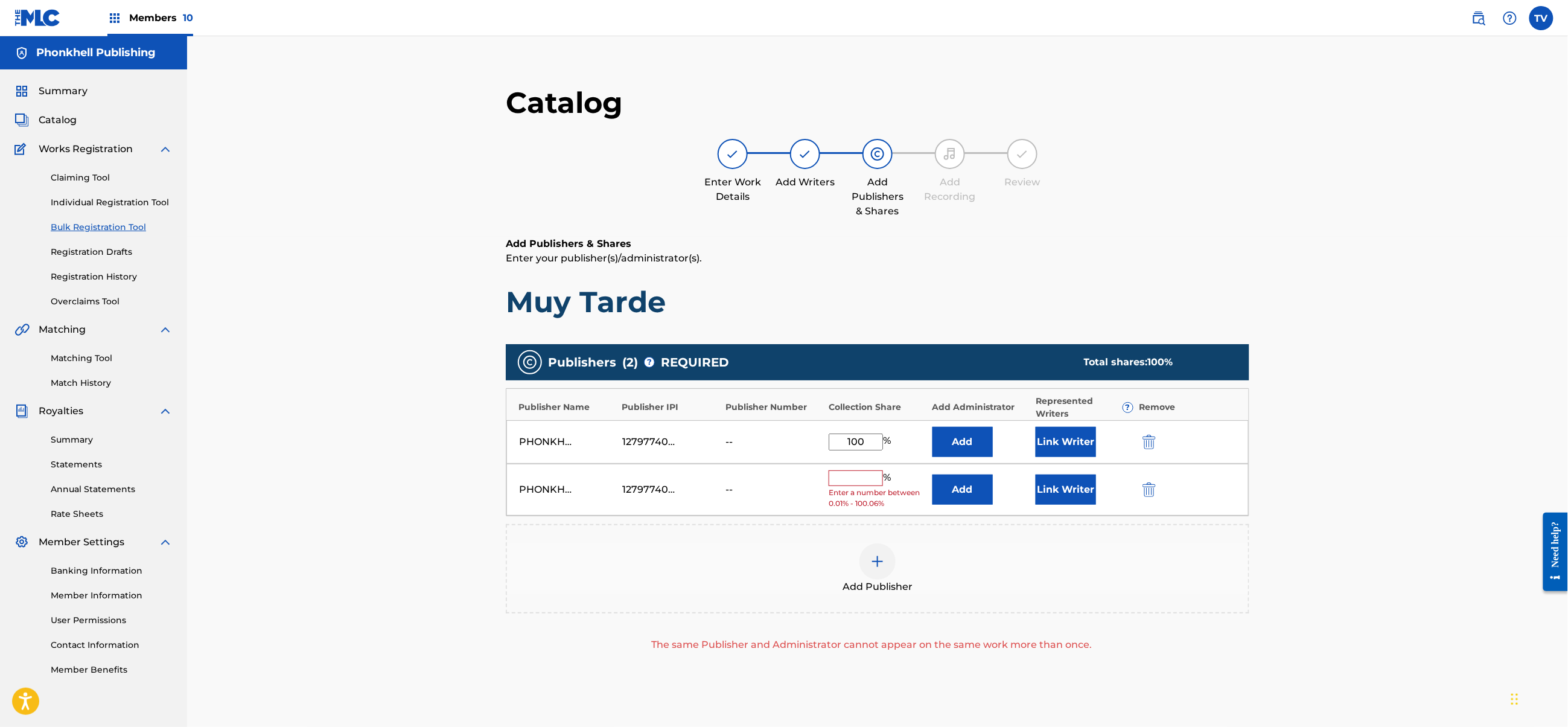
click at [1144, 496] on img "submit" at bounding box center [1149, 489] width 13 height 14
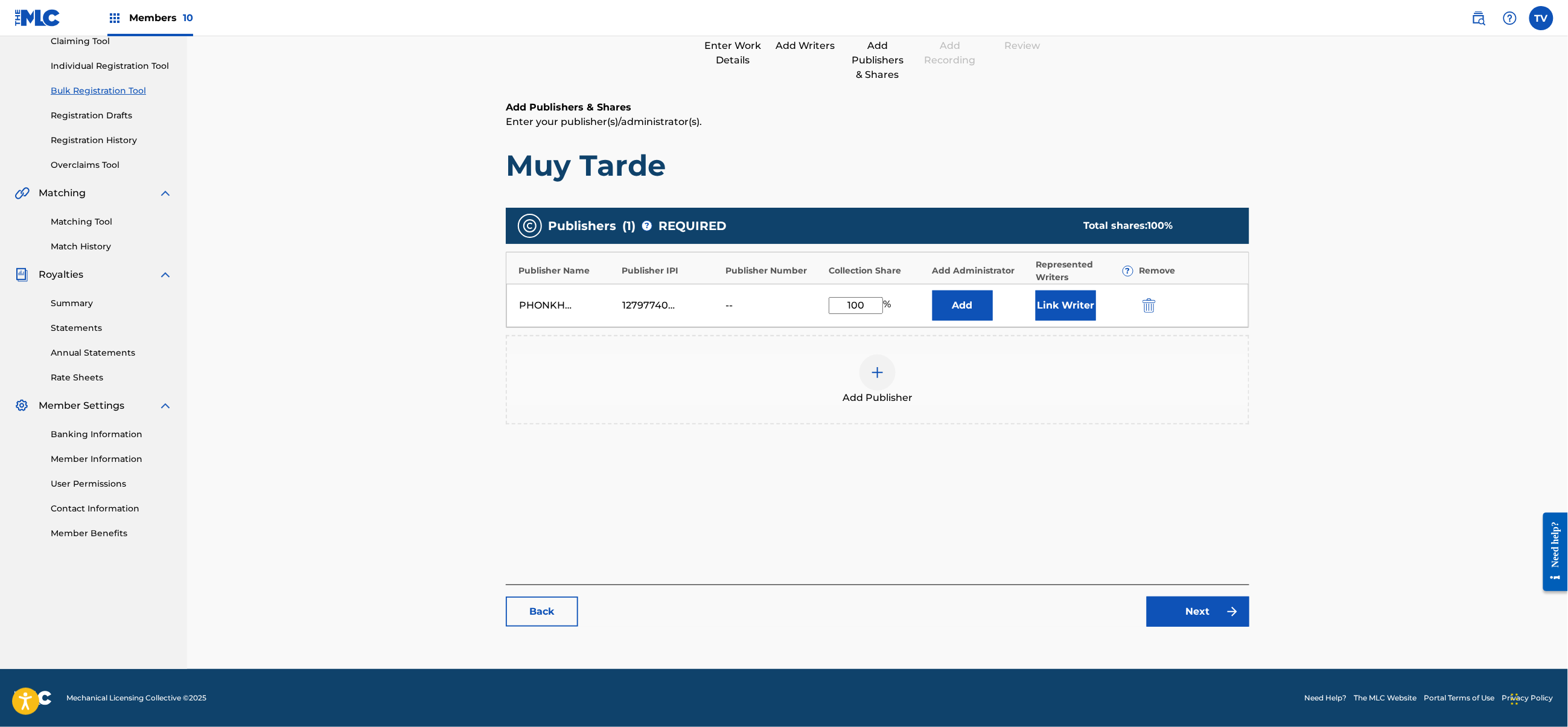
click at [1201, 617] on link "Next" at bounding box center [1198, 611] width 102 height 30
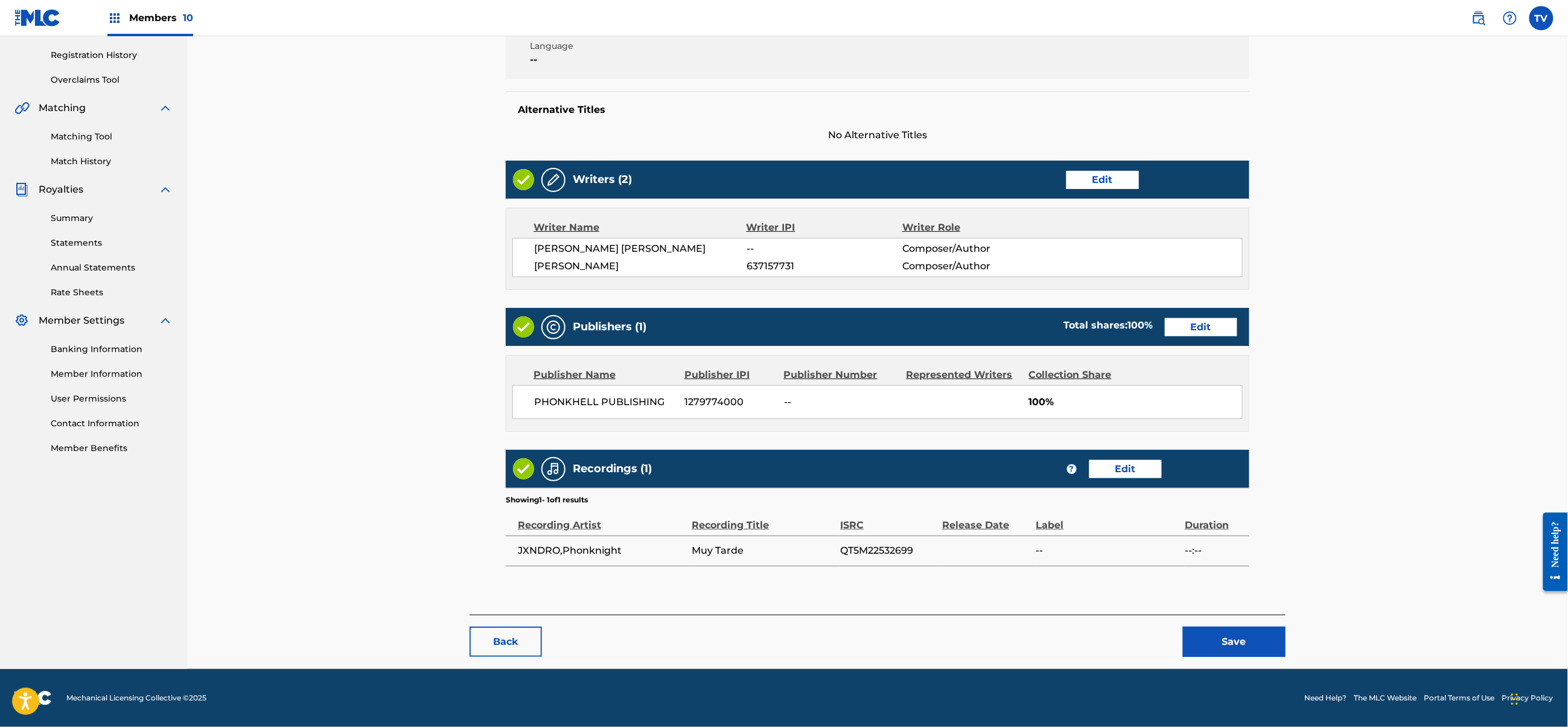
click at [1256, 643] on button "Save" at bounding box center [1234, 642] width 102 height 30
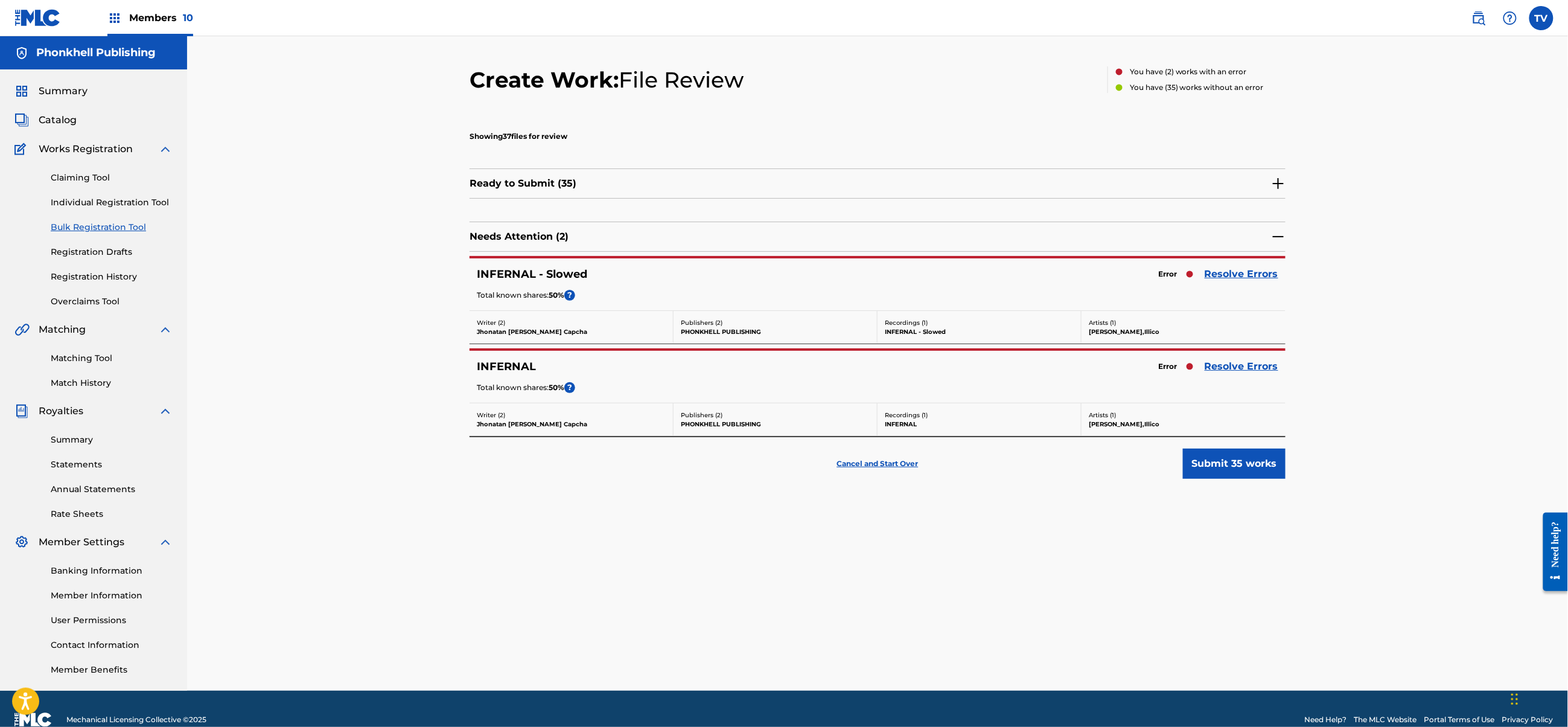
click at [1232, 368] on link "Resolve Errors" at bounding box center [1242, 366] width 74 height 14
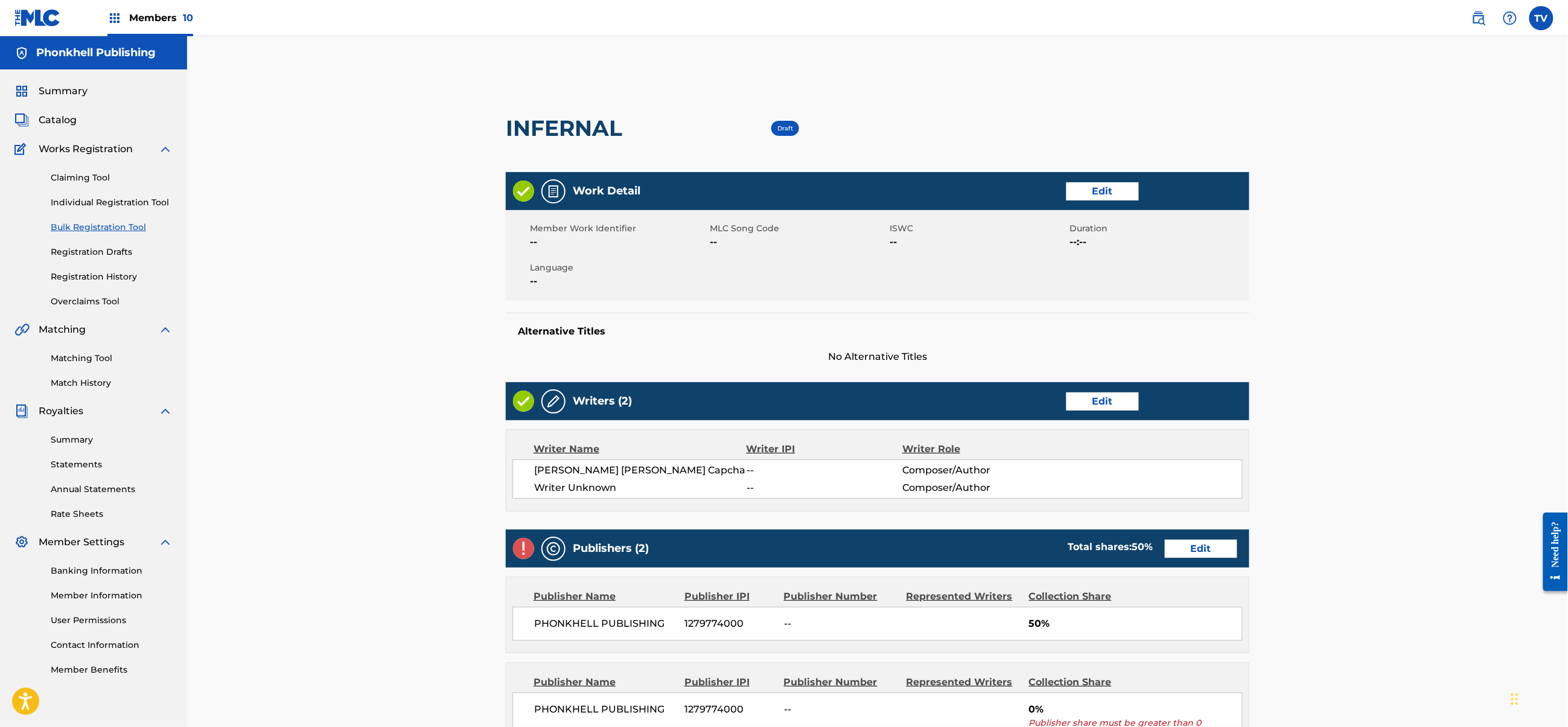
click at [1082, 412] on div "Writers (2) Edit" at bounding box center [877, 401] width 744 height 38
click at [1089, 401] on link "Edit" at bounding box center [1103, 401] width 72 height 18
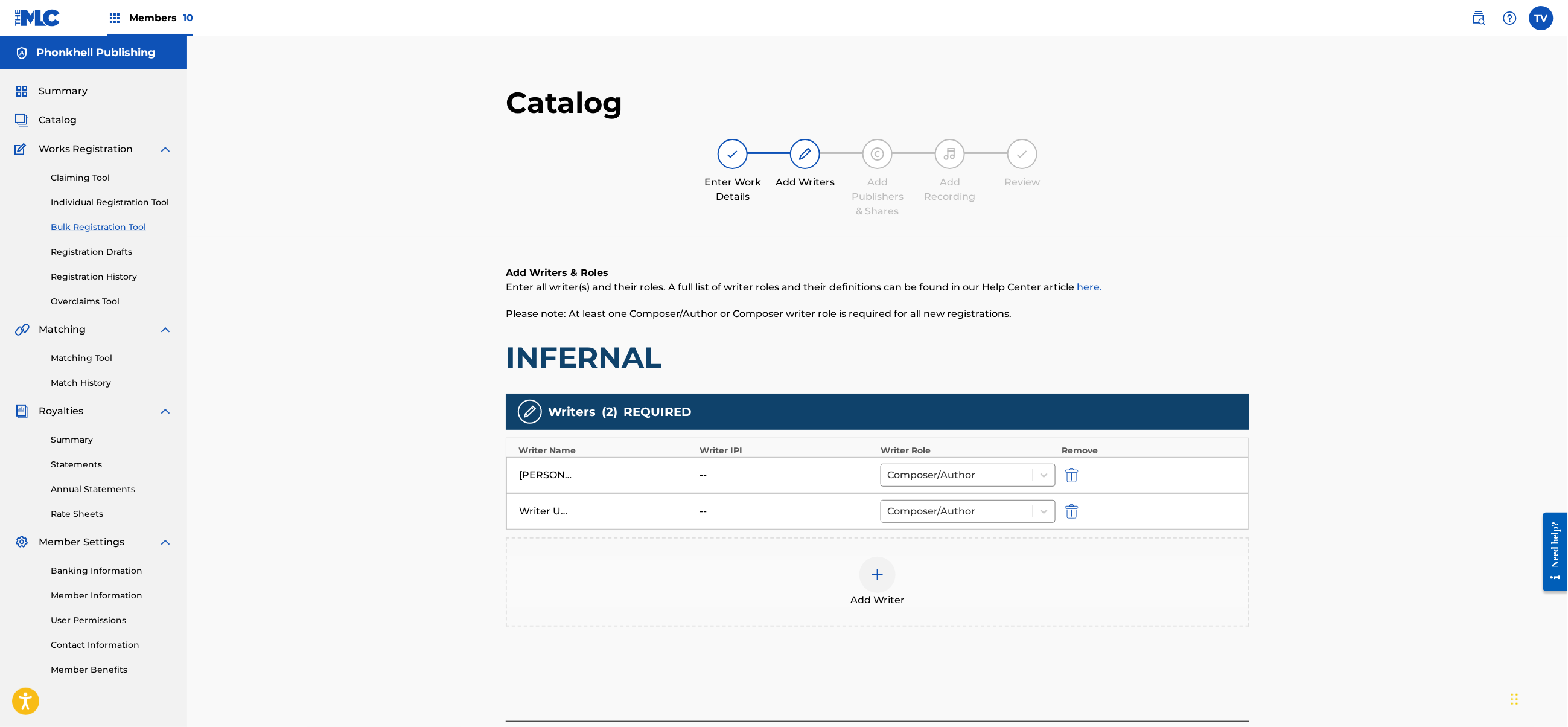
click at [1068, 503] on div "Writer Unknown -- Composer/Author" at bounding box center [877, 511] width 742 height 36
click at [1068, 505] on img "submit" at bounding box center [1072, 511] width 13 height 14
click at [1104, 559] on div "Add Writer" at bounding box center [877, 546] width 741 height 51
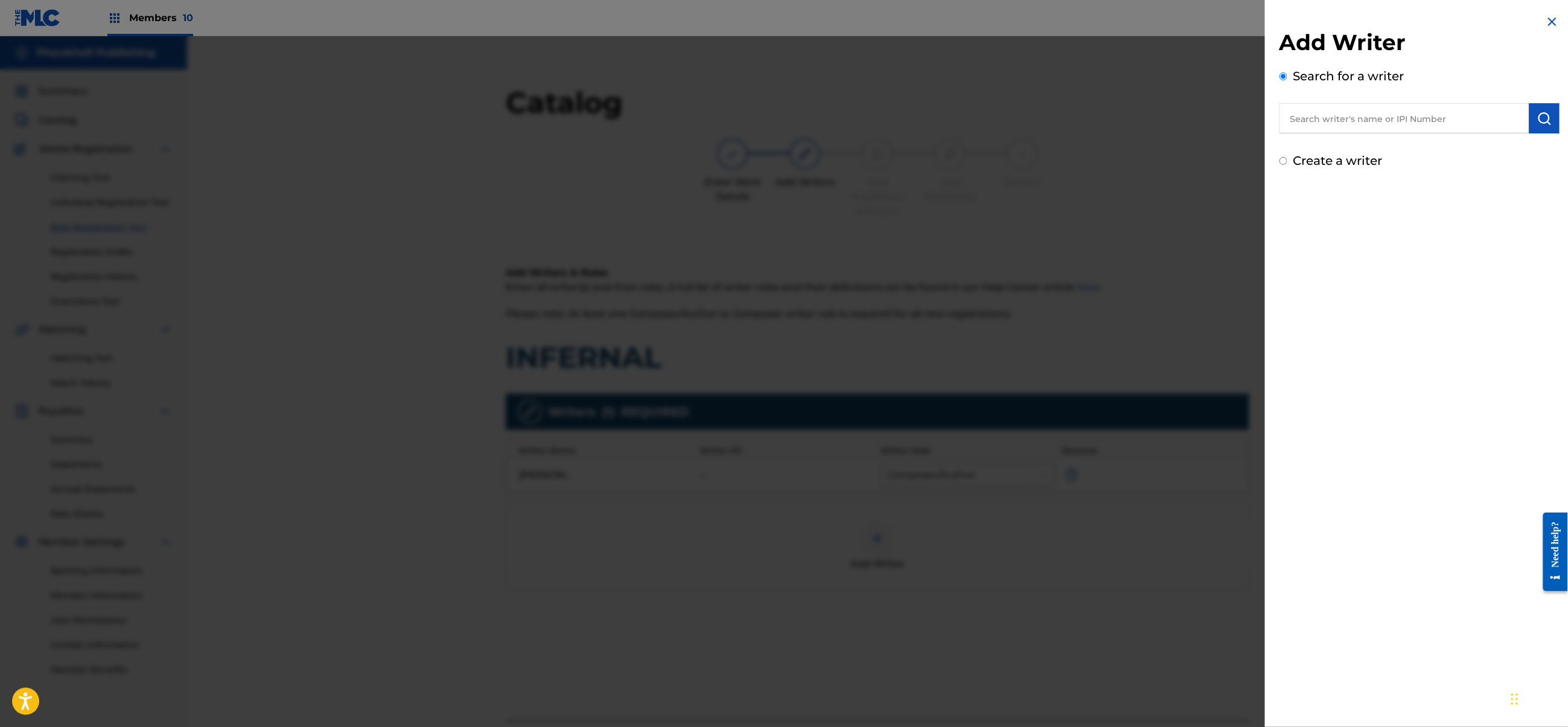
click at [1143, 611] on div at bounding box center [784, 399] width 1568 height 727
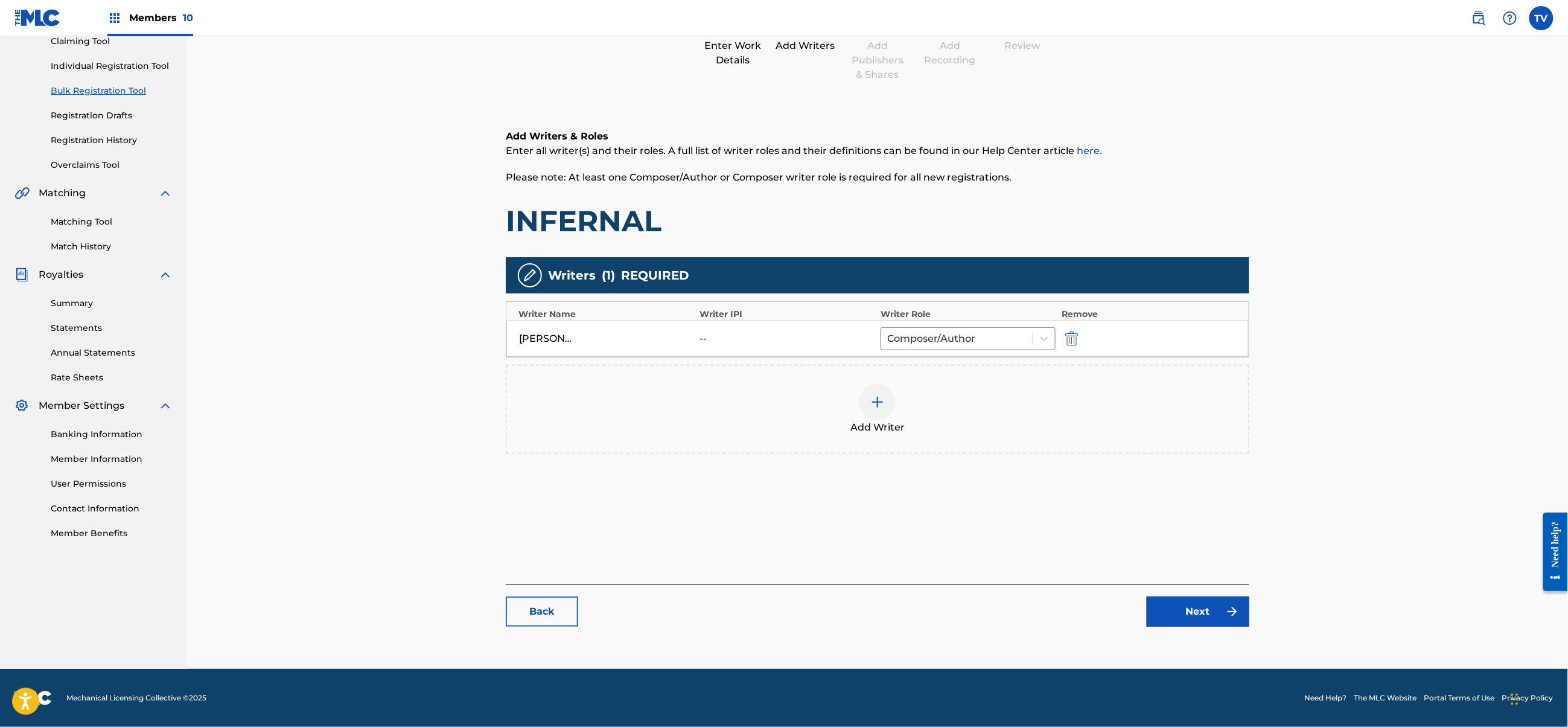
click at [1192, 621] on link "Next" at bounding box center [1198, 611] width 102 height 30
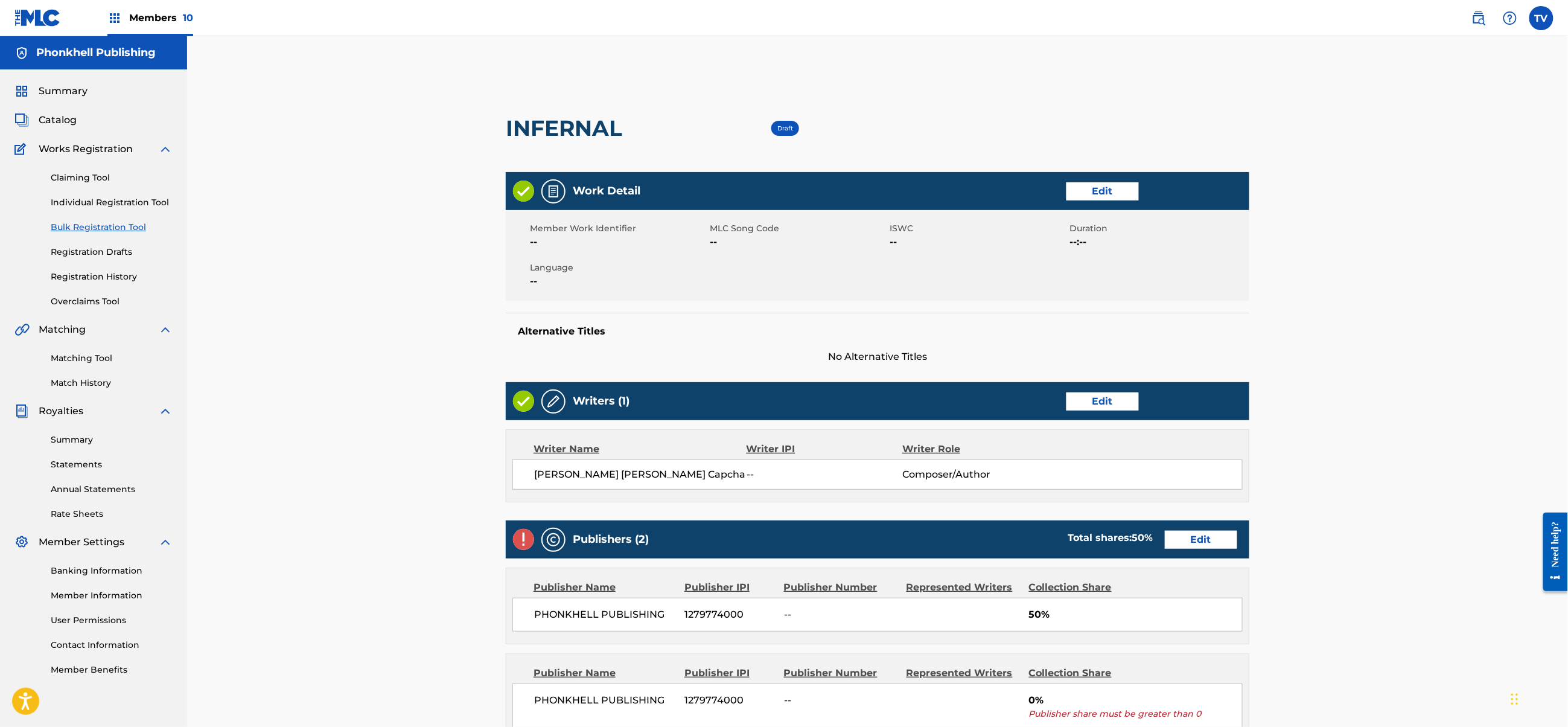
click at [1199, 541] on link "Edit" at bounding box center [1201, 539] width 72 height 18
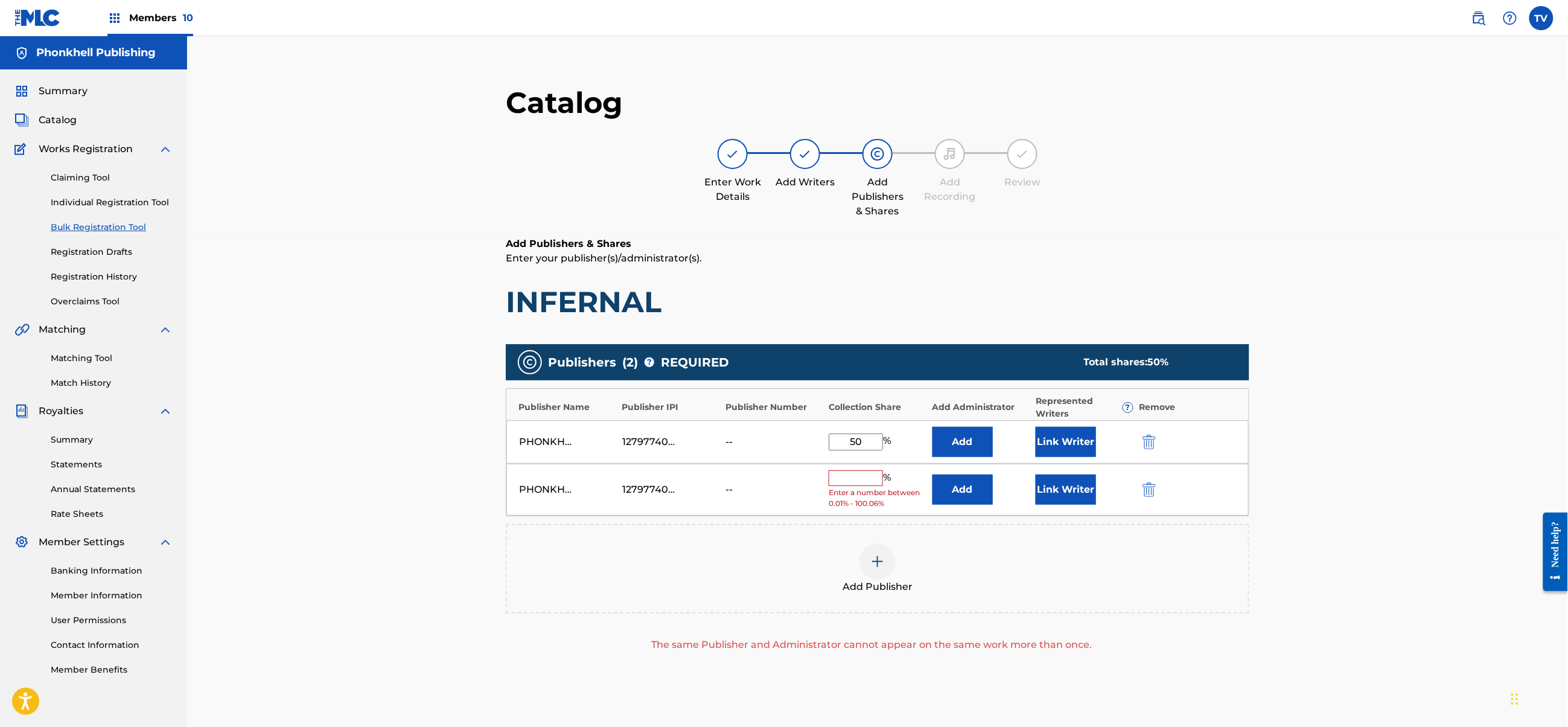
click at [1147, 484] on img "submit" at bounding box center [1149, 489] width 13 height 14
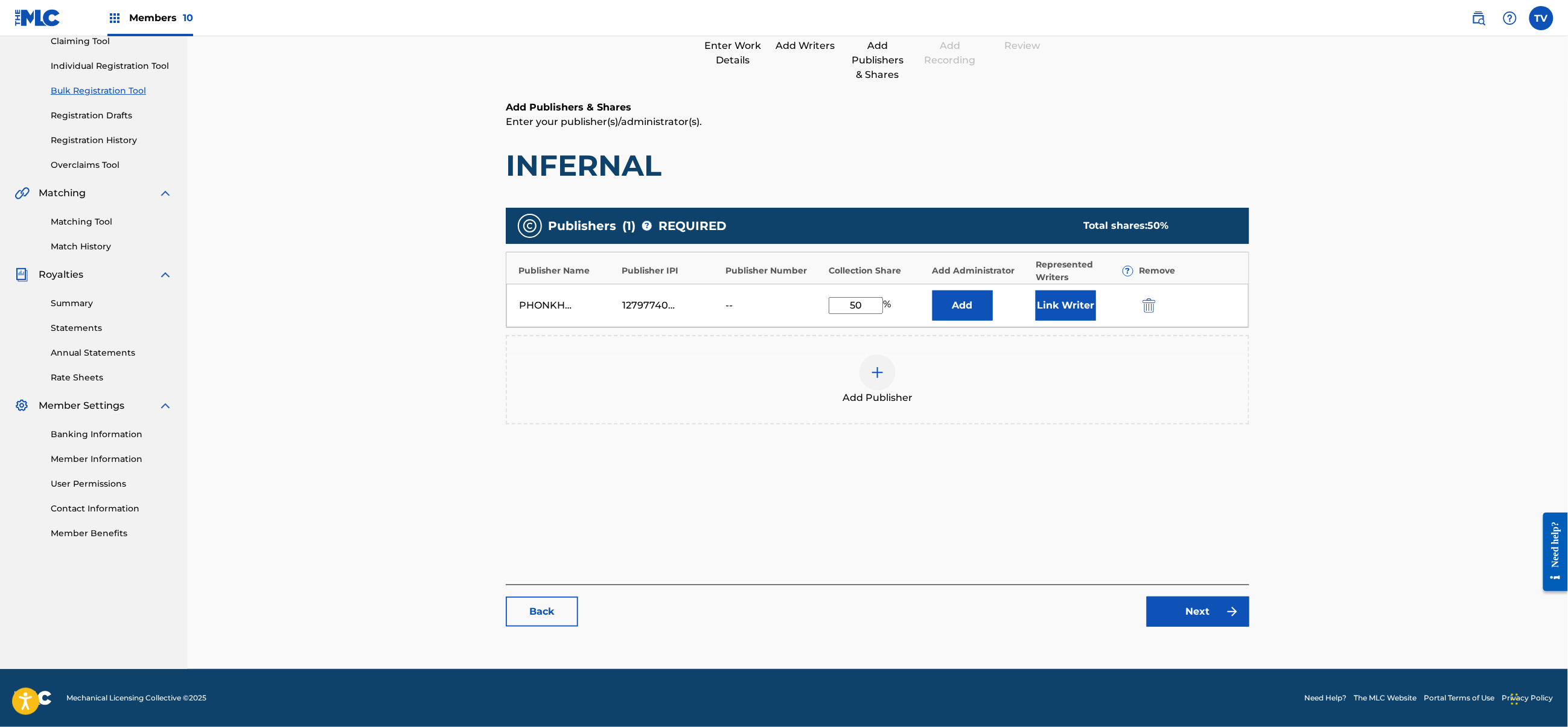
click at [1194, 610] on link "Next" at bounding box center [1198, 611] width 102 height 30
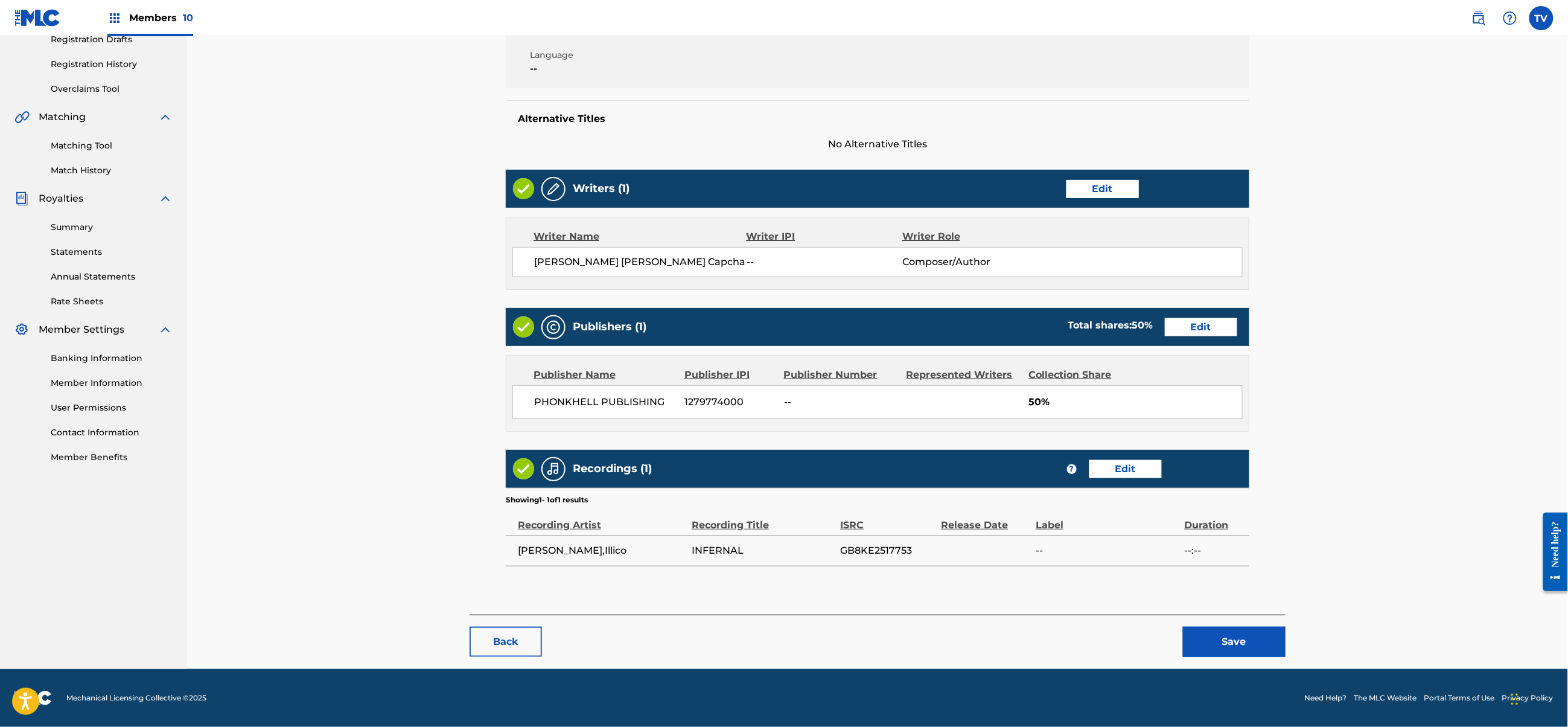
click at [1234, 639] on button "Save" at bounding box center [1234, 642] width 102 height 30
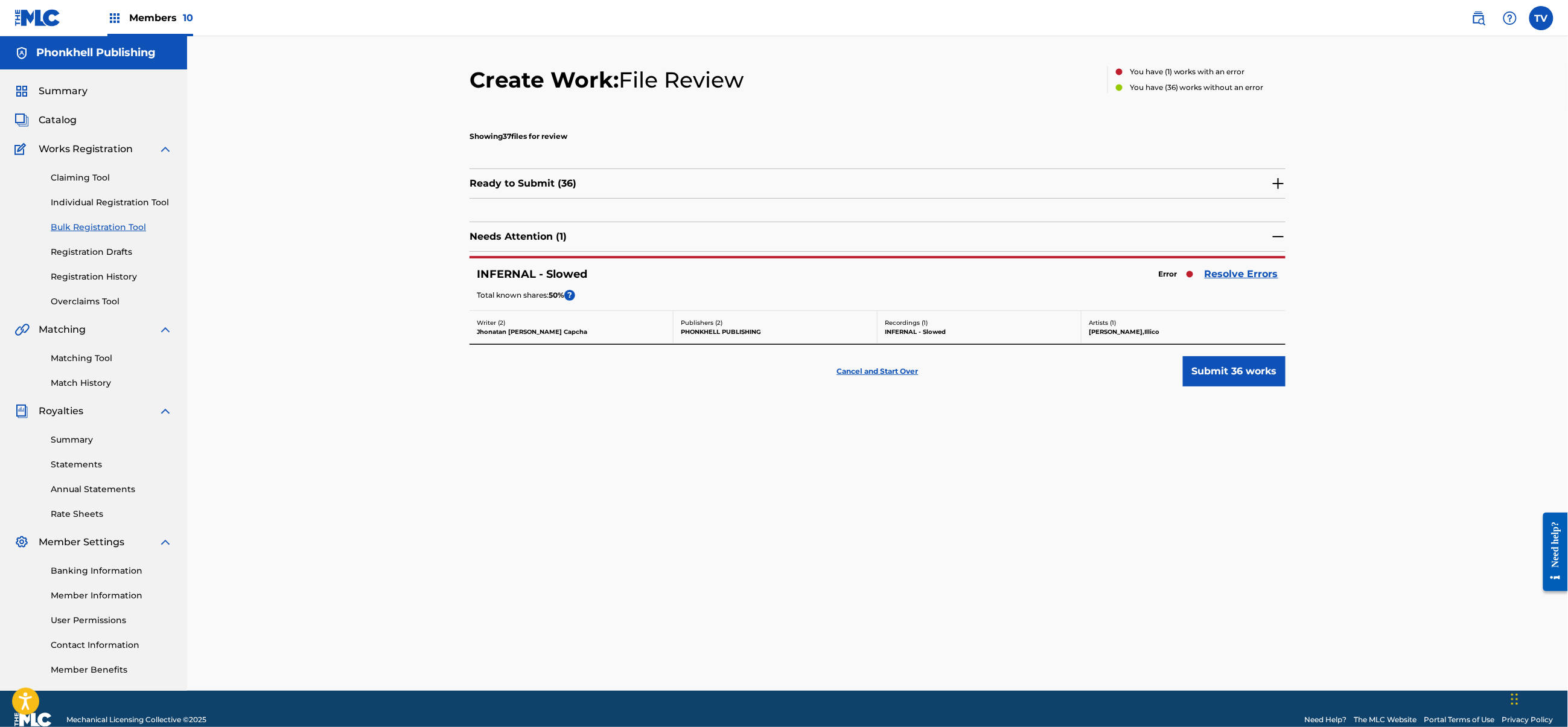
click at [1229, 273] on link "Resolve Errors" at bounding box center [1242, 274] width 74 height 14
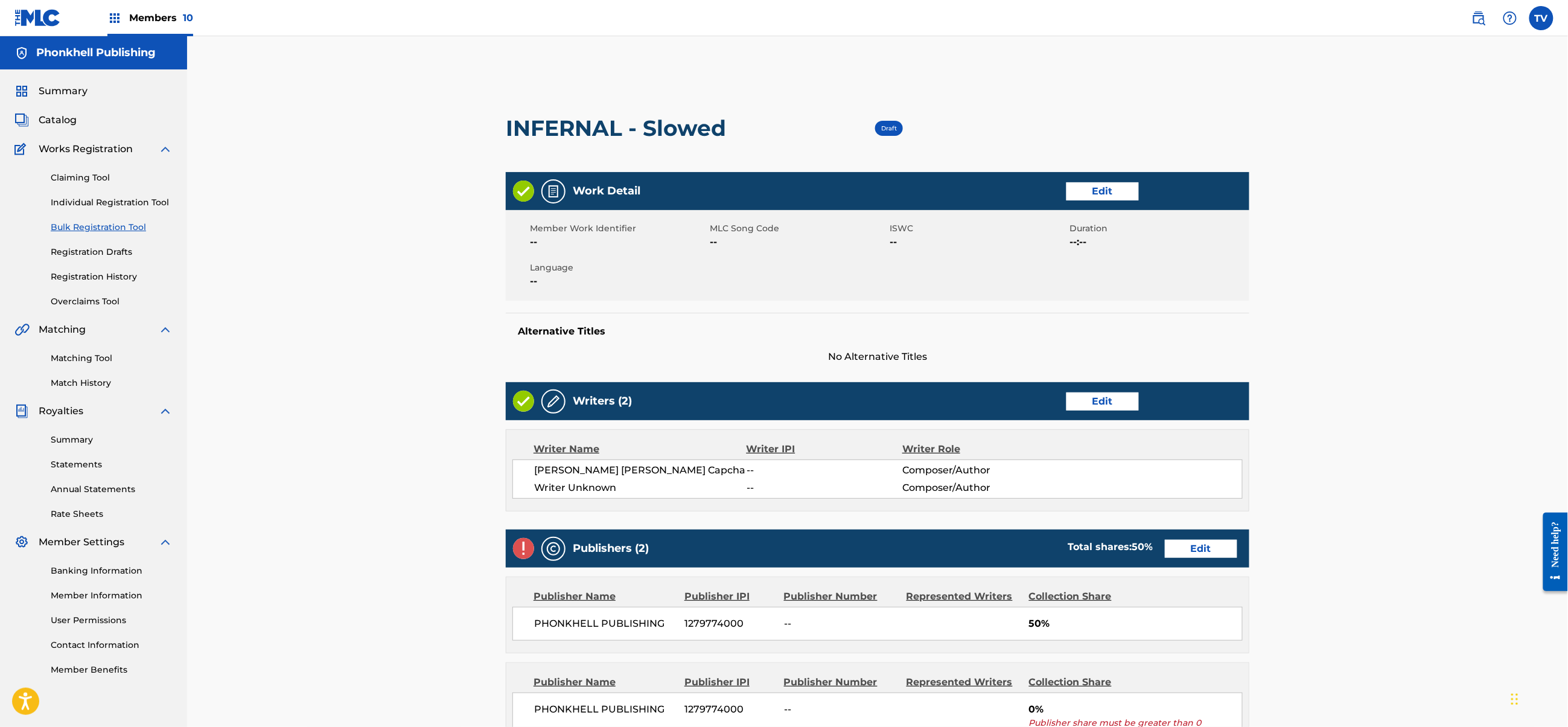
click at [1078, 401] on link "Edit" at bounding box center [1103, 401] width 72 height 18
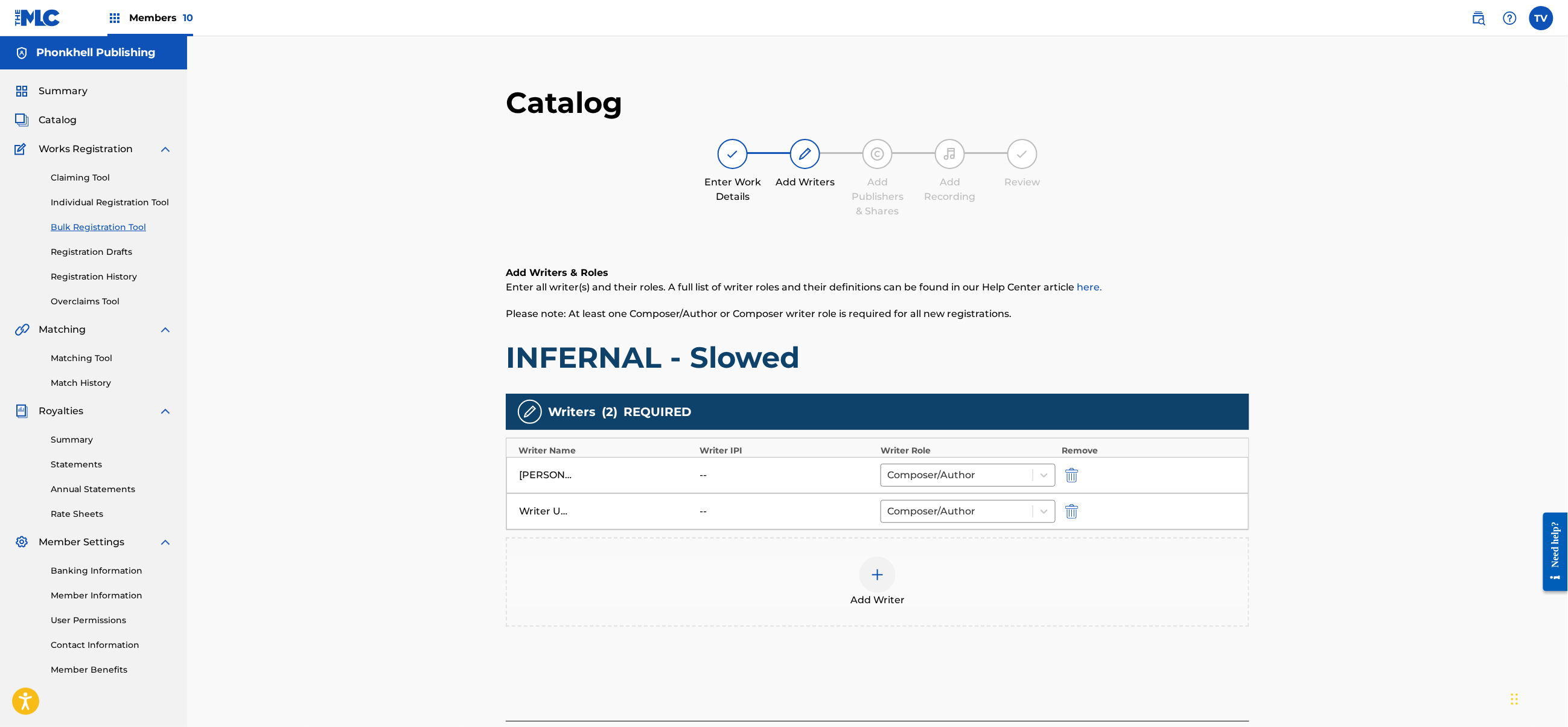
click at [1073, 513] on img "submit" at bounding box center [1072, 511] width 13 height 14
click at [1125, 645] on div "Add Writers & Roles Enter all writer(s) and their roles. A full list of writer …" at bounding box center [877, 443] width 744 height 412
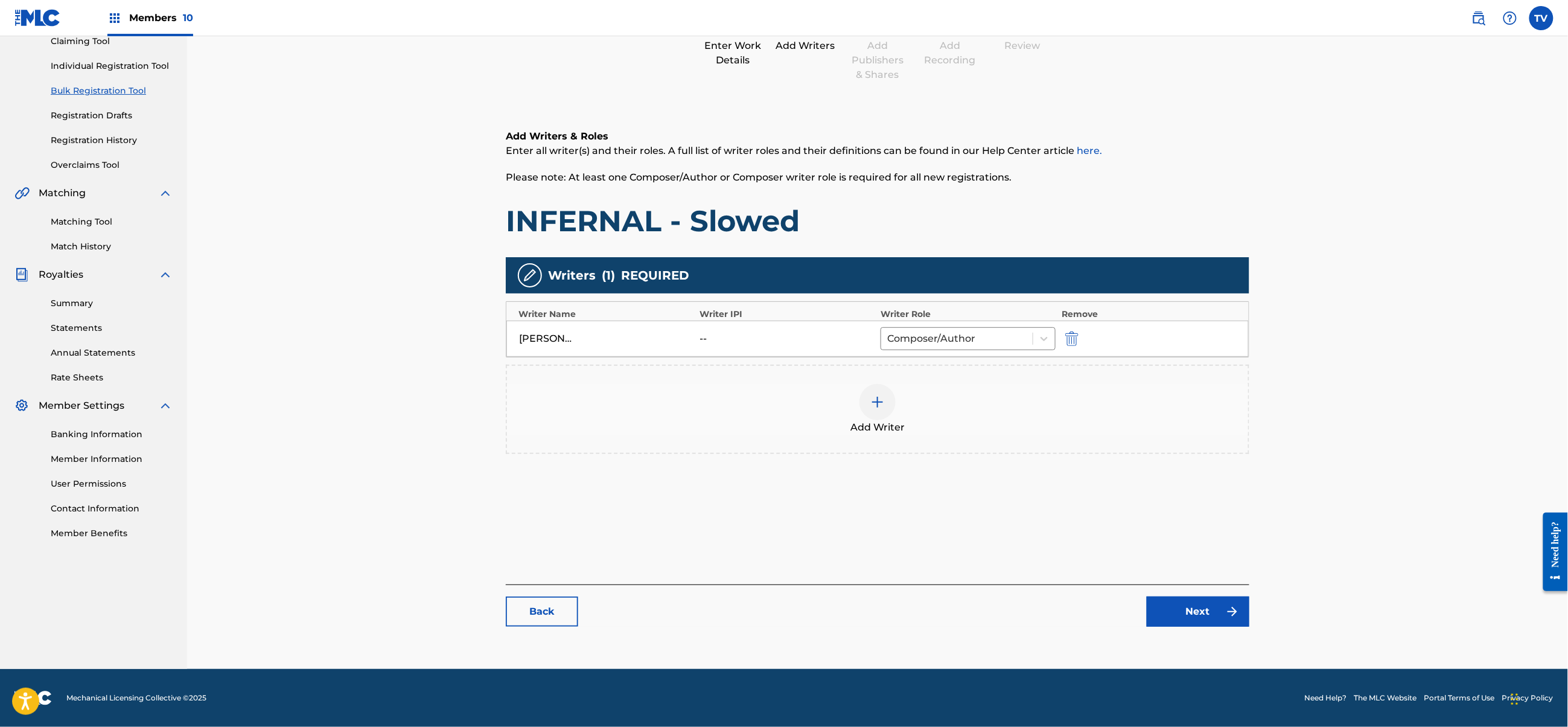
click at [1181, 621] on link "Next" at bounding box center [1198, 611] width 102 height 30
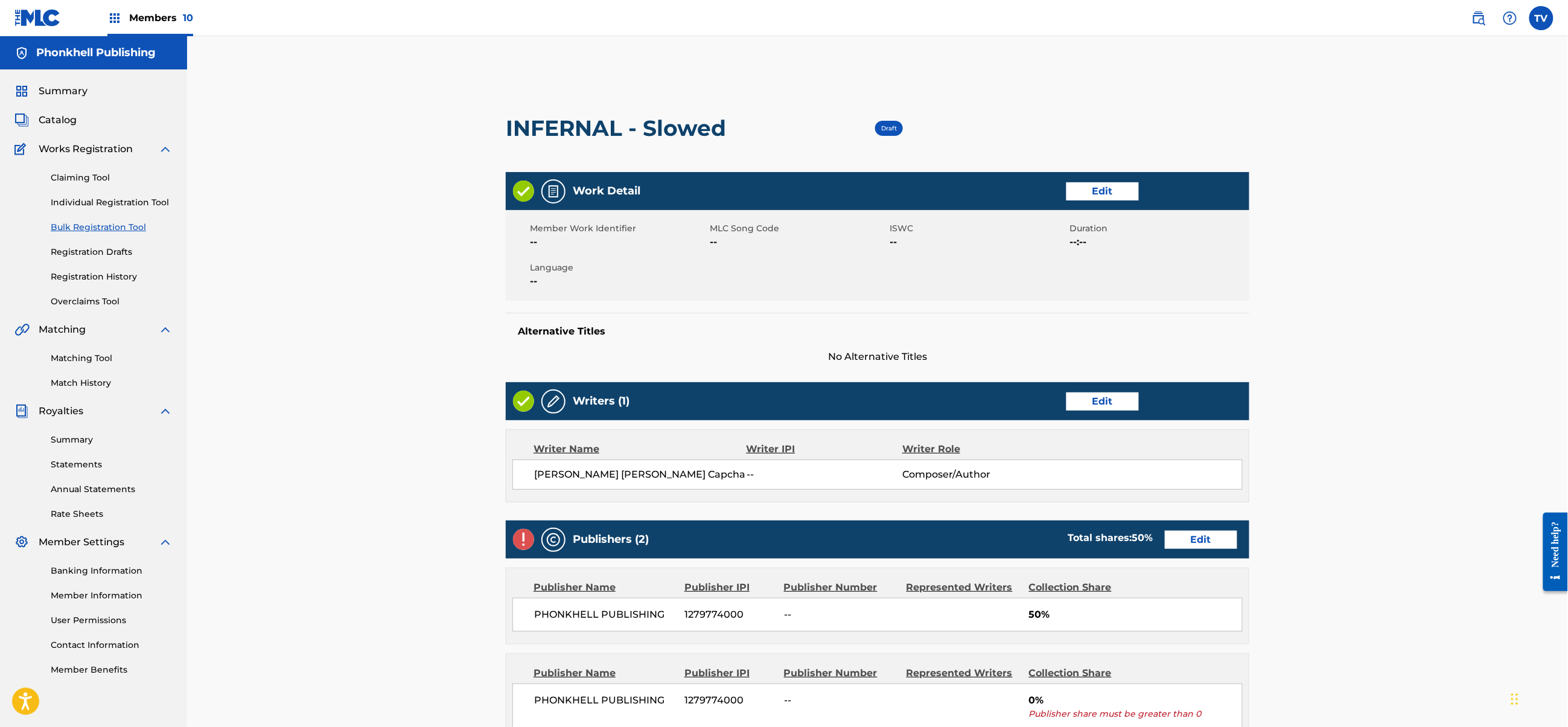
click at [1212, 546] on link "Edit" at bounding box center [1201, 539] width 72 height 18
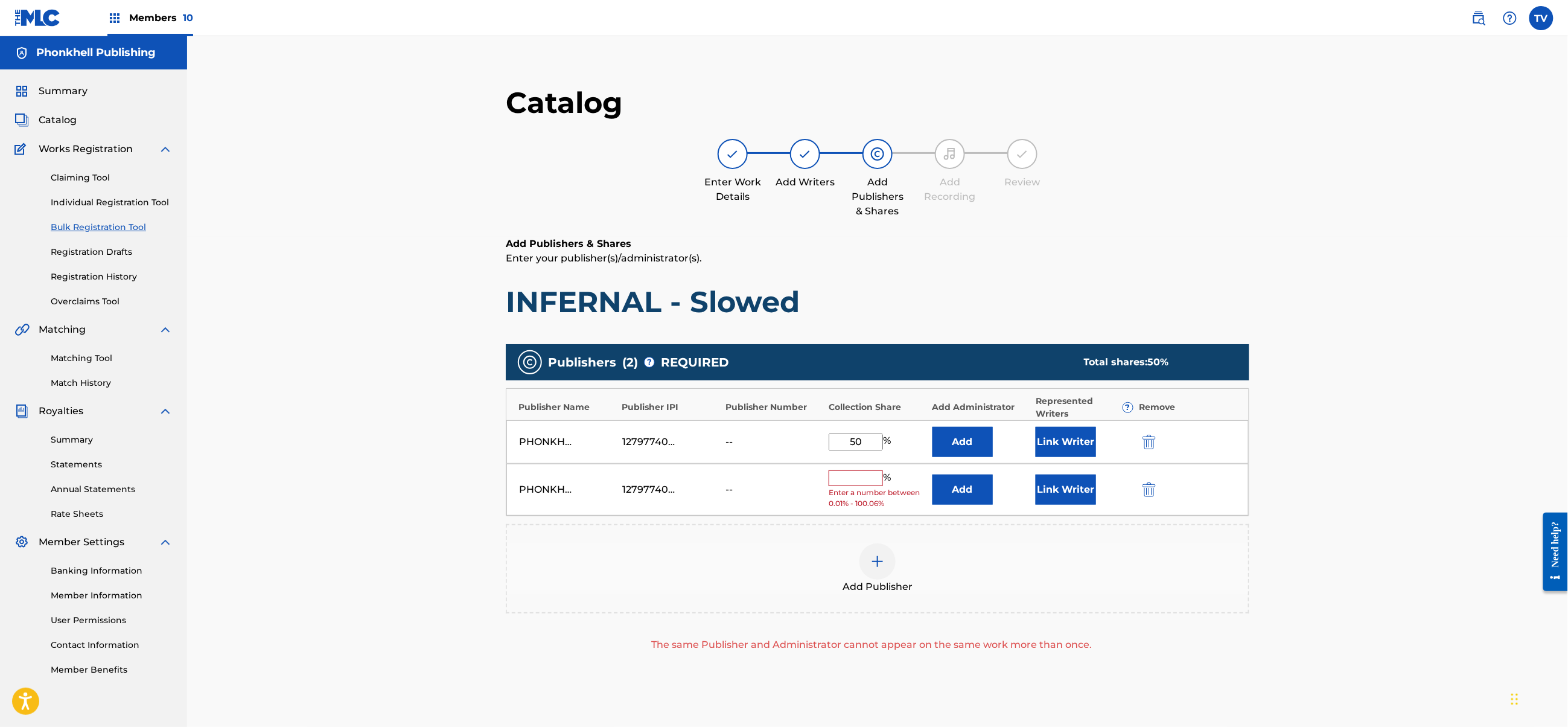
click at [1153, 491] on img "submit" at bounding box center [1149, 489] width 13 height 14
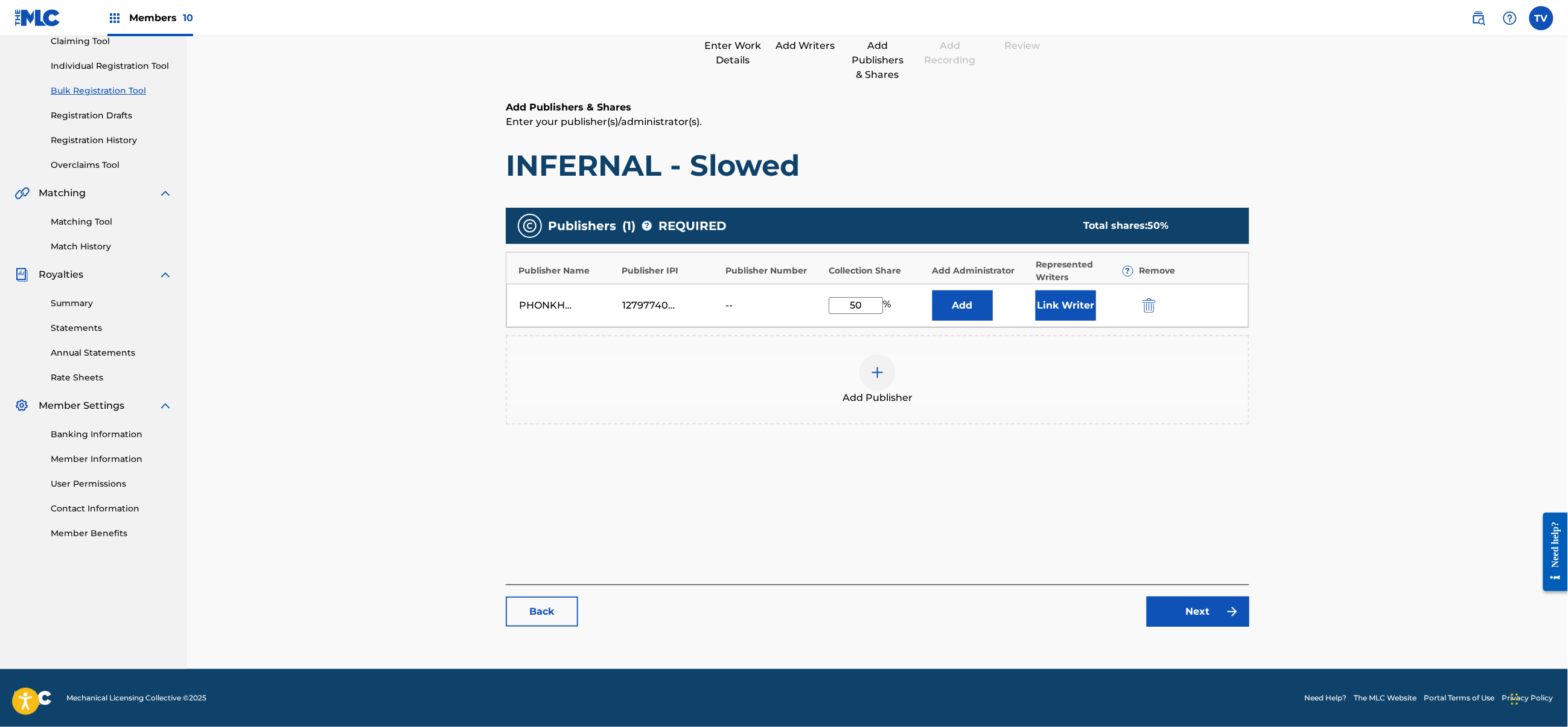
click at [1187, 612] on link "Next" at bounding box center [1198, 611] width 102 height 30
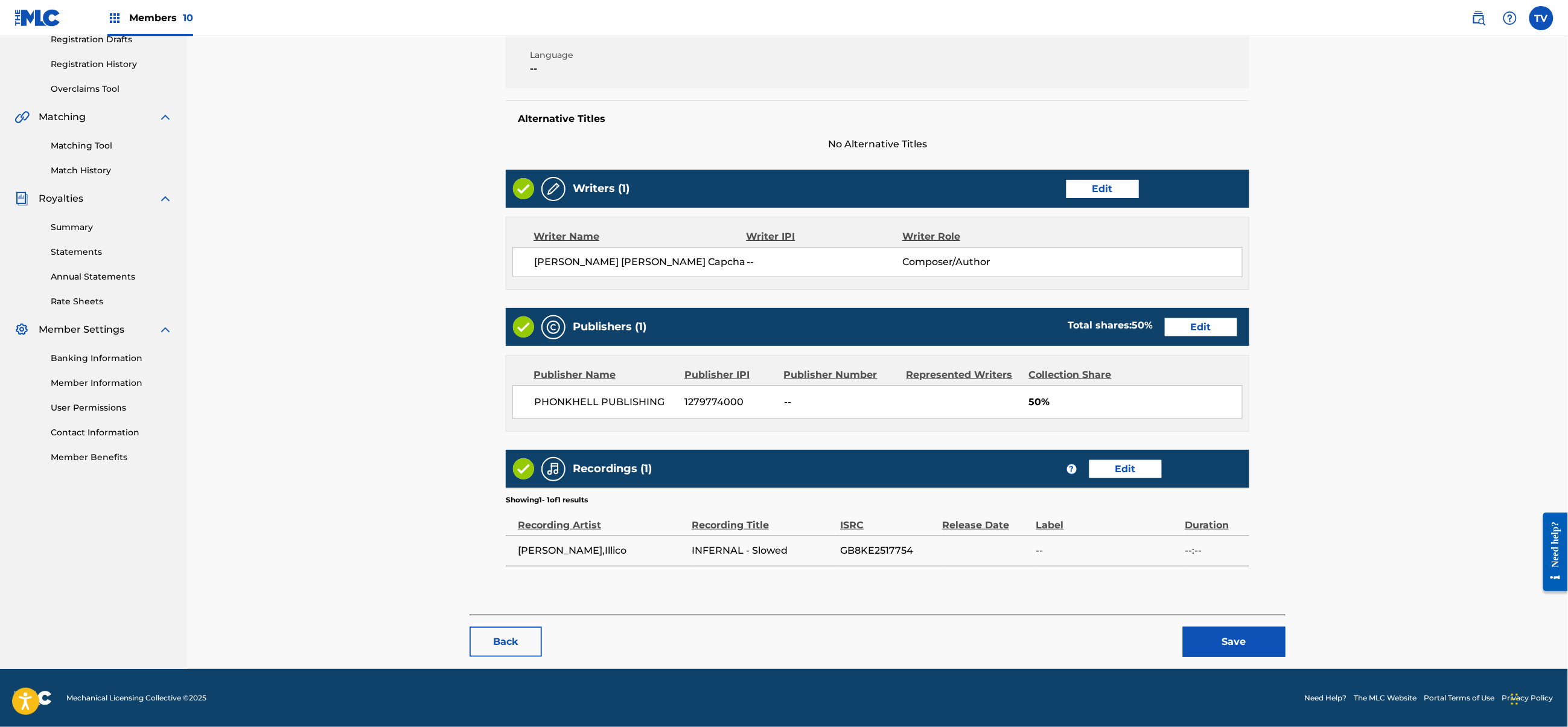
click at [1241, 638] on button "Save" at bounding box center [1234, 642] width 102 height 30
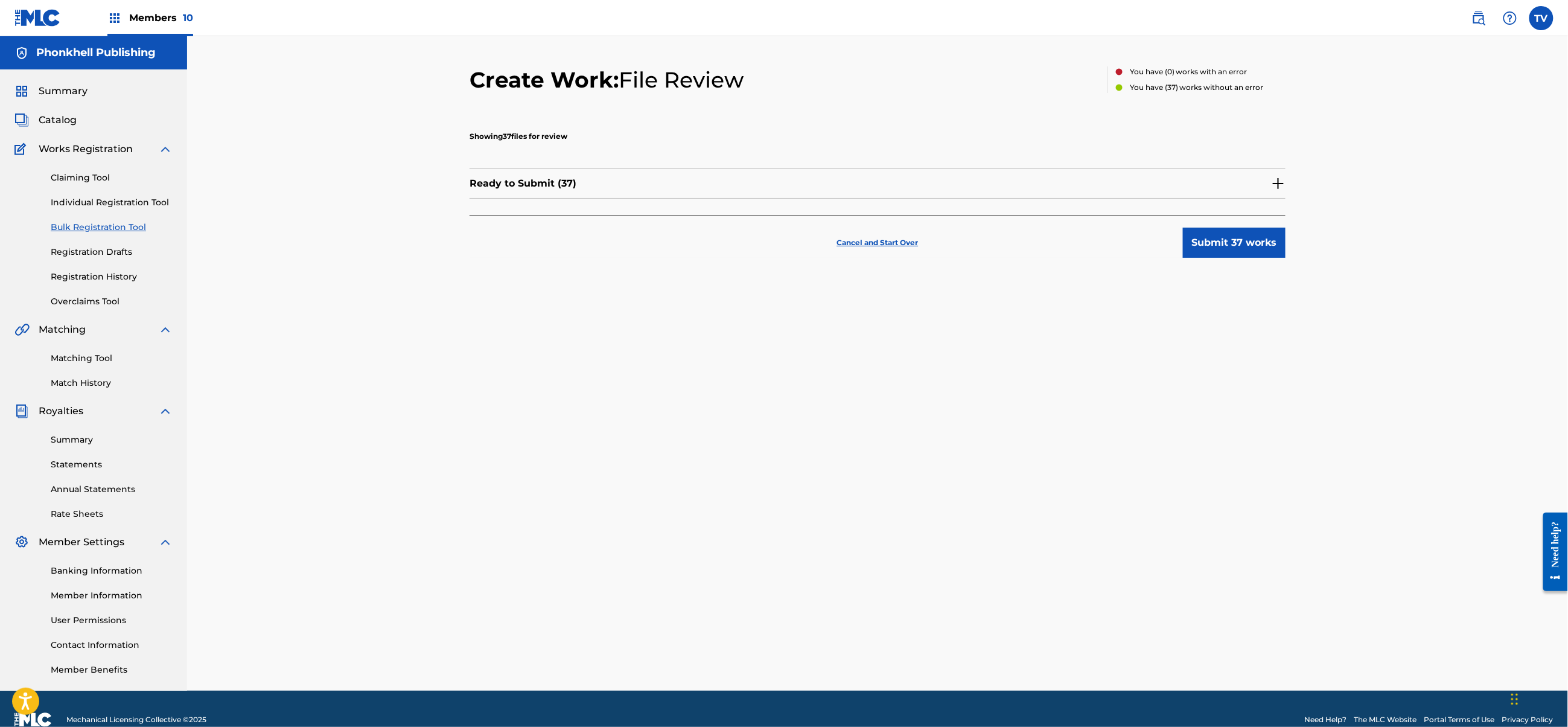
click at [1209, 249] on button "Submit 37 works" at bounding box center [1234, 243] width 102 height 30
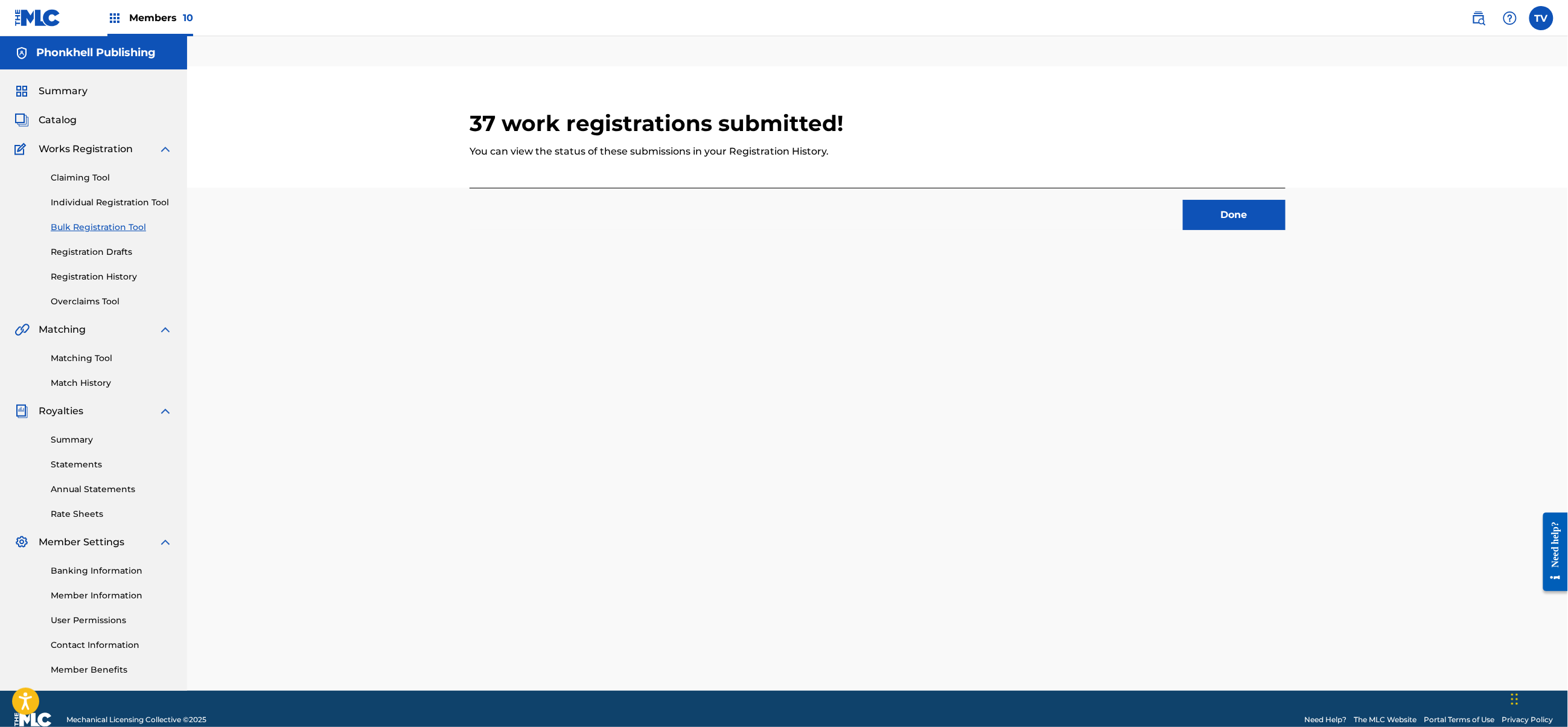
click at [93, 274] on link "Registration History" at bounding box center [111, 277] width 122 height 13
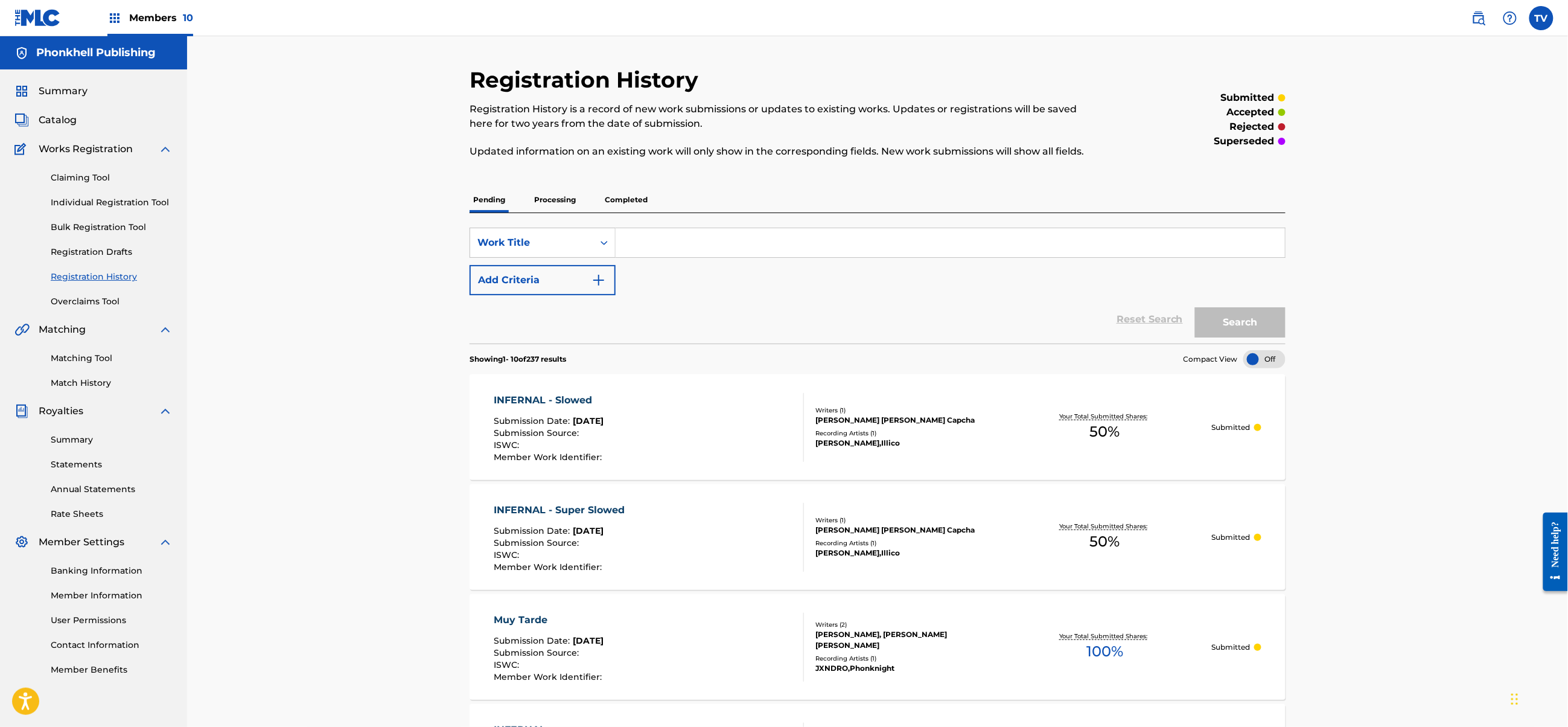
click at [747, 542] on div "INFERNAL - Super Slowed Submission Date : [DATE] Submission Source : ISWC : Mem…" at bounding box center [649, 538] width 310 height 69
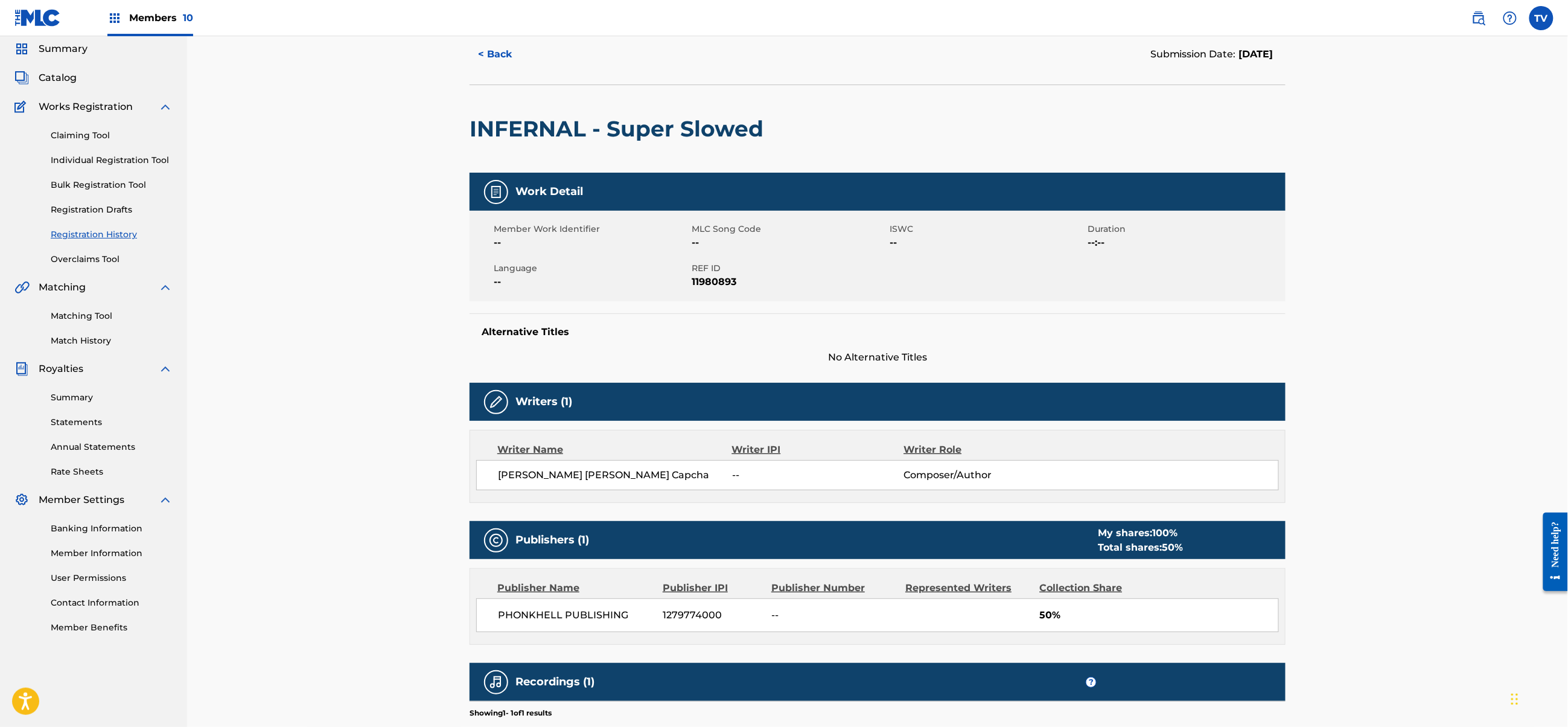
scroll to position [42, 0]
